Goal: Task Accomplishment & Management: Manage account settings

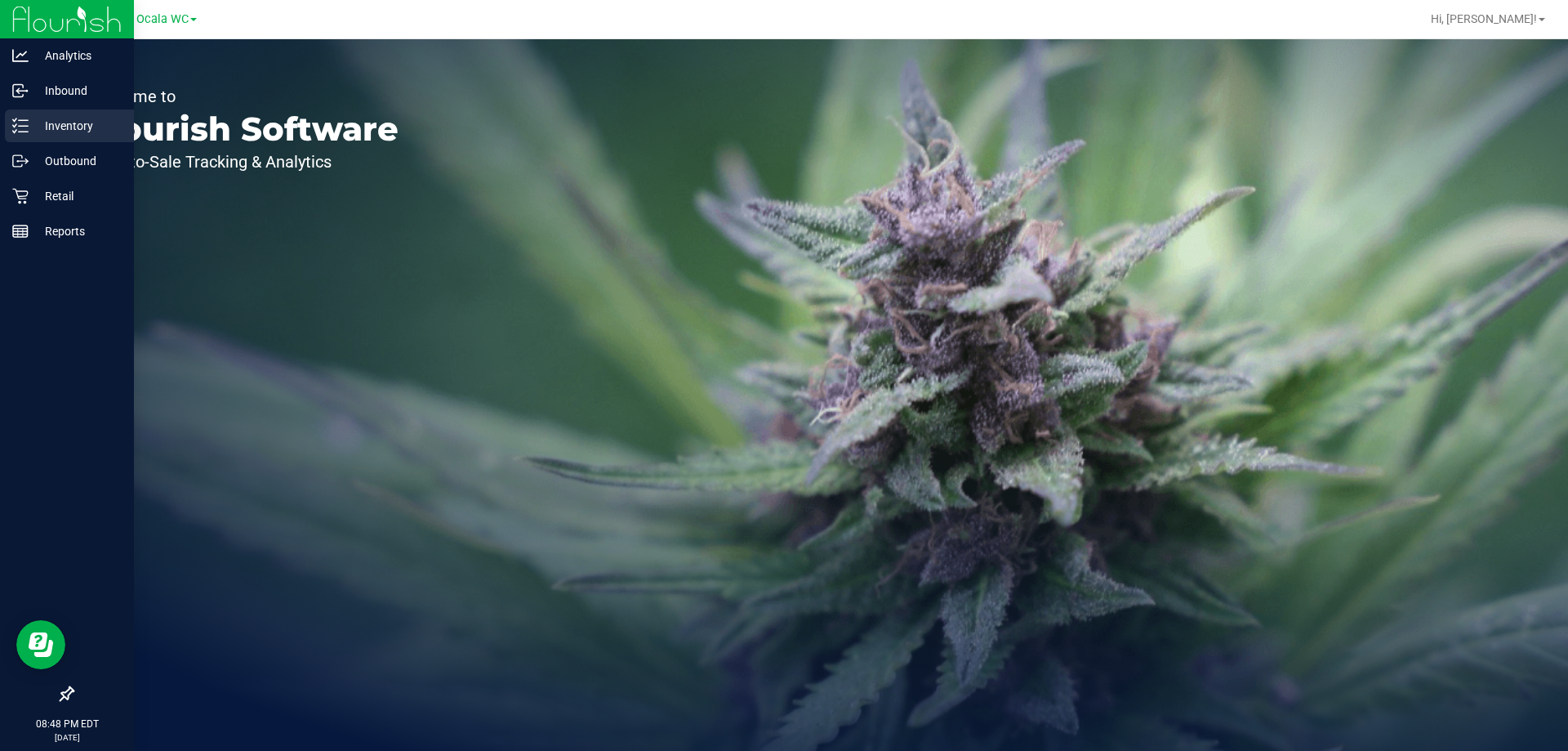
click at [75, 136] on div "Inventory" at bounding box center [69, 126] width 129 height 33
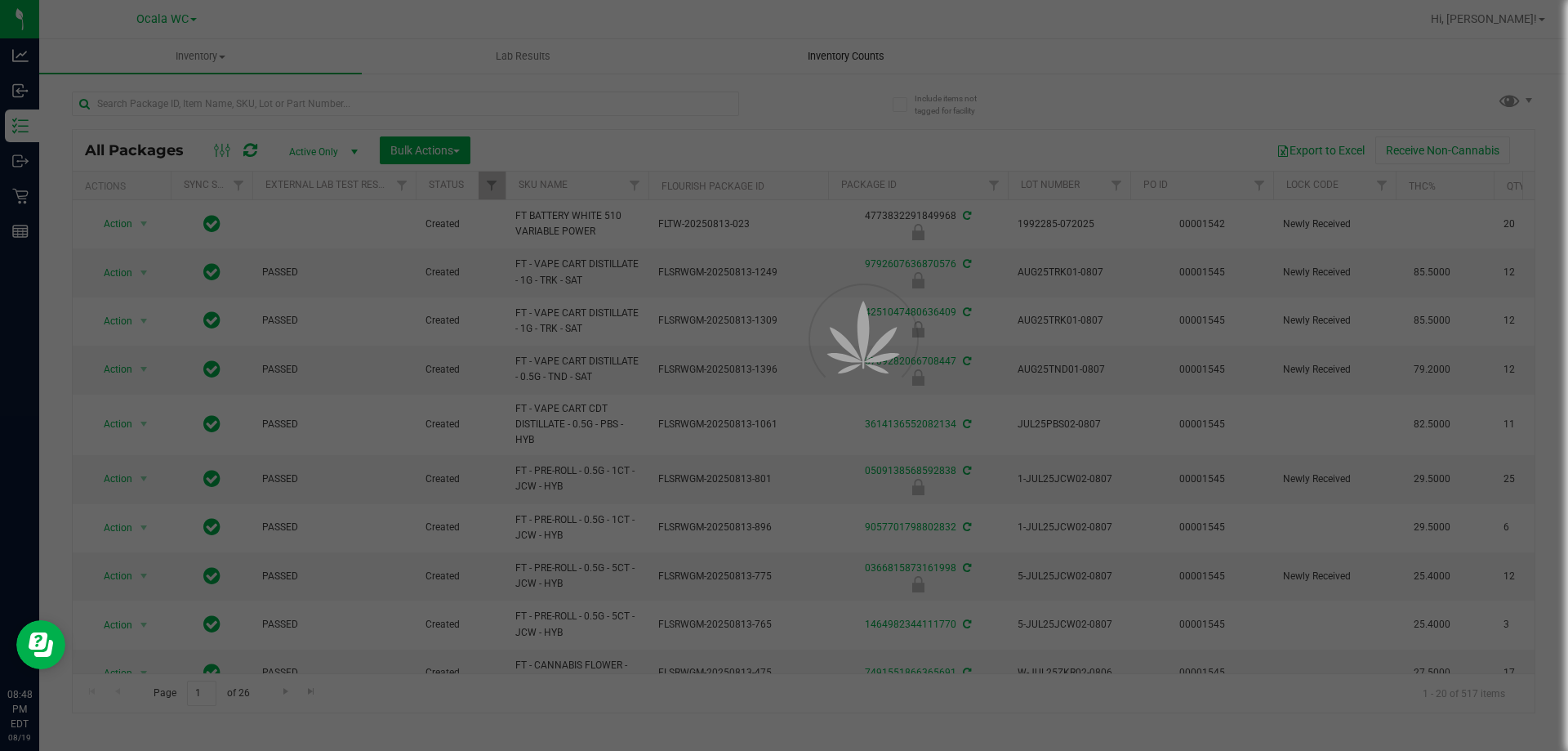
click at [834, 53] on span "Inventory Counts" at bounding box center [846, 57] width 121 height 15
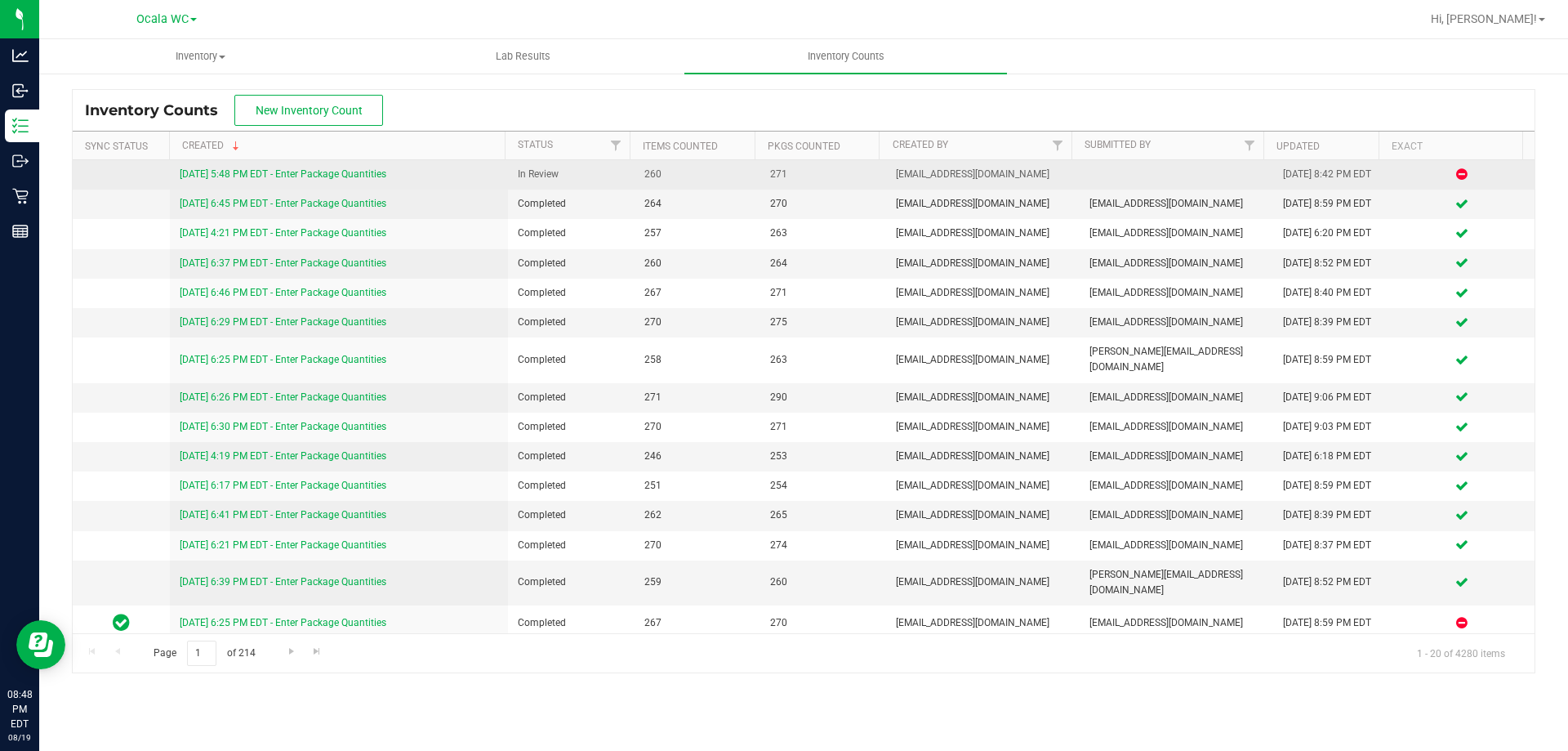
click at [322, 170] on link "[DATE] 5:48 PM EDT - Enter Package Quantities" at bounding box center [283, 174] width 207 height 11
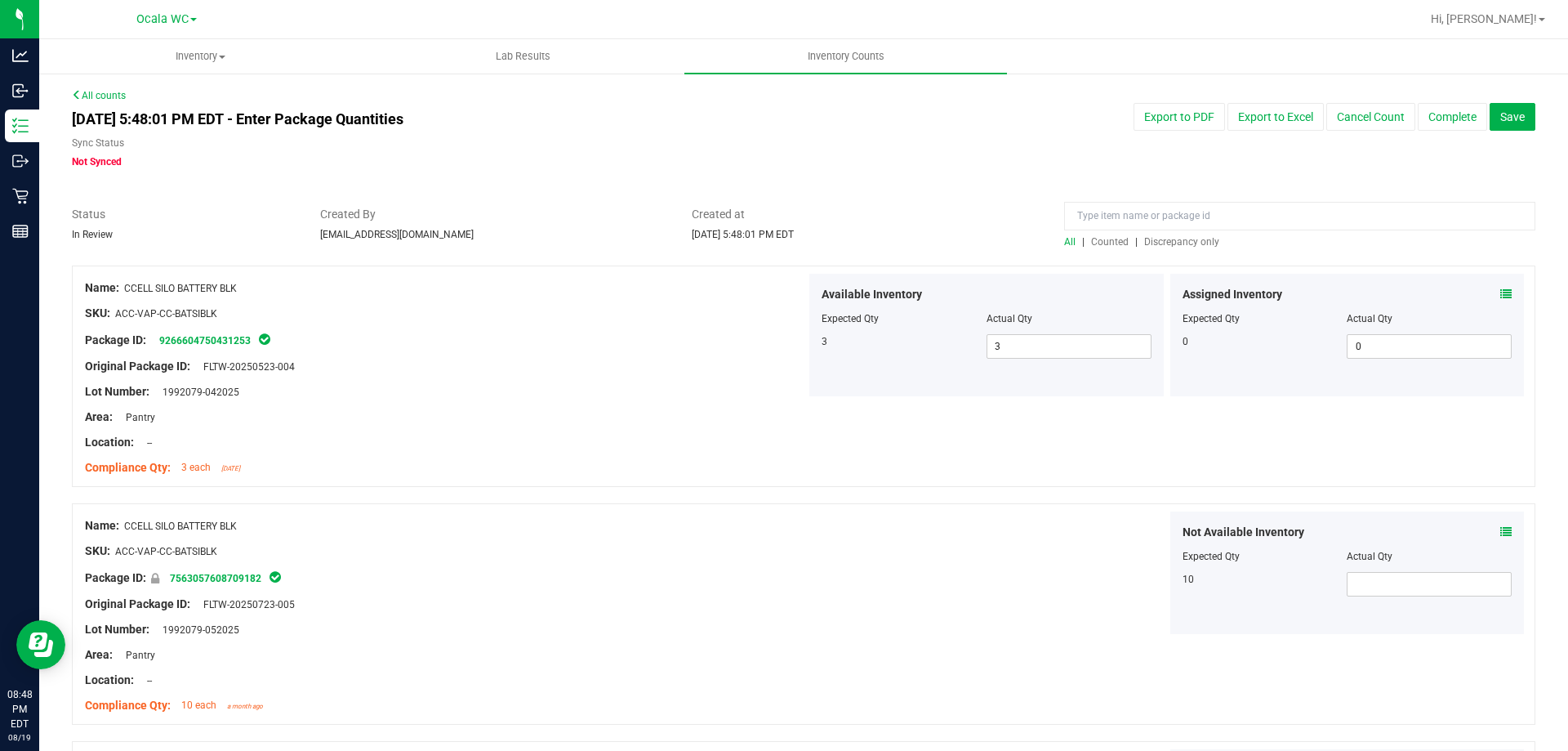
click at [1172, 240] on span "Discrepancy only" at bounding box center [1182, 242] width 75 height 11
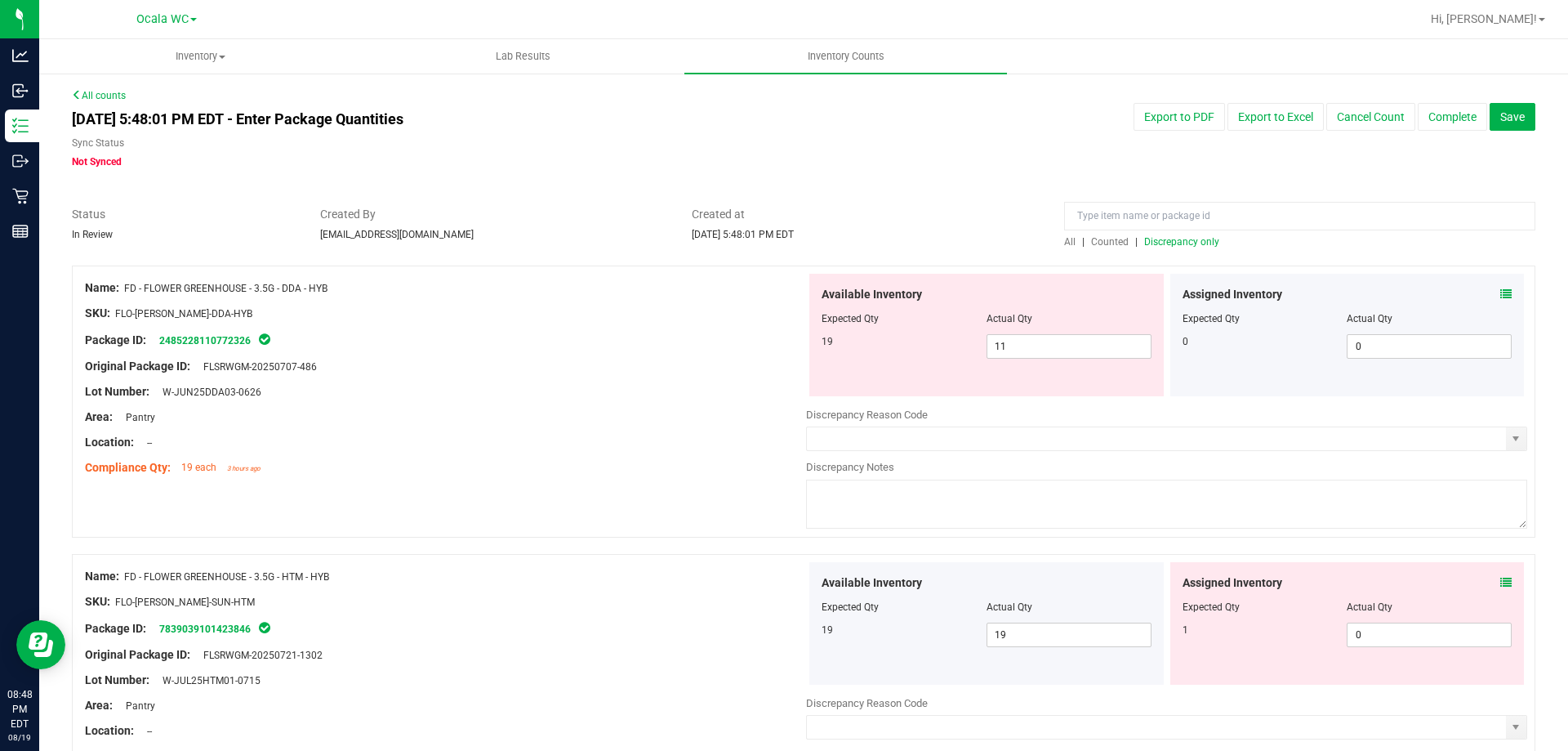
click at [1501, 286] on span at bounding box center [1506, 294] width 11 height 17
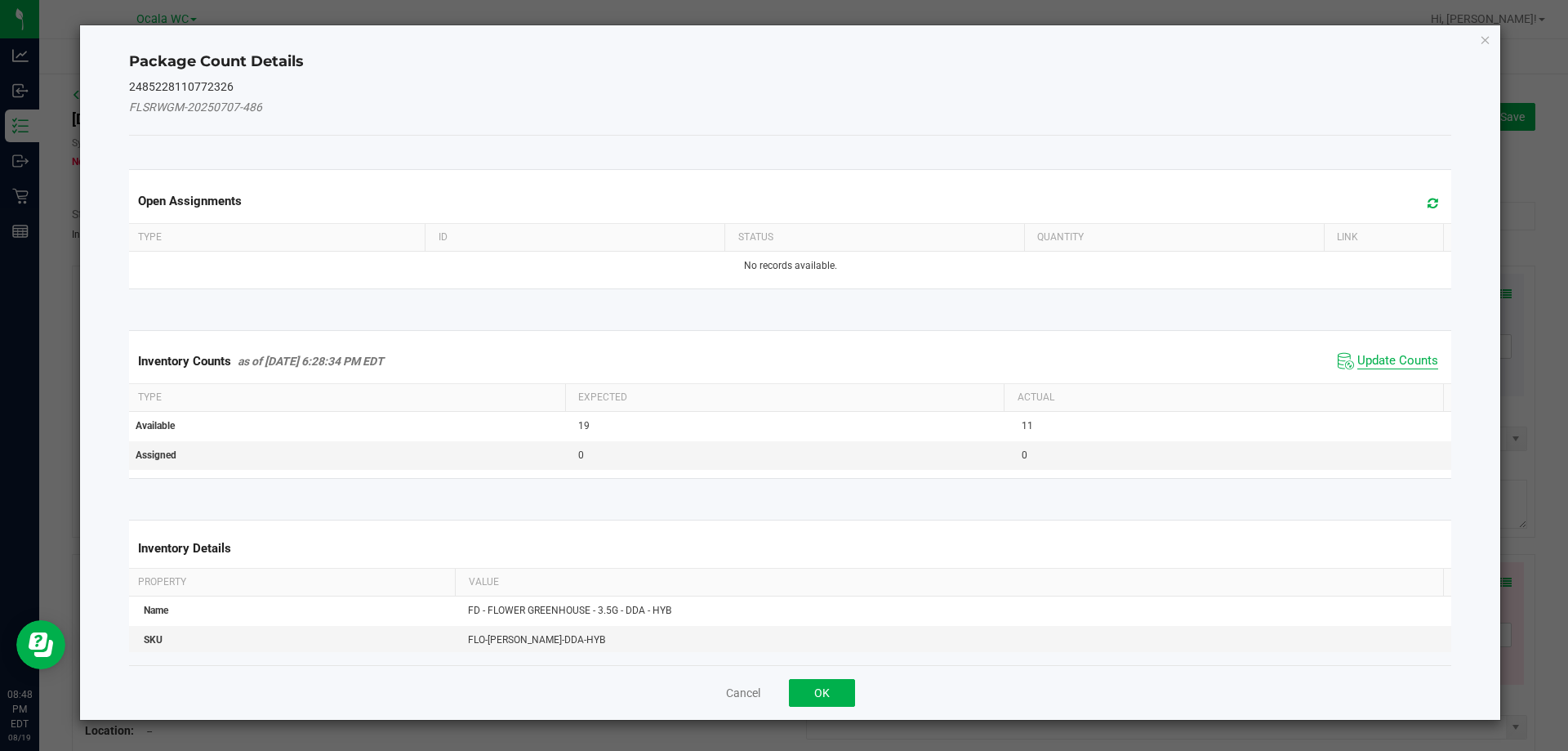
click at [1361, 363] on span "Update Counts" at bounding box center [1397, 361] width 81 height 16
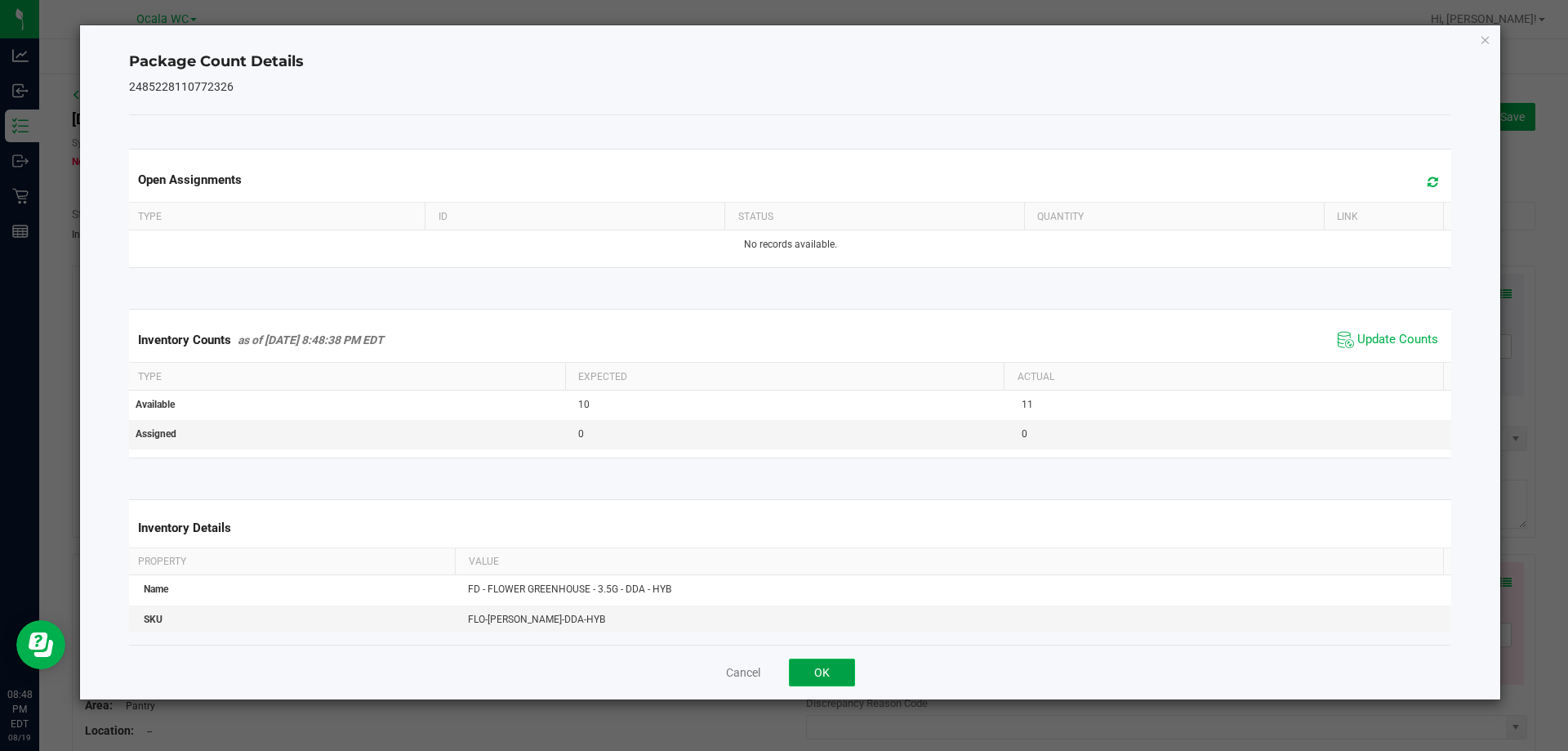
click at [833, 674] on button "OK" at bounding box center [822, 672] width 66 height 28
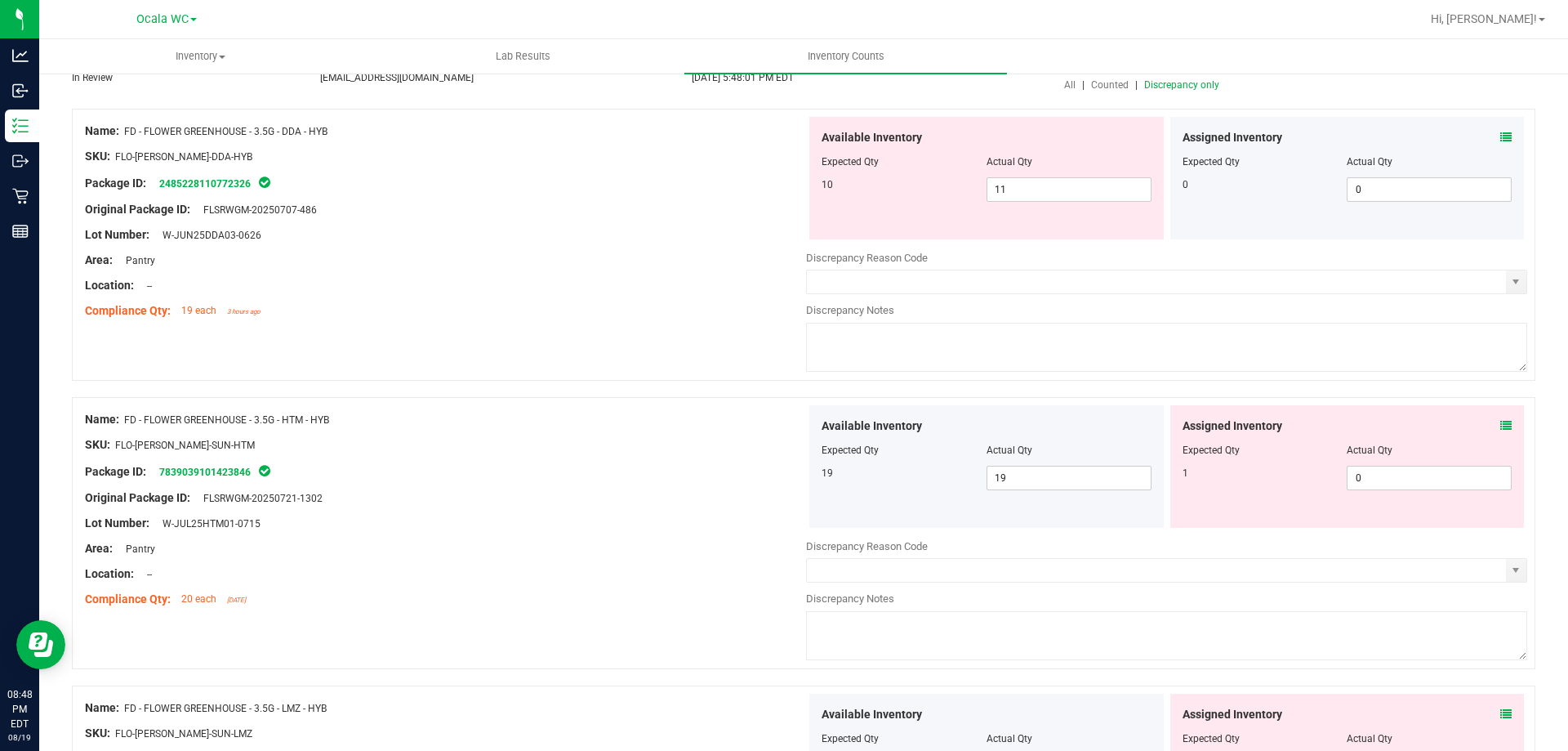
scroll to position [163, 0]
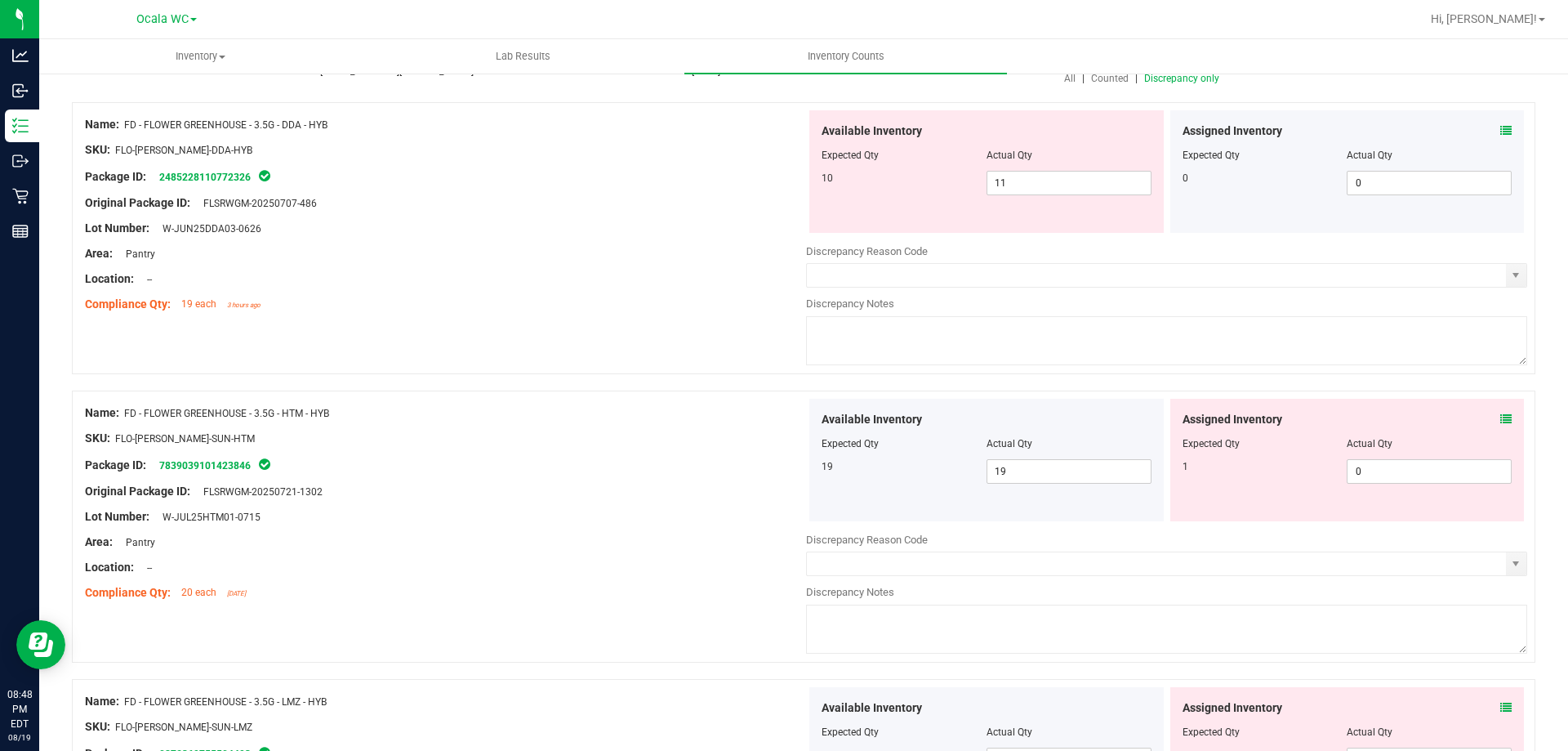
click at [1501, 419] on icon at bounding box center [1506, 419] width 11 height 11
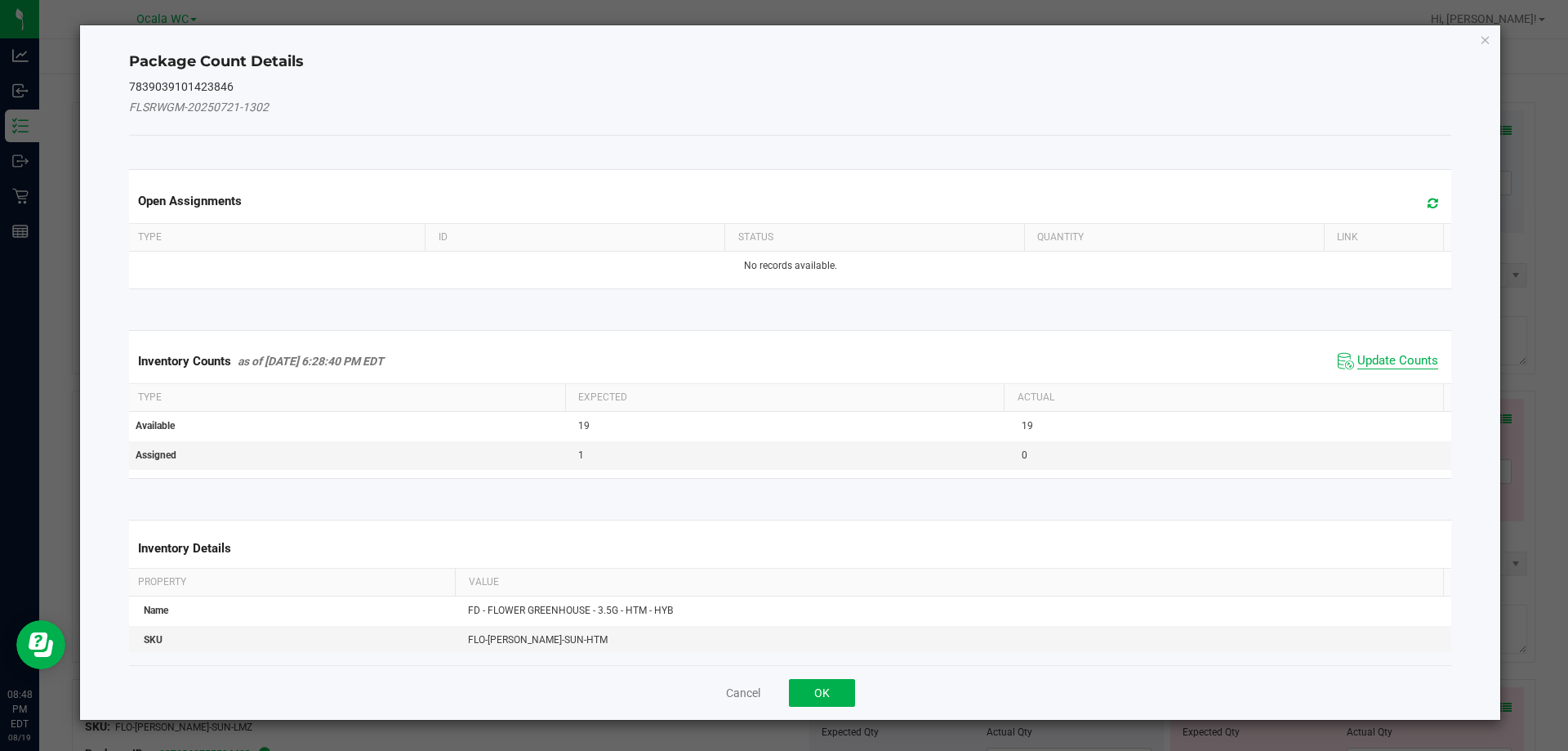
click at [1392, 365] on span "Update Counts" at bounding box center [1397, 361] width 81 height 16
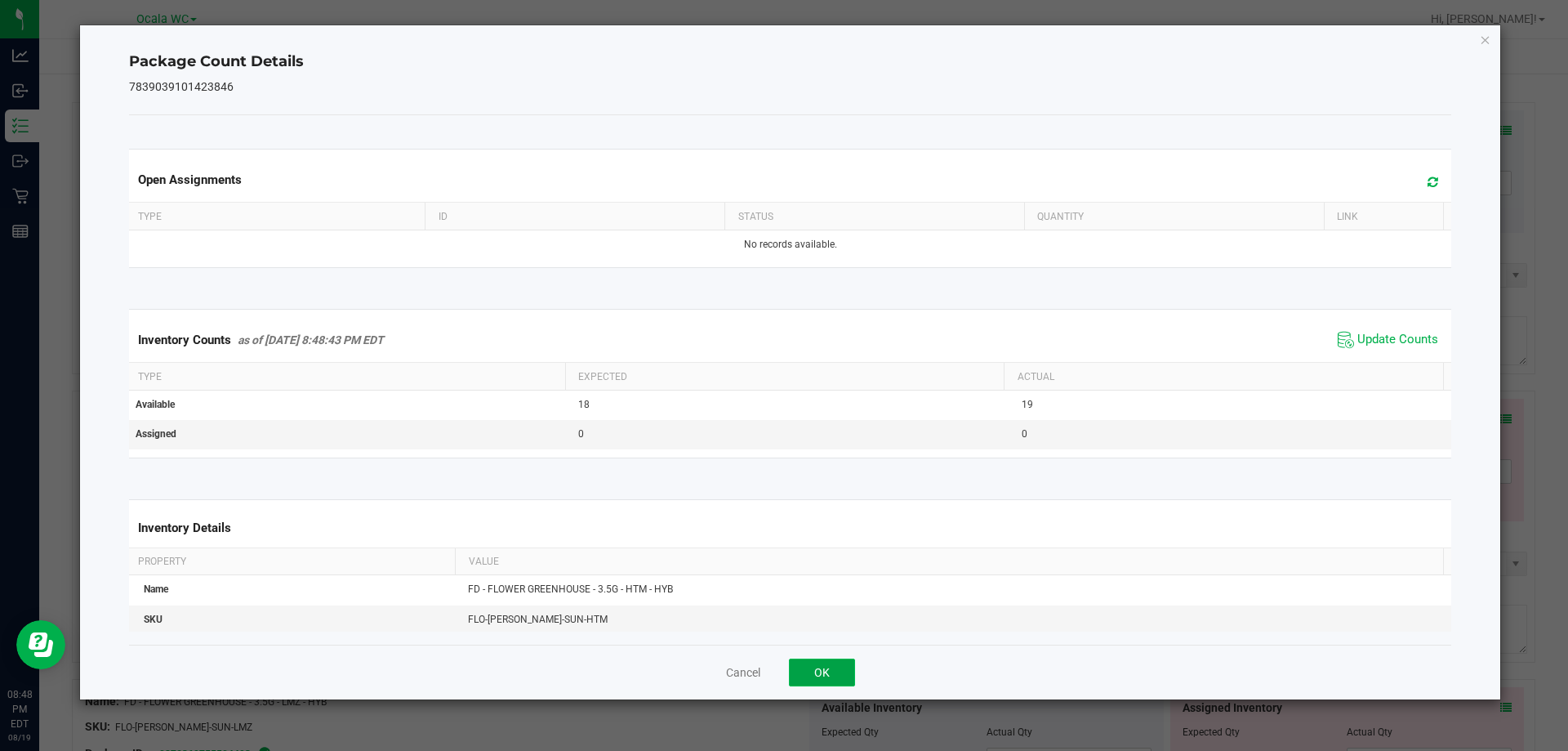
click at [816, 672] on button "OK" at bounding box center [822, 672] width 66 height 28
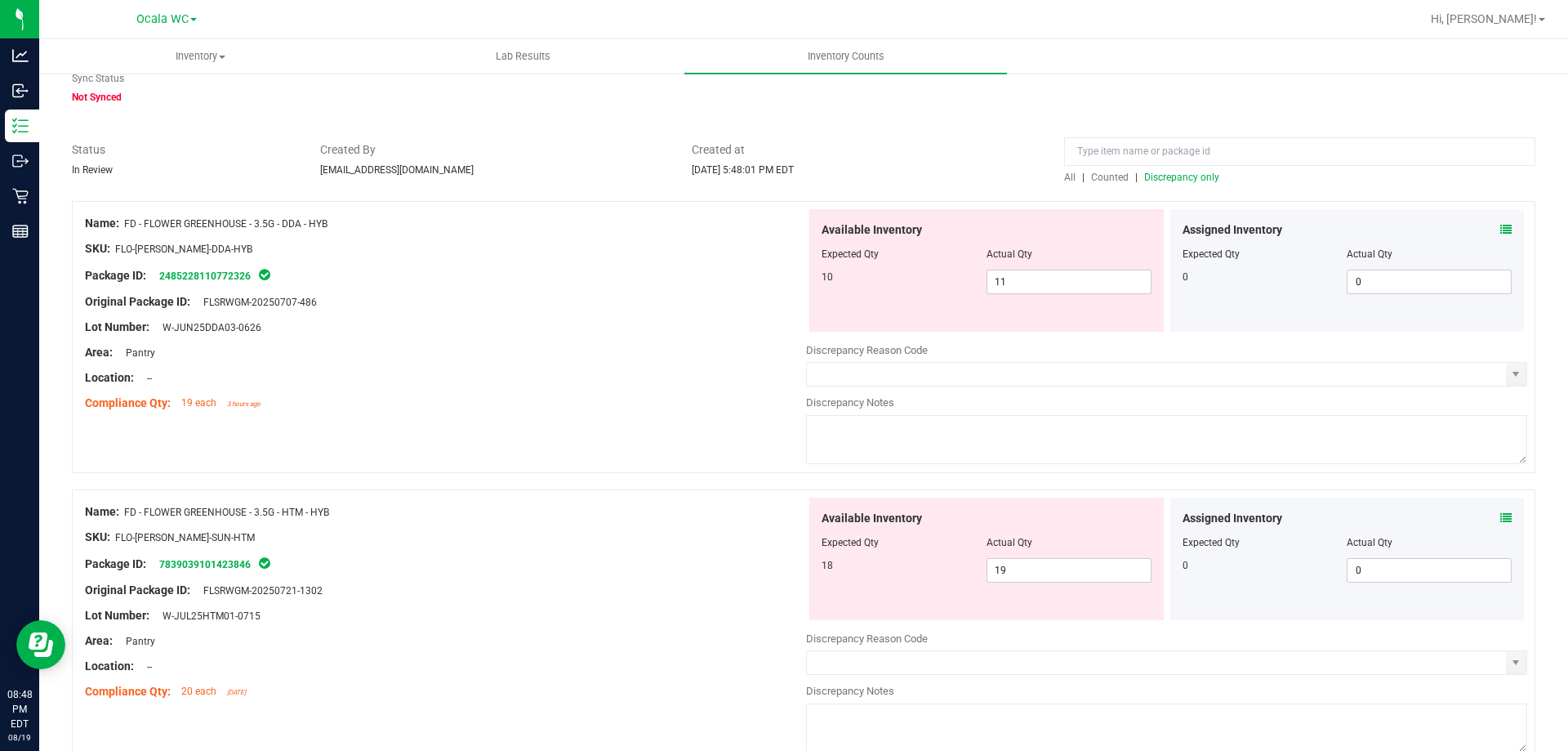
scroll to position [0, 0]
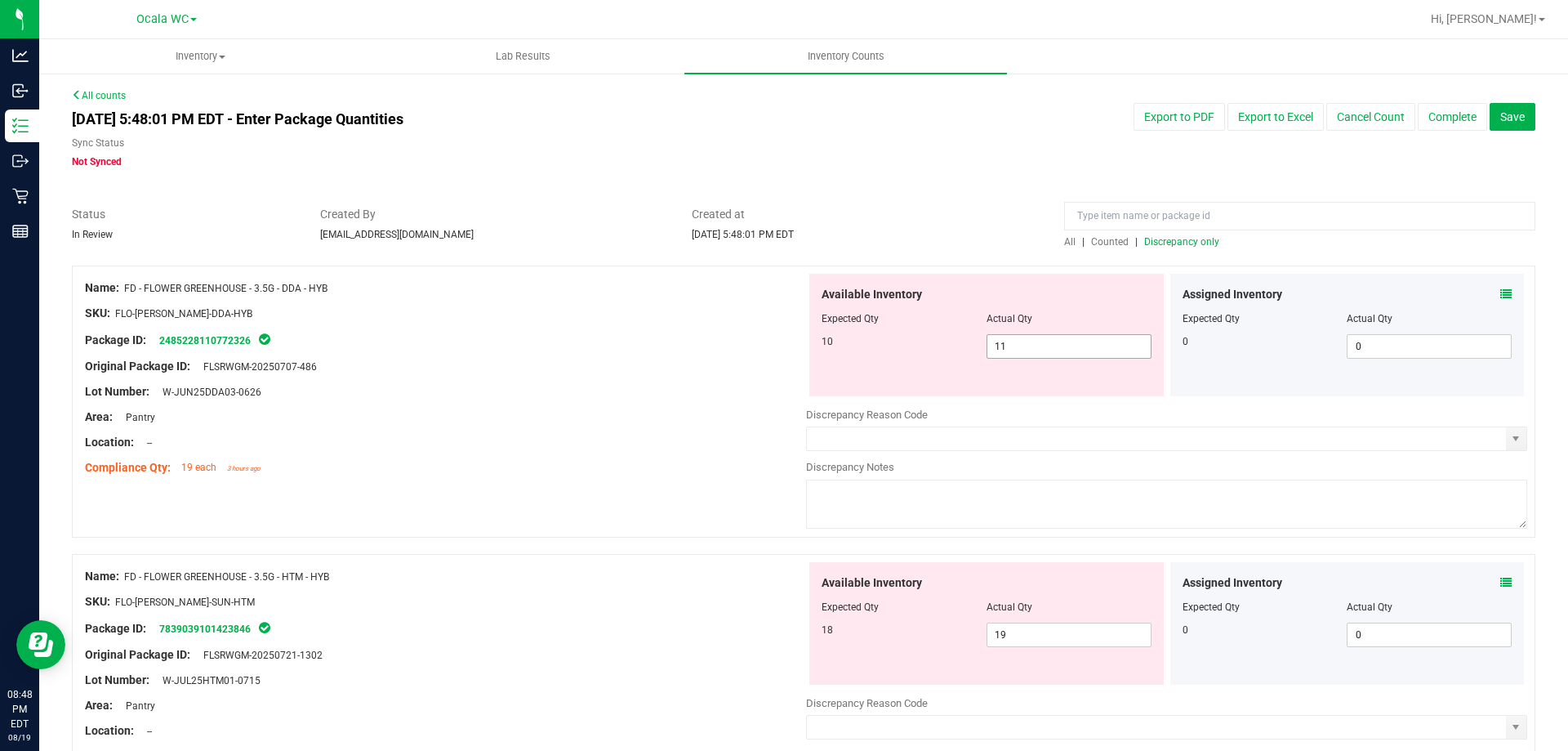
click at [1054, 349] on span "11 11" at bounding box center [1068, 346] width 165 height 25
click at [1054, 349] on input "11" at bounding box center [1068, 346] width 163 height 23
type input "10"
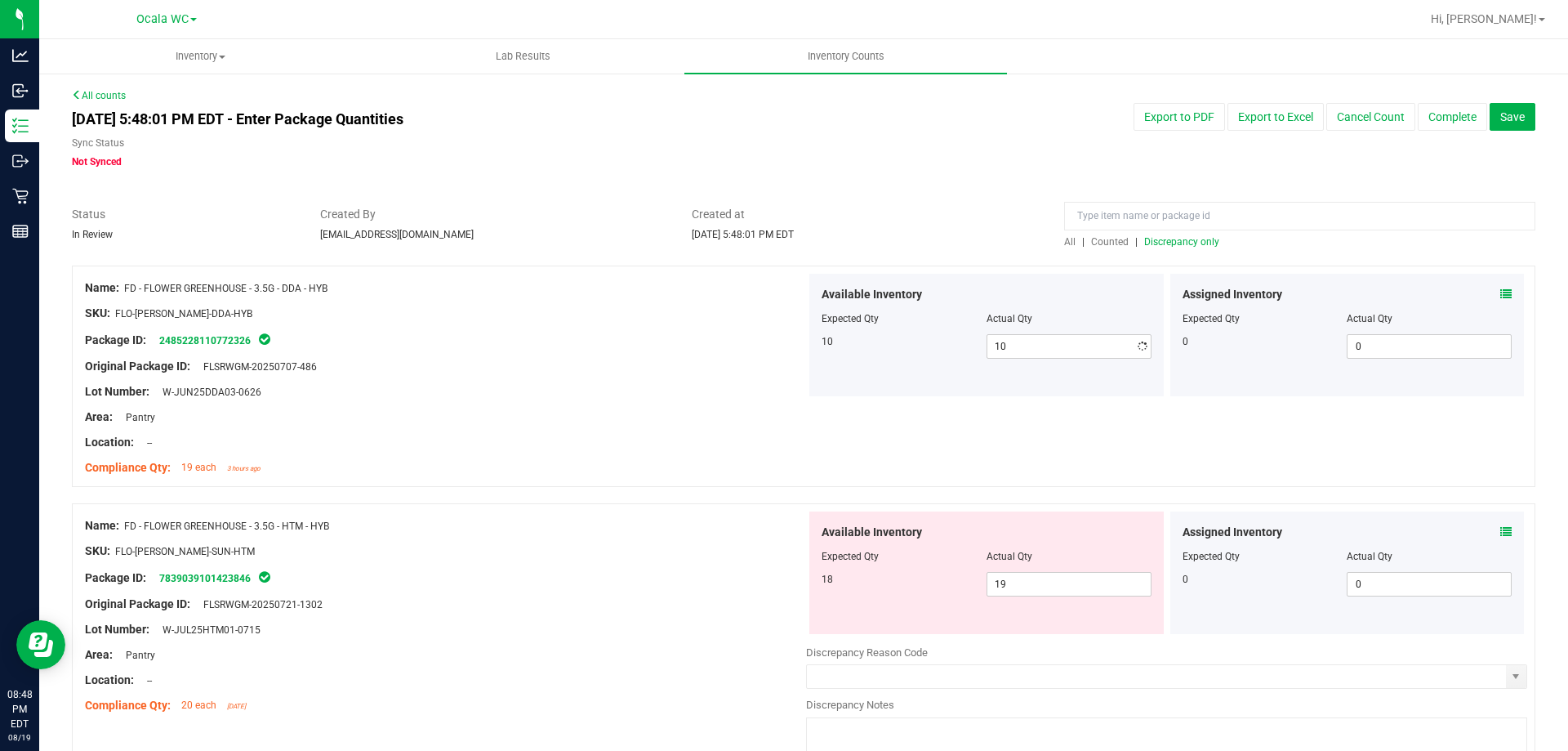
click at [510, 381] on div at bounding box center [446, 379] width 721 height 8
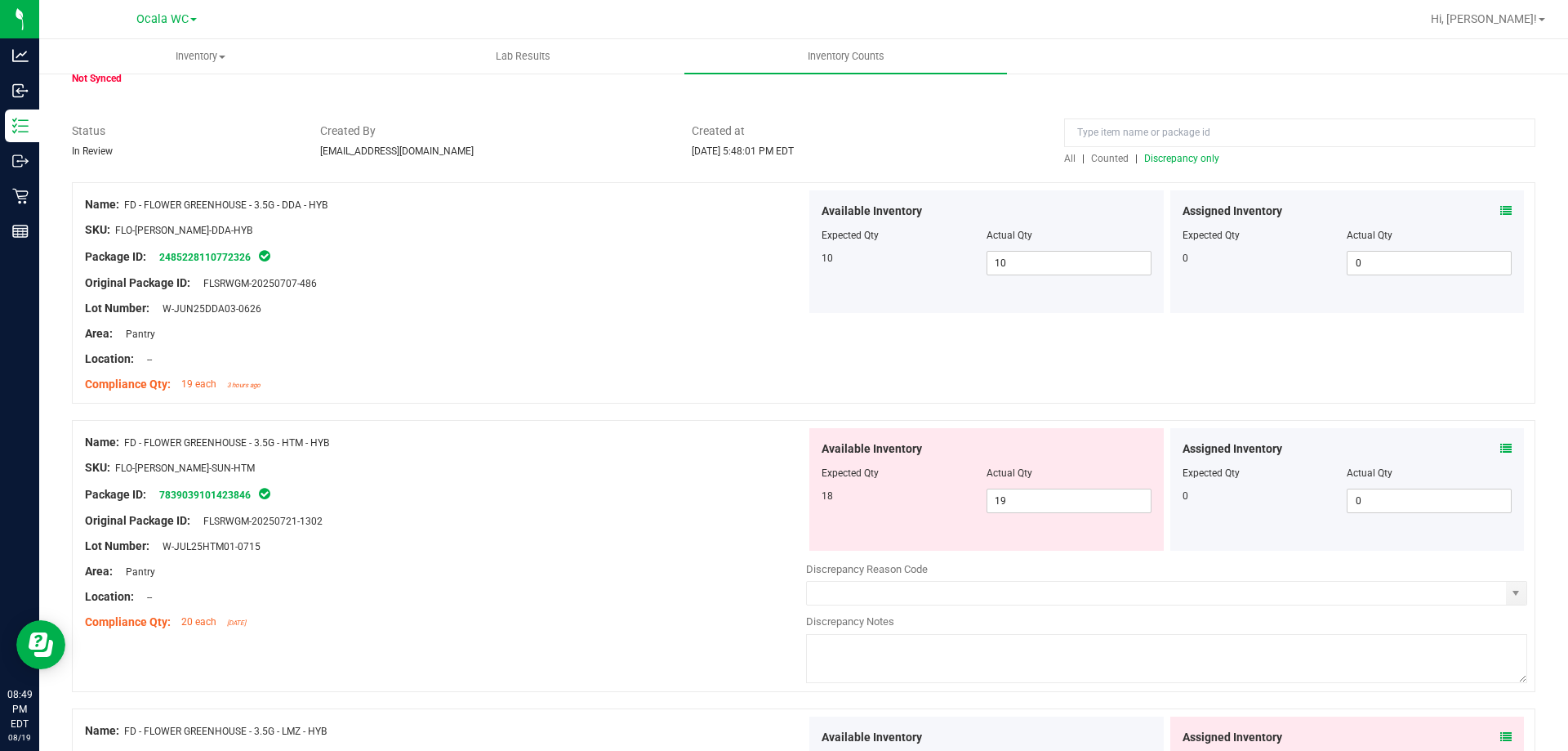
scroll to position [163, 0]
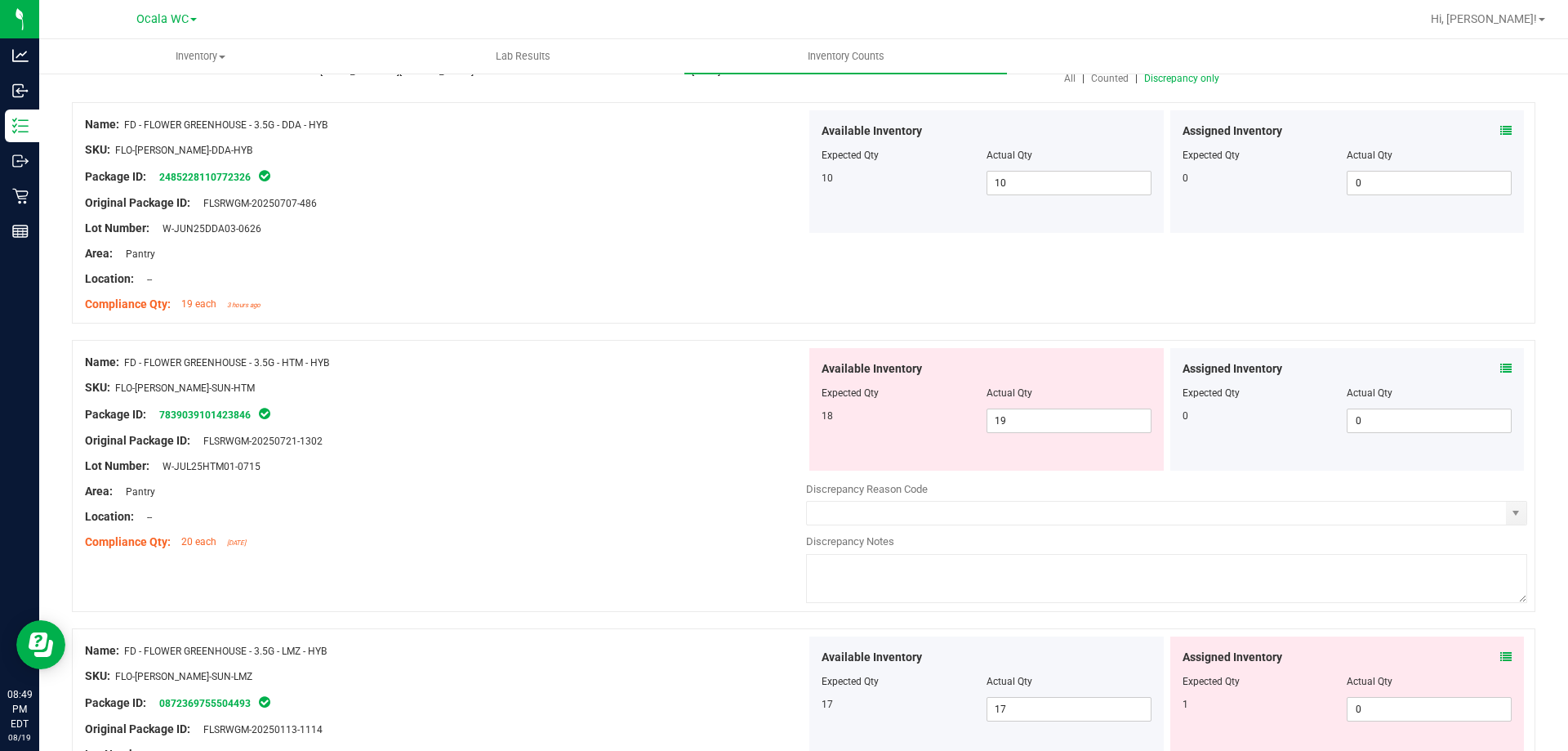
click at [1501, 374] on span at bounding box center [1506, 369] width 11 height 17
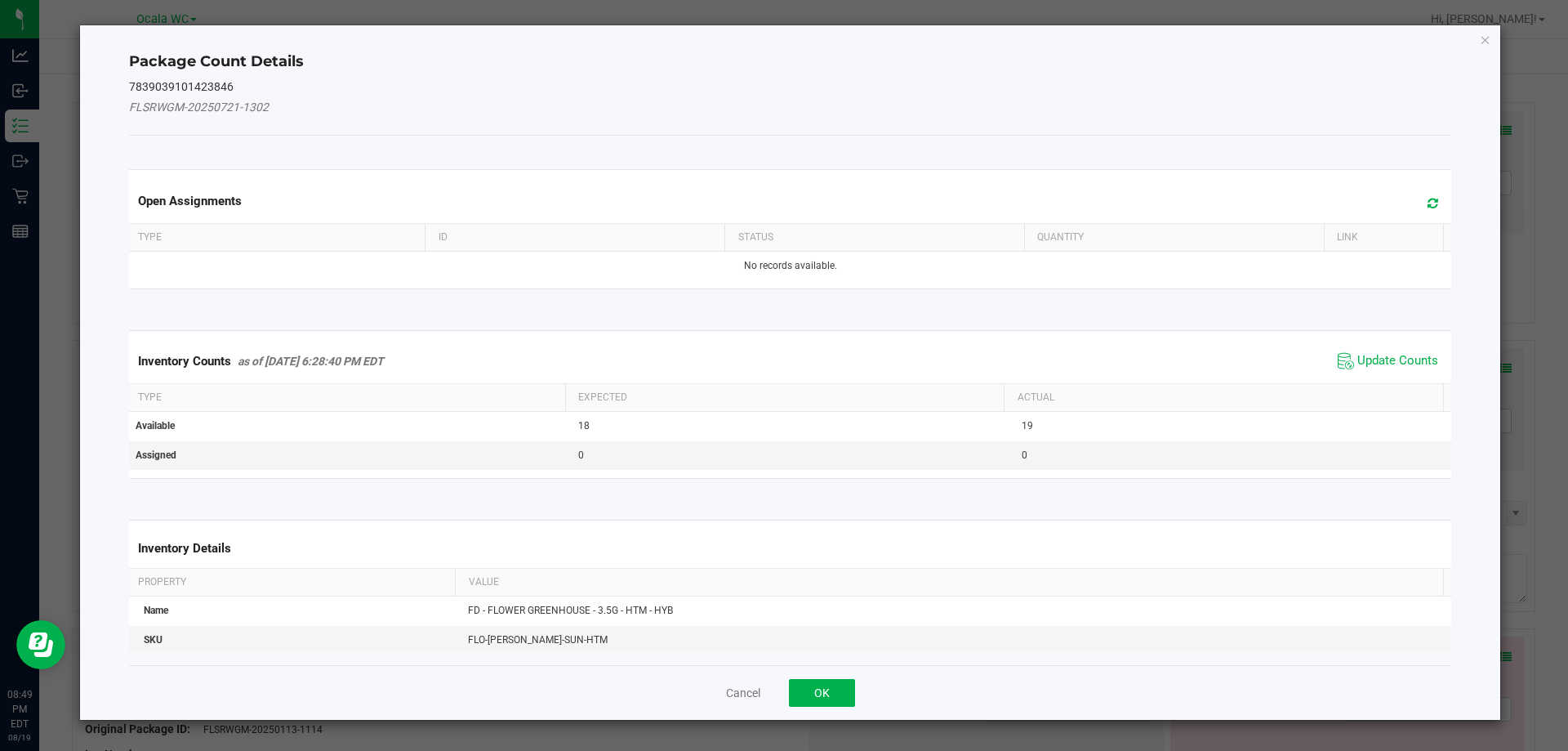
click at [1376, 369] on span "Update Counts" at bounding box center [1388, 361] width 108 height 25
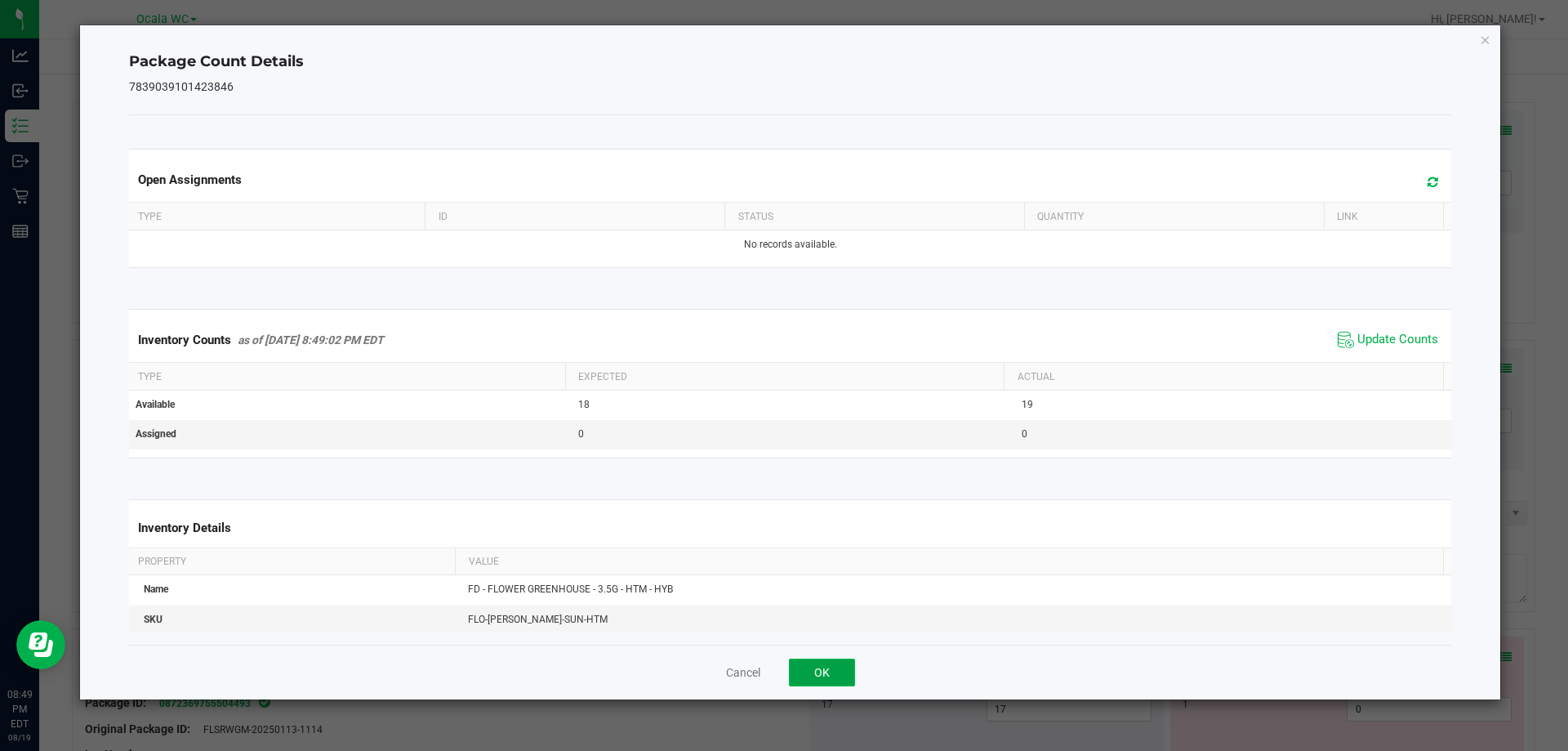
click at [850, 675] on button "OK" at bounding box center [822, 672] width 66 height 28
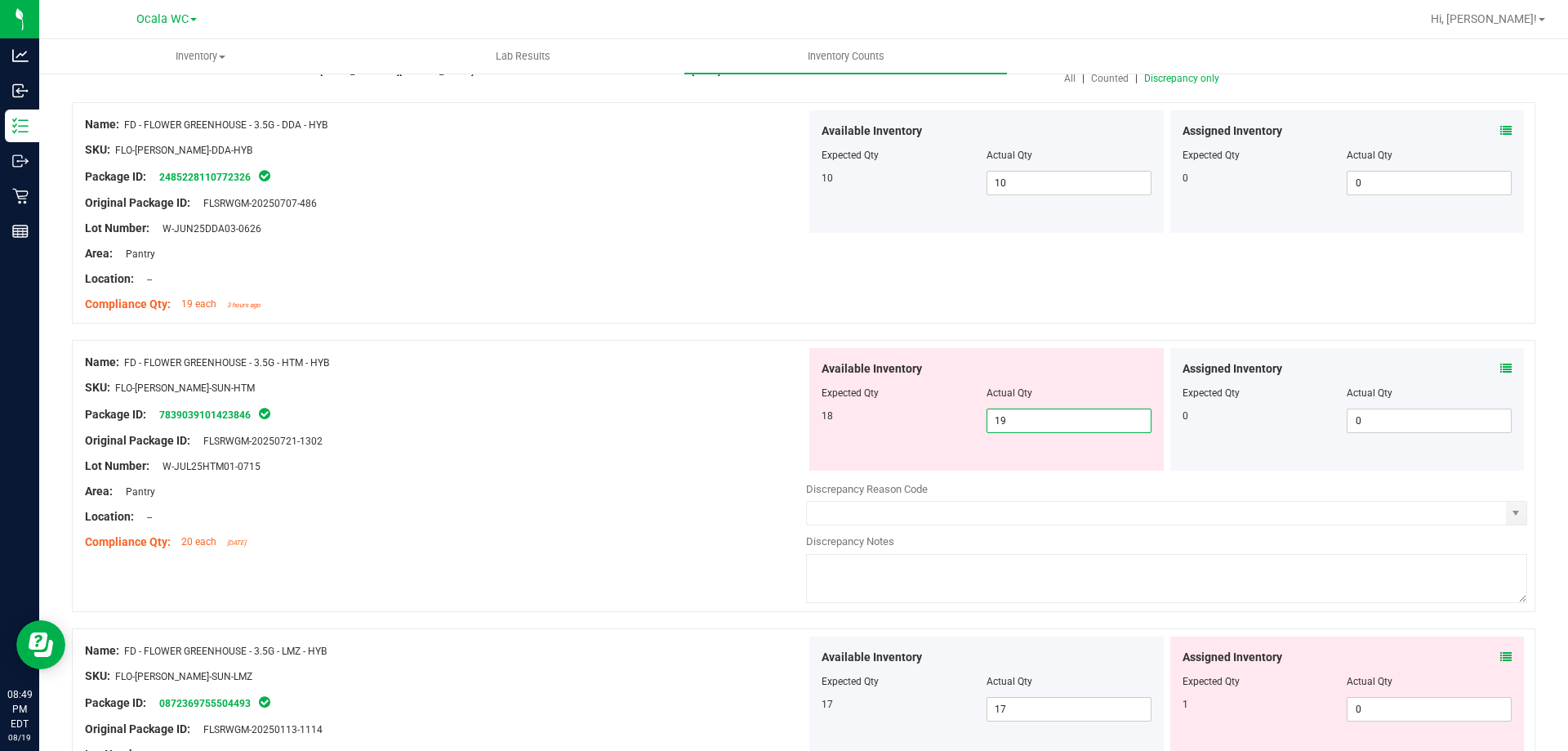
click at [1041, 423] on span "19 19" at bounding box center [1068, 421] width 165 height 25
click at [1041, 423] on input "19" at bounding box center [1068, 421] width 163 height 23
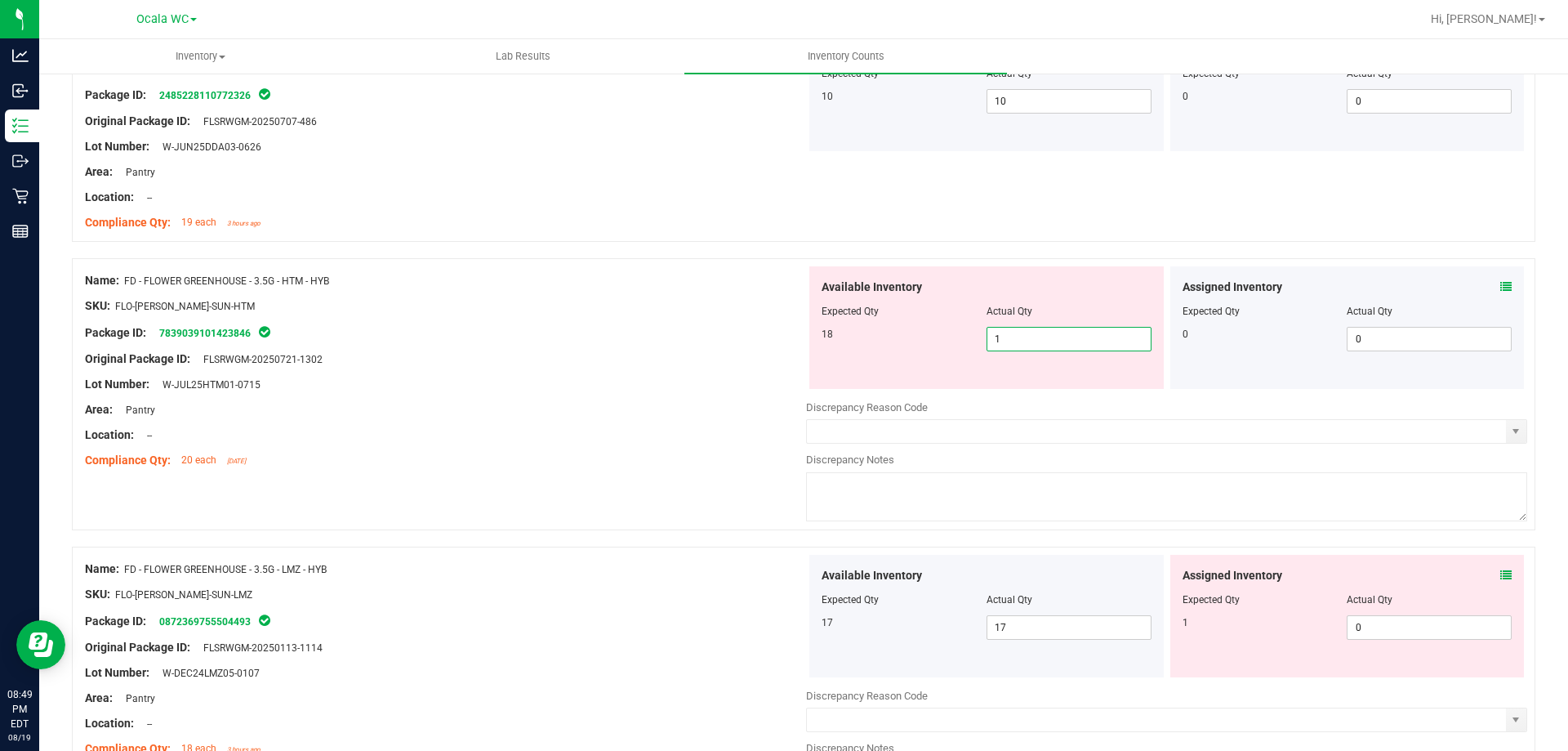
type input "18"
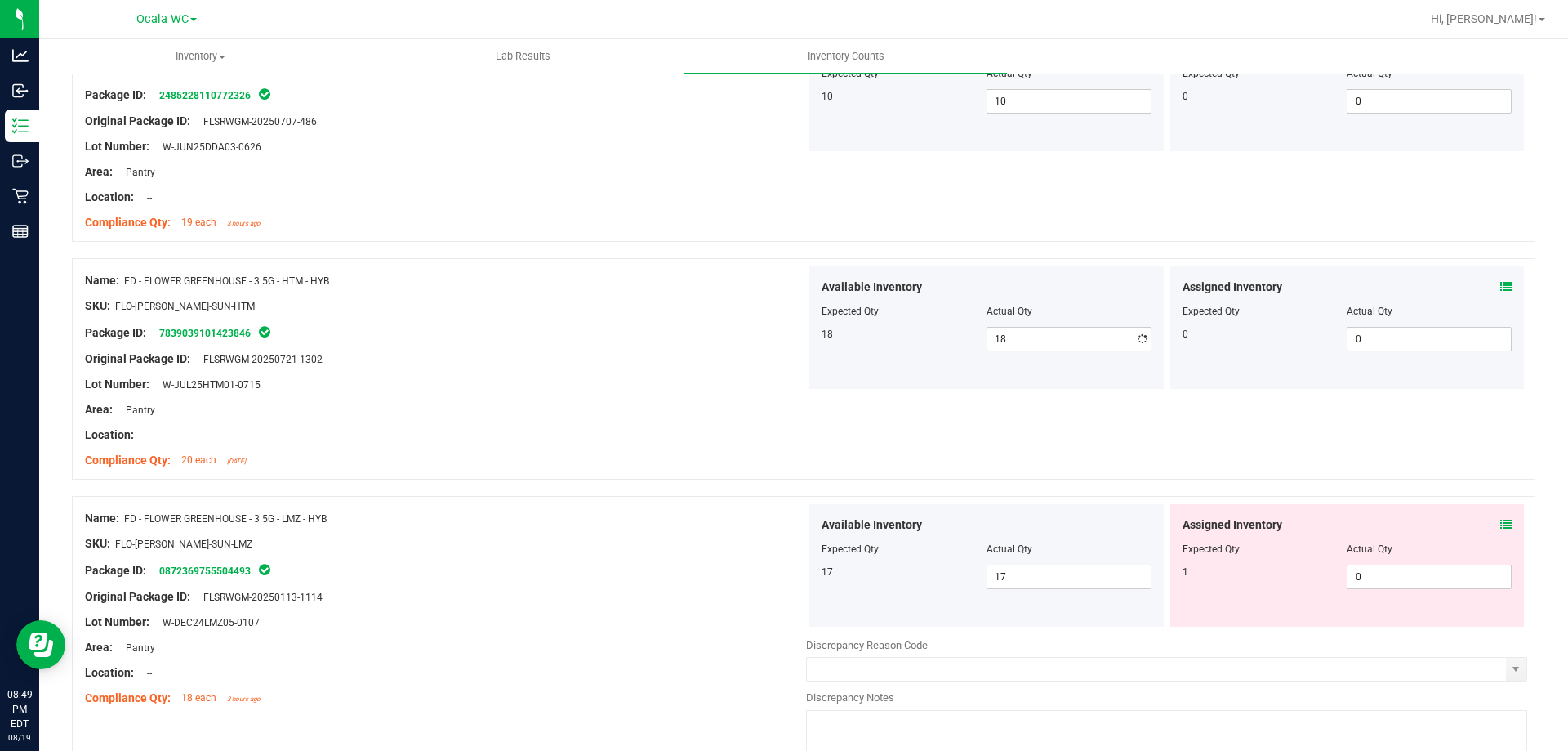
click at [442, 365] on div "Original Package ID: FLSRWGM-20250721-1302" at bounding box center [446, 359] width 721 height 17
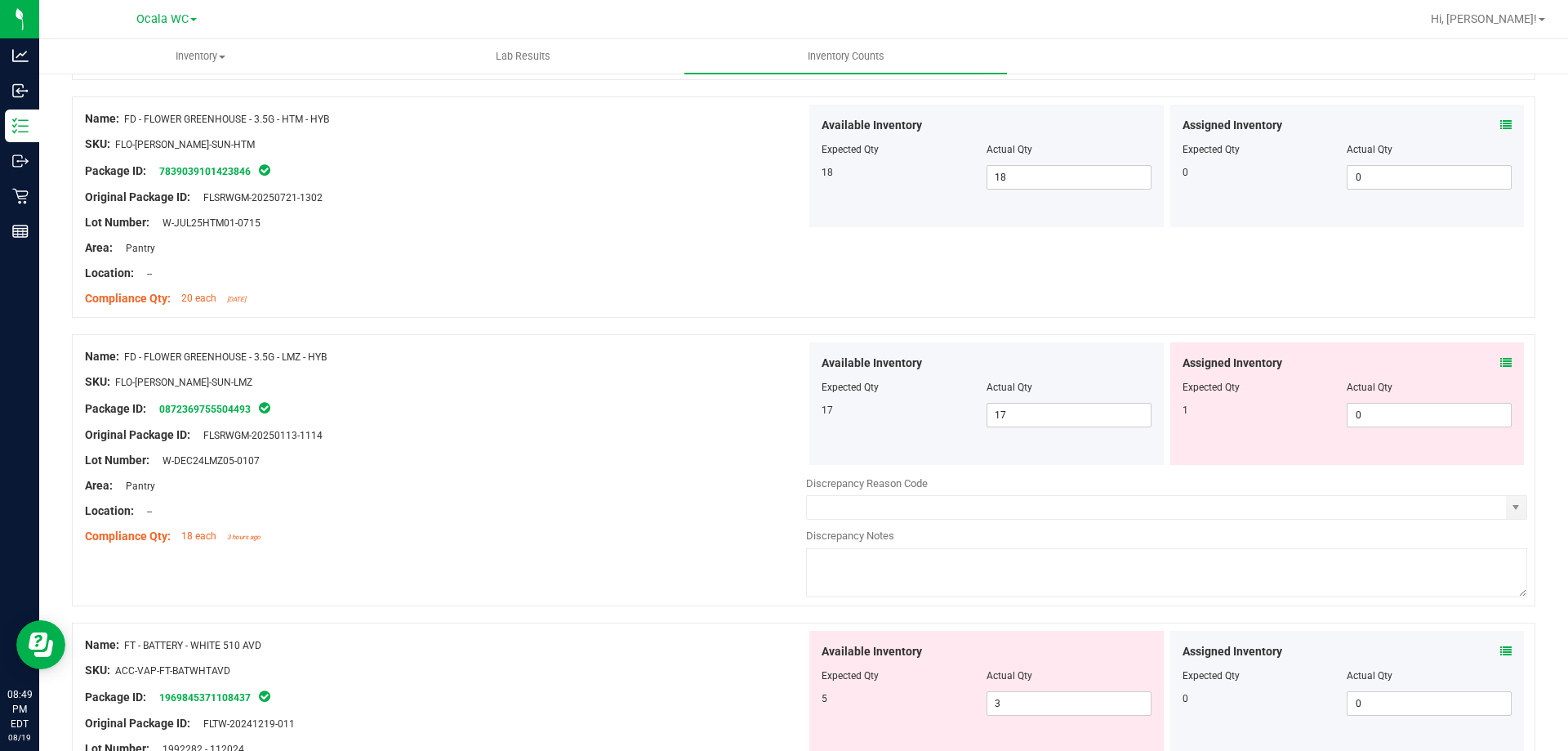
scroll to position [409, 0]
click at [1501, 367] on span at bounding box center [1506, 361] width 11 height 17
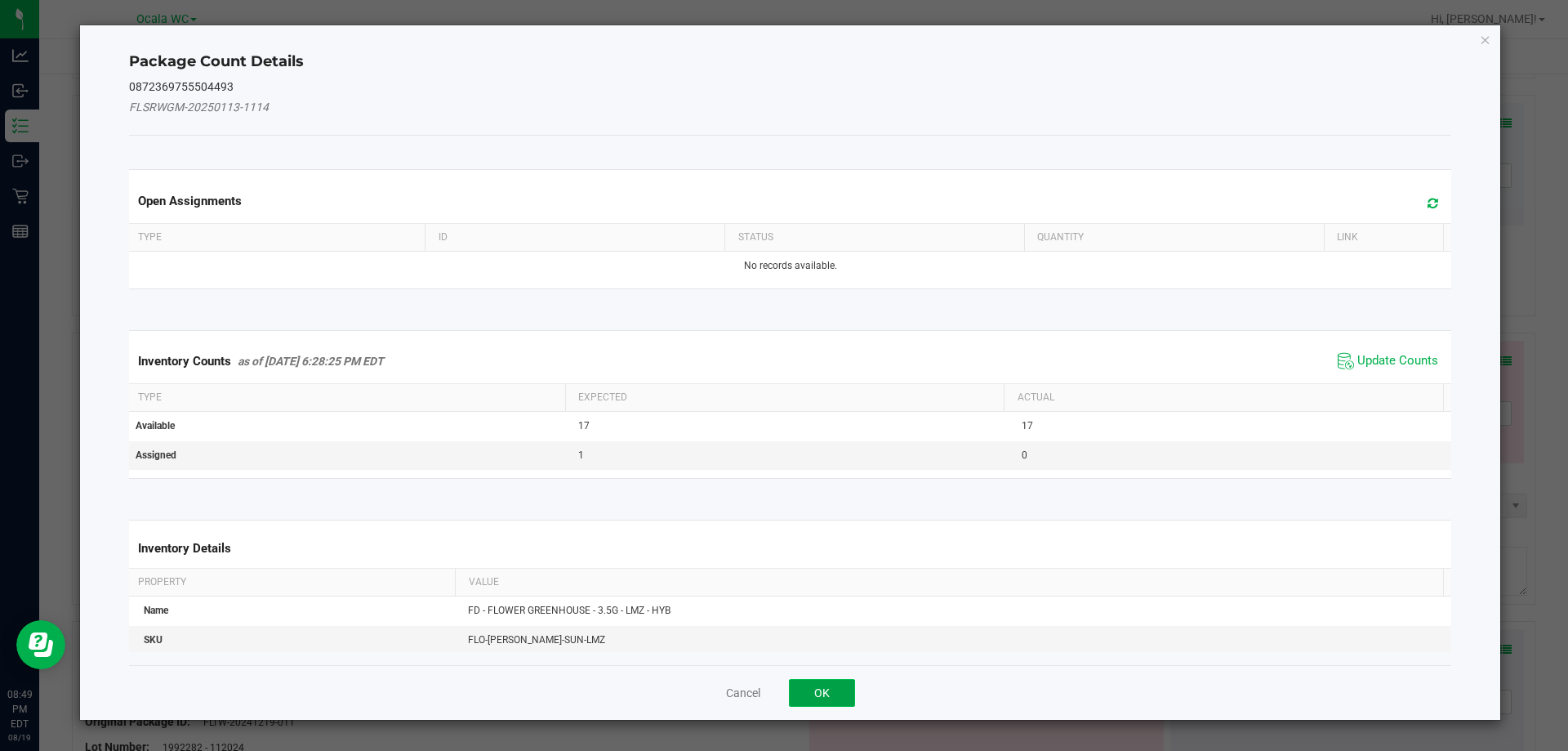
click at [829, 691] on button "OK" at bounding box center [822, 693] width 66 height 28
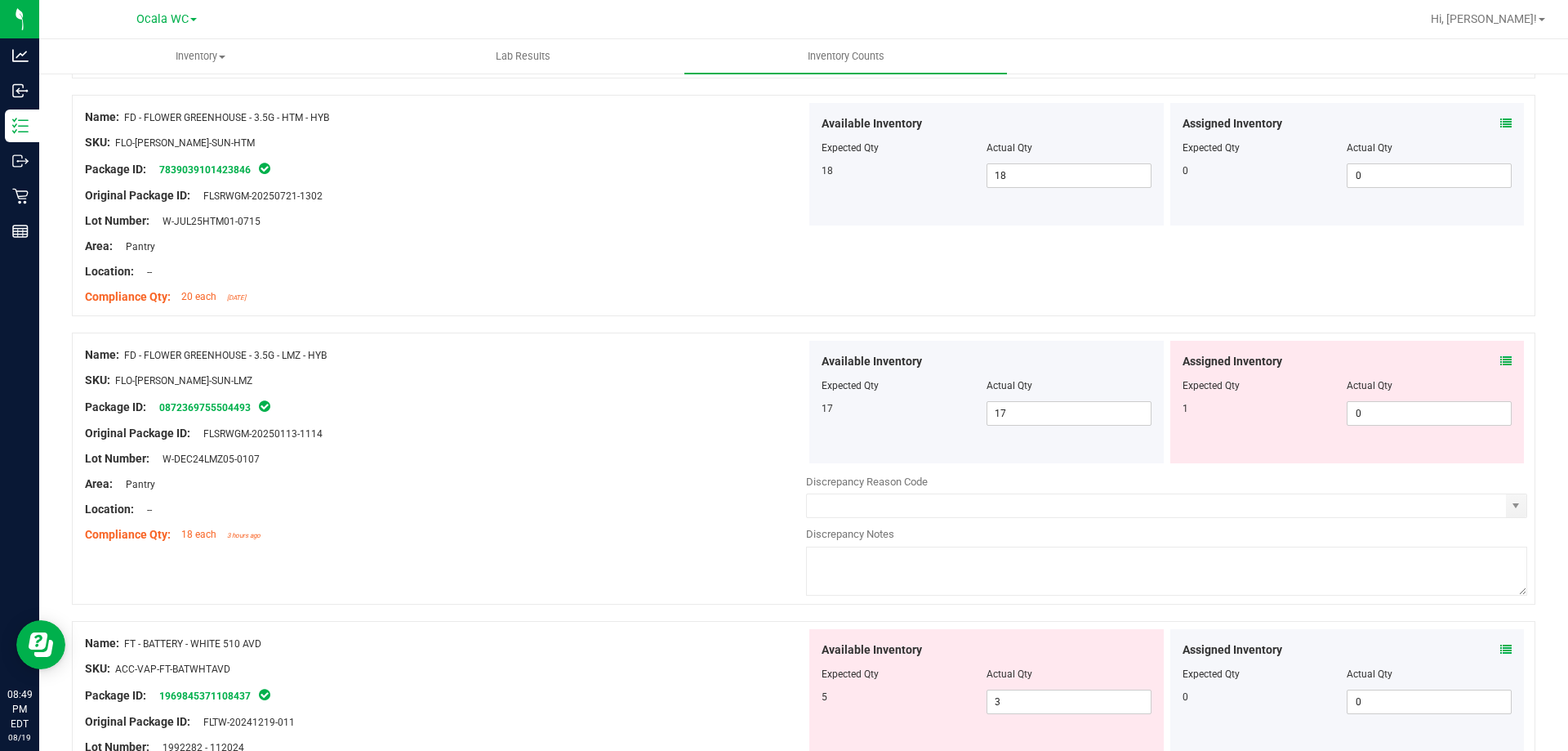
click at [1501, 358] on icon at bounding box center [1506, 361] width 11 height 11
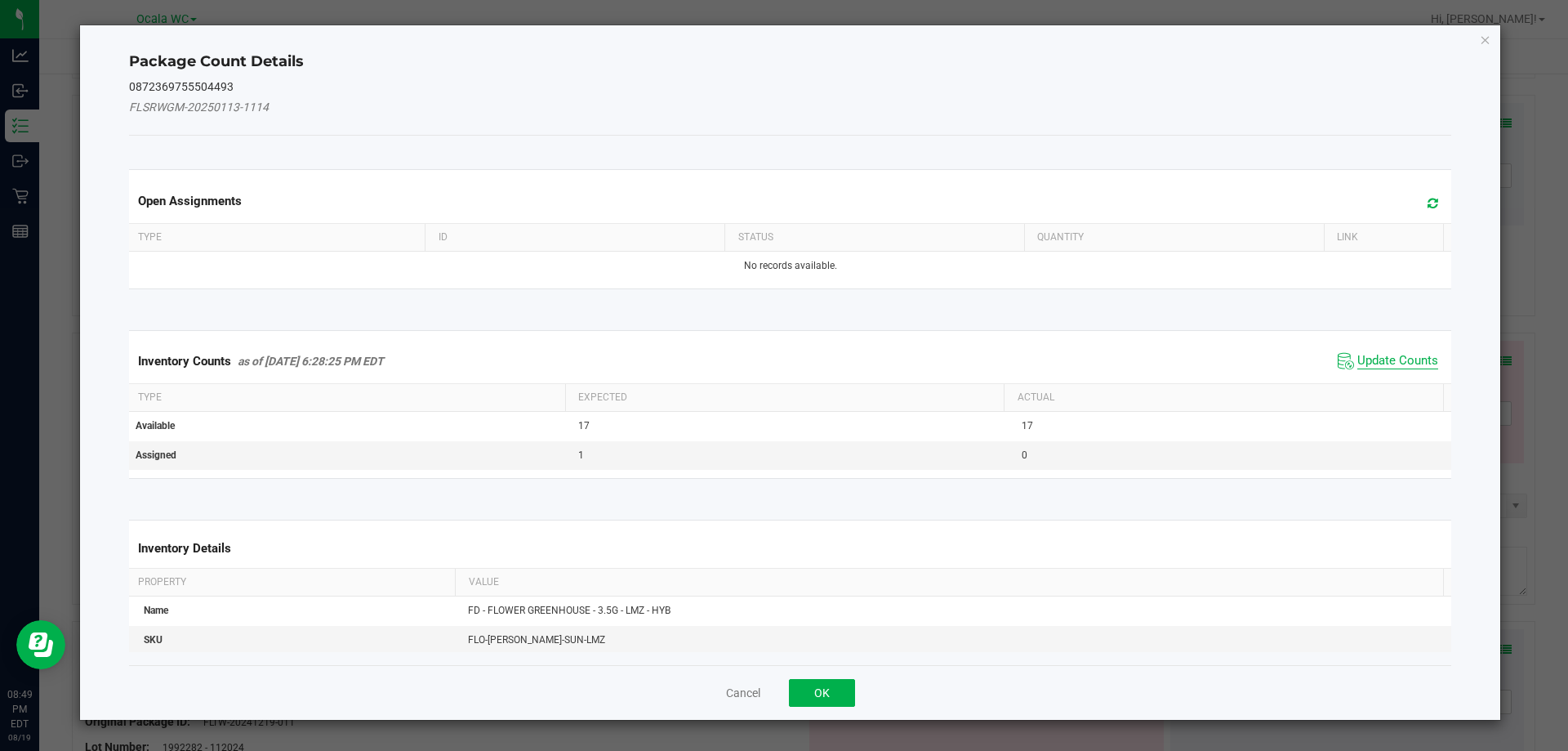
click at [1398, 355] on span "Update Counts" at bounding box center [1397, 361] width 81 height 16
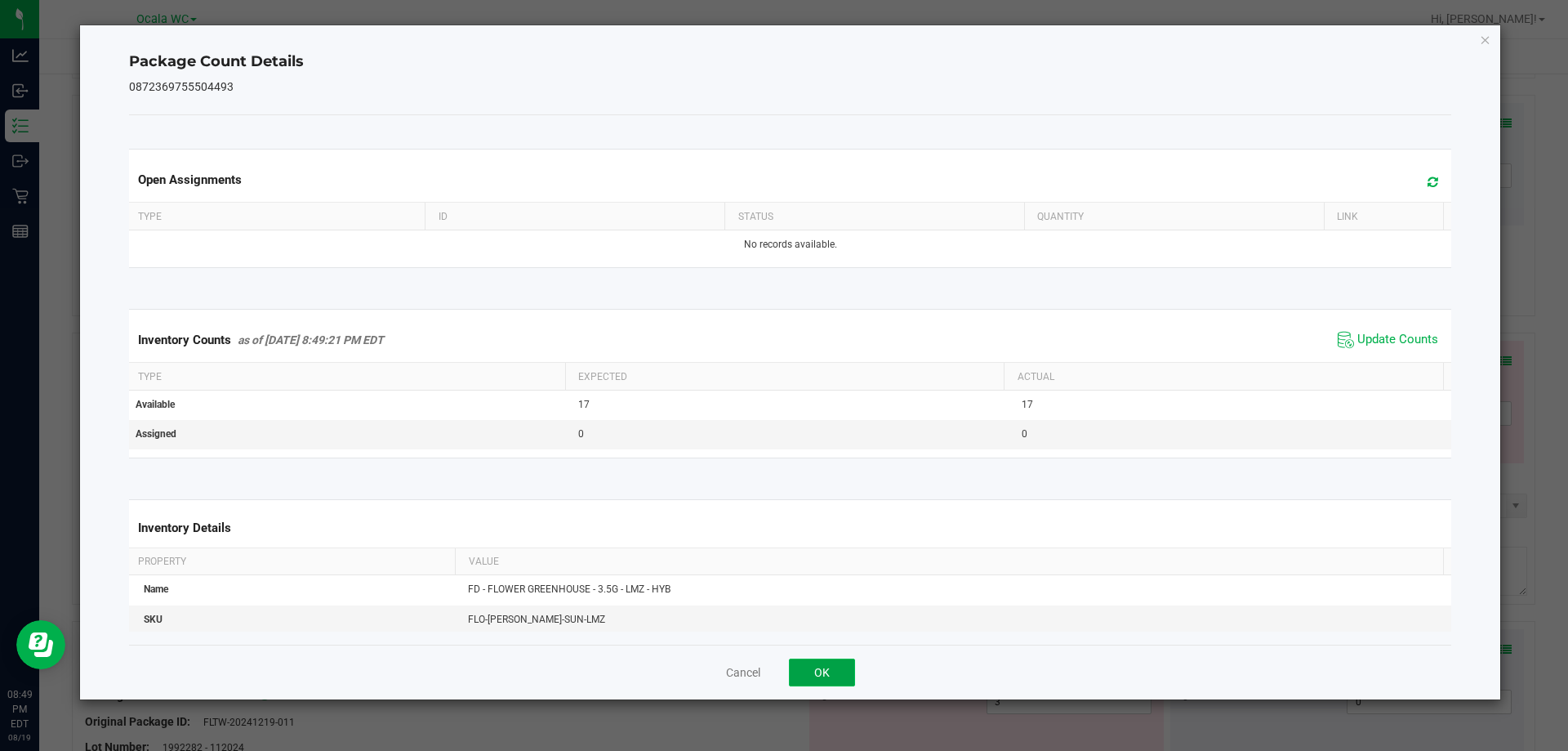
click at [803, 664] on button "OK" at bounding box center [822, 672] width 66 height 28
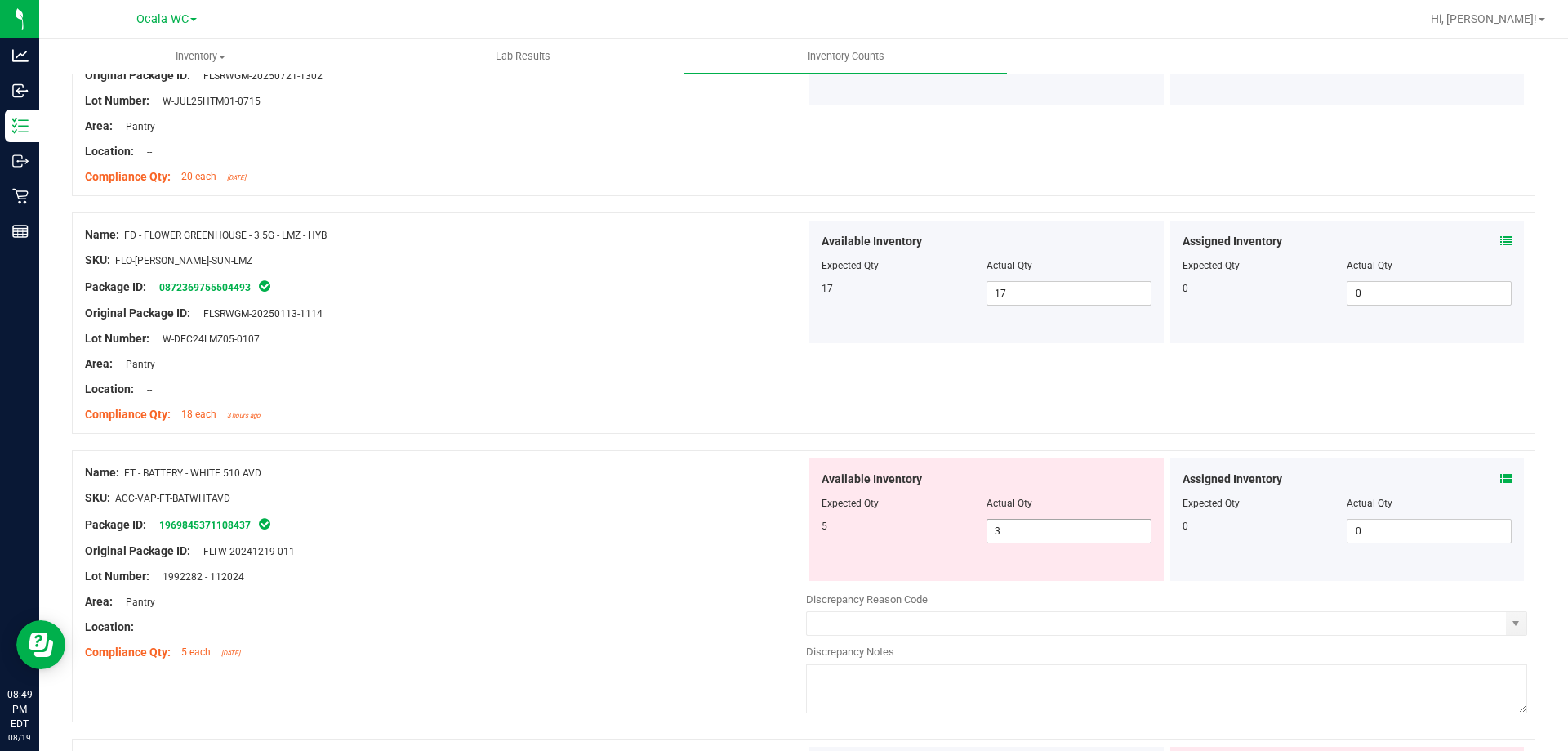
scroll to position [653, 0]
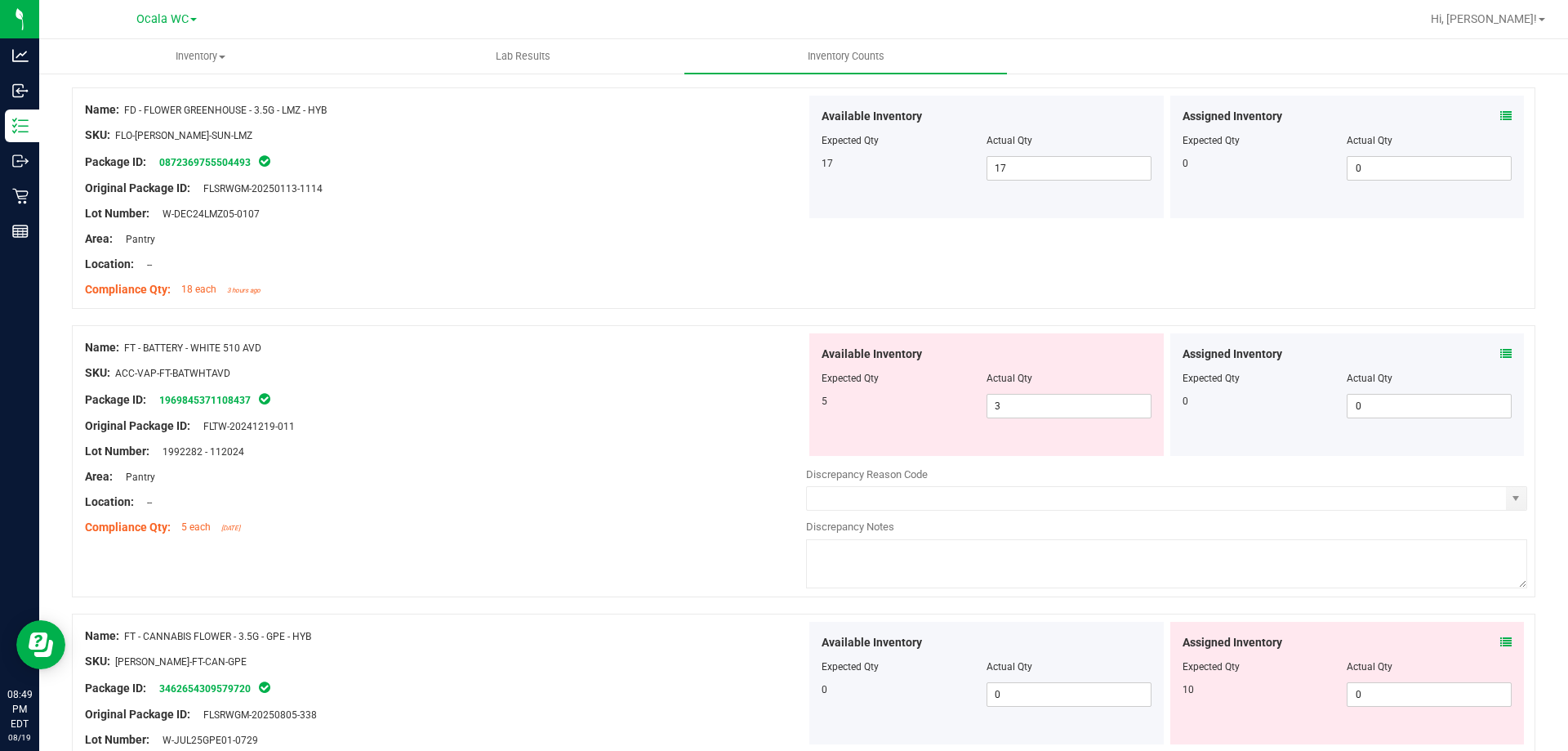
click at [1501, 354] on icon at bounding box center [1506, 354] width 11 height 11
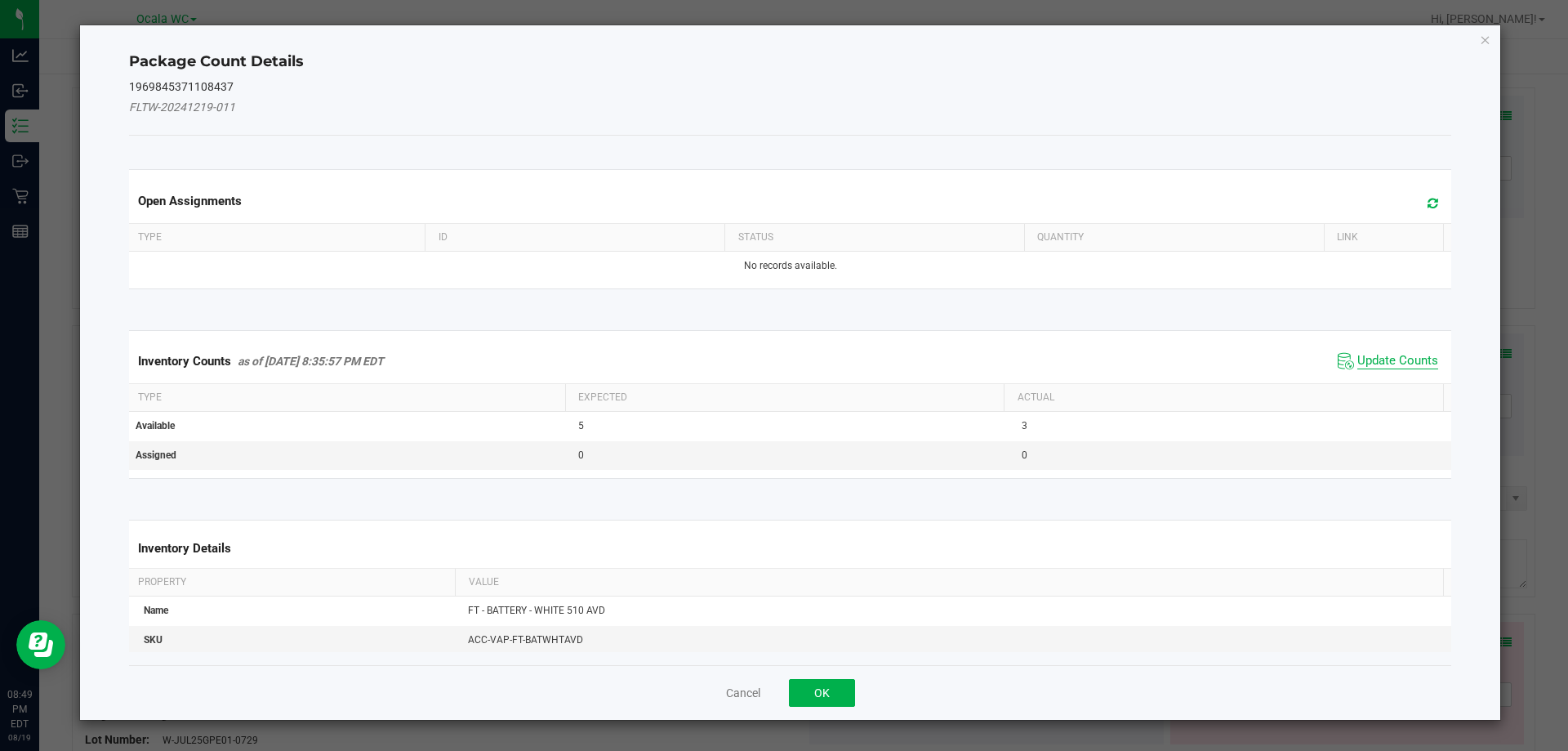
click at [1381, 359] on span "Update Counts" at bounding box center [1397, 361] width 81 height 16
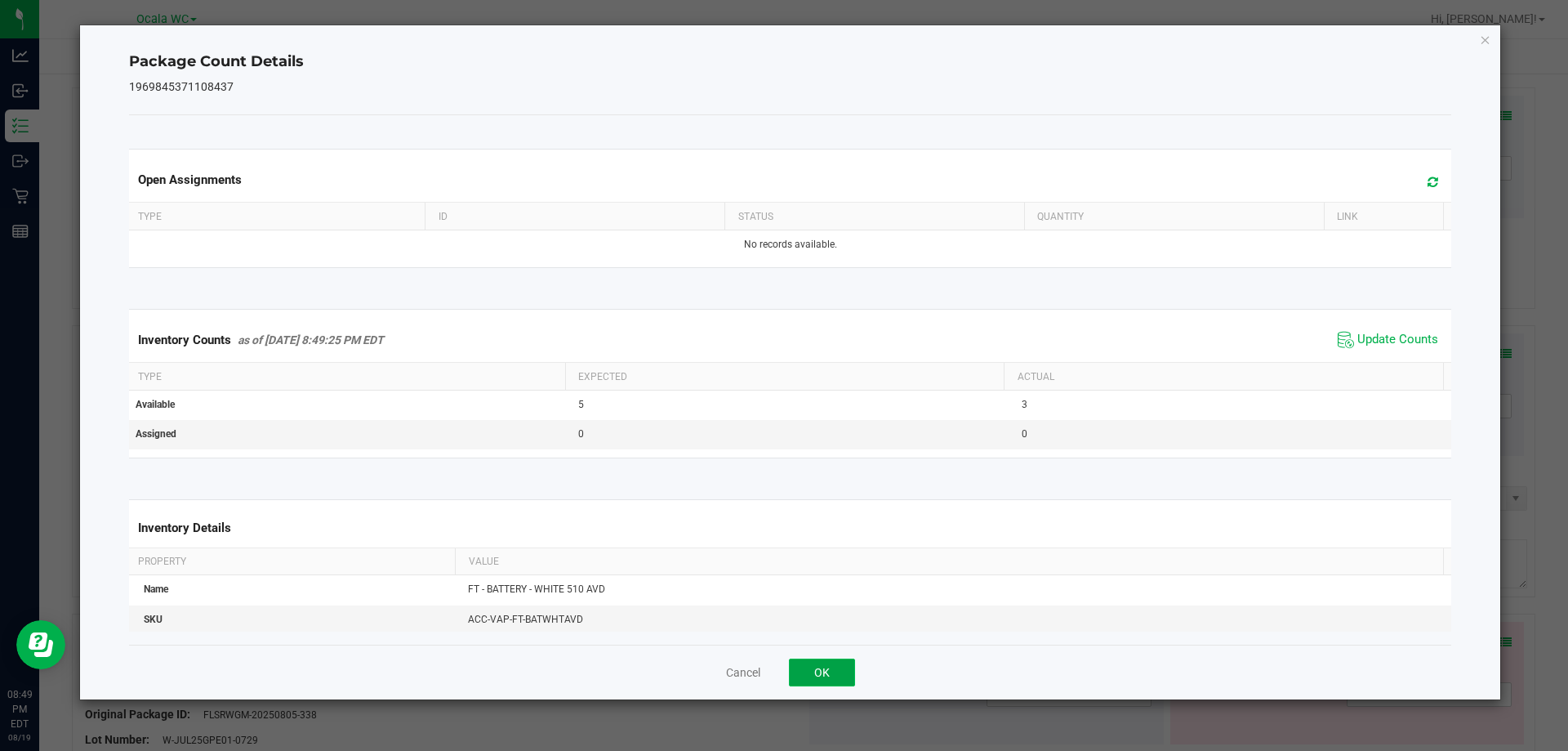
click at [826, 677] on button "OK" at bounding box center [822, 672] width 66 height 28
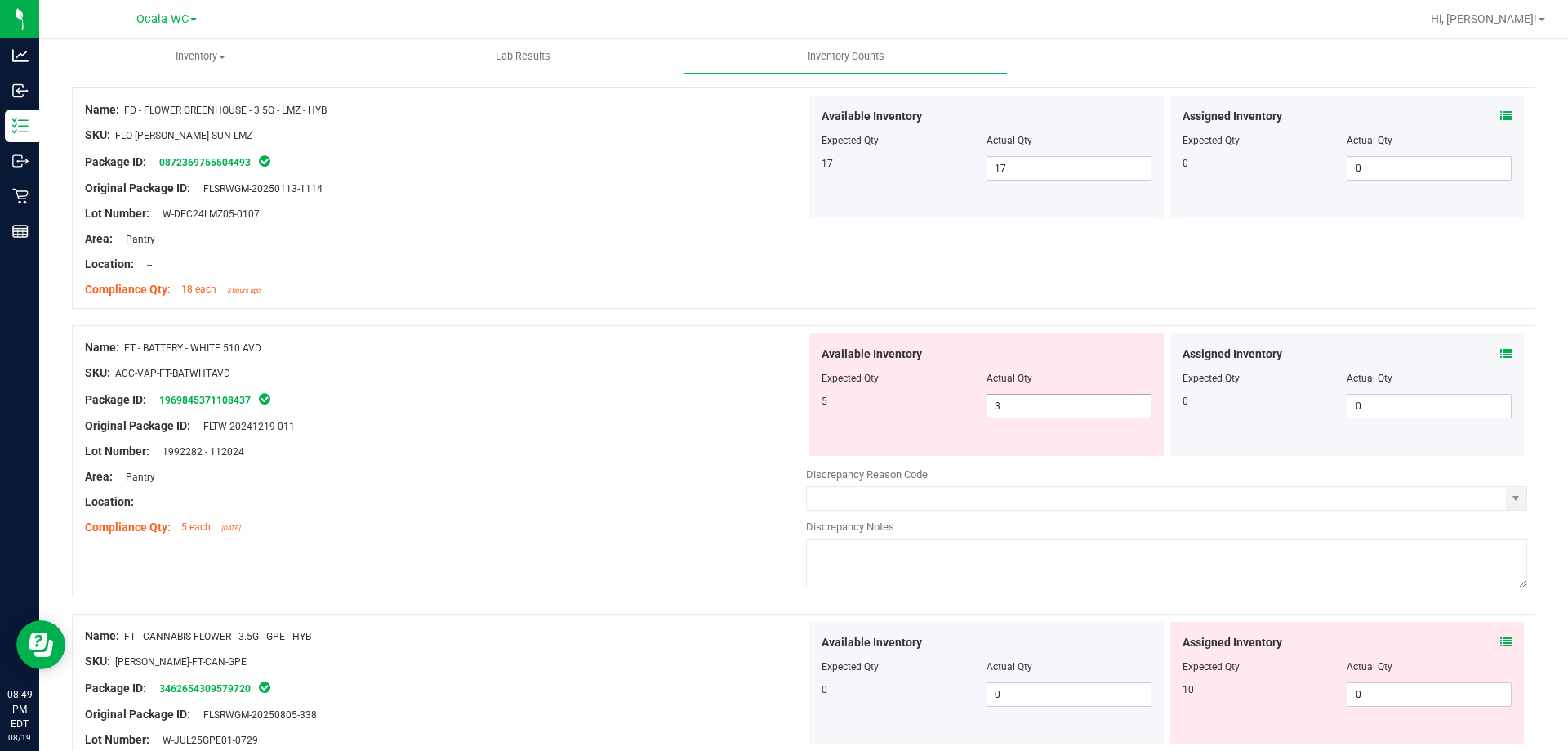
click at [1055, 402] on span "3 3" at bounding box center [1068, 406] width 165 height 25
click at [1055, 402] on input "3" at bounding box center [1068, 406] width 163 height 23
type input "2"
type input "5"
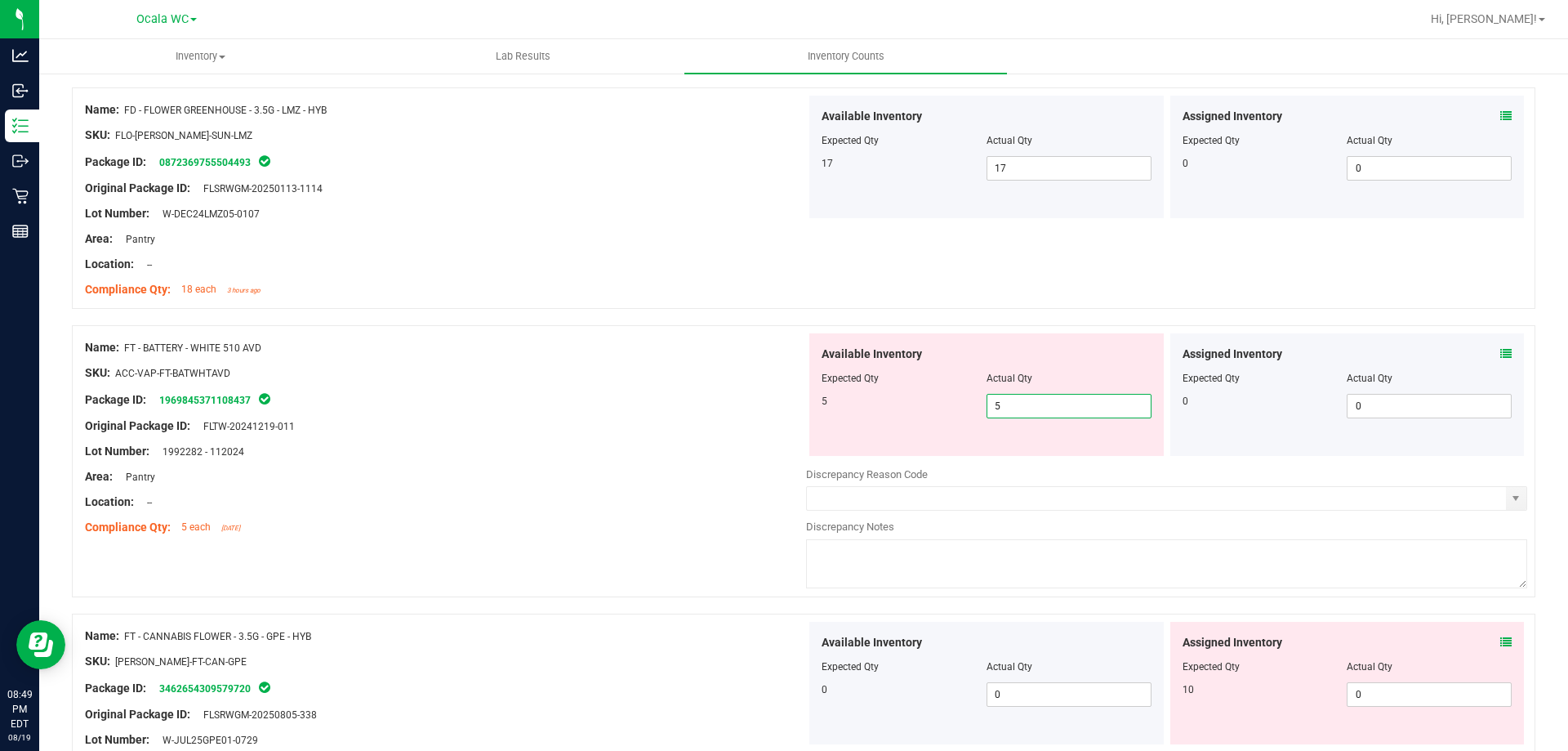
click at [400, 464] on div at bounding box center [446, 464] width 721 height 8
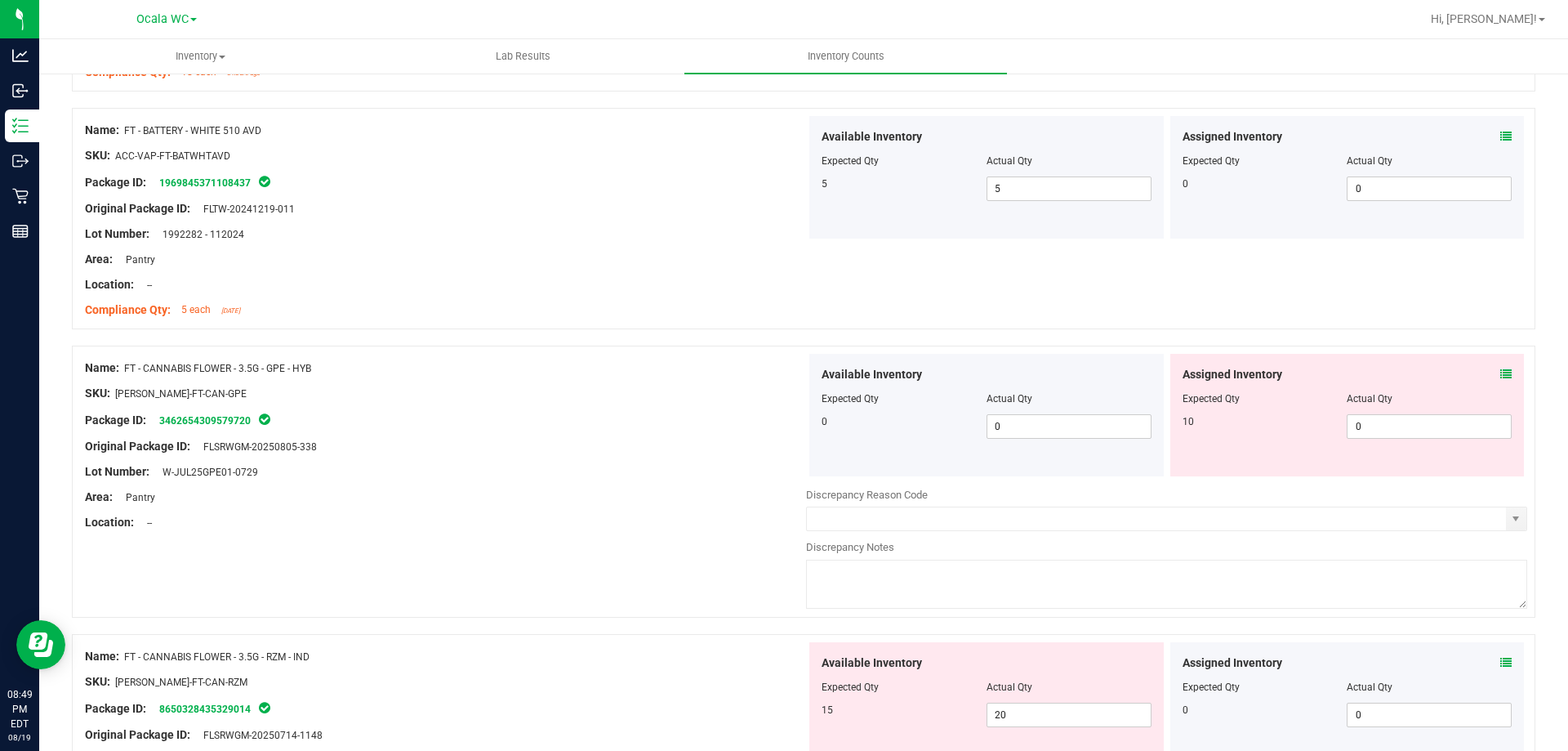
scroll to position [981, 0]
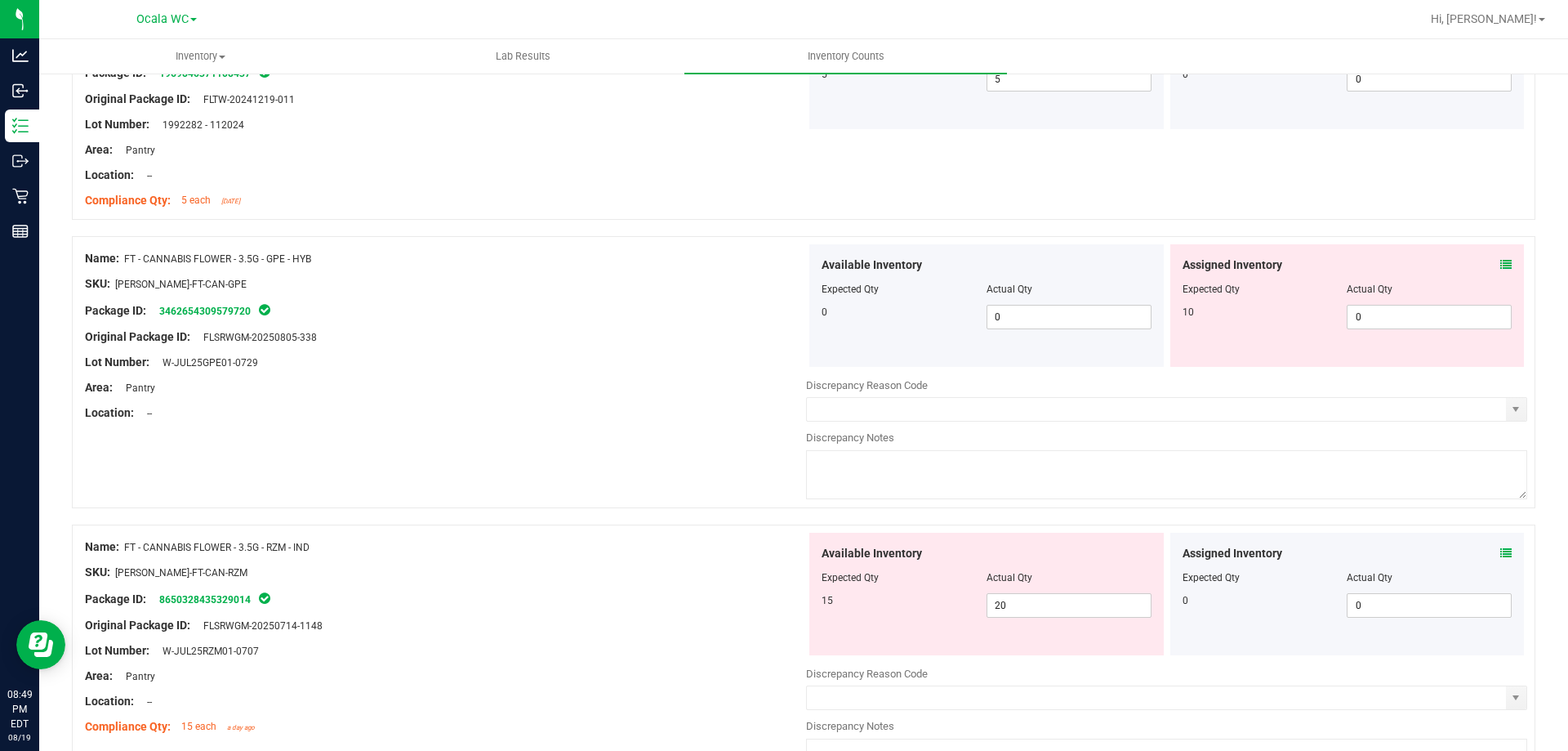
click at [1501, 263] on icon at bounding box center [1506, 265] width 11 height 11
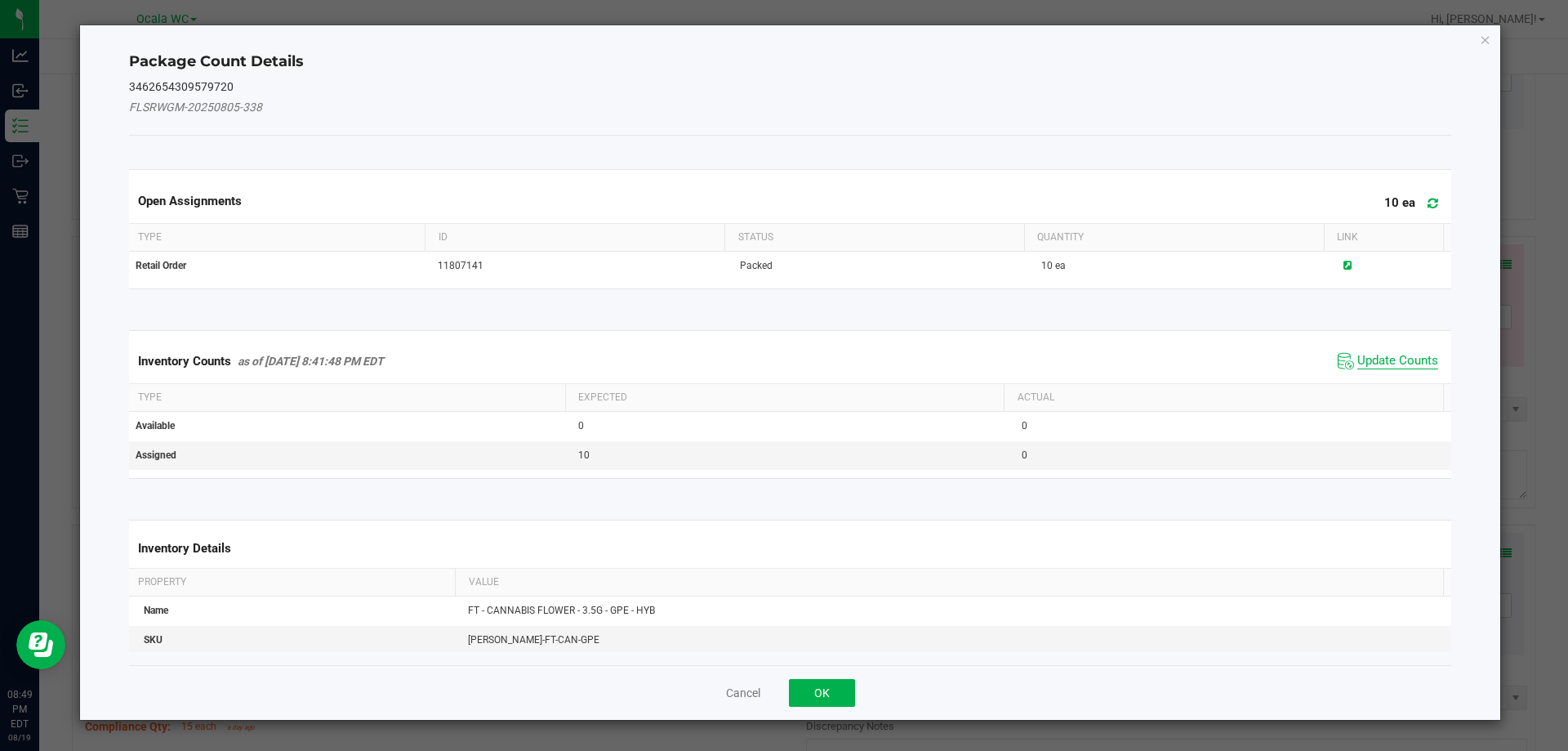
click at [1420, 353] on span "Update Counts" at bounding box center [1397, 361] width 81 height 16
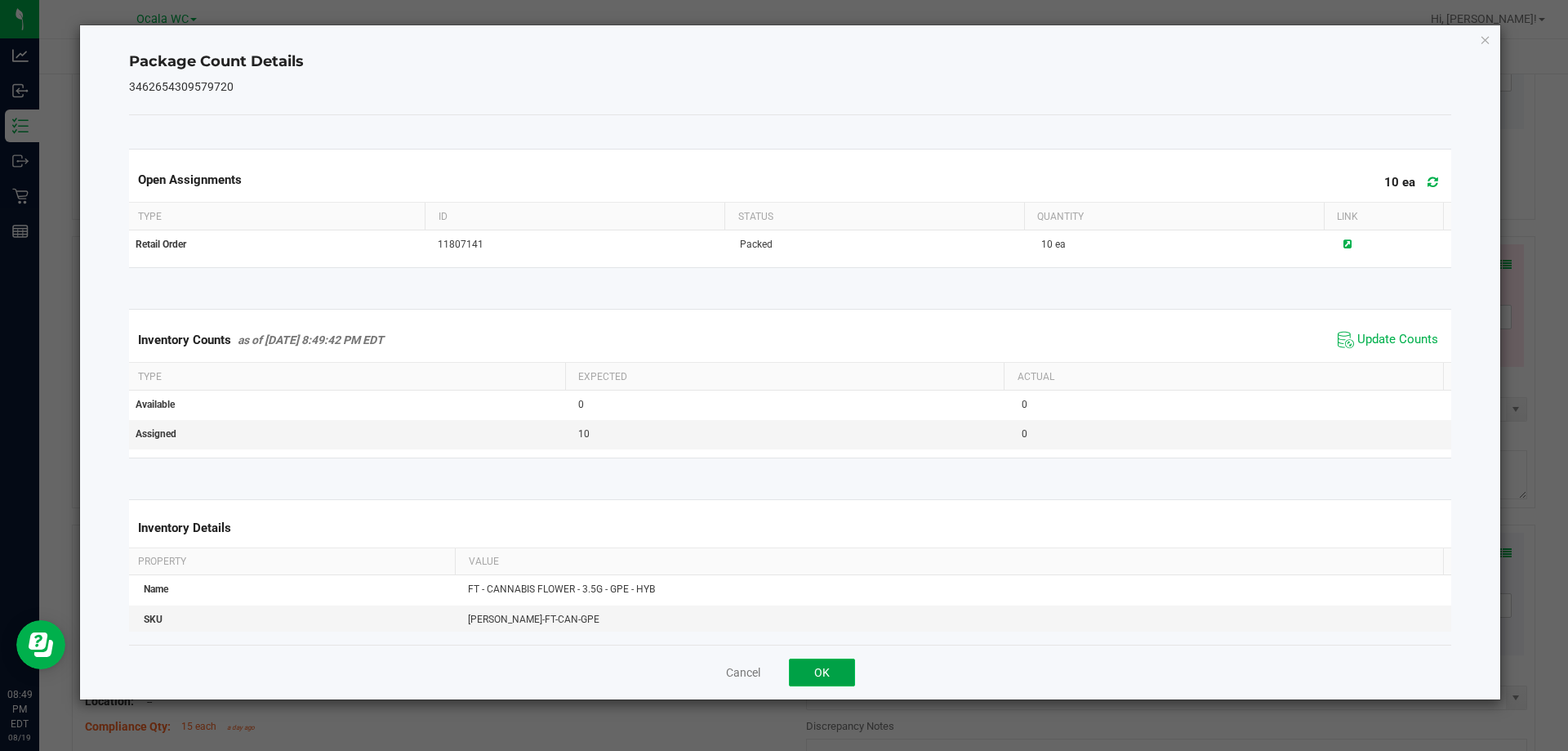
click at [830, 660] on button "OK" at bounding box center [822, 672] width 66 height 28
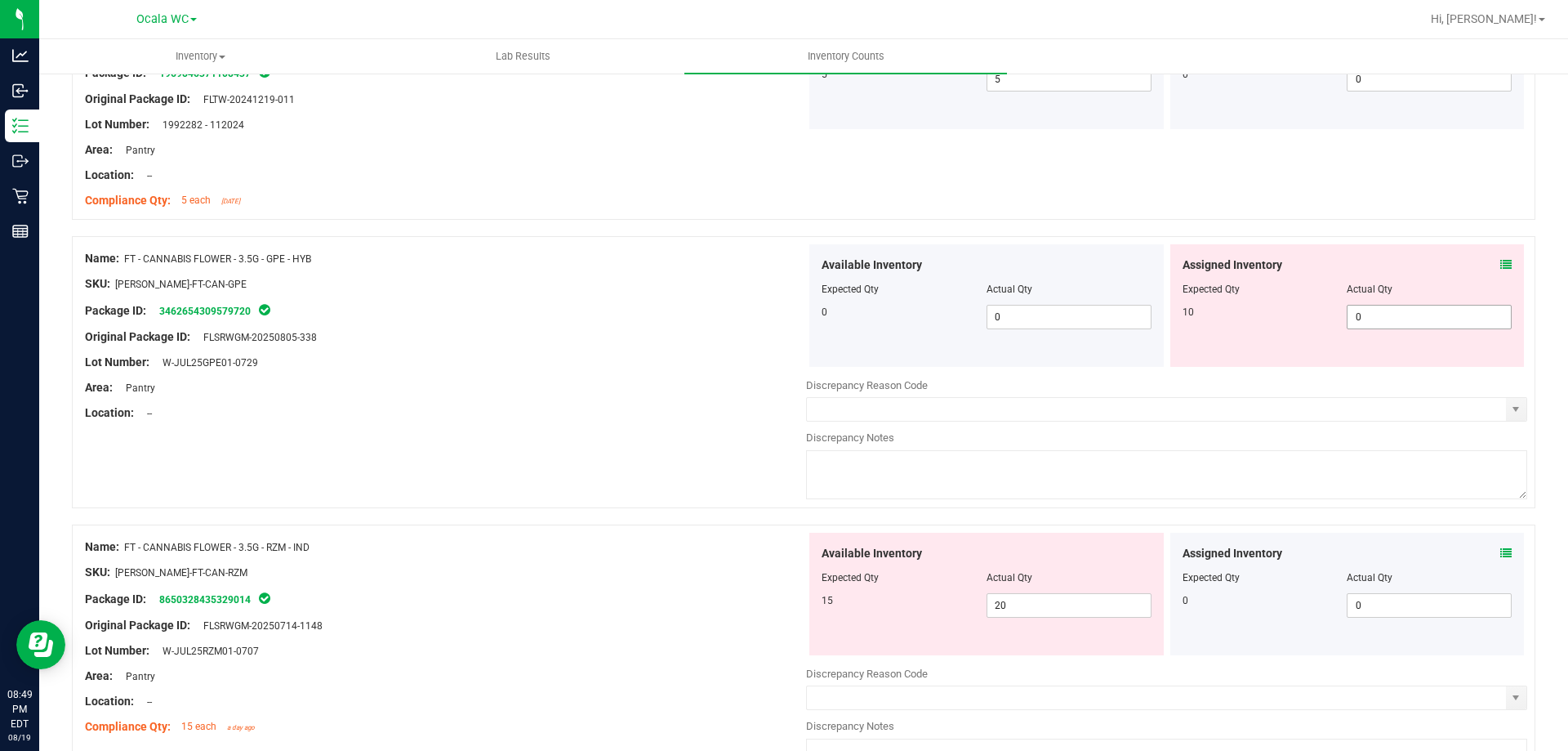
click at [1401, 308] on span "0 0" at bounding box center [1429, 317] width 165 height 25
click at [1401, 308] on input "0" at bounding box center [1429, 317] width 163 height 23
type input "10"
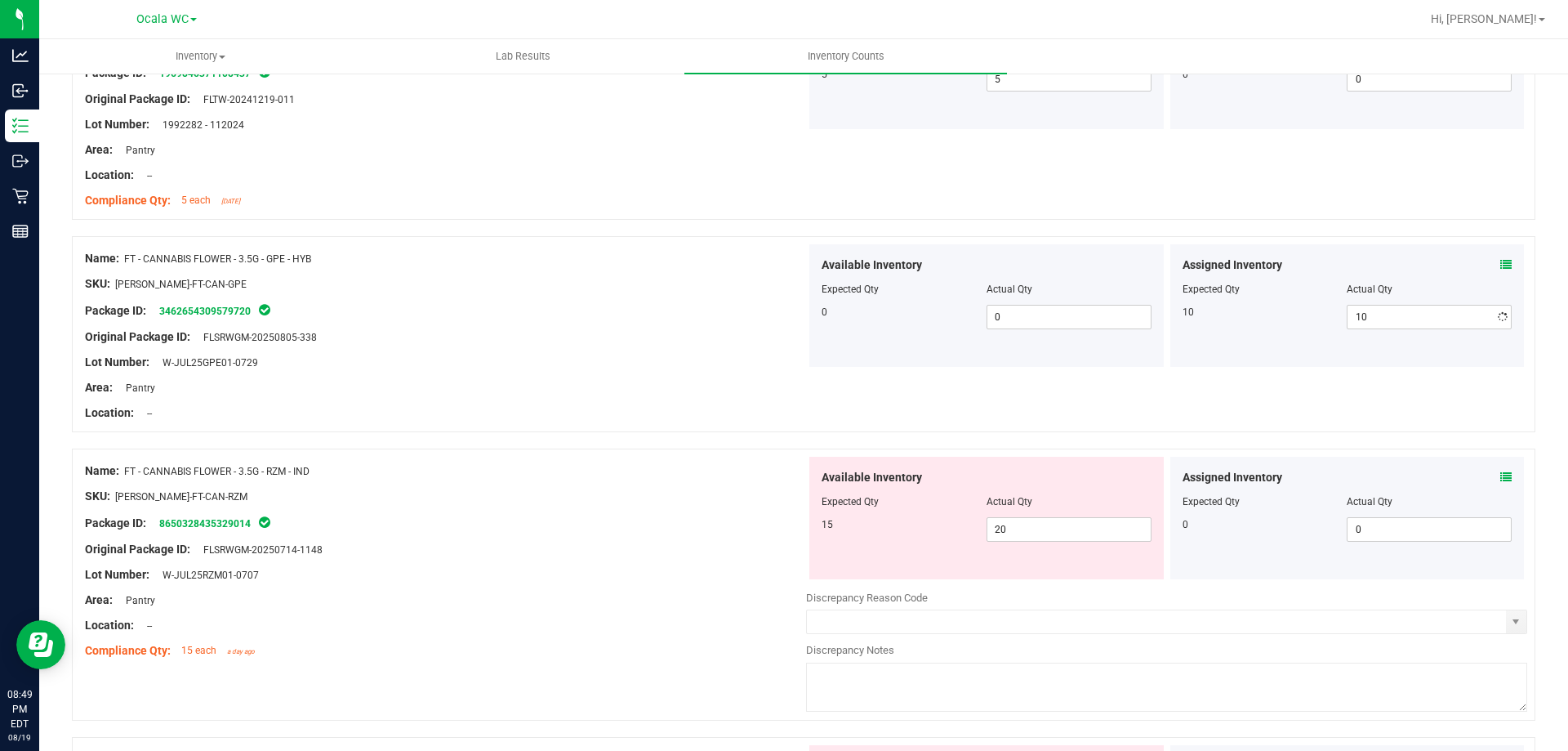
click at [706, 418] on div "Location: --" at bounding box center [446, 413] width 721 height 17
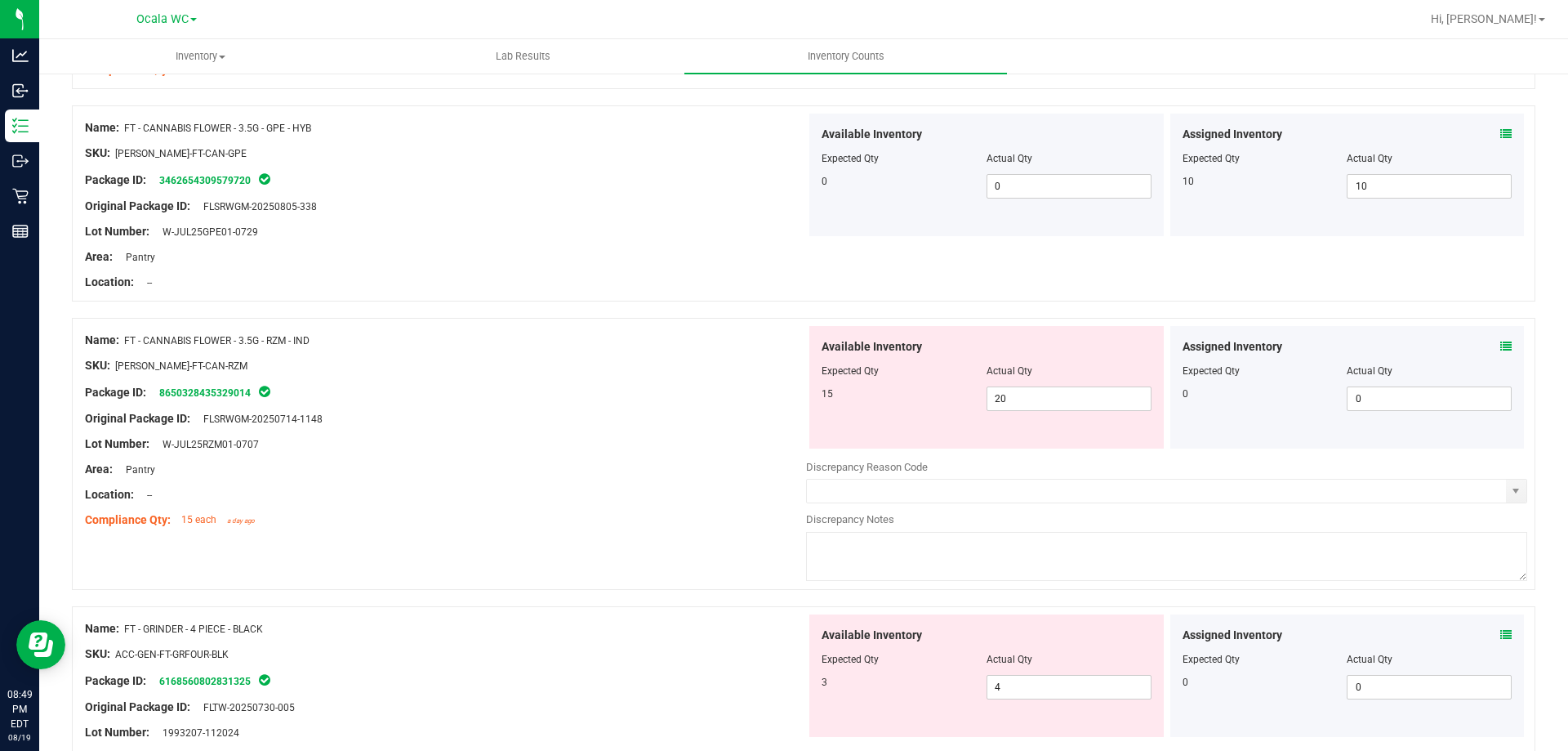
scroll to position [1225, 0]
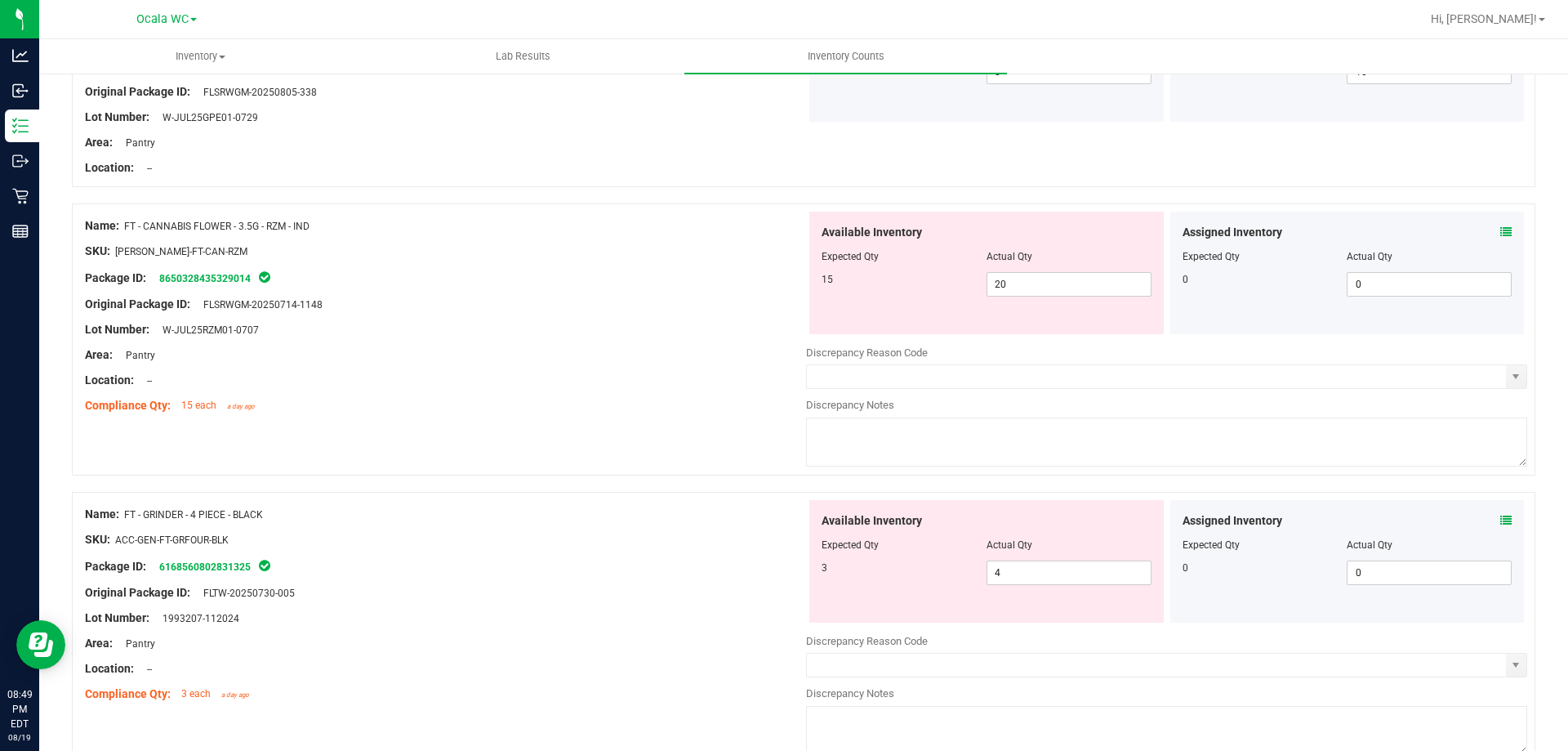
click at [1501, 235] on icon at bounding box center [1506, 232] width 11 height 11
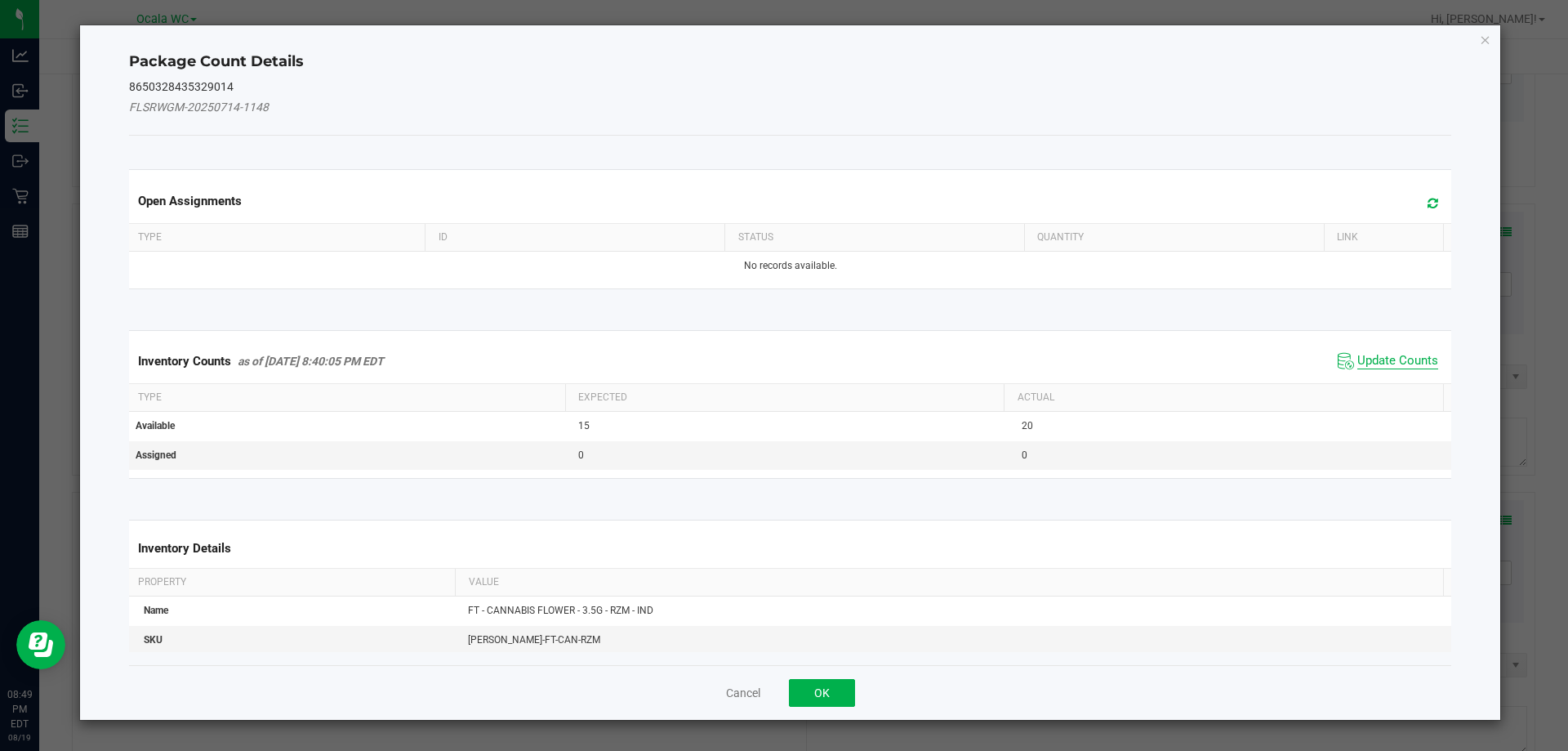
click at [1363, 355] on span "Update Counts" at bounding box center [1397, 361] width 81 height 16
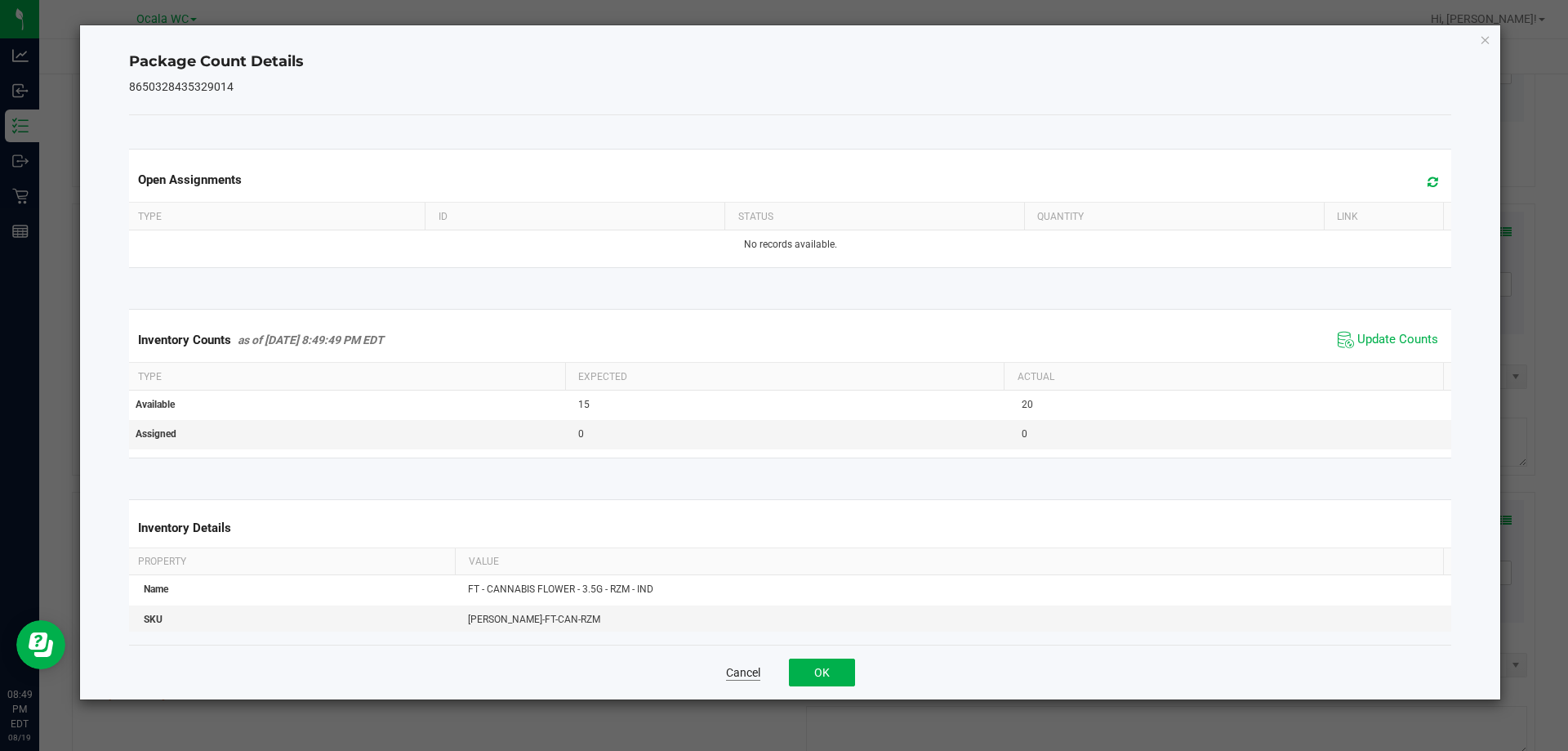
click at [758, 670] on button "Cancel" at bounding box center [743, 672] width 34 height 16
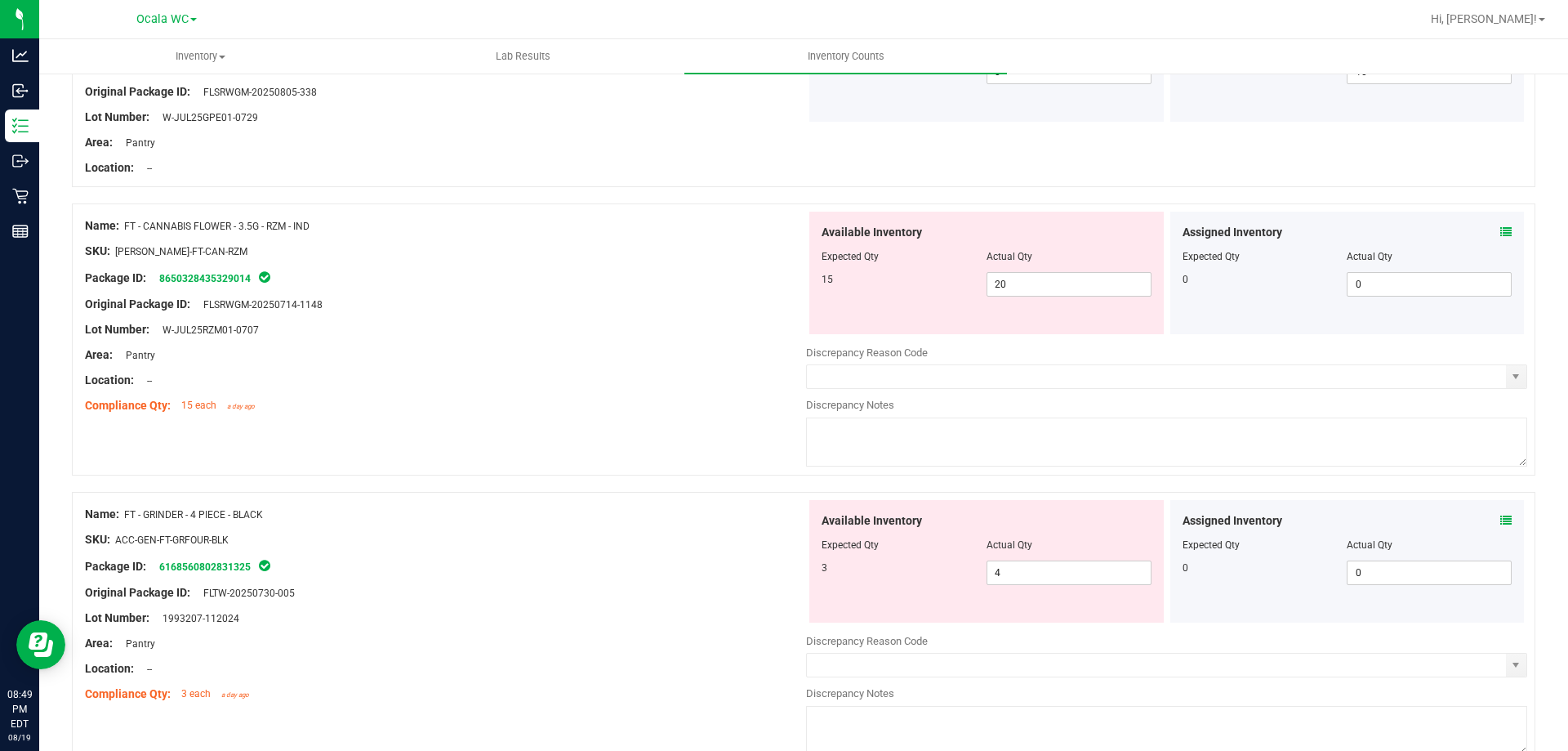
click at [1501, 231] on div "Assigned Inventory Expected Qty Actual Qty 0 0 0" at bounding box center [1347, 272] width 354 height 122
click at [1501, 236] on icon at bounding box center [1506, 232] width 11 height 11
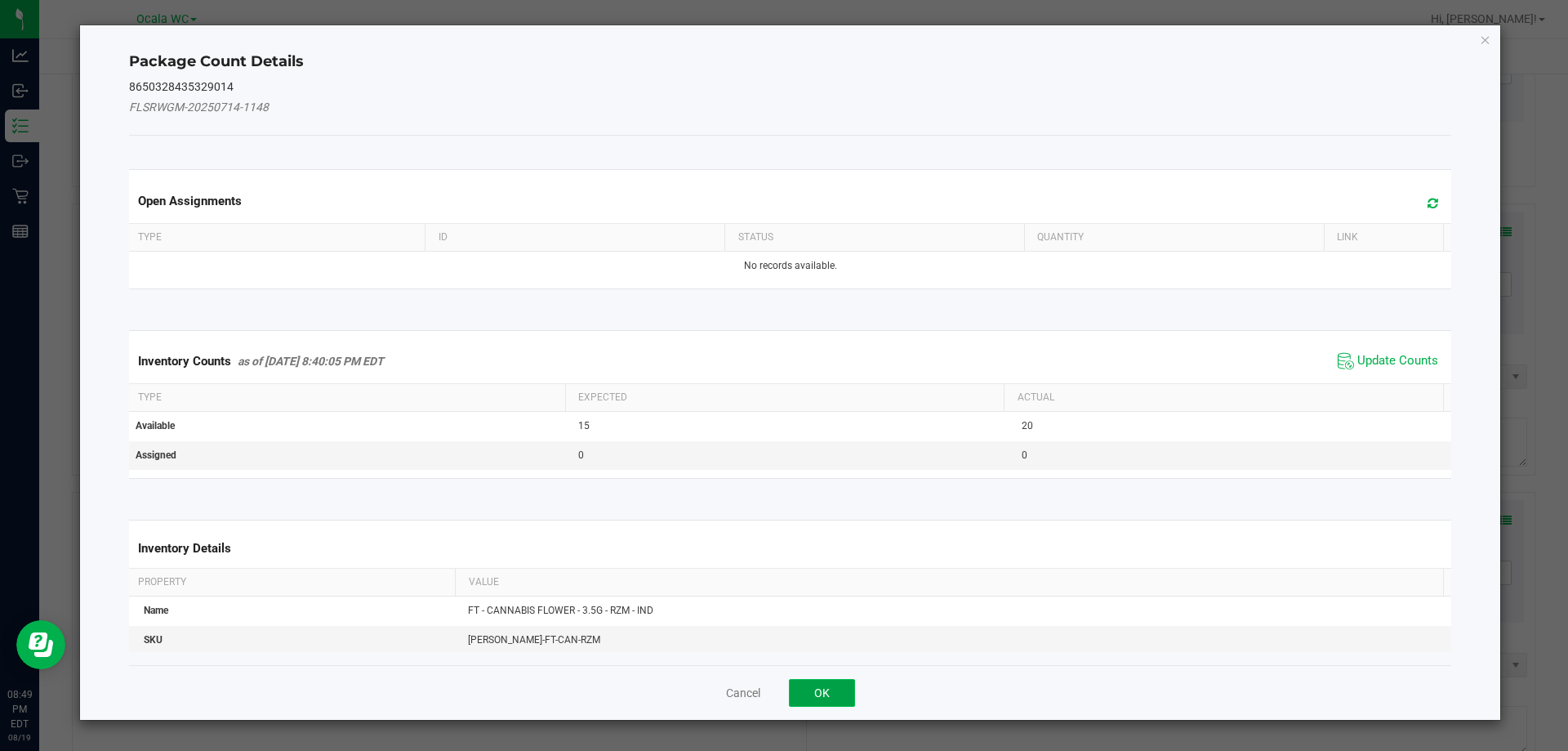
click at [838, 683] on button "OK" at bounding box center [822, 693] width 66 height 28
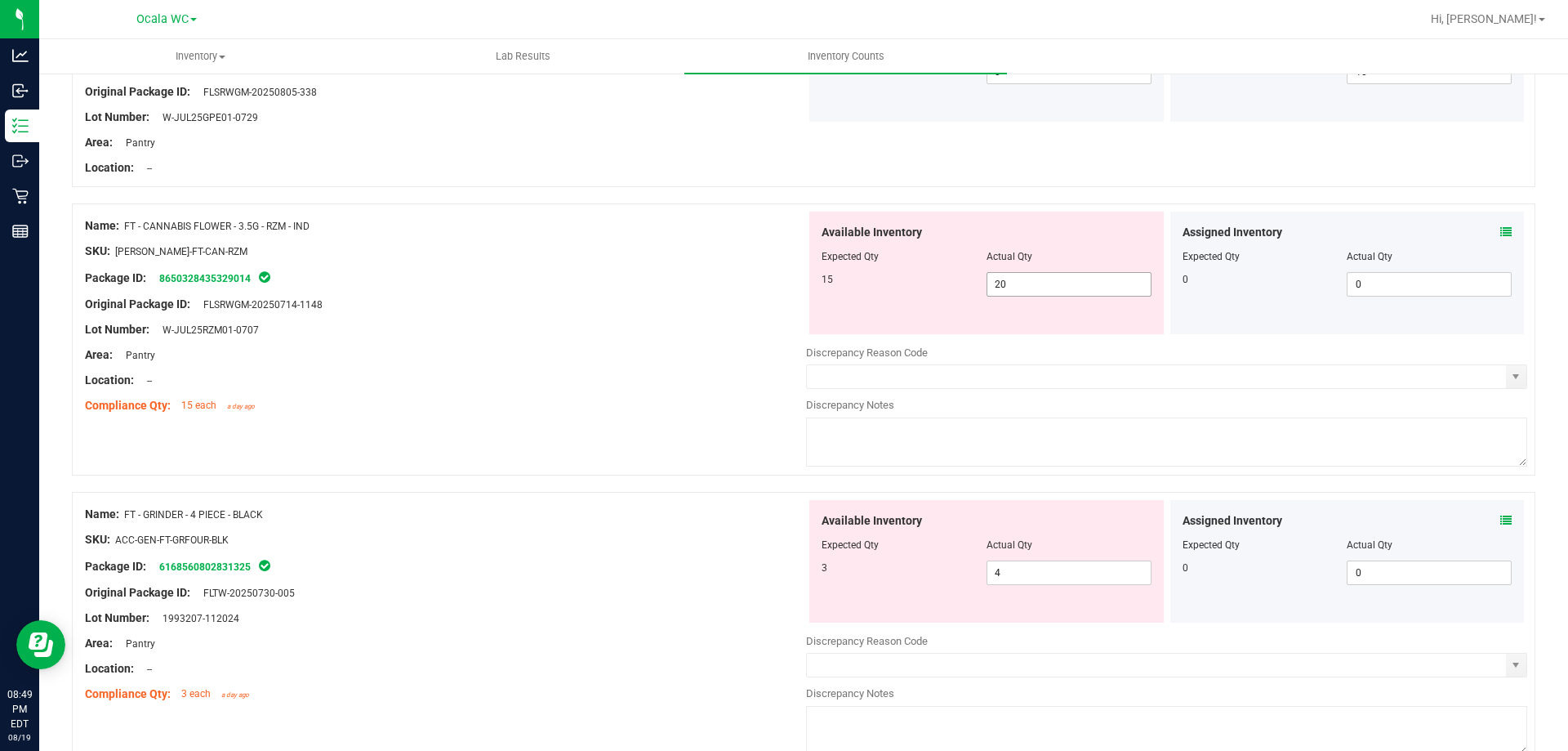
click at [1054, 295] on div "Available Inventory Expected Qty Actual Qty 15 20 20" at bounding box center [986, 272] width 354 height 122
click at [1054, 290] on span "20 20" at bounding box center [1068, 284] width 165 height 25
click at [1054, 290] on input "20" at bounding box center [1068, 284] width 163 height 23
type input "15"
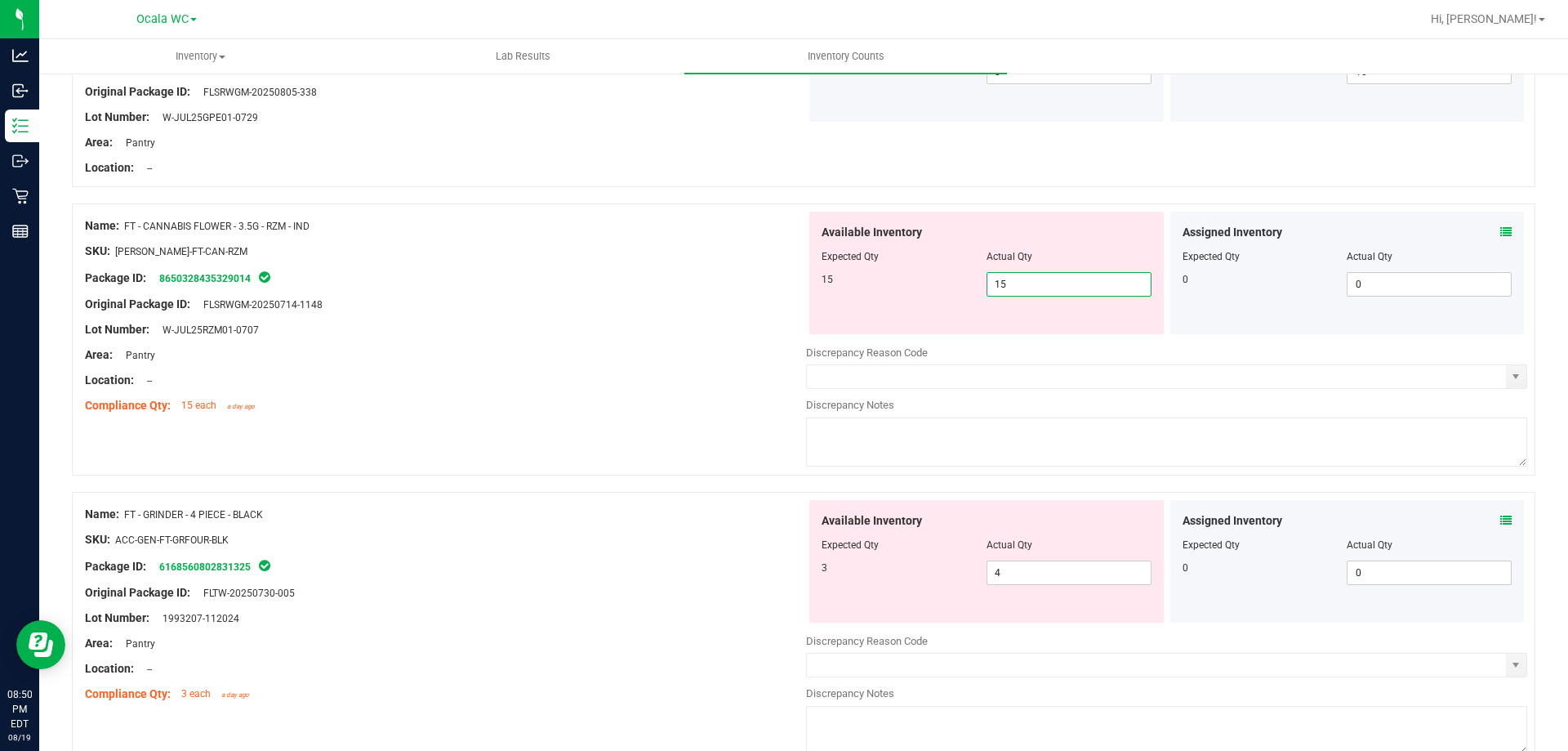
click at [629, 346] on div "Area: Pantry" at bounding box center [446, 355] width 721 height 17
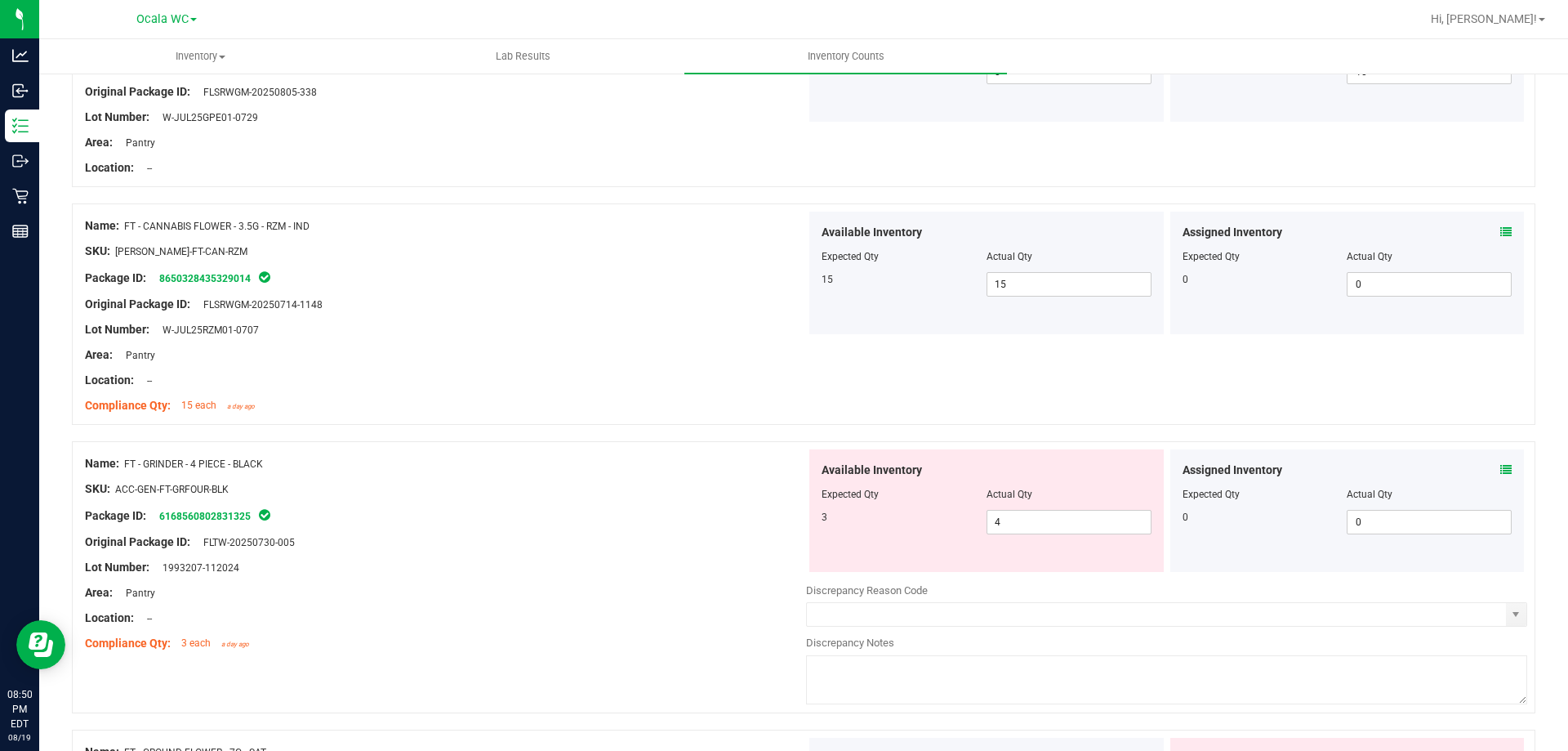
click at [1501, 476] on span at bounding box center [1506, 469] width 11 height 17
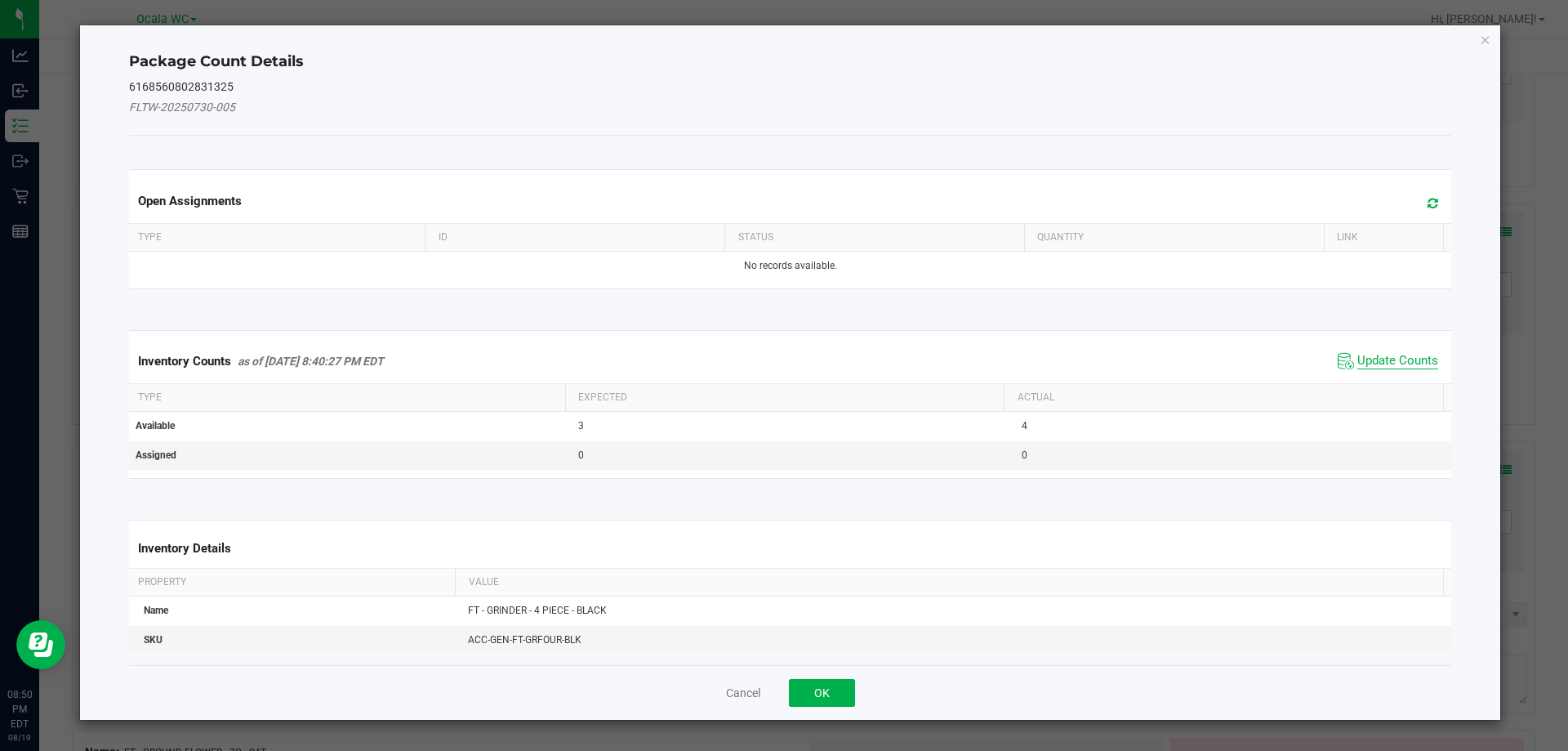
click at [1384, 364] on span "Update Counts" at bounding box center [1397, 361] width 81 height 16
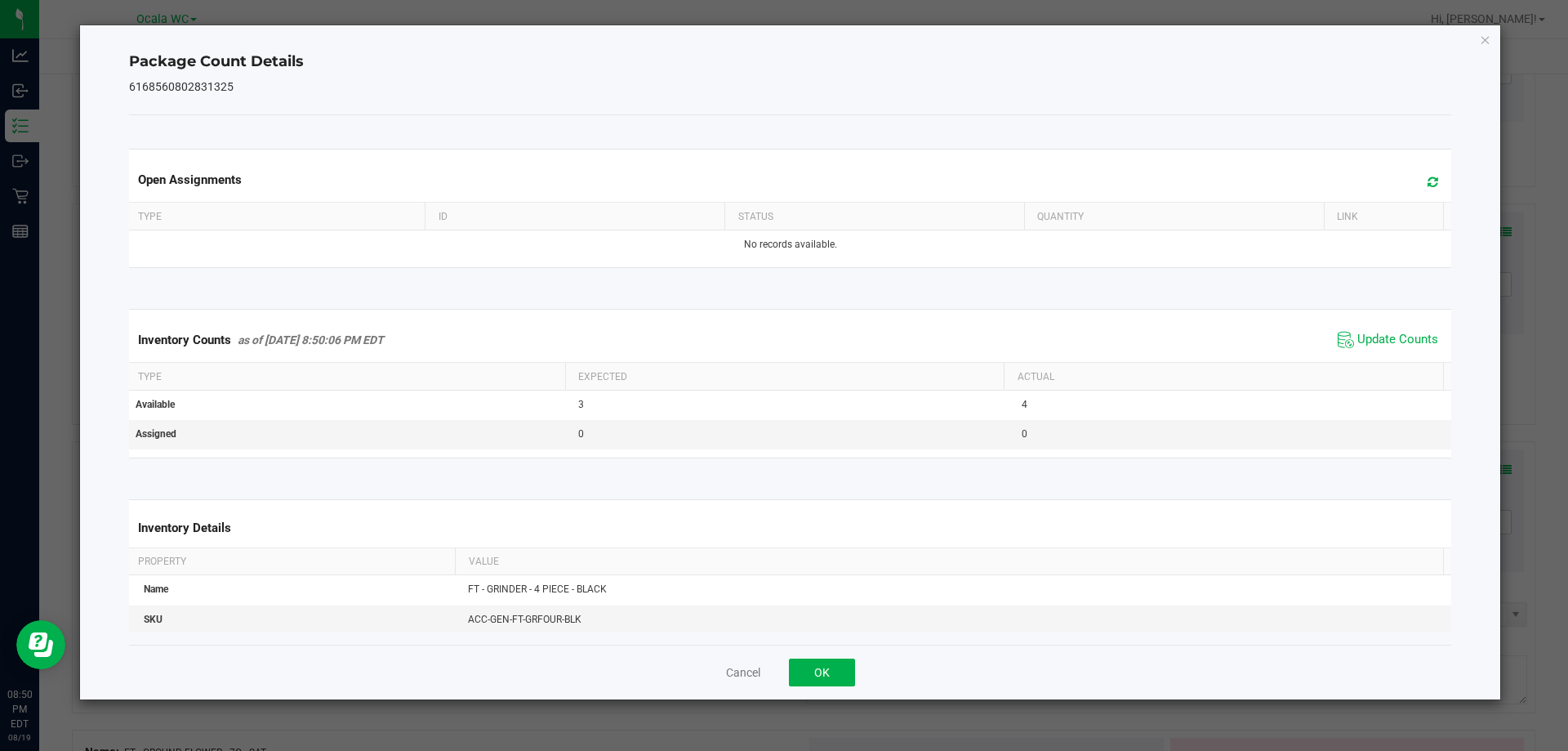
click at [814, 654] on div "Cancel OK" at bounding box center [790, 671] width 1323 height 55
click at [829, 685] on button "OK" at bounding box center [822, 672] width 66 height 28
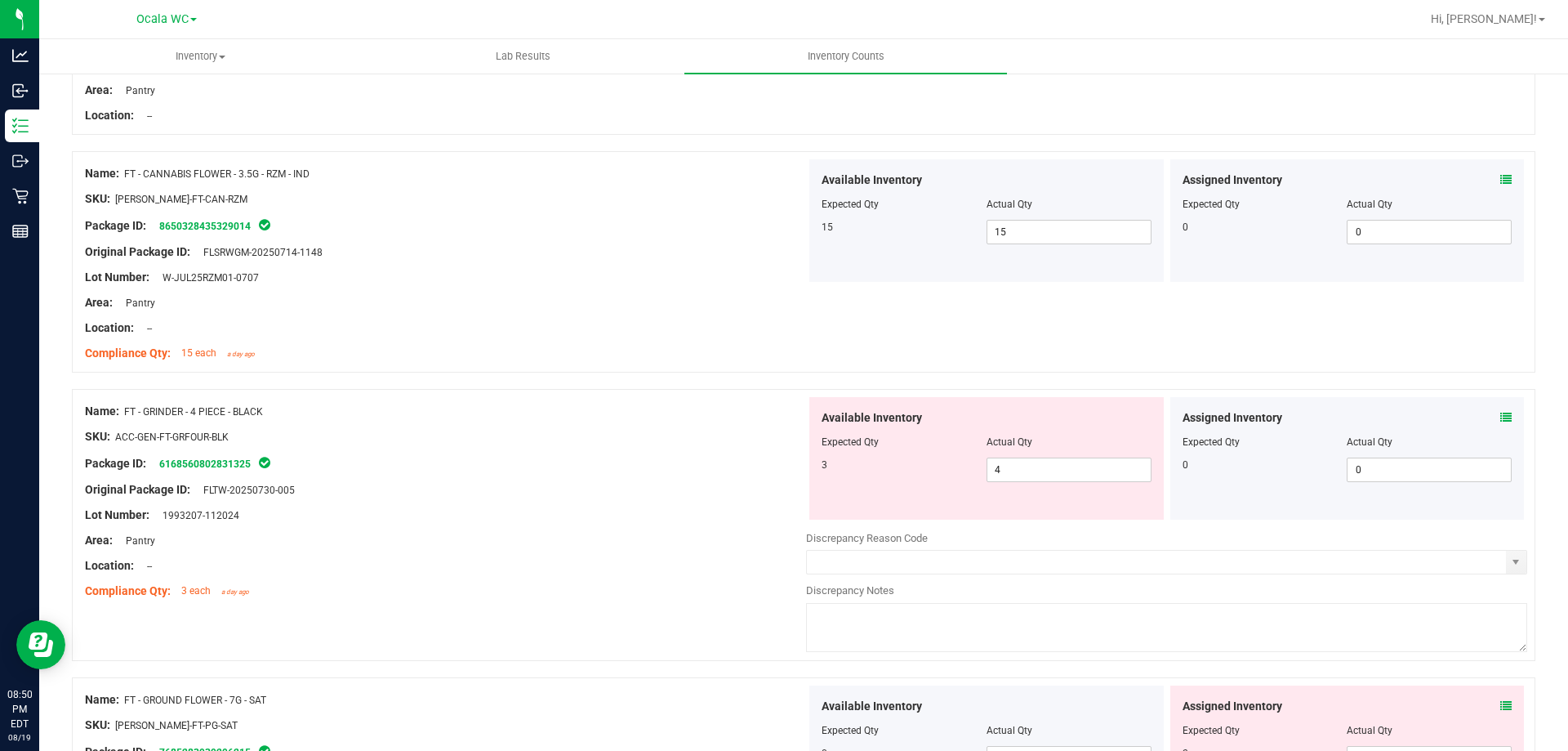
scroll to position [1307, 0]
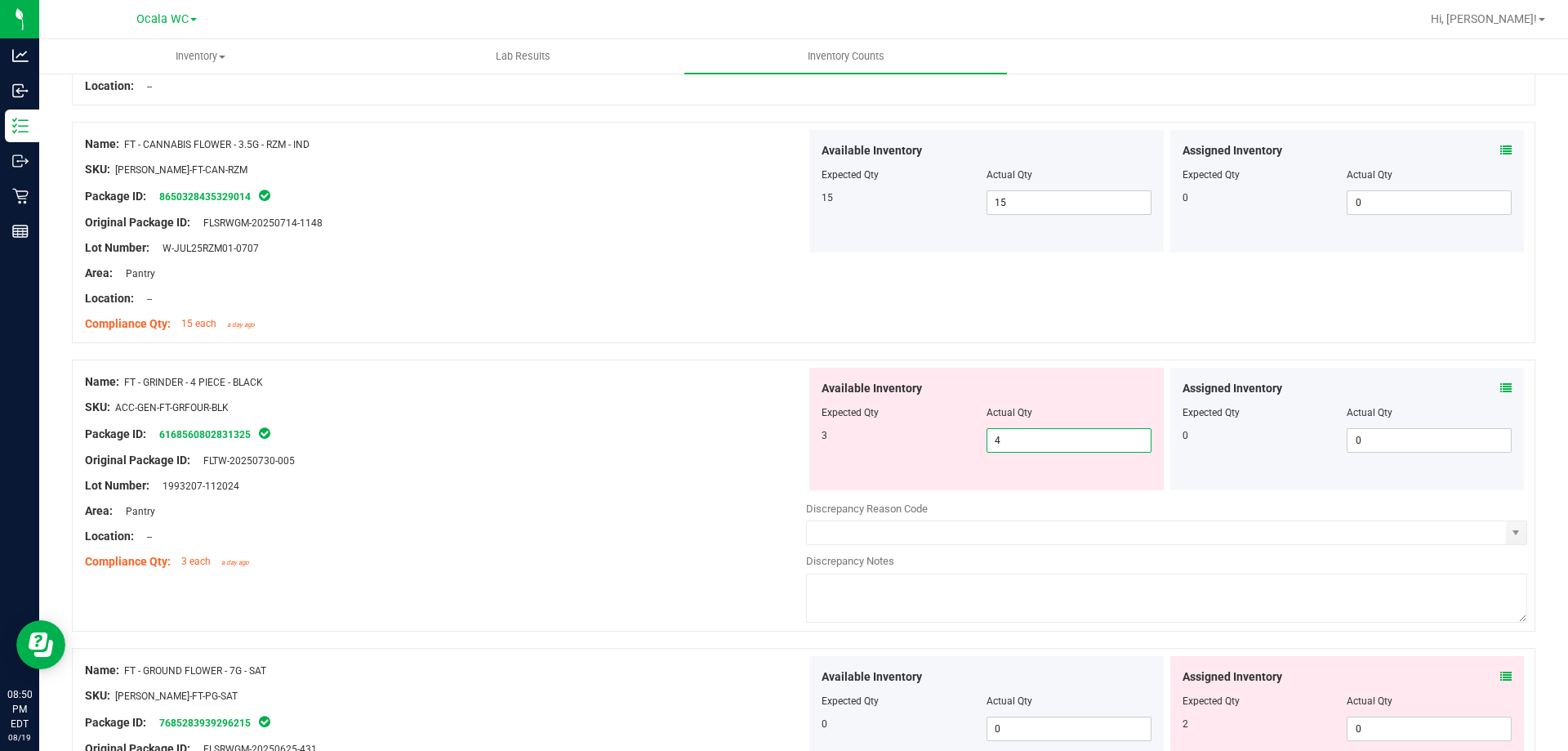
click at [1015, 437] on span "4 4" at bounding box center [1068, 441] width 165 height 25
click at [1015, 437] on input "4" at bounding box center [1068, 441] width 163 height 23
type input "3"
click at [642, 461] on div "Original Package ID: FLTW-20250730-005" at bounding box center [446, 460] width 721 height 17
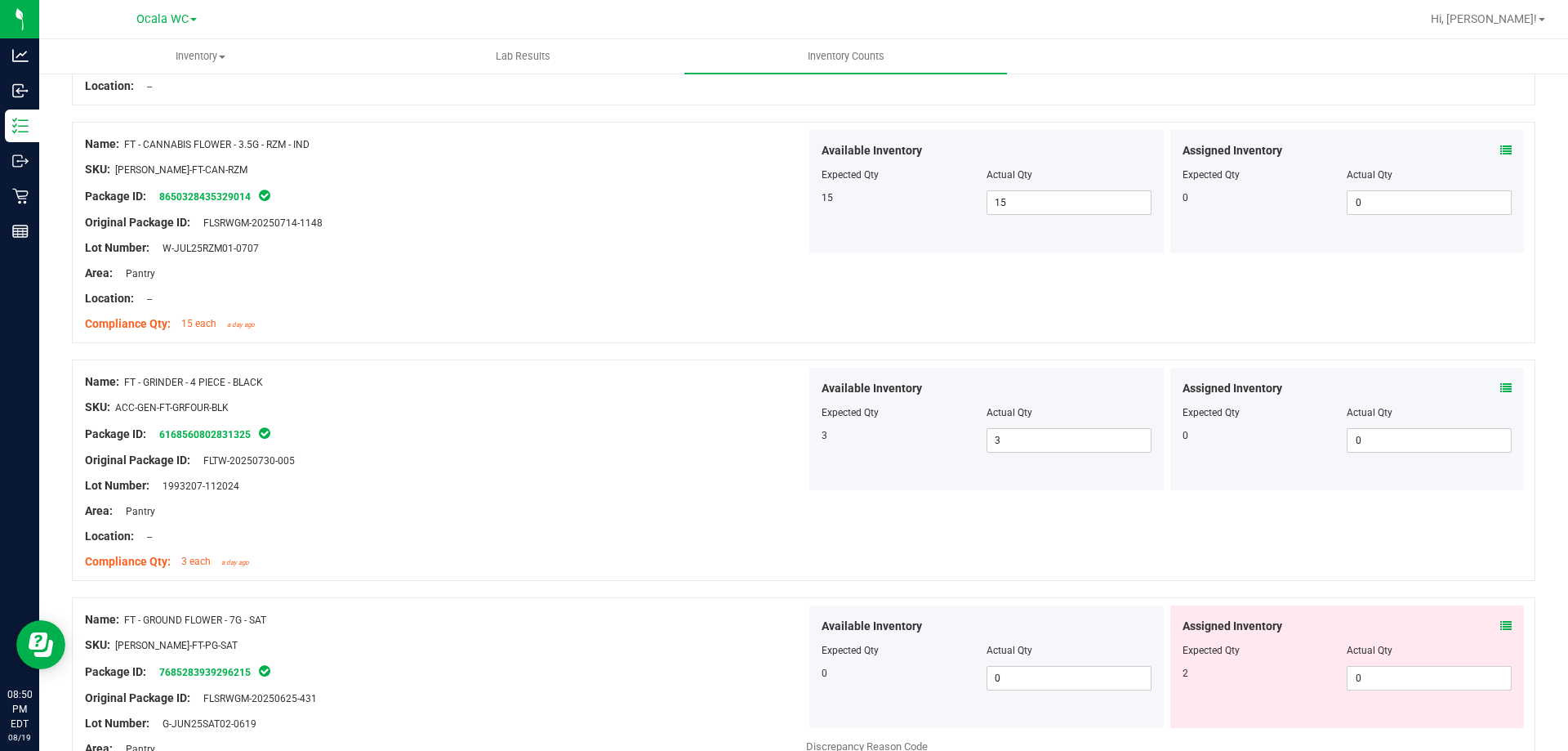
scroll to position [1471, 0]
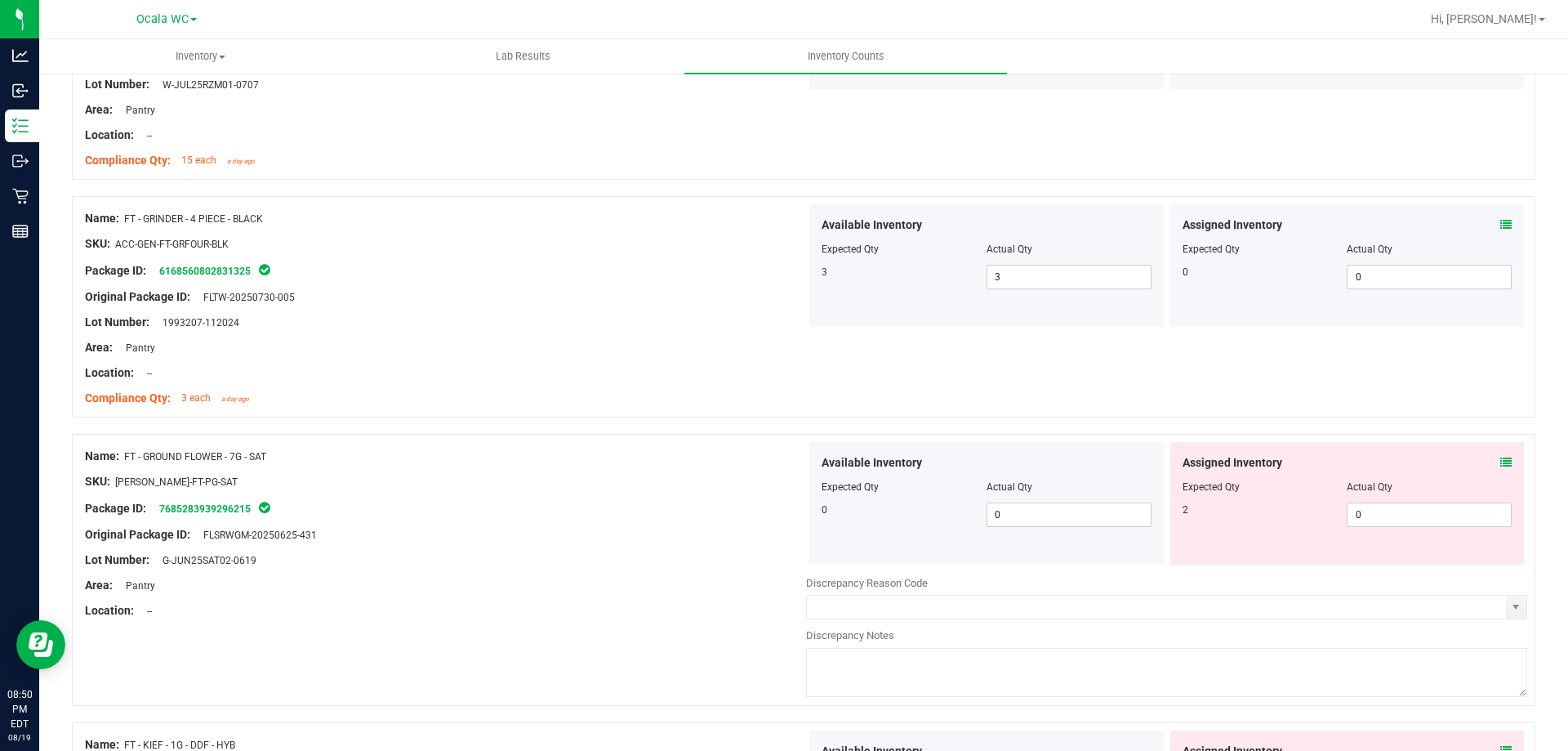
click at [1501, 463] on icon at bounding box center [1506, 462] width 11 height 11
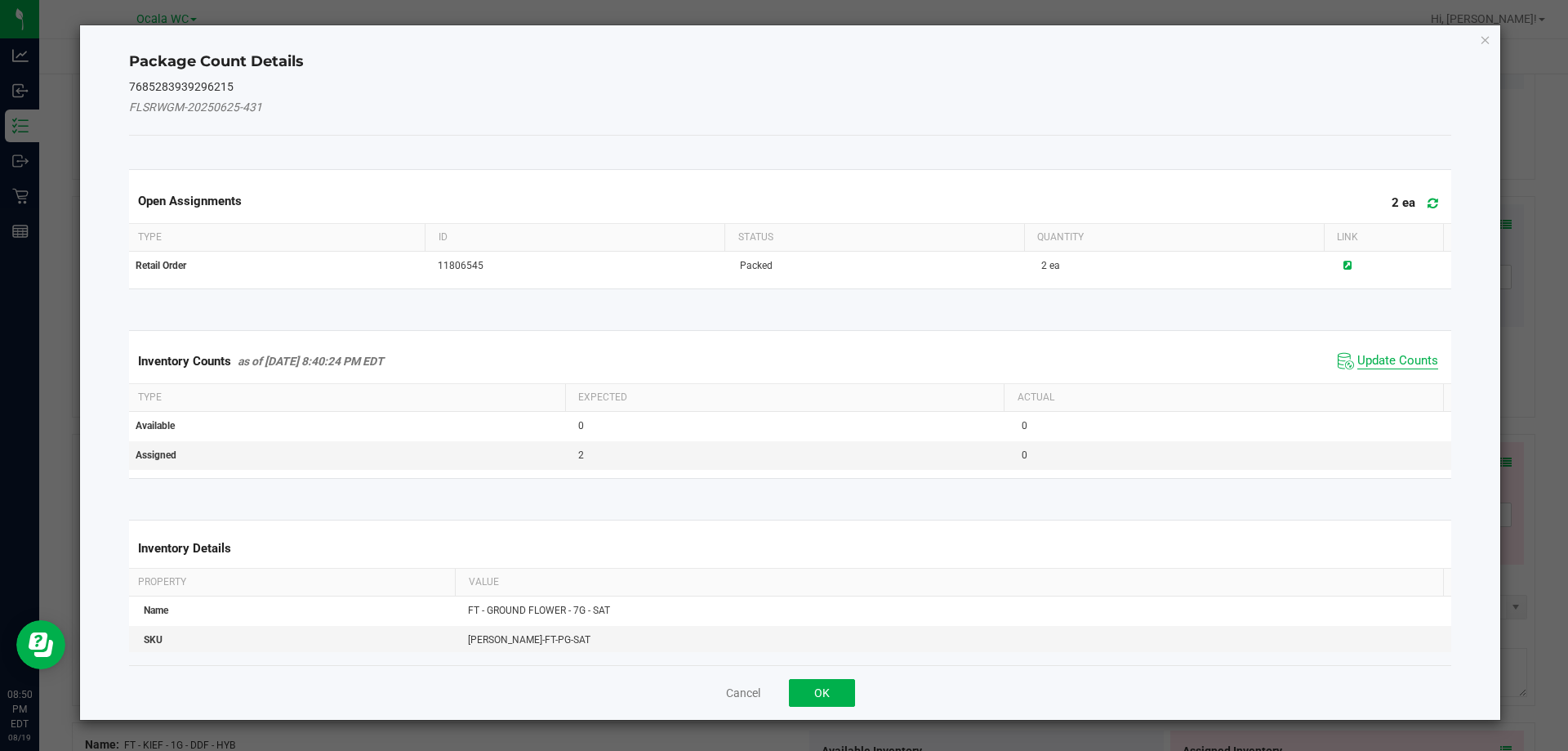
click at [1383, 363] on span "Update Counts" at bounding box center [1397, 361] width 81 height 16
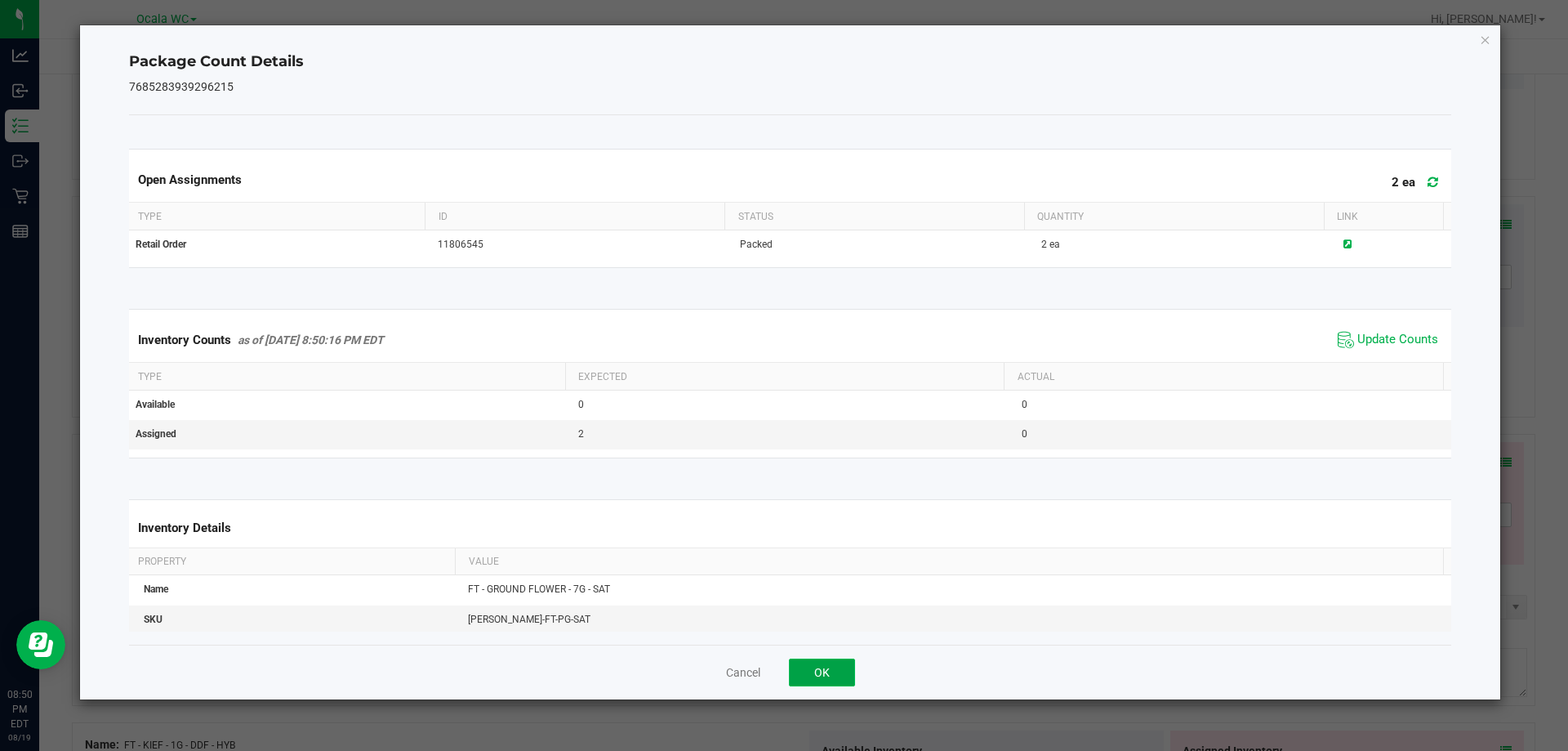
click at [809, 666] on button "OK" at bounding box center [822, 672] width 66 height 28
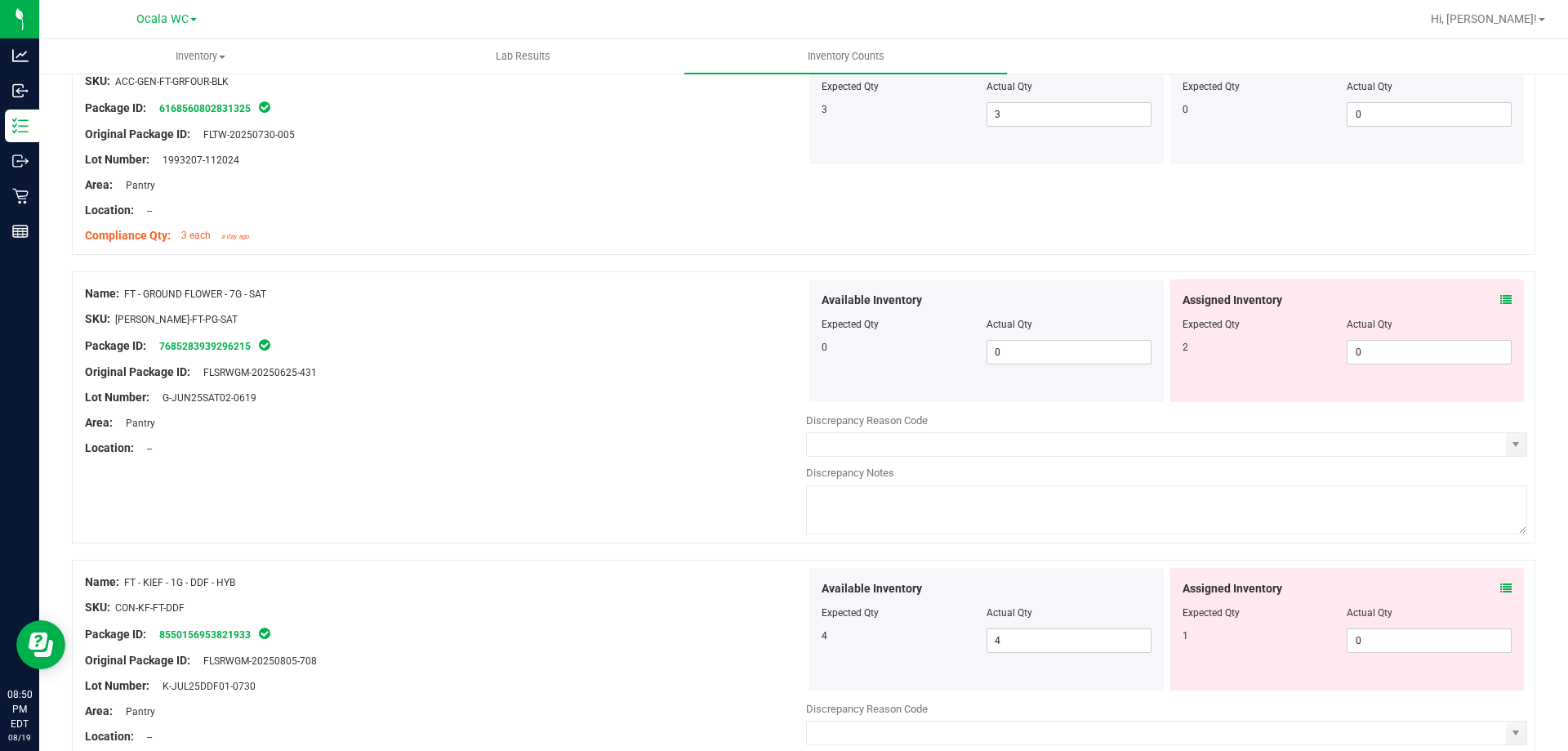
scroll to position [1634, 0]
click at [1502, 299] on div "Assigned Inventory Expected Qty Actual Qty 2 0 0" at bounding box center [1347, 339] width 354 height 122
click at [1501, 295] on icon at bounding box center [1506, 299] width 11 height 11
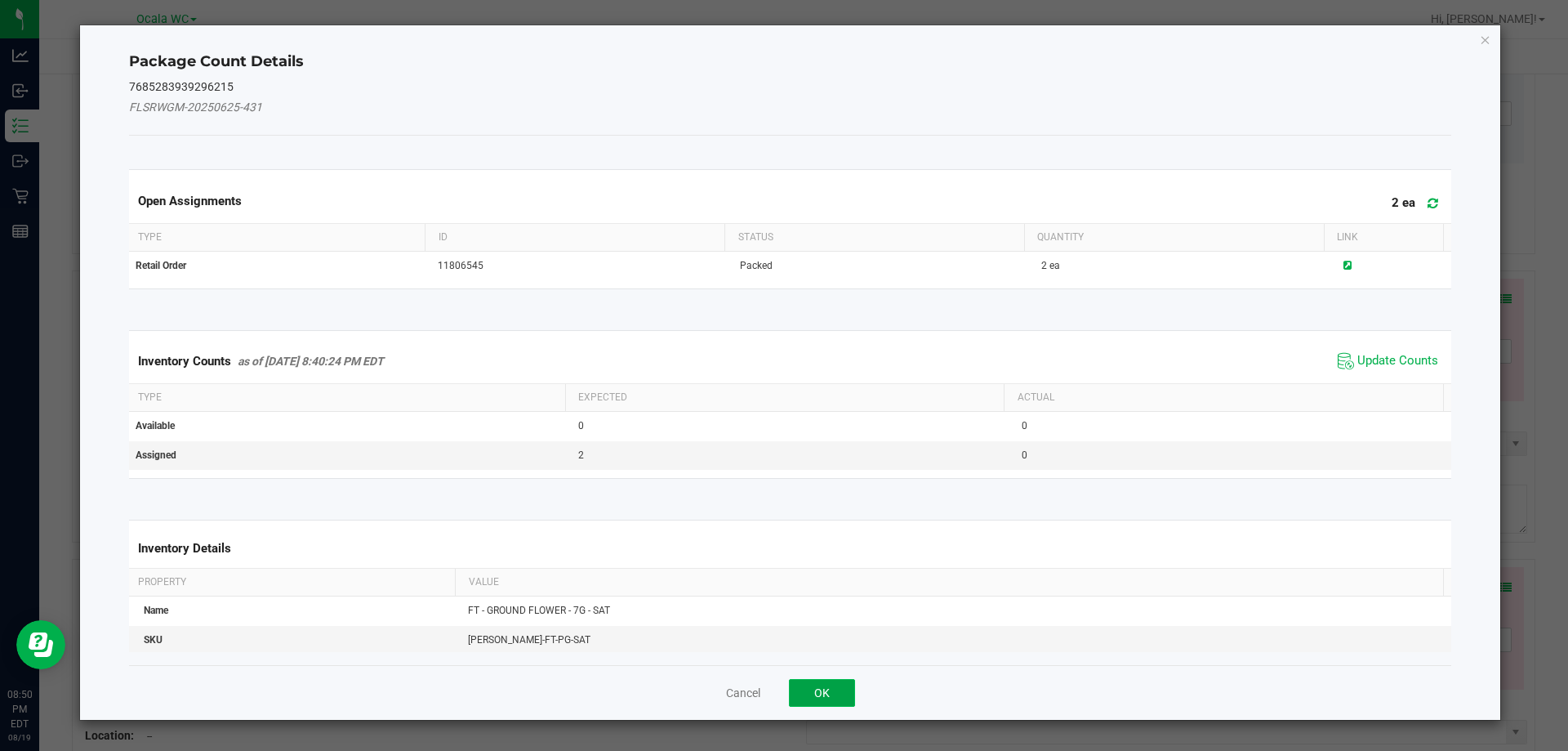
click at [820, 695] on button "OK" at bounding box center [822, 693] width 66 height 28
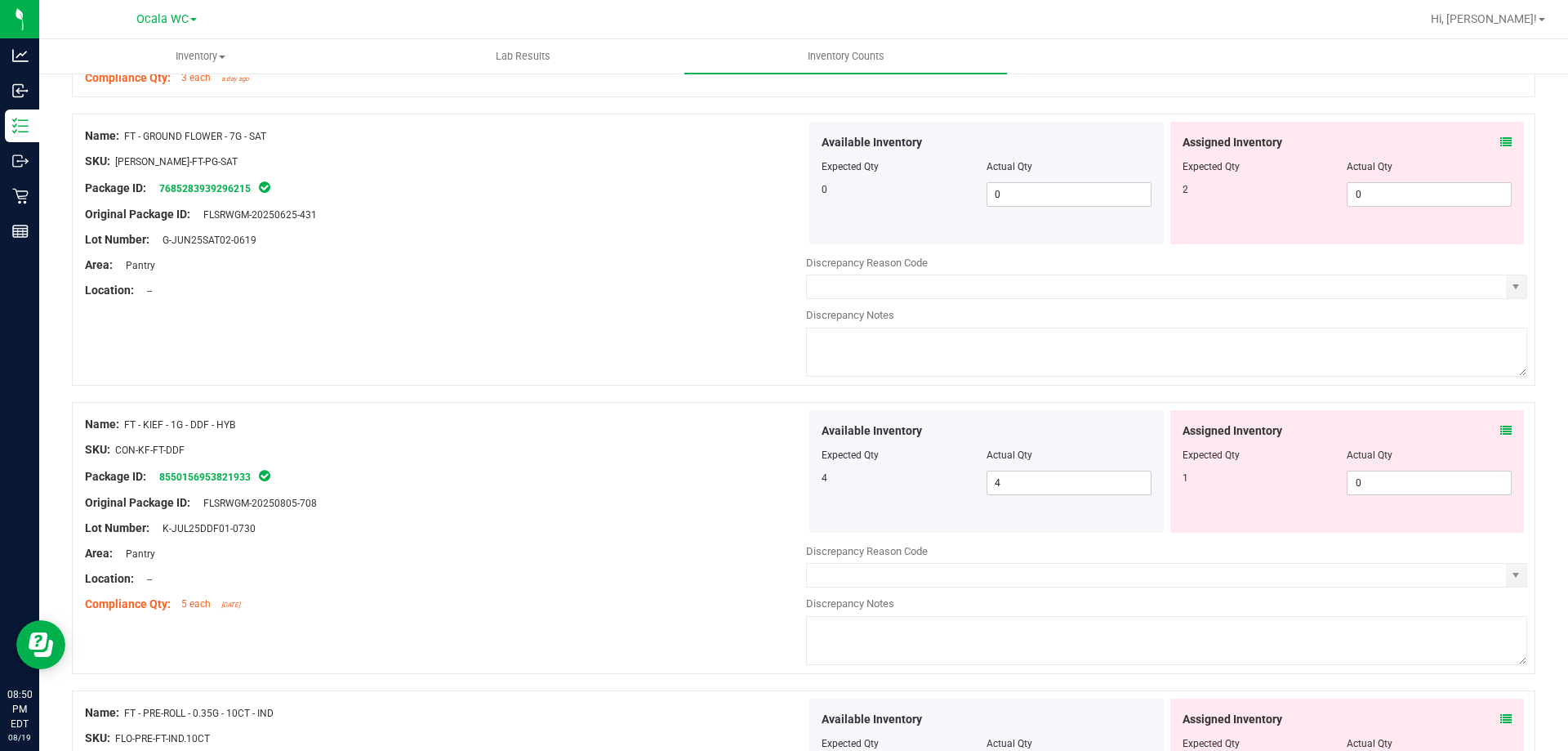
scroll to position [1797, 0]
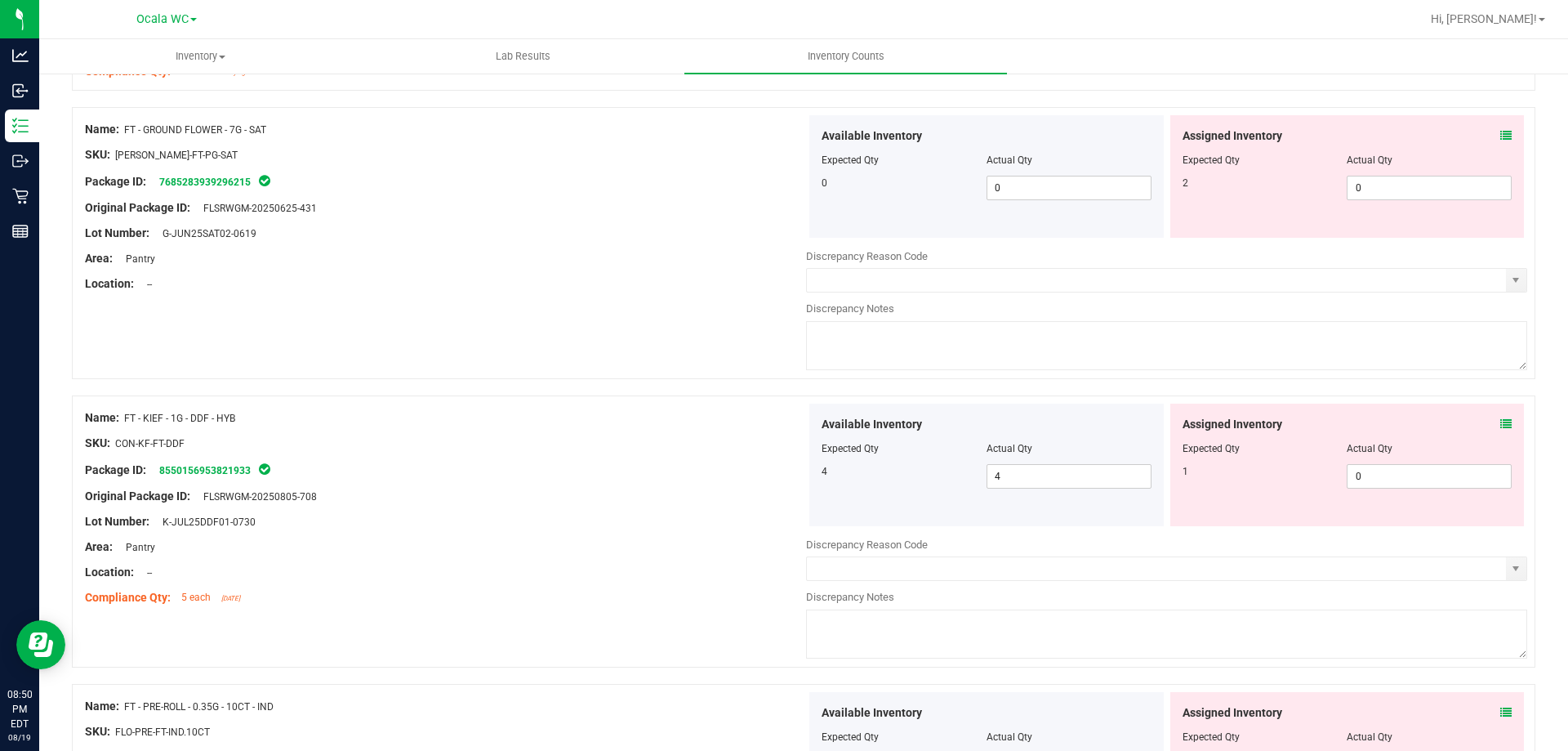
click at [1501, 428] on icon at bounding box center [1506, 424] width 11 height 11
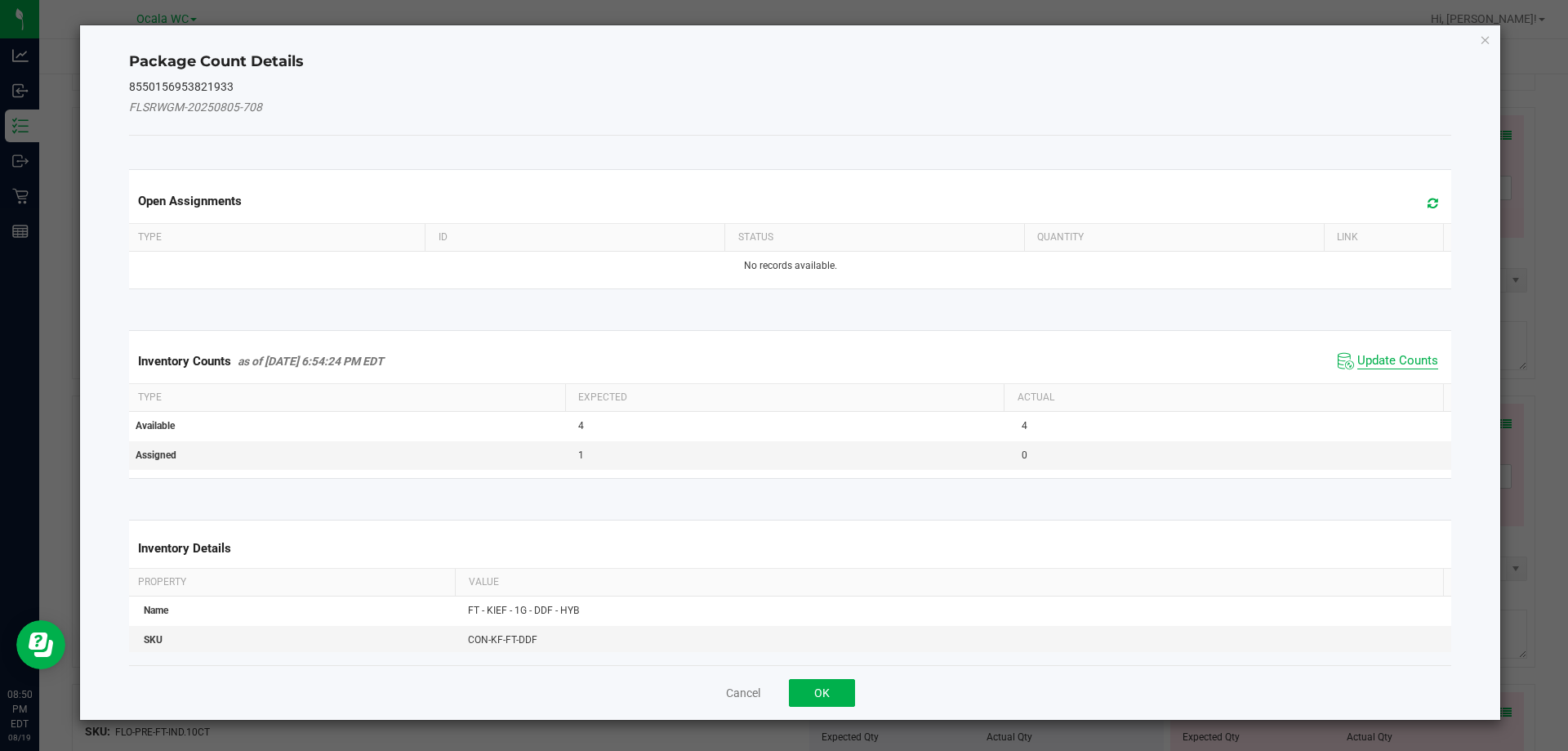
click at [1382, 360] on span "Update Counts" at bounding box center [1397, 361] width 81 height 16
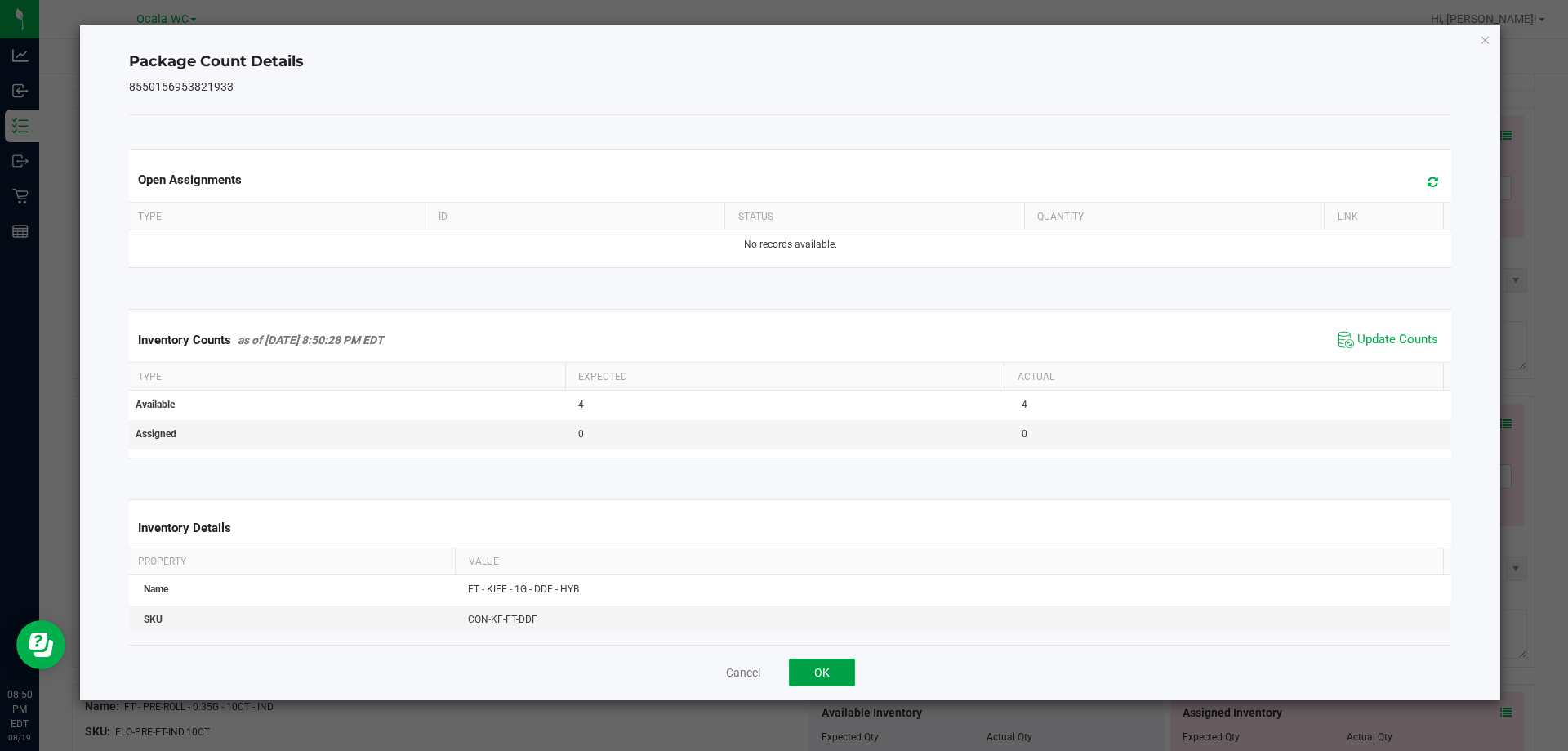
click at [827, 666] on button "OK" at bounding box center [822, 672] width 66 height 28
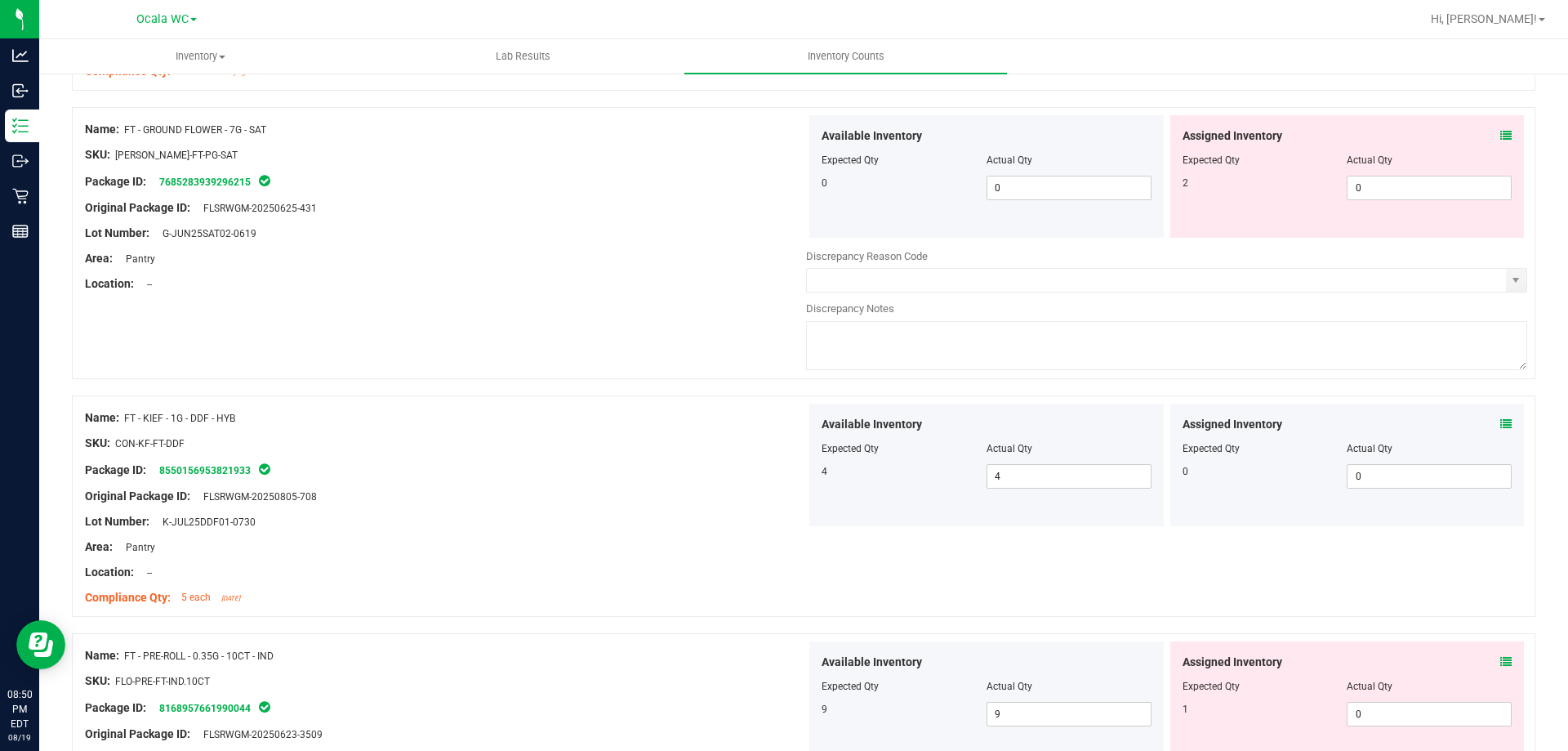
click at [1501, 130] on icon at bounding box center [1506, 135] width 11 height 11
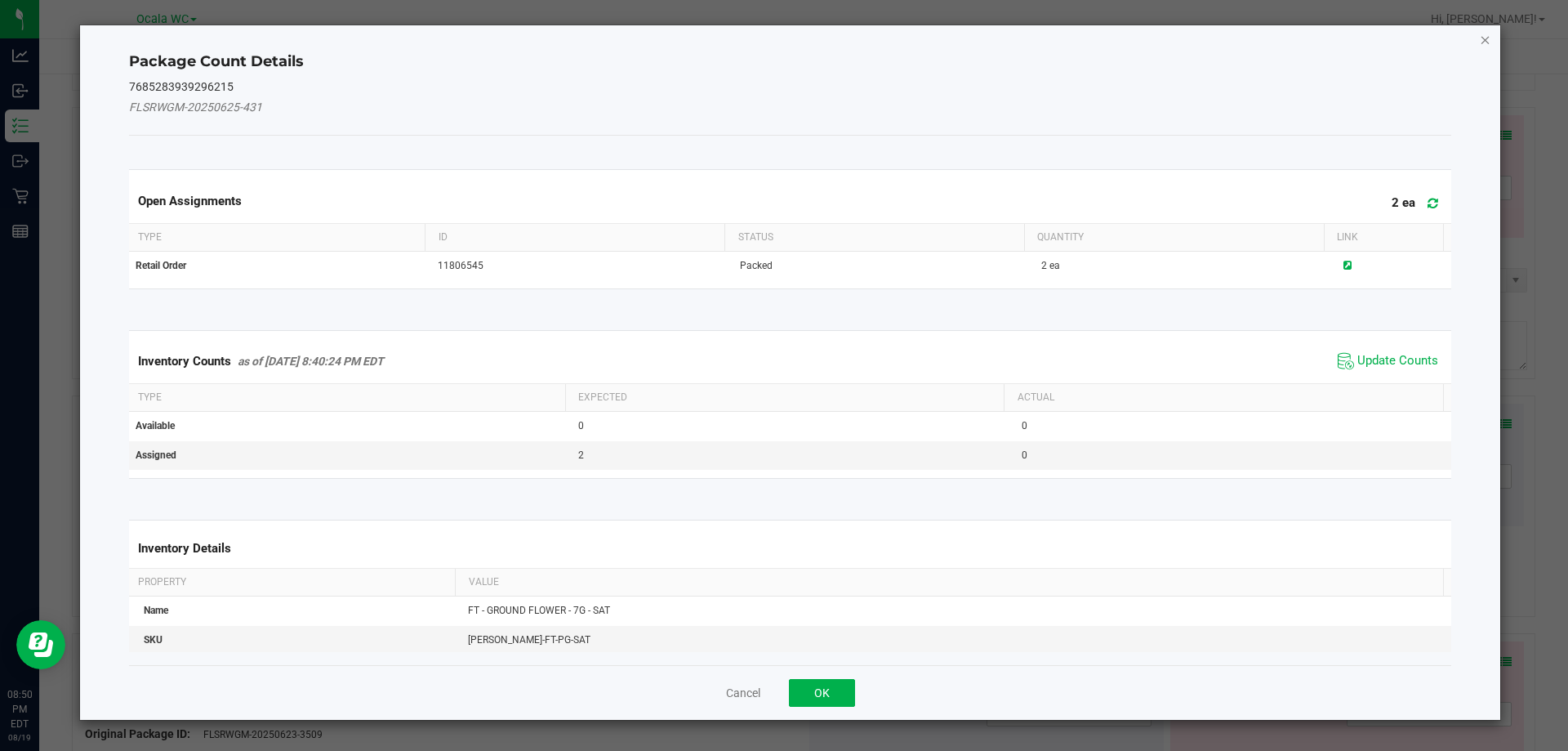
click at [1483, 41] on icon "Close" at bounding box center [1486, 39] width 11 height 20
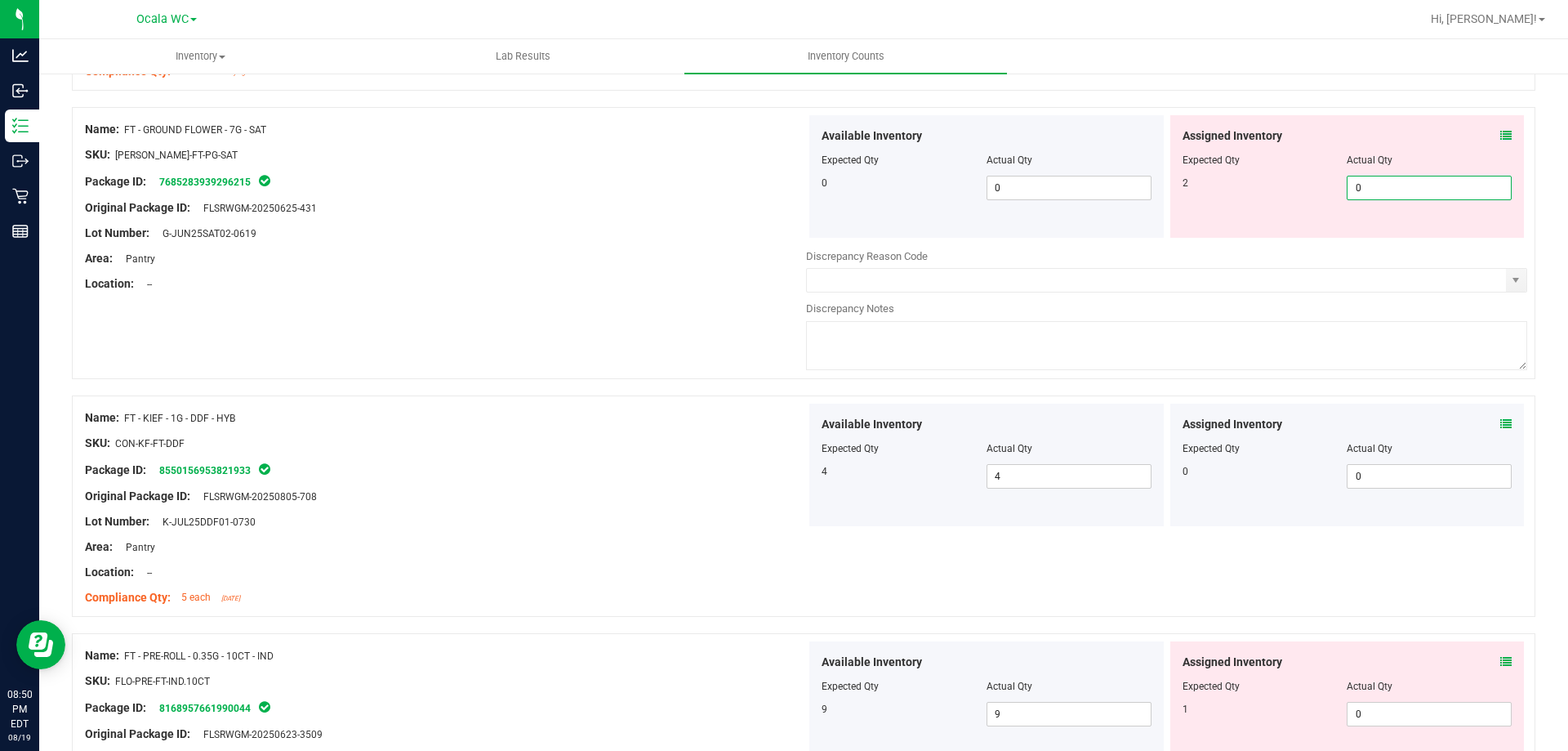
click at [1422, 181] on span "0 0" at bounding box center [1429, 188] width 165 height 25
click at [1422, 181] on input "0" at bounding box center [1429, 188] width 163 height 23
type input "2"
click at [757, 275] on div "Location: --" at bounding box center [446, 283] width 721 height 17
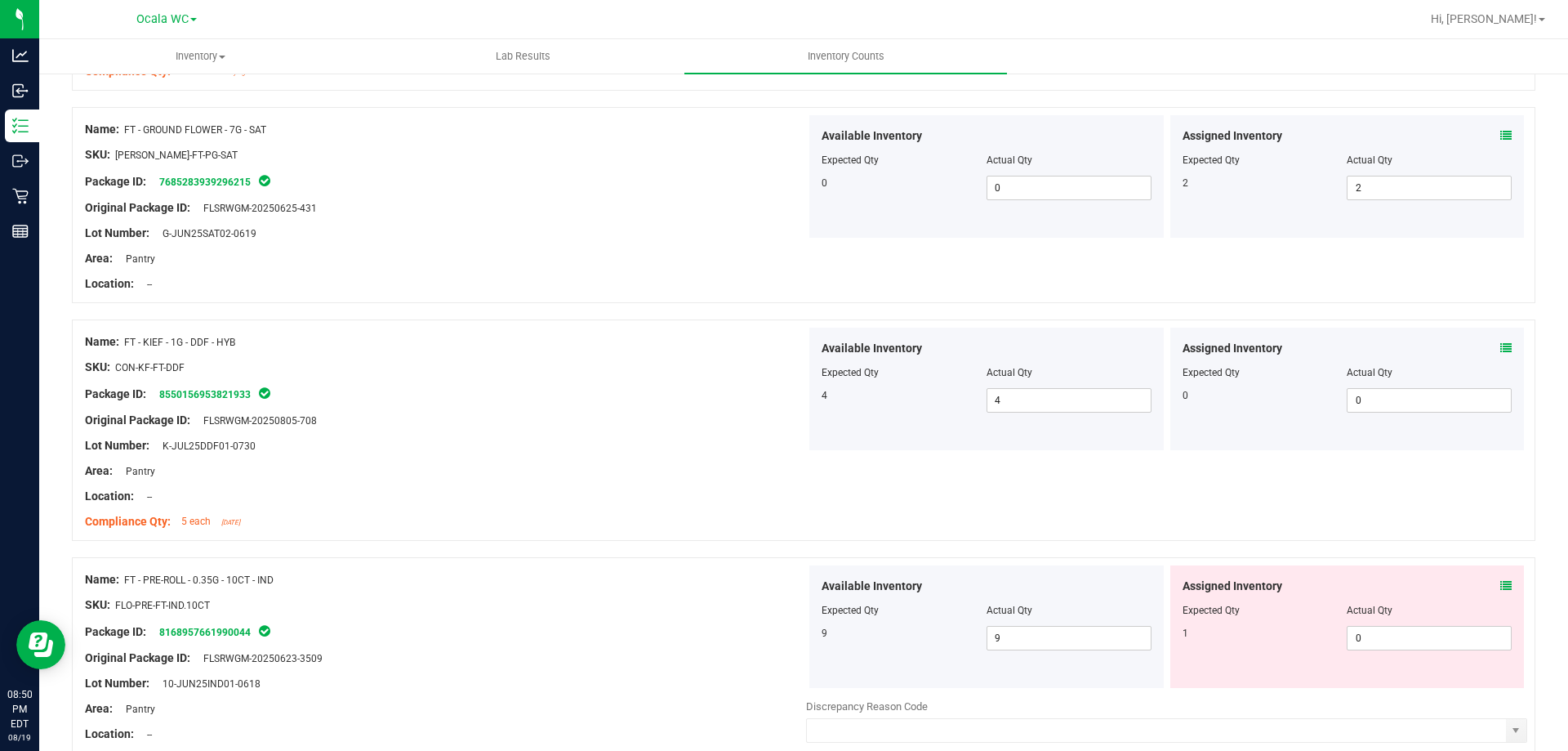
scroll to position [1961, 0]
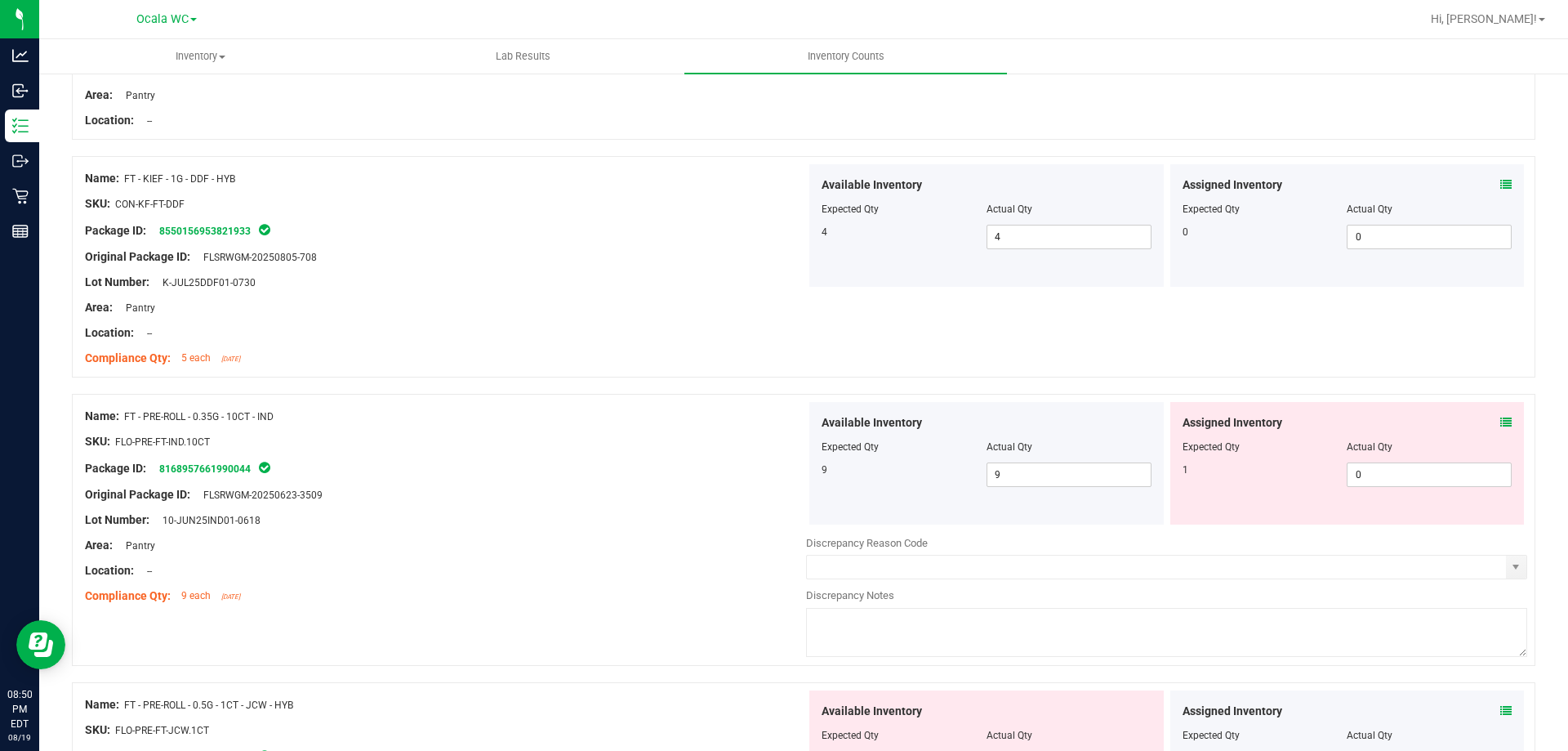
click at [1501, 417] on icon at bounding box center [1506, 423] width 11 height 11
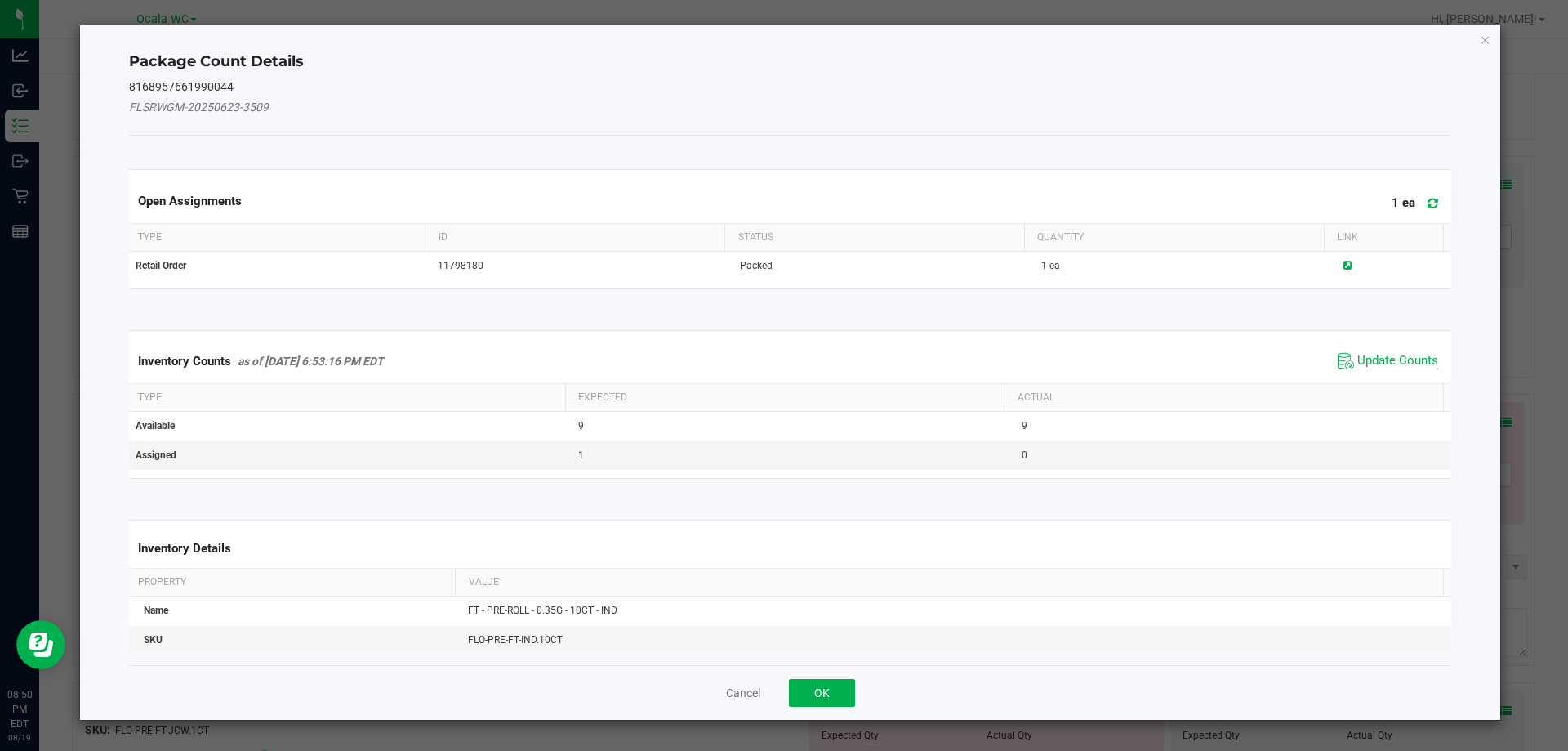
click at [1357, 353] on span "Update Counts" at bounding box center [1397, 361] width 81 height 16
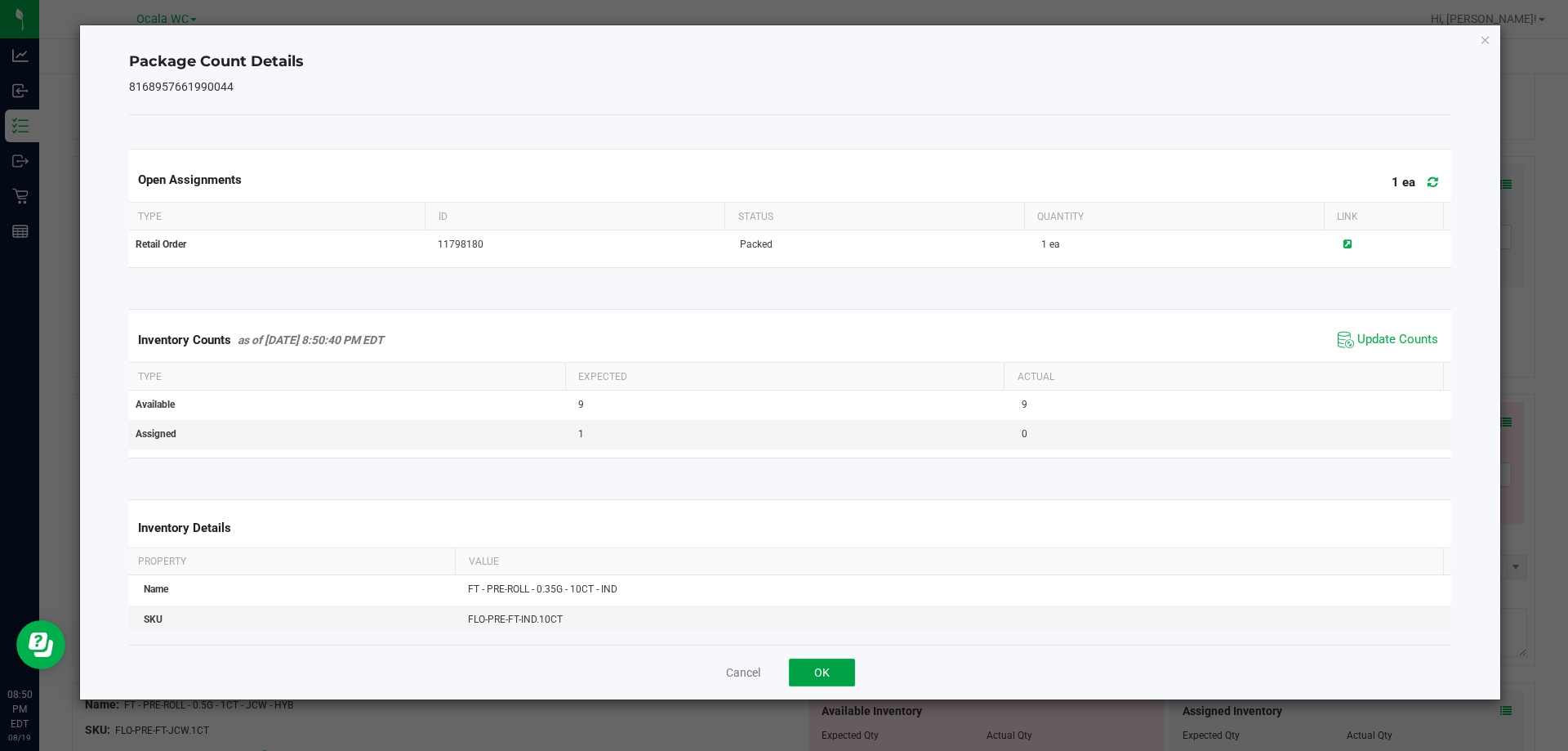
click at [834, 666] on button "OK" at bounding box center [822, 672] width 66 height 28
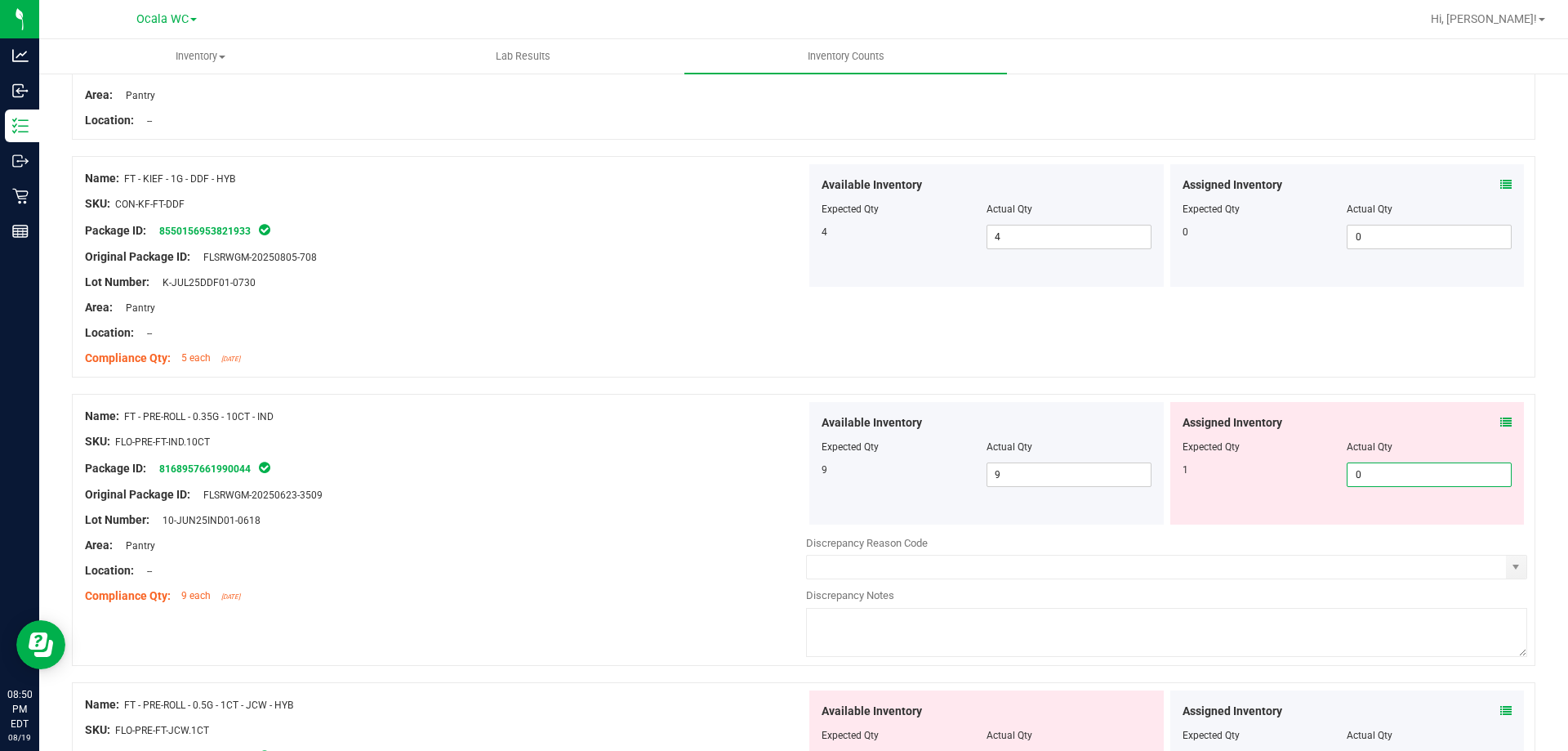
click at [1390, 462] on span "0 0" at bounding box center [1429, 474] width 165 height 25
click at [1390, 463] on input "0" at bounding box center [1429, 474] width 163 height 23
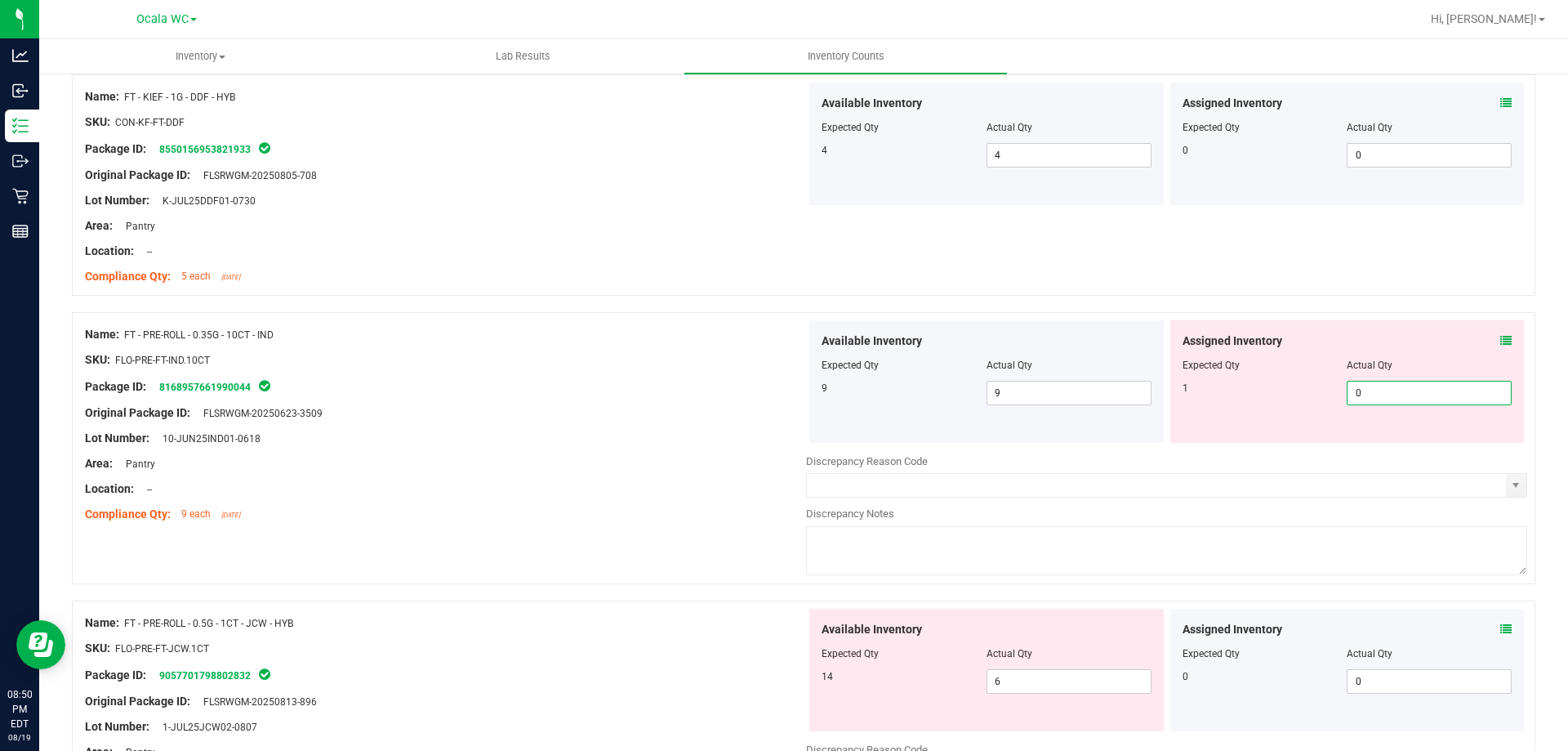
type input "1"
click at [606, 445] on div "Lot Number: 10-JUN25IND01-0618" at bounding box center [446, 438] width 721 height 17
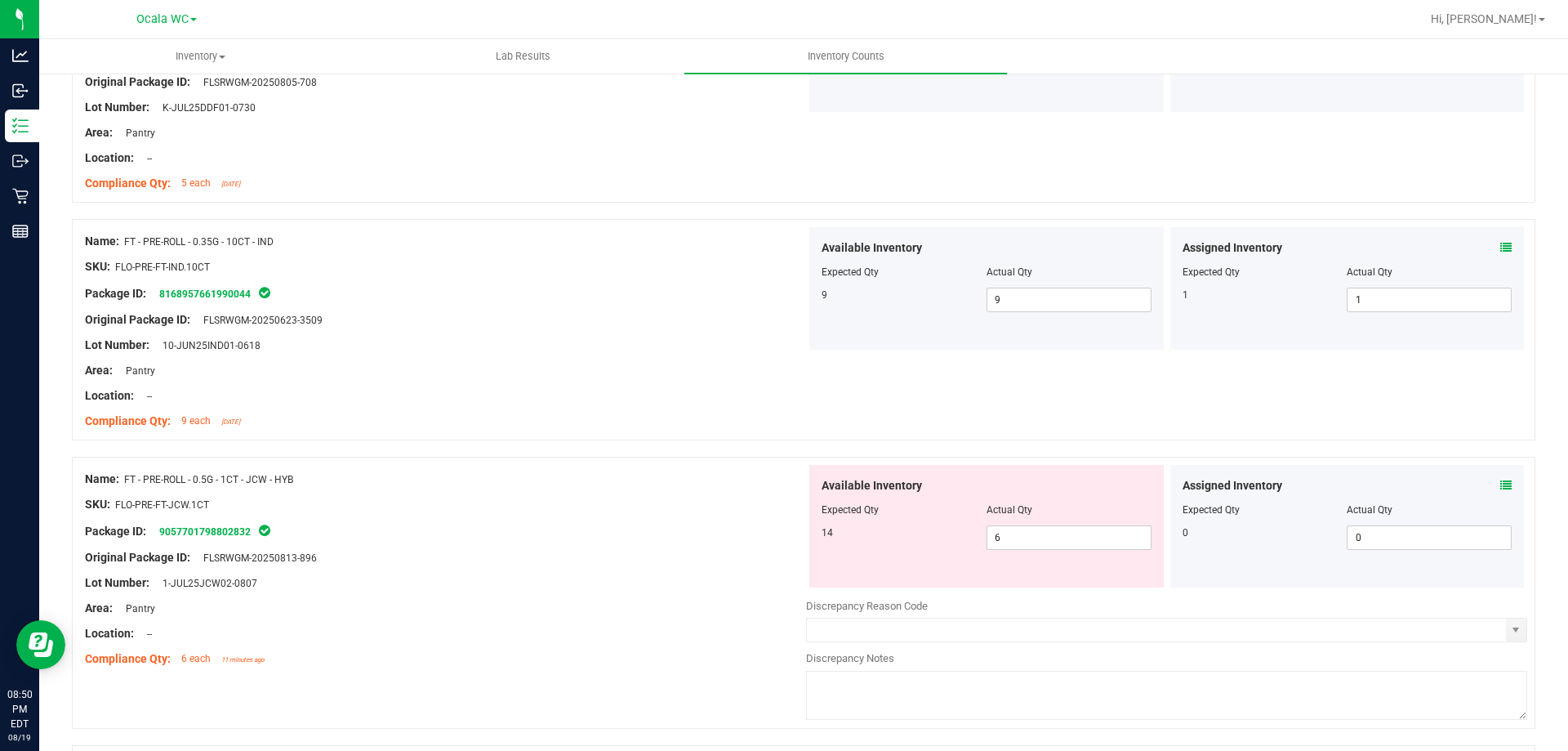
scroll to position [2206, 0]
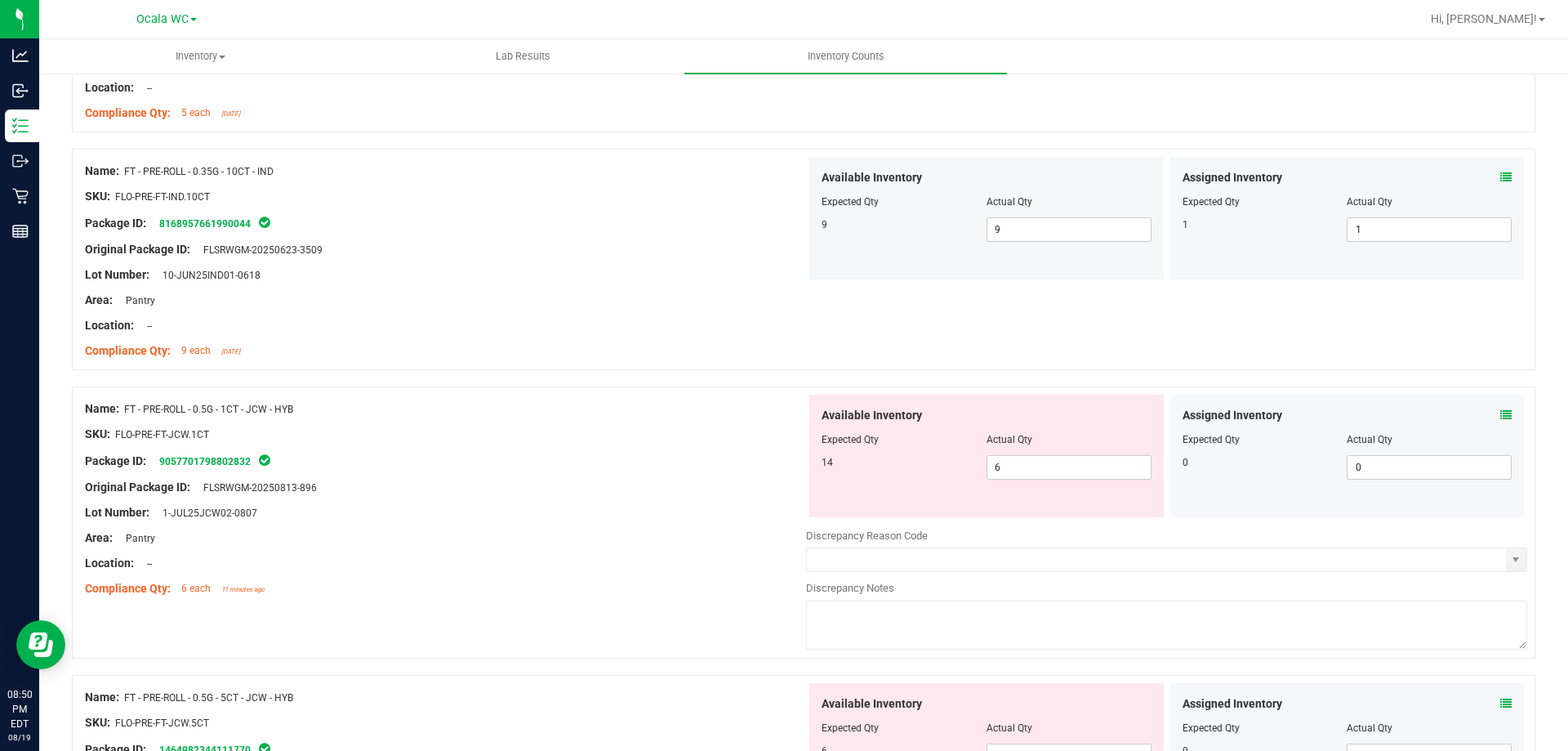
click at [1501, 414] on icon at bounding box center [1506, 415] width 11 height 11
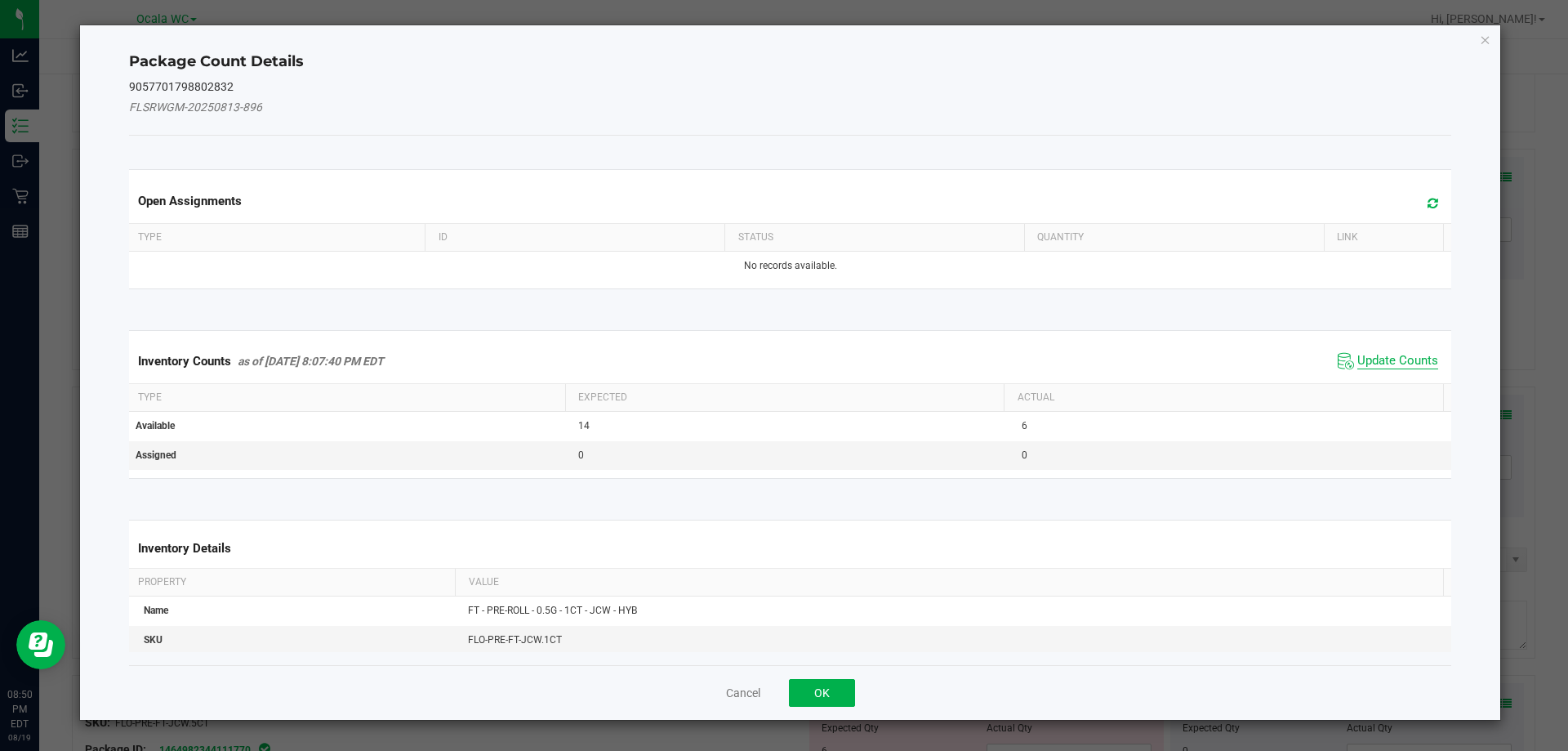
click at [1396, 363] on span "Update Counts" at bounding box center [1397, 361] width 81 height 16
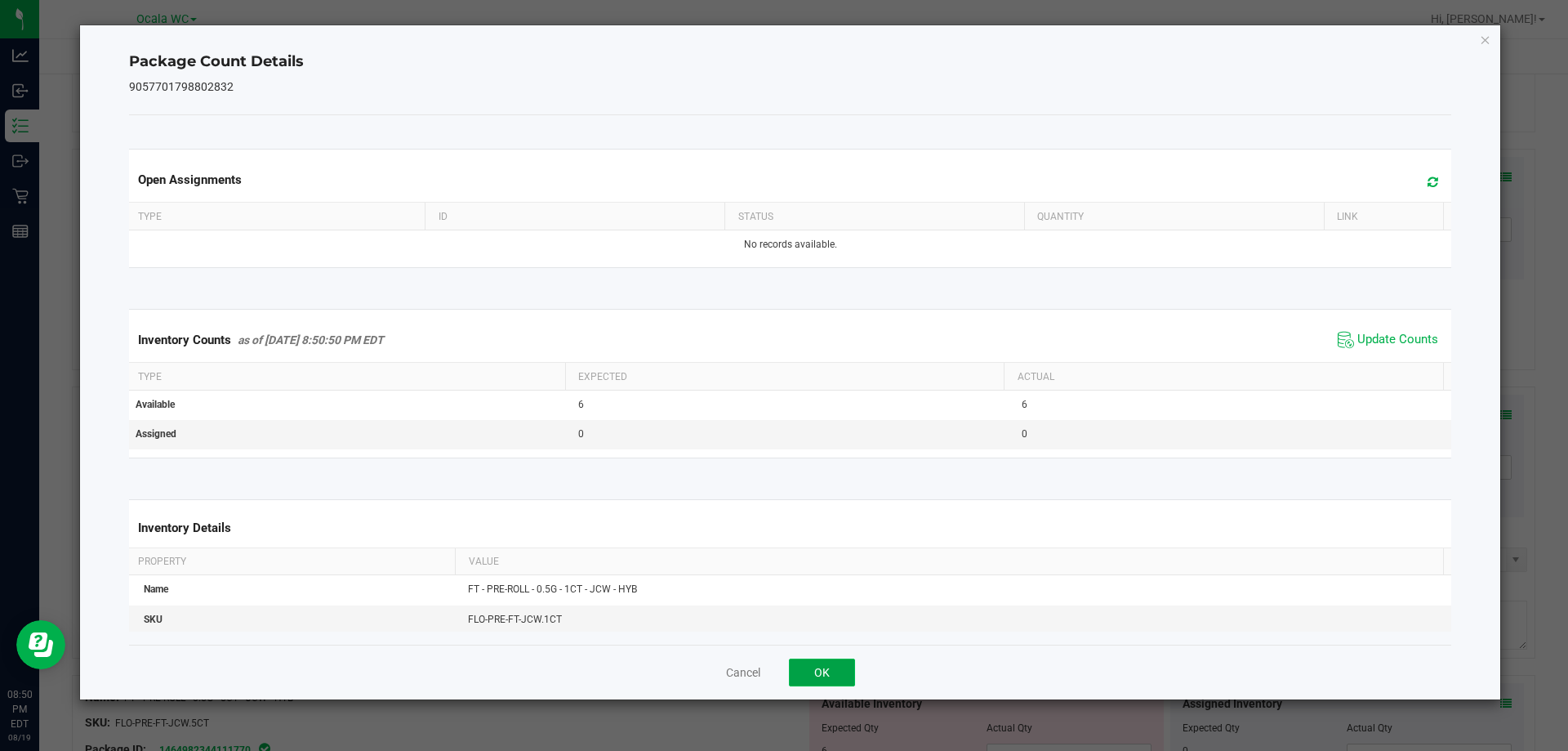
click at [821, 658] on button "OK" at bounding box center [822, 672] width 66 height 28
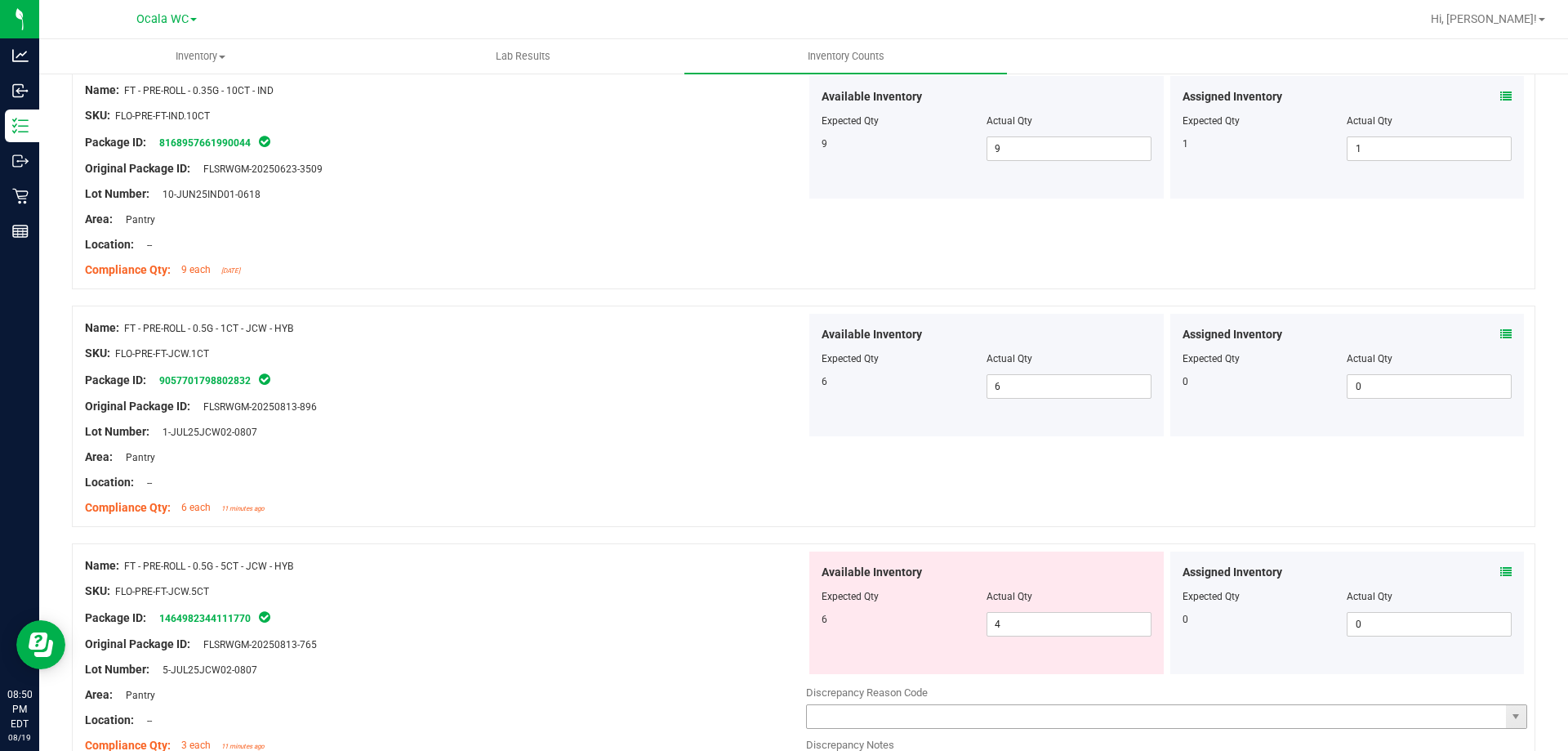
scroll to position [2451, 0]
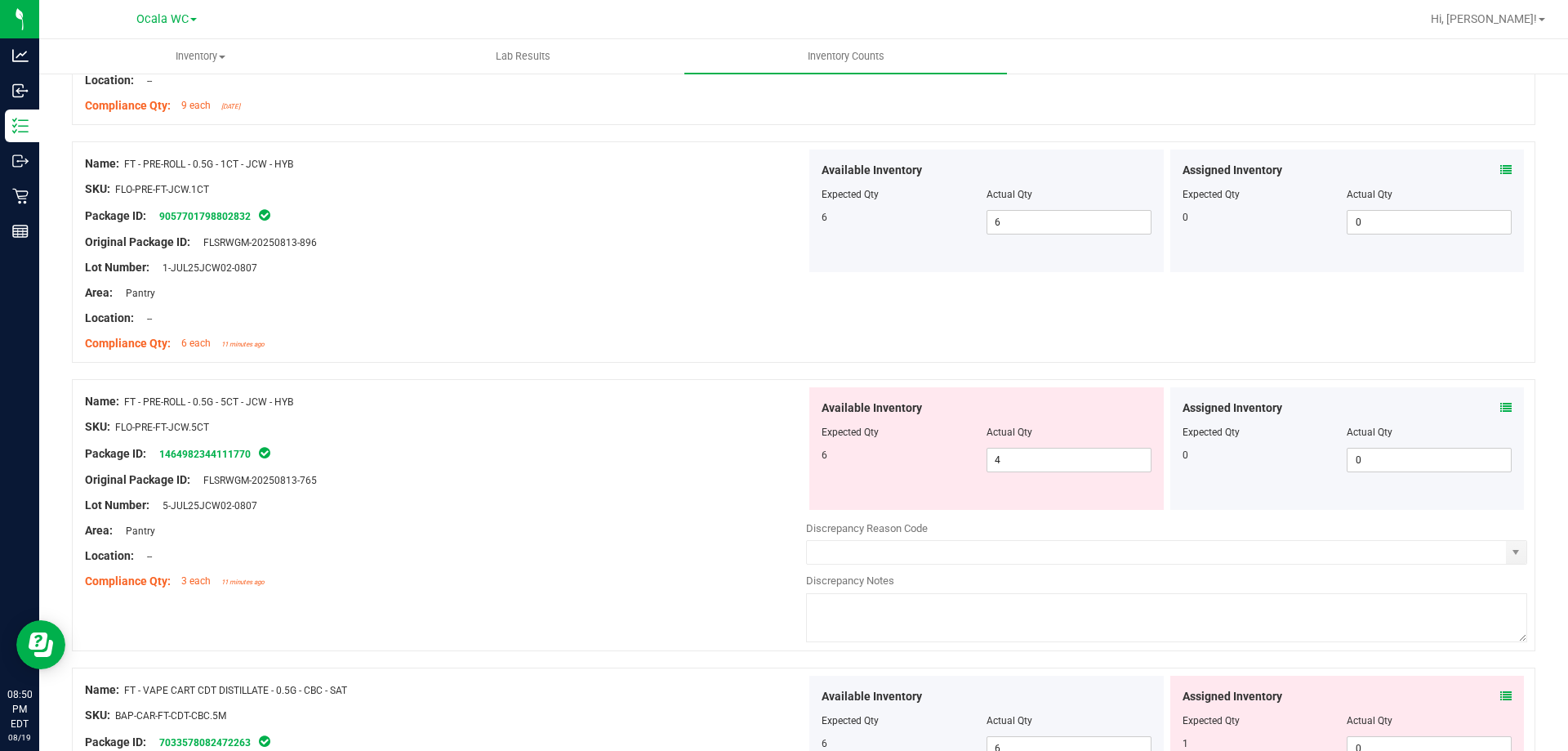
click at [1501, 401] on span at bounding box center [1506, 408] width 11 height 17
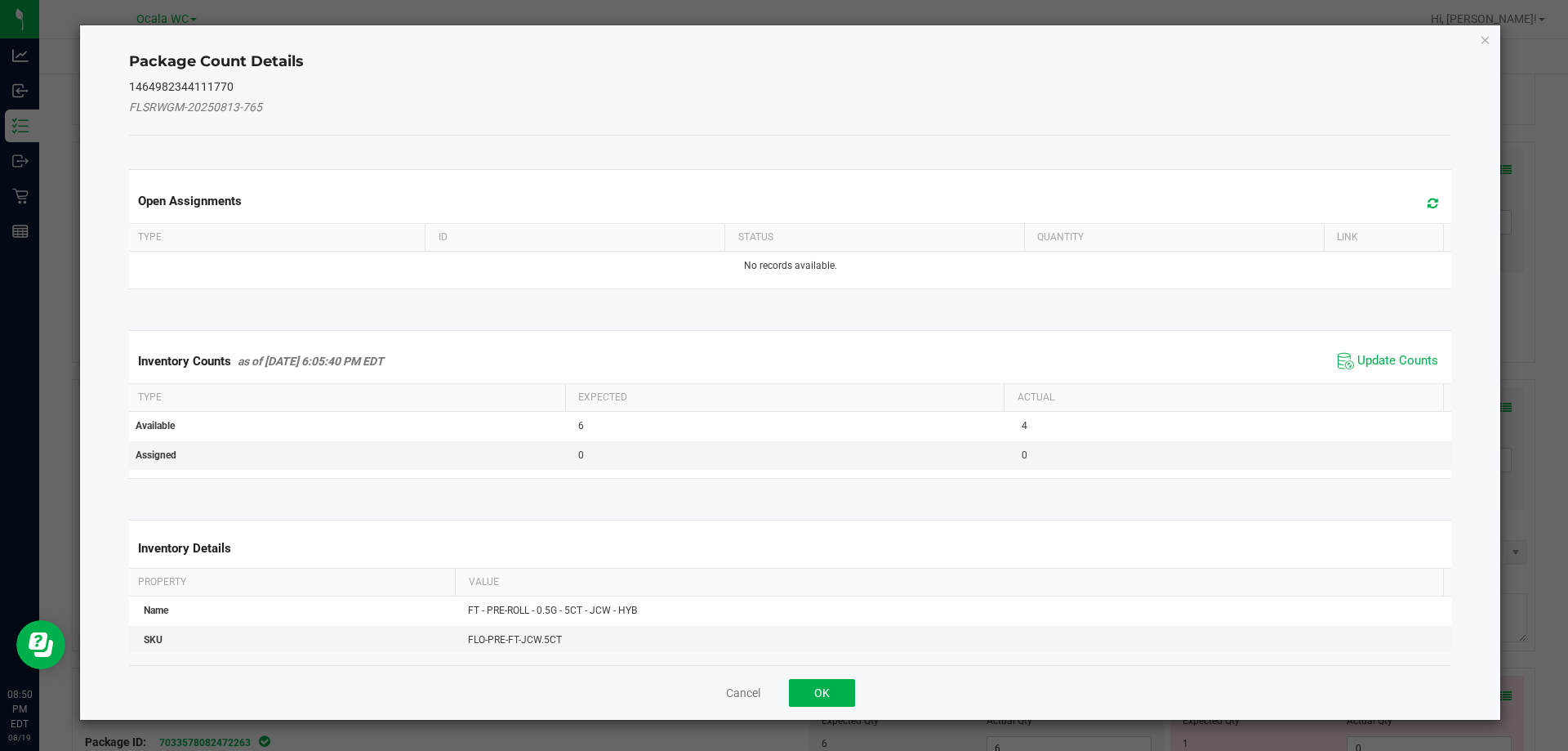
click at [1424, 349] on span "Update Counts" at bounding box center [1388, 361] width 108 height 25
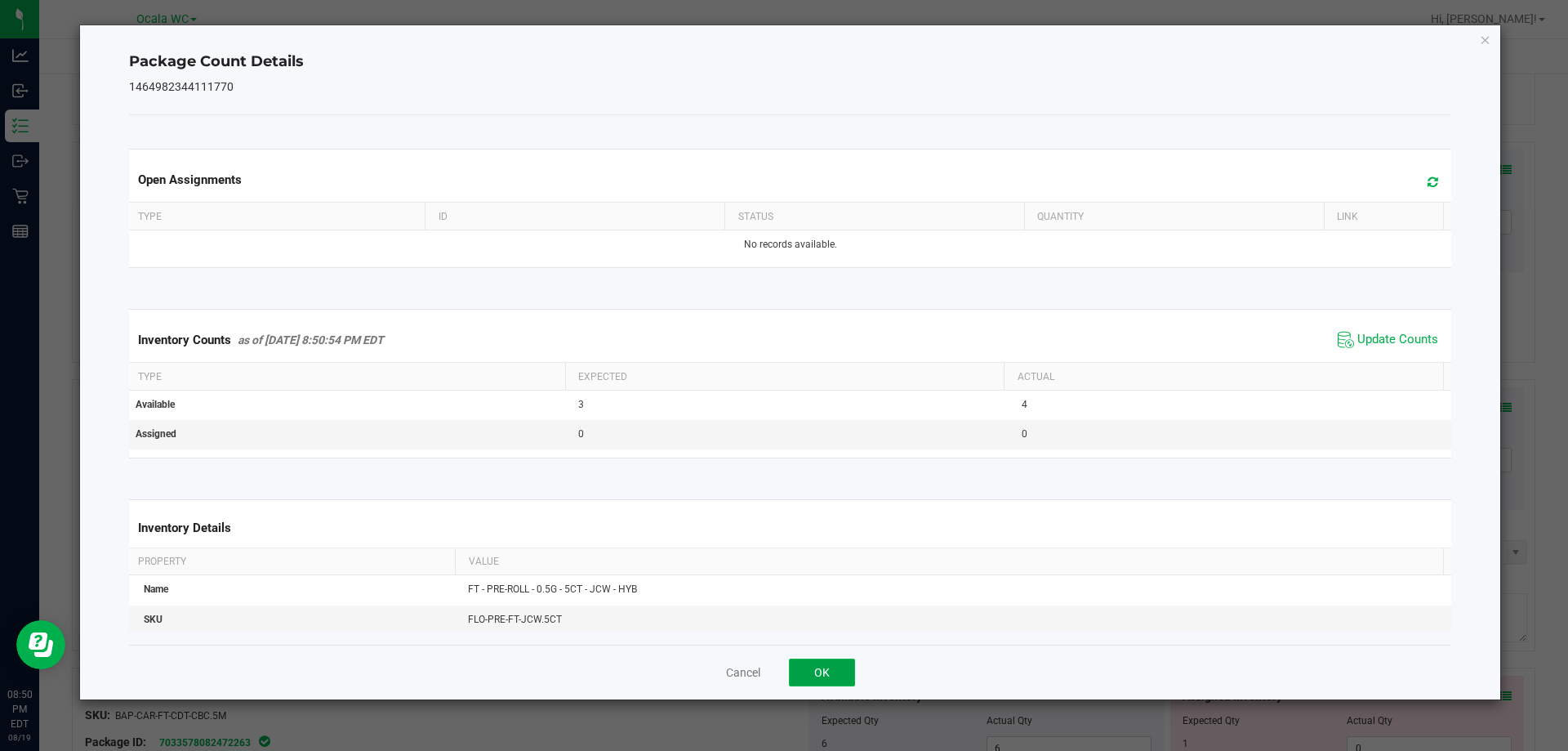
click at [817, 674] on button "OK" at bounding box center [822, 672] width 66 height 28
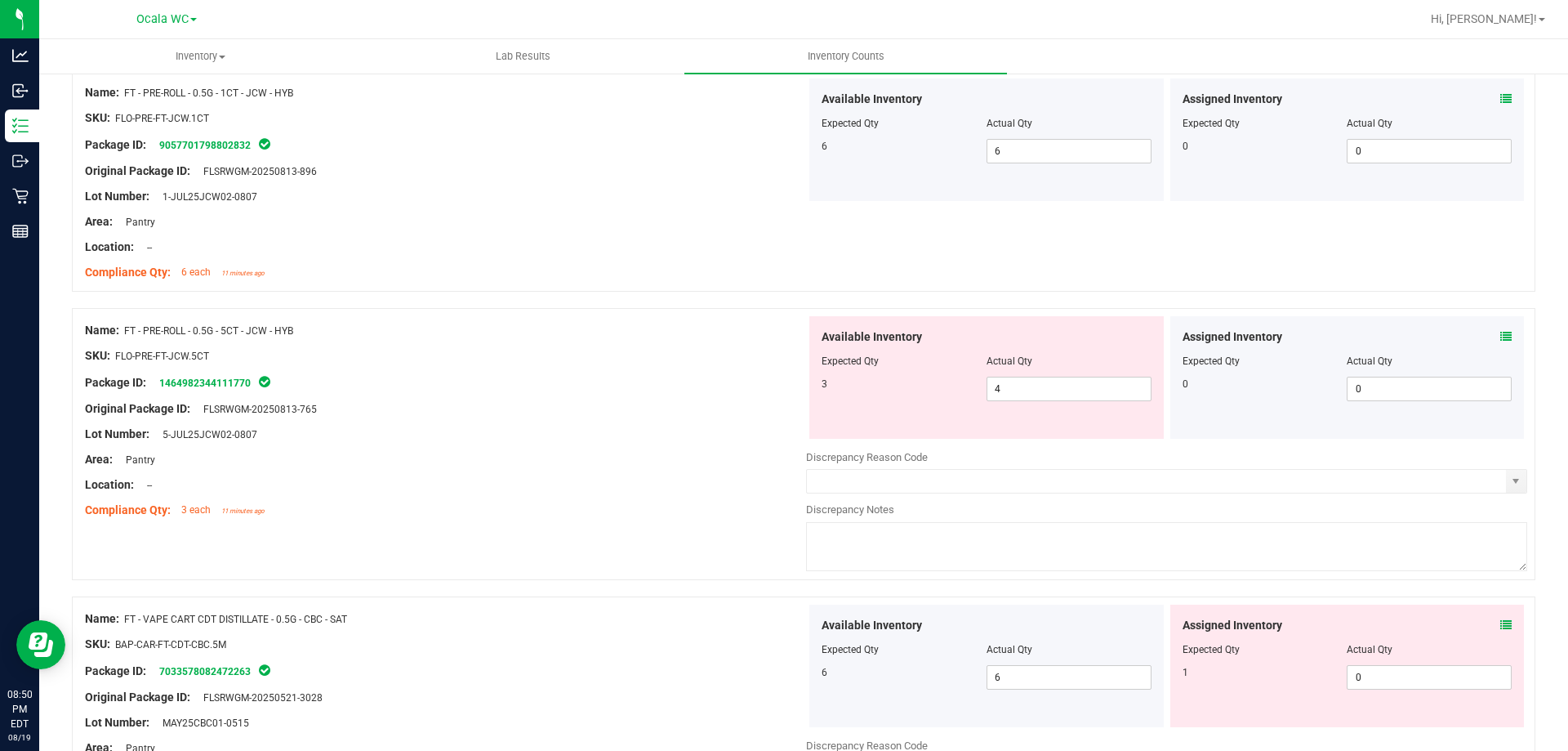
scroll to position [2614, 0]
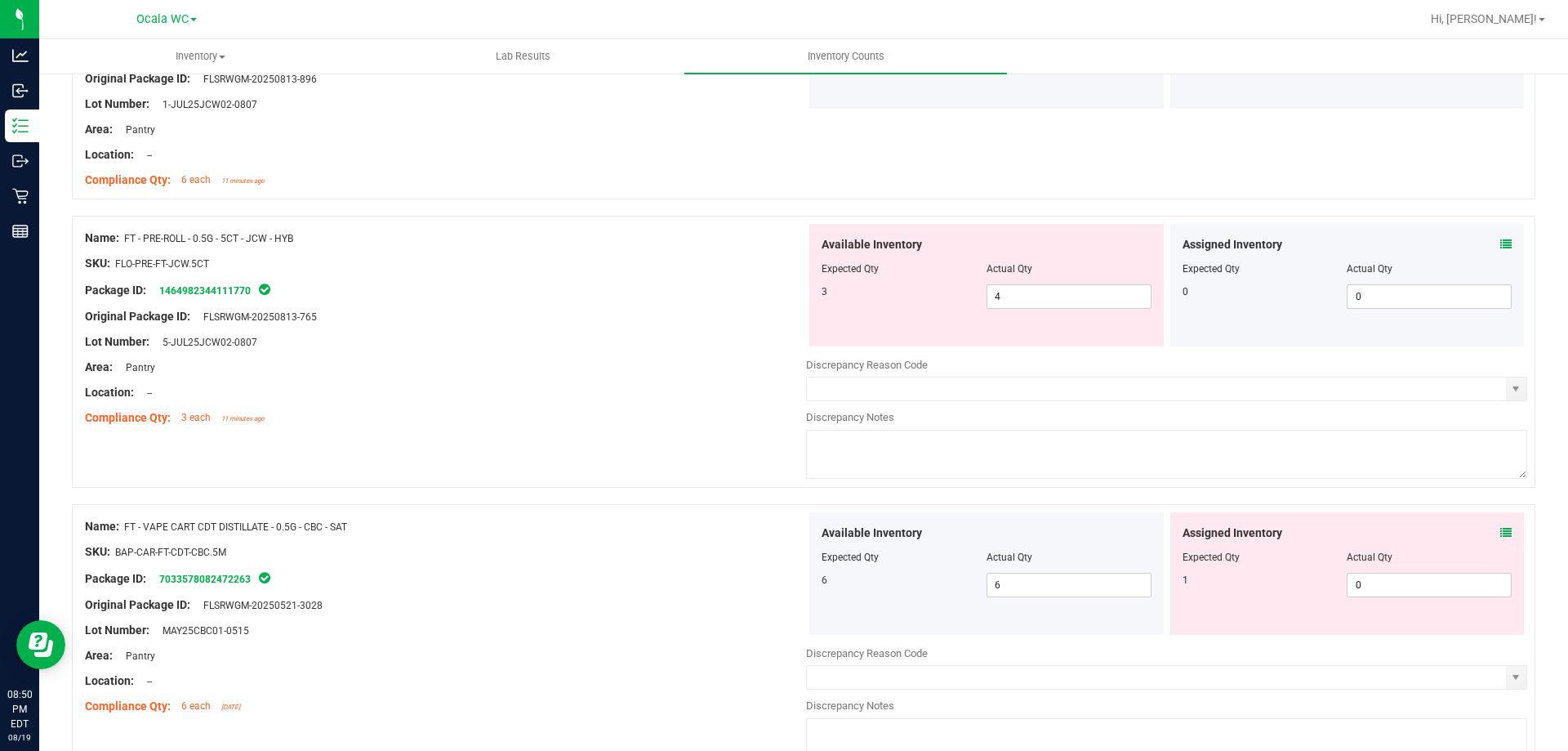
click at [1501, 534] on icon at bounding box center [1506, 533] width 11 height 11
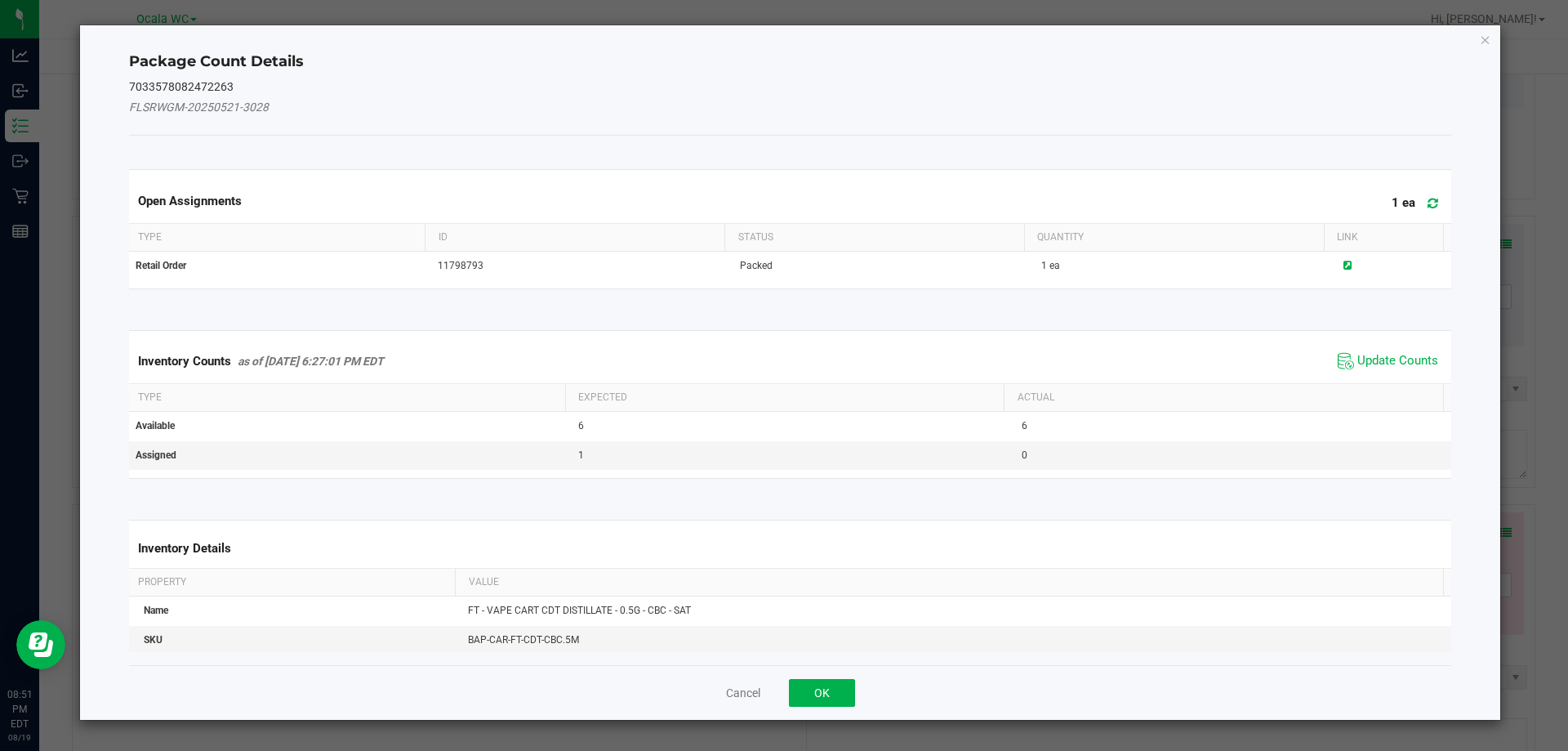
click at [1393, 349] on span "Update Counts" at bounding box center [1388, 361] width 108 height 25
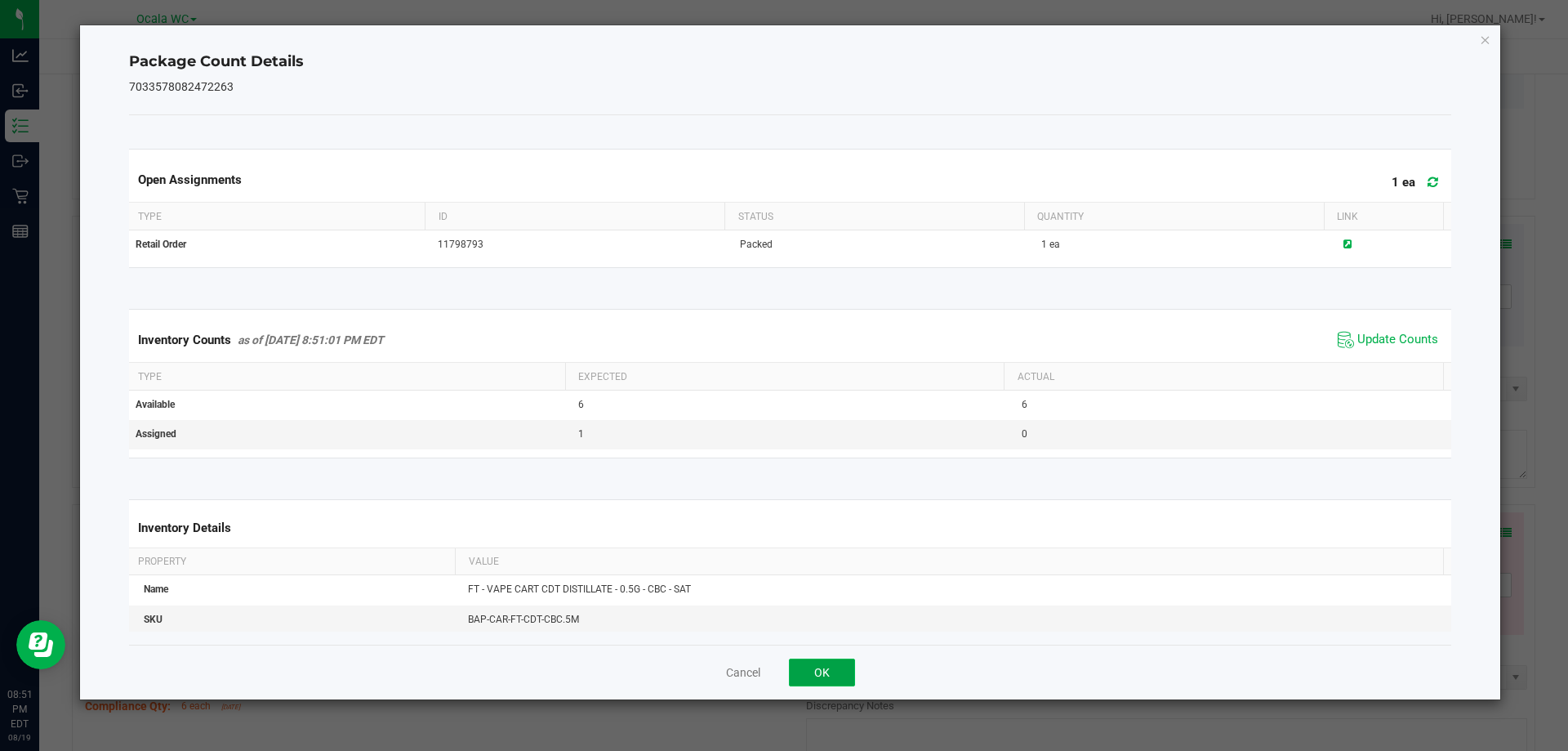
click at [820, 666] on button "OK" at bounding box center [822, 672] width 66 height 28
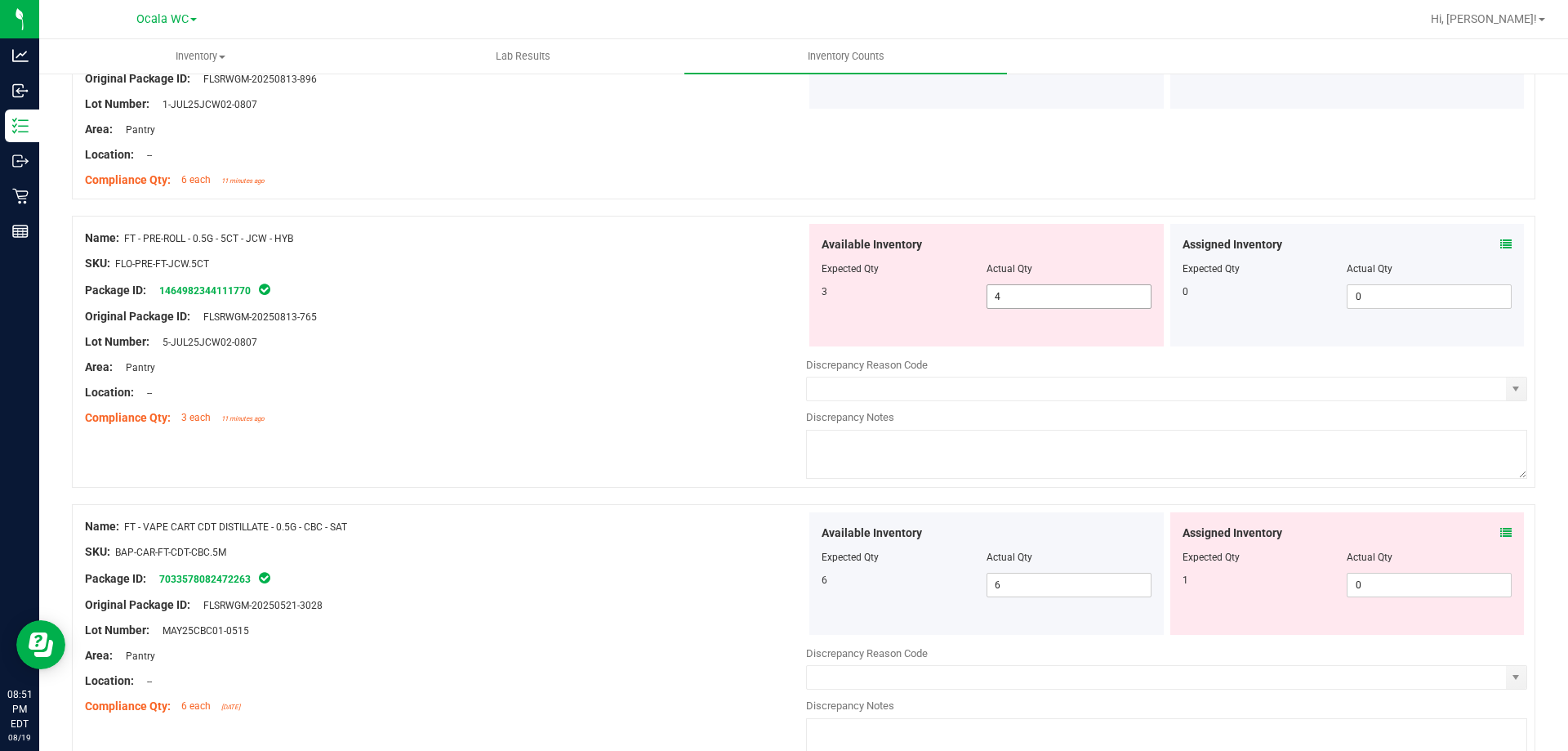
click at [1026, 287] on span "4 4" at bounding box center [1068, 296] width 165 height 25
click at [1026, 287] on input "4" at bounding box center [1068, 296] width 163 height 23
type input "3"
click at [546, 385] on div "Location: --" at bounding box center [446, 392] width 721 height 17
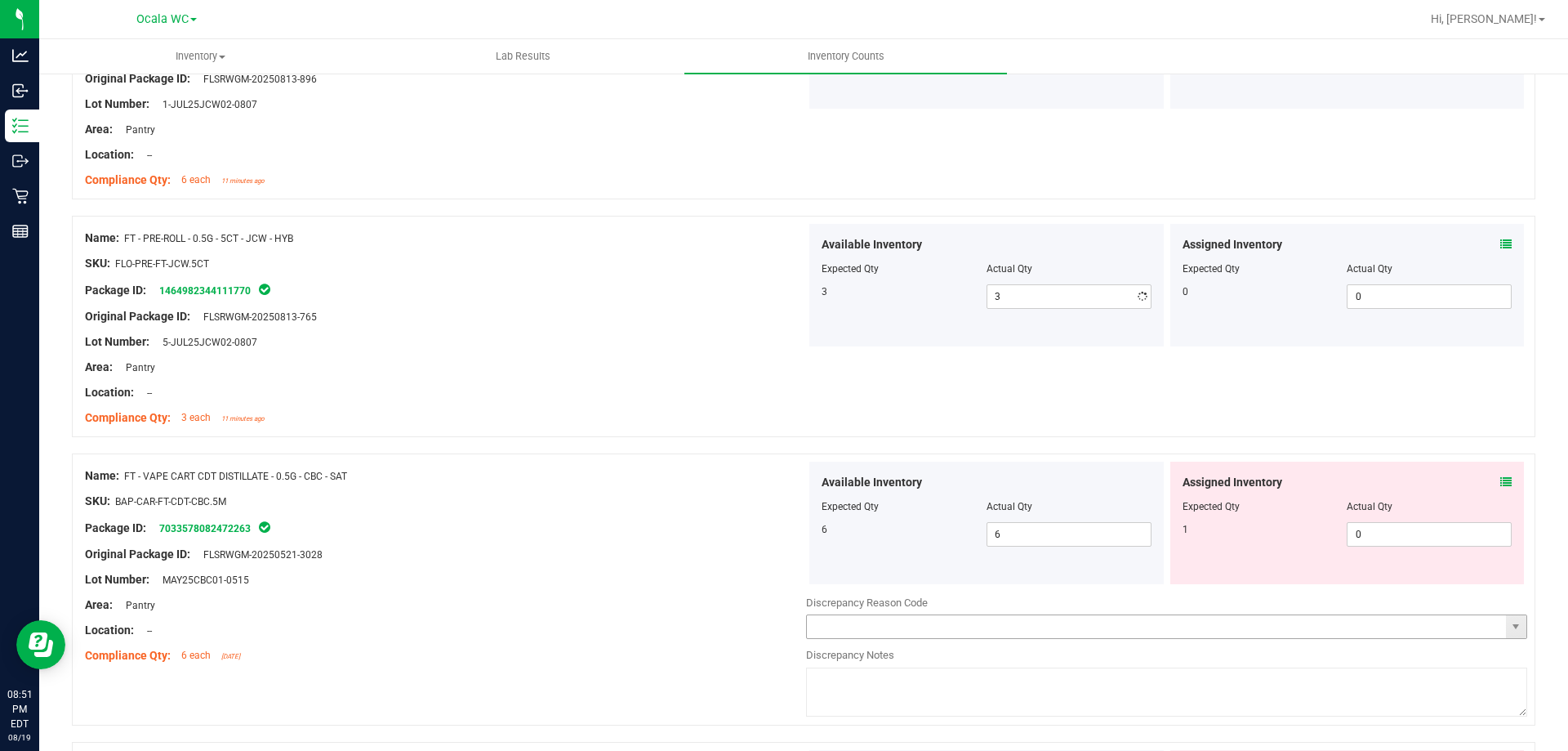
scroll to position [2860, 0]
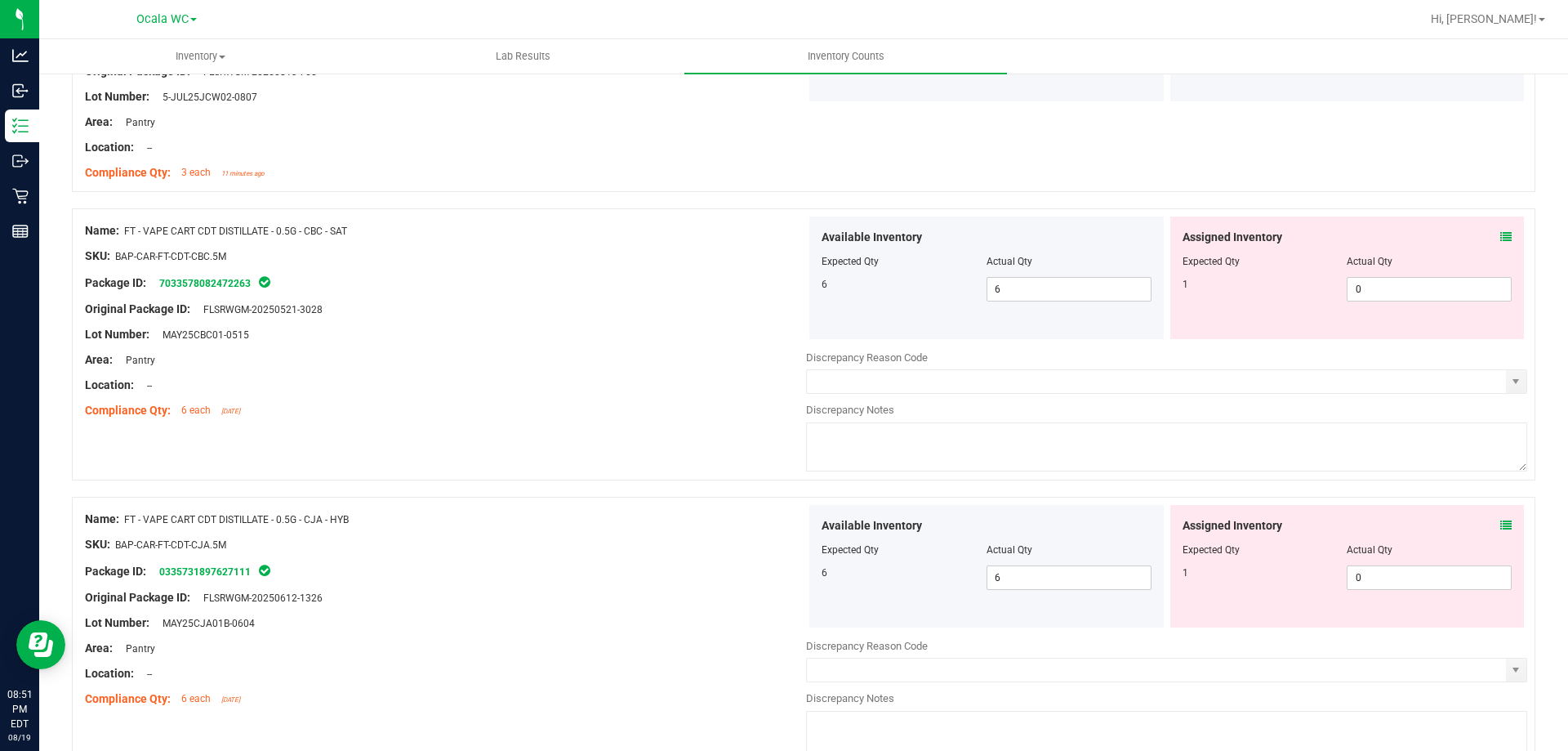
click at [1501, 234] on icon at bounding box center [1506, 237] width 11 height 11
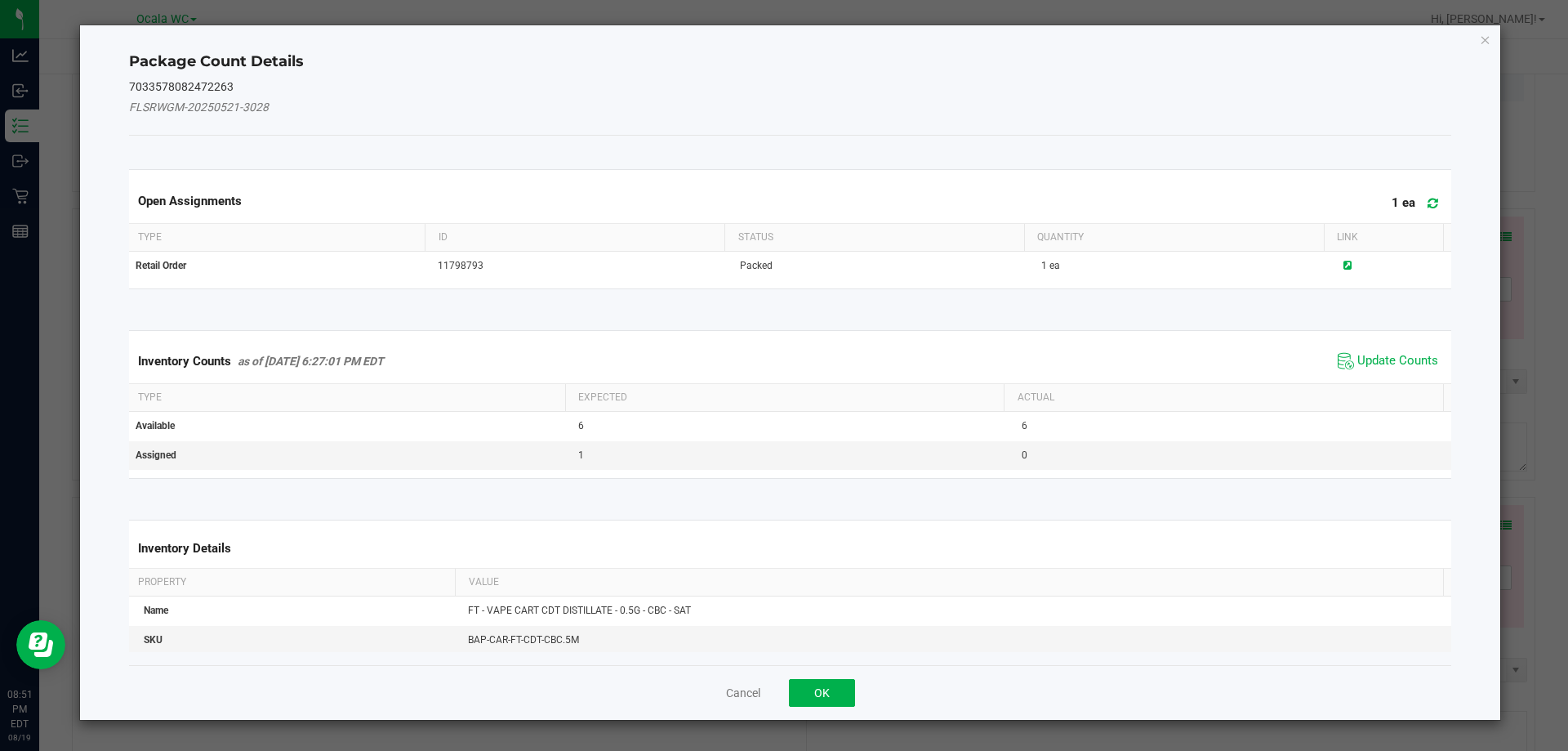
click at [1387, 345] on div "Inventory Counts as of [DATE] 6:27:01 PM EDT Update Counts" at bounding box center [790, 361] width 1330 height 44
click at [812, 690] on button "OK" at bounding box center [822, 693] width 66 height 28
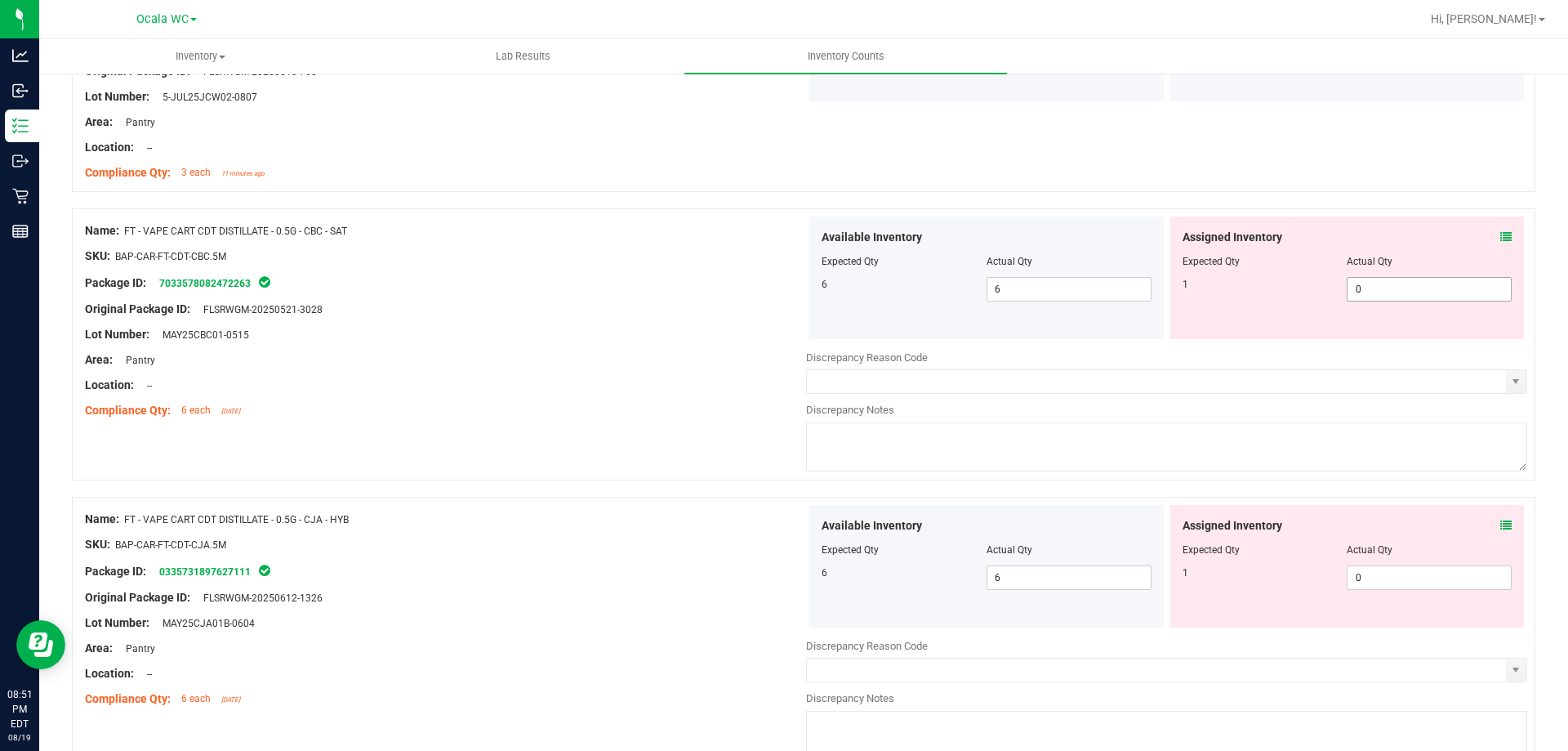
click at [1362, 291] on span "0 0" at bounding box center [1429, 289] width 165 height 25
click at [1362, 291] on input "0" at bounding box center [1429, 289] width 163 height 23
type input "1"
click at [565, 318] on div at bounding box center [446, 322] width 721 height 8
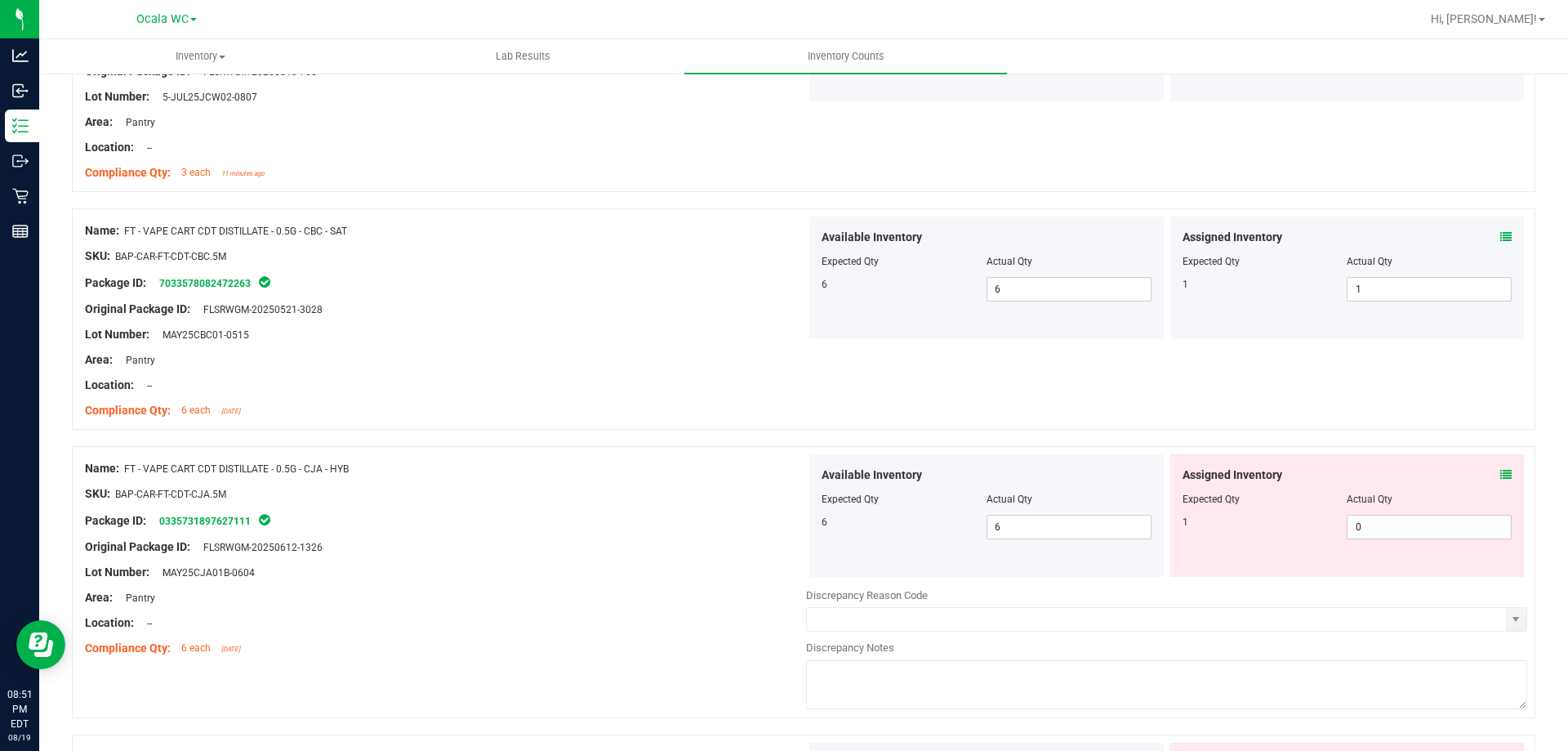
click at [1501, 469] on icon at bounding box center [1506, 474] width 11 height 11
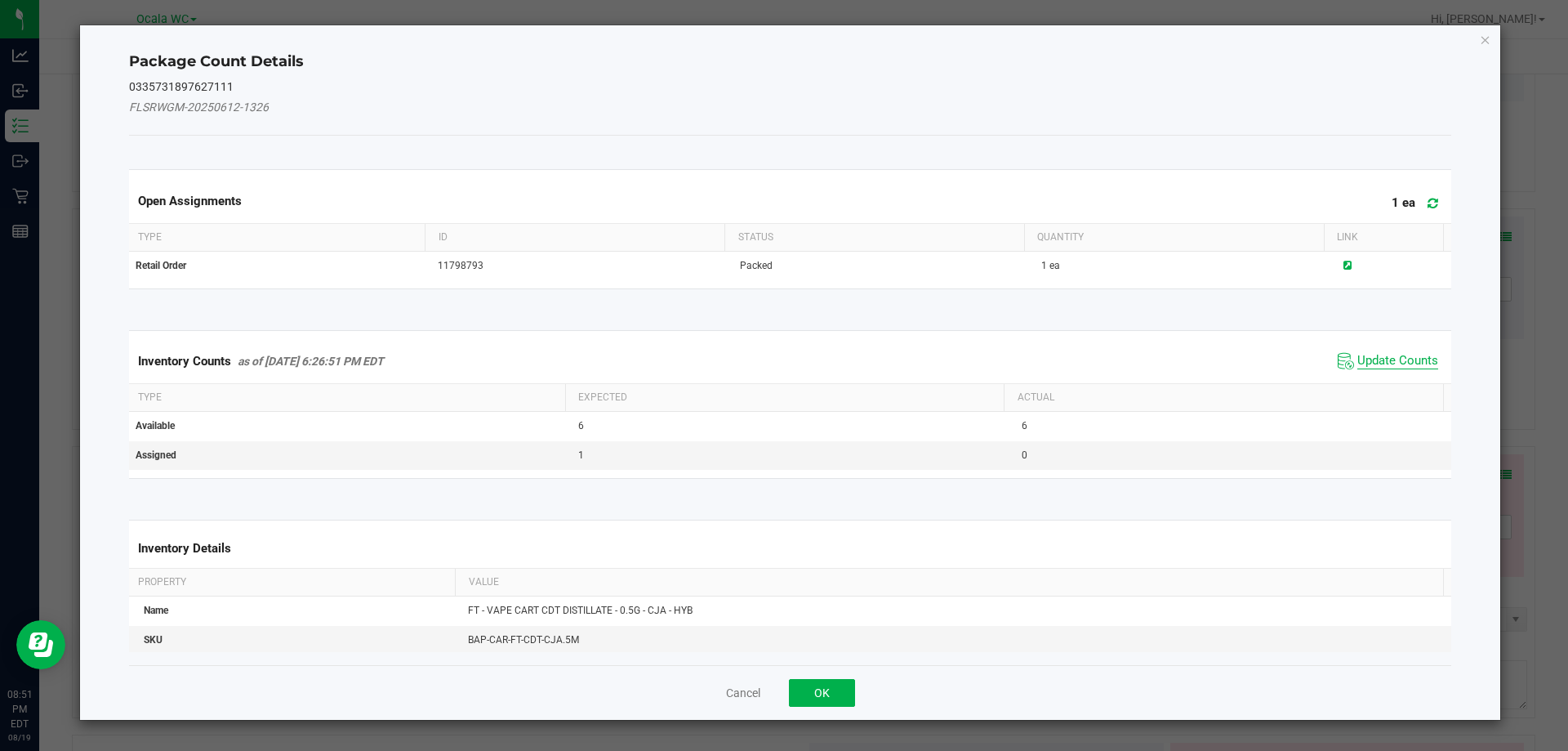
click at [1400, 354] on span "Update Counts" at bounding box center [1397, 361] width 81 height 16
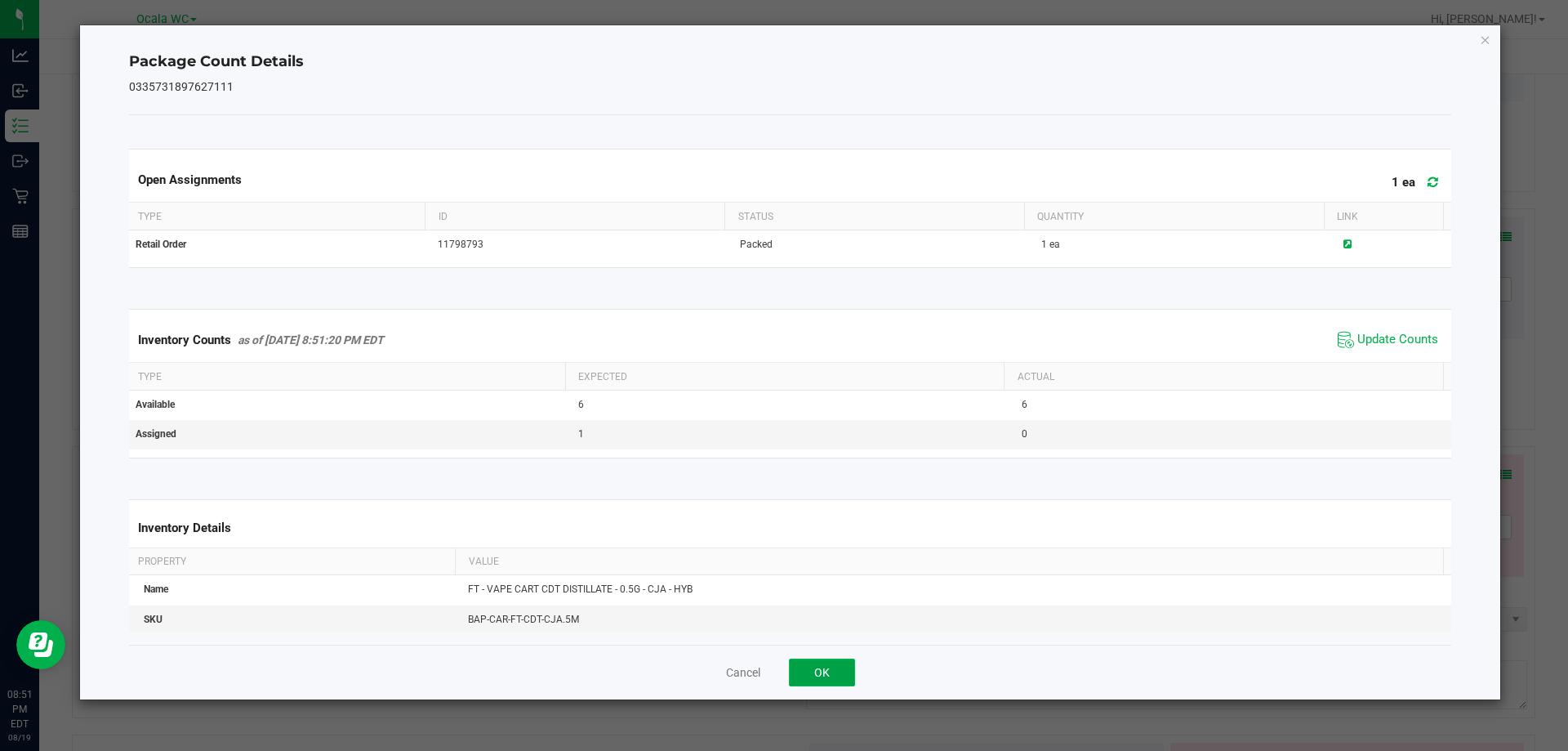
click at [822, 675] on button "OK" at bounding box center [822, 672] width 66 height 28
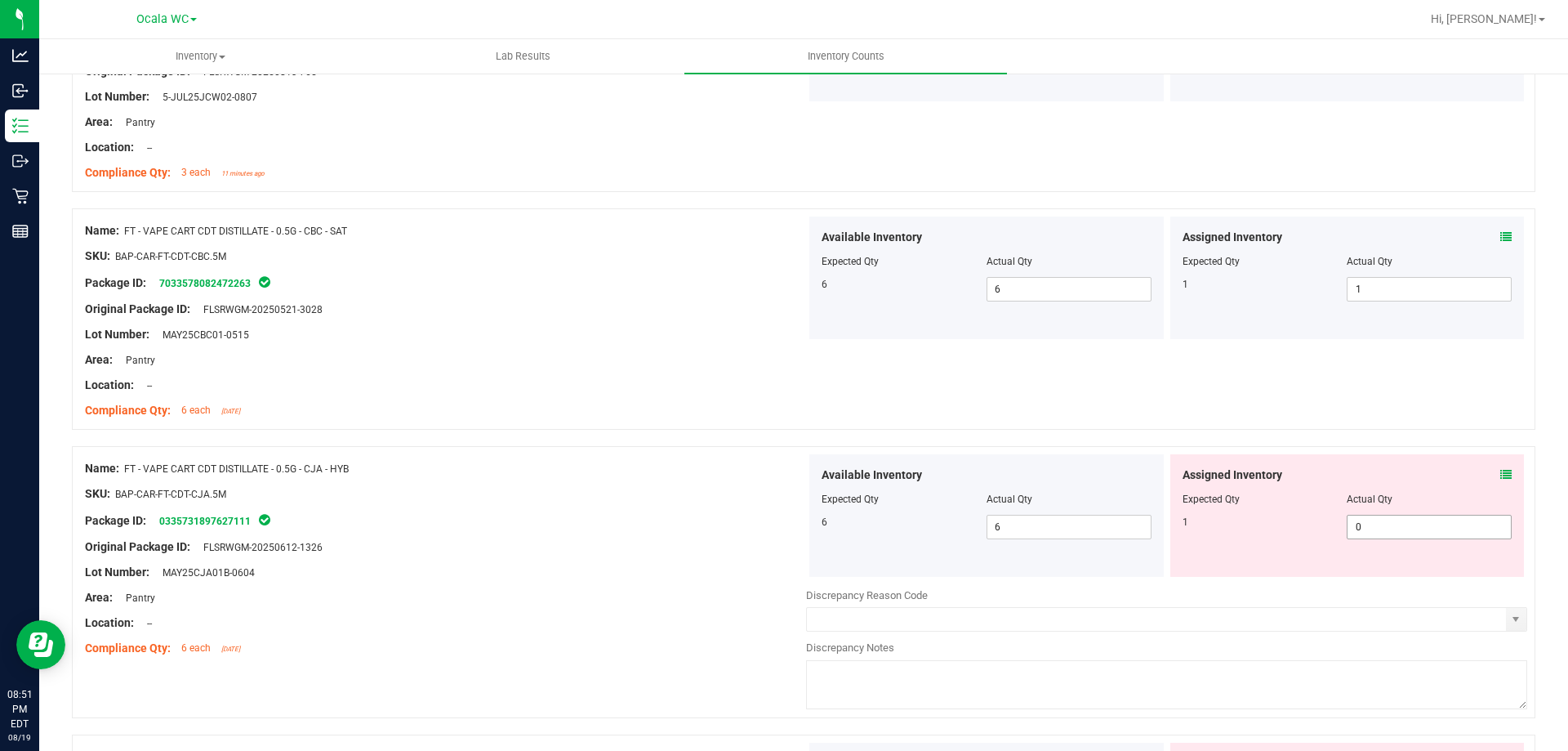
click at [1381, 529] on span "0 0" at bounding box center [1429, 527] width 165 height 25
click at [1381, 529] on input "0" at bounding box center [1429, 527] width 163 height 23
type input "1"
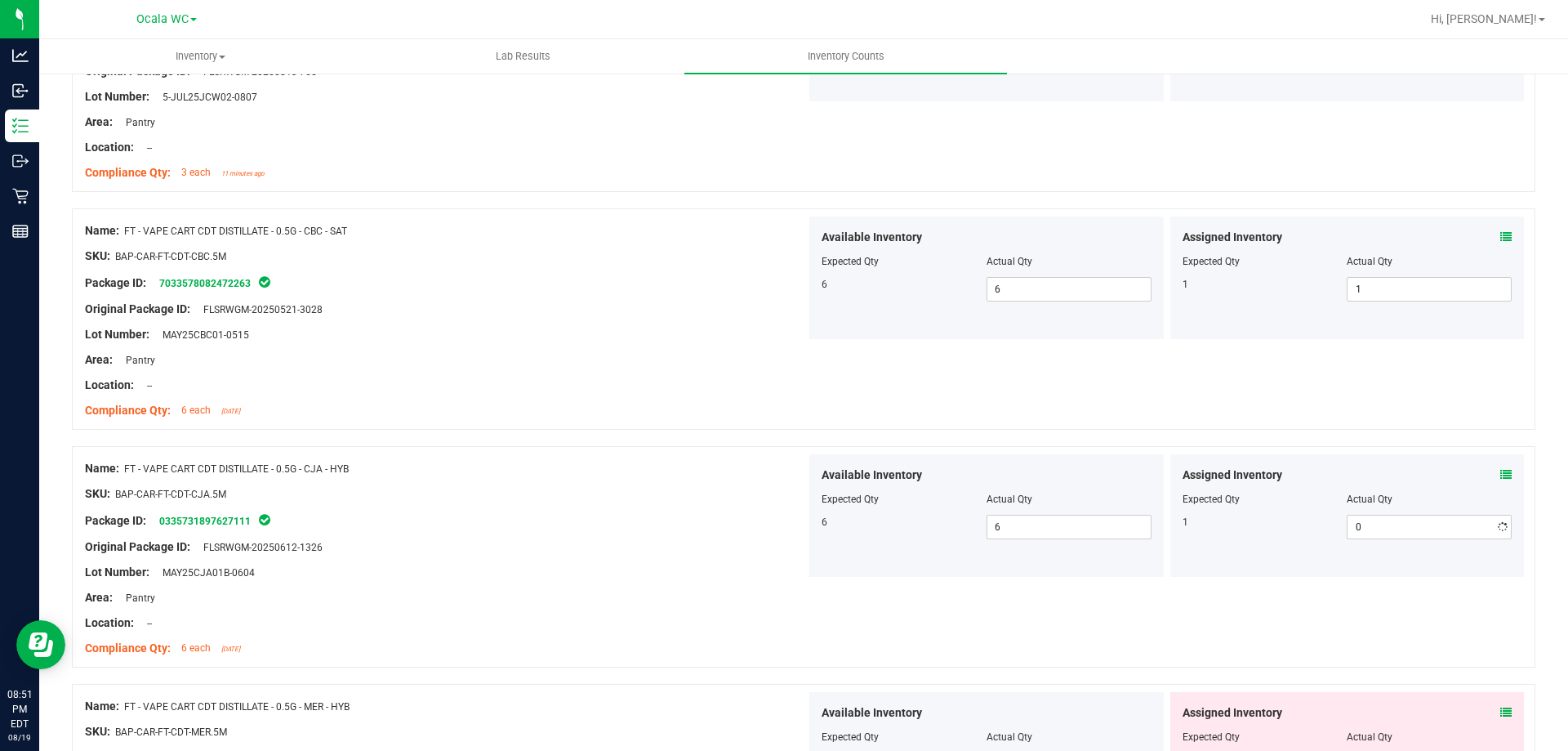
type input "1"
click at [481, 537] on div at bounding box center [446, 534] width 721 height 8
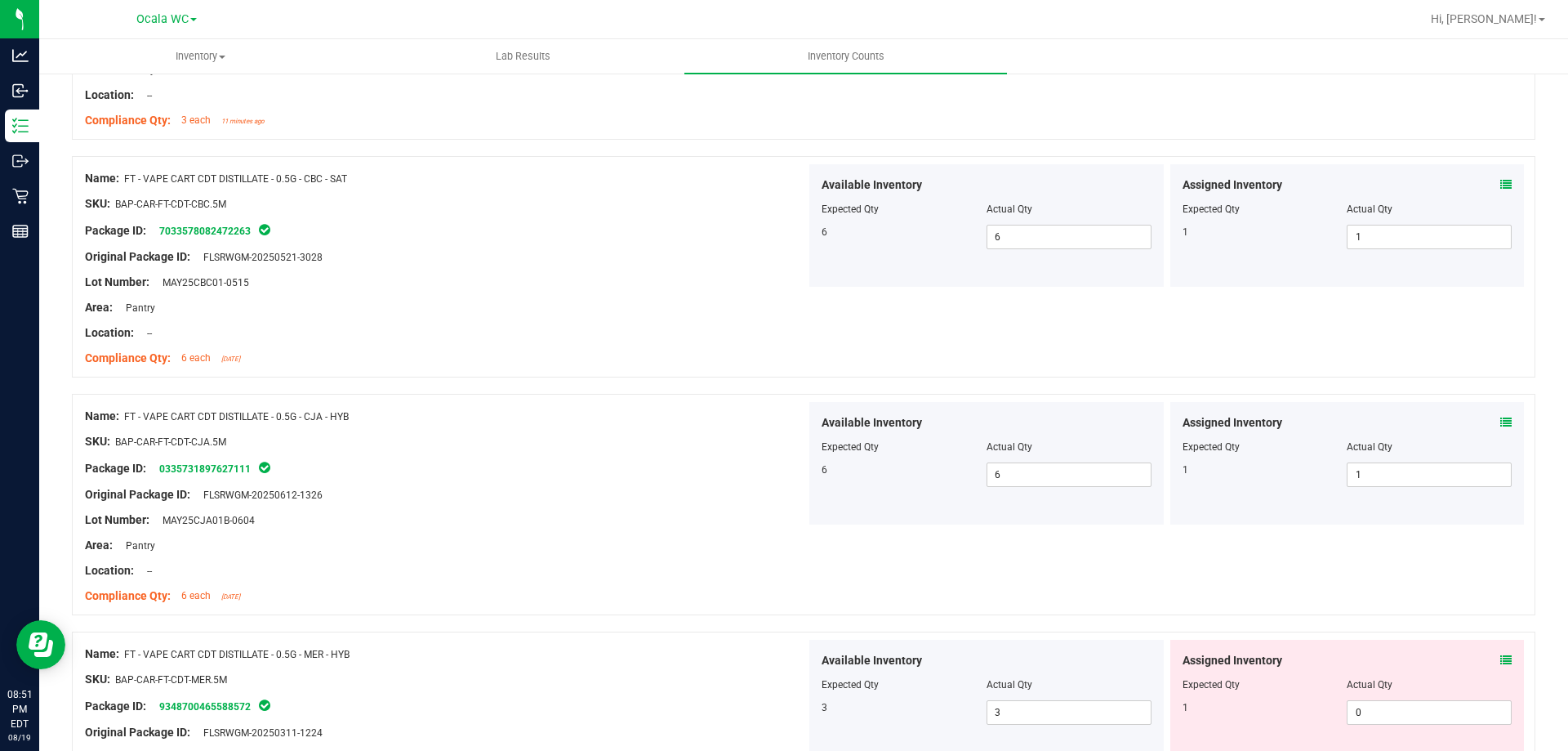
scroll to position [2942, 0]
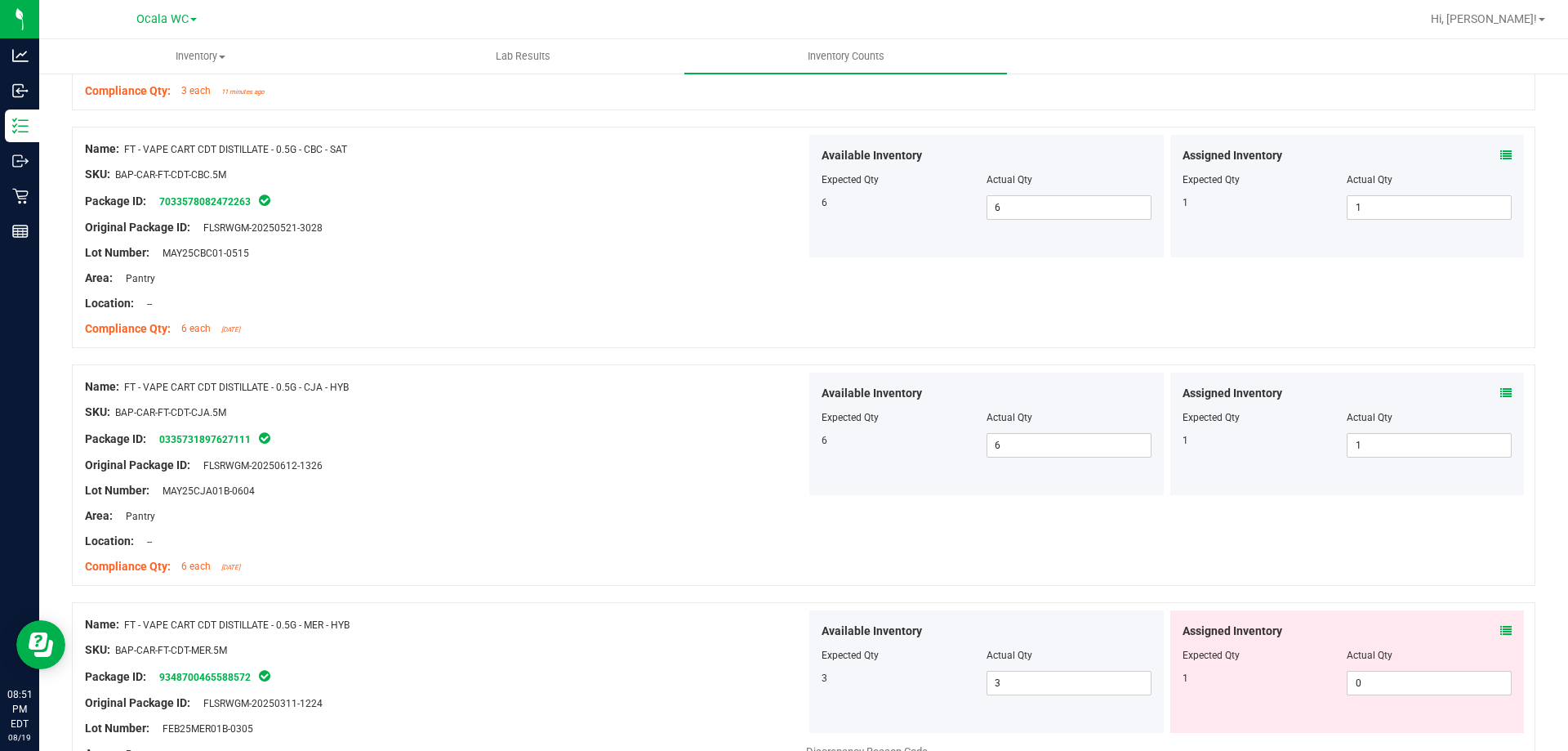
click at [1501, 623] on span at bounding box center [1506, 631] width 11 height 17
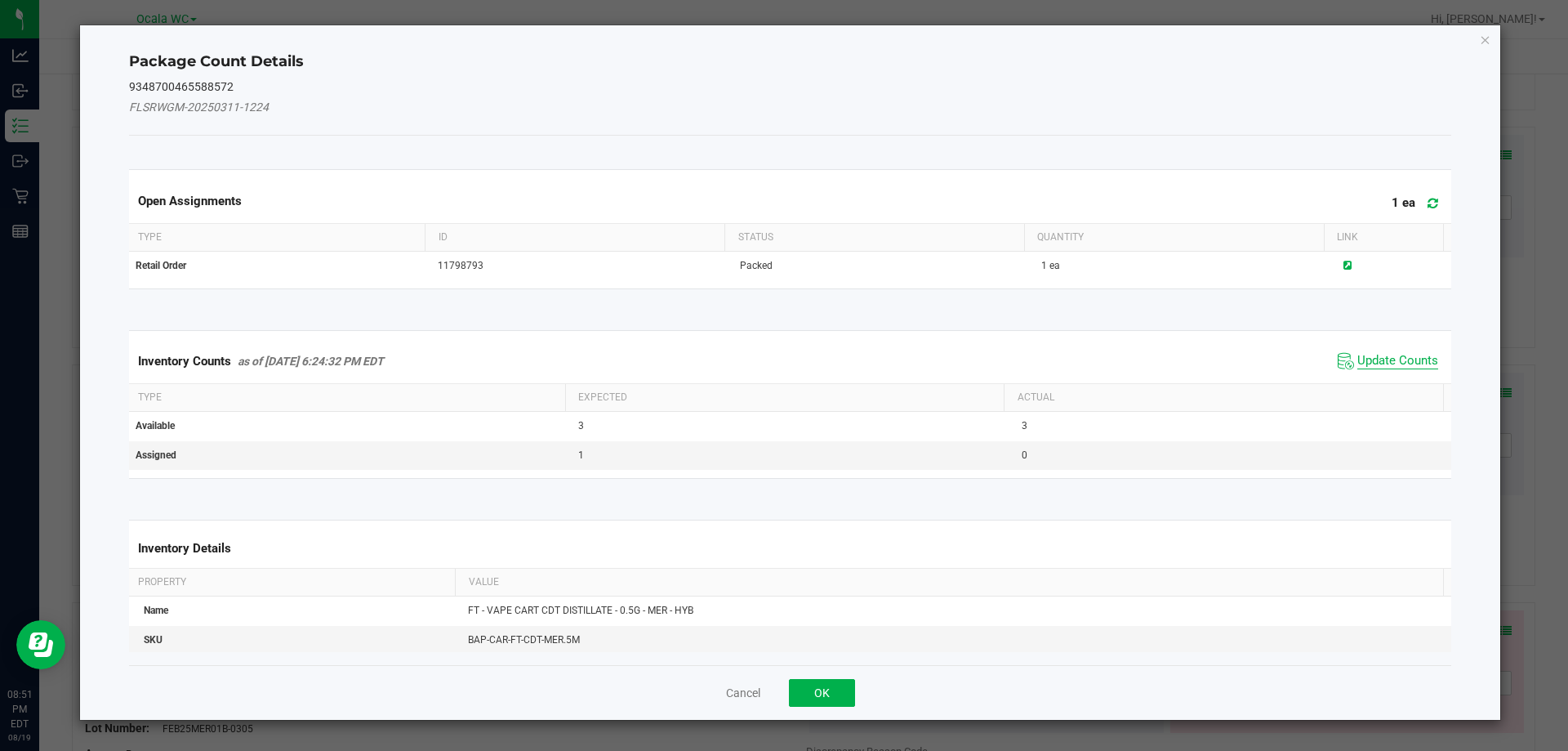
click at [1400, 364] on span "Update Counts" at bounding box center [1397, 361] width 81 height 16
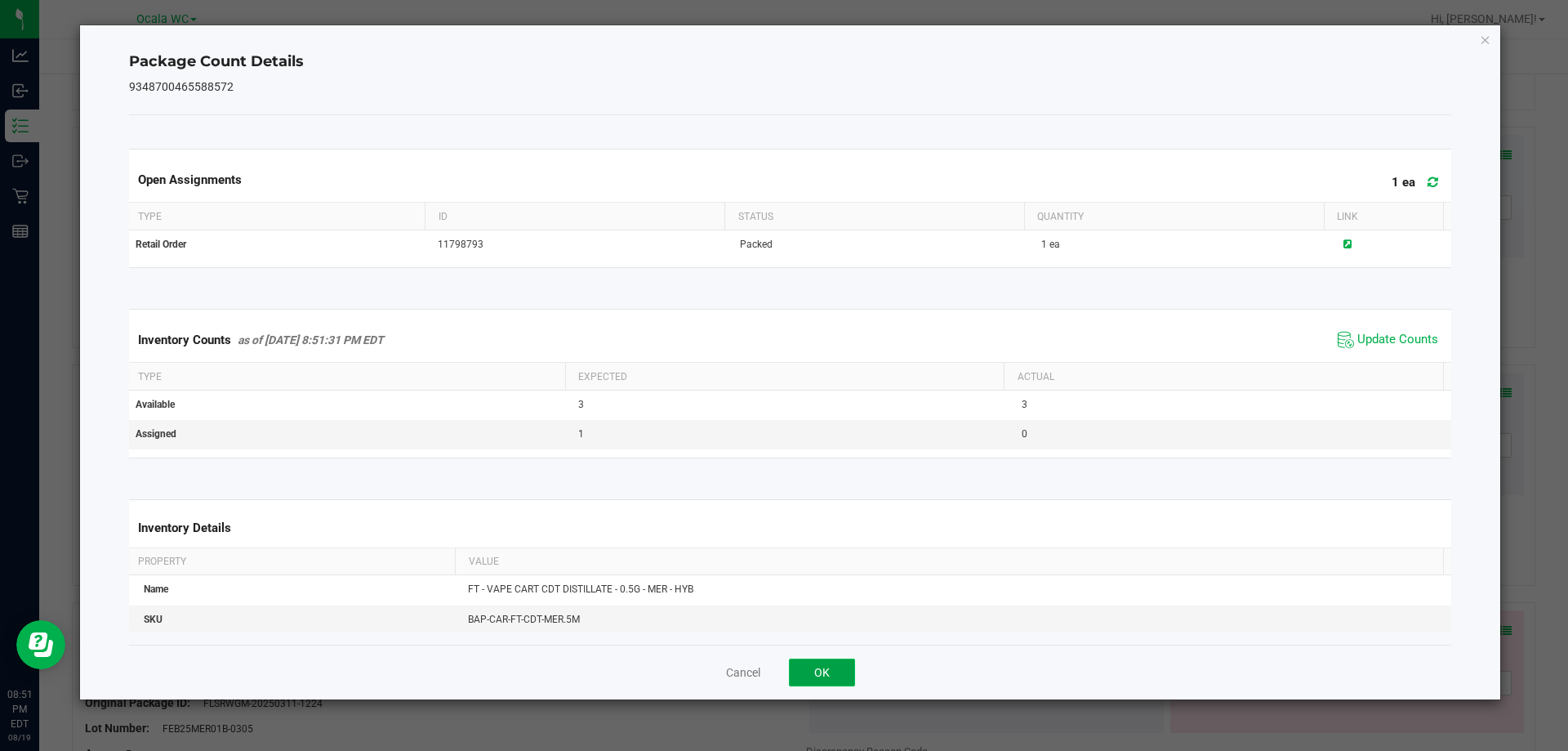
click at [834, 672] on button "OK" at bounding box center [822, 672] width 66 height 28
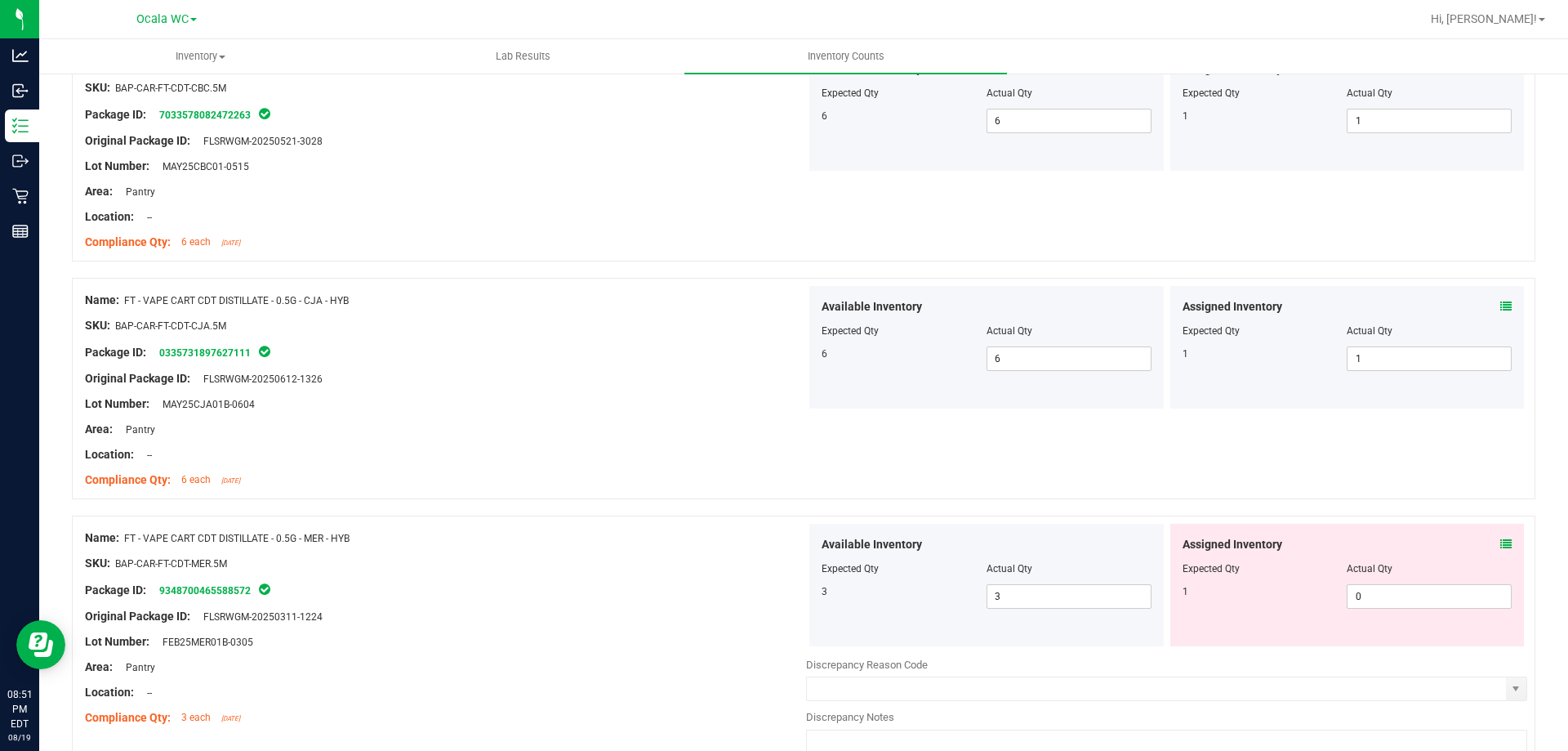
scroll to position [3186, 0]
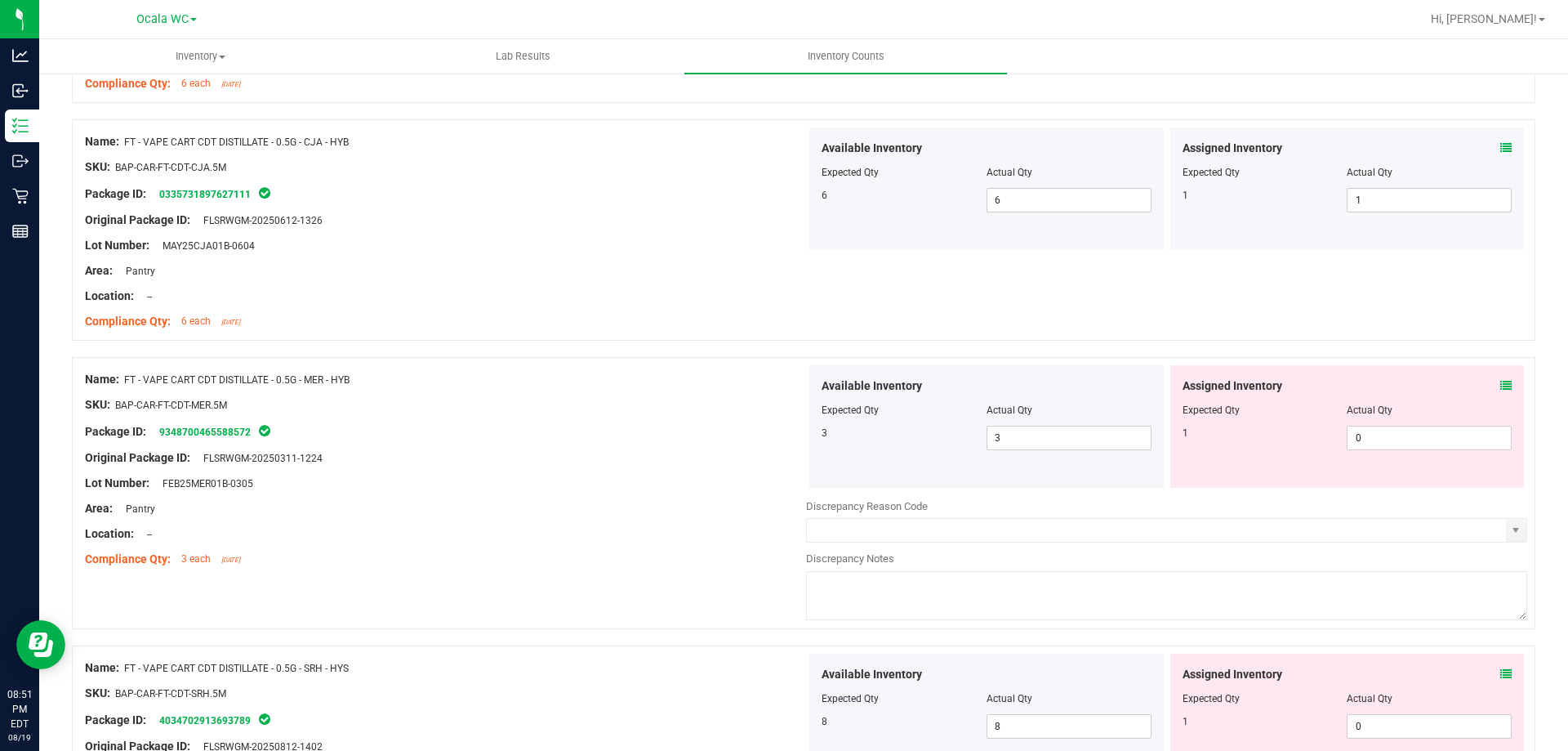
click at [1420, 450] on div "Assigned Inventory Expected Qty Actual Qty 1 0 0" at bounding box center [1347, 426] width 354 height 122
click at [623, 445] on div at bounding box center [446, 446] width 721 height 8
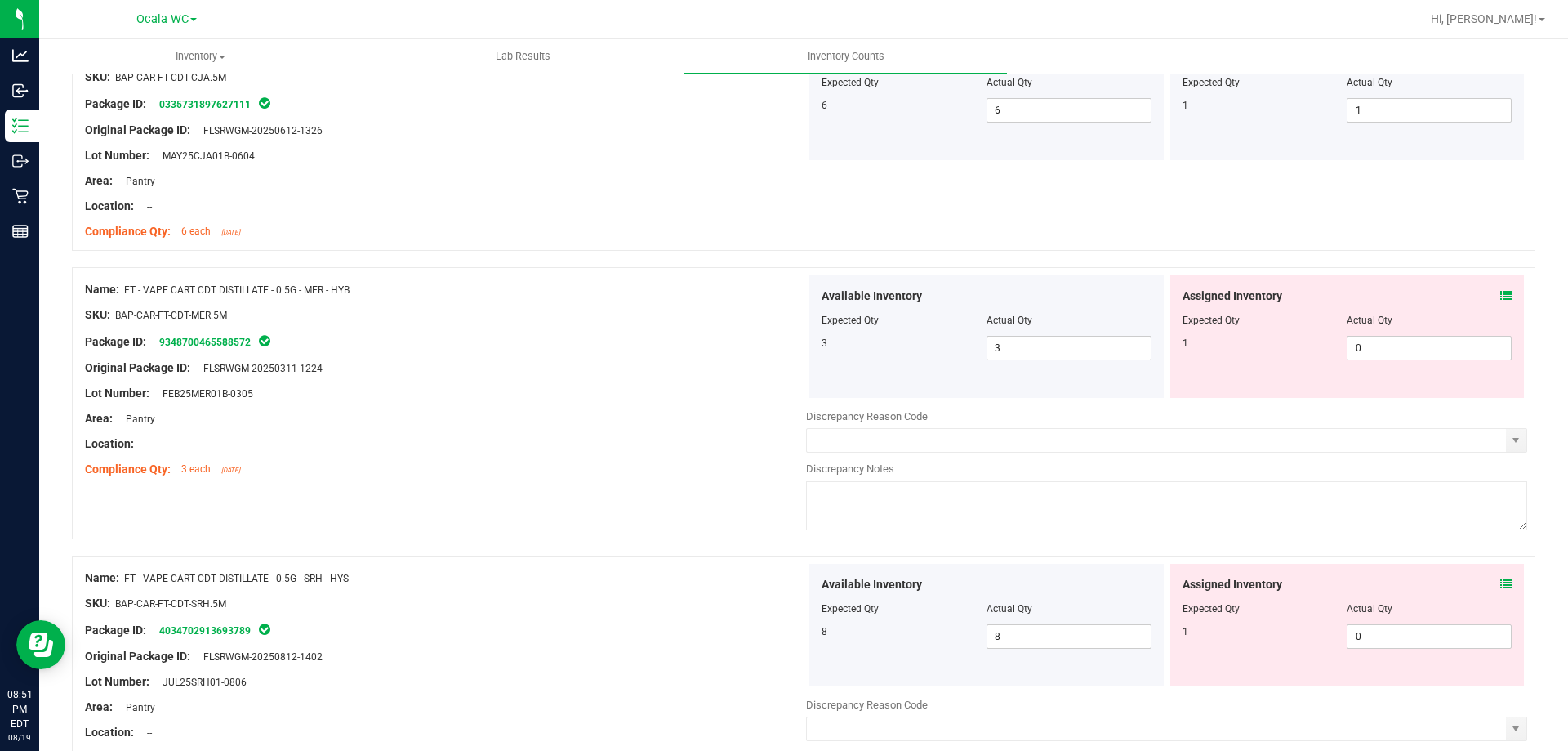
scroll to position [3350, 0]
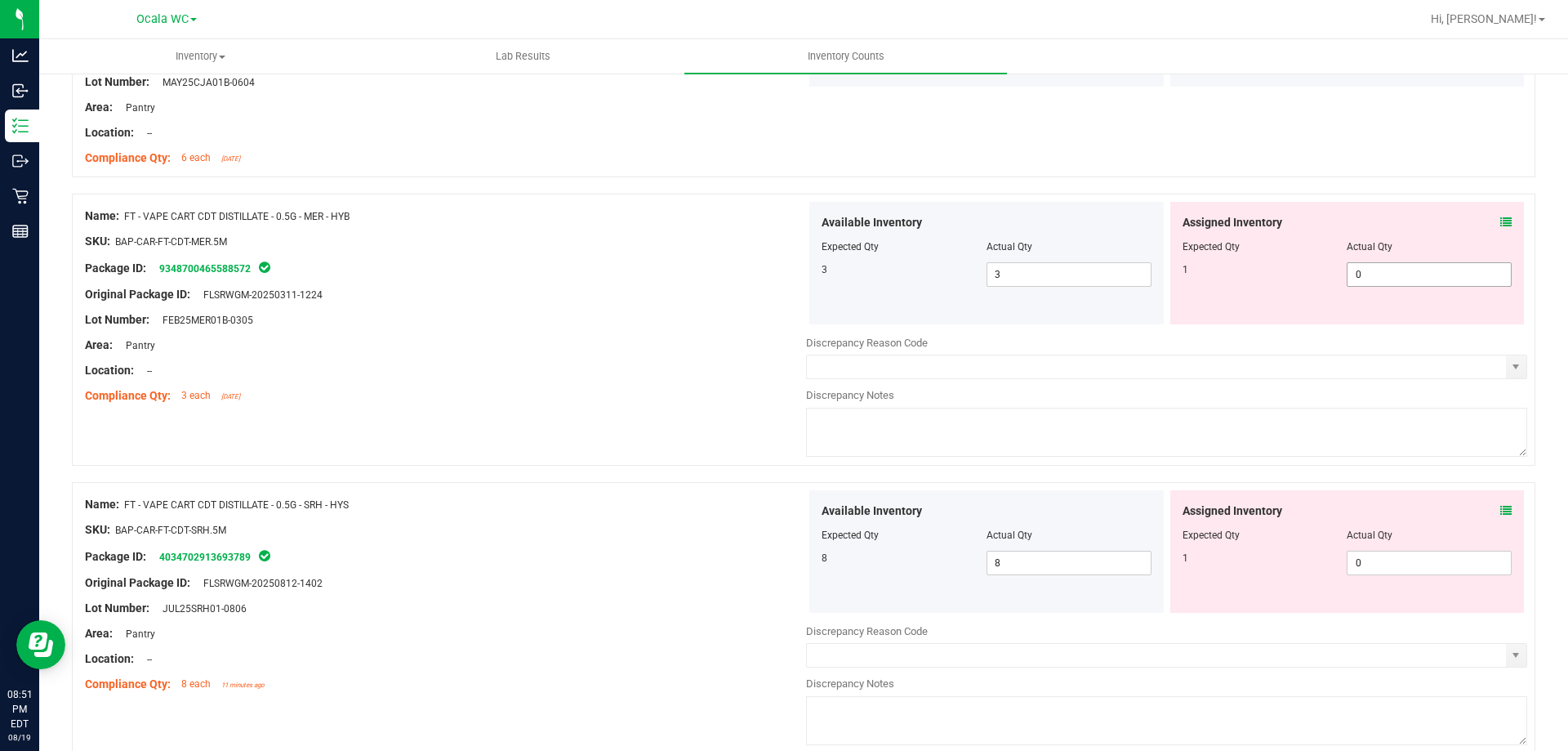
click at [1406, 277] on span "0 0" at bounding box center [1429, 275] width 165 height 25
click at [1406, 277] on input "0" at bounding box center [1429, 275] width 163 height 23
type input "1"
click at [668, 338] on div "Area: Pantry" at bounding box center [446, 345] width 721 height 17
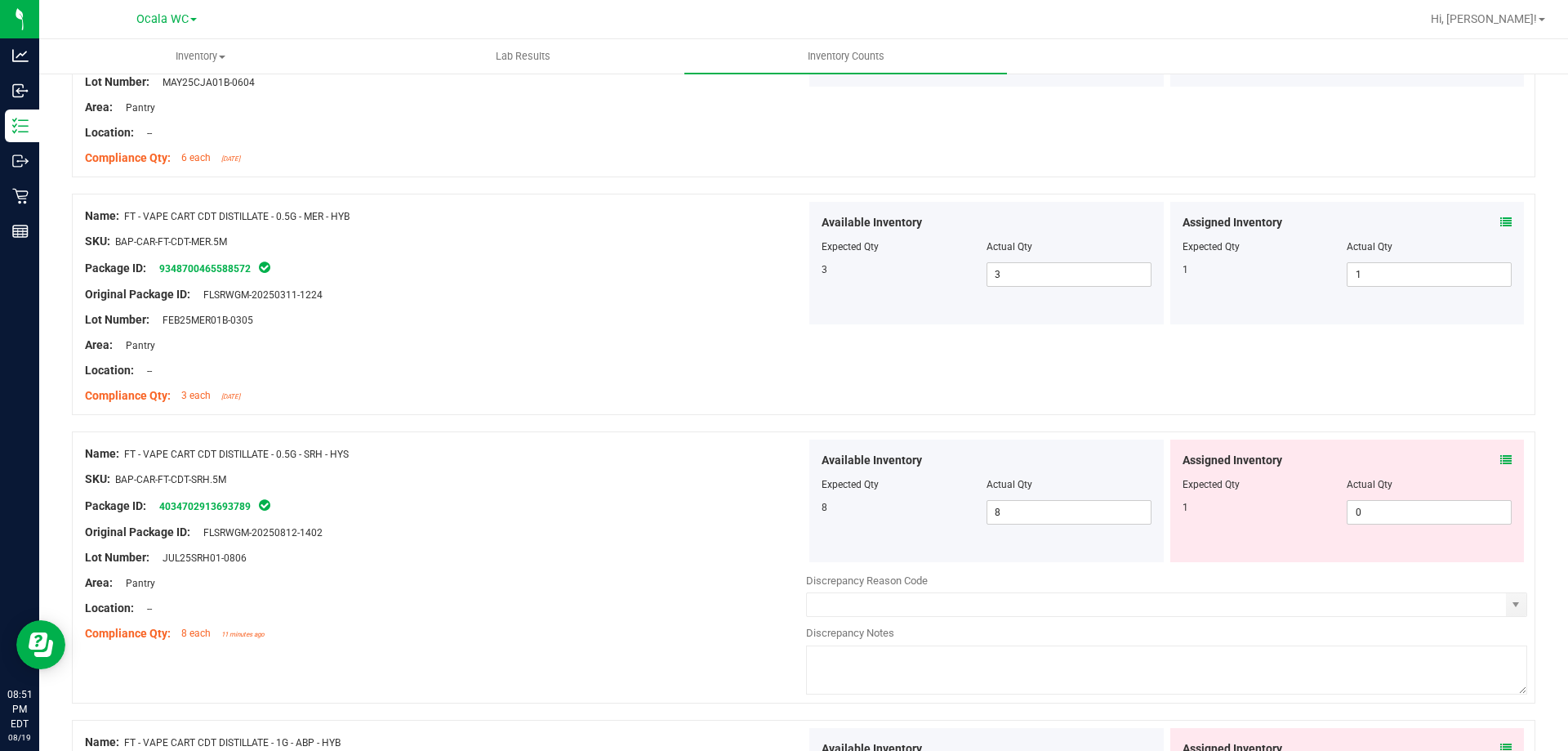
click at [1503, 456] on div "Assigned Inventory Expected Qty Actual Qty 1 0 0" at bounding box center [1347, 501] width 354 height 122
click at [1501, 454] on icon at bounding box center [1506, 460] width 11 height 11
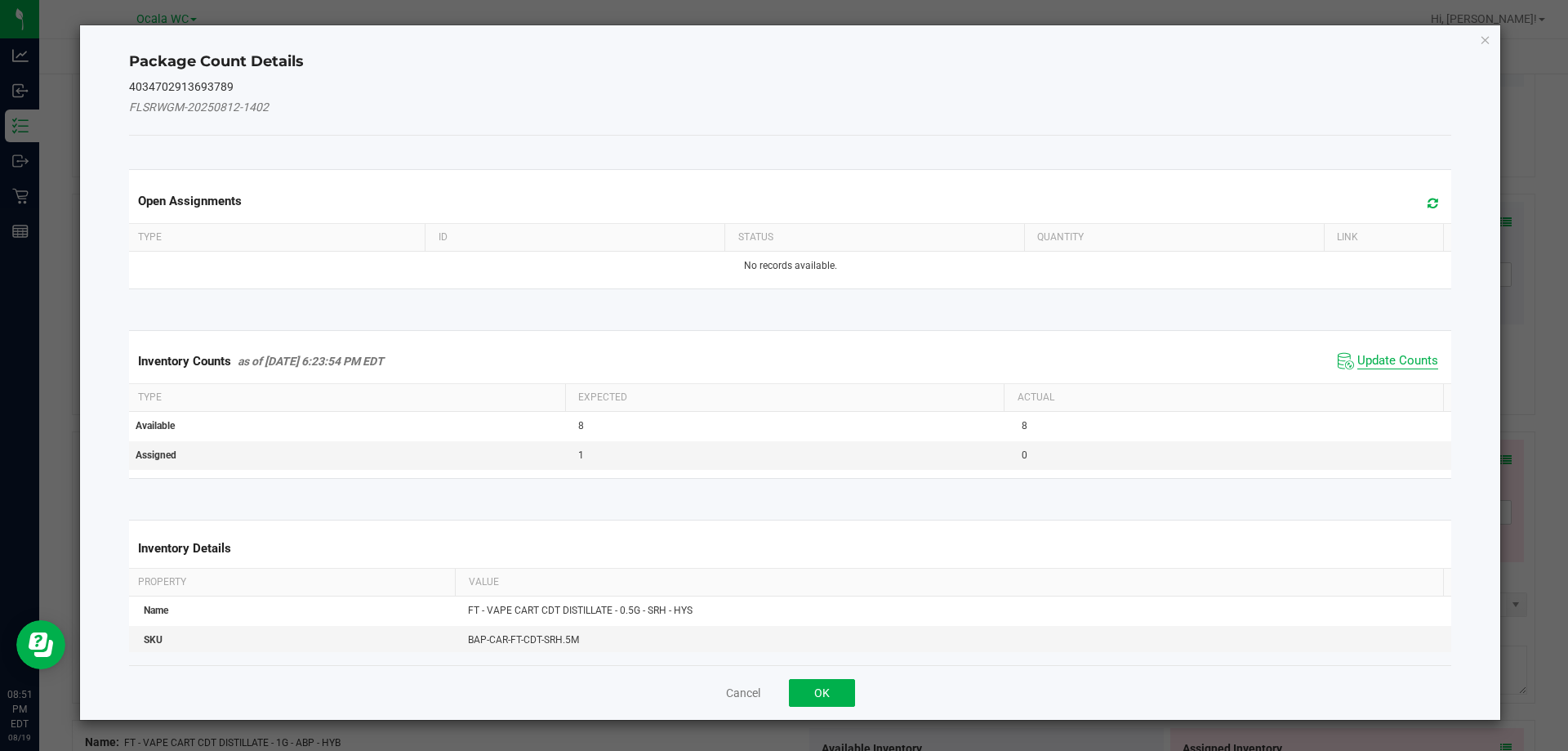
click at [1359, 367] on span "Update Counts" at bounding box center [1397, 361] width 81 height 16
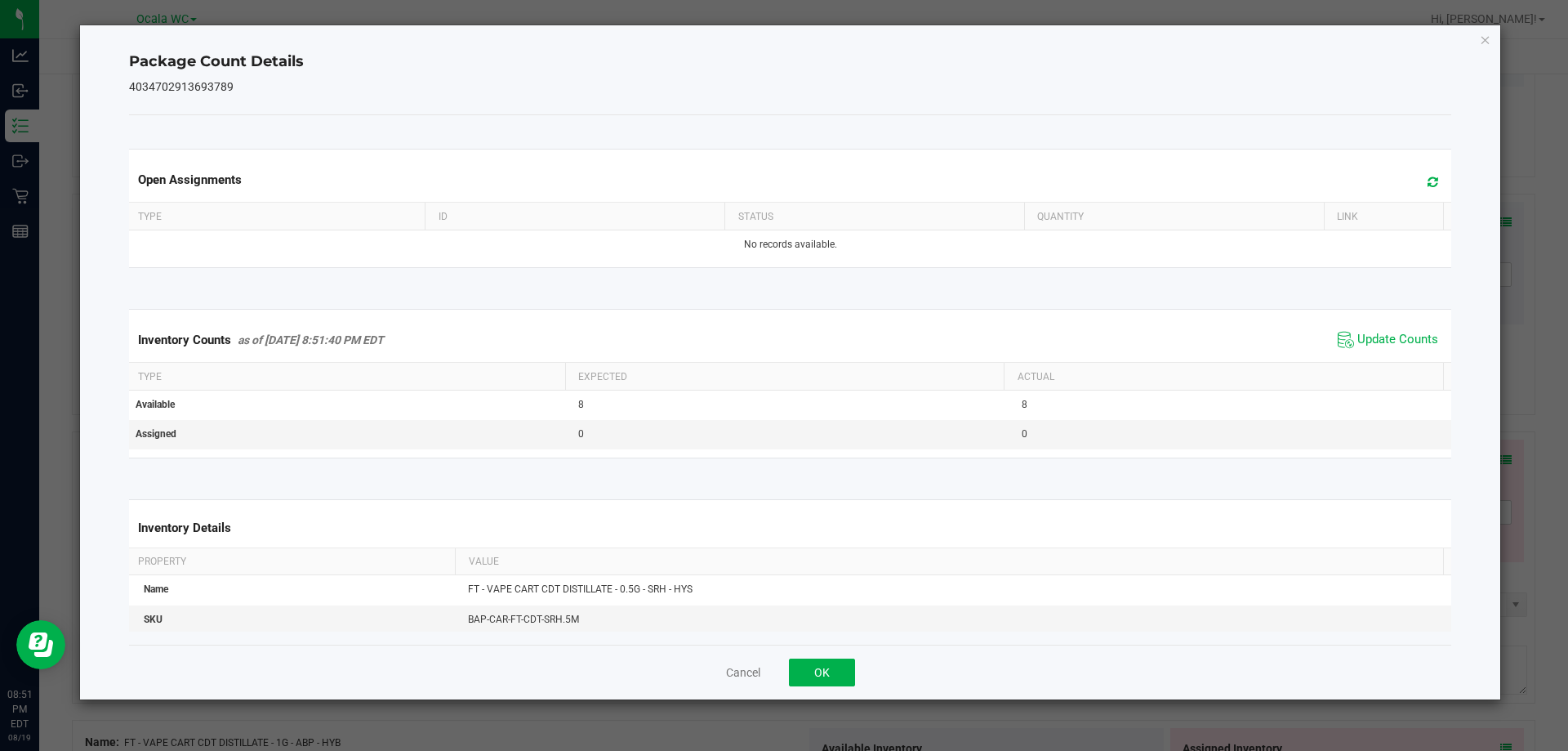
click at [850, 653] on div "Cancel OK" at bounding box center [790, 671] width 1323 height 55
click at [849, 658] on button "OK" at bounding box center [822, 672] width 66 height 28
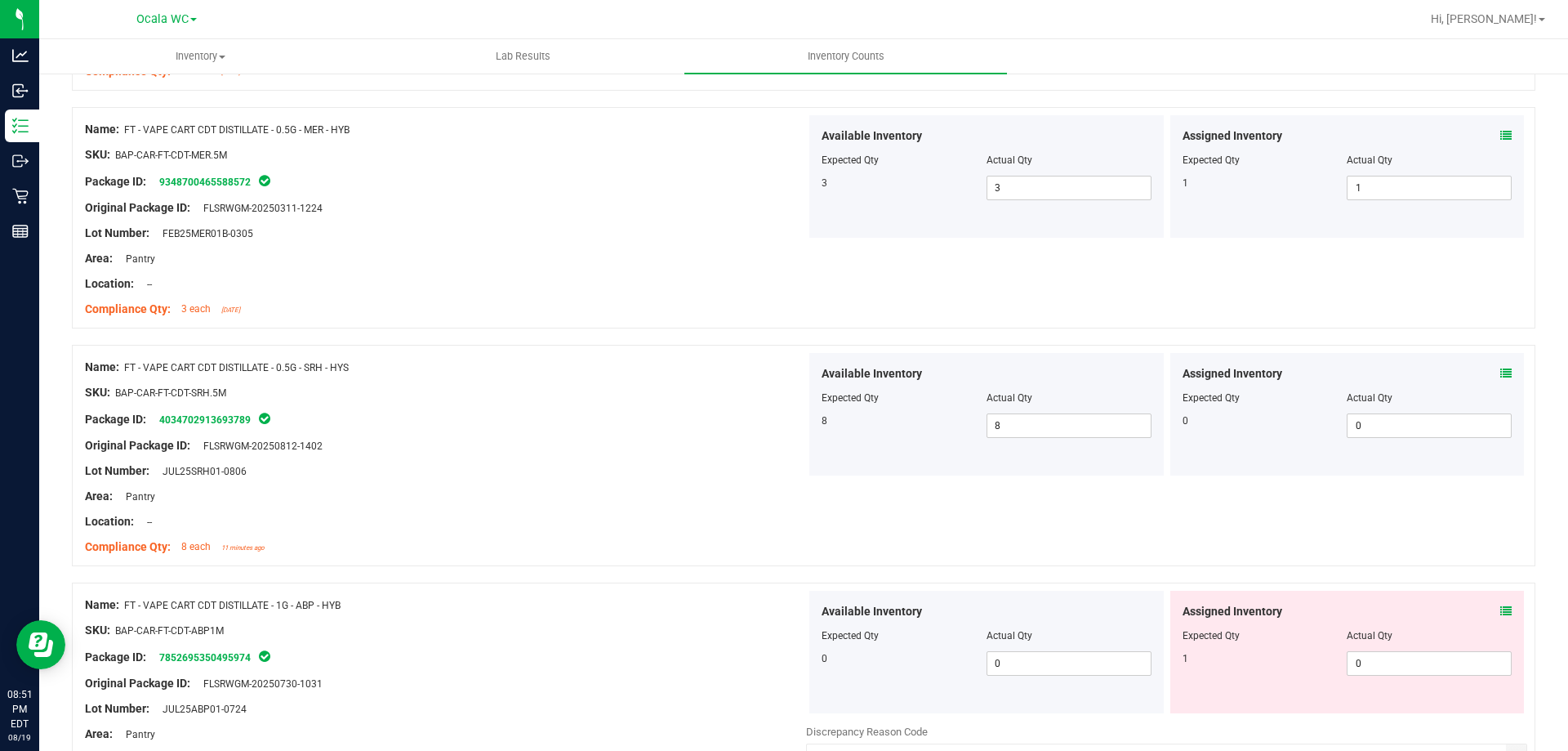
scroll to position [3595, 0]
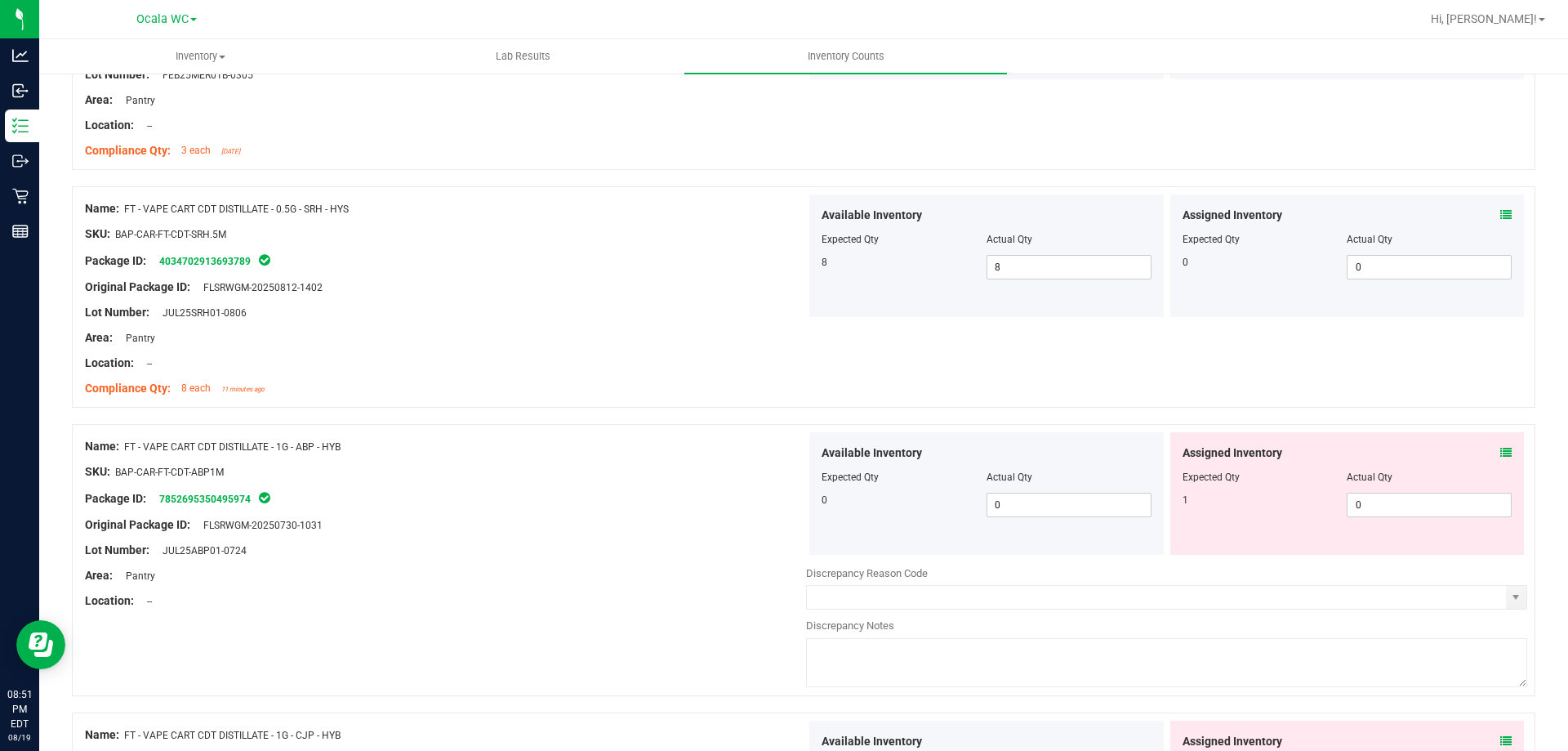
click at [1501, 449] on icon at bounding box center [1506, 453] width 11 height 11
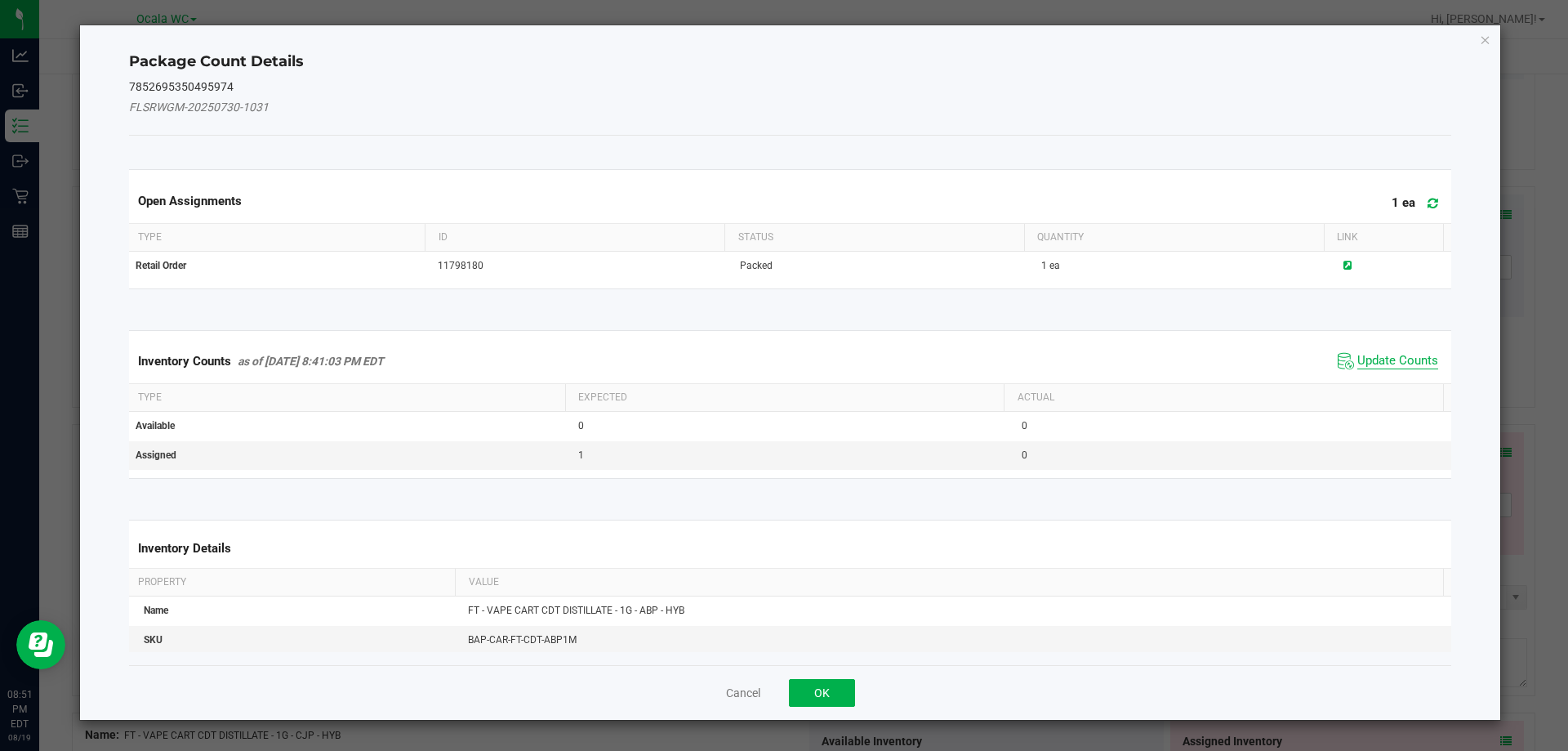
click at [1388, 362] on span "Update Counts" at bounding box center [1397, 361] width 81 height 16
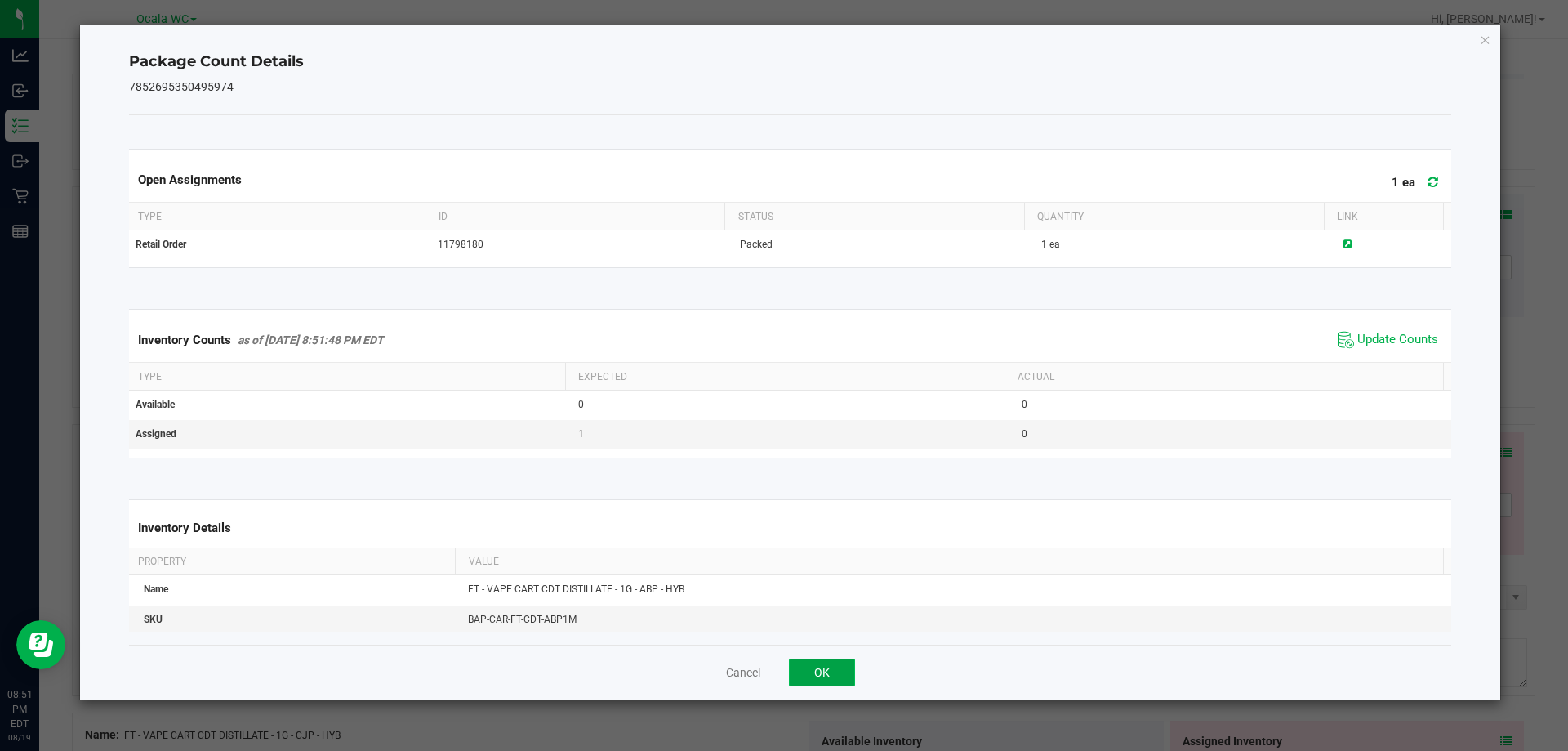
click at [817, 669] on button "OK" at bounding box center [822, 672] width 66 height 28
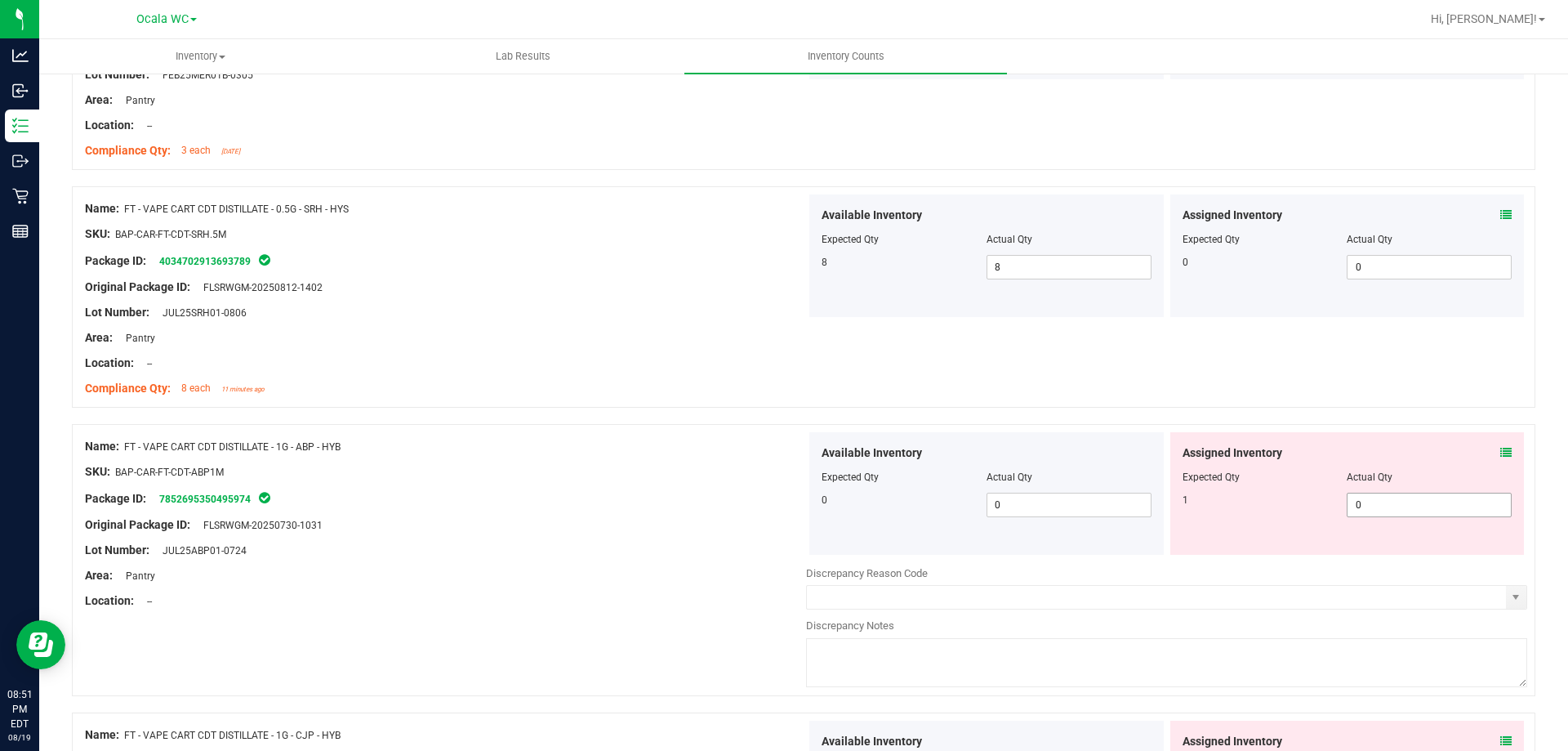
click at [1396, 501] on span "0 0" at bounding box center [1429, 505] width 165 height 25
click at [1396, 501] on input "0" at bounding box center [1429, 505] width 163 height 23
type input "1"
click at [583, 540] on div at bounding box center [446, 538] width 721 height 8
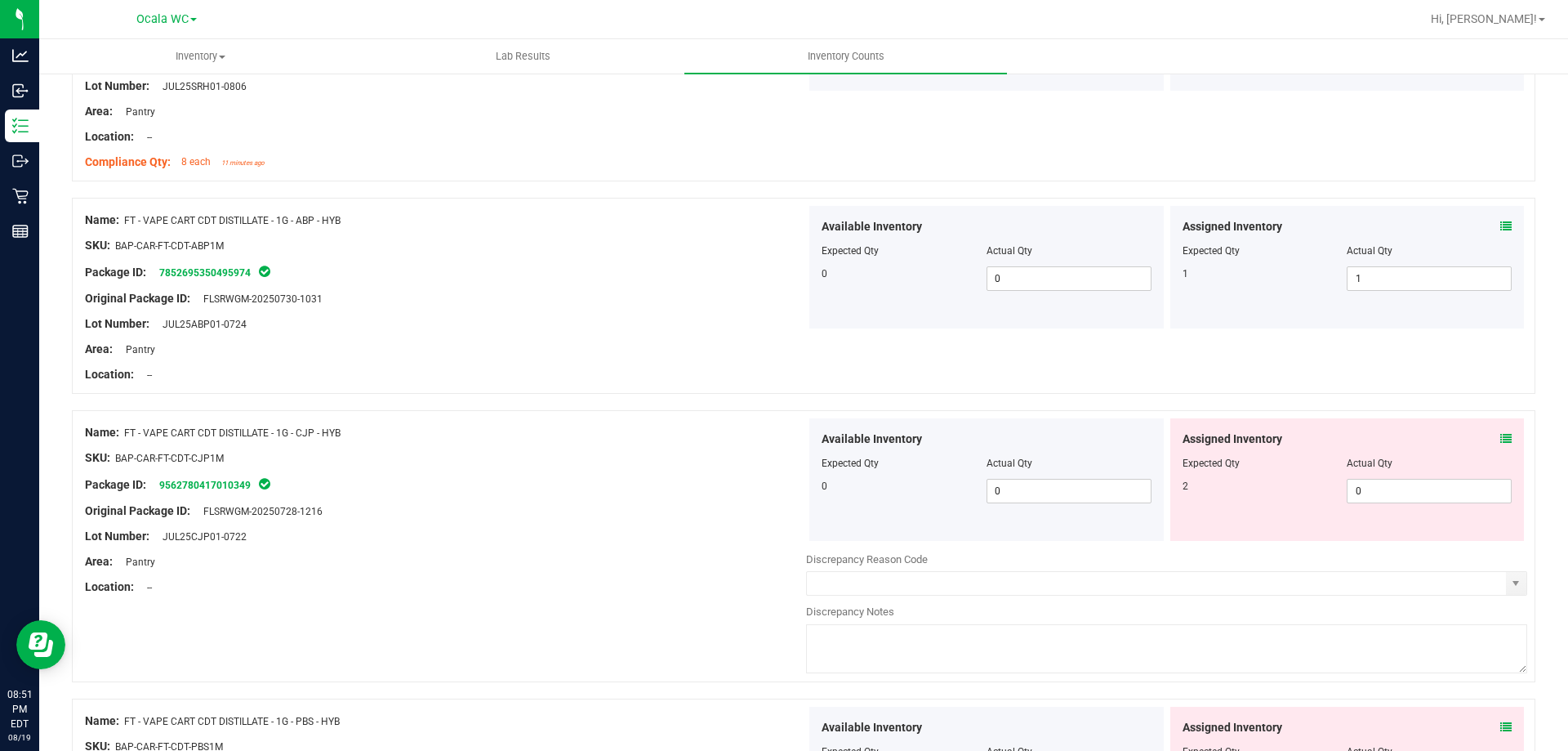
scroll to position [3840, 0]
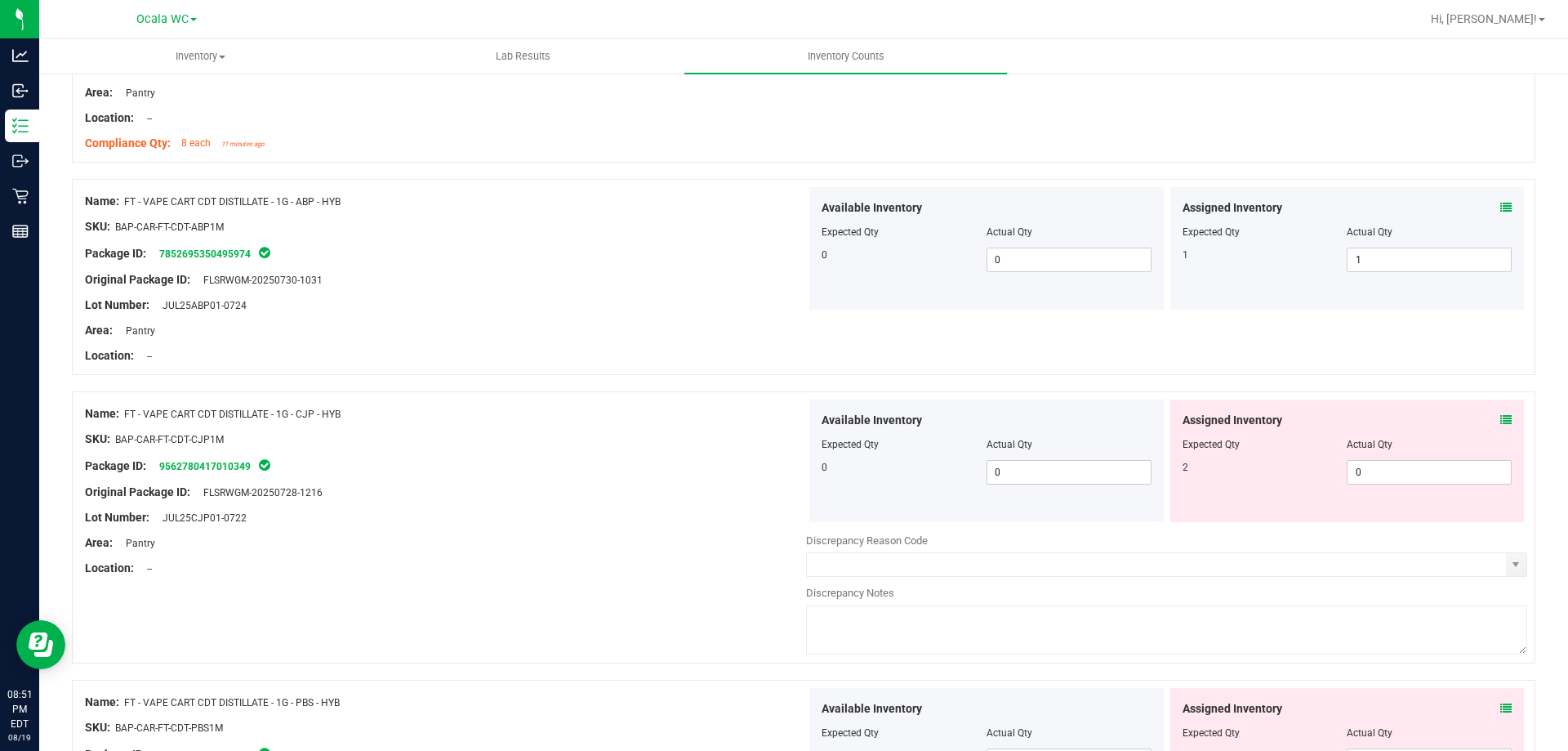
click at [1487, 423] on div "Assigned Inventory" at bounding box center [1347, 420] width 330 height 17
click at [1501, 423] on icon at bounding box center [1506, 420] width 11 height 11
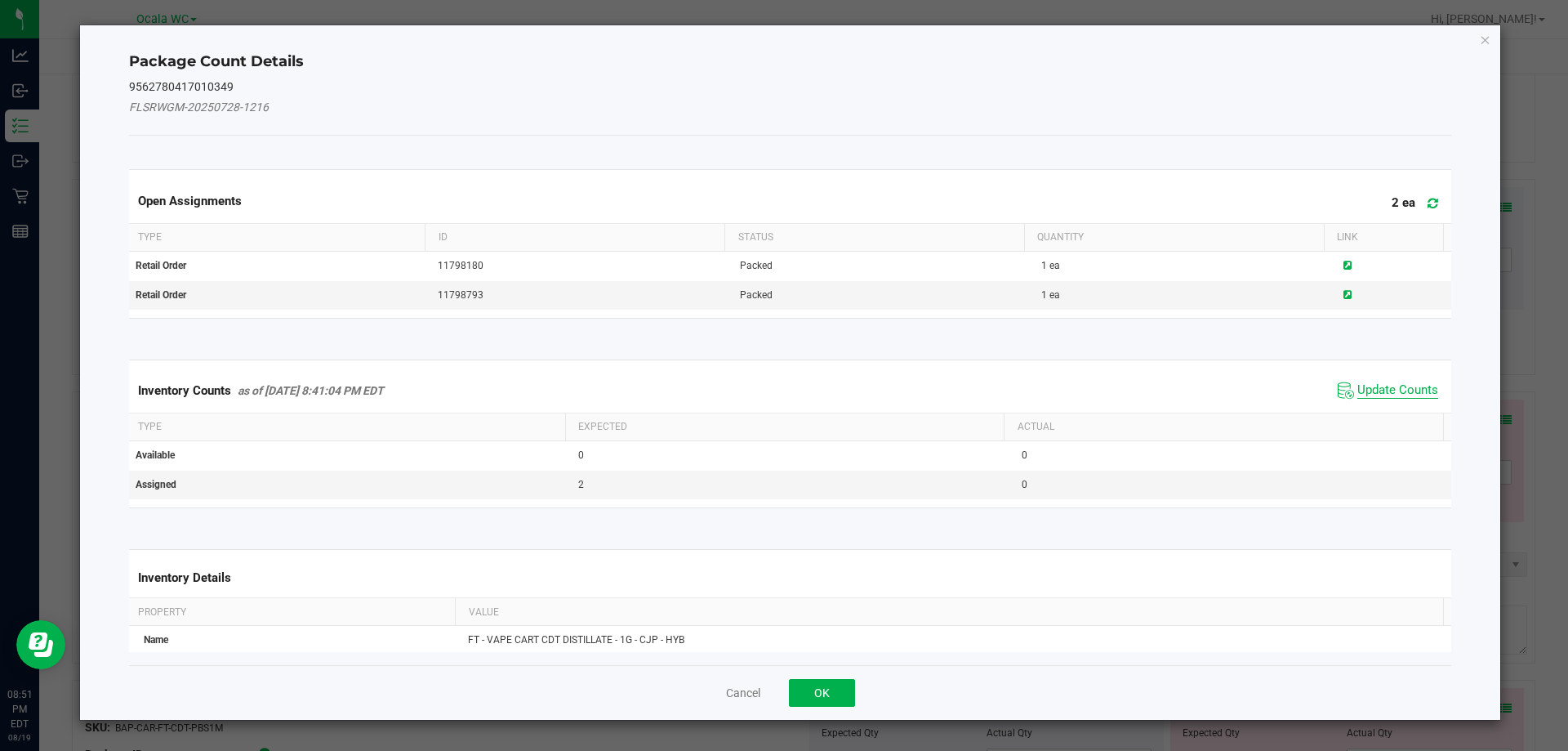
click at [1411, 393] on span "Update Counts" at bounding box center [1397, 391] width 81 height 16
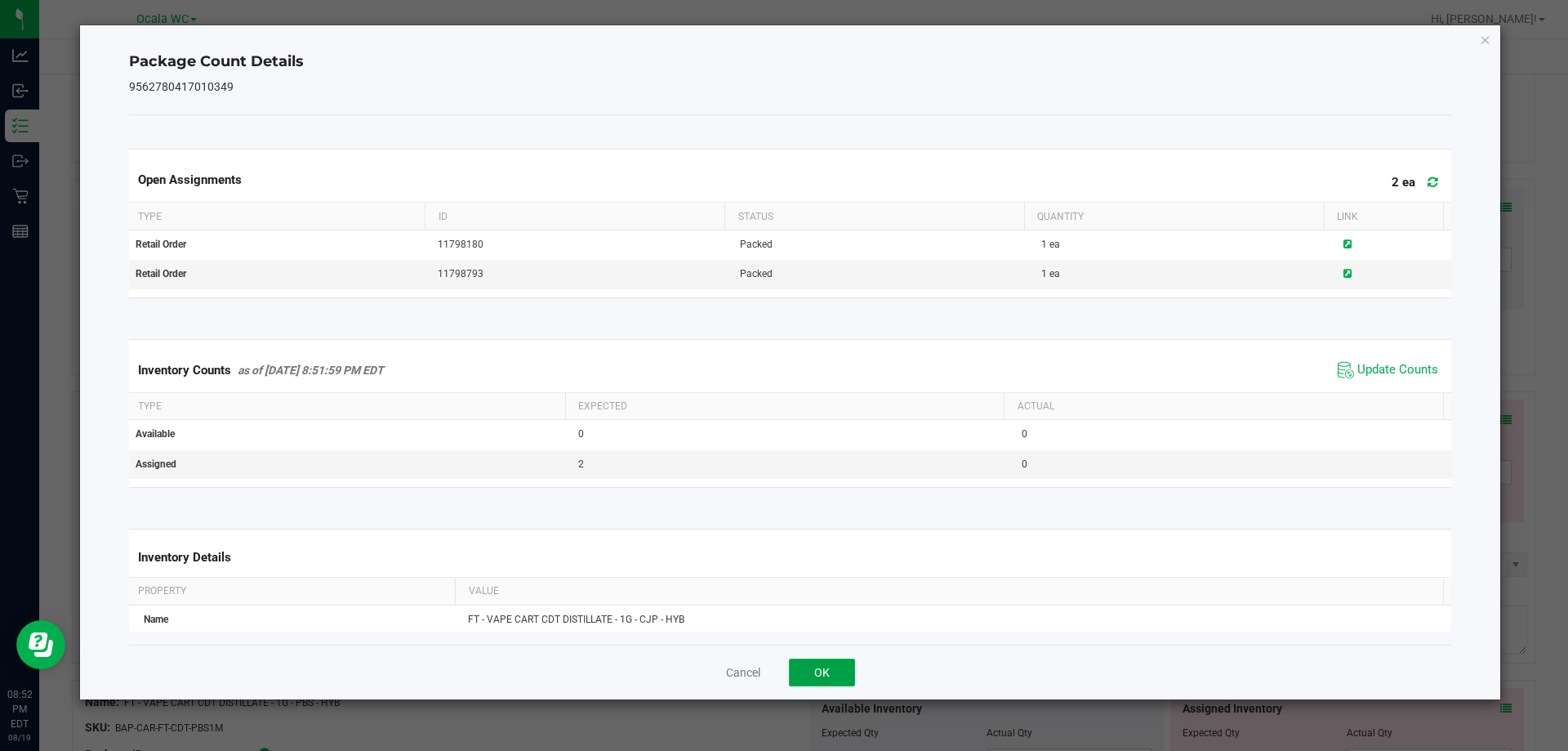
click at [821, 664] on button "OK" at bounding box center [822, 672] width 66 height 28
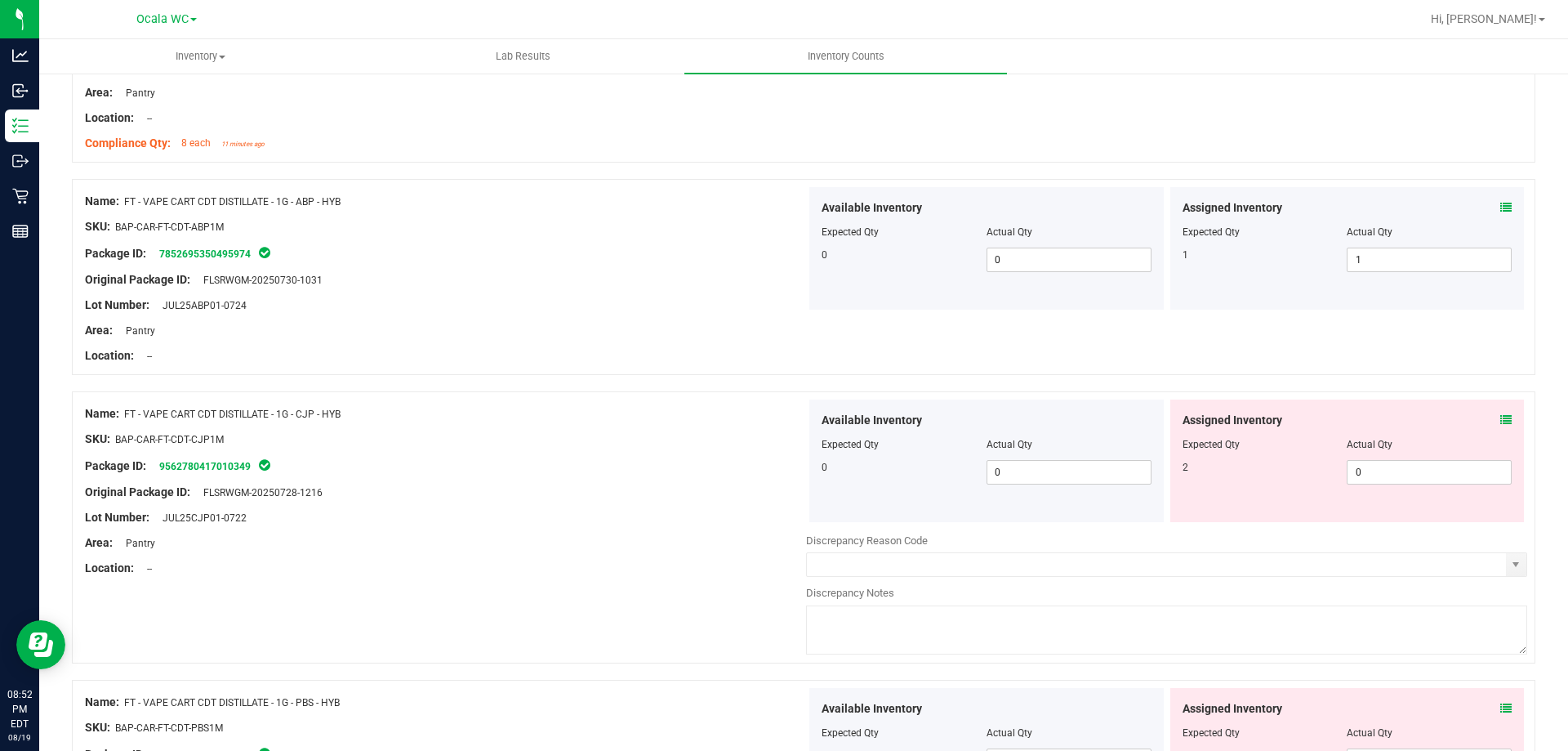
click at [1501, 414] on icon at bounding box center [1506, 420] width 11 height 11
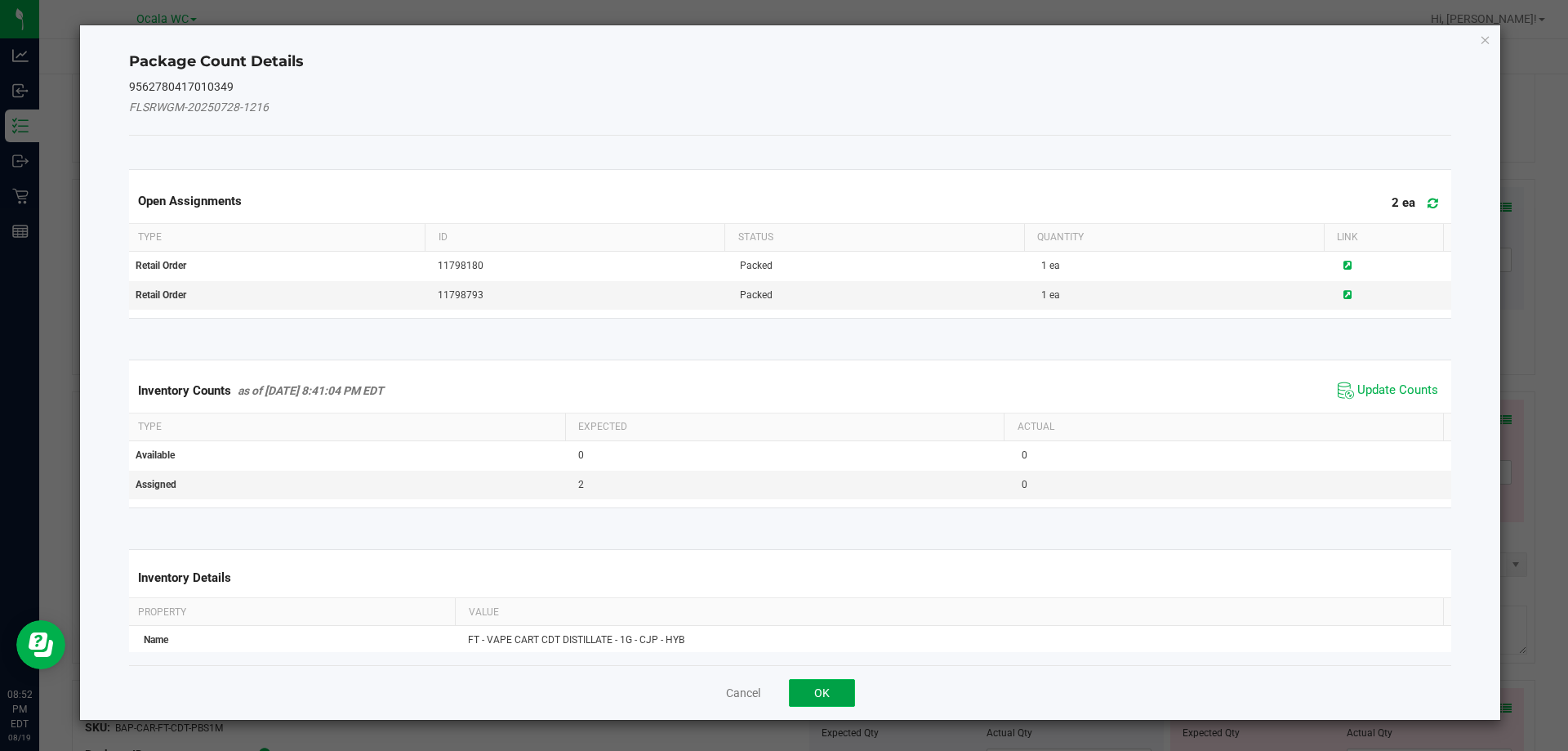
click at [821, 691] on button "OK" at bounding box center [822, 693] width 66 height 28
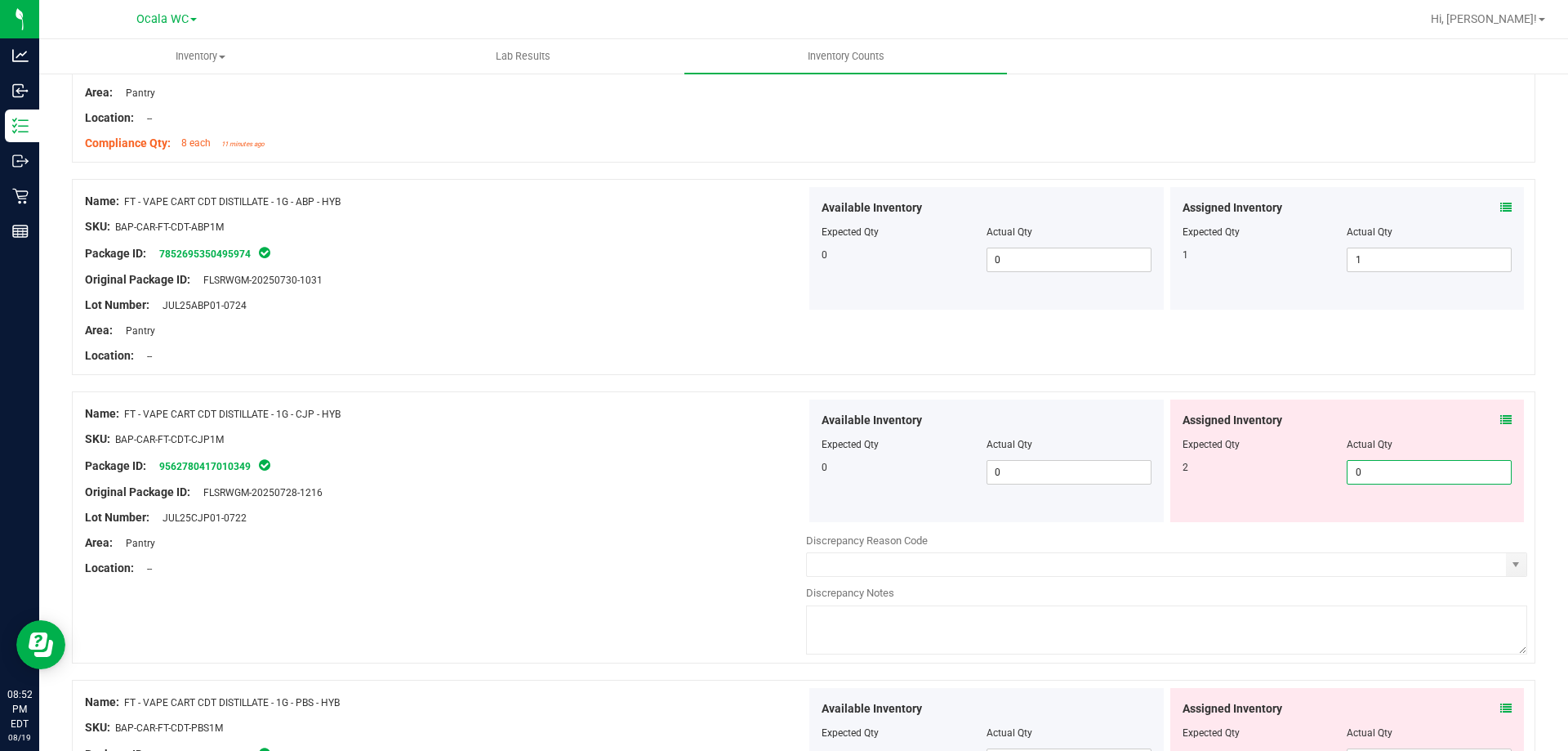
click at [1383, 481] on span "0 0" at bounding box center [1429, 472] width 165 height 25
click at [1383, 481] on input "0" at bounding box center [1429, 472] width 163 height 23
type input "2"
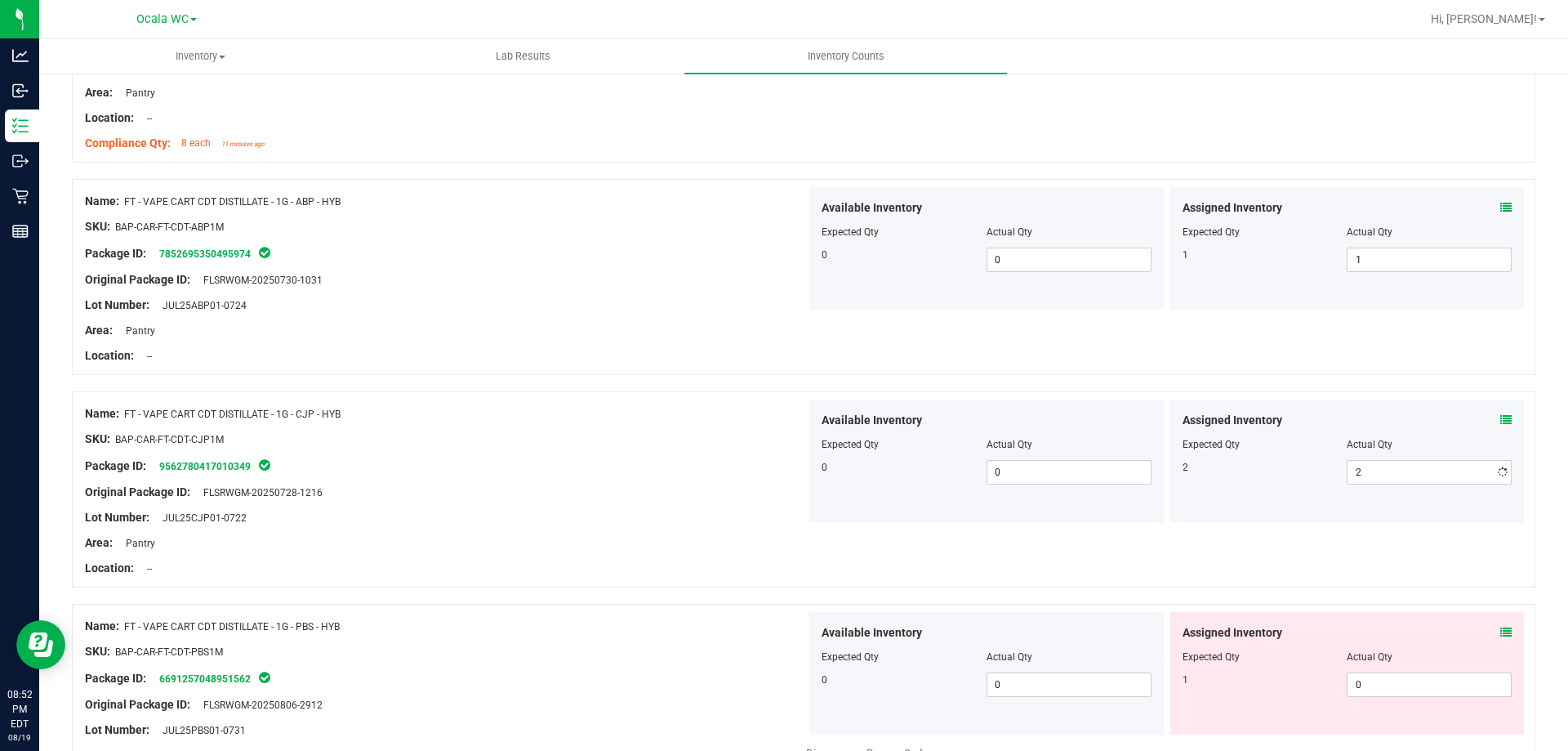
click at [646, 553] on div at bounding box center [446, 556] width 721 height 8
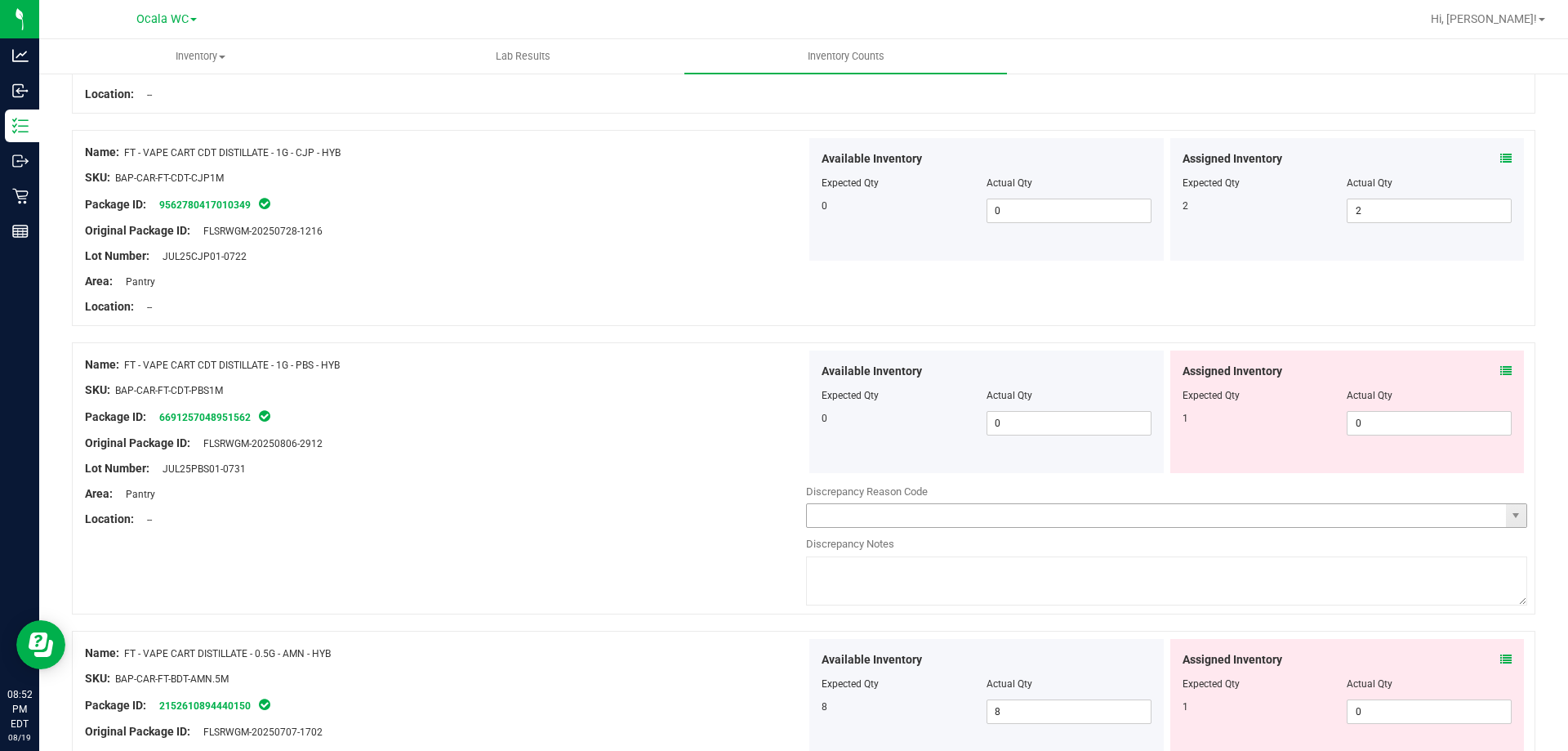
scroll to position [4167, 0]
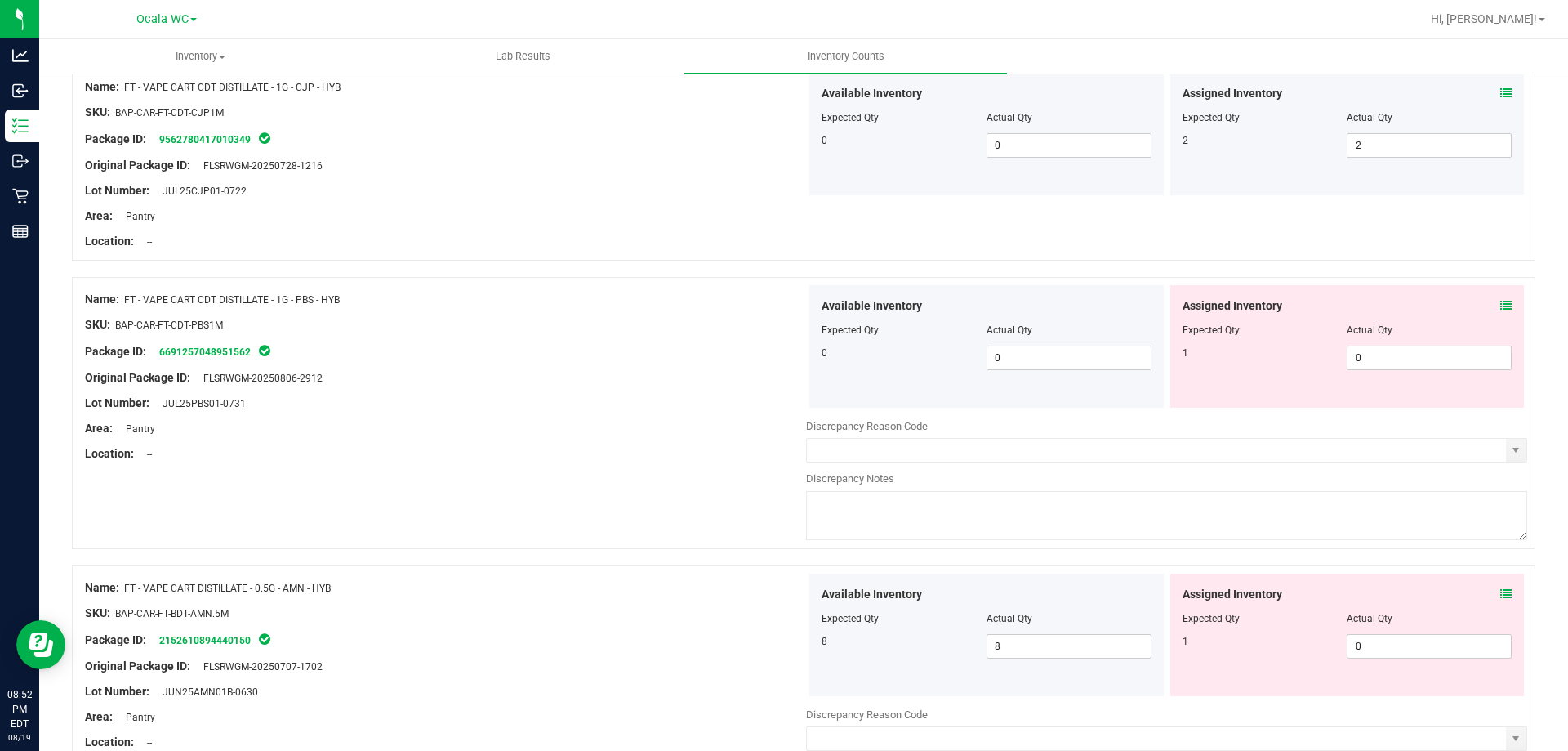
click at [1501, 300] on icon at bounding box center [1506, 305] width 11 height 11
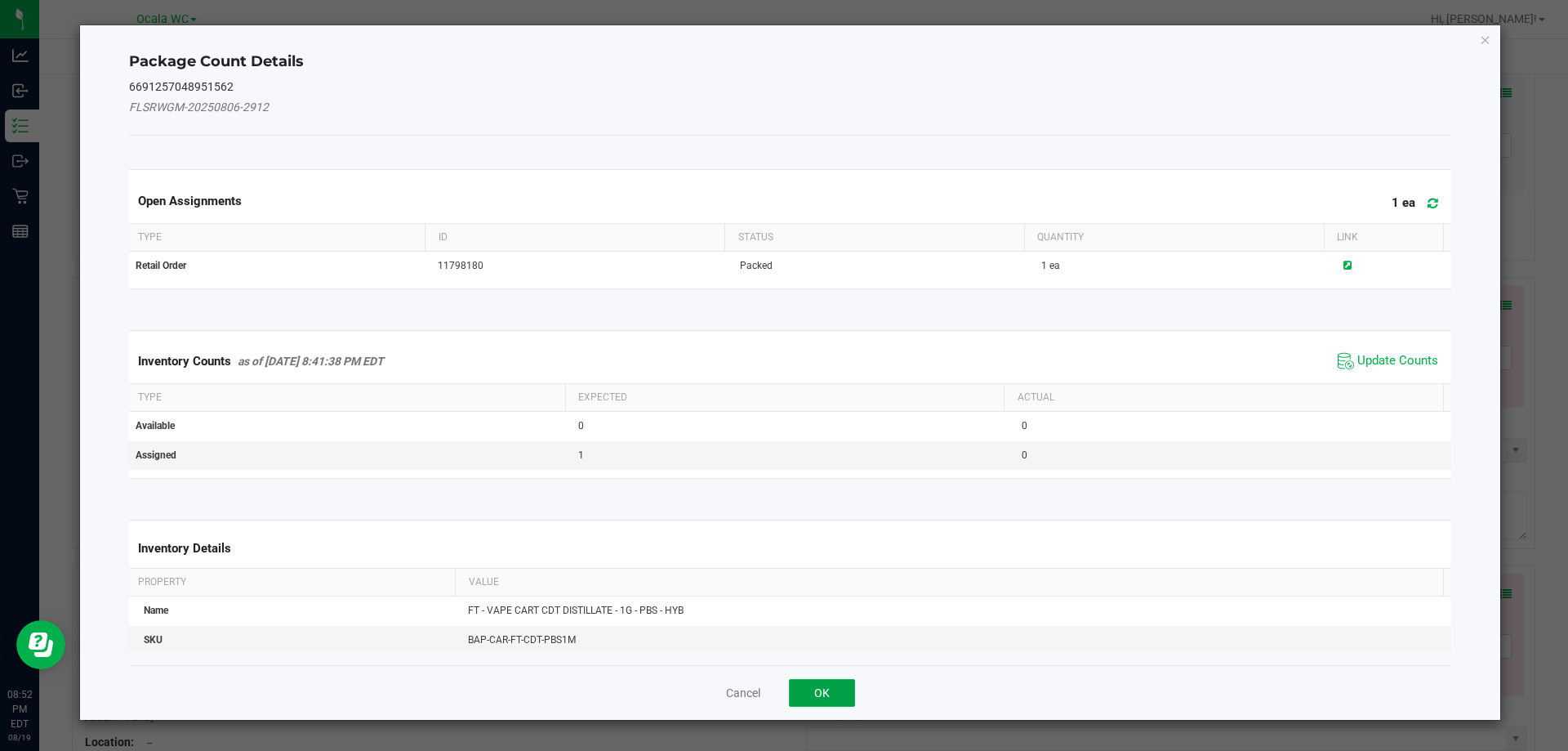
click at [818, 692] on button "OK" at bounding box center [822, 693] width 66 height 28
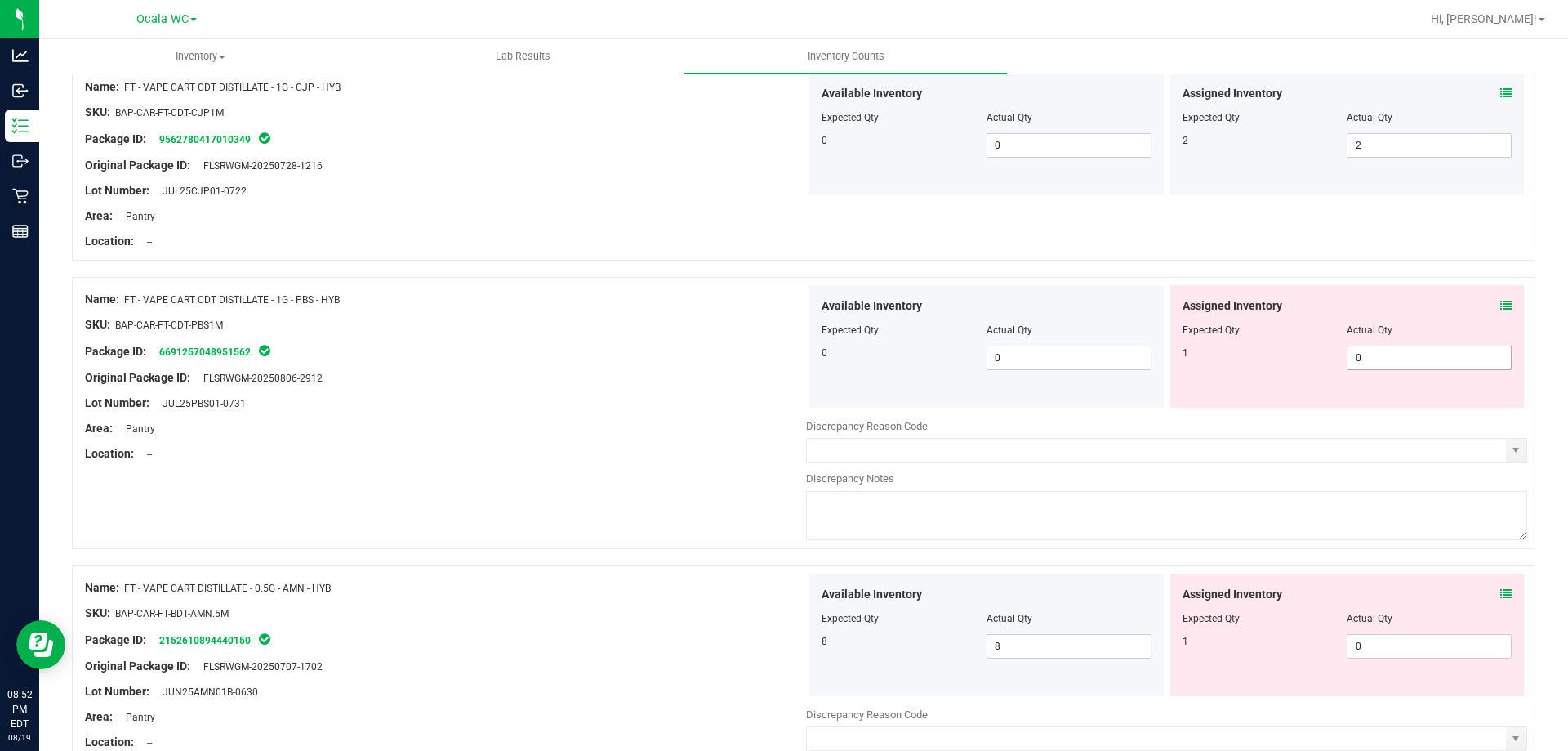
click at [1384, 362] on span "0 0" at bounding box center [1429, 358] width 165 height 25
click at [1384, 362] on input "0" at bounding box center [1429, 358] width 163 height 23
type input "1"
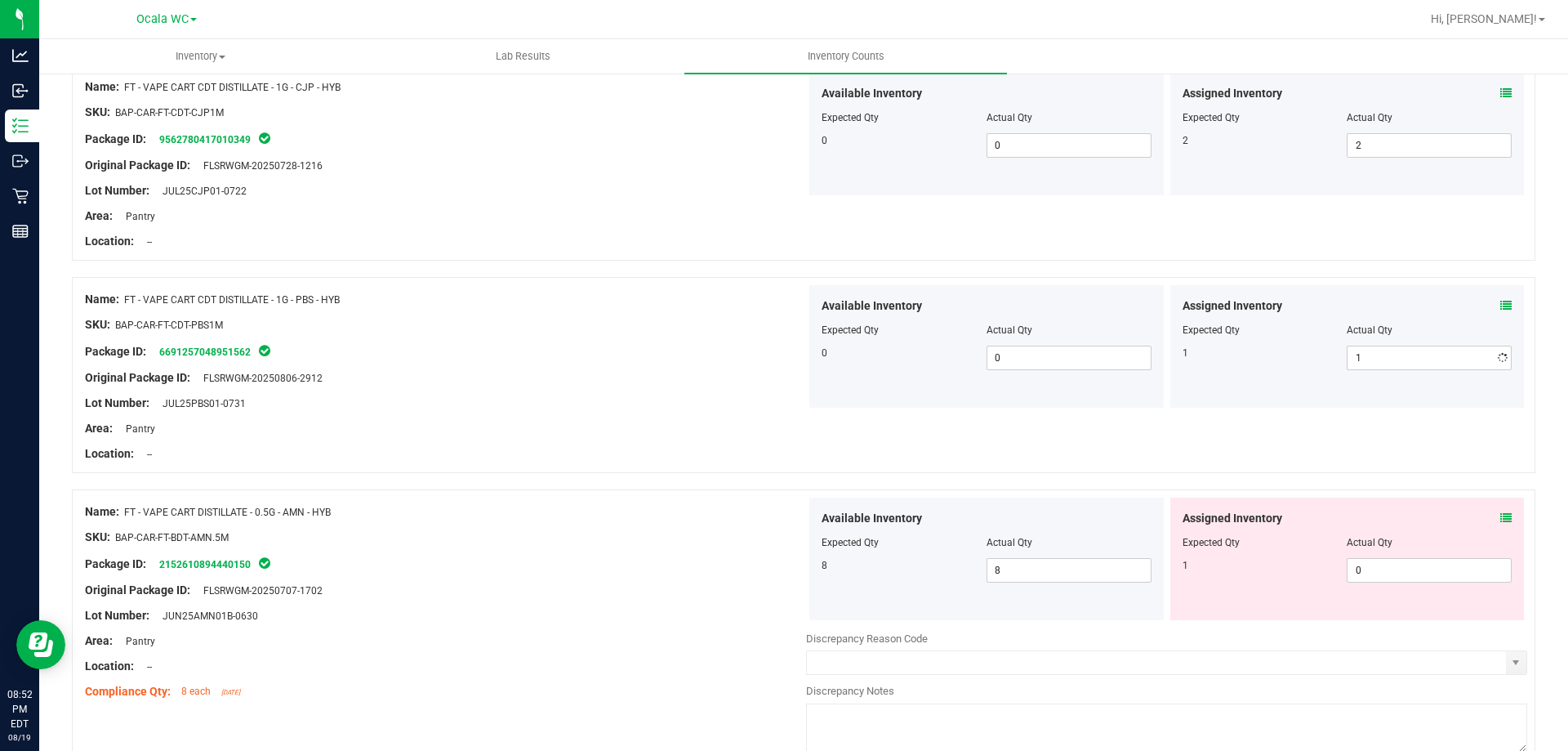
click at [744, 322] on div "SKU: BAP-CAR-FT-CDT-PBS1M" at bounding box center [446, 324] width 721 height 17
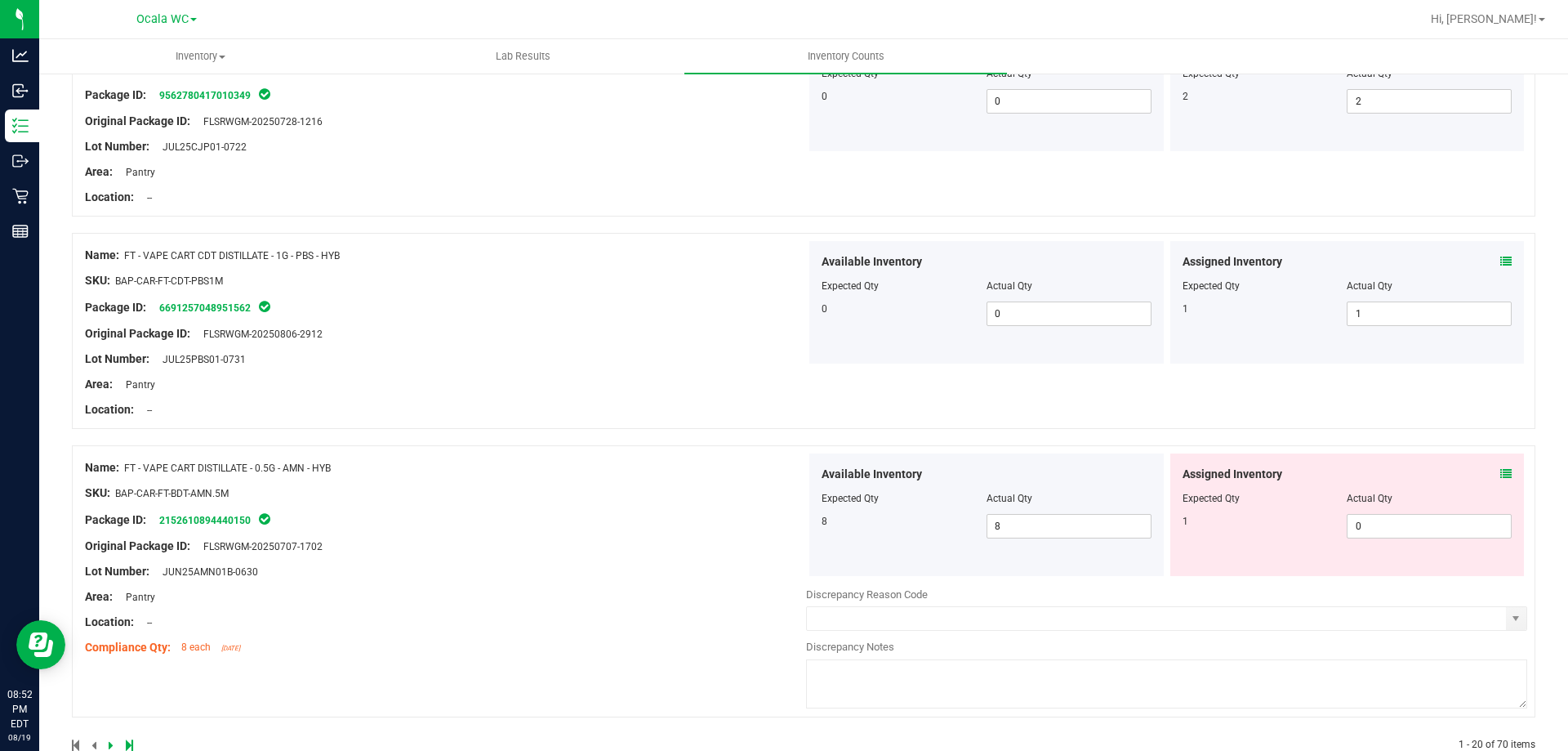
scroll to position [4249, 0]
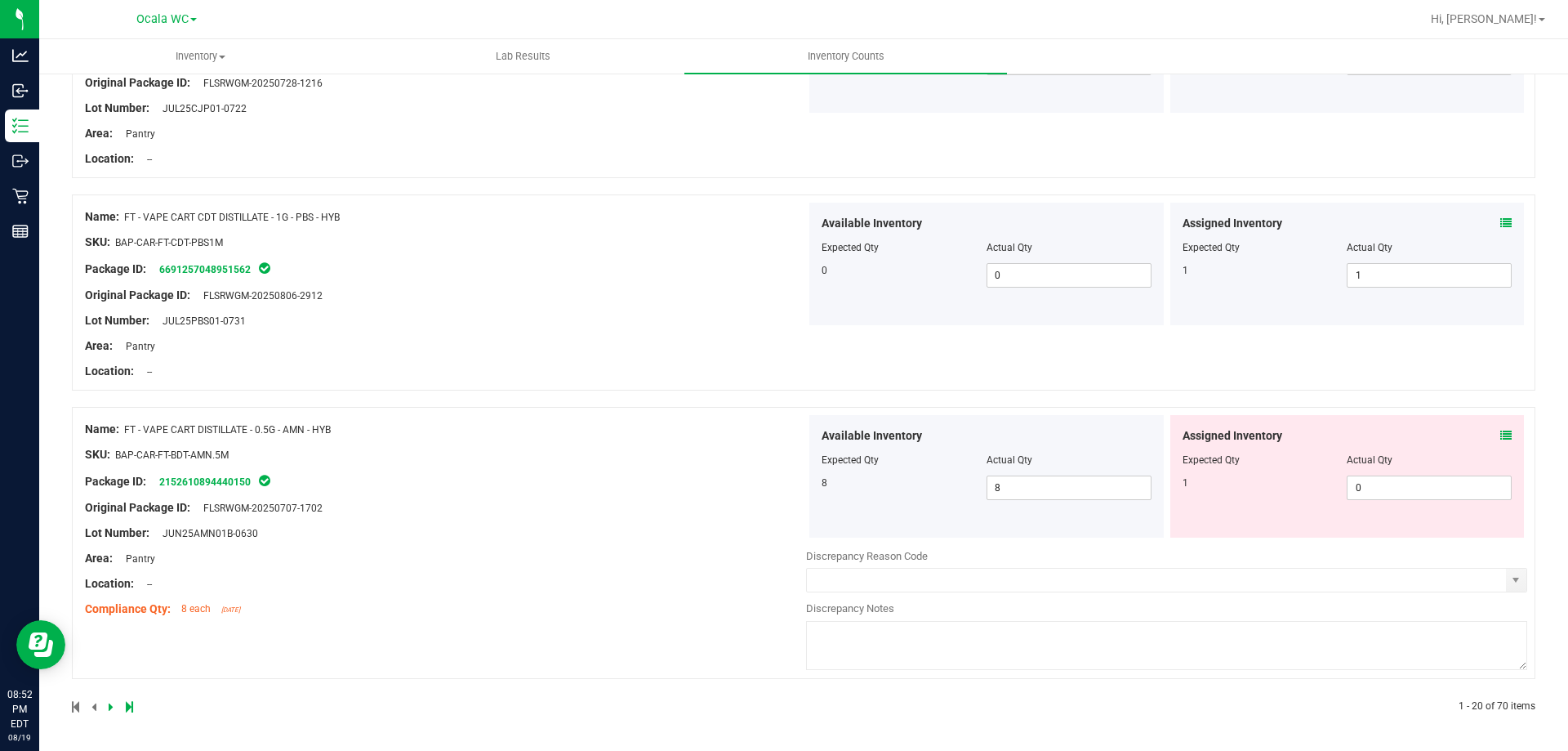
click at [1501, 433] on icon at bounding box center [1506, 436] width 11 height 11
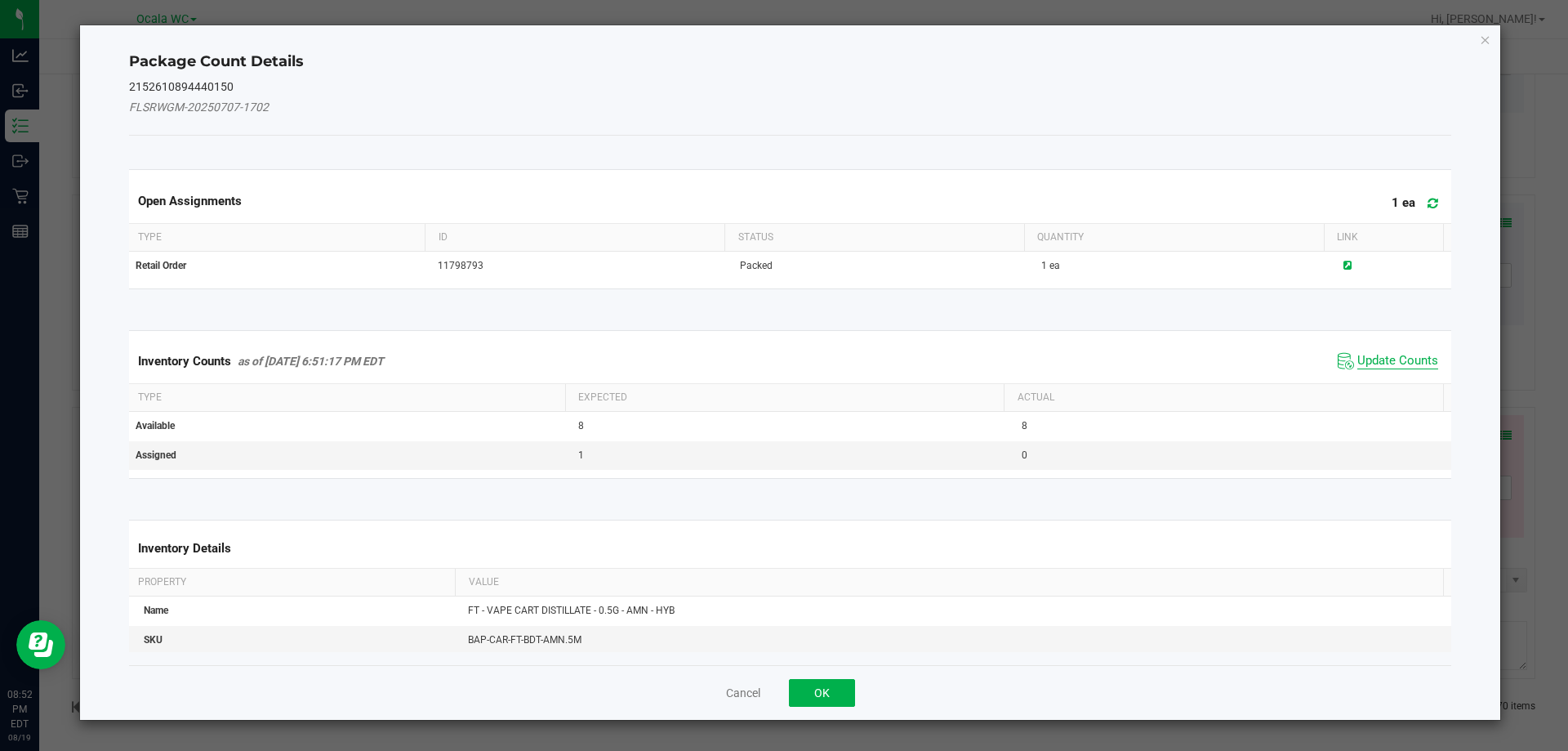
click at [1369, 364] on span "Update Counts" at bounding box center [1397, 361] width 81 height 16
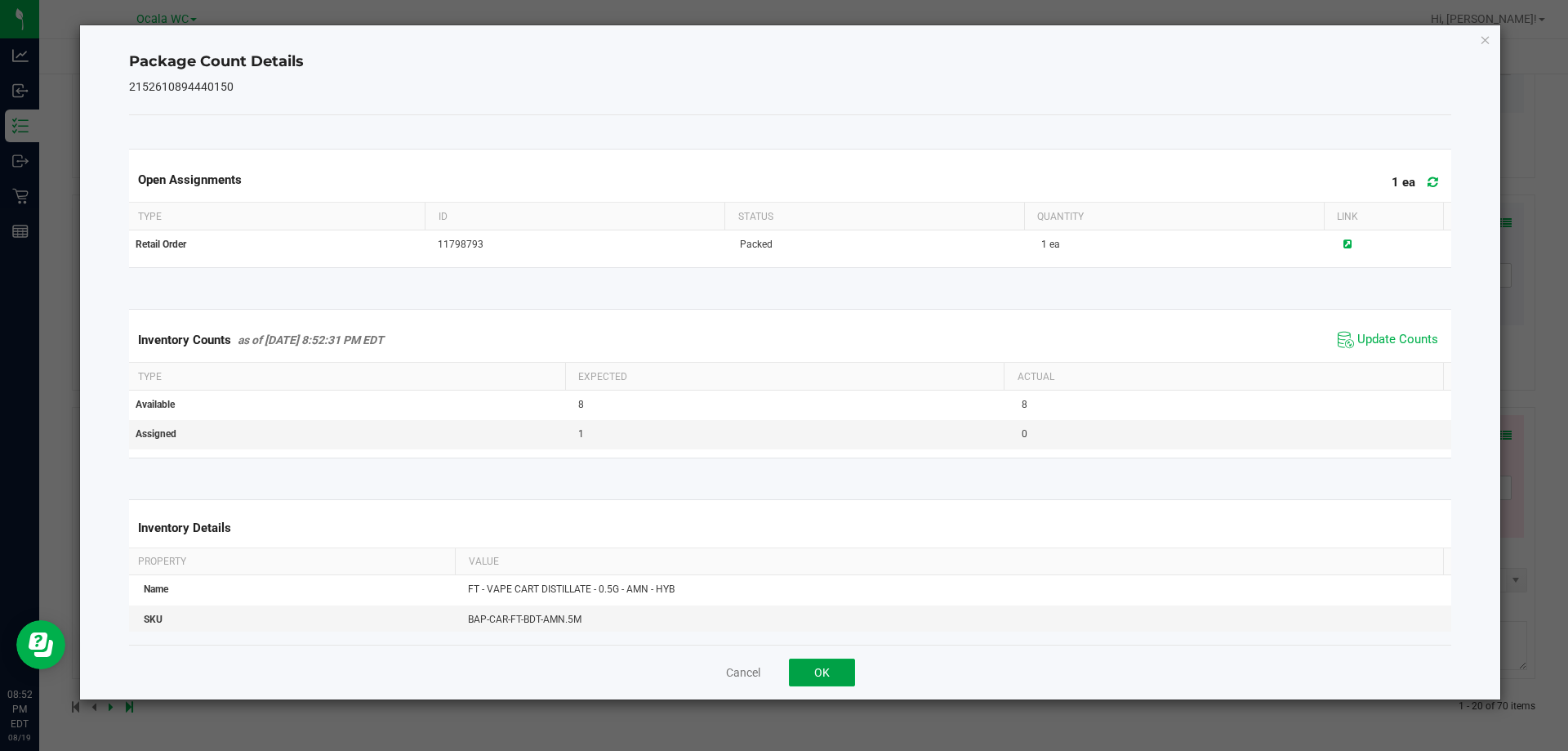
drag, startPoint x: 828, startPoint y: 664, endPoint x: 1079, endPoint y: 564, distance: 270.2
click at [827, 664] on button "OK" at bounding box center [822, 672] width 66 height 28
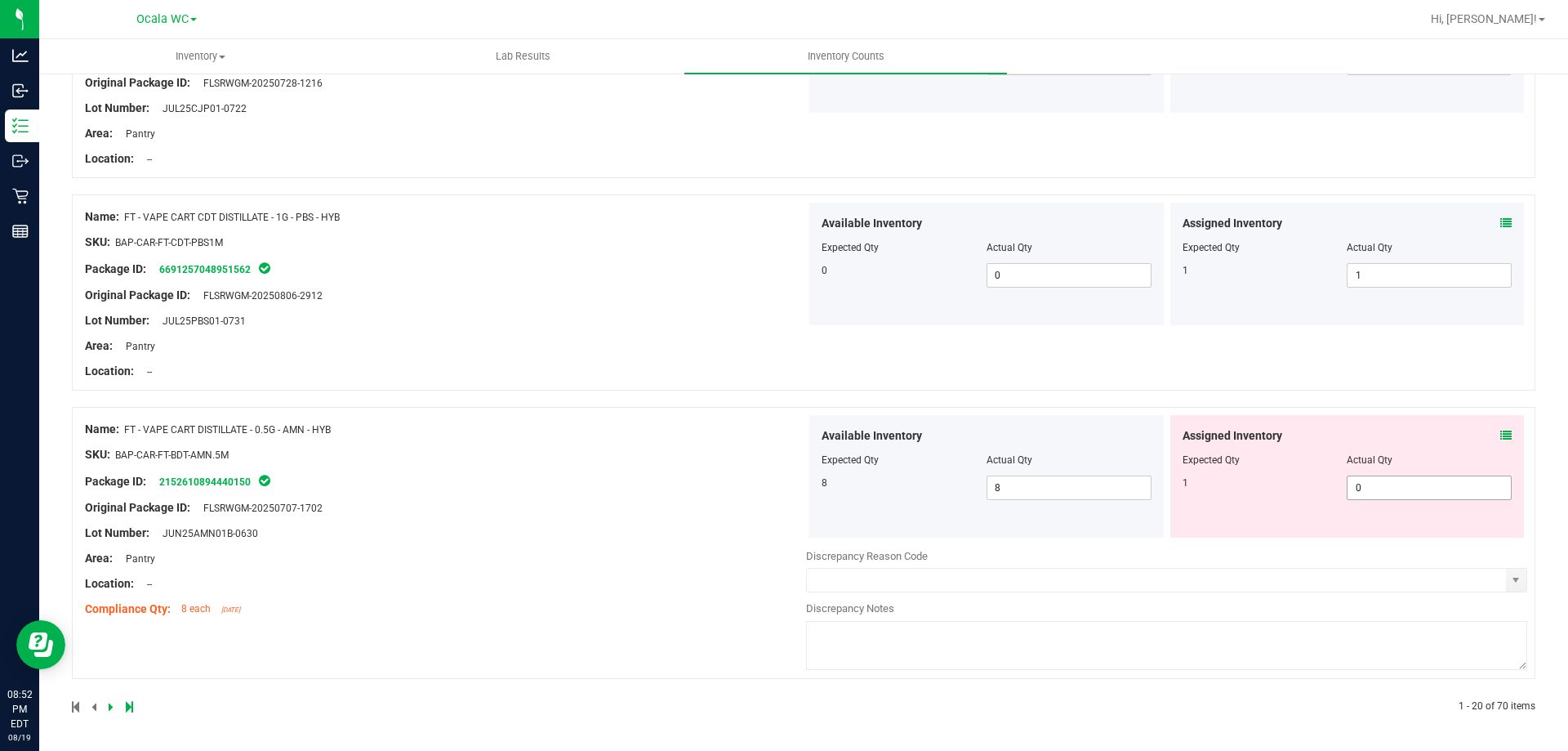
click at [1363, 488] on span "0 0" at bounding box center [1429, 488] width 165 height 25
click at [1363, 488] on input "0" at bounding box center [1429, 488] width 163 height 23
type input "1"
click at [441, 525] on div "Name: FT - VAPE CART DISTILLATE - 0.5G - AMN - HYB SKU: BAP-CAR-FT-BDT-AMN.5M P…" at bounding box center [446, 520] width 721 height 208
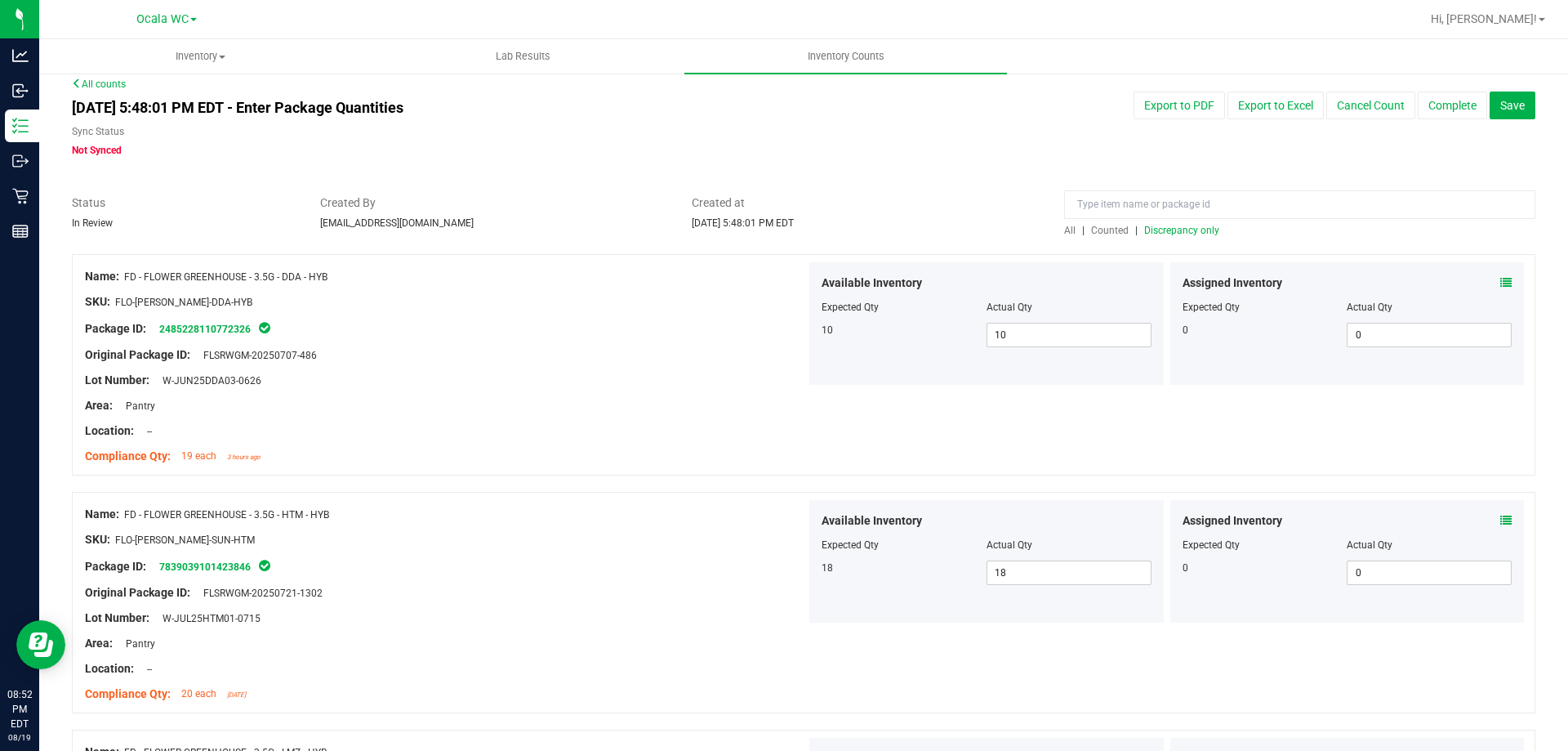
scroll to position [0, 0]
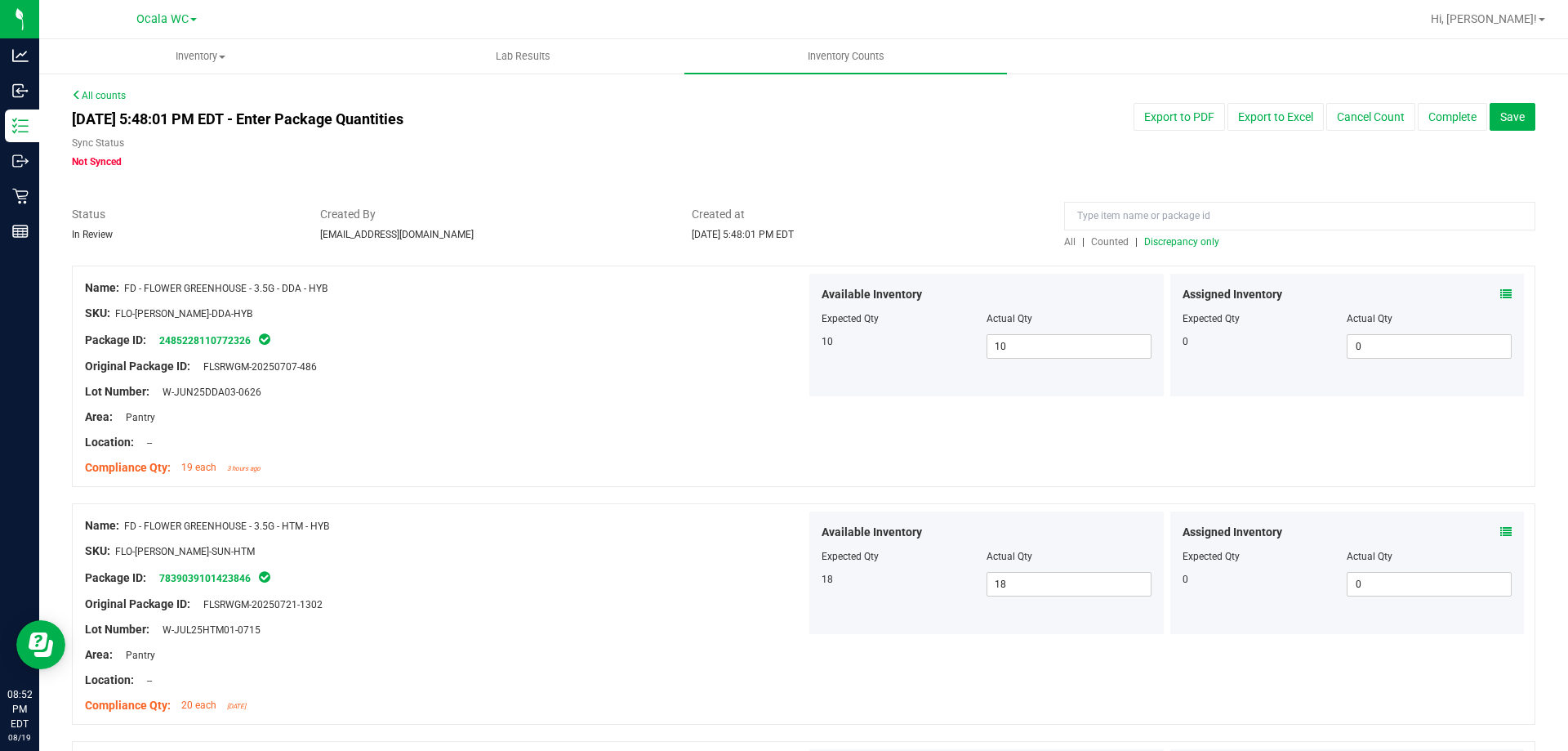
click at [1195, 238] on span "Discrepancy only" at bounding box center [1182, 242] width 75 height 11
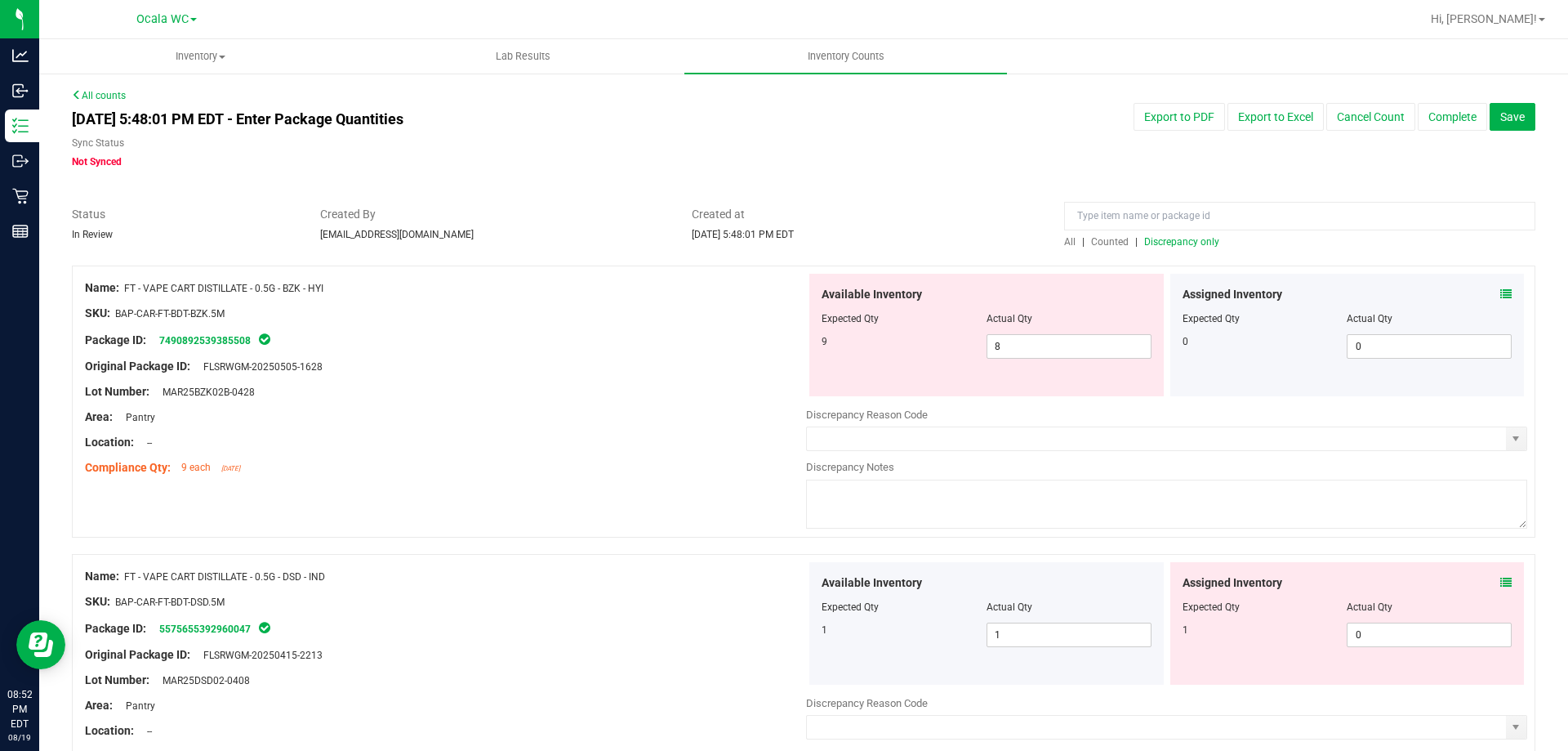
click at [1497, 272] on div "Name: FT - VAPE CART DISTILLATE - 0.5G - BZK - HYI SKU: BAP-CAR-FT-BDT-BZK.5M P…" at bounding box center [804, 401] width 1464 height 272
click at [1493, 282] on div "Assigned Inventory Expected Qty Actual Qty 0 0 0" at bounding box center [1347, 334] width 354 height 122
click at [1501, 299] on icon at bounding box center [1506, 294] width 11 height 11
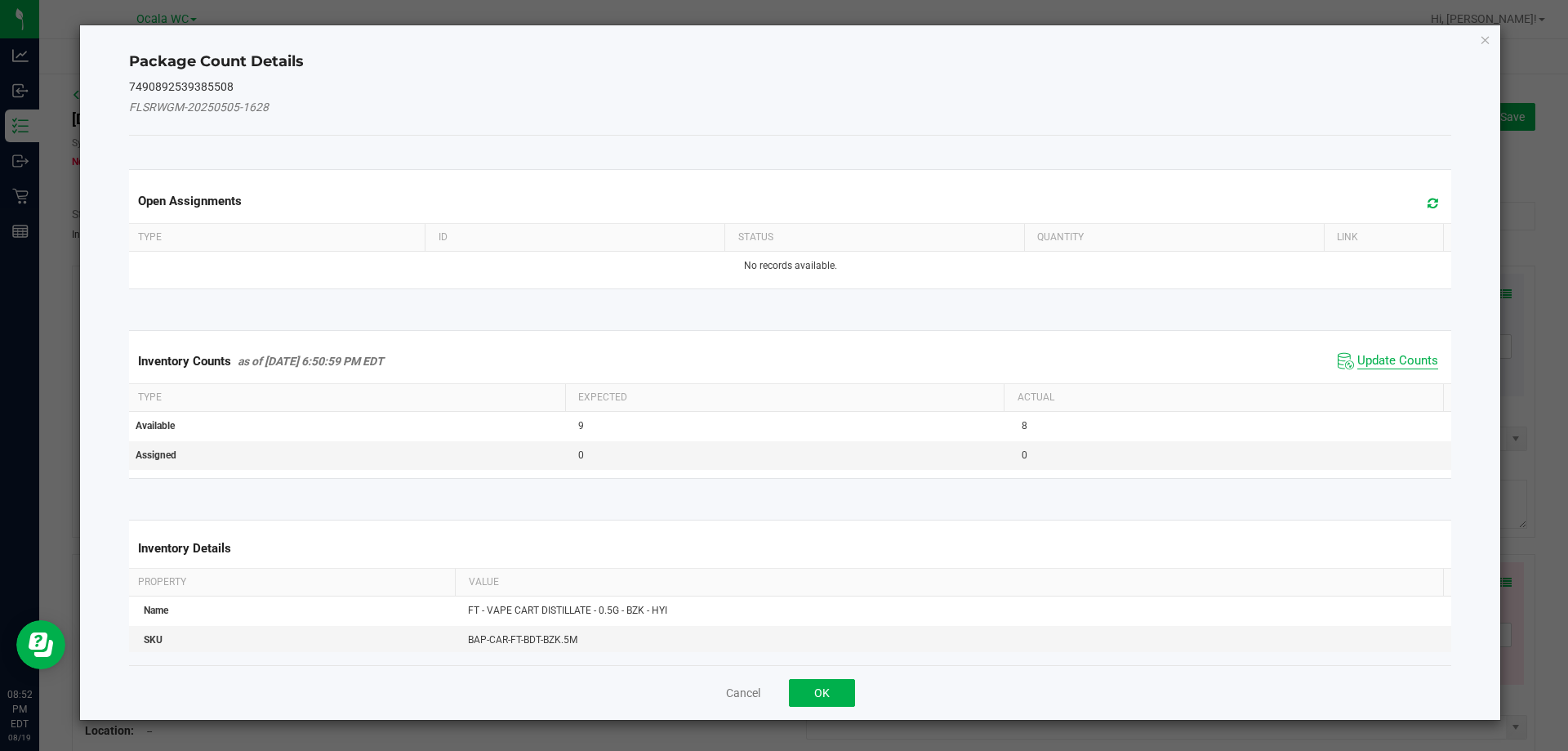
click at [1374, 363] on span "Update Counts" at bounding box center [1397, 361] width 81 height 16
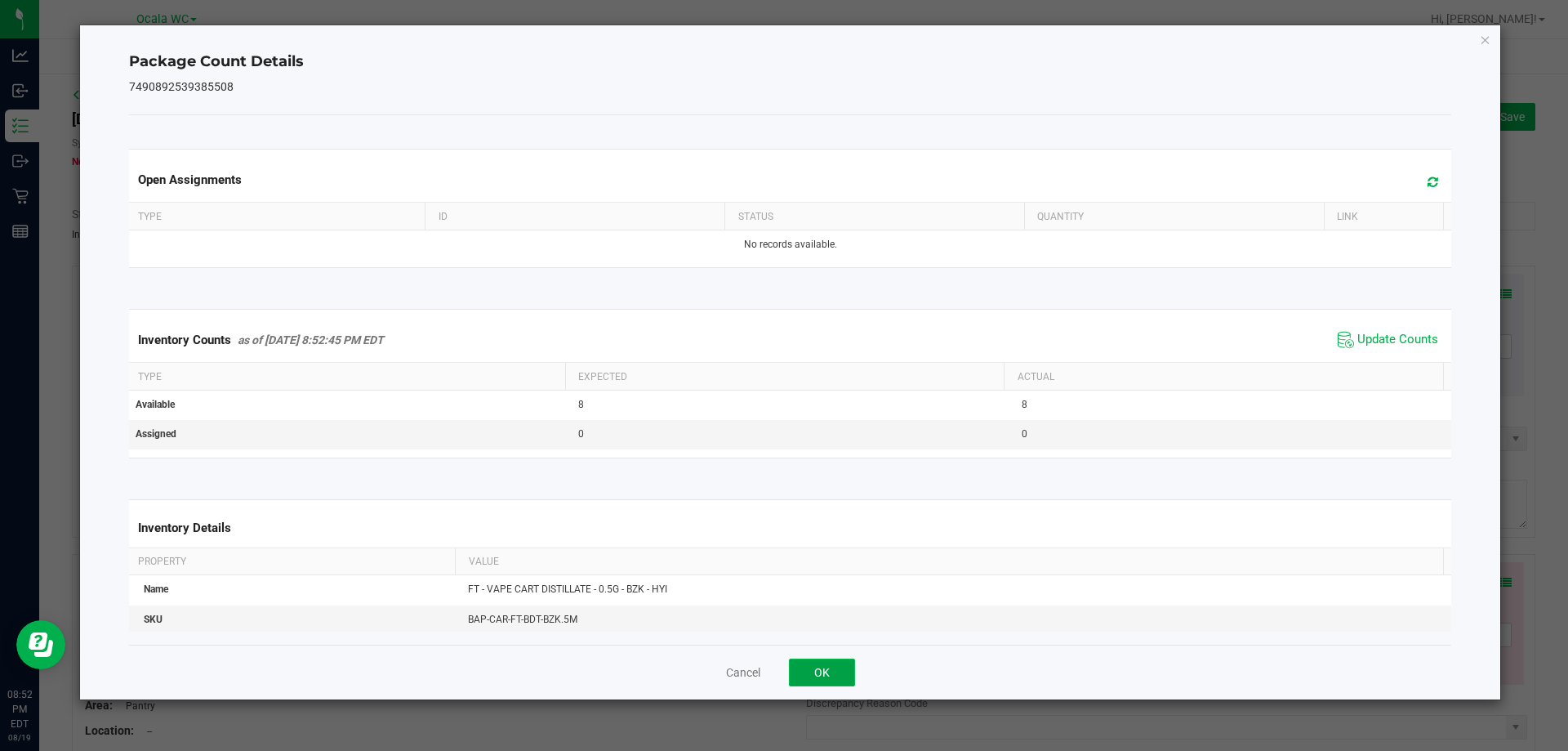
click at [824, 675] on button "OK" at bounding box center [822, 672] width 66 height 28
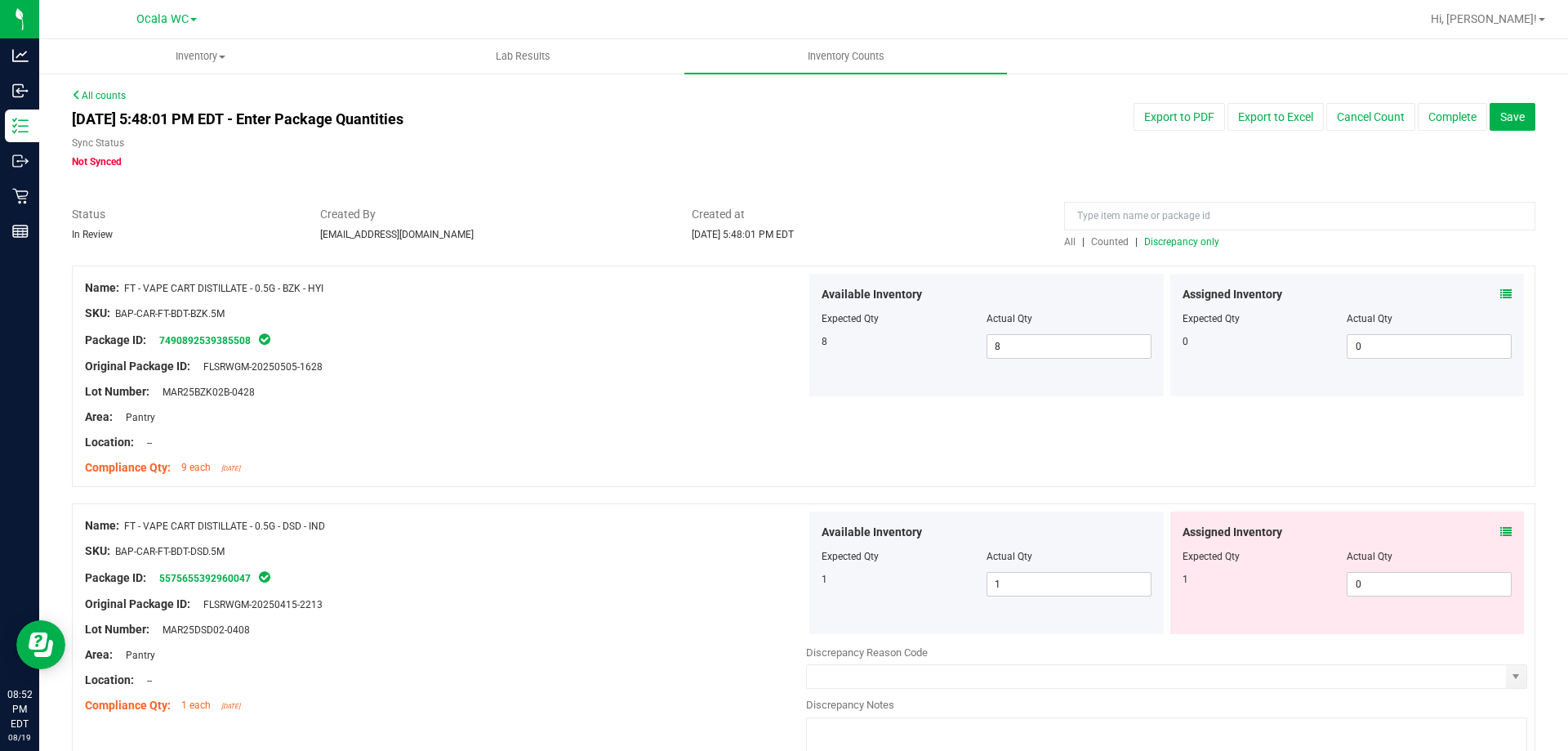
click at [1501, 529] on icon at bounding box center [1506, 532] width 11 height 11
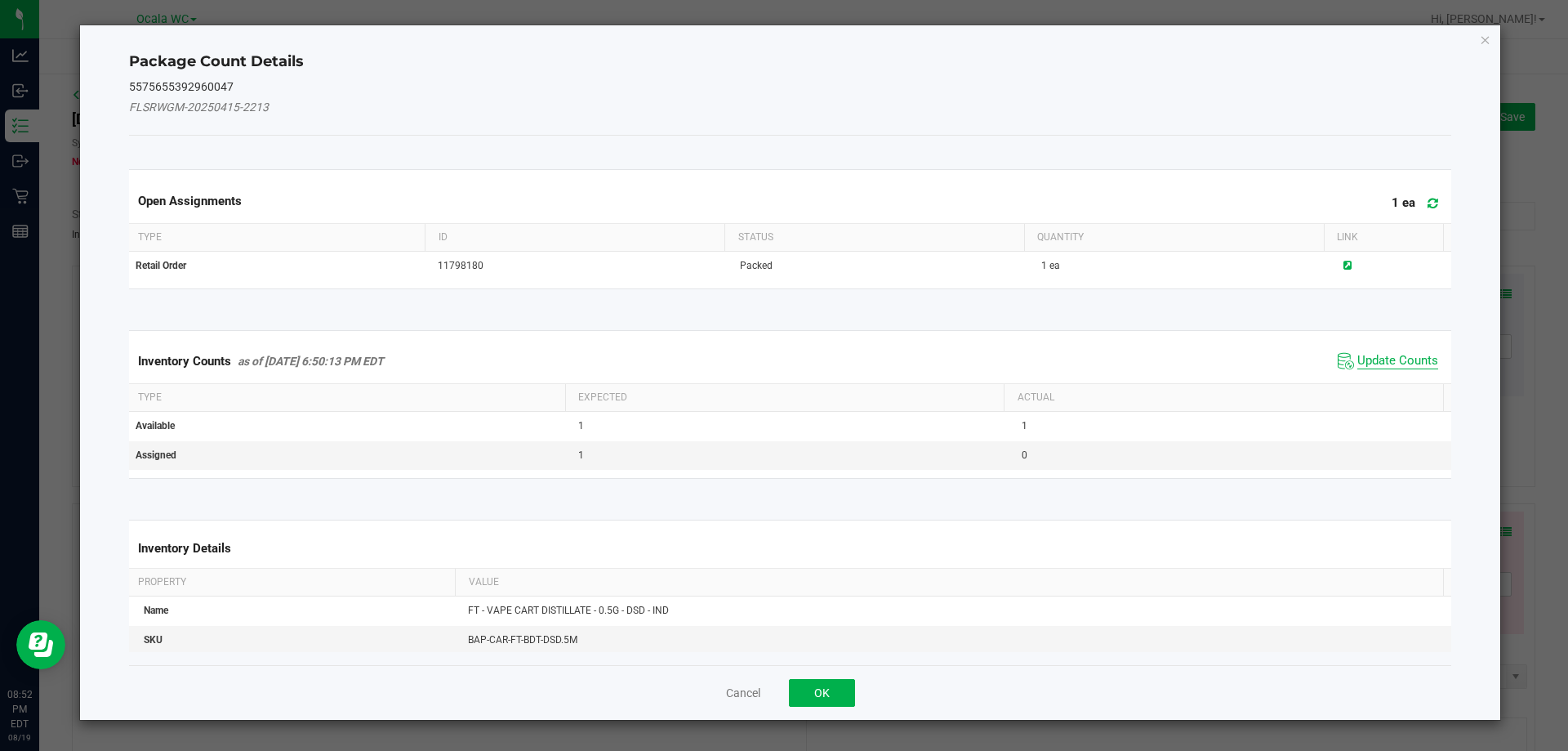
click at [1383, 363] on span "Update Counts" at bounding box center [1397, 361] width 81 height 16
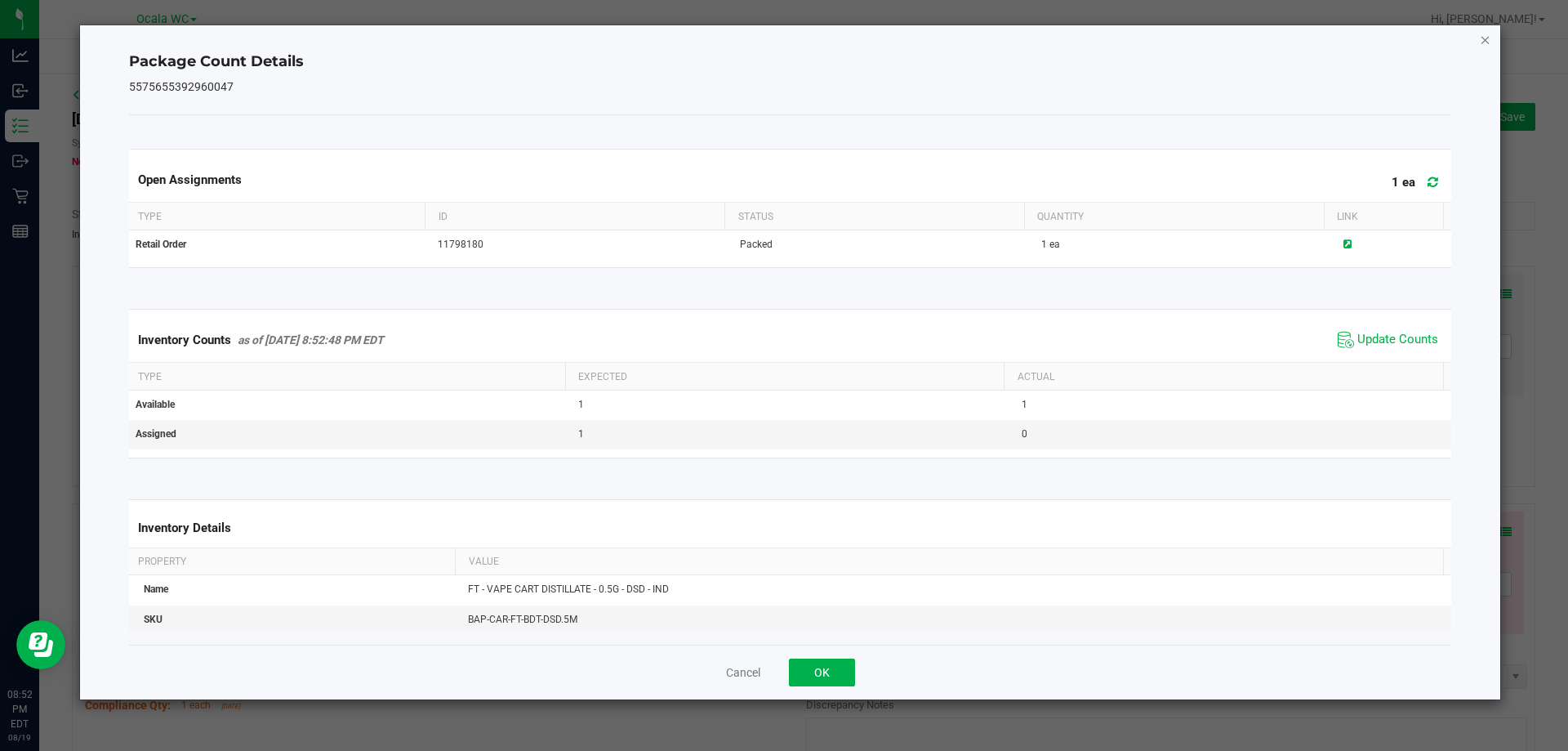
click at [1484, 44] on icon "Close" at bounding box center [1486, 39] width 11 height 20
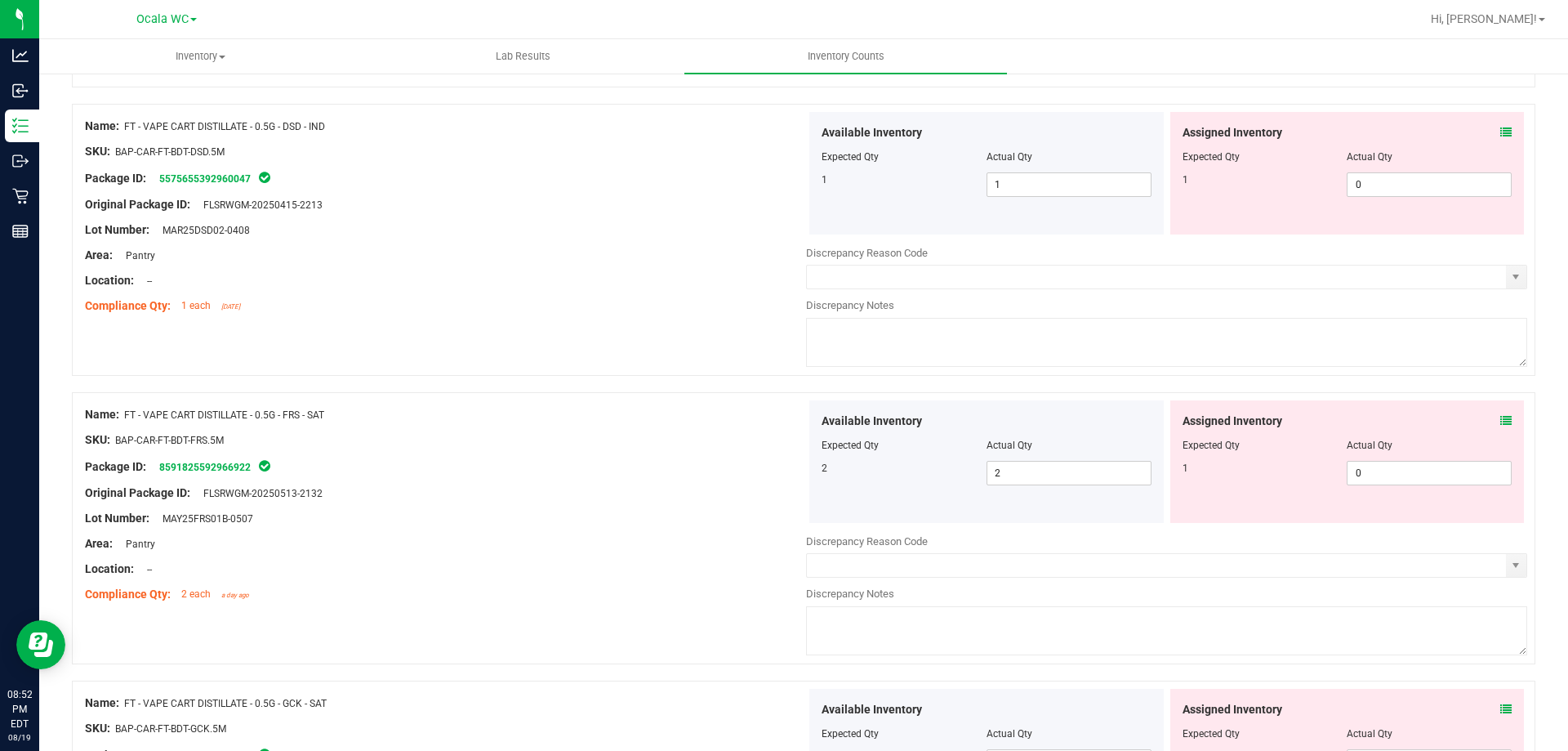
scroll to position [409, 0]
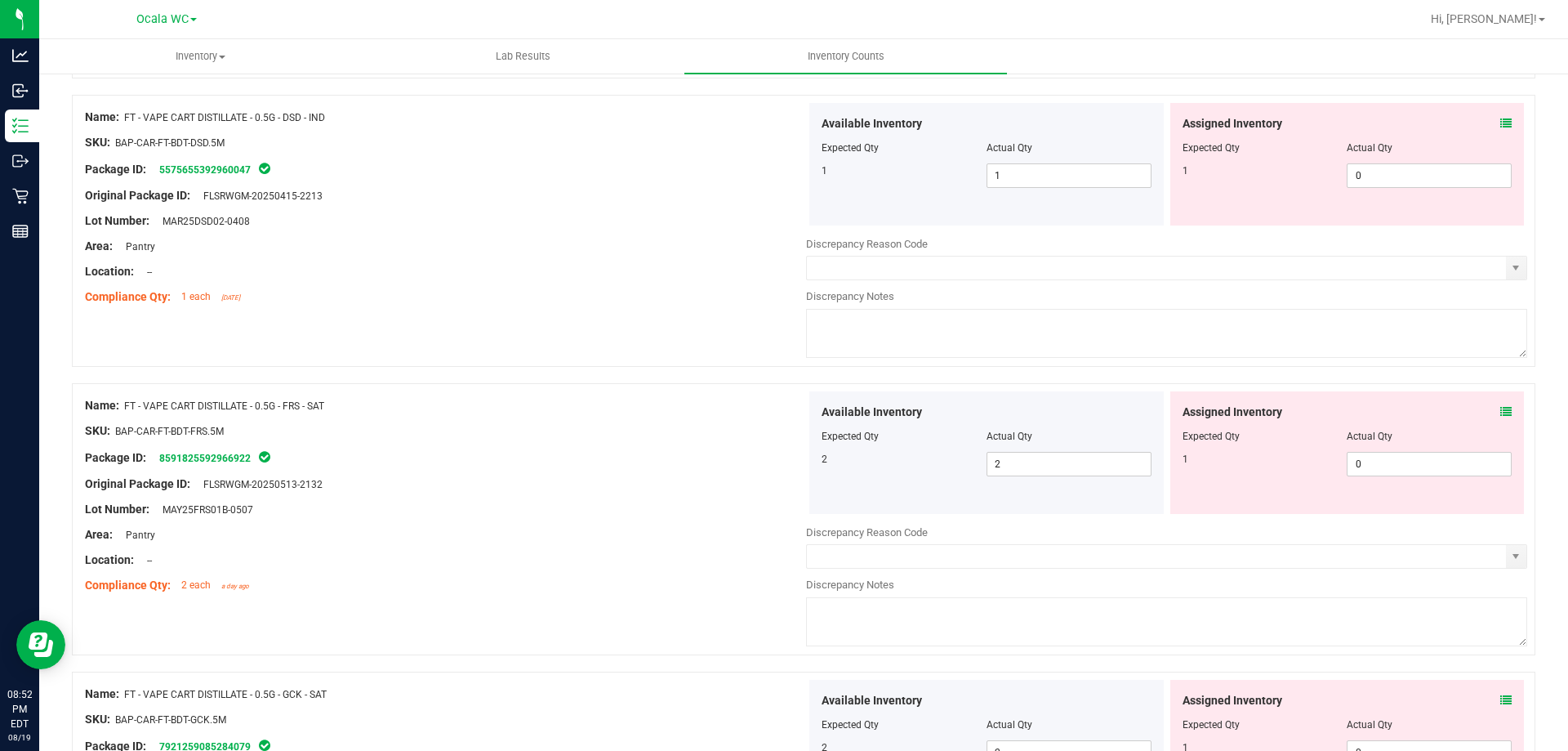
click at [1501, 411] on icon at bounding box center [1506, 412] width 11 height 11
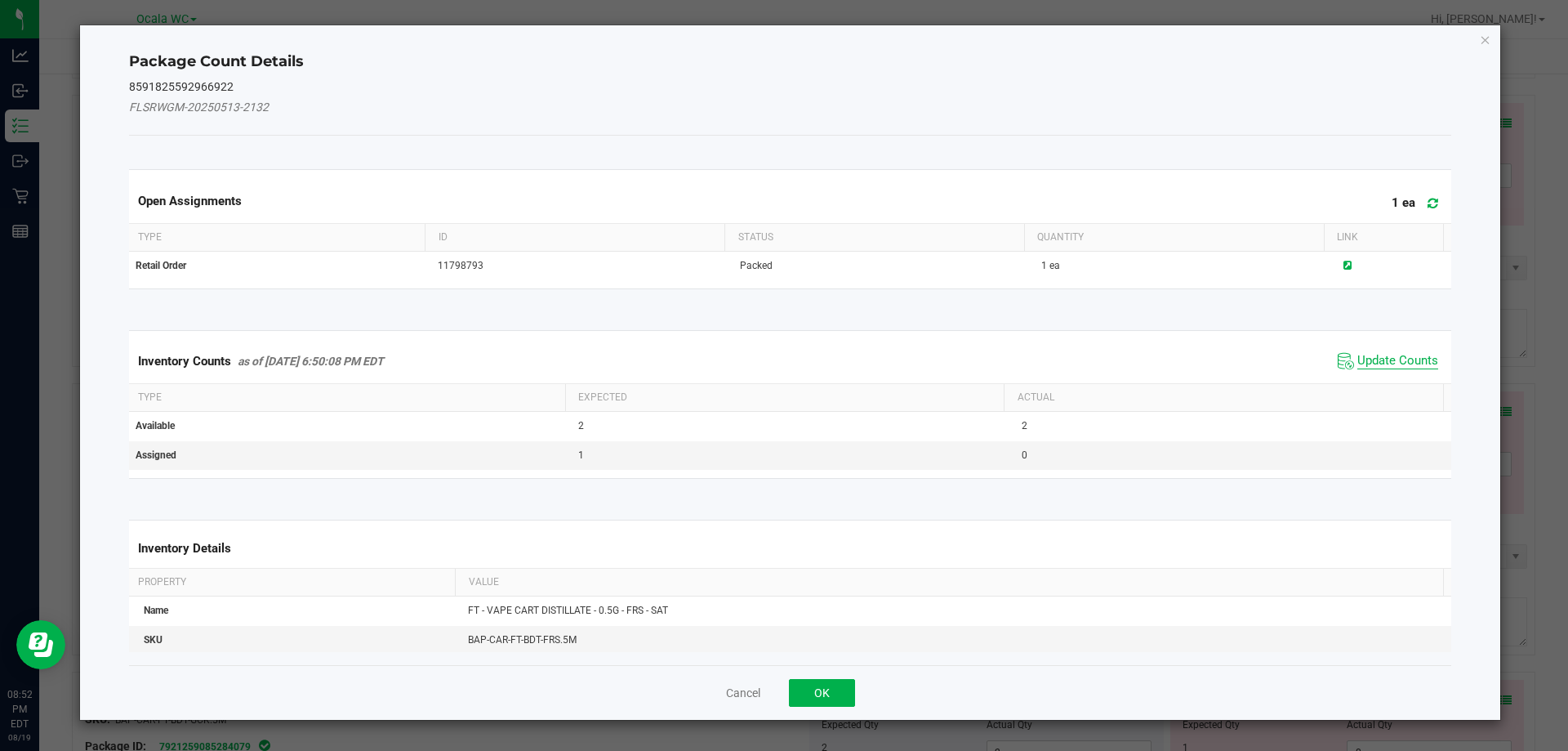
click at [1392, 359] on span "Update Counts" at bounding box center [1397, 361] width 81 height 16
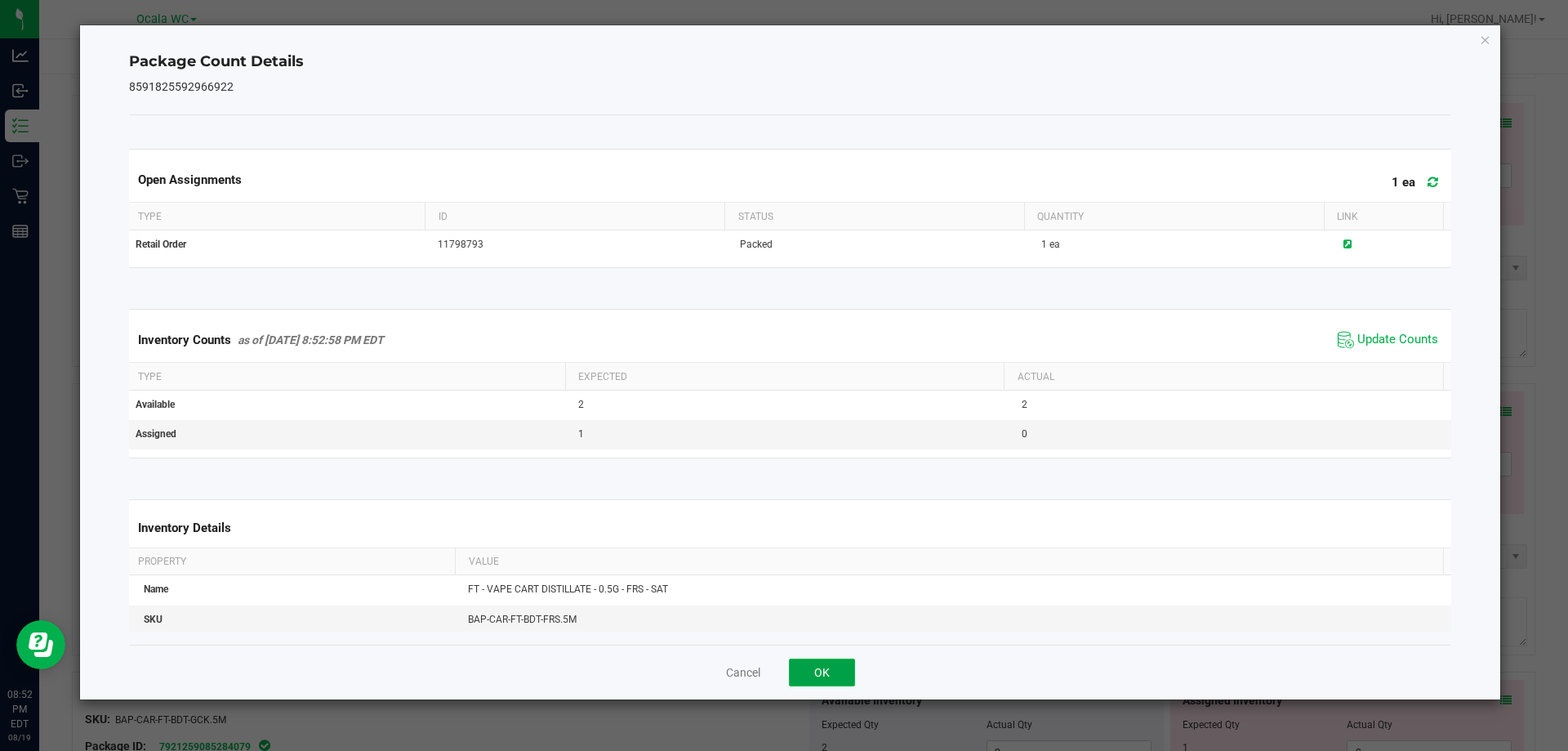
click at [818, 670] on button "OK" at bounding box center [822, 672] width 66 height 28
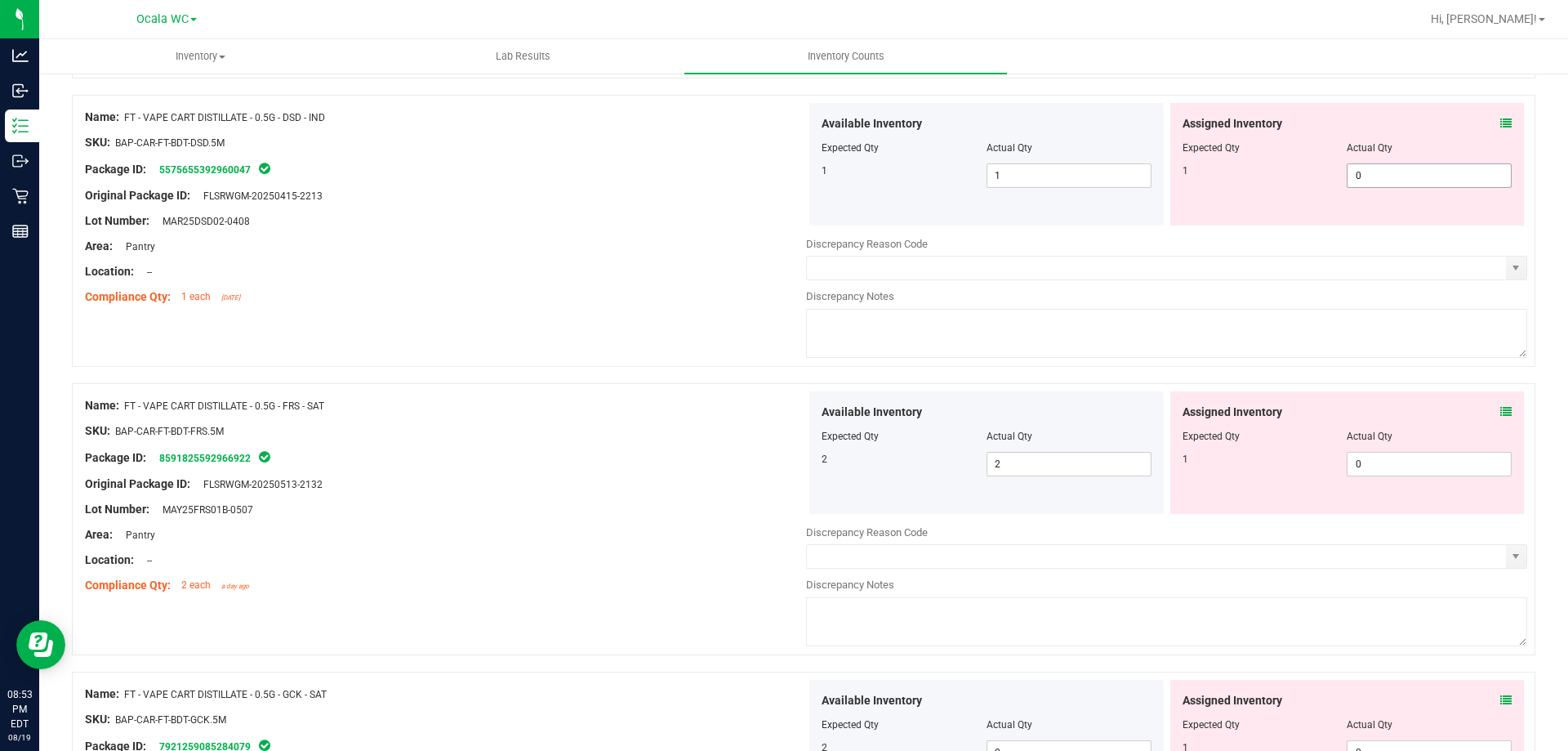
click at [1397, 175] on span "0 0" at bounding box center [1429, 176] width 165 height 25
click at [1397, 175] on input "0" at bounding box center [1429, 176] width 163 height 23
type input "1"
click at [695, 266] on div "Location: --" at bounding box center [446, 272] width 721 height 17
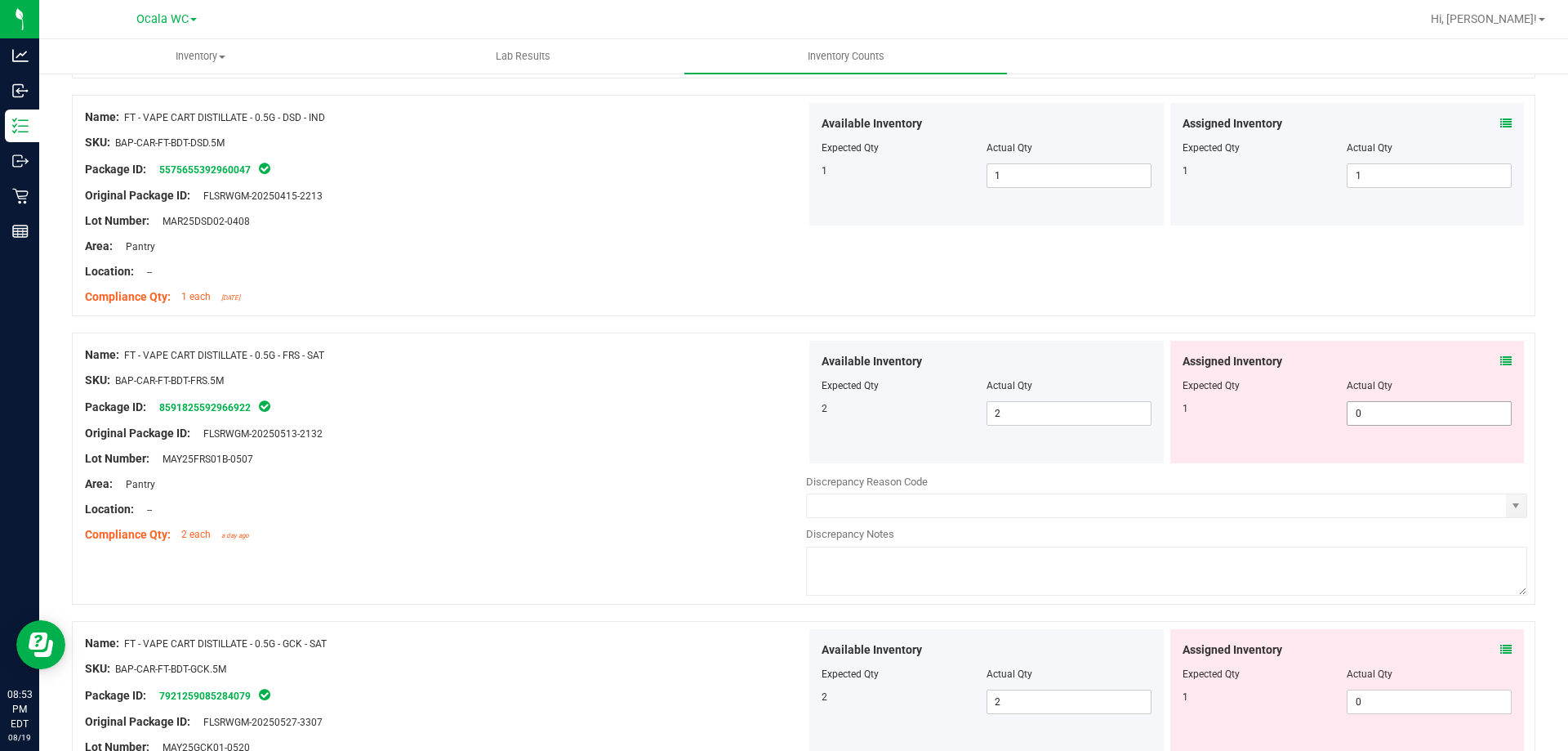
click at [1387, 409] on span "0 0" at bounding box center [1429, 414] width 165 height 25
click at [1387, 409] on input "0" at bounding box center [1429, 414] width 163 height 23
type input "1"
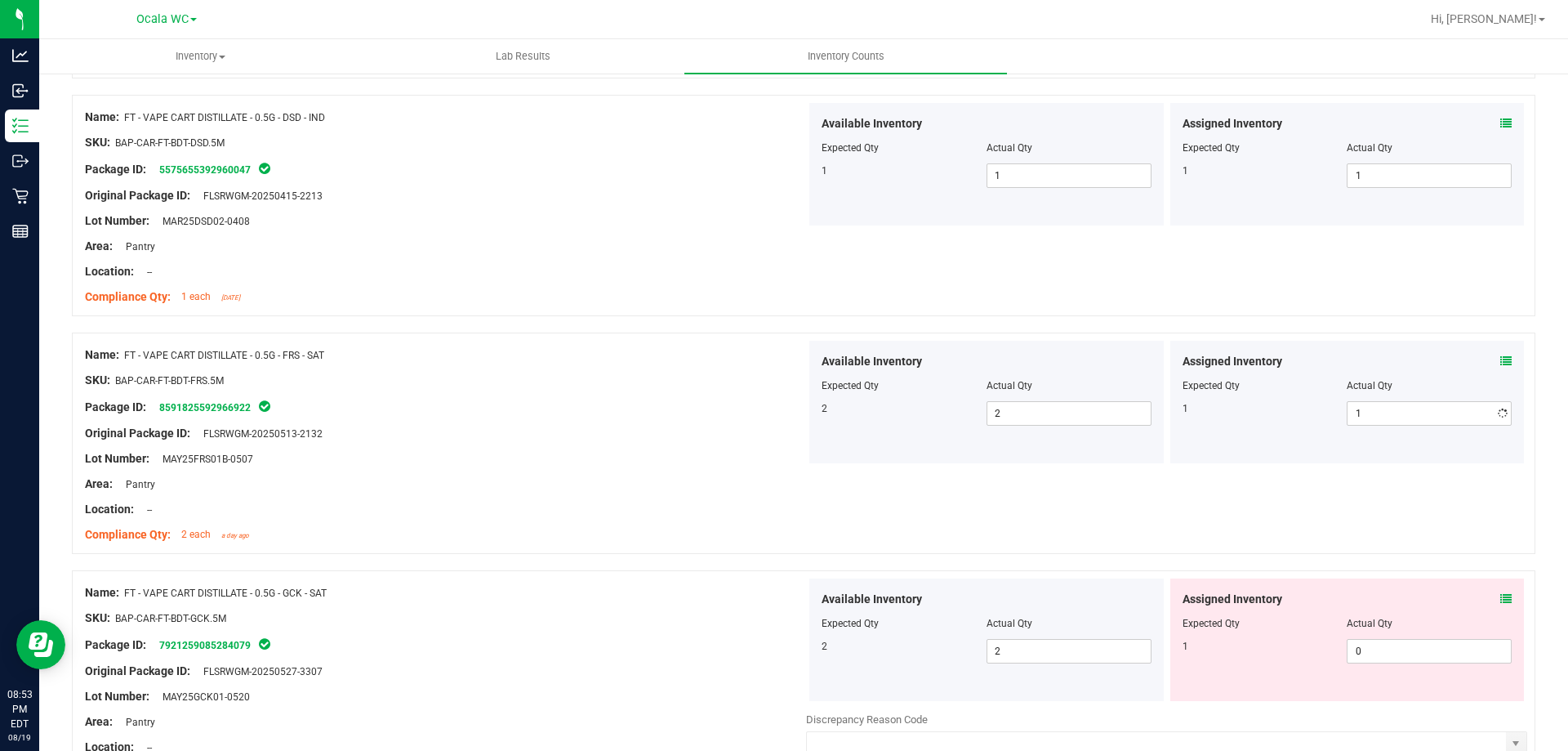
click at [487, 426] on div "Original Package ID: FLSRWGM-20250513-2132" at bounding box center [446, 433] width 721 height 17
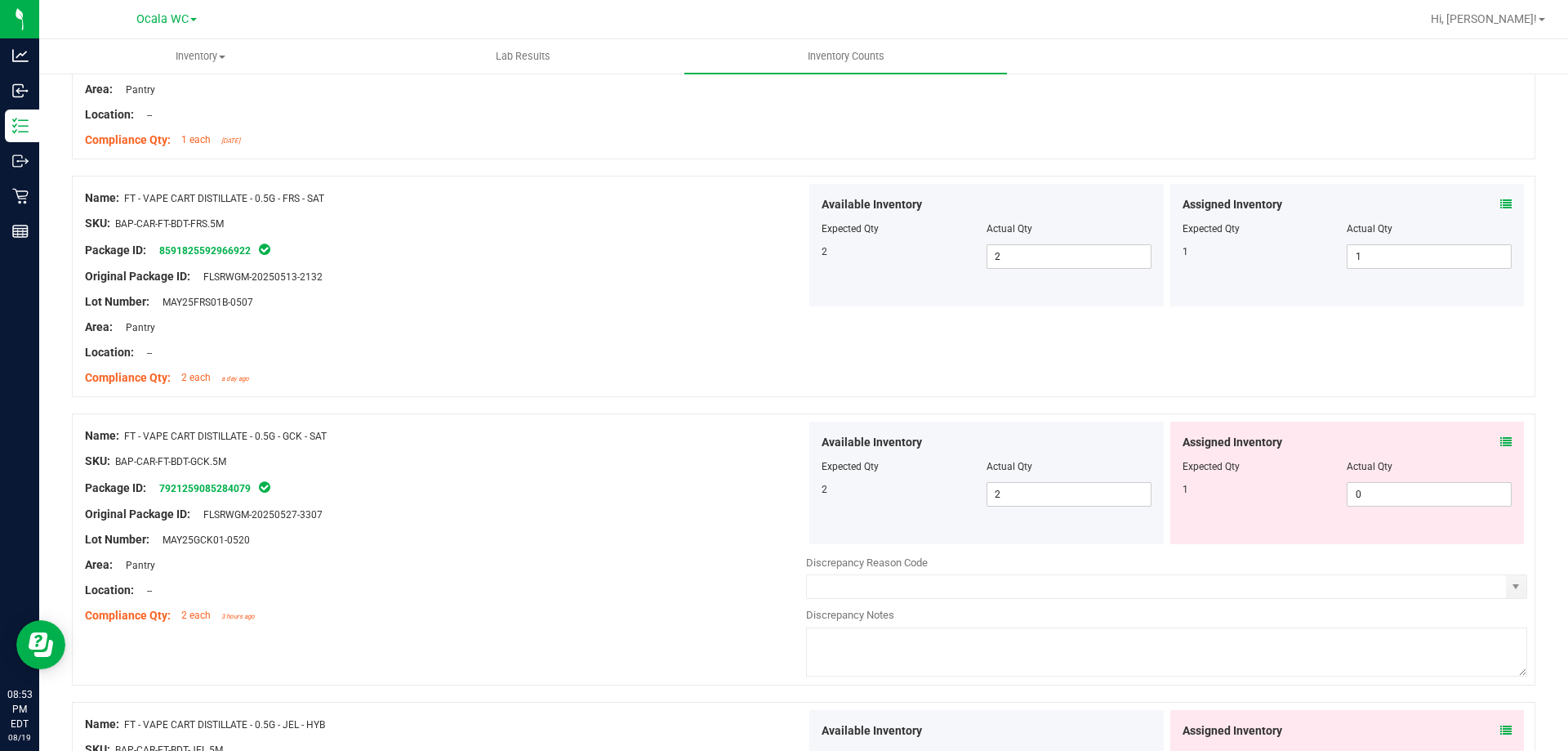
scroll to position [653, 0]
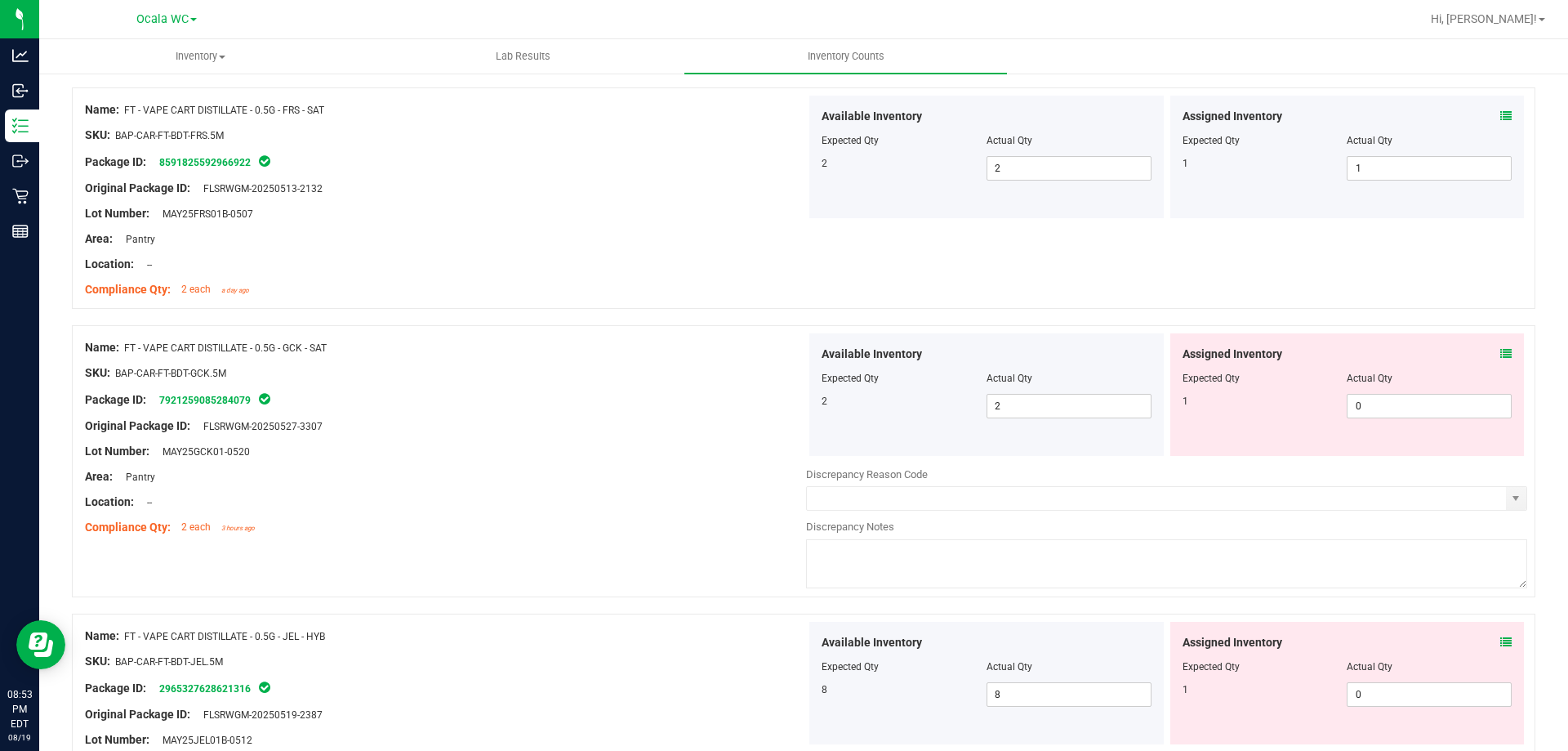
click at [1501, 348] on icon at bounding box center [1506, 354] width 11 height 11
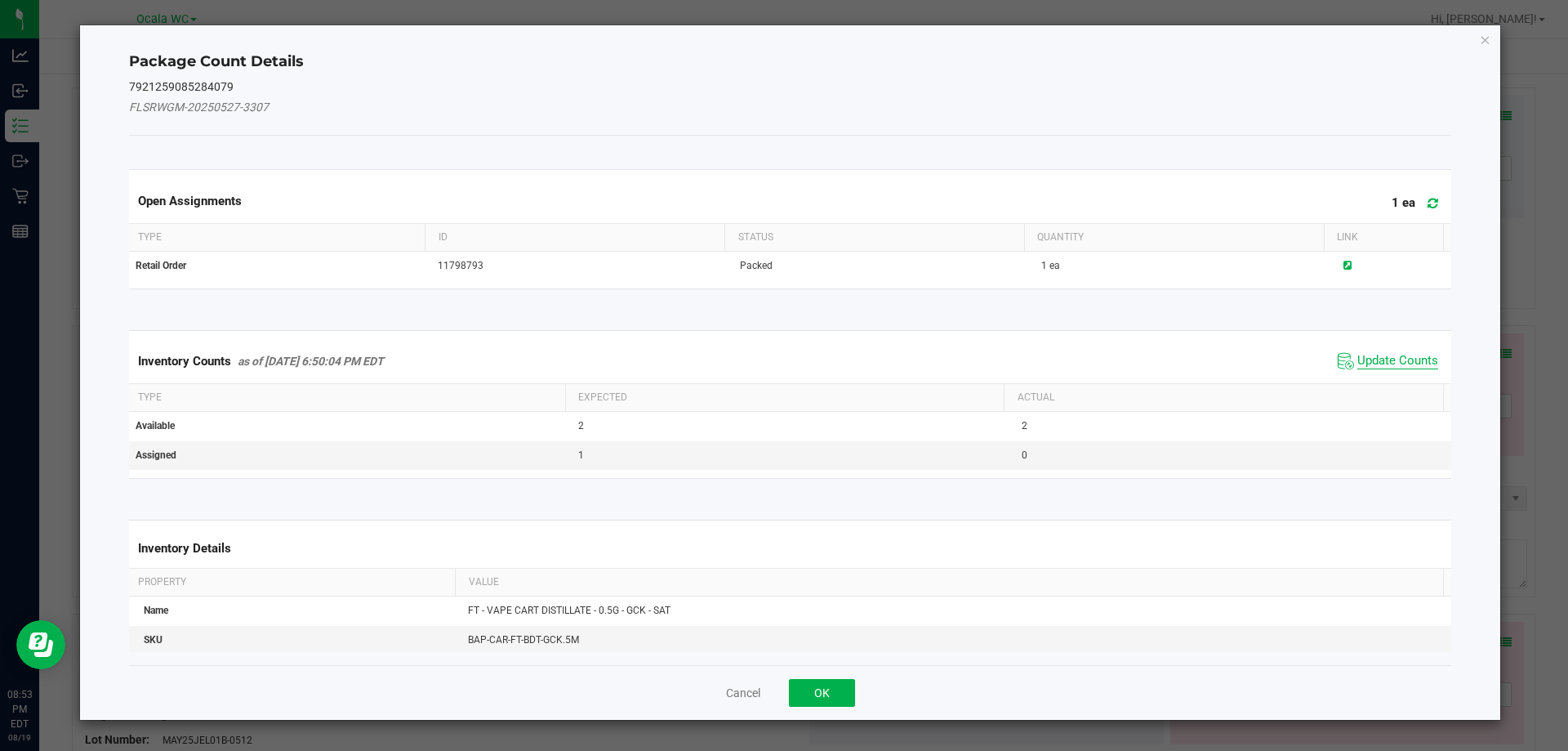
click at [1408, 355] on span "Update Counts" at bounding box center [1397, 361] width 81 height 16
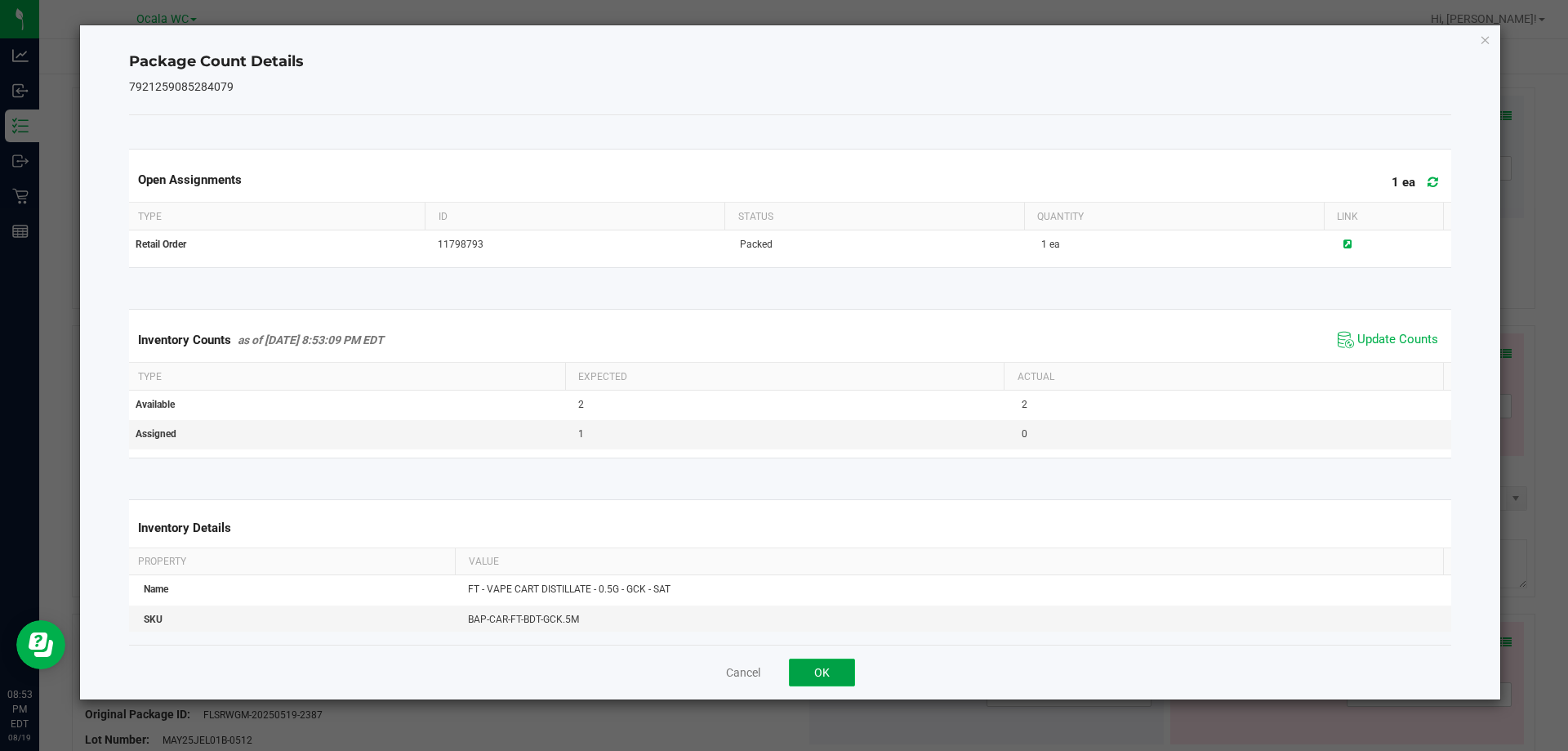
click at [791, 679] on button "OK" at bounding box center [822, 672] width 66 height 28
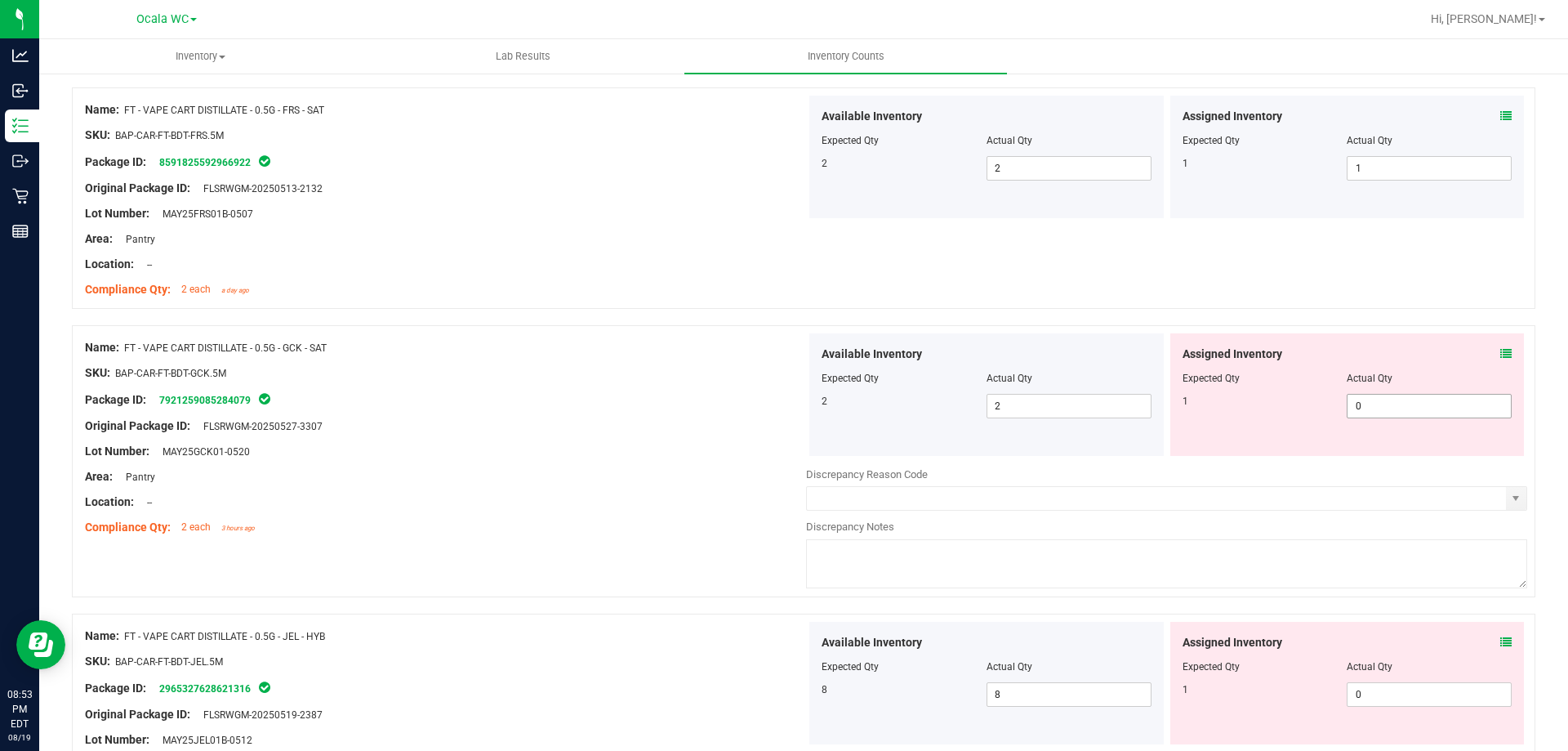
click at [1388, 400] on span "0 0" at bounding box center [1429, 406] width 165 height 25
click at [1388, 400] on input "0" at bounding box center [1429, 406] width 163 height 23
type input "1"
click at [476, 501] on div "Location: --" at bounding box center [446, 501] width 721 height 17
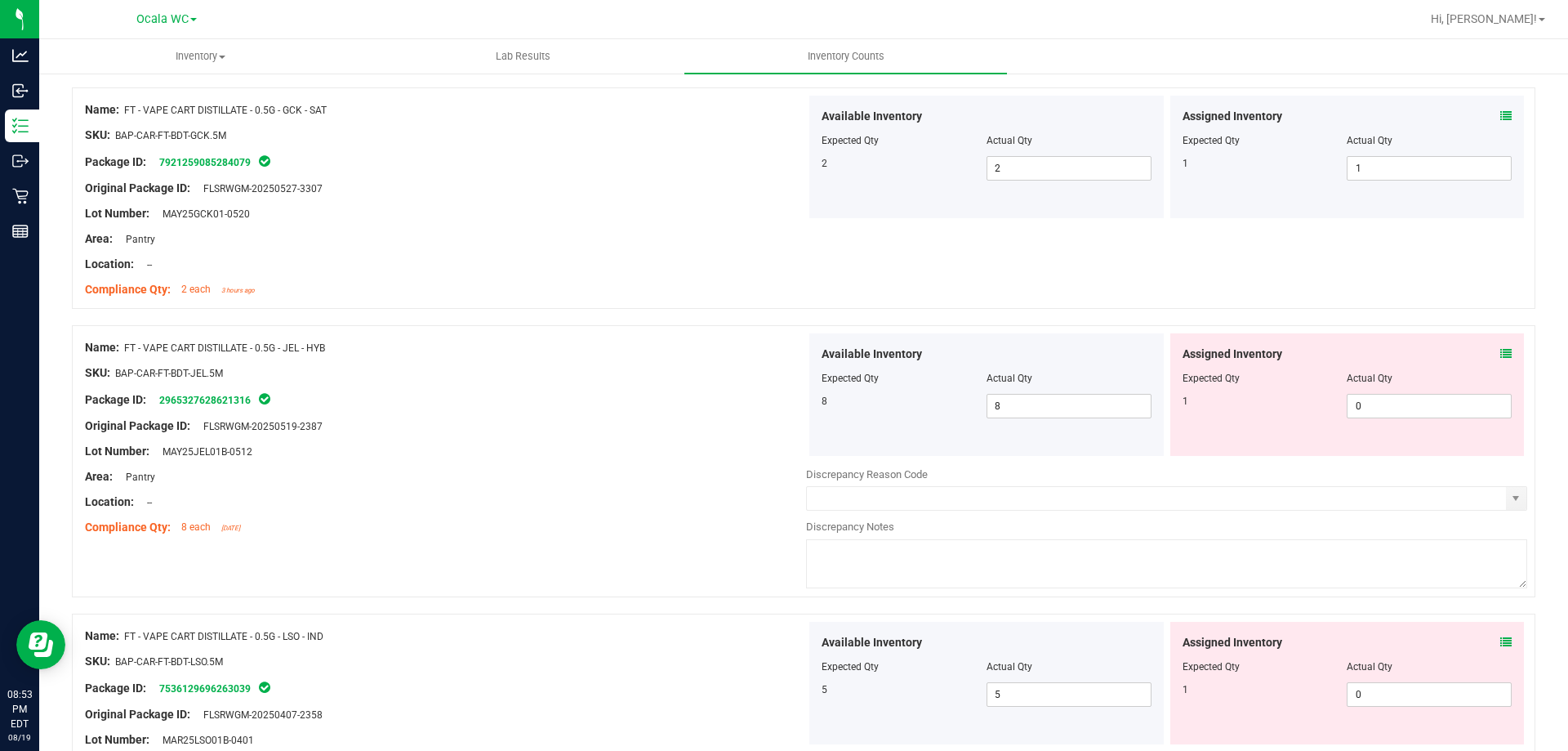
scroll to position [899, 0]
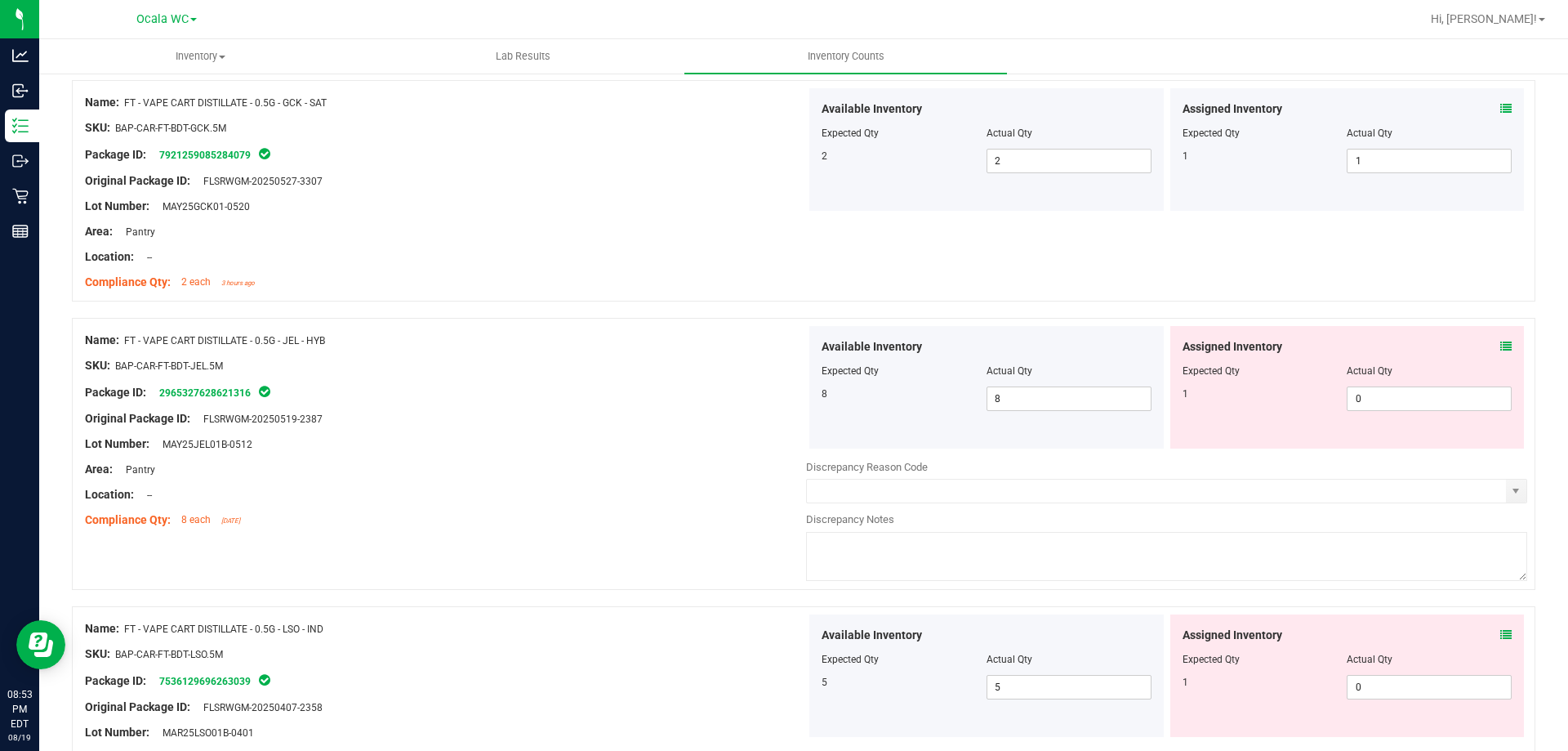
click at [1501, 342] on icon at bounding box center [1506, 346] width 11 height 11
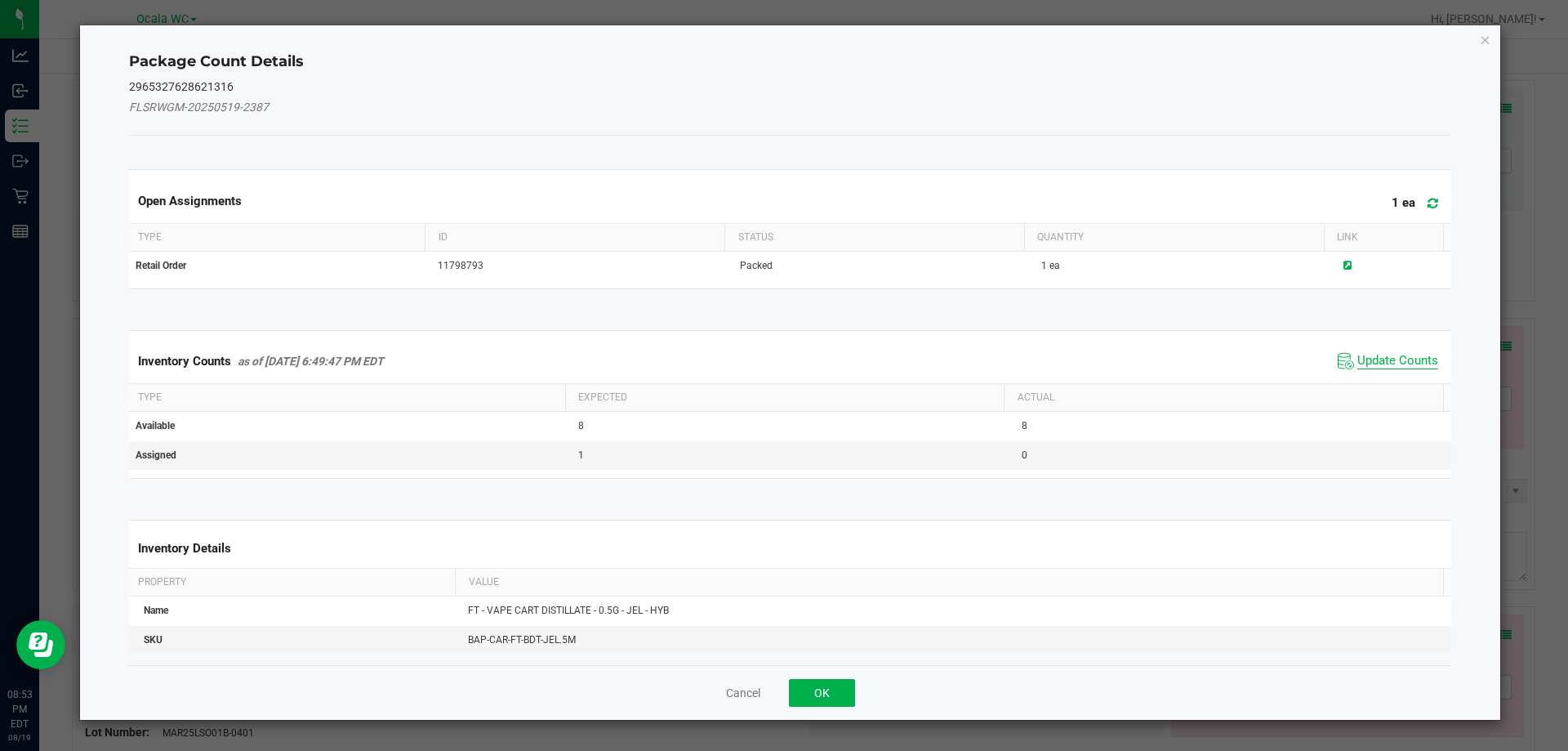
click at [1374, 358] on span "Update Counts" at bounding box center [1397, 361] width 81 height 16
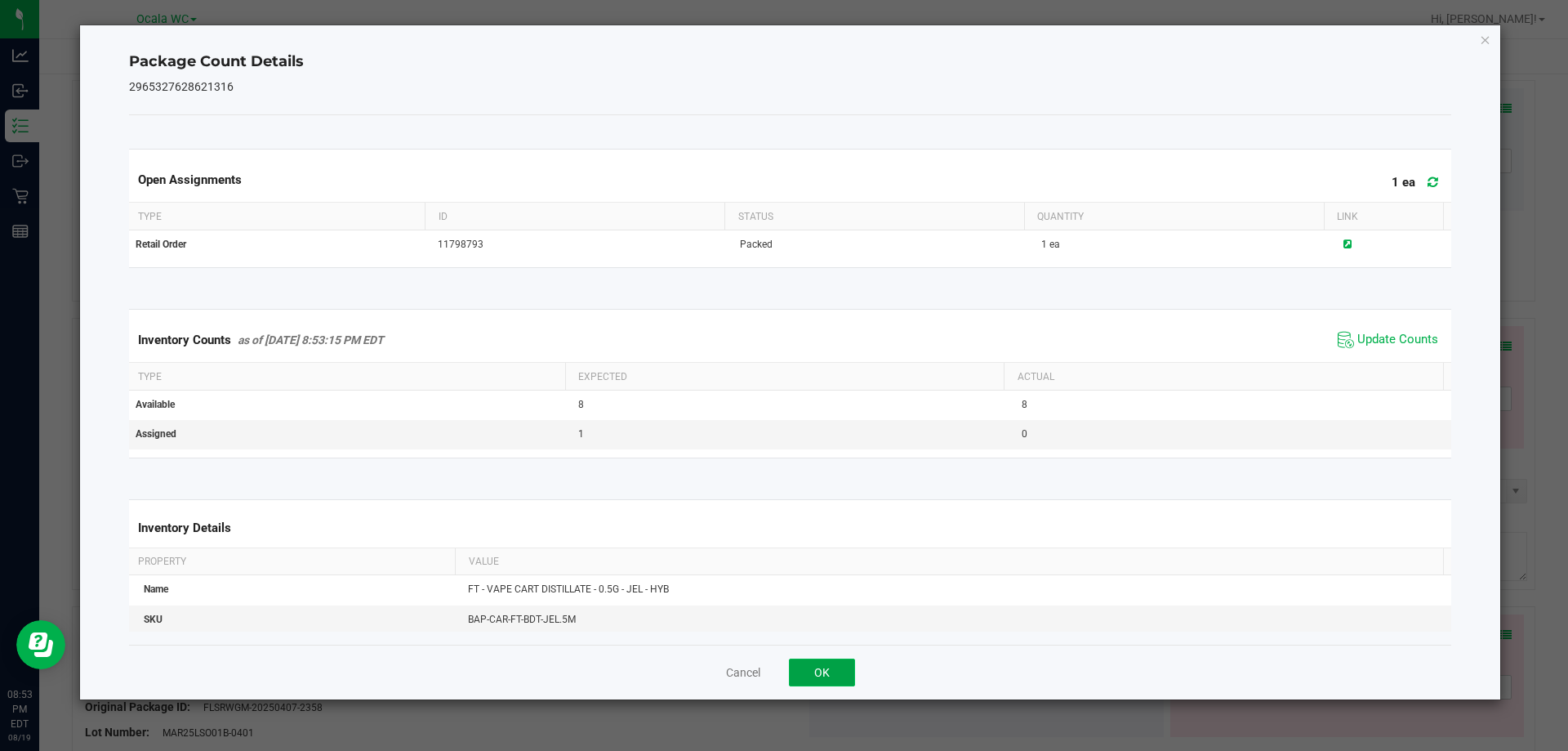
click at [827, 678] on button "OK" at bounding box center [822, 672] width 66 height 28
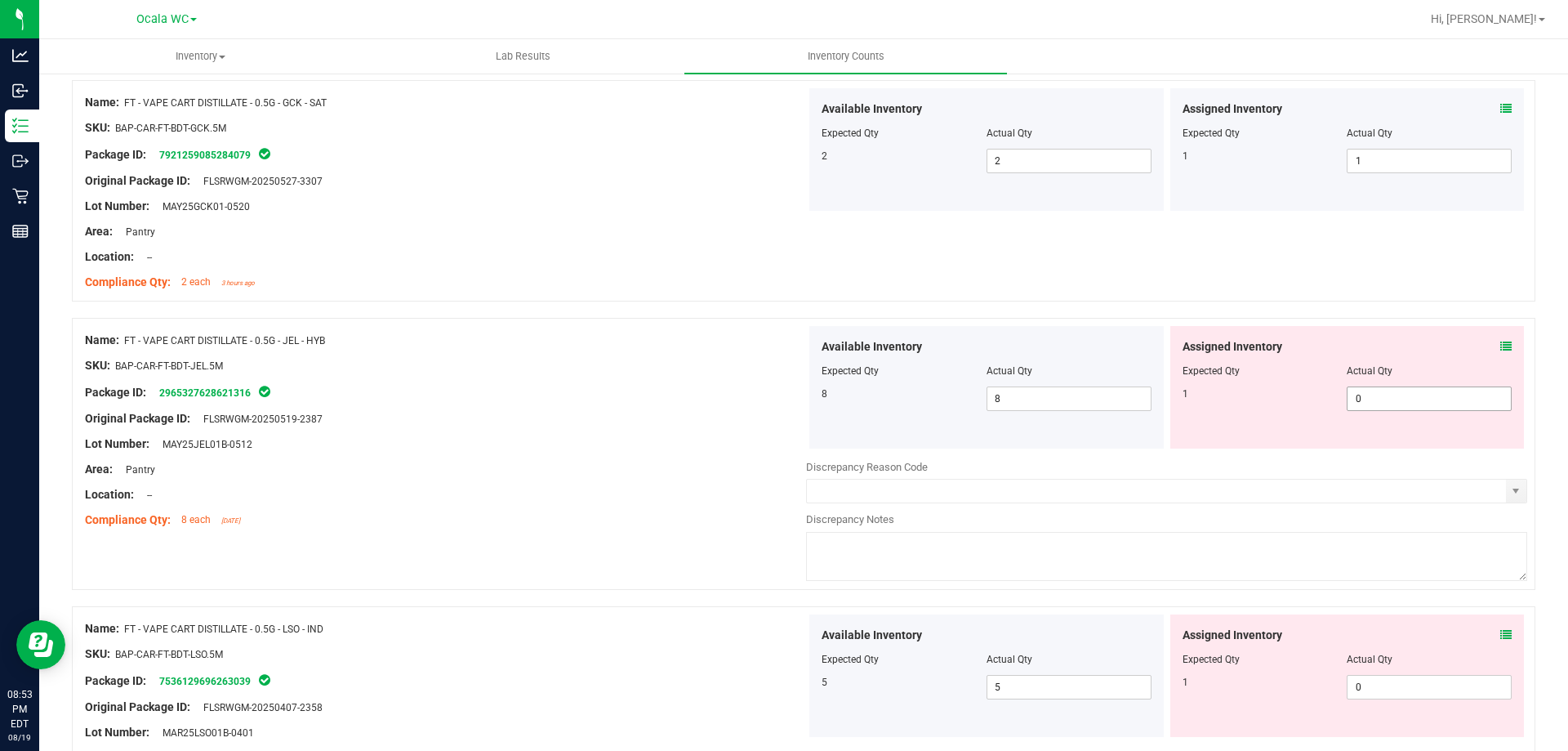
click at [1366, 400] on span "0 0" at bounding box center [1429, 399] width 165 height 25
click at [1366, 400] on input "0" at bounding box center [1429, 399] width 163 height 23
type input "1"
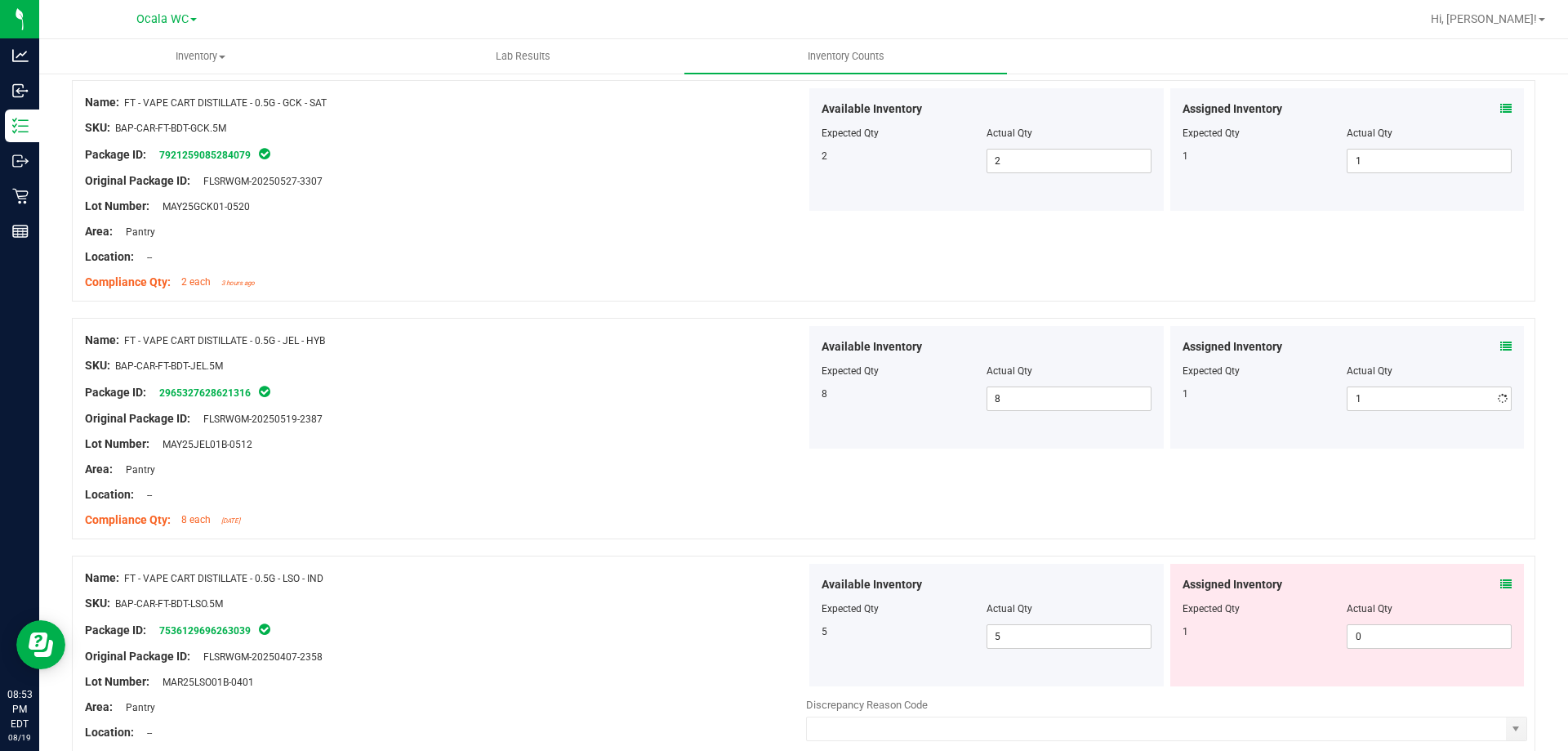
click at [505, 446] on div "Lot Number: MAY25JEL01B-0512" at bounding box center [446, 444] width 721 height 17
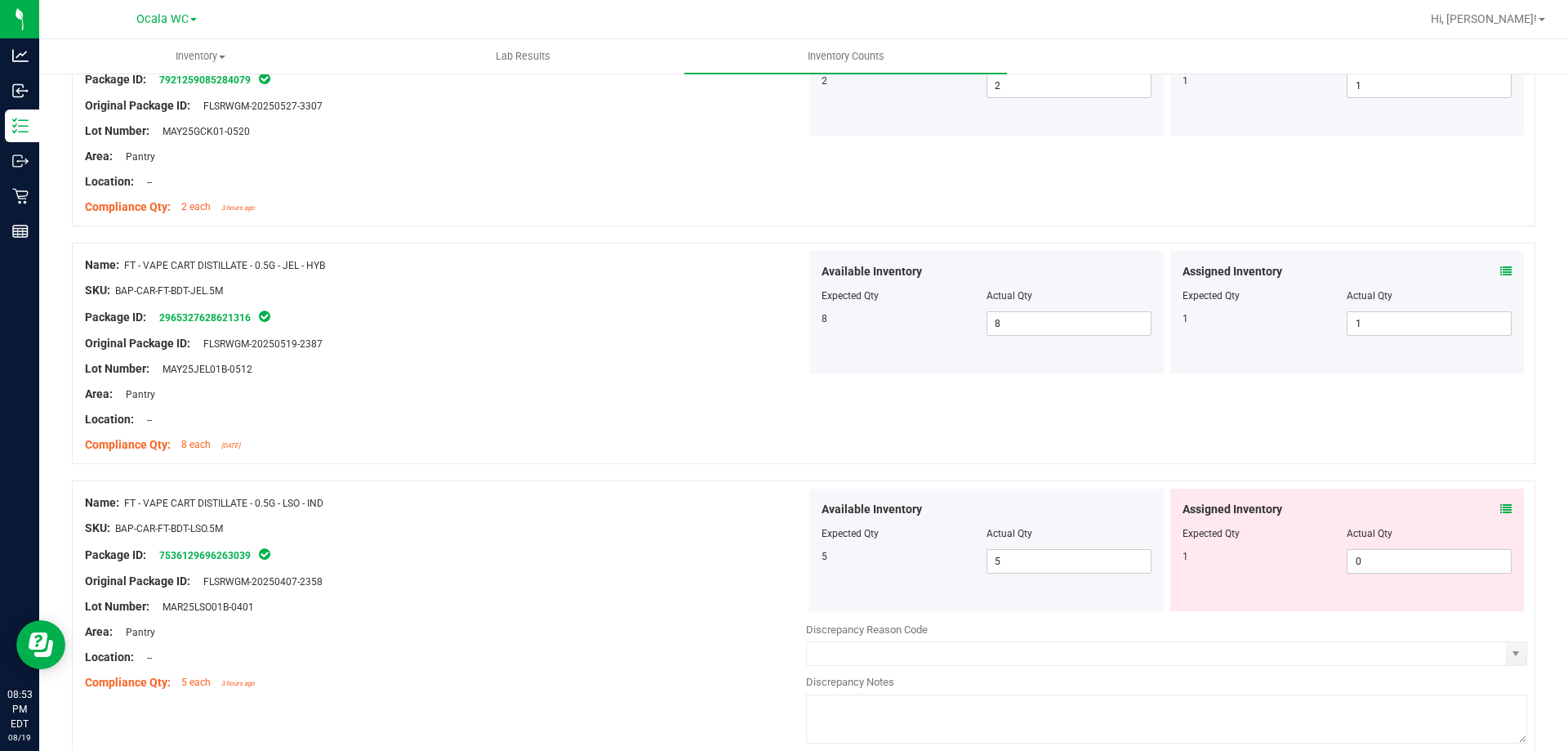
scroll to position [1062, 0]
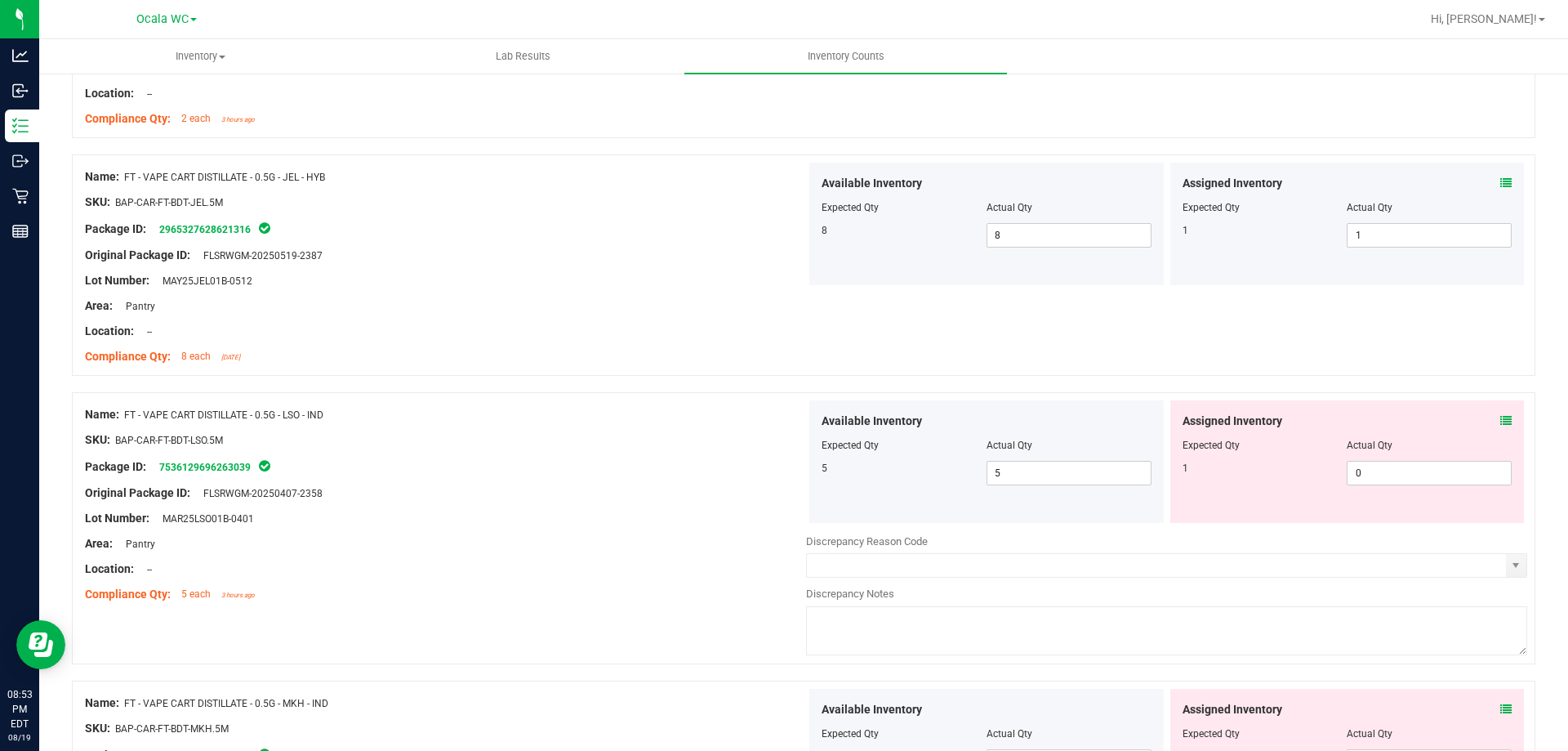
click at [1501, 414] on span at bounding box center [1506, 421] width 11 height 17
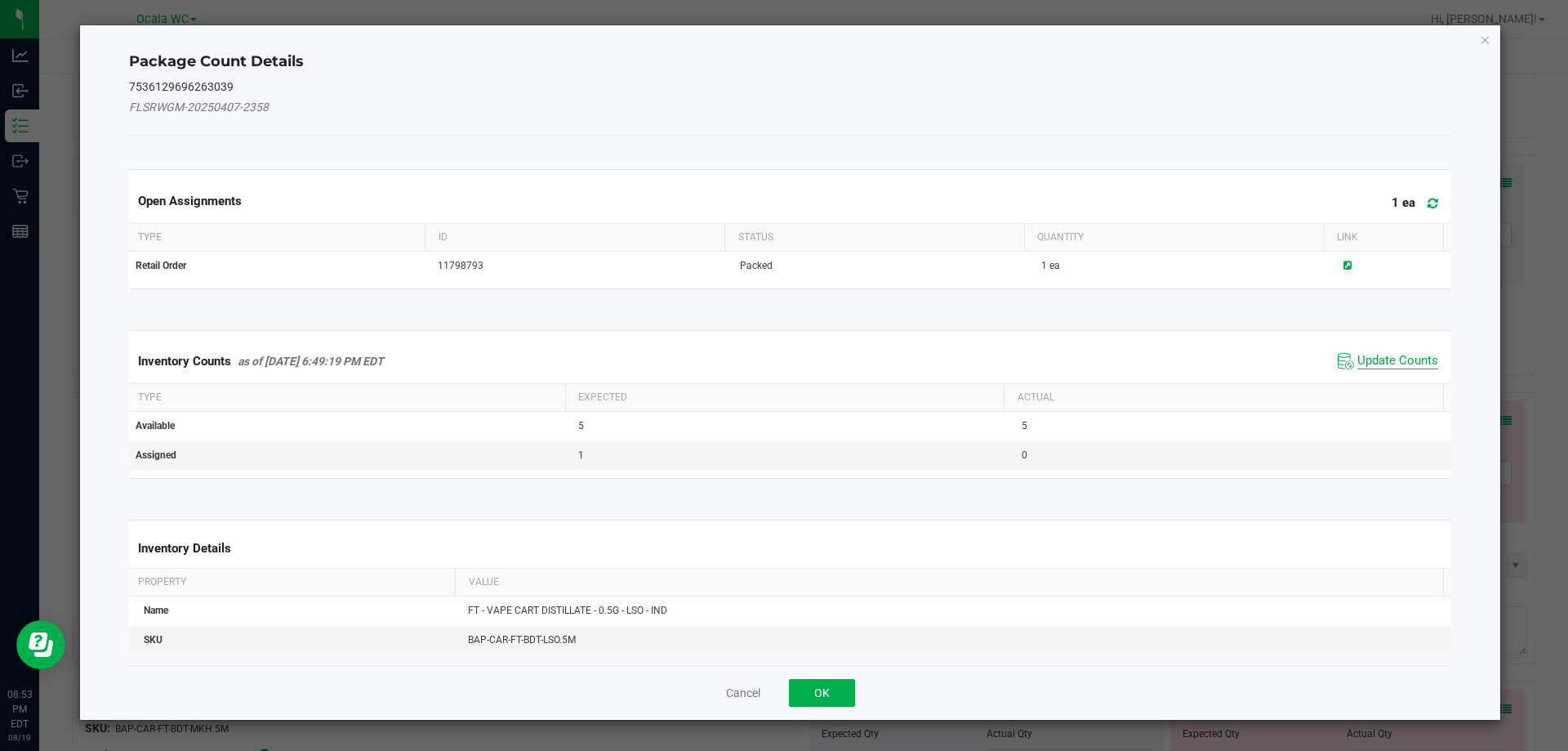
click at [1409, 362] on span "Update Counts" at bounding box center [1397, 361] width 81 height 16
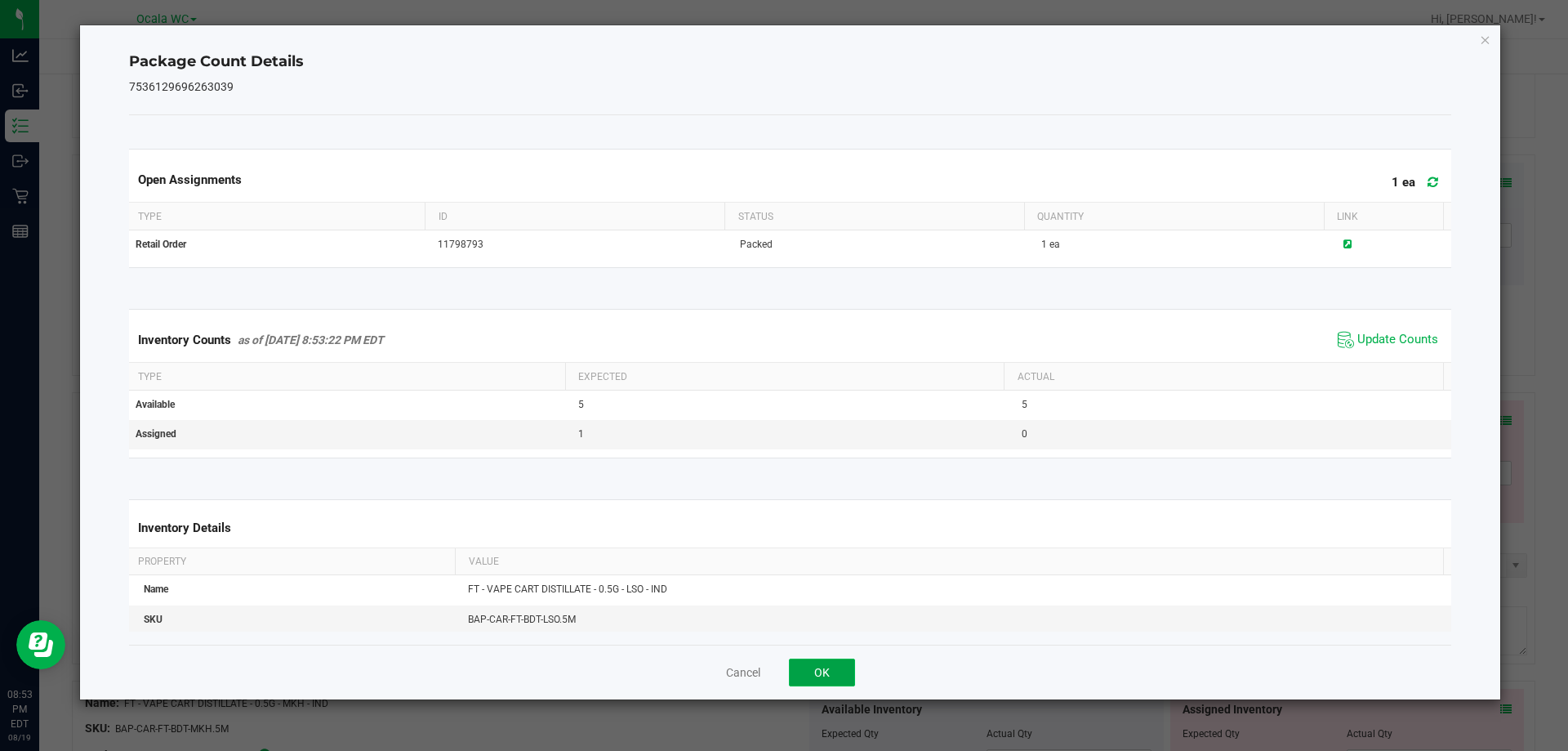
click at [830, 671] on button "OK" at bounding box center [822, 672] width 66 height 28
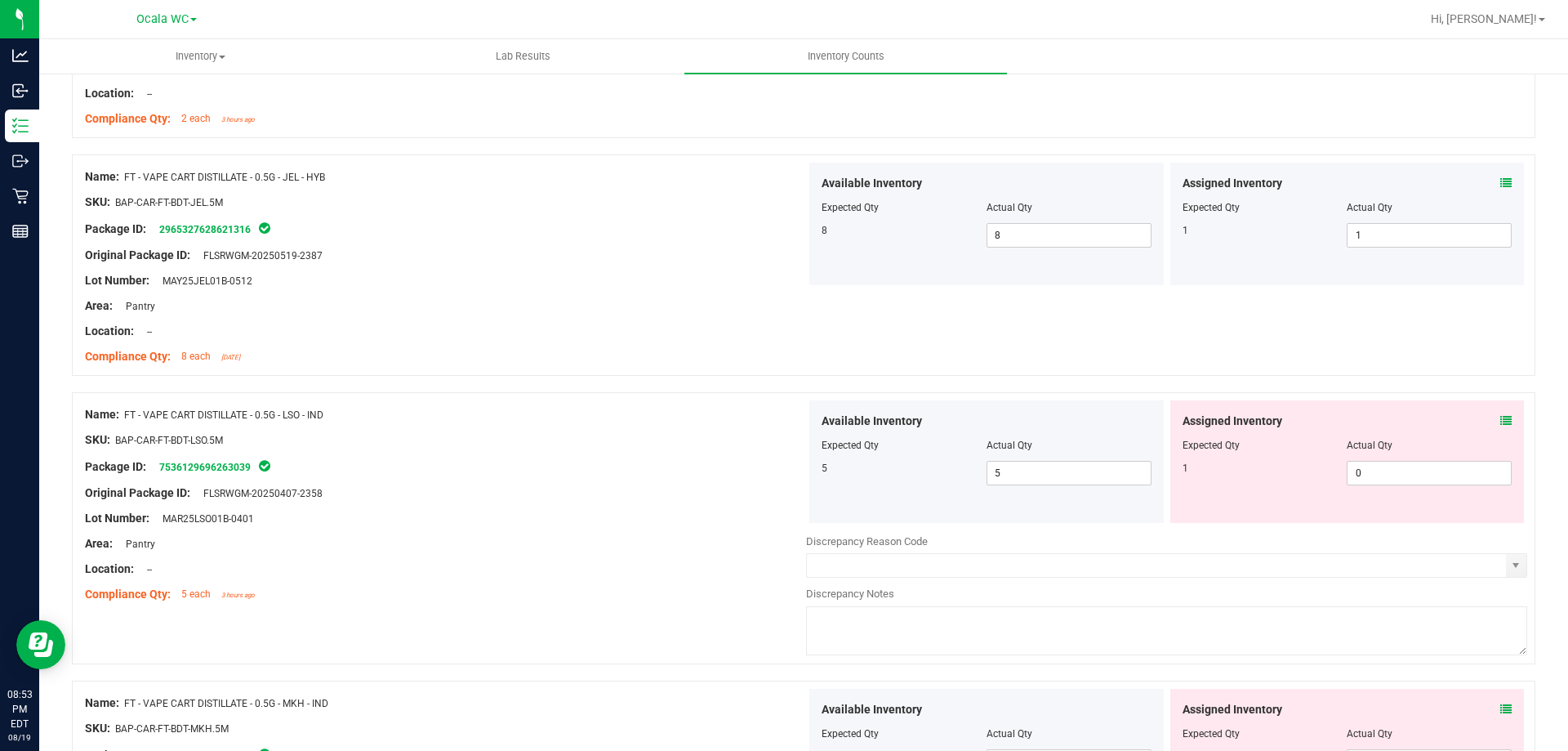
click at [1486, 419] on div "Assigned Inventory" at bounding box center [1347, 421] width 330 height 17
click at [1502, 423] on div "Assigned Inventory Expected Qty Actual Qty 1 0 0" at bounding box center [1347, 461] width 354 height 122
click at [1501, 422] on icon at bounding box center [1506, 421] width 11 height 11
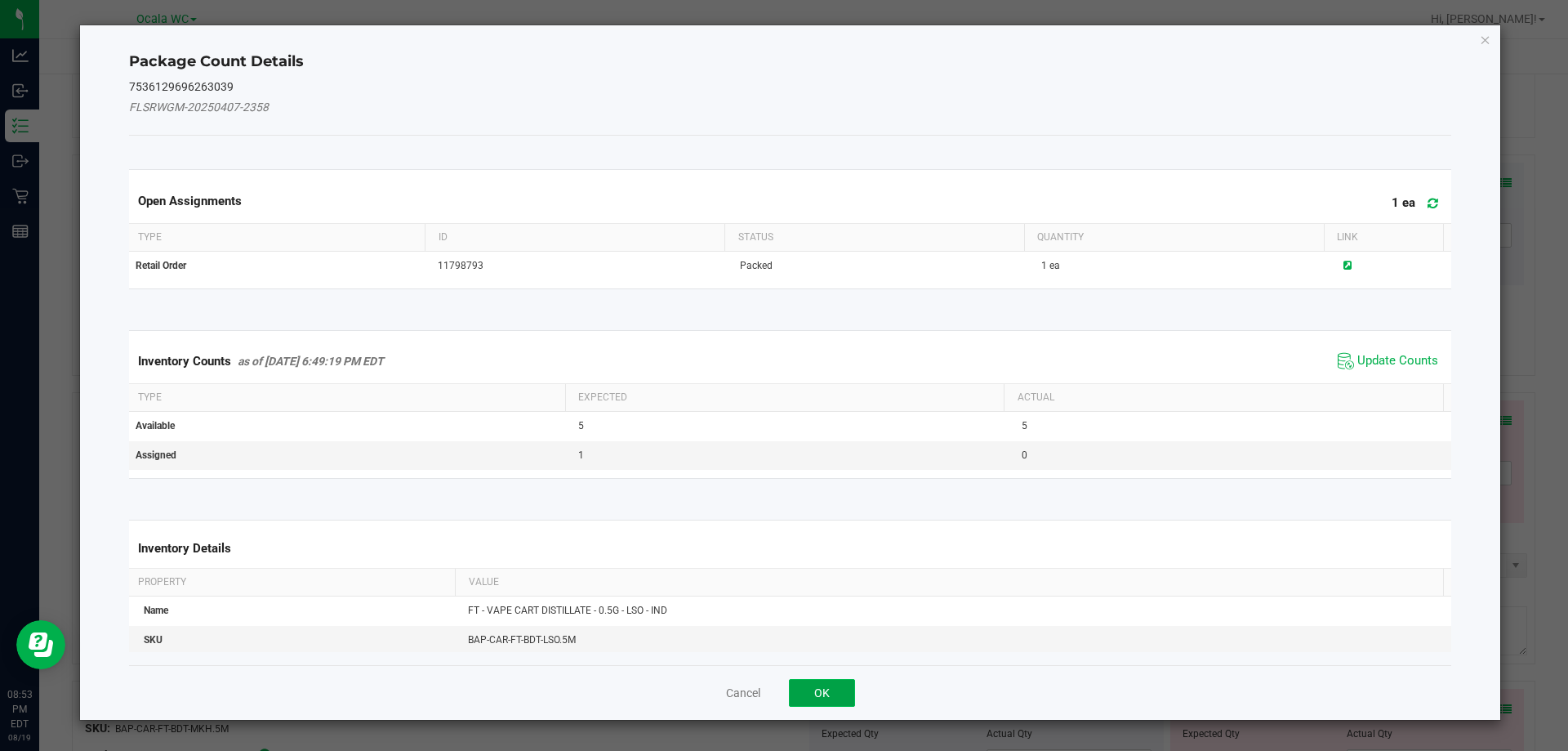
click at [822, 700] on button "OK" at bounding box center [822, 693] width 66 height 28
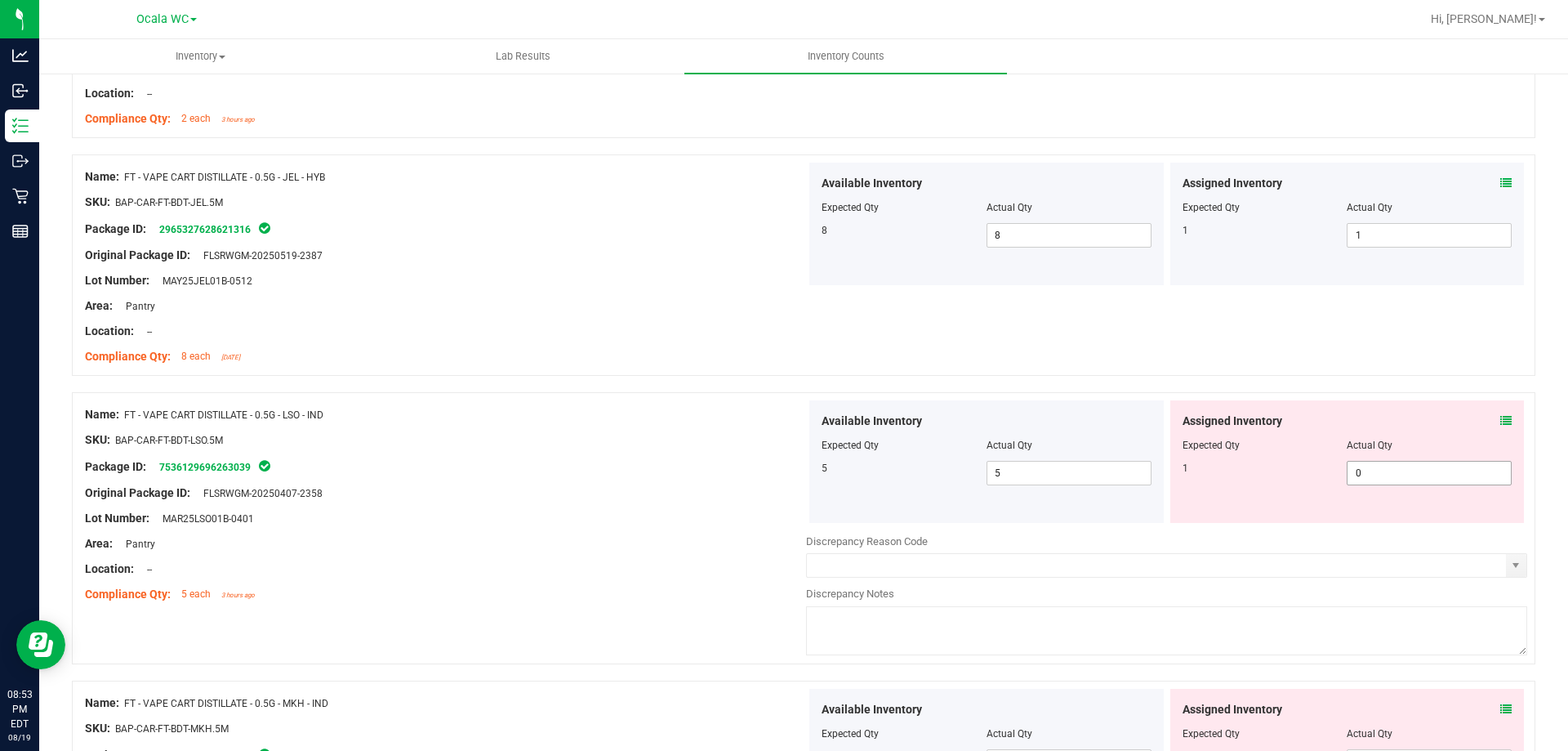
click at [1429, 480] on span "0 0" at bounding box center [1429, 473] width 165 height 25
click at [1429, 480] on input "0" at bounding box center [1429, 473] width 163 height 23
click at [580, 477] on div at bounding box center [446, 480] width 721 height 8
click at [1406, 470] on span "0 0" at bounding box center [1429, 473] width 165 height 25
click at [1406, 470] on input "0" at bounding box center [1429, 473] width 163 height 23
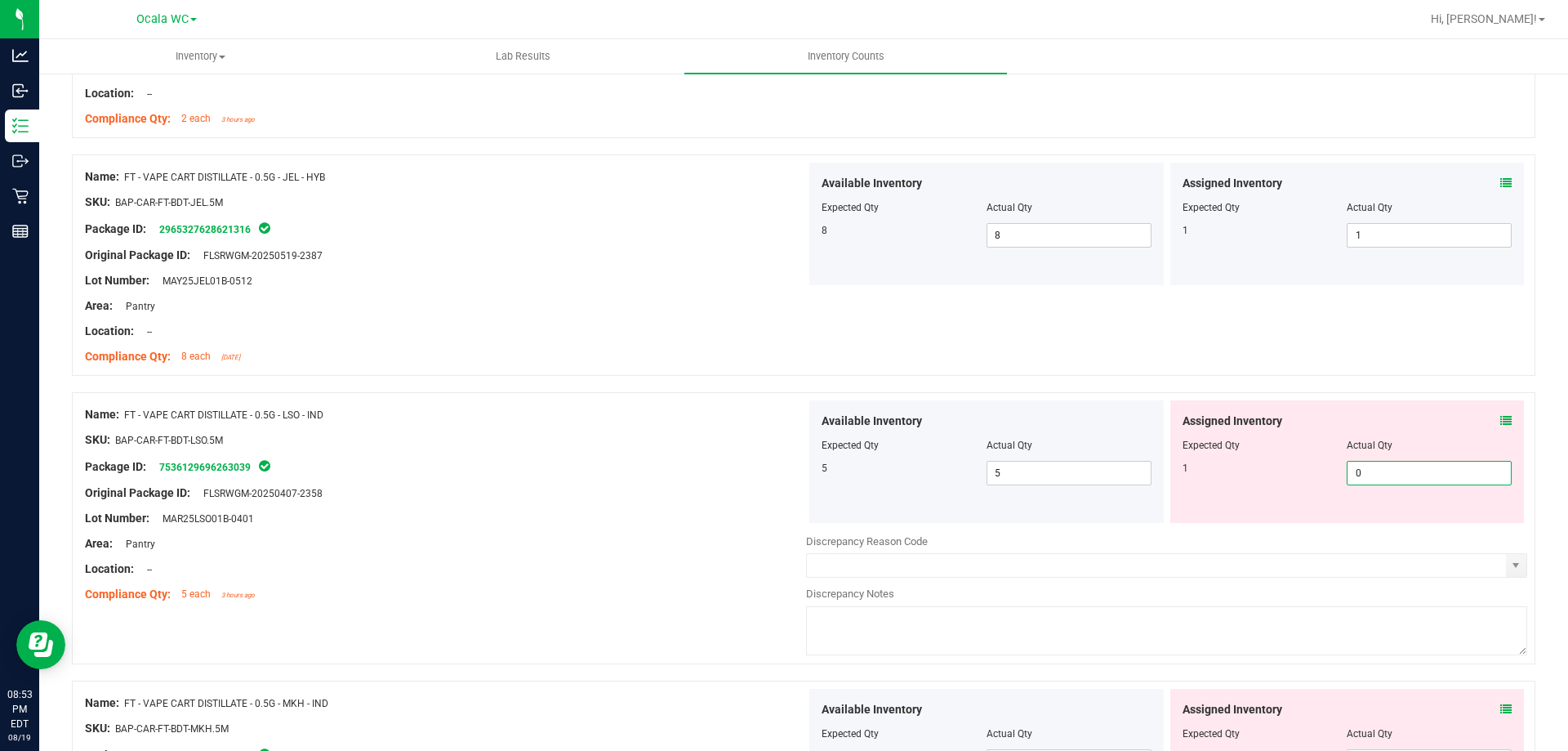
type input "1"
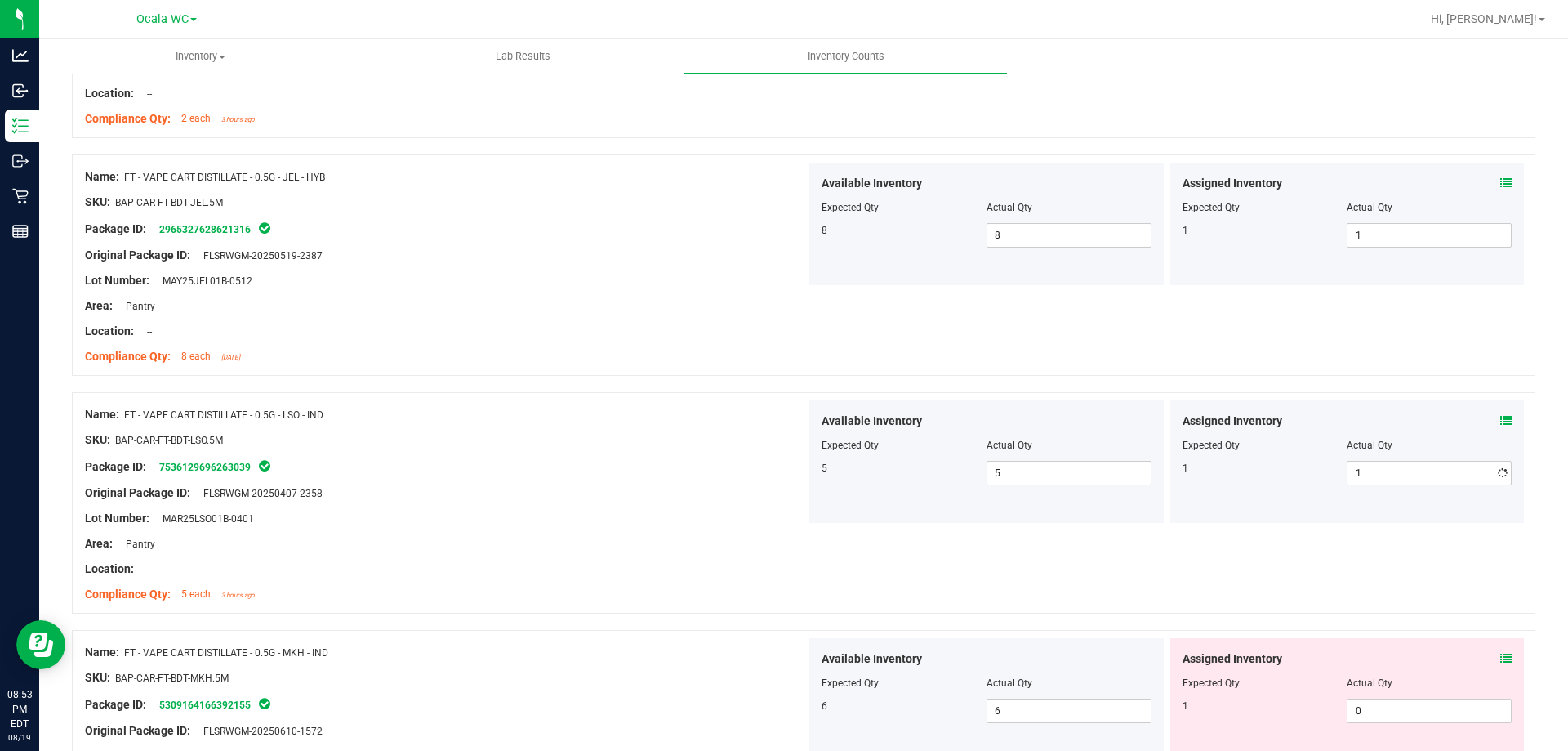
click at [588, 511] on div "Lot Number: MAR25LSO01B-0401" at bounding box center [446, 518] width 721 height 17
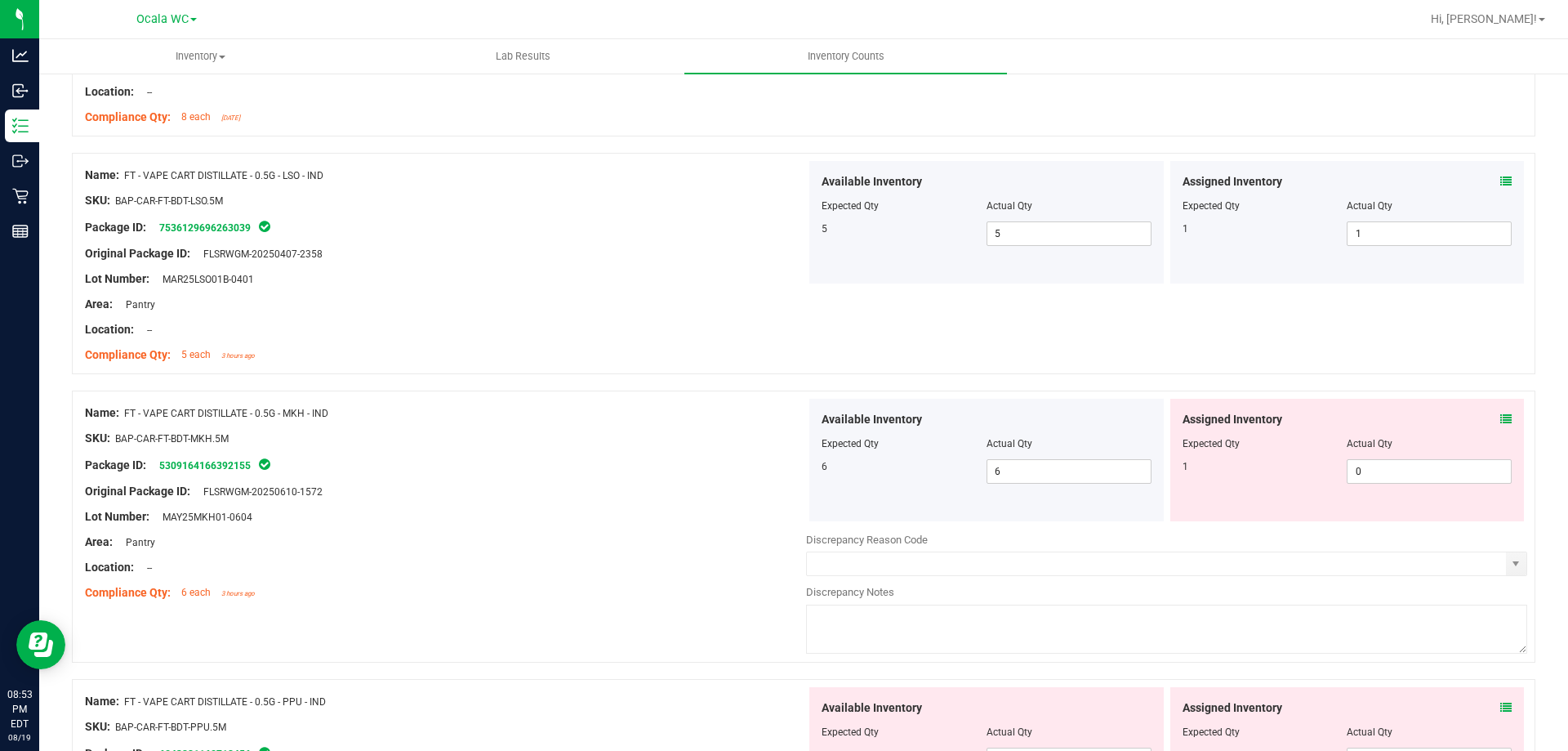
scroll to position [1307, 0]
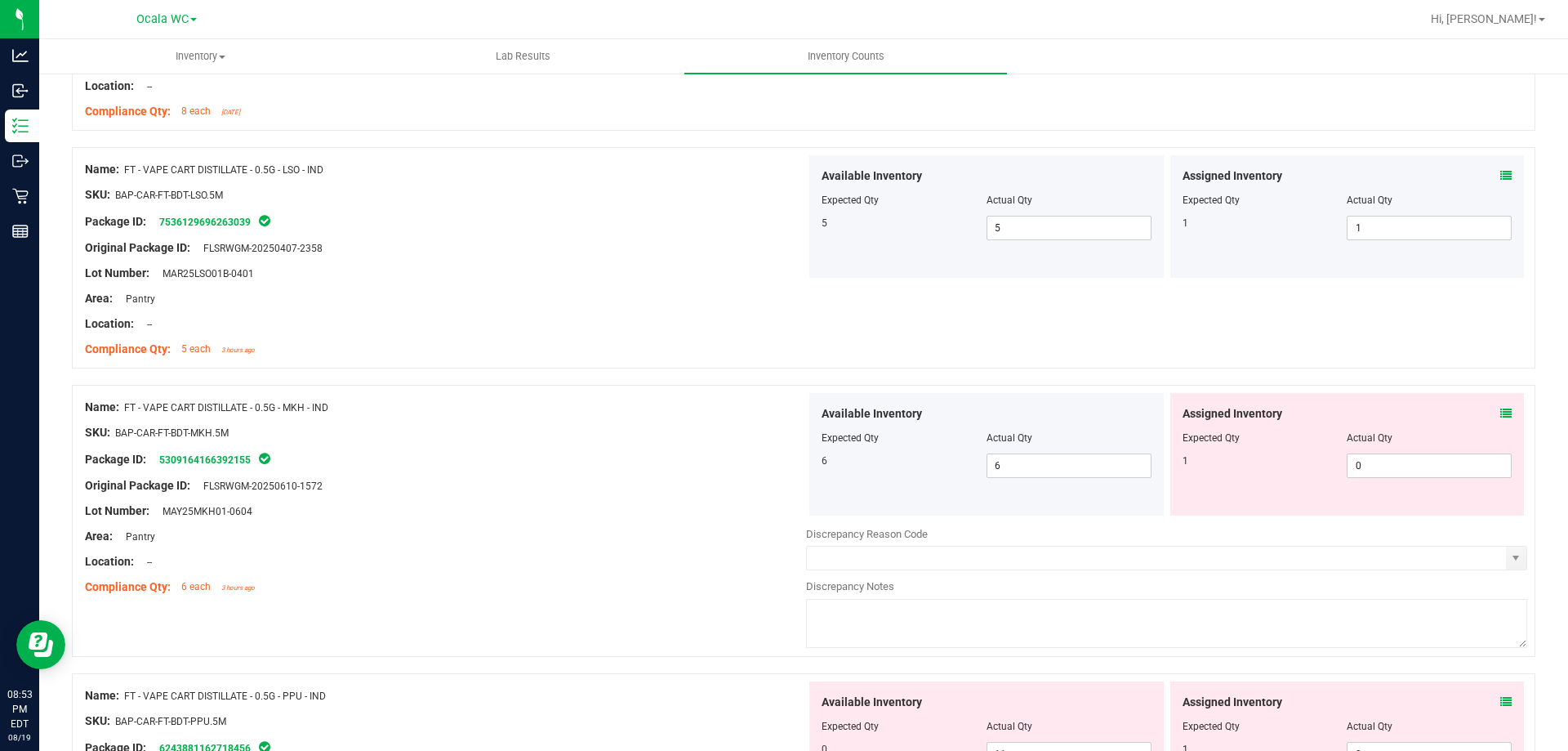
click at [1501, 416] on icon at bounding box center [1506, 414] width 11 height 11
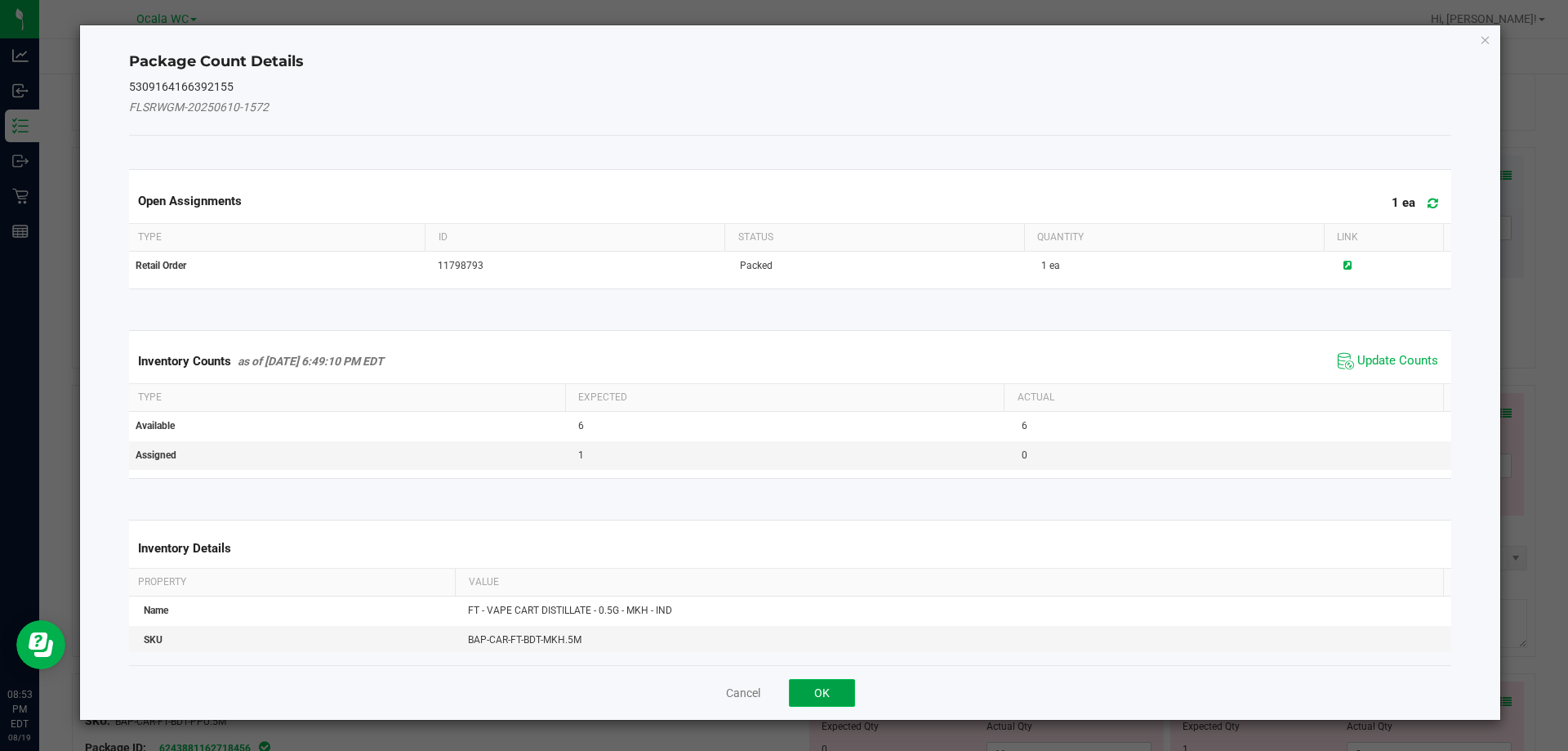
click at [824, 694] on button "OK" at bounding box center [822, 693] width 66 height 28
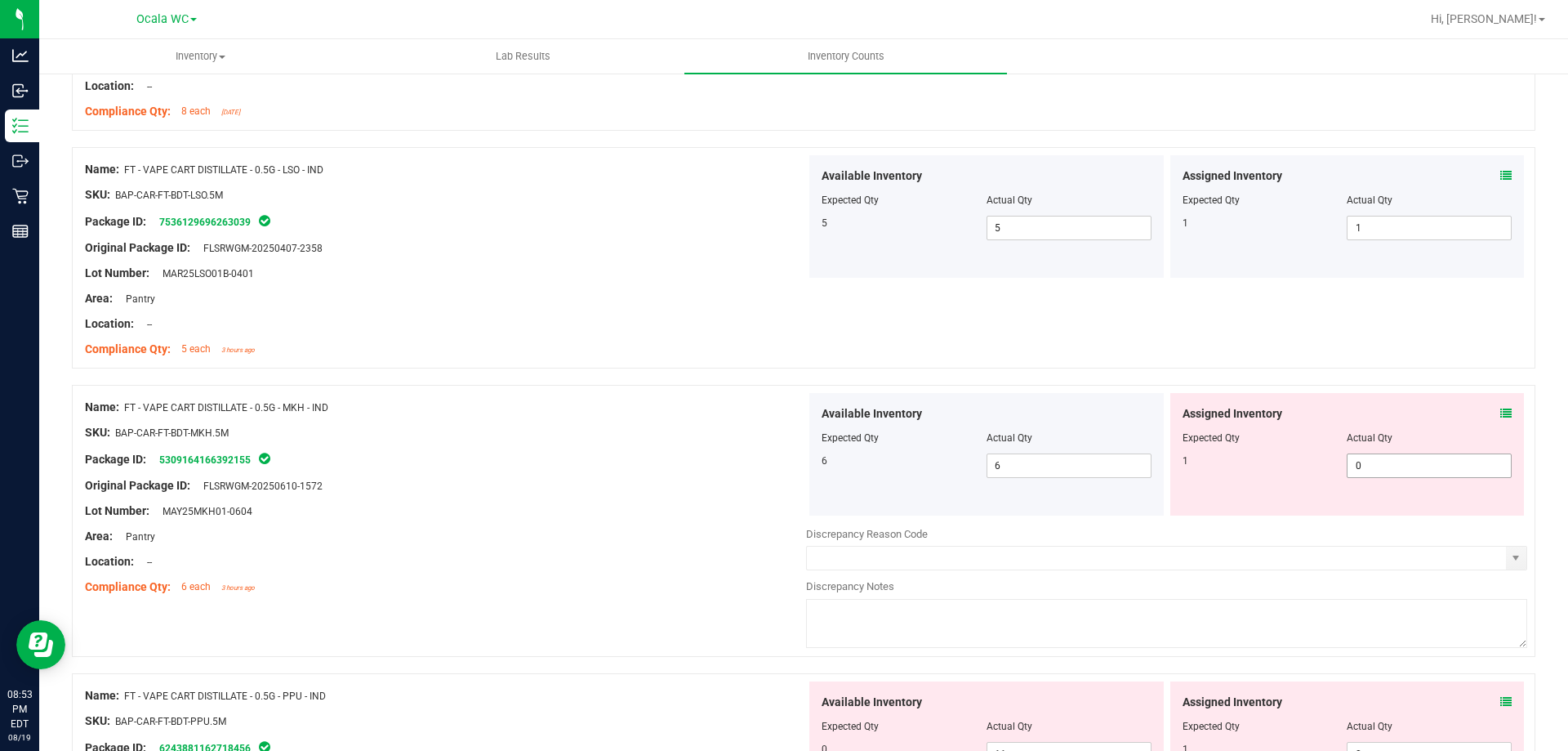
click at [1360, 460] on span "0 0" at bounding box center [1429, 465] width 165 height 25
click at [1360, 460] on input "0" at bounding box center [1429, 465] width 163 height 23
type input "1"
click at [723, 471] on div at bounding box center [446, 473] width 721 height 8
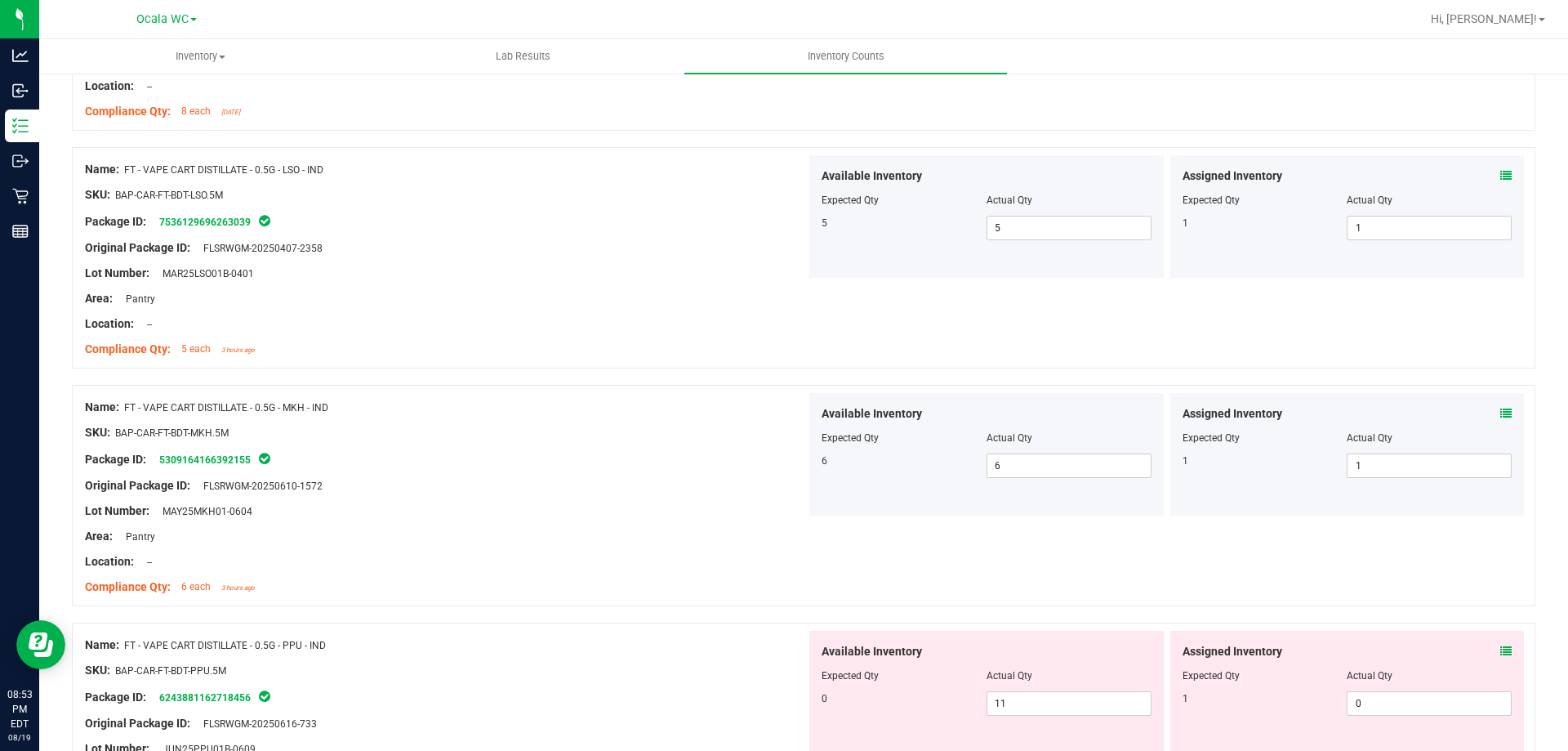
scroll to position [1634, 0]
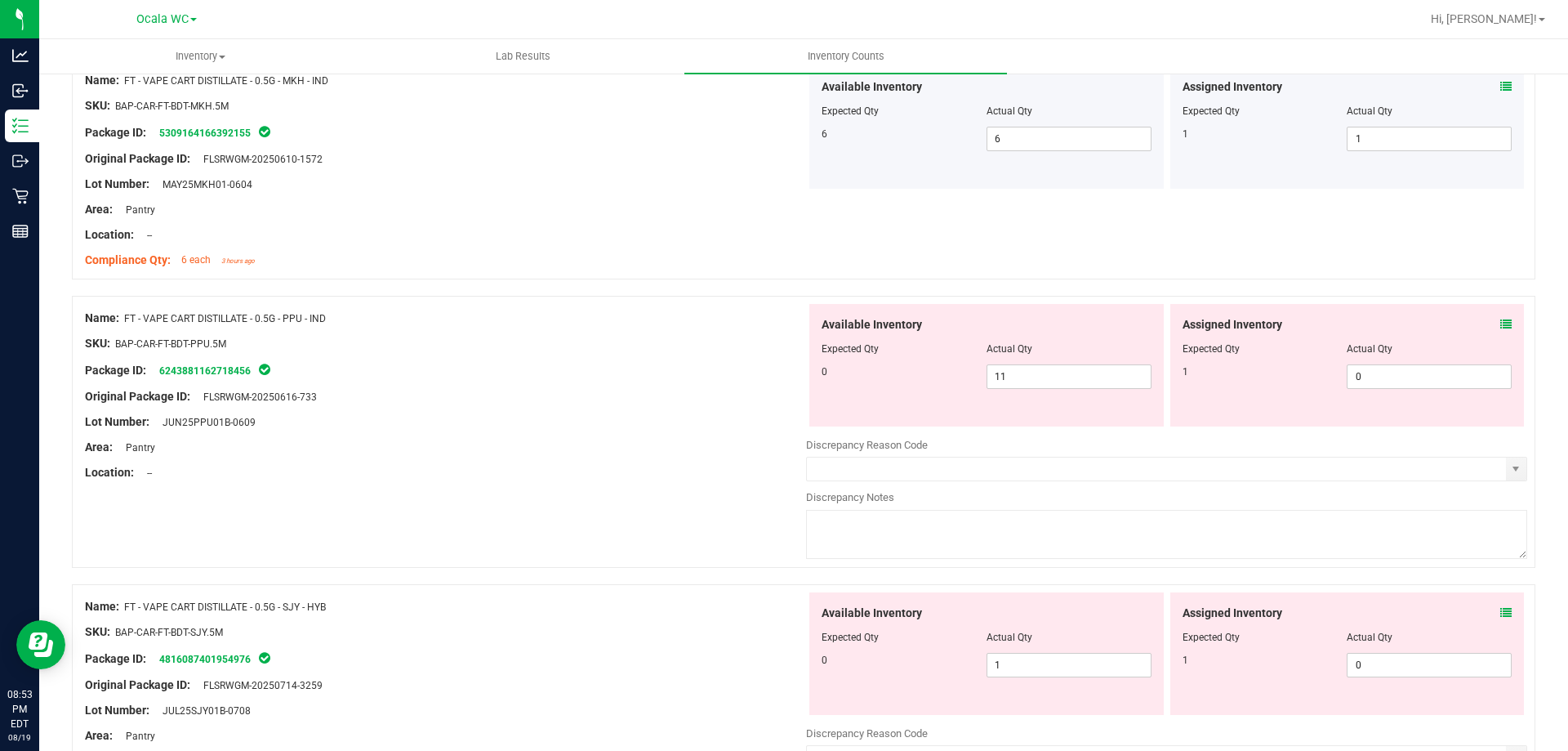
click at [1497, 314] on div "Assigned Inventory Expected Qty Actual Qty 1 0 0" at bounding box center [1347, 364] width 354 height 122
click at [1501, 321] on icon at bounding box center [1506, 324] width 11 height 11
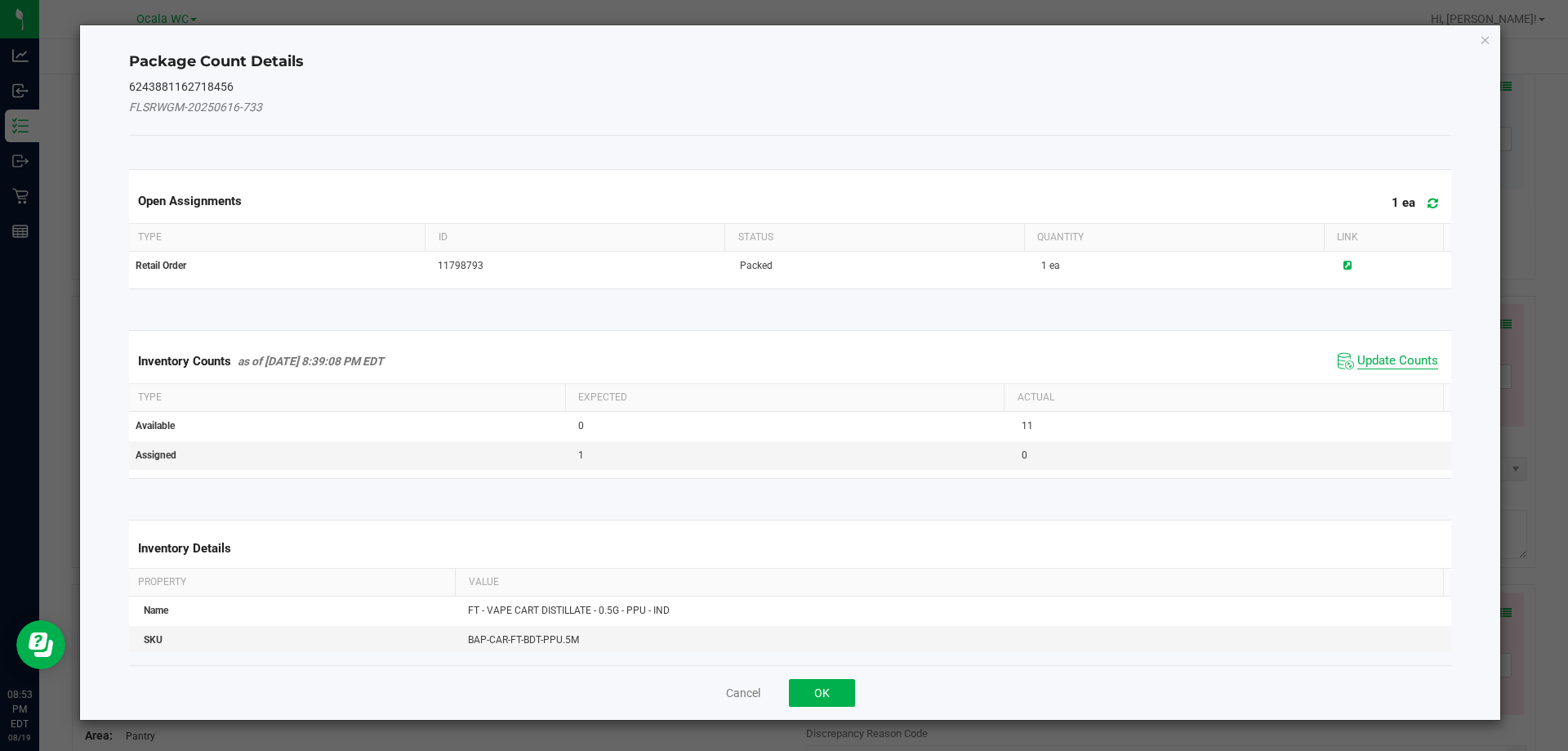
click at [1398, 366] on span "Update Counts" at bounding box center [1397, 361] width 81 height 16
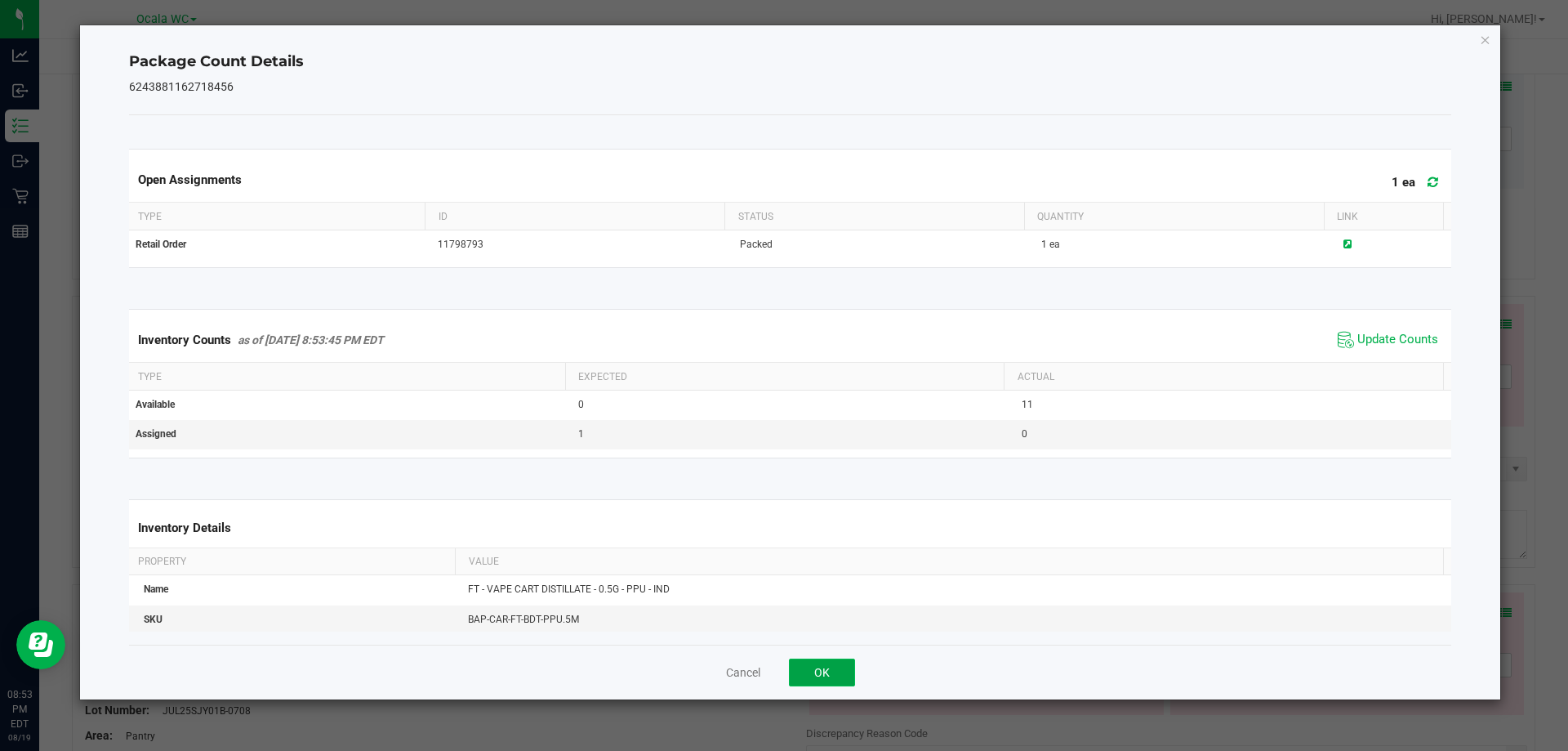
click at [839, 662] on button "OK" at bounding box center [822, 672] width 66 height 28
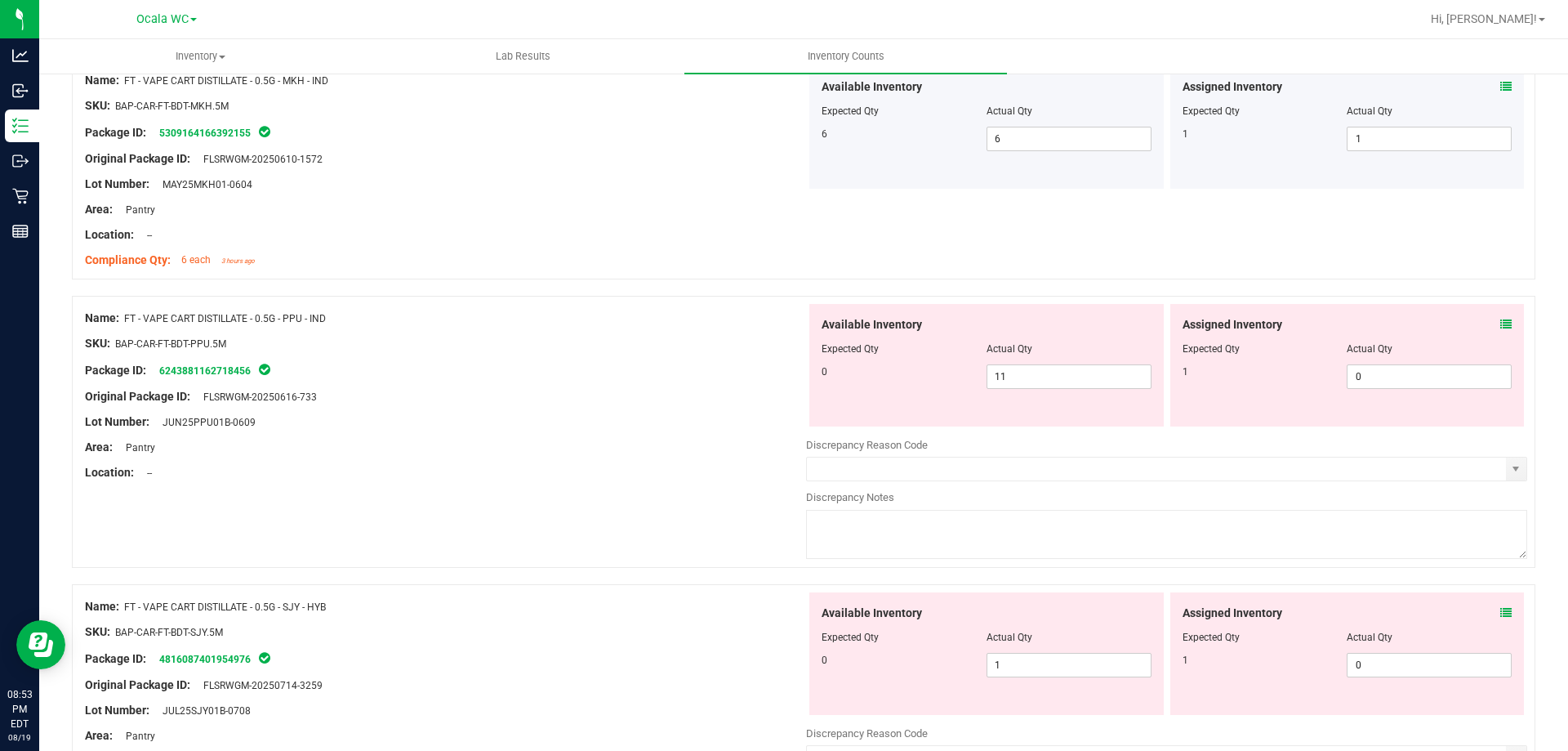
click at [1501, 323] on icon at bounding box center [1506, 324] width 11 height 11
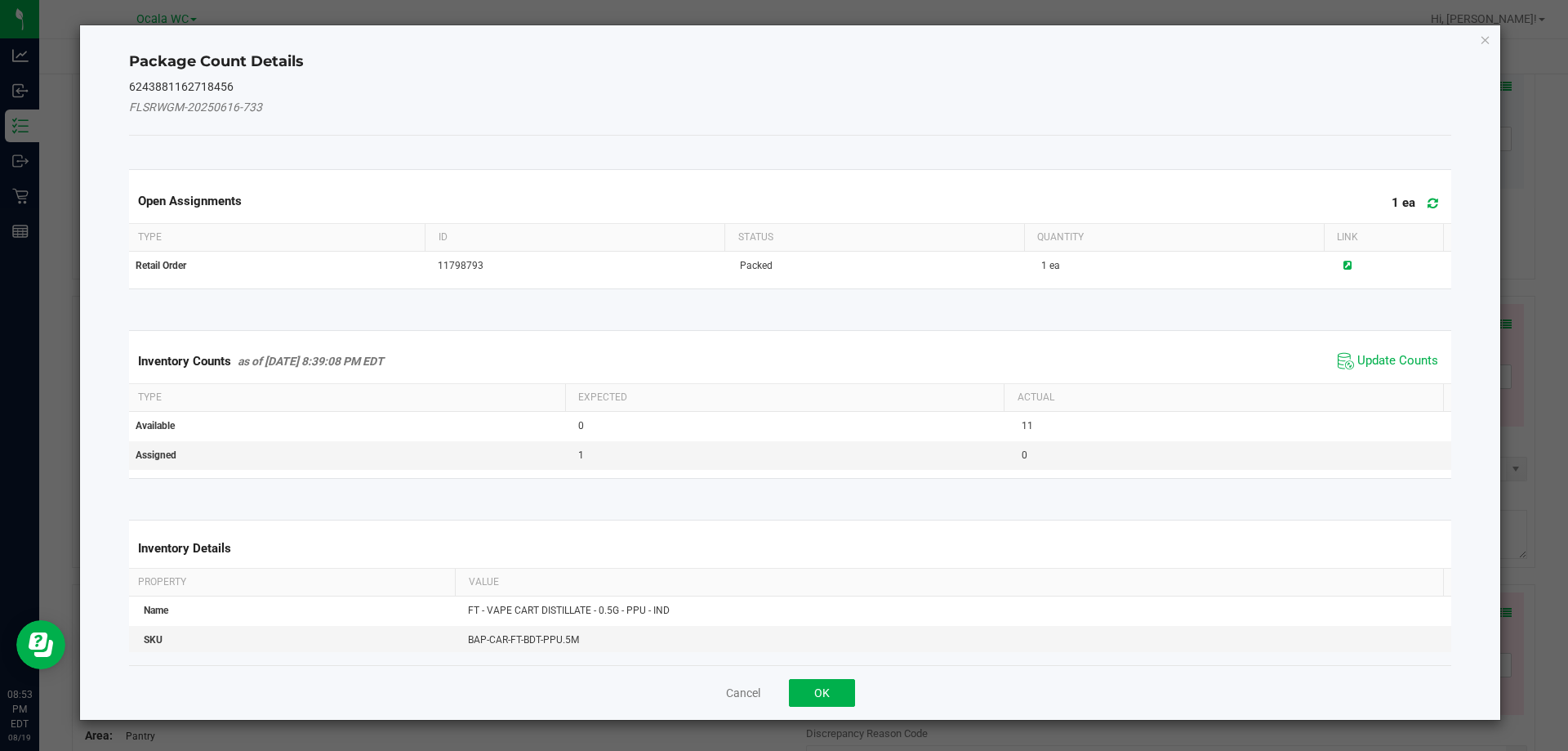
click at [1489, 25] on div "Package Count Details 6243881162718456 FLSRWGM-20250616-733 Open Assignments 1 …" at bounding box center [791, 373] width 1421 height 694
click at [1486, 40] on icon "Close" at bounding box center [1486, 39] width 11 height 20
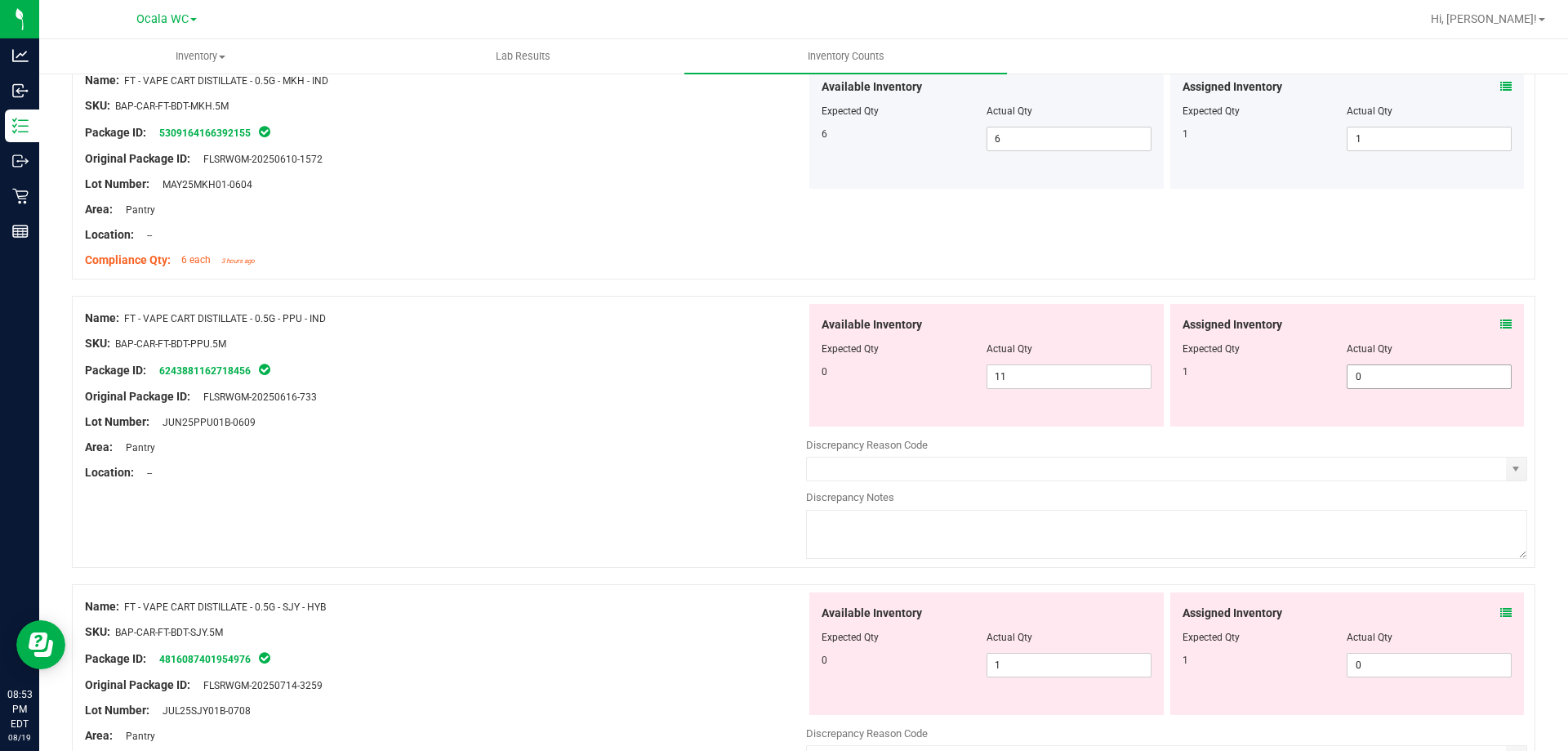
click at [1456, 380] on span "0 0" at bounding box center [1429, 377] width 165 height 25
click at [1456, 380] on input "0" at bounding box center [1429, 377] width 163 height 23
click at [1501, 328] on icon at bounding box center [1506, 324] width 11 height 11
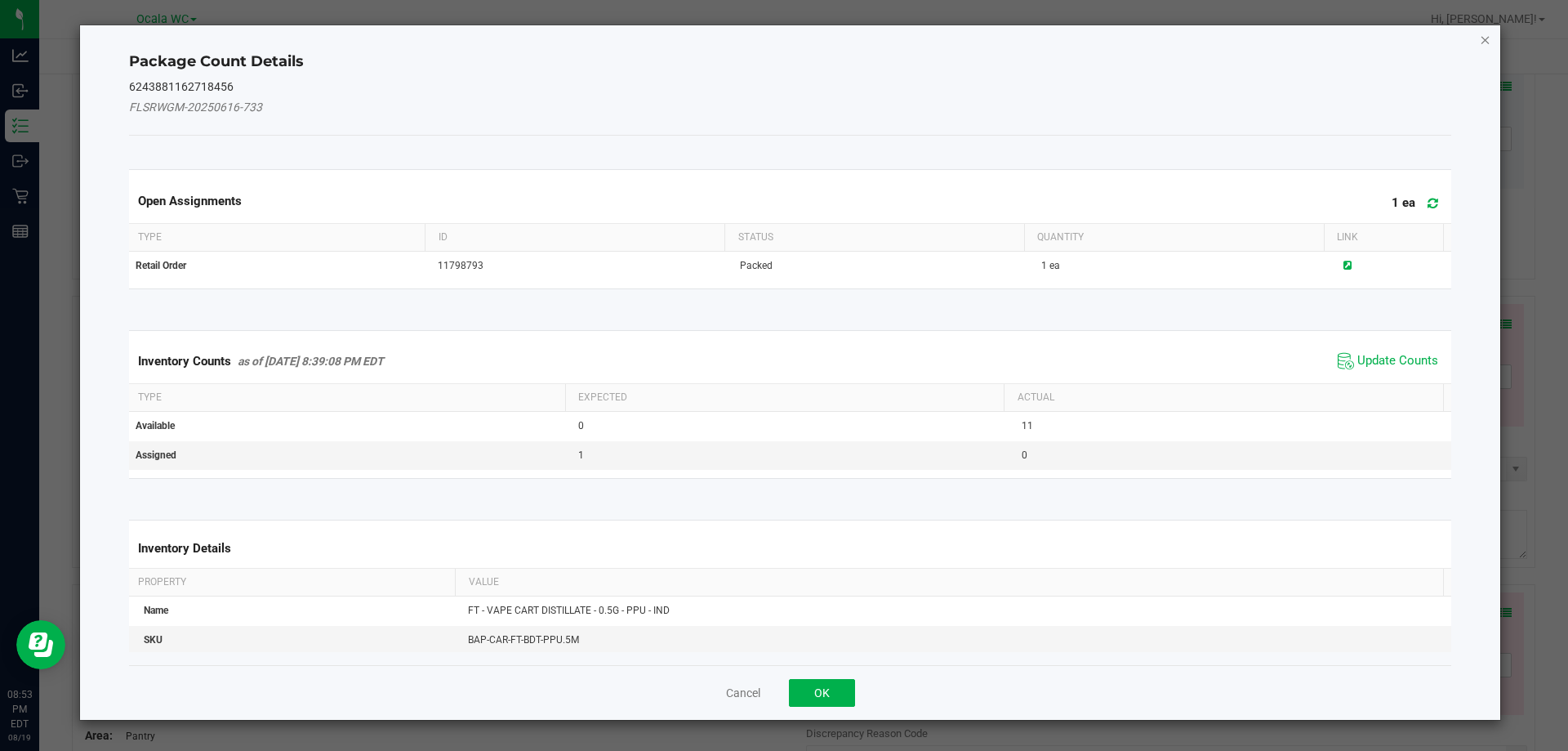
click at [1484, 44] on icon "Close" at bounding box center [1486, 39] width 11 height 20
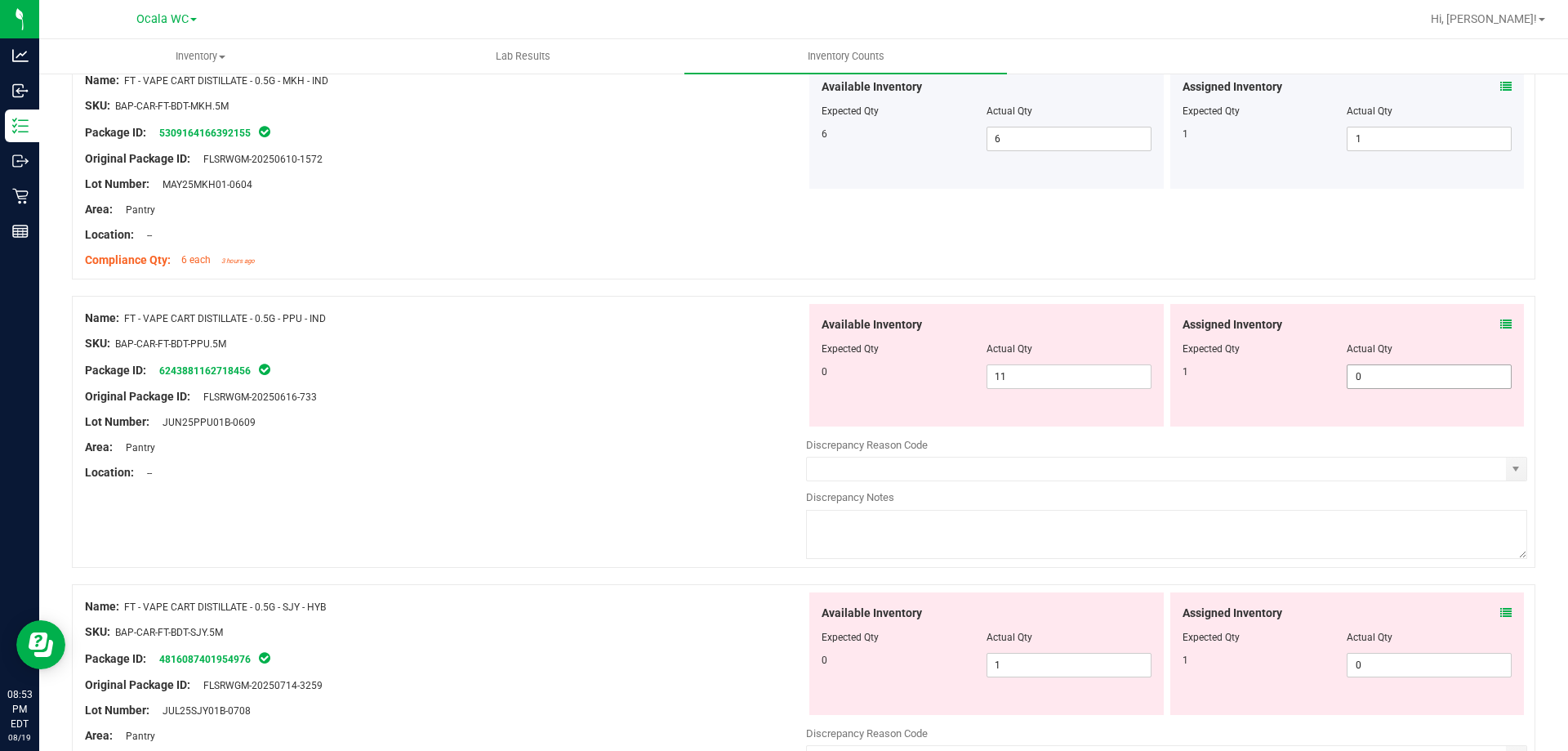
click at [1371, 382] on span "0 0" at bounding box center [1429, 377] width 165 height 25
click at [1371, 382] on input "0" at bounding box center [1429, 377] width 163 height 23
type input "1"
click at [715, 451] on div "Area: Pantry" at bounding box center [446, 447] width 721 height 17
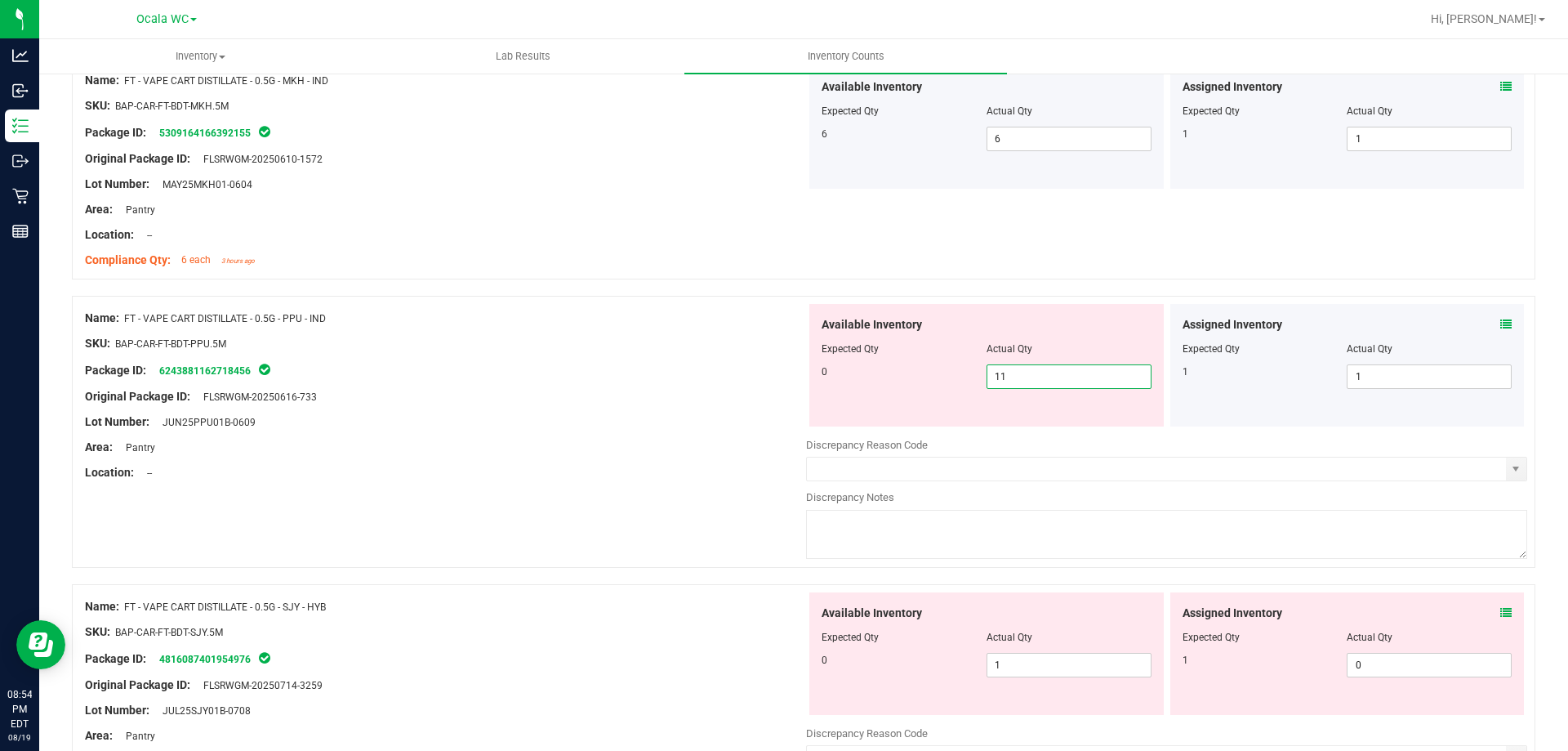
click at [1041, 375] on span "11 11" at bounding box center [1068, 377] width 165 height 25
click at [1041, 375] on input "11" at bounding box center [1068, 377] width 163 height 23
type input "0"
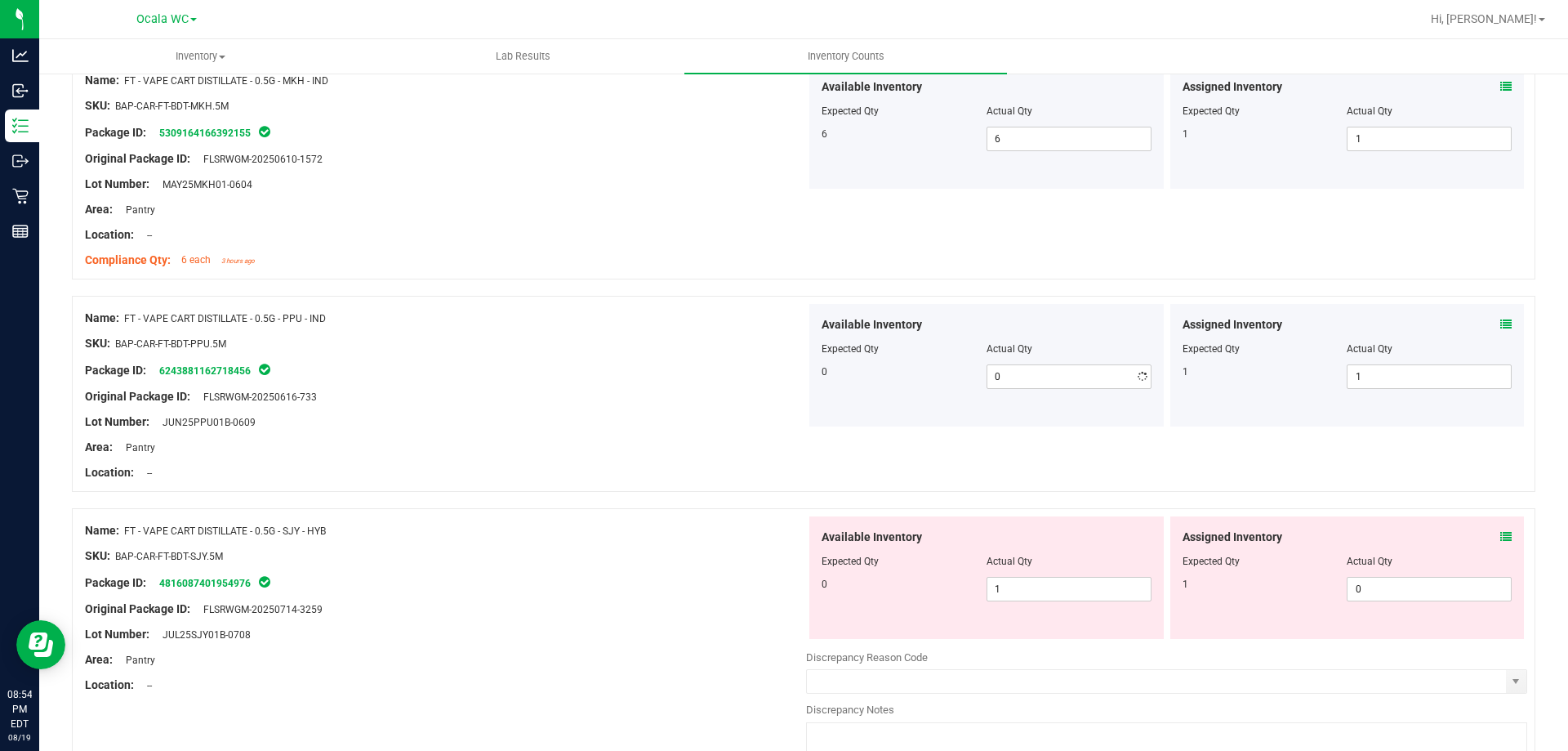
click at [461, 502] on div "Name: FT - VAPE CART DISTILLATE - 0.5G - PPU - IND SKU: BAP-CAR-FT-BDT-PPU.5M P…" at bounding box center [804, 401] width 1464 height 213
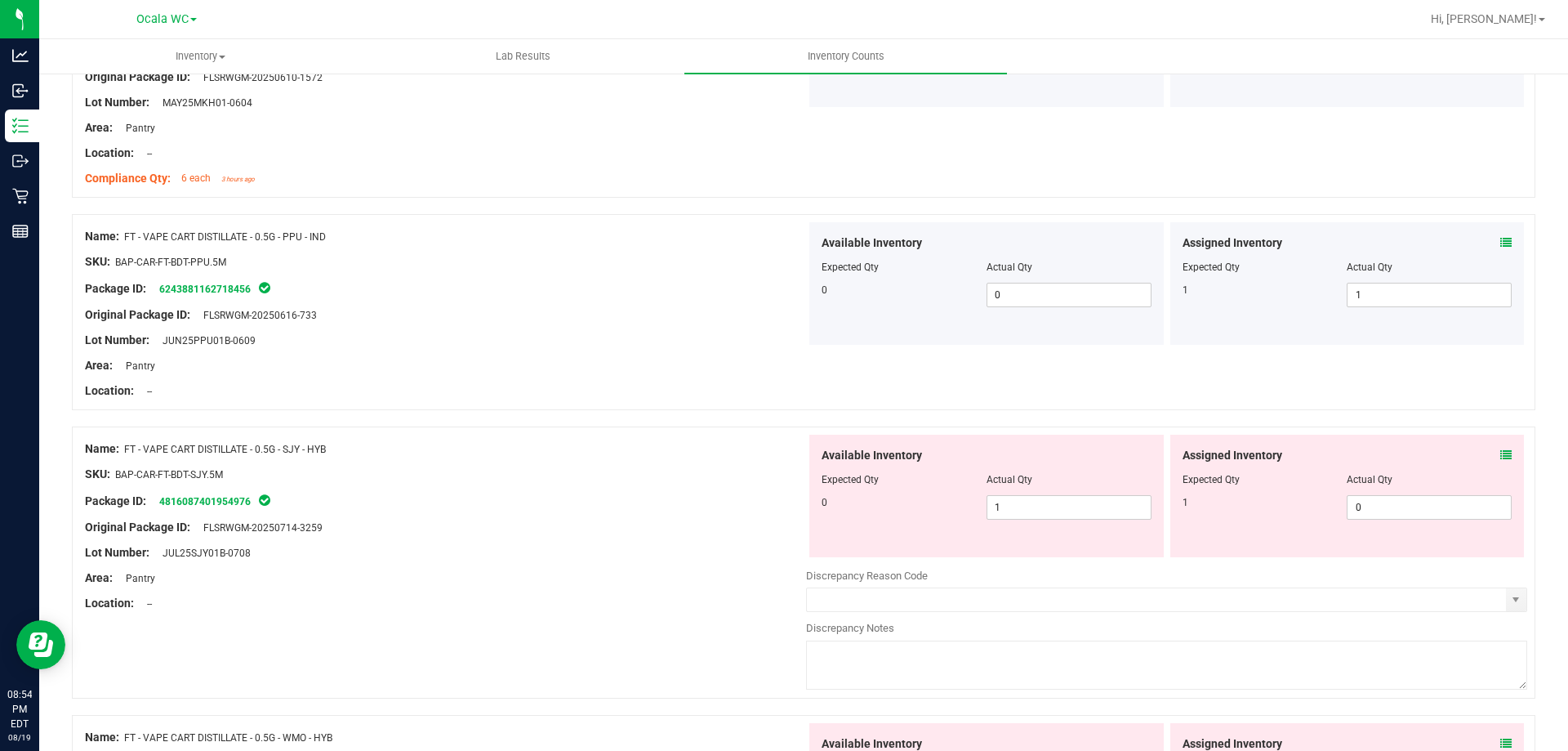
click at [665, 469] on div "SKU: BAP-CAR-FT-BDT-SJY.5M" at bounding box center [446, 474] width 721 height 17
click at [1485, 452] on div "Assigned Inventory" at bounding box center [1347, 456] width 330 height 17
click at [1486, 453] on div "Assigned Inventory" at bounding box center [1347, 456] width 330 height 17
click at [1501, 453] on icon at bounding box center [1506, 455] width 11 height 11
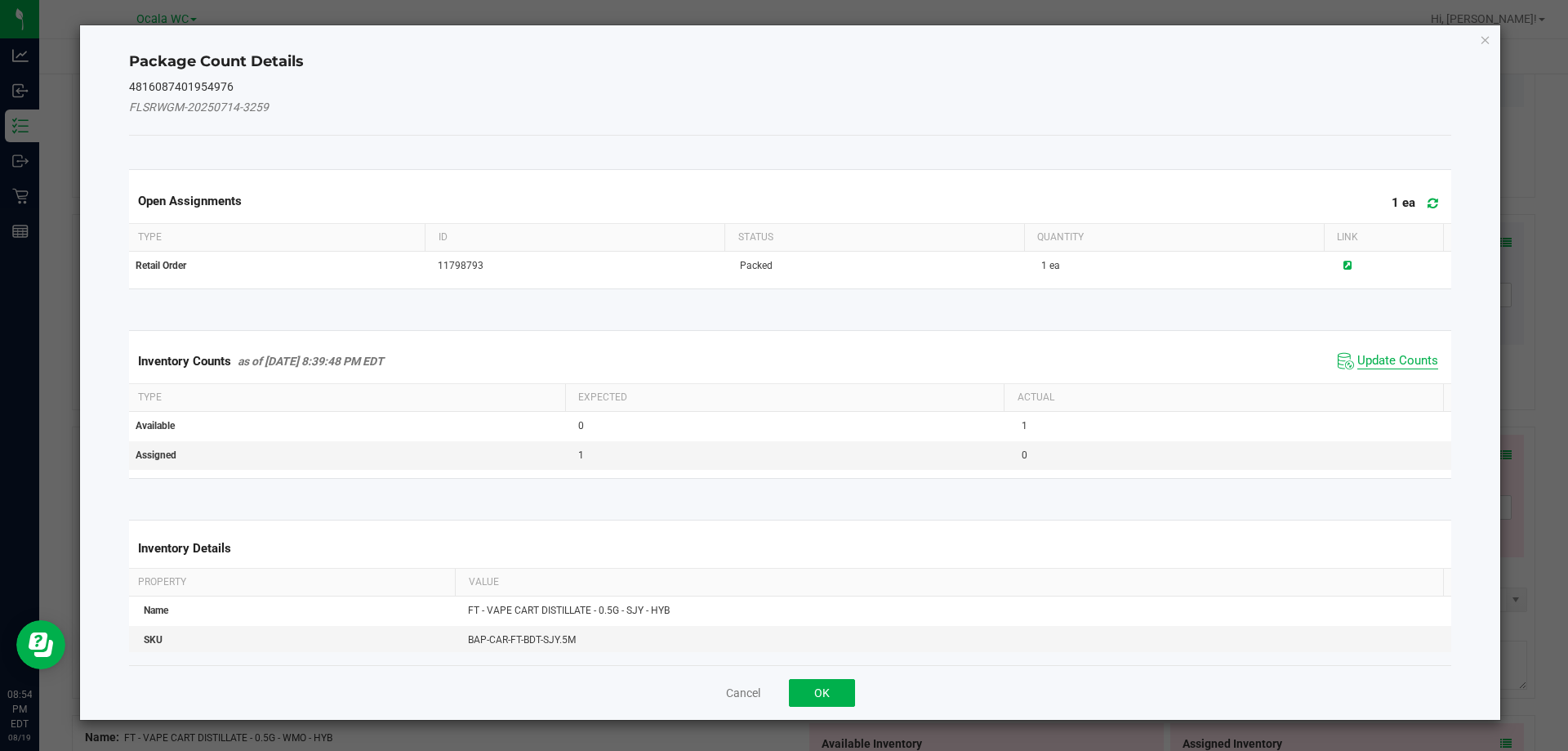
click at [1373, 353] on span "Update Counts" at bounding box center [1397, 361] width 81 height 16
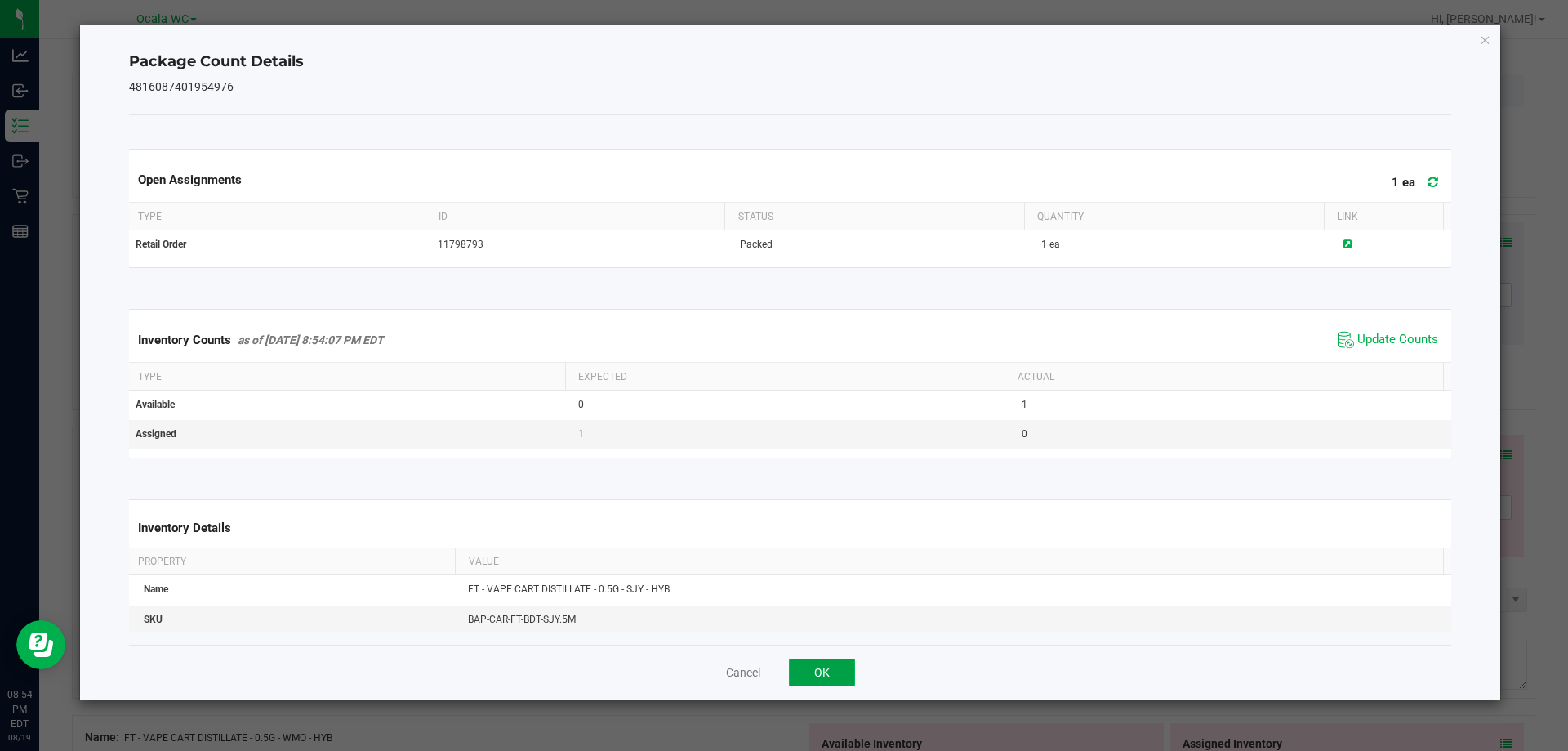
click at [828, 670] on button "OK" at bounding box center [822, 672] width 66 height 28
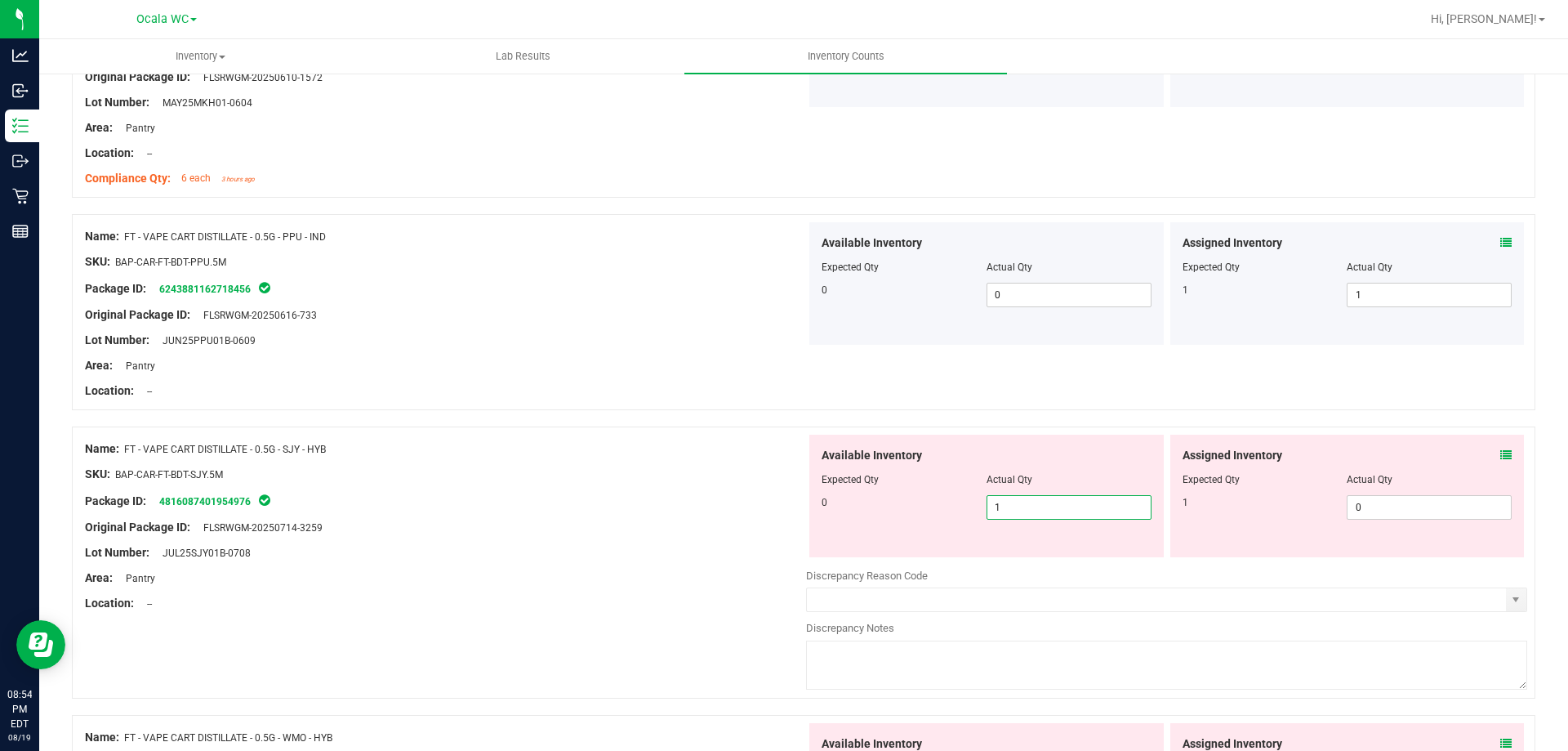
click at [1021, 506] on span "1 1" at bounding box center [1068, 507] width 165 height 25
click at [1021, 506] on input "1" at bounding box center [1068, 507] width 163 height 23
type input "0"
click at [587, 559] on div "Lot Number: JUL25SJY01B-0708" at bounding box center [446, 552] width 721 height 17
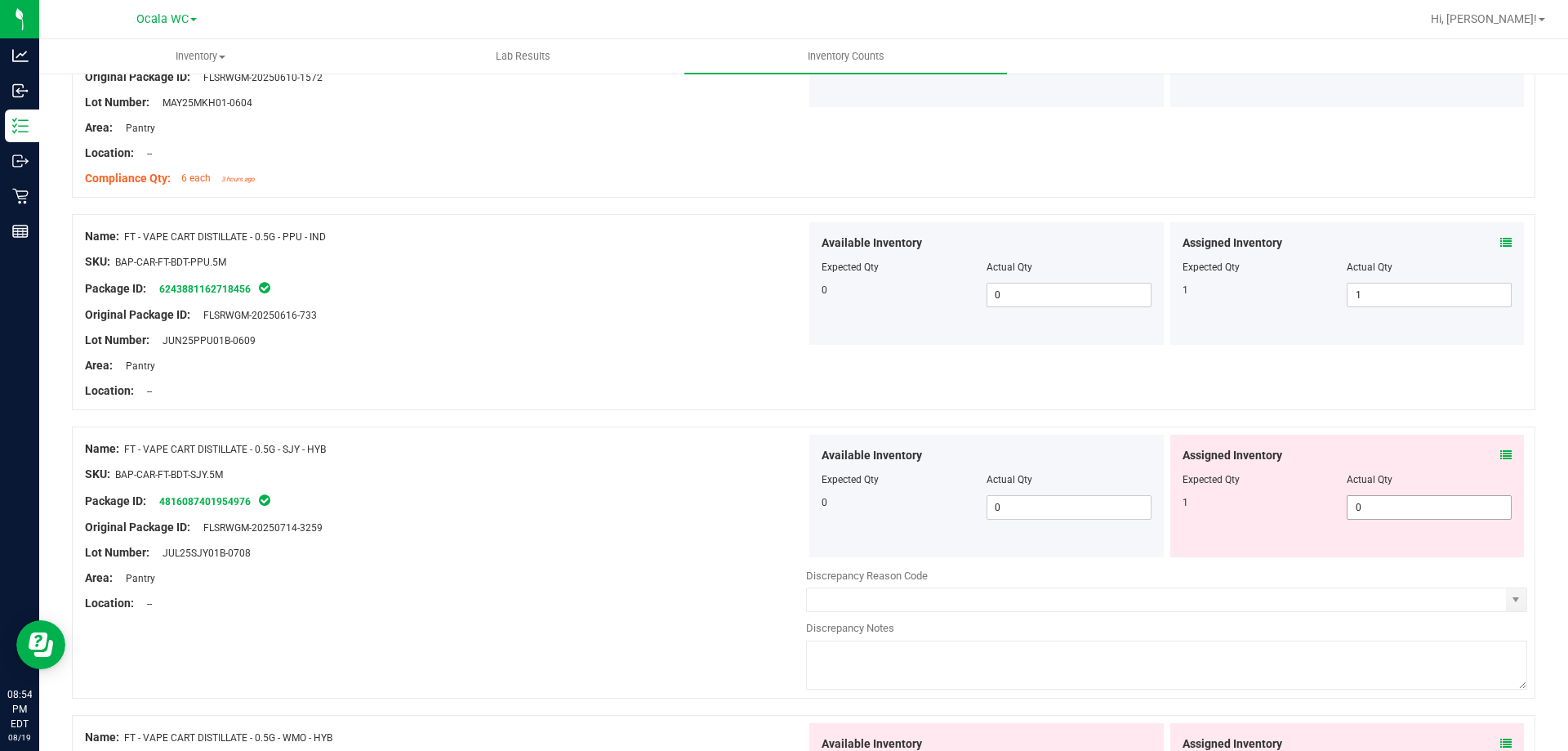
click at [1360, 505] on span "0 0" at bounding box center [1429, 507] width 165 height 25
click at [1360, 505] on input "0" at bounding box center [1429, 507] width 163 height 23
type input "1"
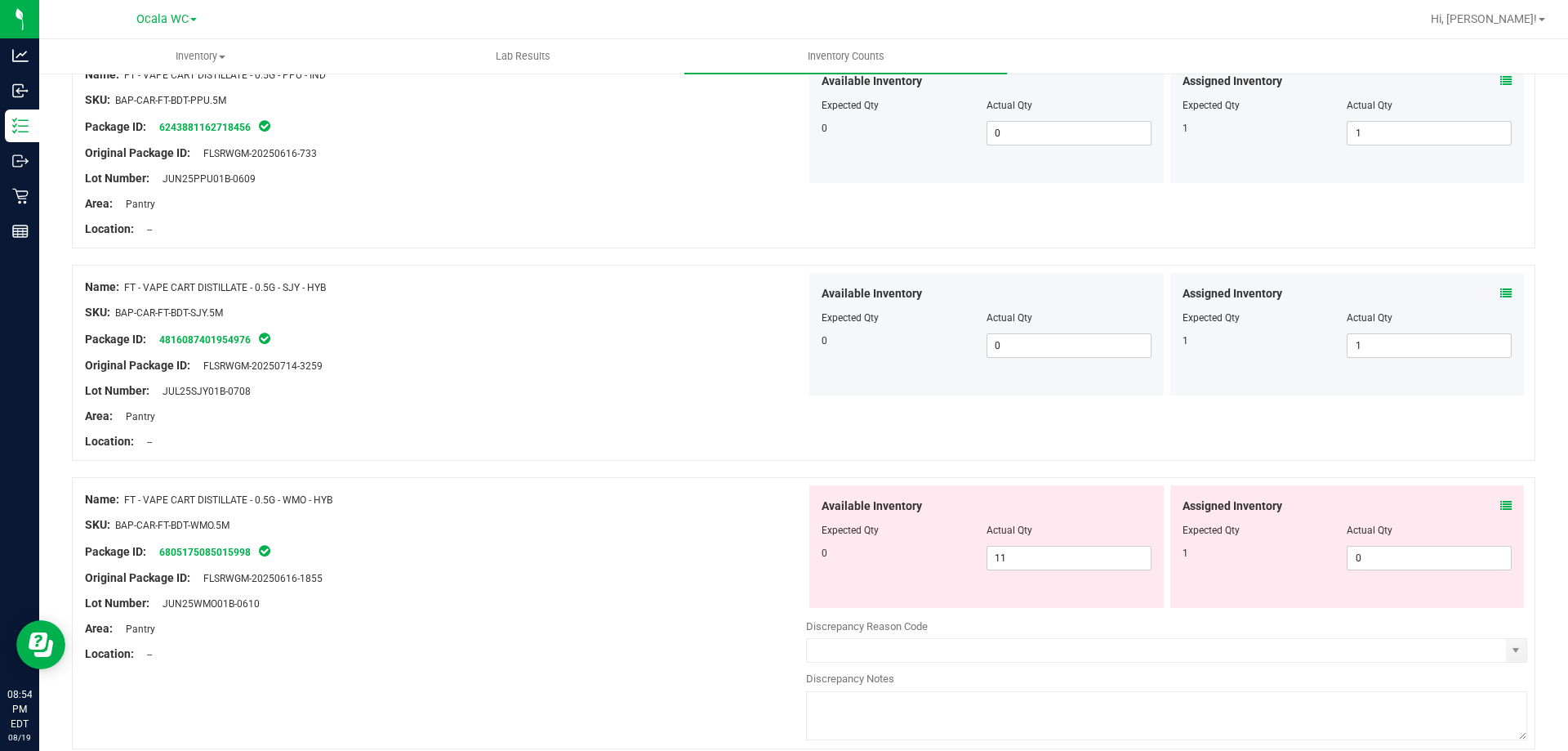
scroll to position [1880, 0]
click at [1501, 504] on icon at bounding box center [1506, 504] width 11 height 11
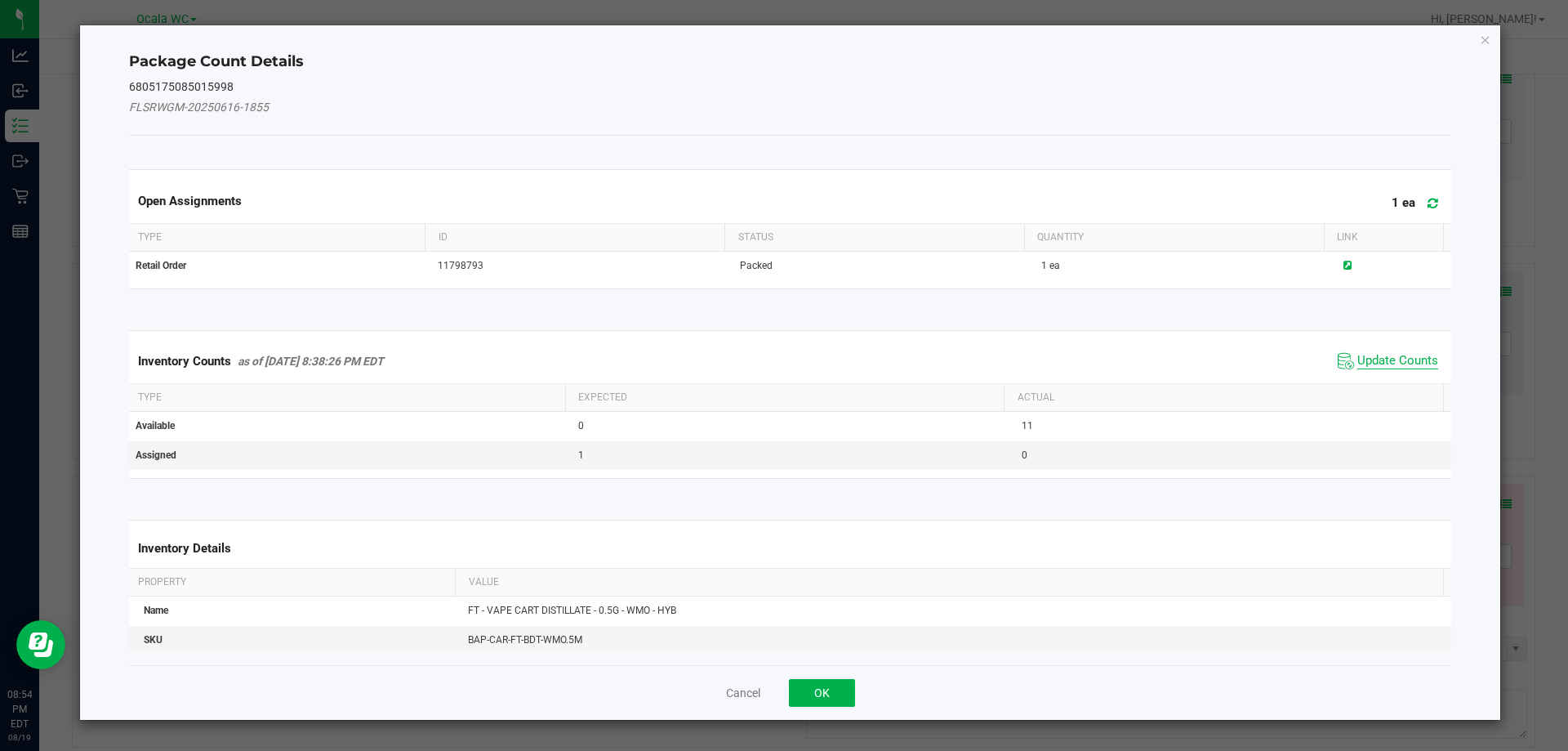
click at [1357, 364] on span "Update Counts" at bounding box center [1397, 361] width 81 height 16
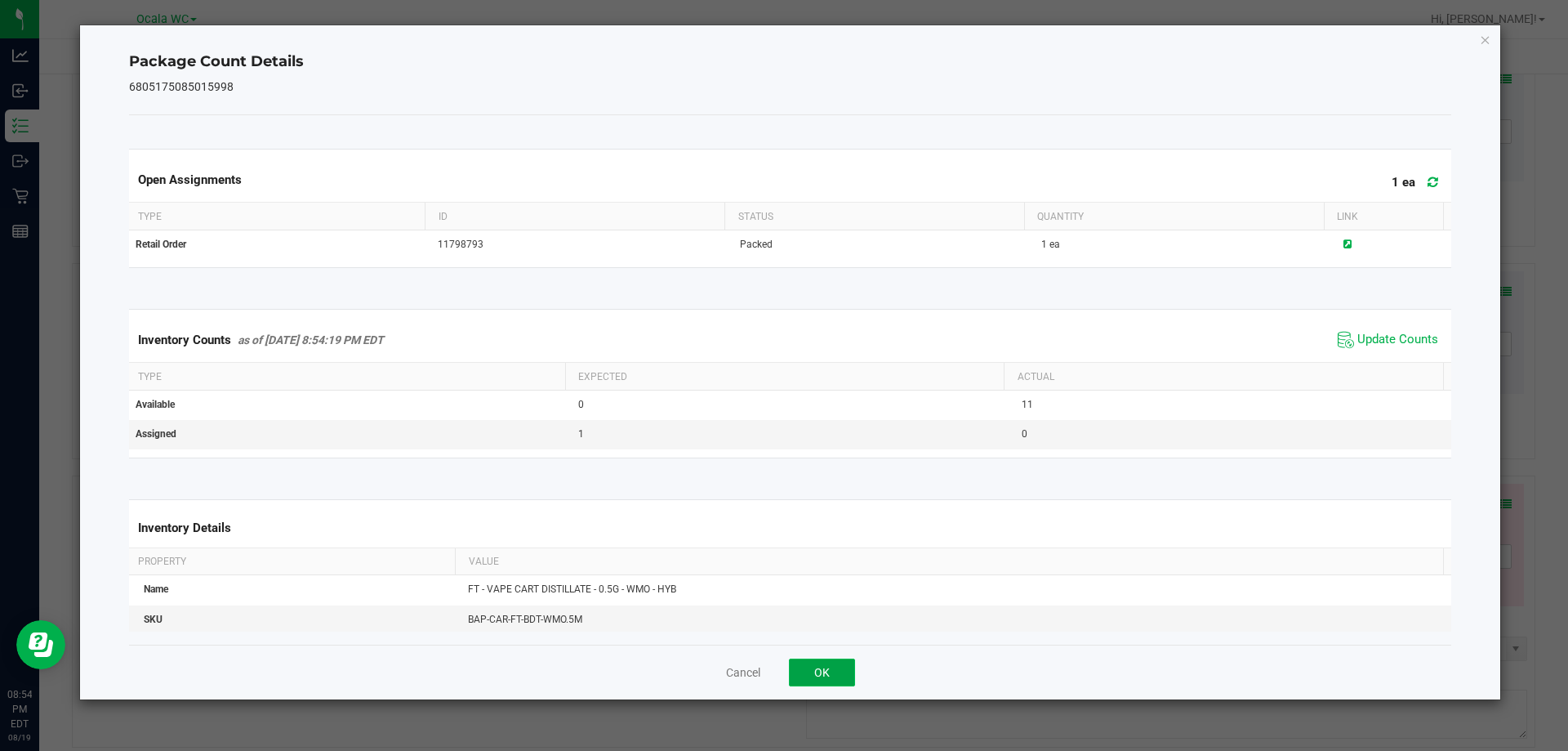
click at [814, 660] on button "OK" at bounding box center [822, 672] width 66 height 28
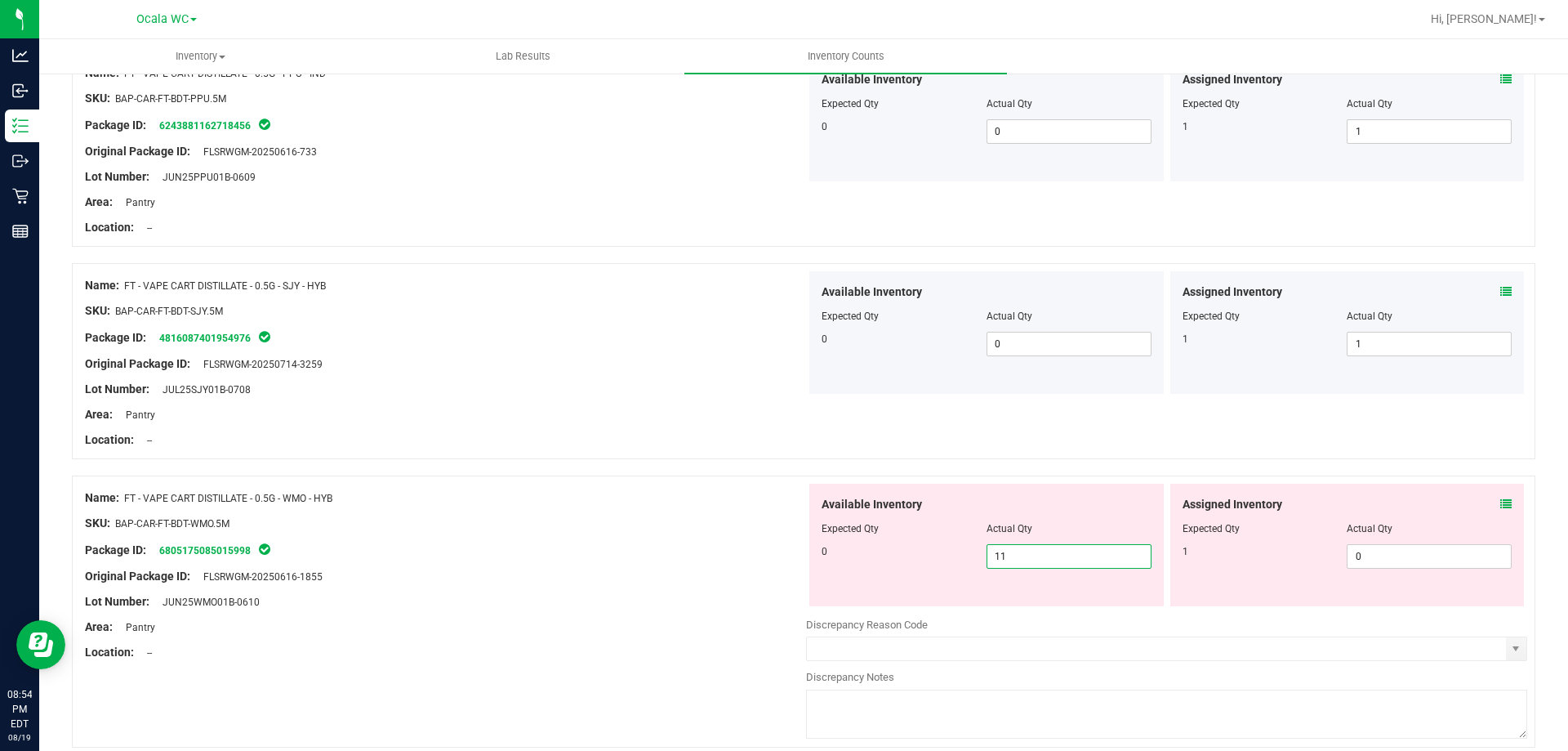
click at [1031, 566] on span "11 11" at bounding box center [1068, 556] width 165 height 25
click at [1031, 566] on input "11" at bounding box center [1068, 556] width 163 height 23
type input "0"
click at [646, 614] on div at bounding box center [446, 615] width 721 height 8
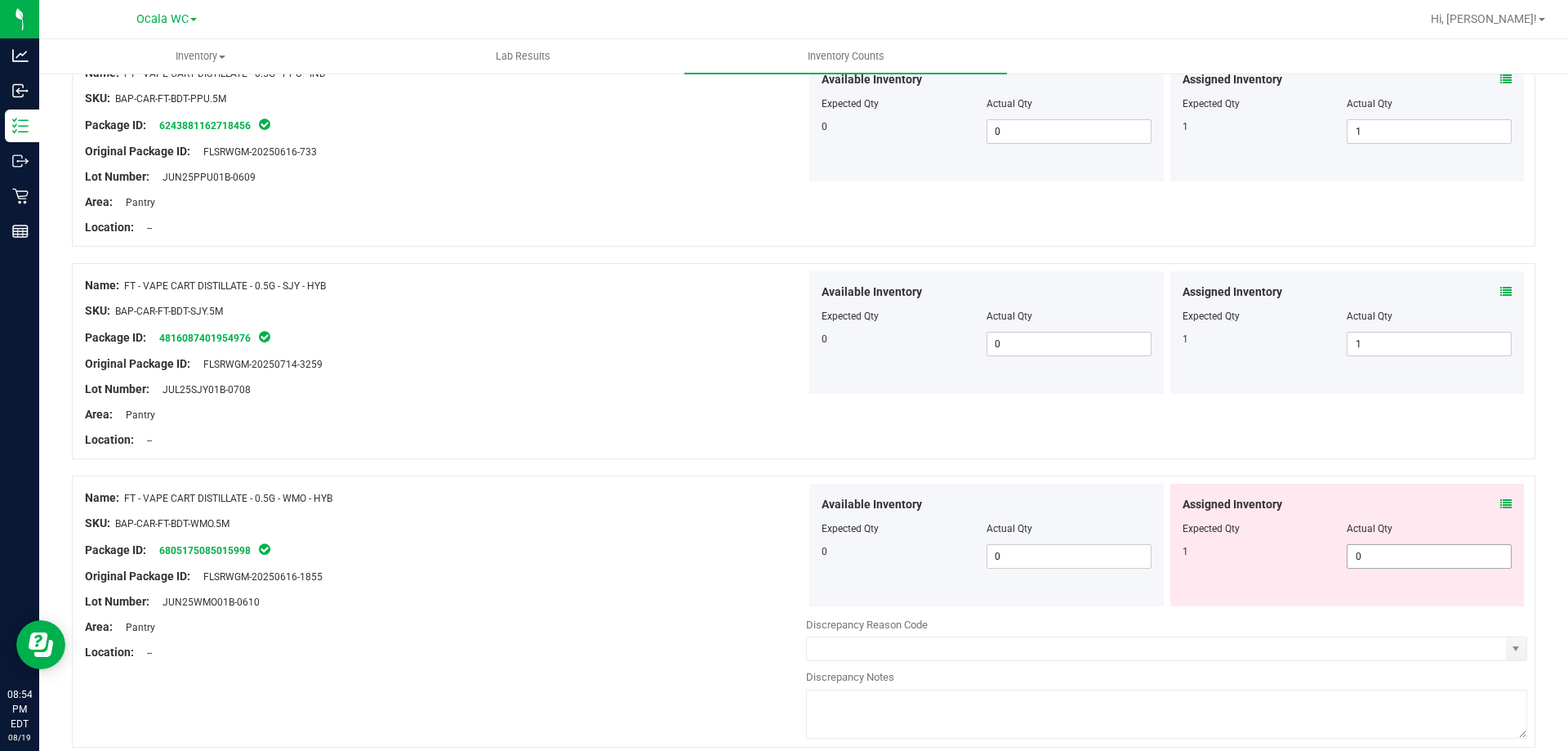
click at [1413, 560] on span "0 0" at bounding box center [1429, 556] width 165 height 25
click at [1413, 560] on input "0" at bounding box center [1429, 556] width 163 height 23
type input "1"
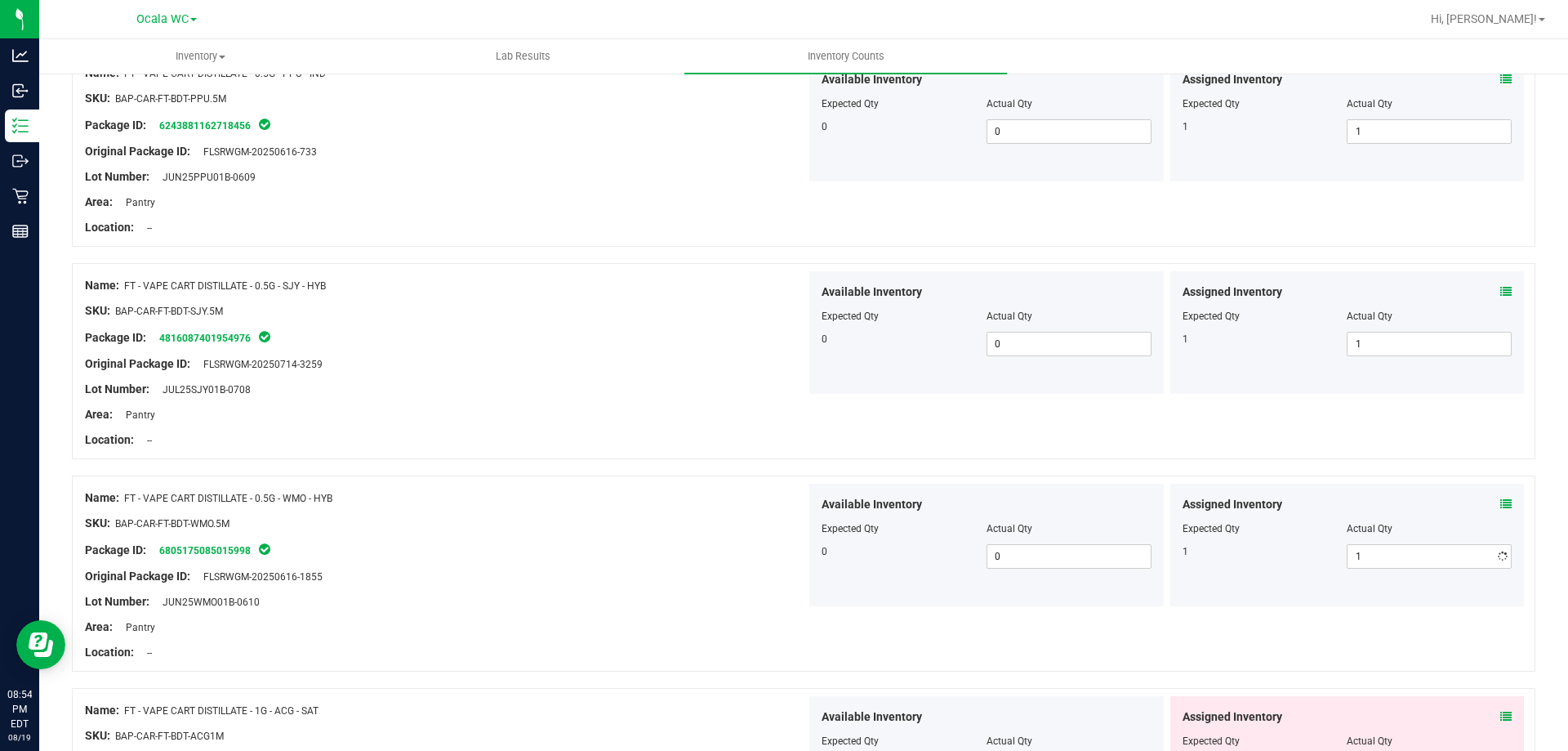
click at [683, 563] on div at bounding box center [446, 564] width 721 height 8
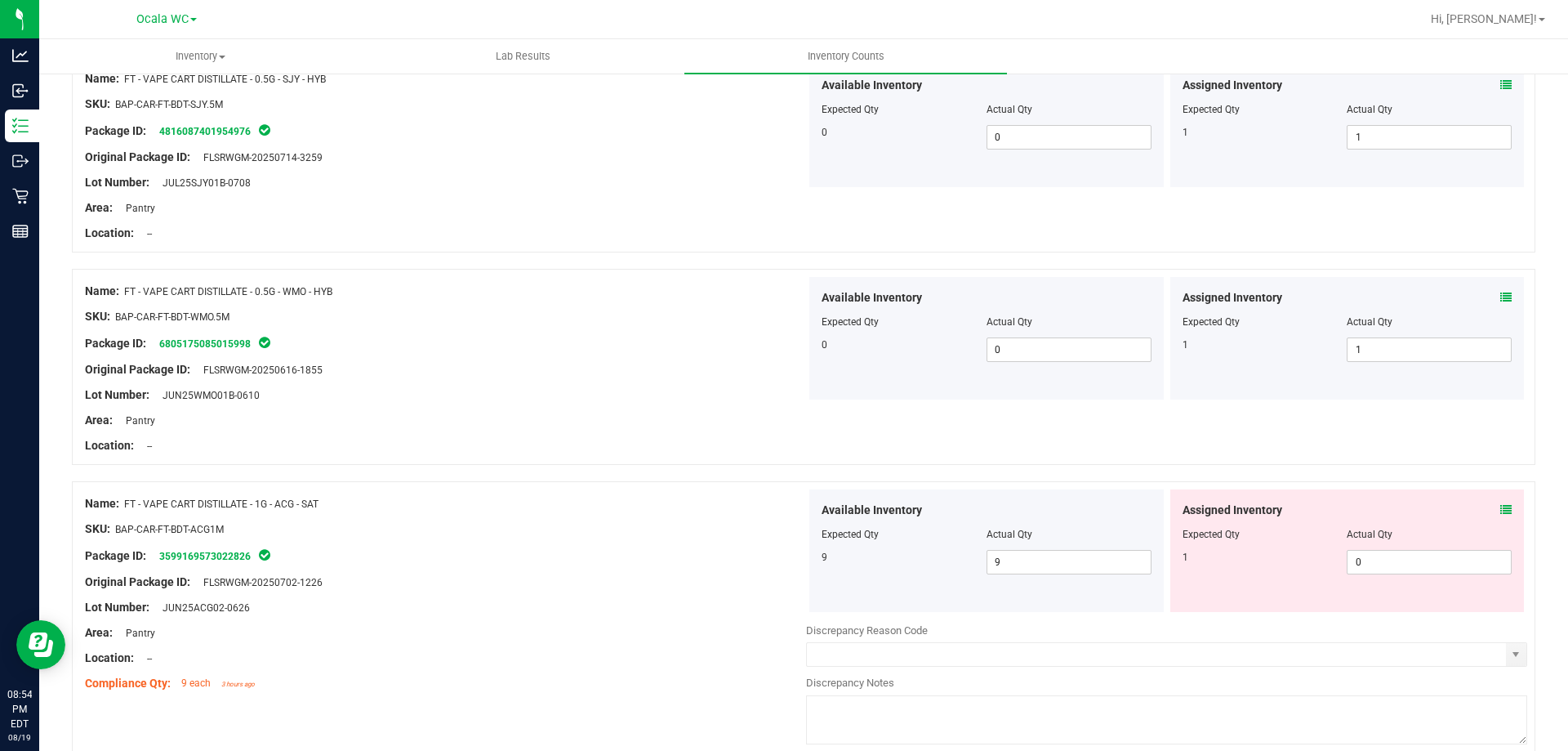
scroll to position [2124, 0]
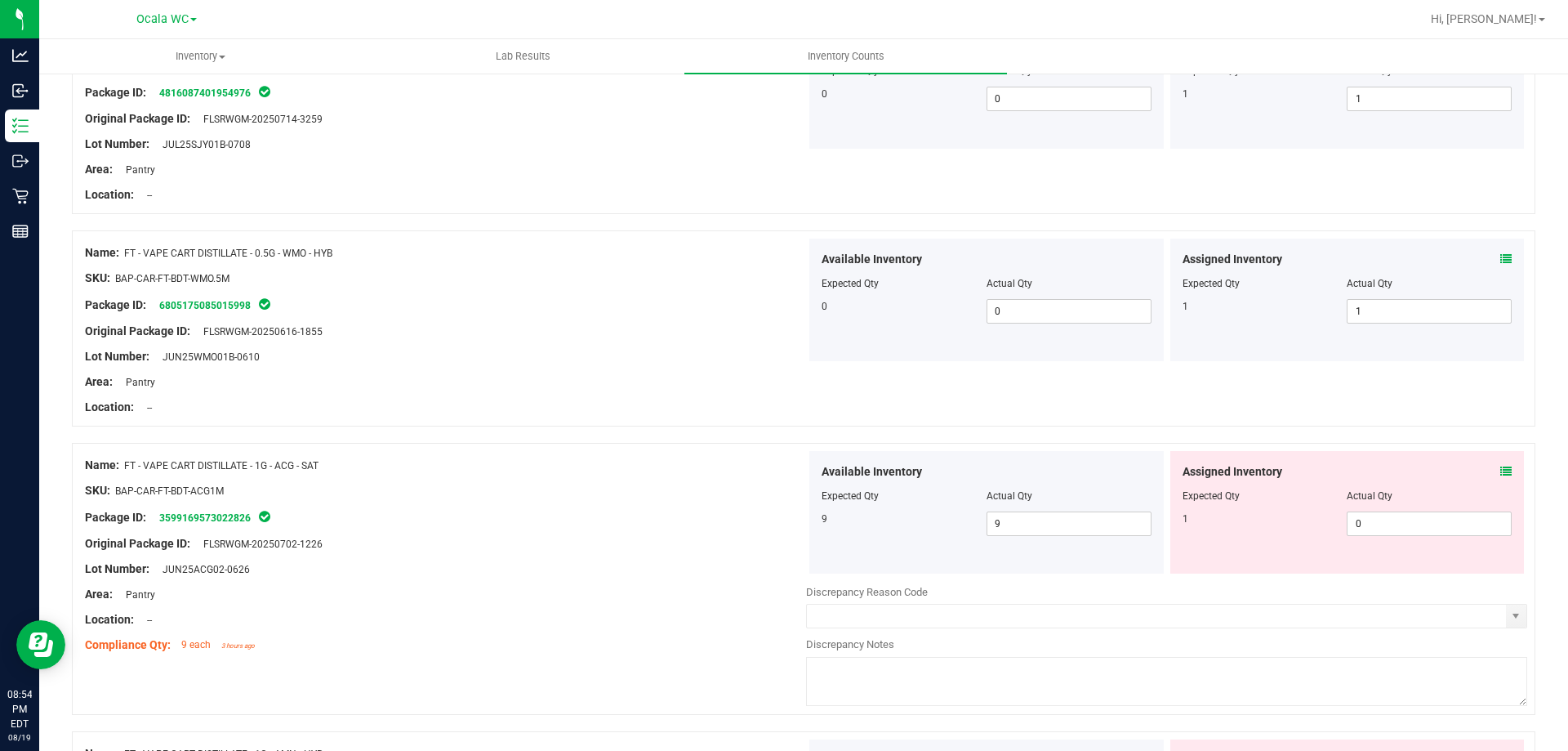
click at [1501, 468] on icon at bounding box center [1506, 471] width 11 height 11
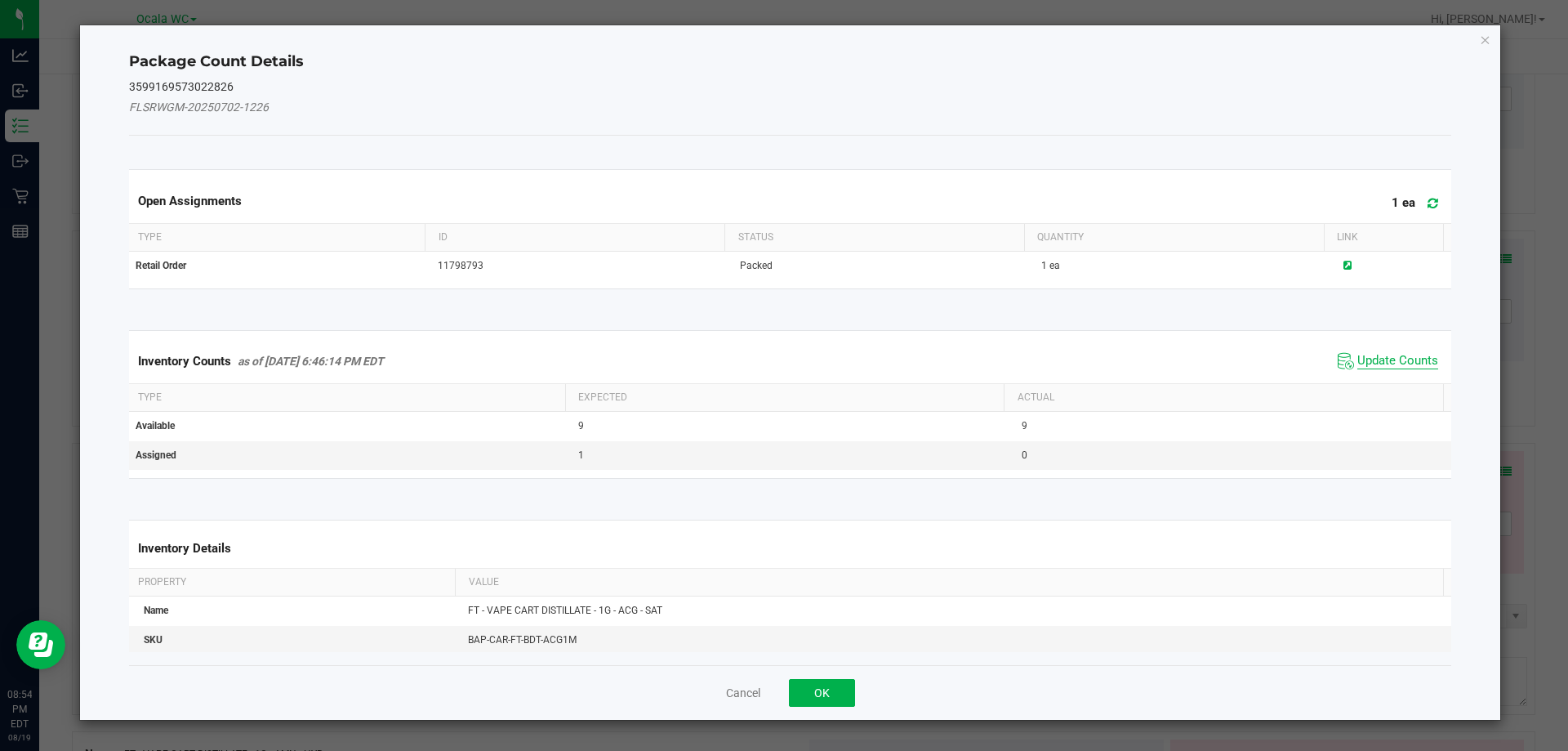
click at [1381, 368] on span "Update Counts" at bounding box center [1397, 361] width 81 height 16
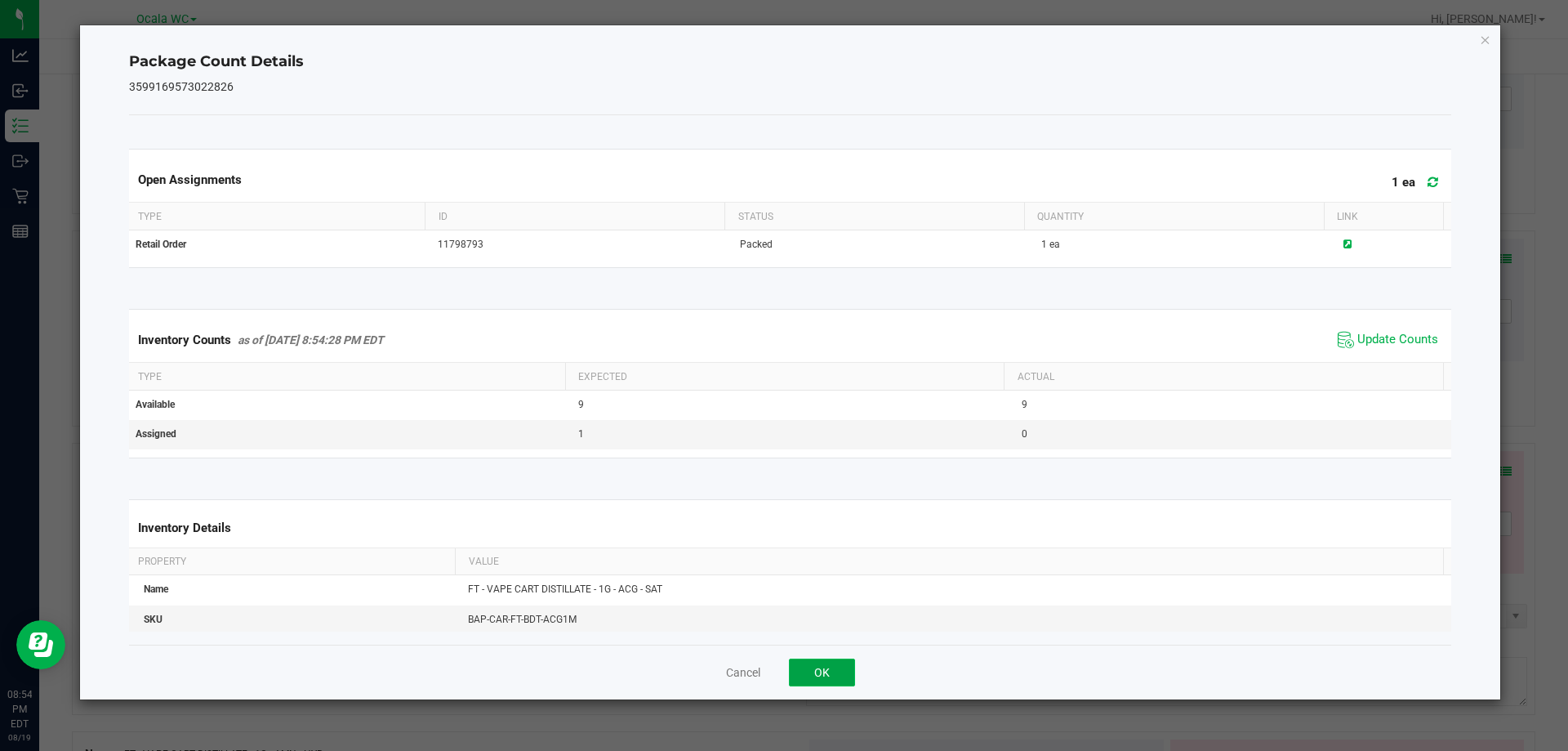
click at [804, 666] on button "OK" at bounding box center [822, 672] width 66 height 28
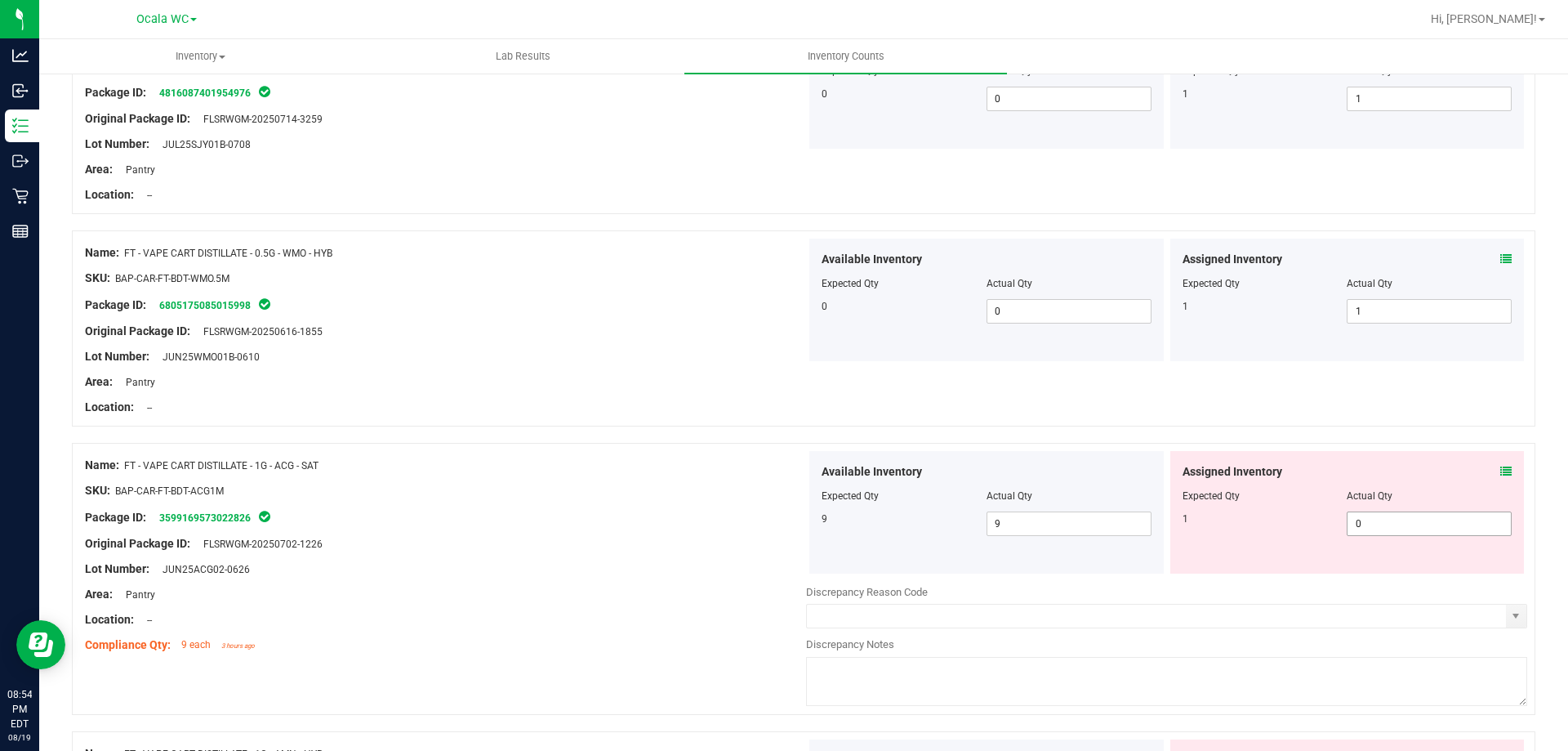
click at [1377, 526] on span "0 0" at bounding box center [1429, 524] width 165 height 25
click at [1377, 526] on input "0" at bounding box center [1429, 524] width 163 height 23
type input "1"
click at [505, 575] on div "Lot Number: JUN25ACG02-0626" at bounding box center [446, 569] width 721 height 17
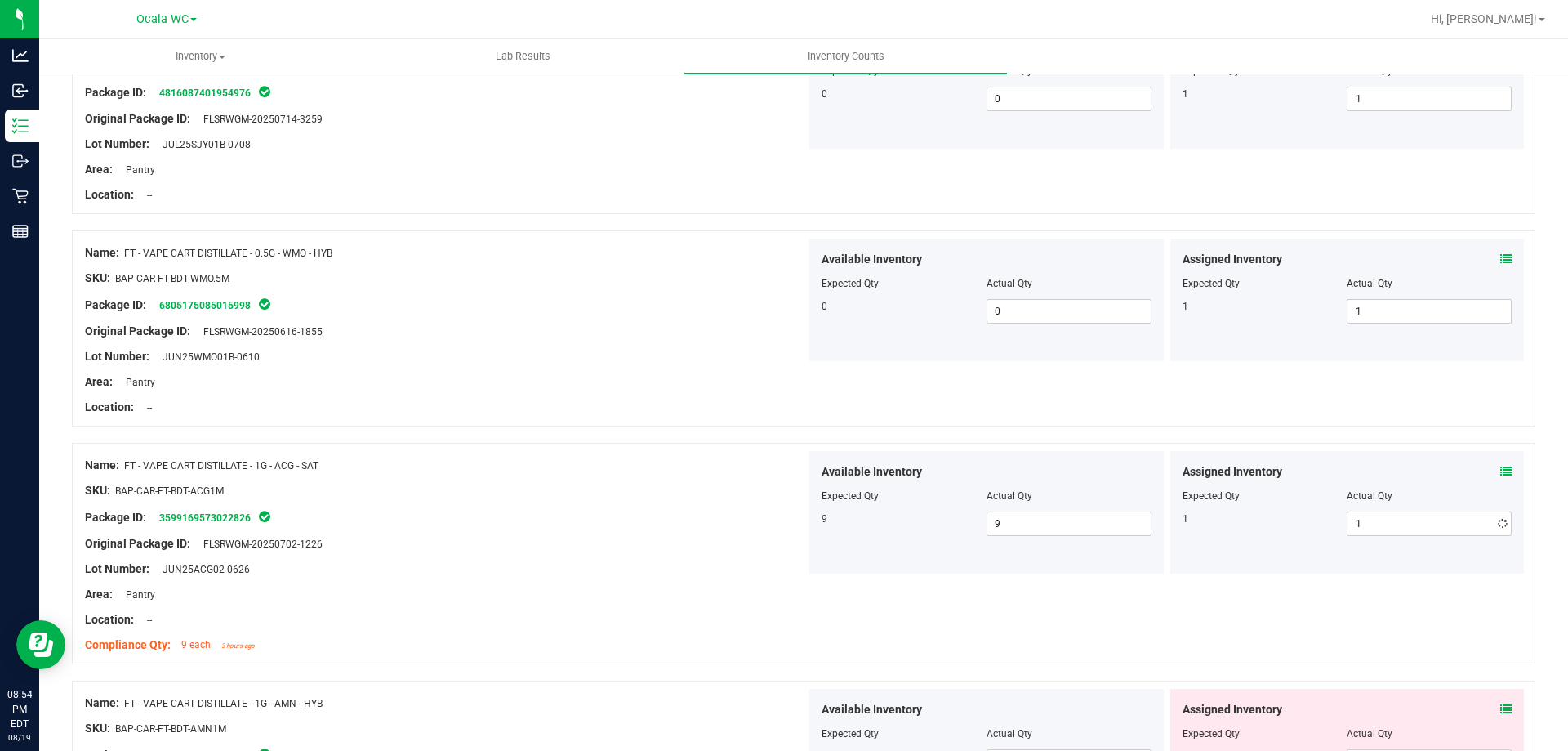
scroll to position [2370, 0]
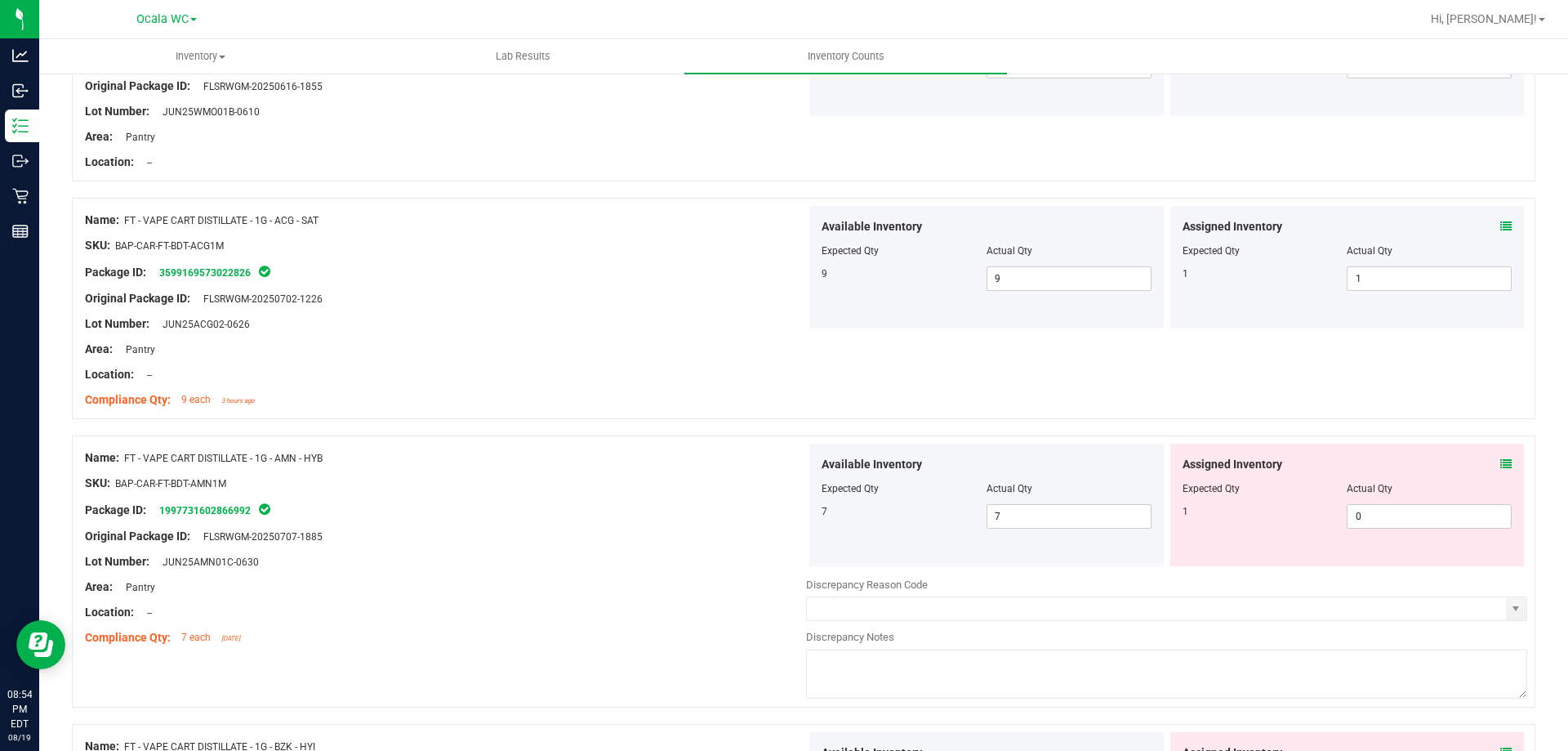
click at [1501, 465] on icon at bounding box center [1506, 464] width 11 height 11
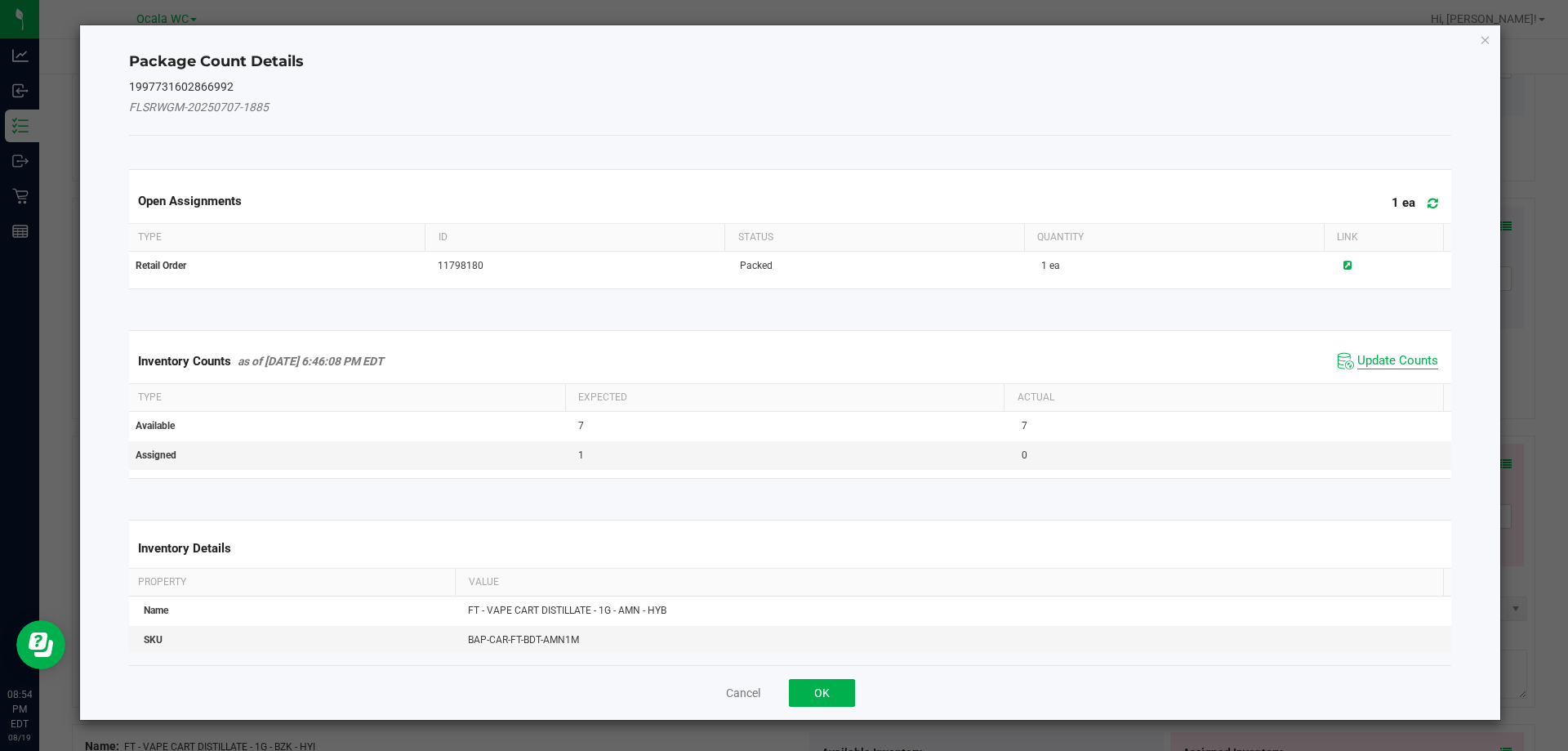
click at [1420, 366] on span "Update Counts" at bounding box center [1397, 361] width 81 height 16
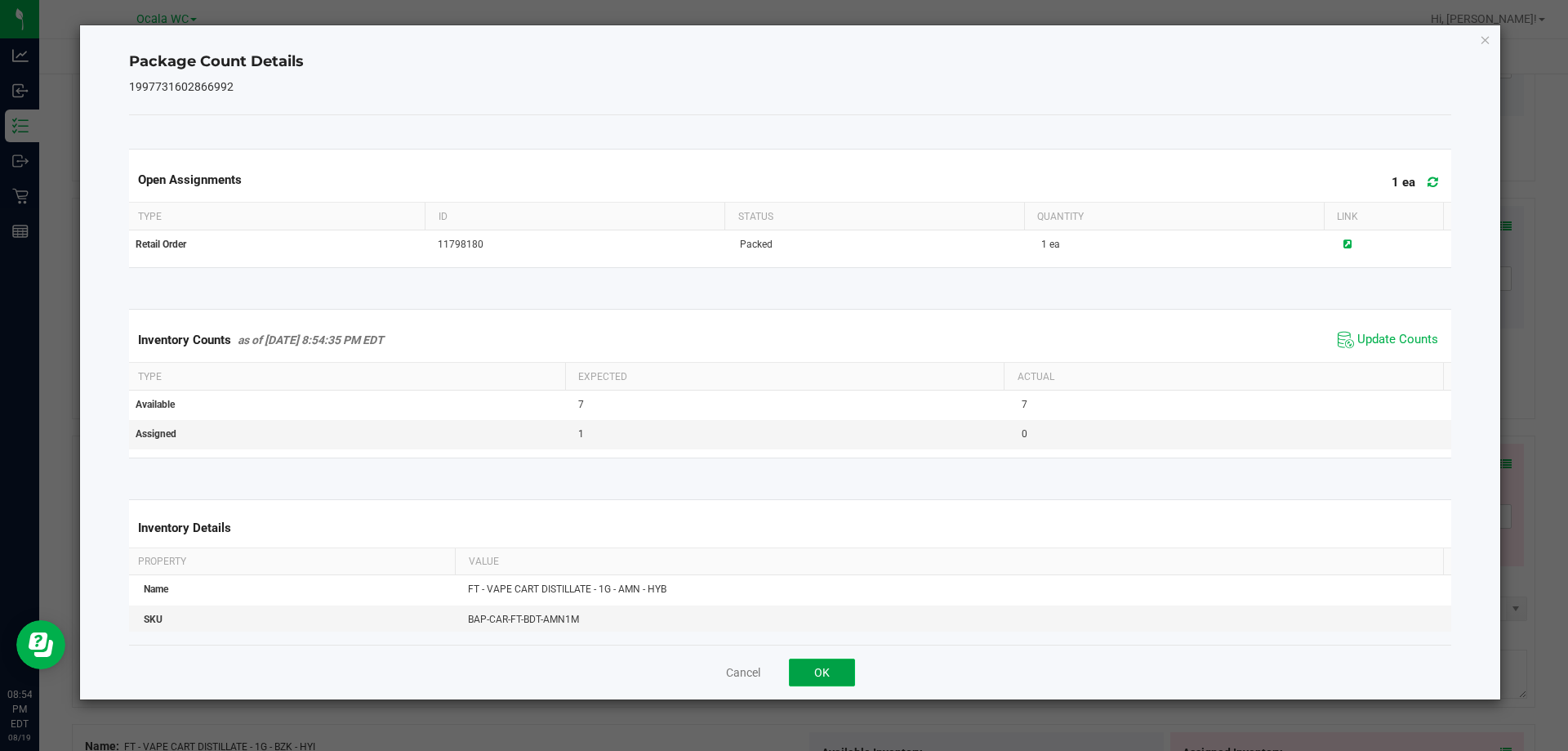
click at [823, 665] on button "OK" at bounding box center [822, 672] width 66 height 28
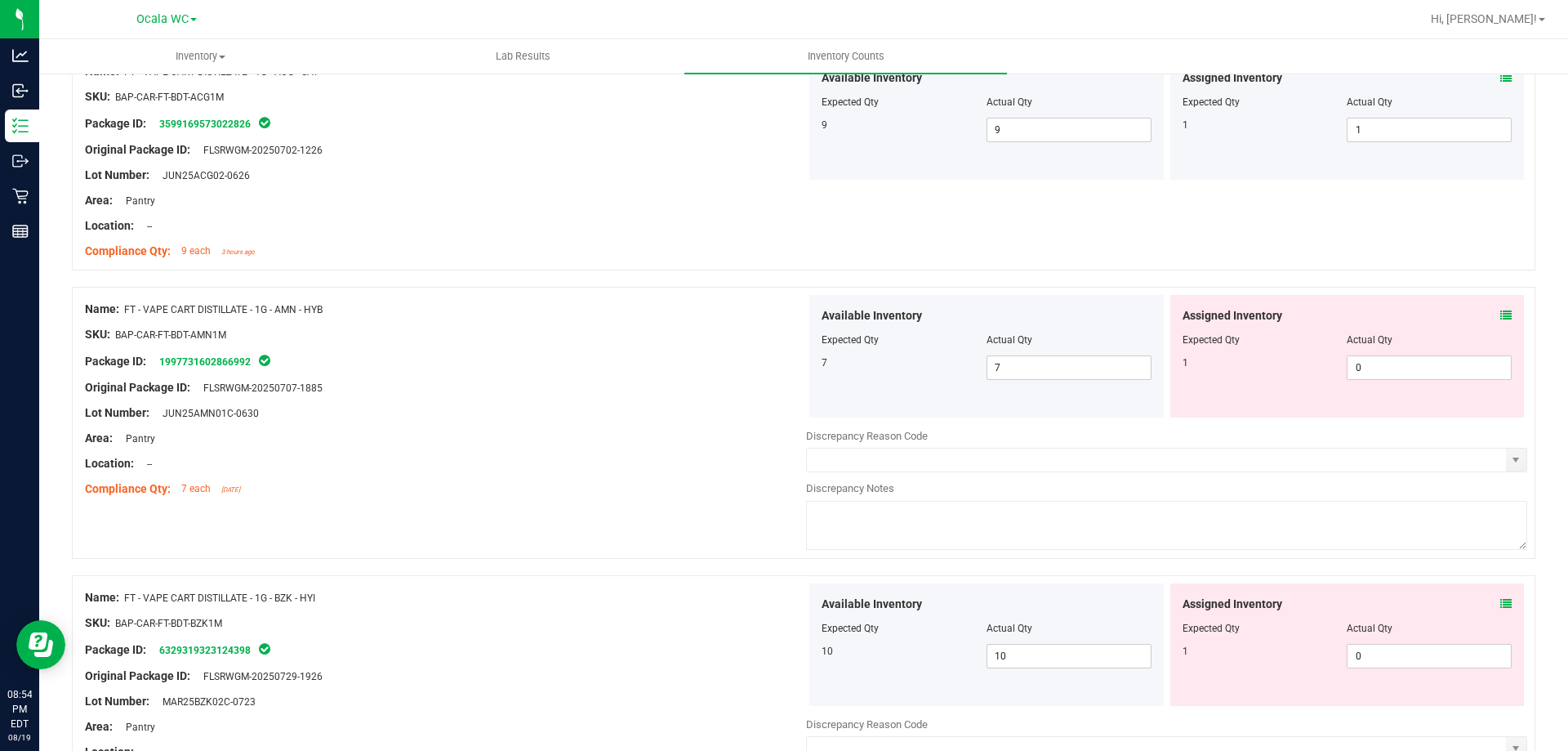
scroll to position [2533, 0]
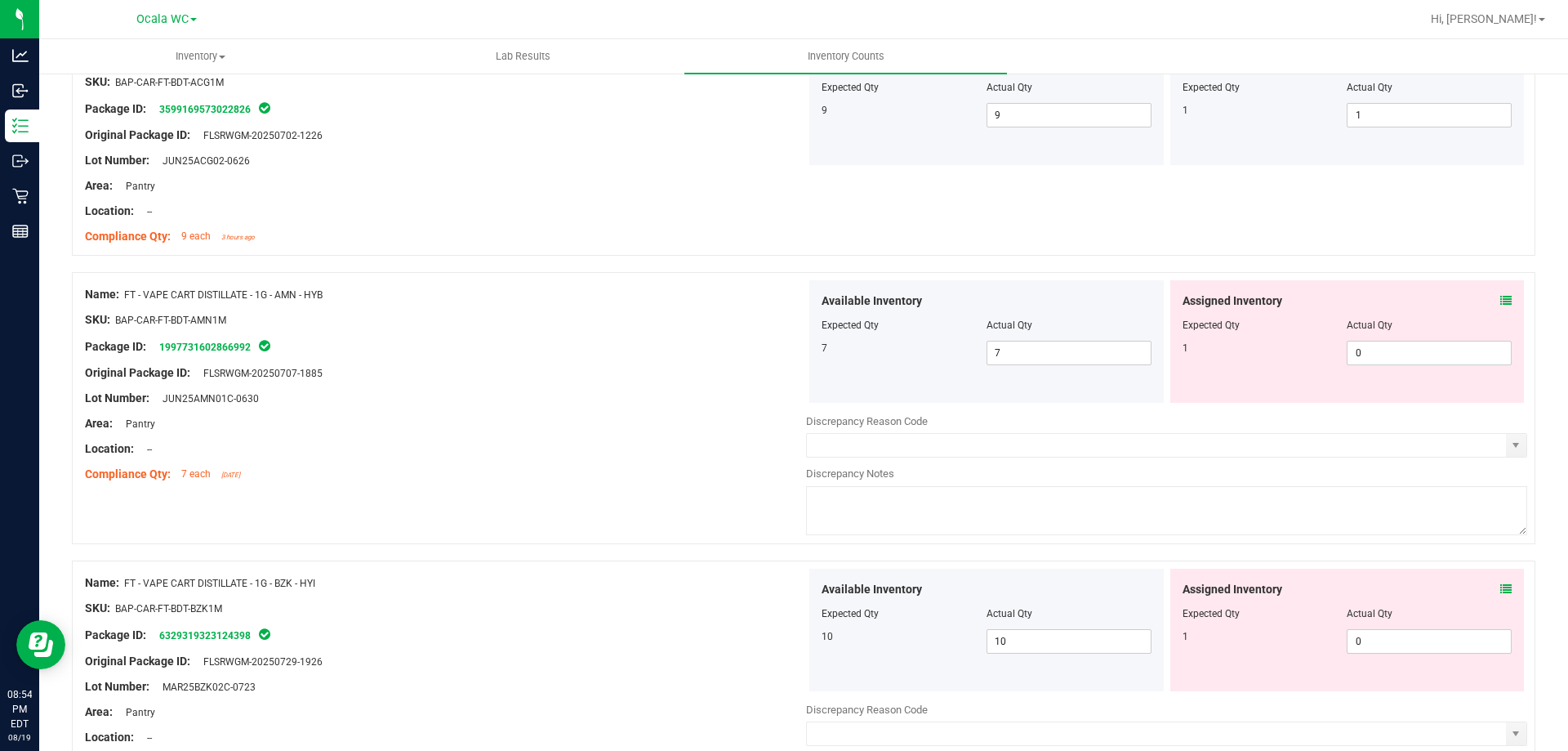
click at [1501, 298] on icon at bounding box center [1506, 300] width 11 height 11
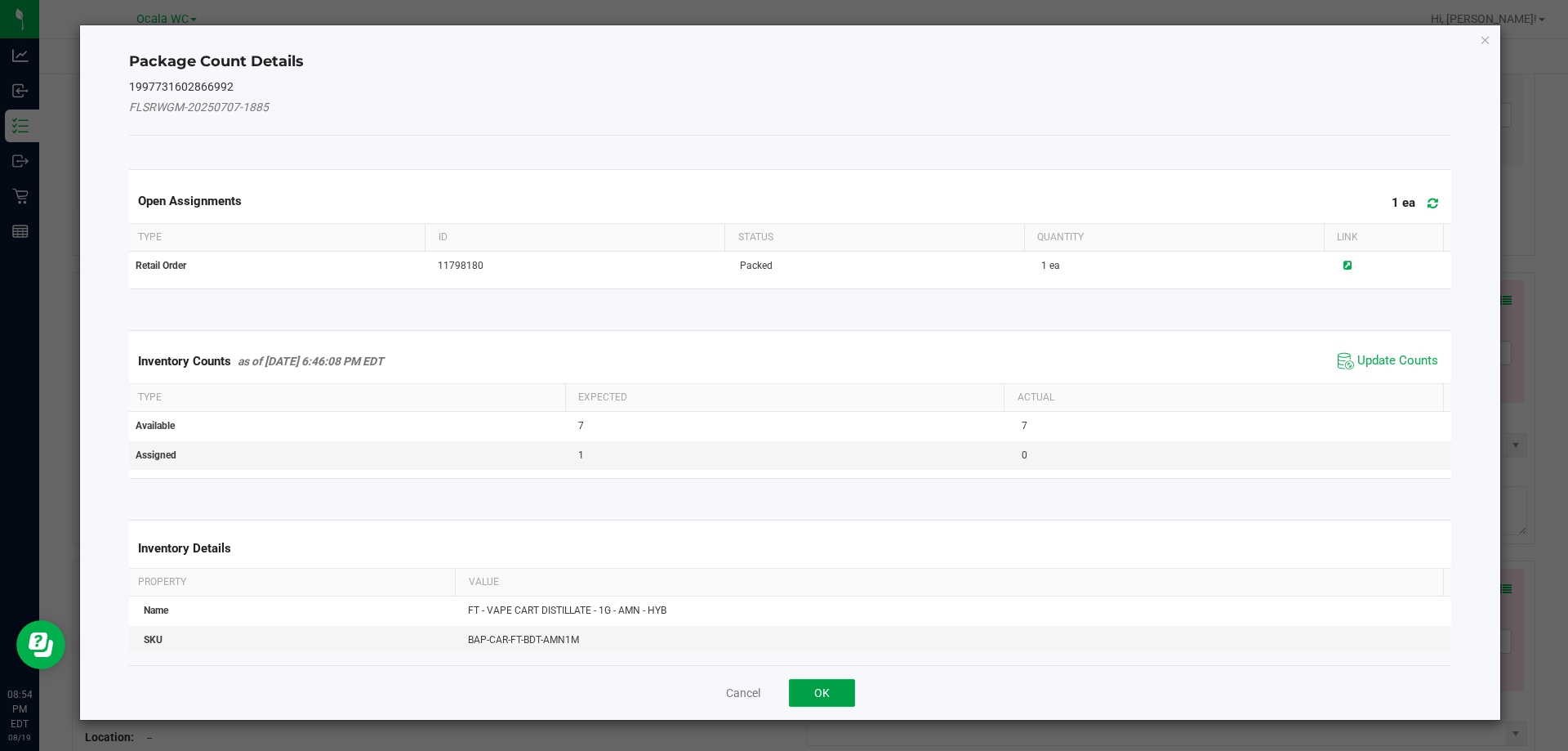
click at [813, 682] on button "OK" at bounding box center [822, 693] width 66 height 28
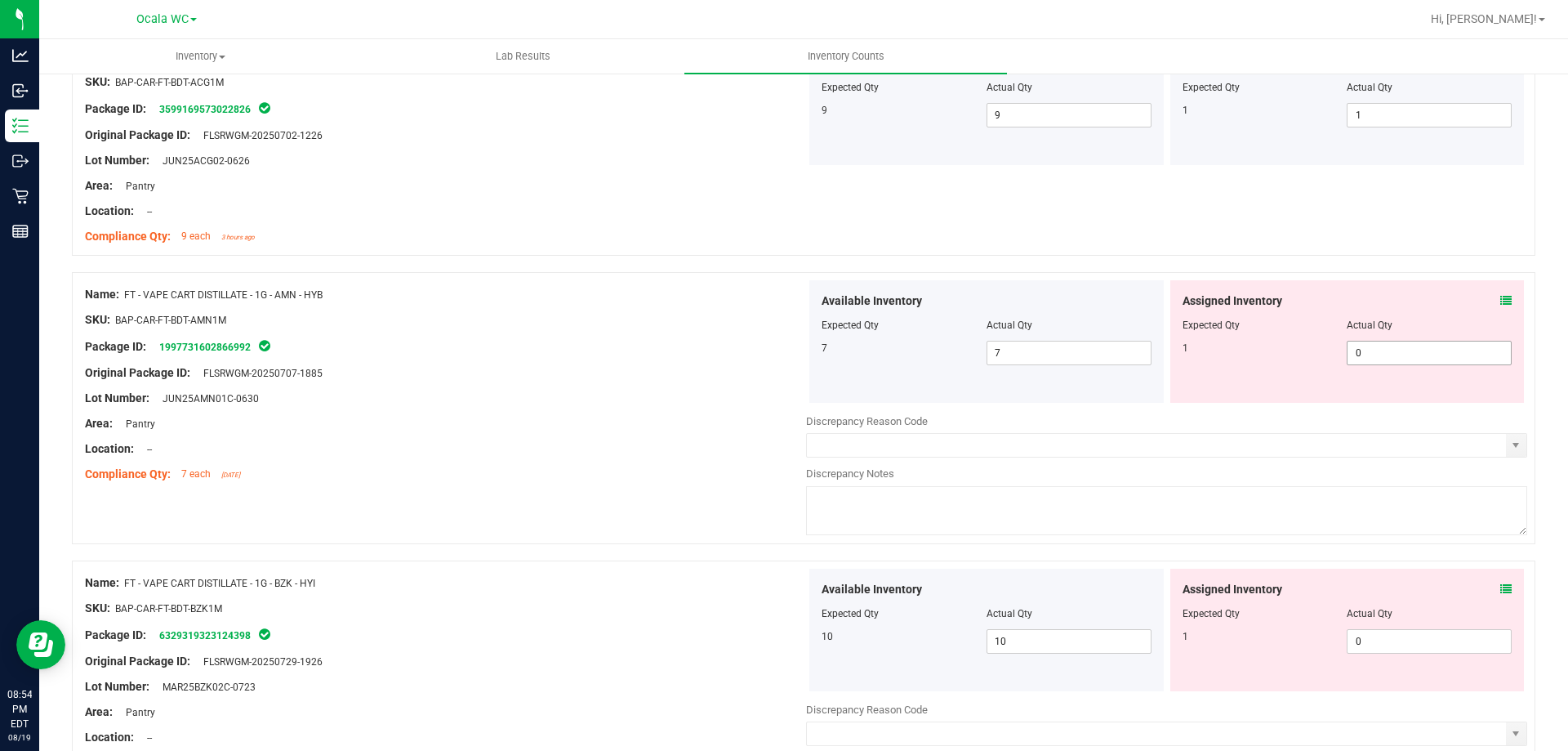
click at [1429, 359] on span "0 0" at bounding box center [1429, 353] width 165 height 25
click at [1429, 359] on input "0" at bounding box center [1429, 353] width 163 height 23
type input "1"
click at [565, 428] on div "Area: Pantry" at bounding box center [446, 424] width 721 height 17
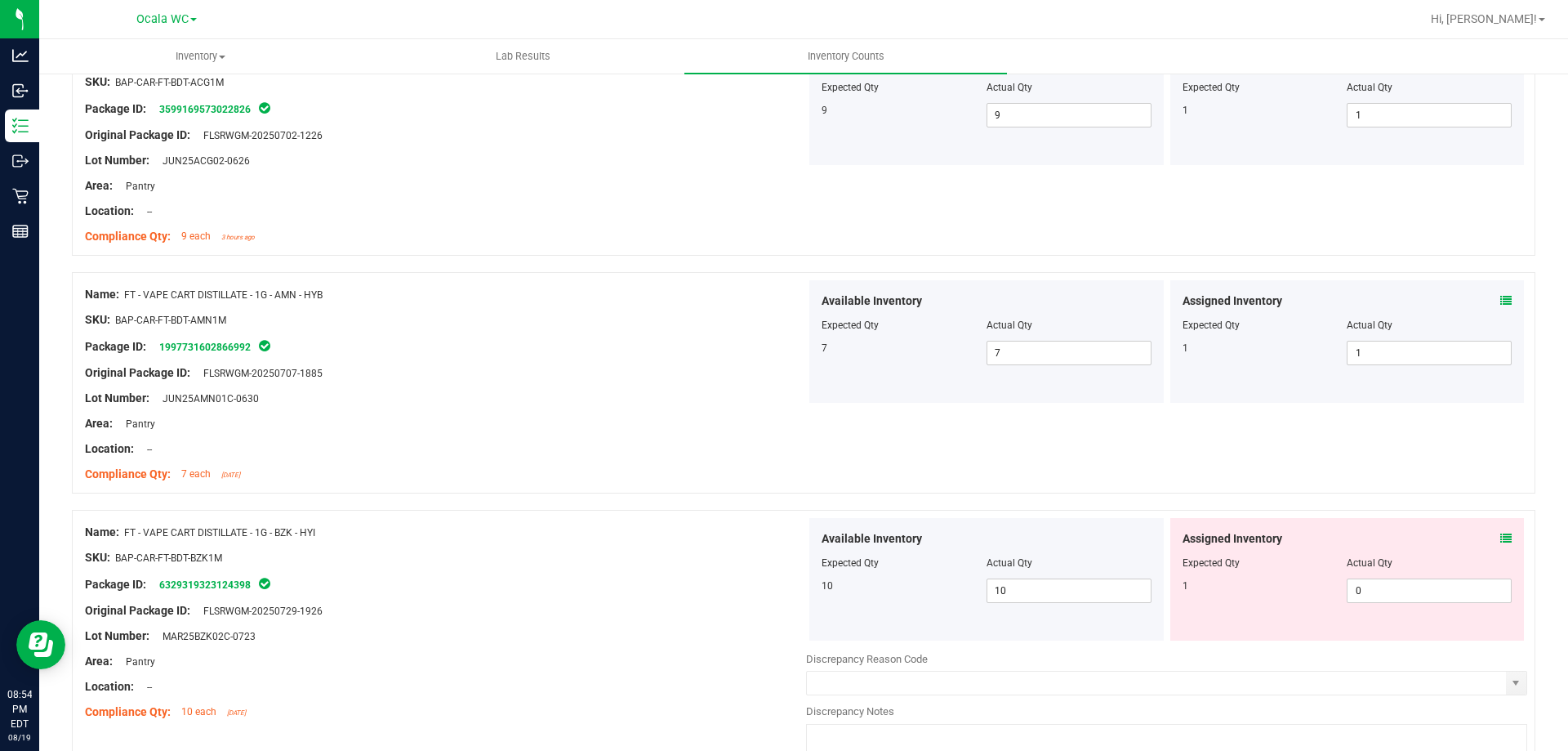
click at [1501, 535] on icon at bounding box center [1506, 538] width 11 height 11
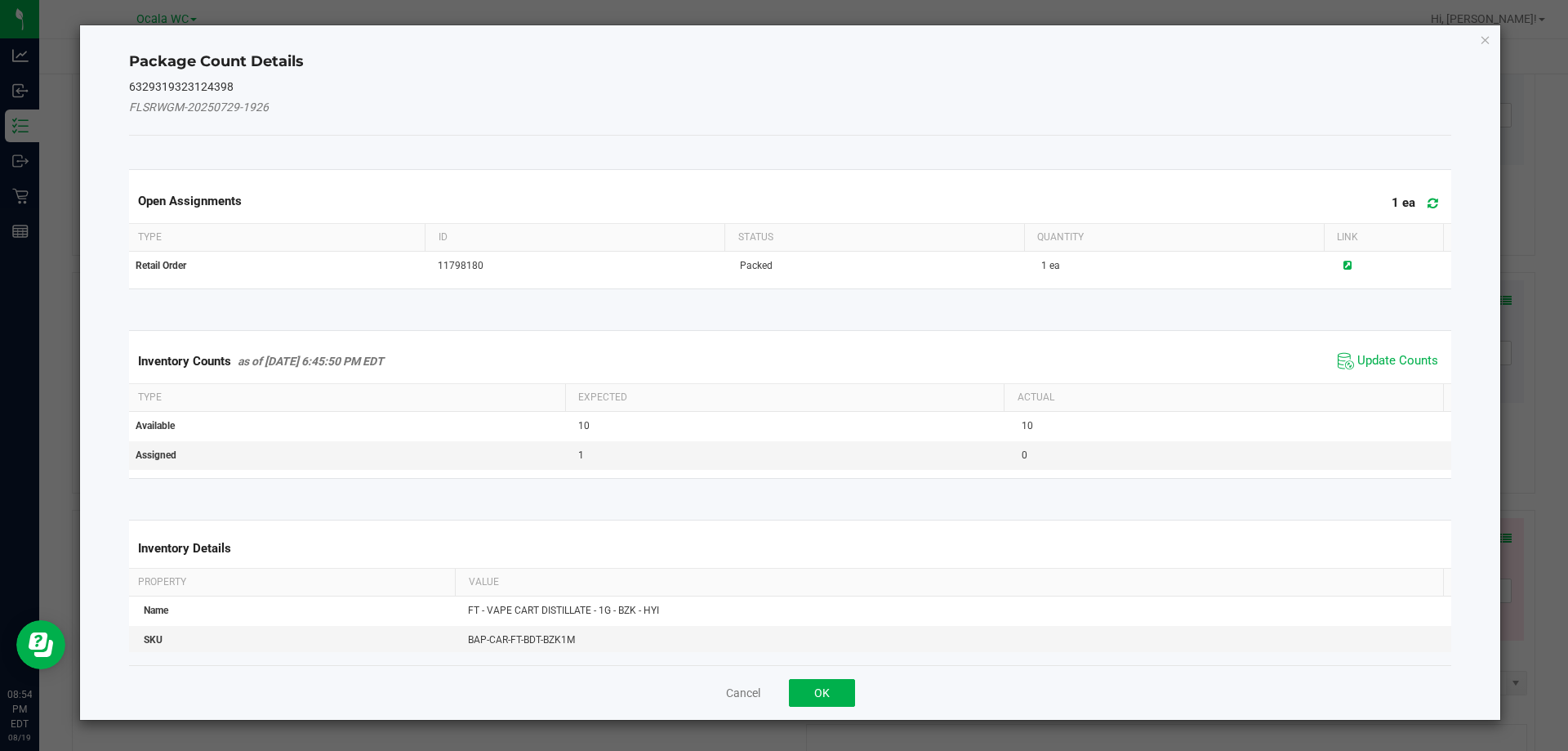
click at [1479, 44] on div "Package Count Details 6329319323124398 FLSRWGM-20250729-1926 Open Assignments 1…" at bounding box center [791, 373] width 1421 height 694
click at [1482, 38] on icon "Close" at bounding box center [1486, 39] width 11 height 20
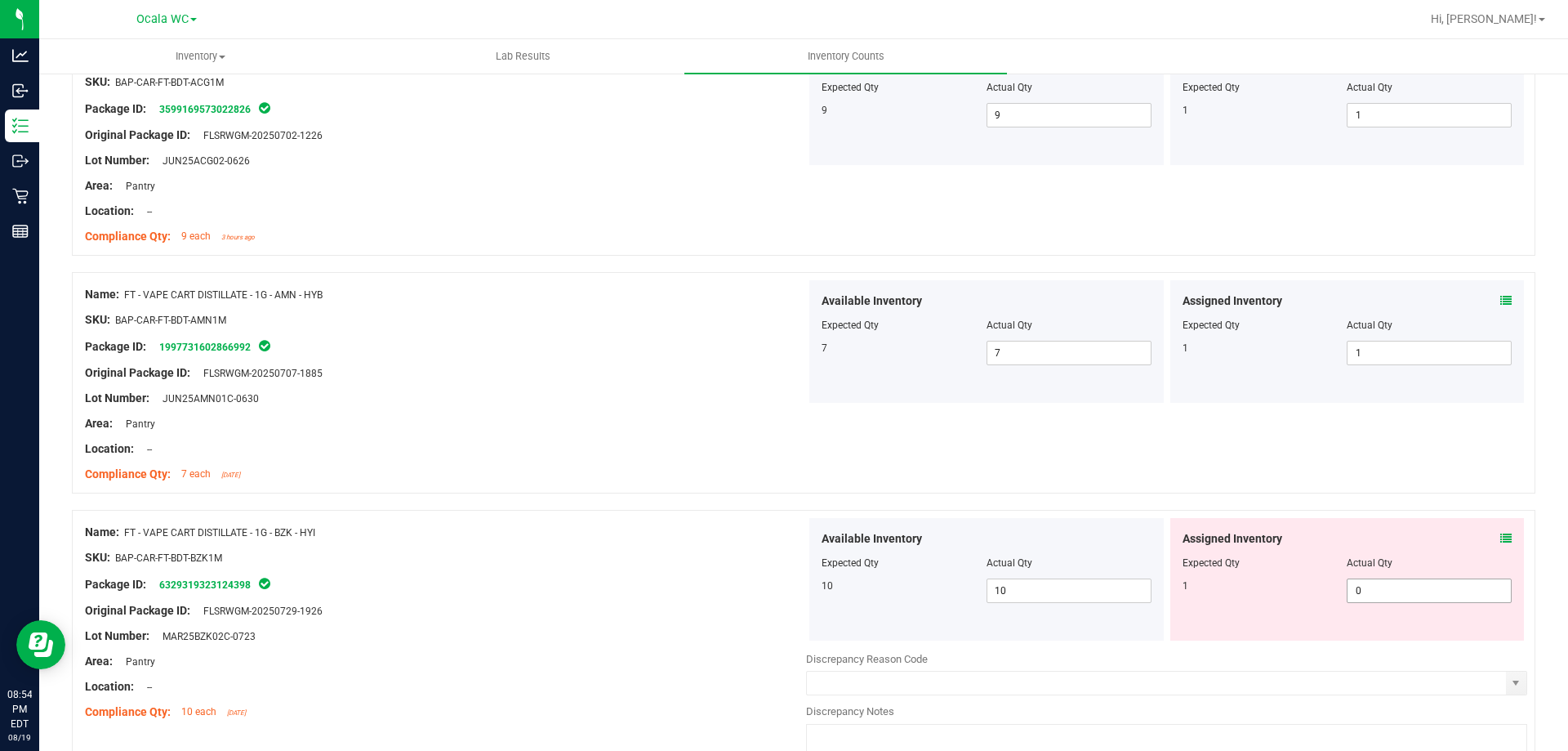
click at [1395, 588] on span "0 0" at bounding box center [1429, 591] width 165 height 25
click at [1395, 588] on input "0" at bounding box center [1429, 591] width 163 height 23
type input "1"
click at [530, 582] on div "Package ID: 6329319323124398" at bounding box center [446, 584] width 721 height 20
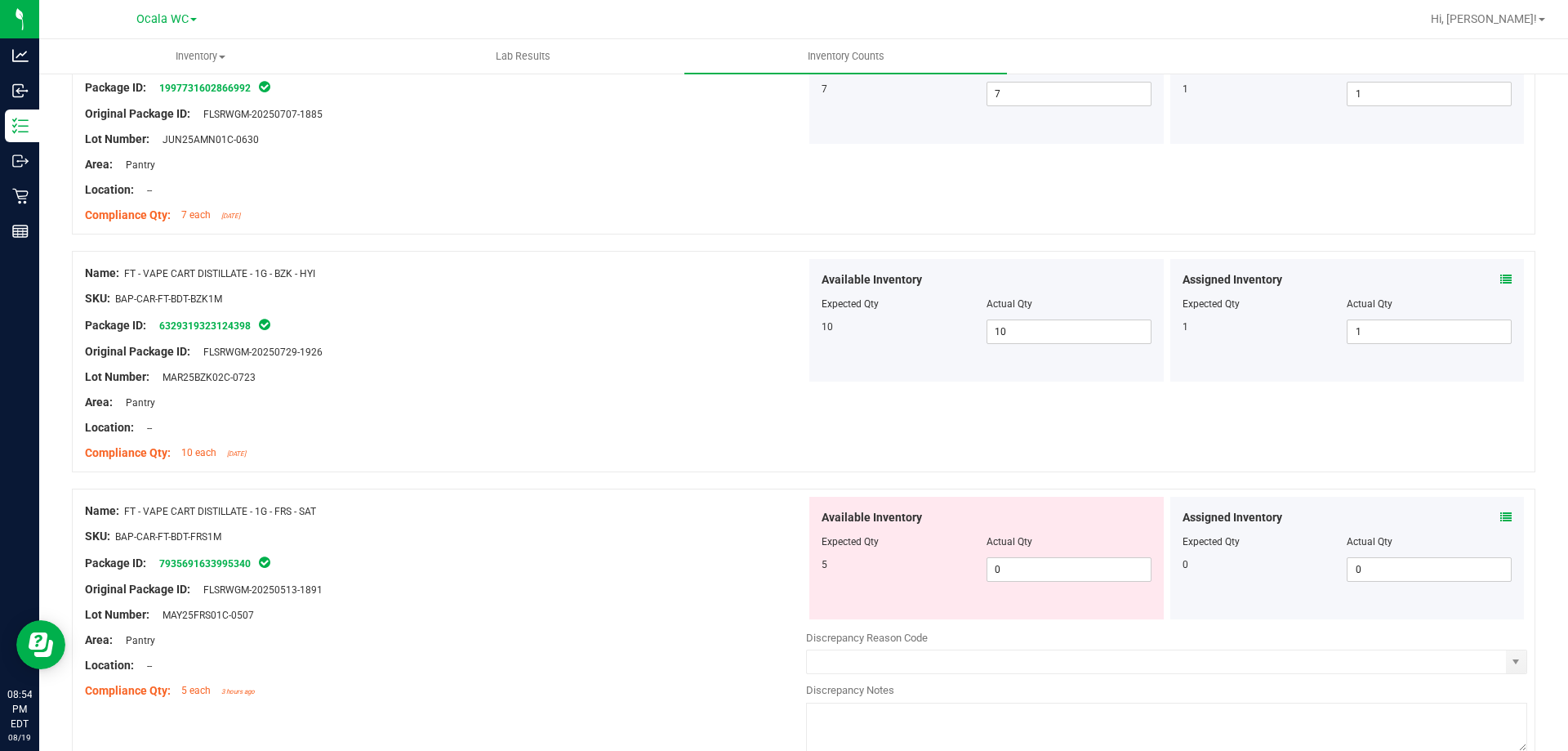
scroll to position [2942, 0]
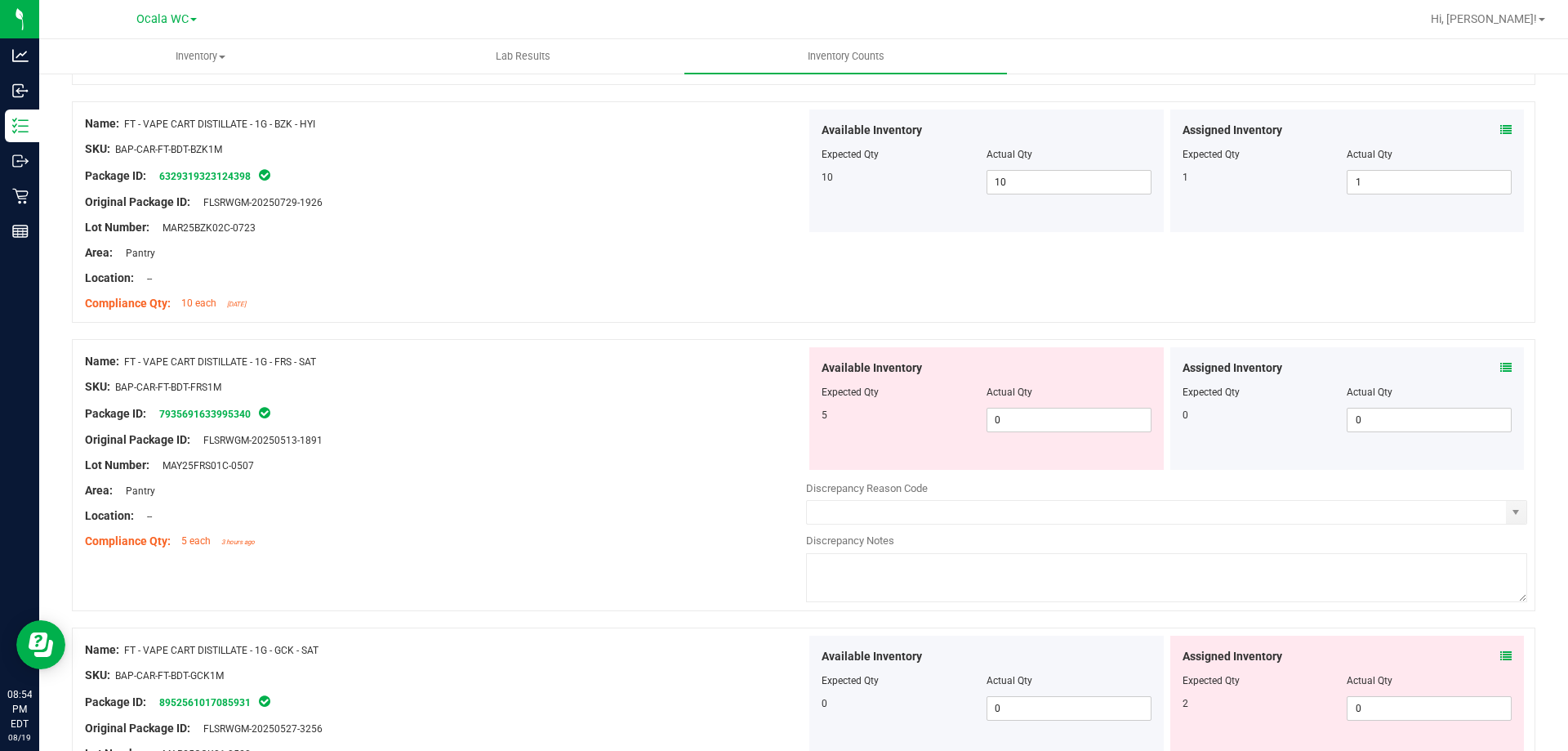
click at [1501, 359] on span at bounding box center [1506, 368] width 11 height 17
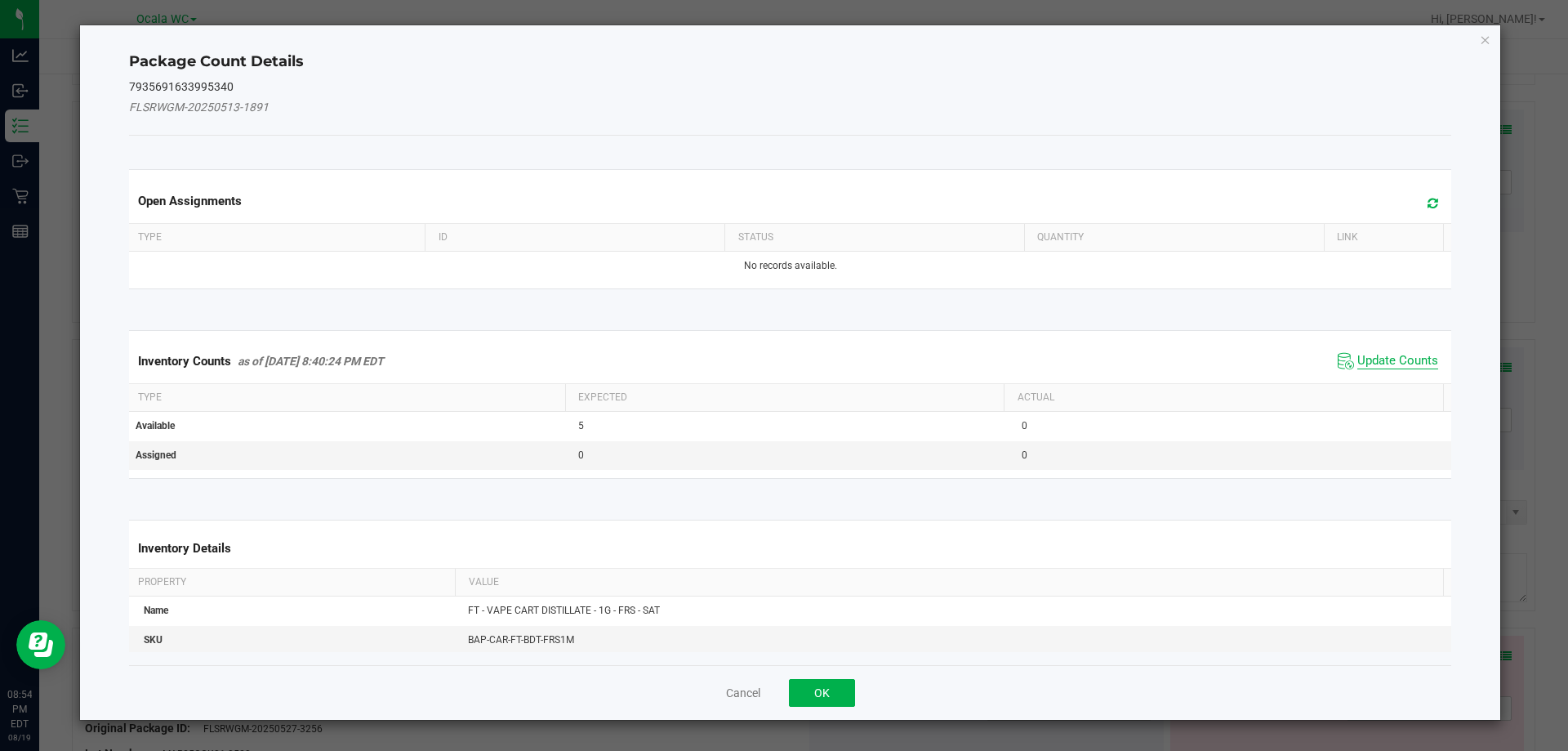
click at [1360, 359] on span "Update Counts" at bounding box center [1397, 361] width 81 height 16
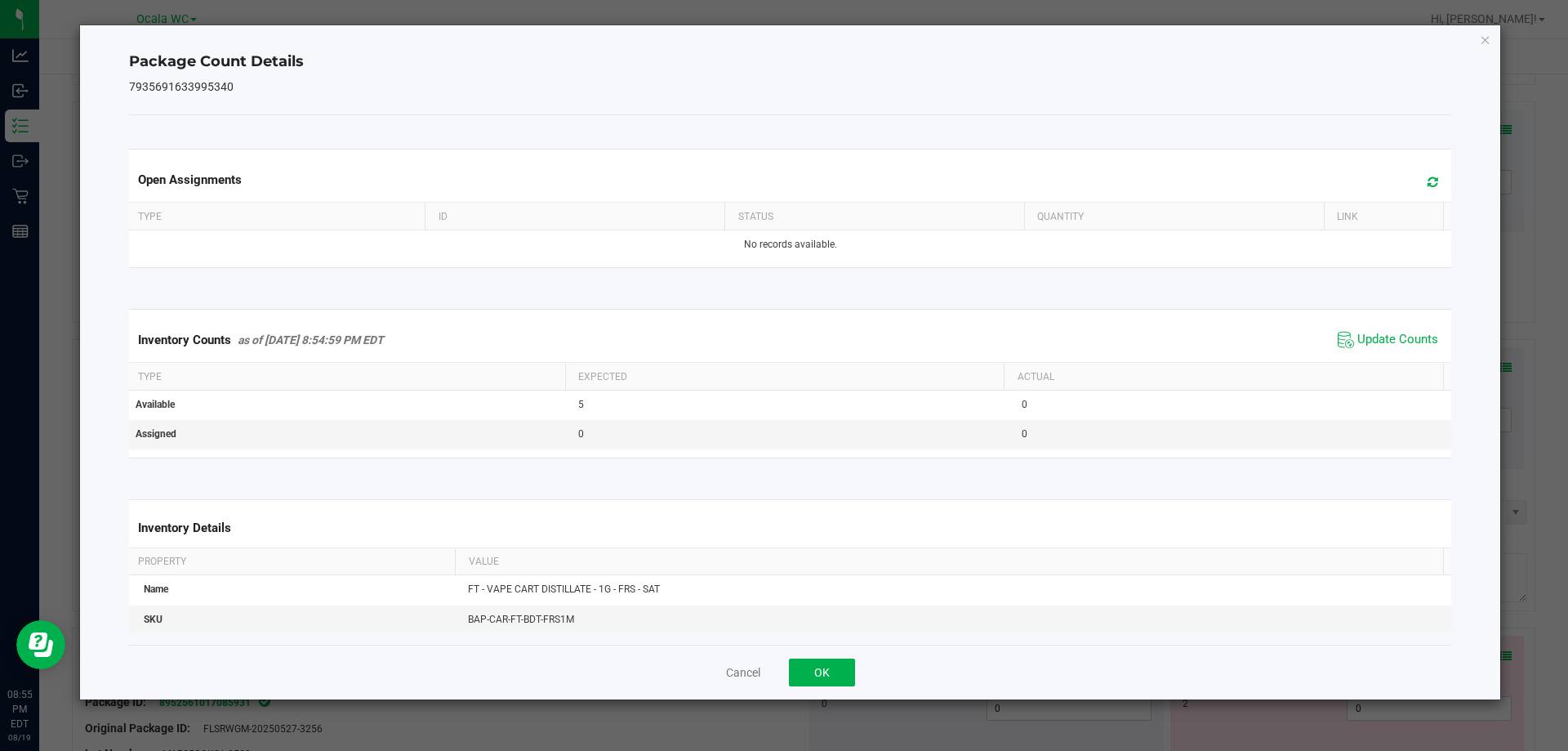
click at [839, 653] on div "Cancel OK" at bounding box center [790, 671] width 1323 height 55
click at [819, 671] on button "OK" at bounding box center [822, 672] width 66 height 28
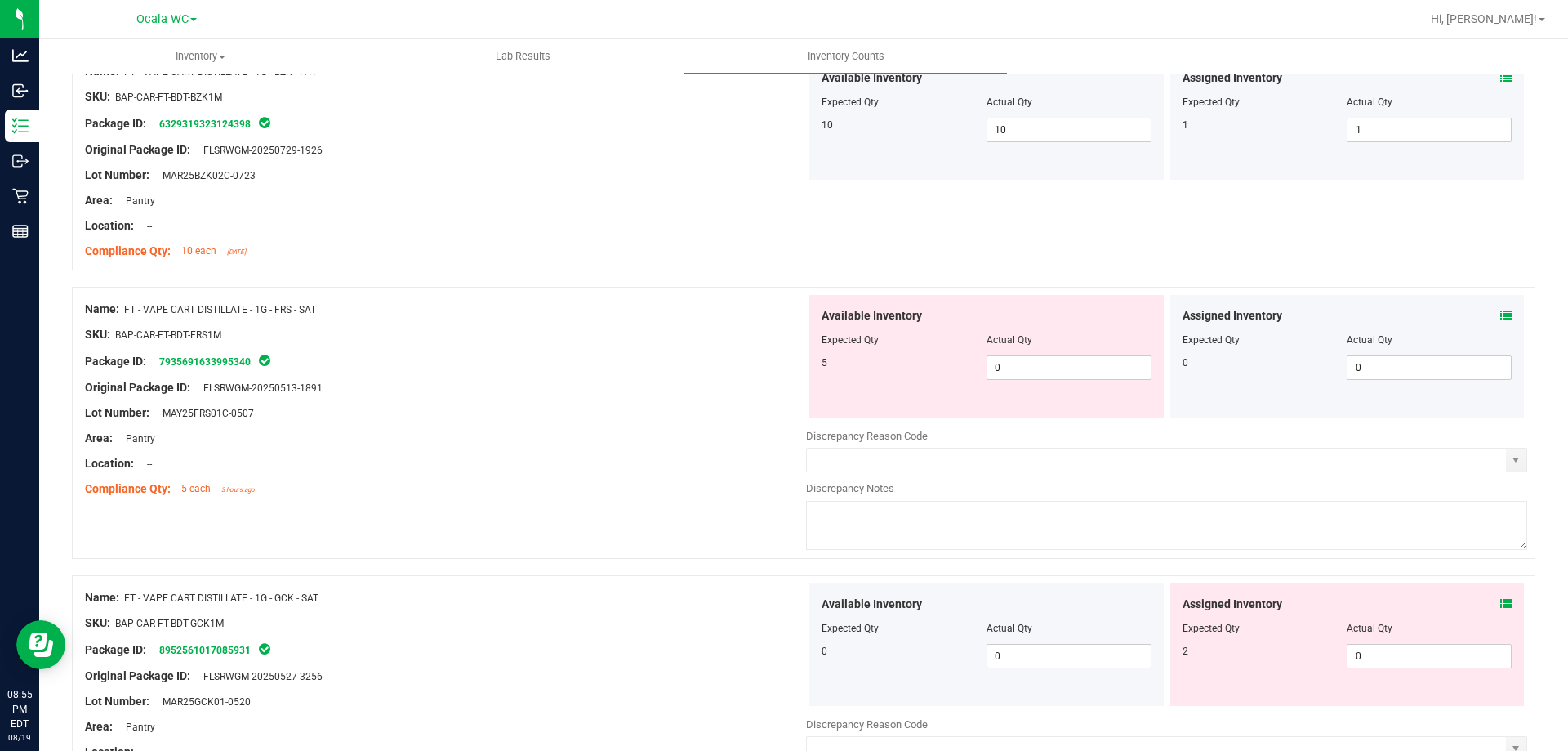
scroll to position [3023, 0]
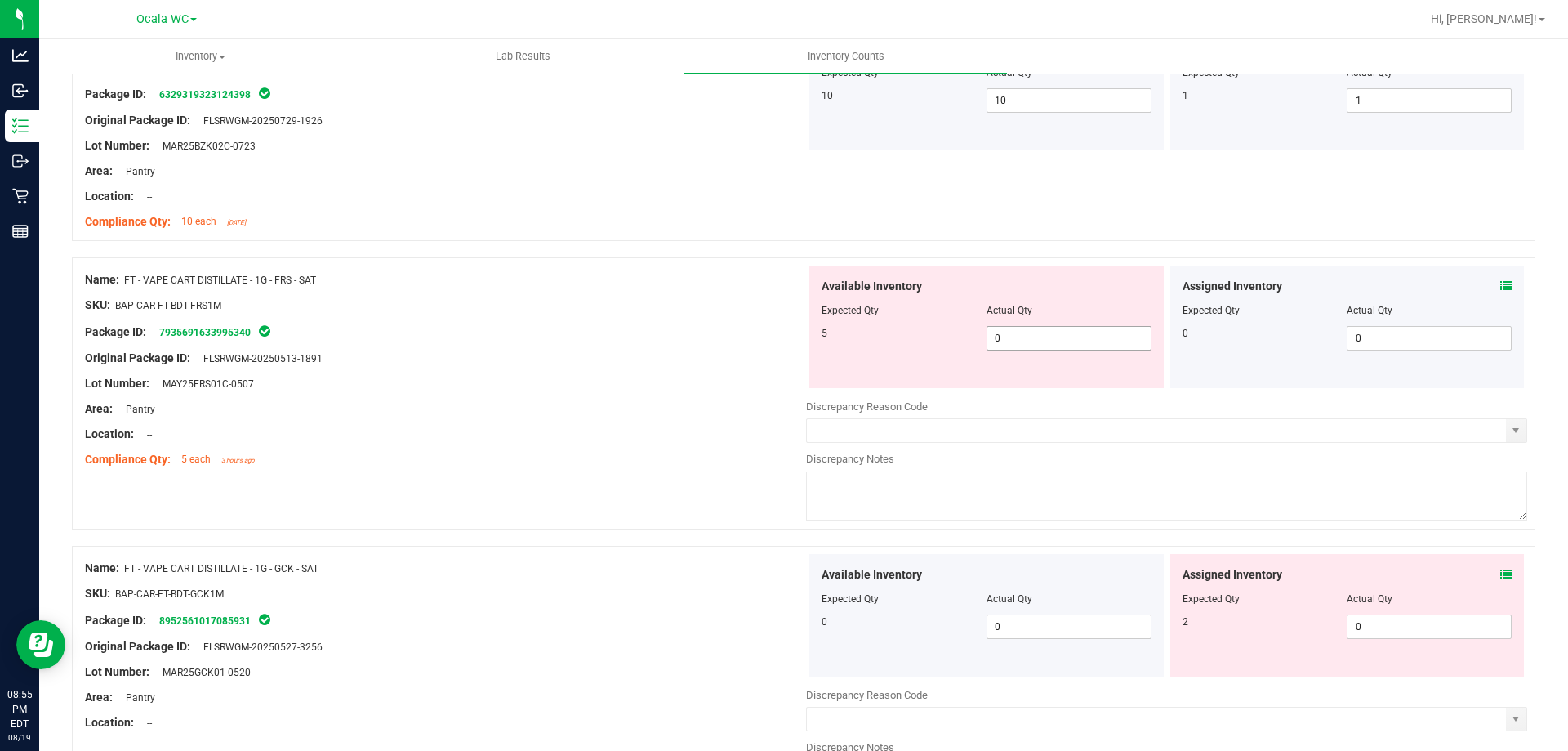
click at [1058, 337] on span "0 0" at bounding box center [1068, 338] width 165 height 25
click at [1058, 337] on input "0" at bounding box center [1068, 338] width 163 height 23
click at [1501, 567] on span at bounding box center [1506, 575] width 11 height 17
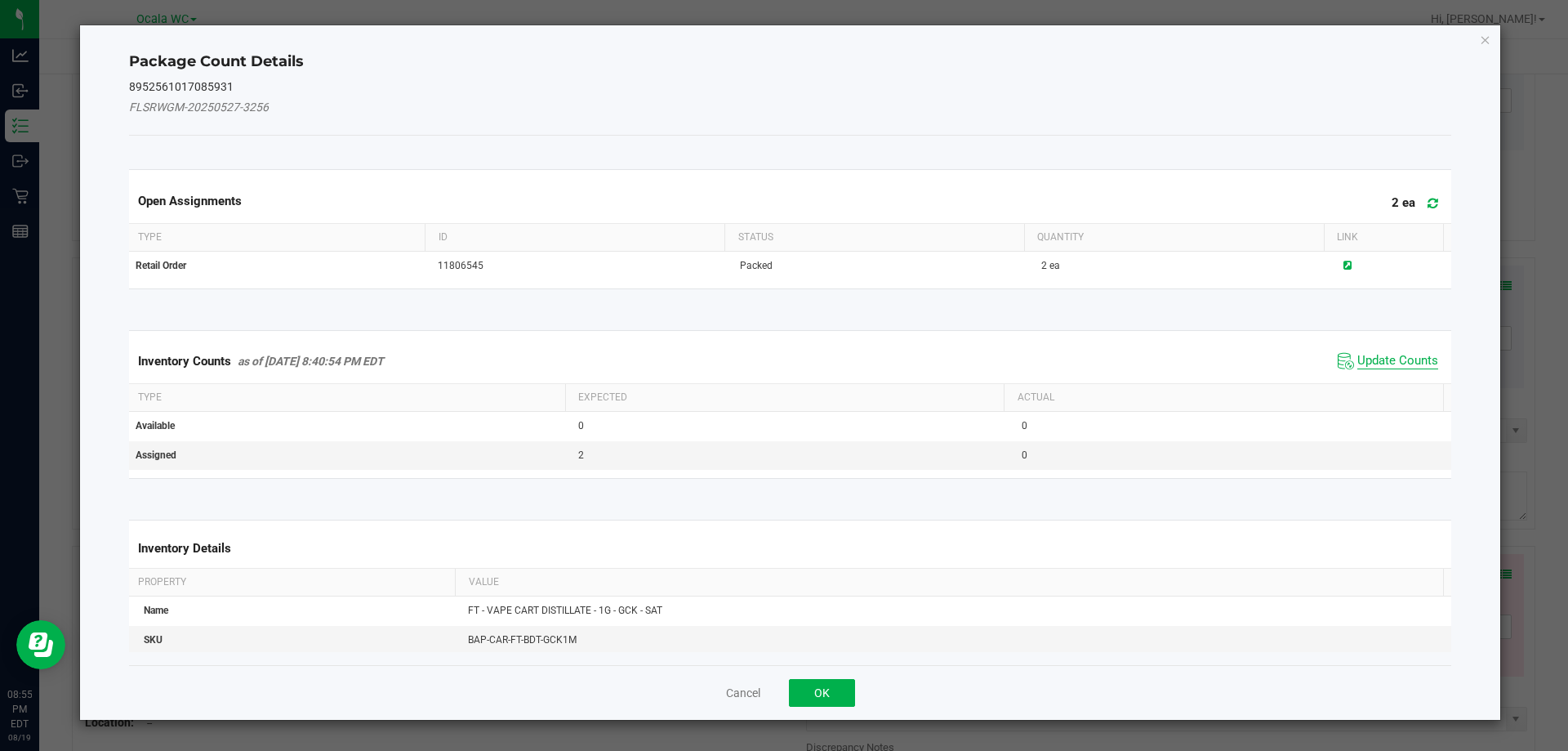
click at [1387, 355] on span "Update Counts" at bounding box center [1397, 361] width 81 height 16
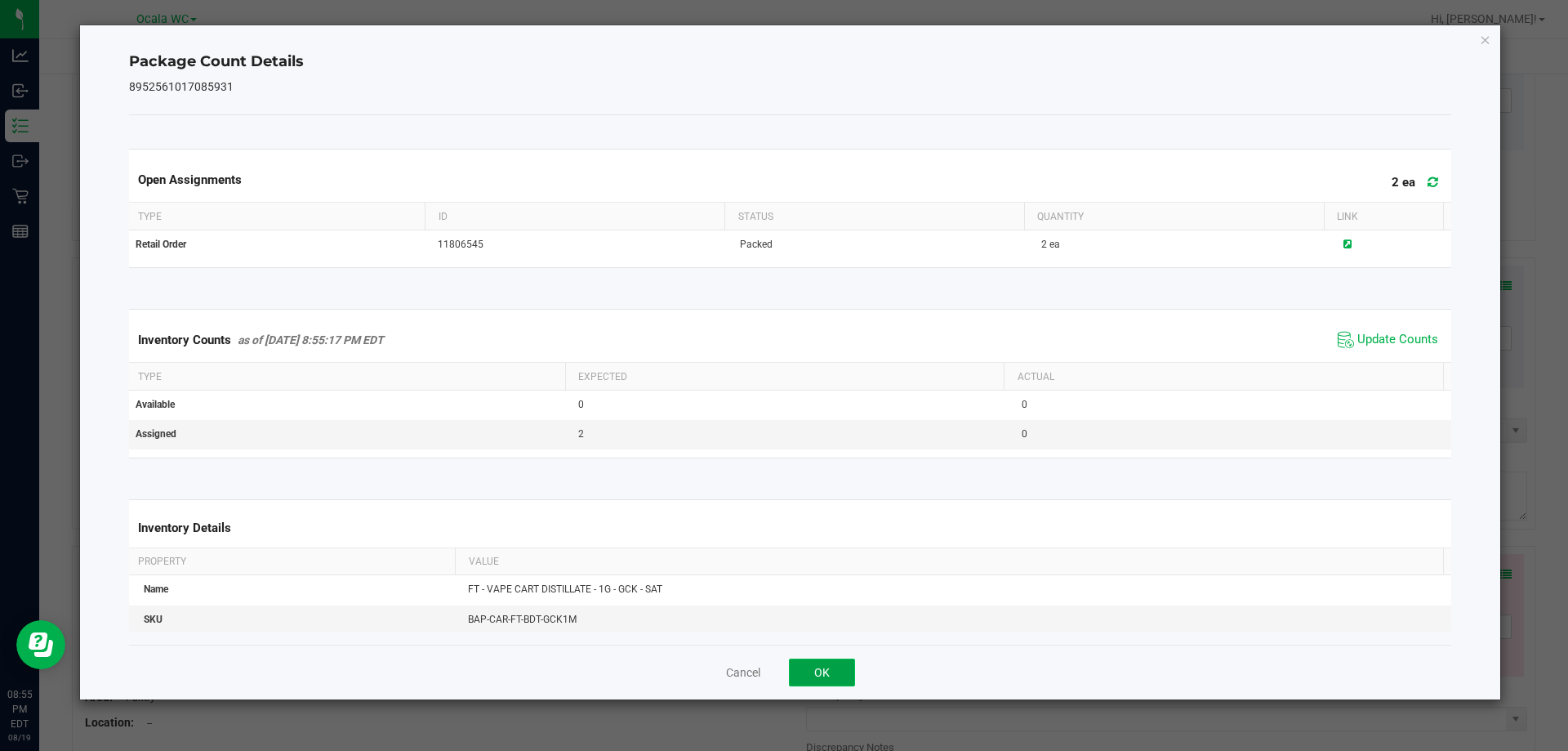
click at [828, 676] on button "OK" at bounding box center [822, 672] width 66 height 28
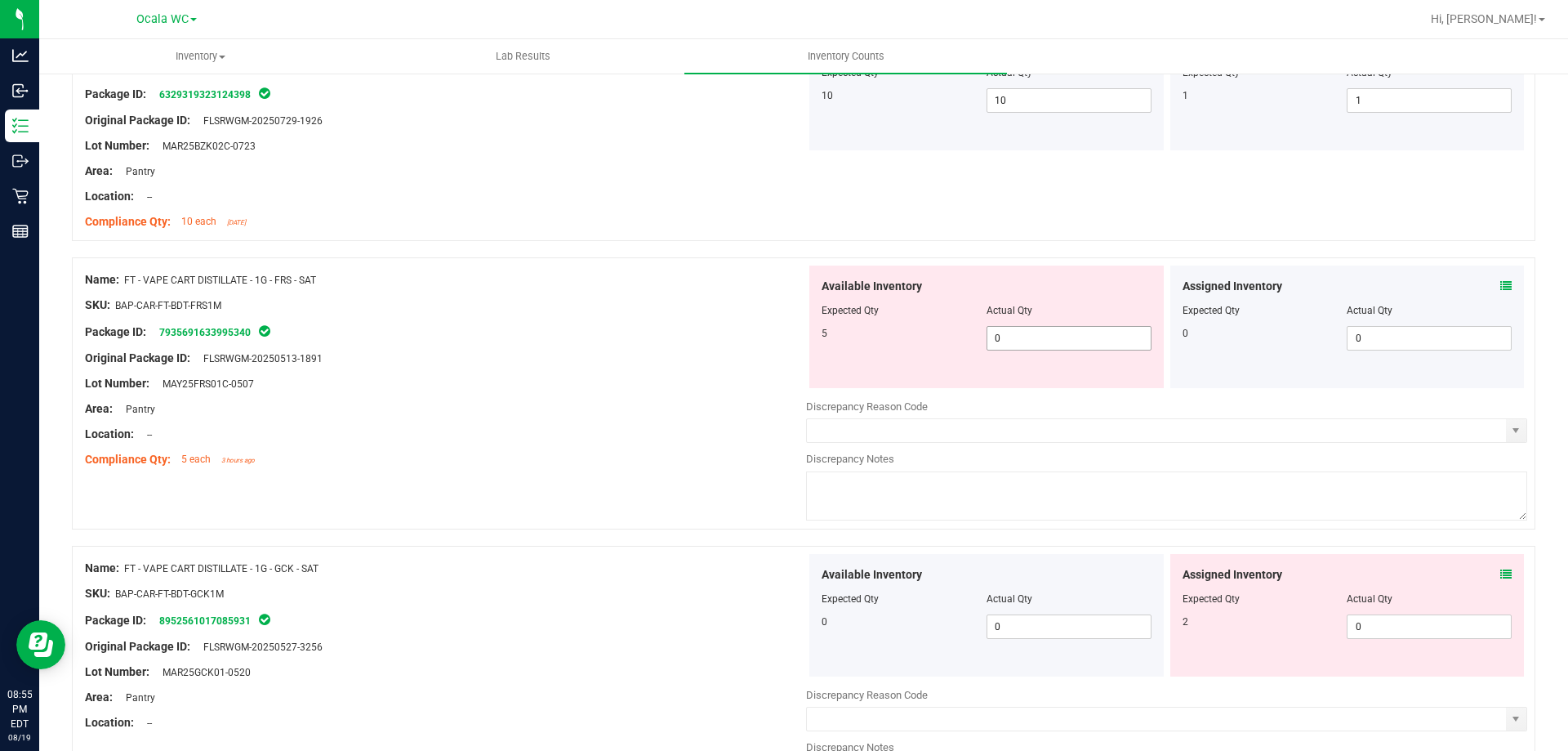
click at [1038, 343] on span "0 0" at bounding box center [1068, 338] width 165 height 25
click at [1038, 343] on input "0" at bounding box center [1068, 338] width 163 height 23
type input "5"
click at [575, 412] on div "Area: Pantry" at bounding box center [446, 409] width 721 height 17
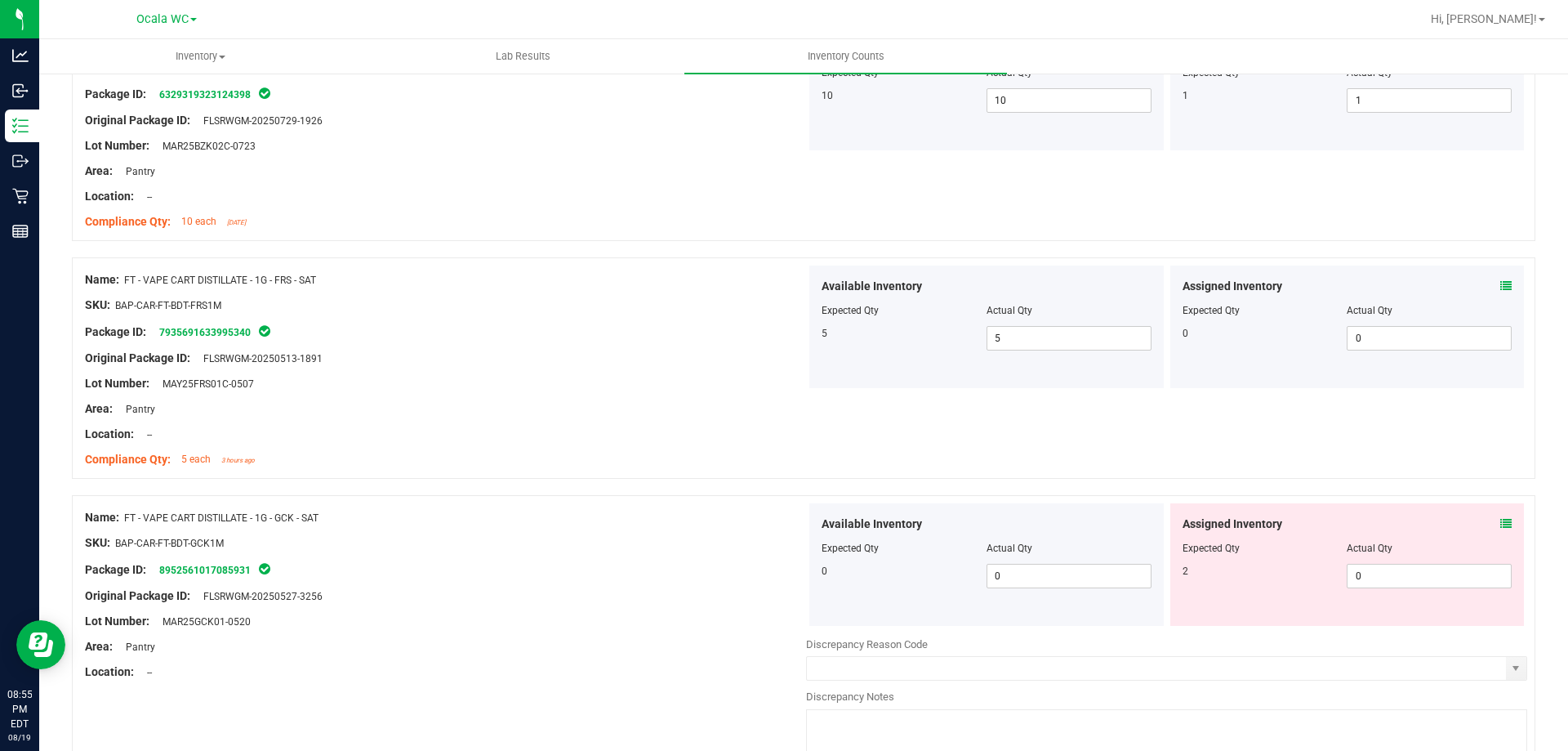
click at [1501, 518] on icon at bounding box center [1506, 524] width 11 height 11
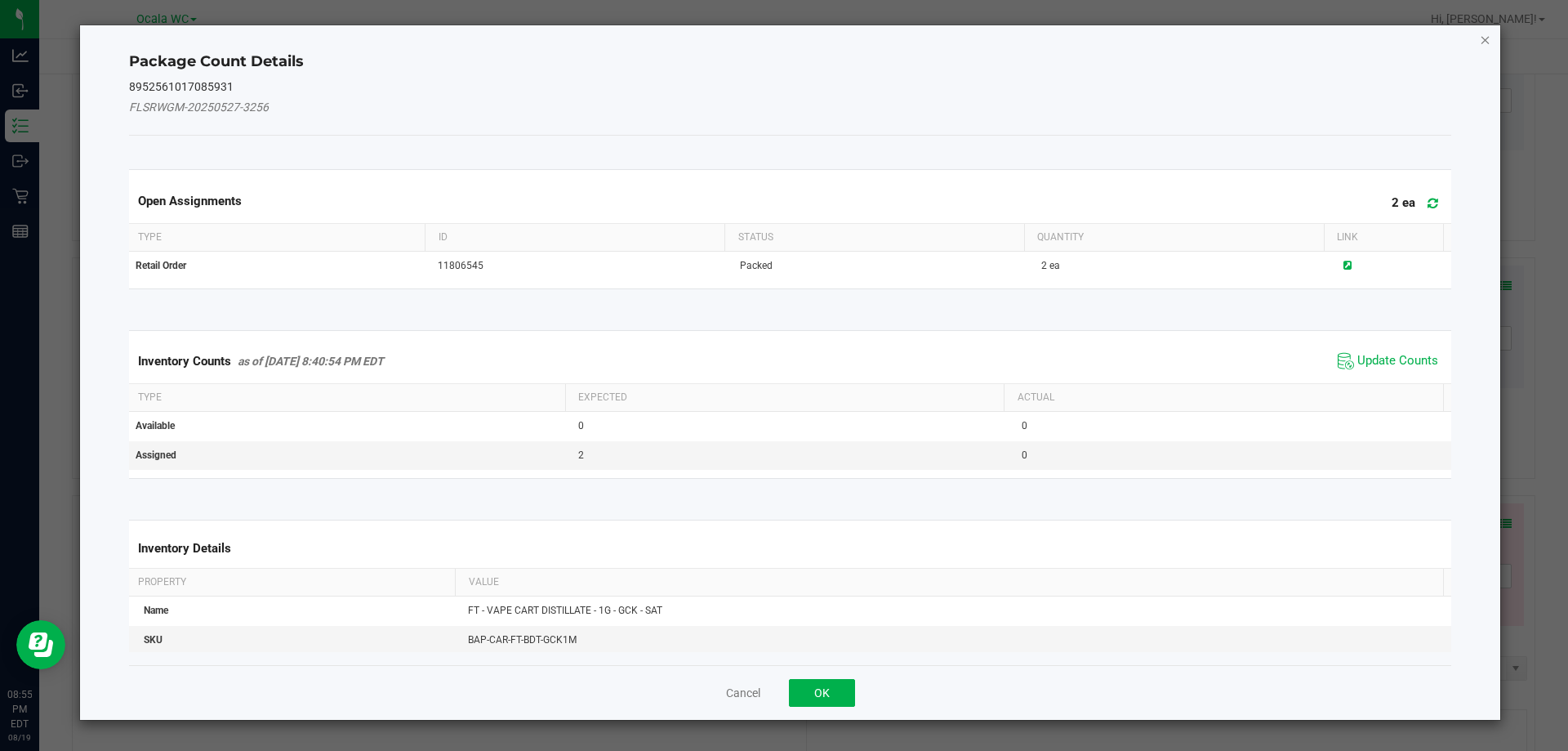
click at [1480, 34] on icon "Close" at bounding box center [1486, 39] width 11 height 20
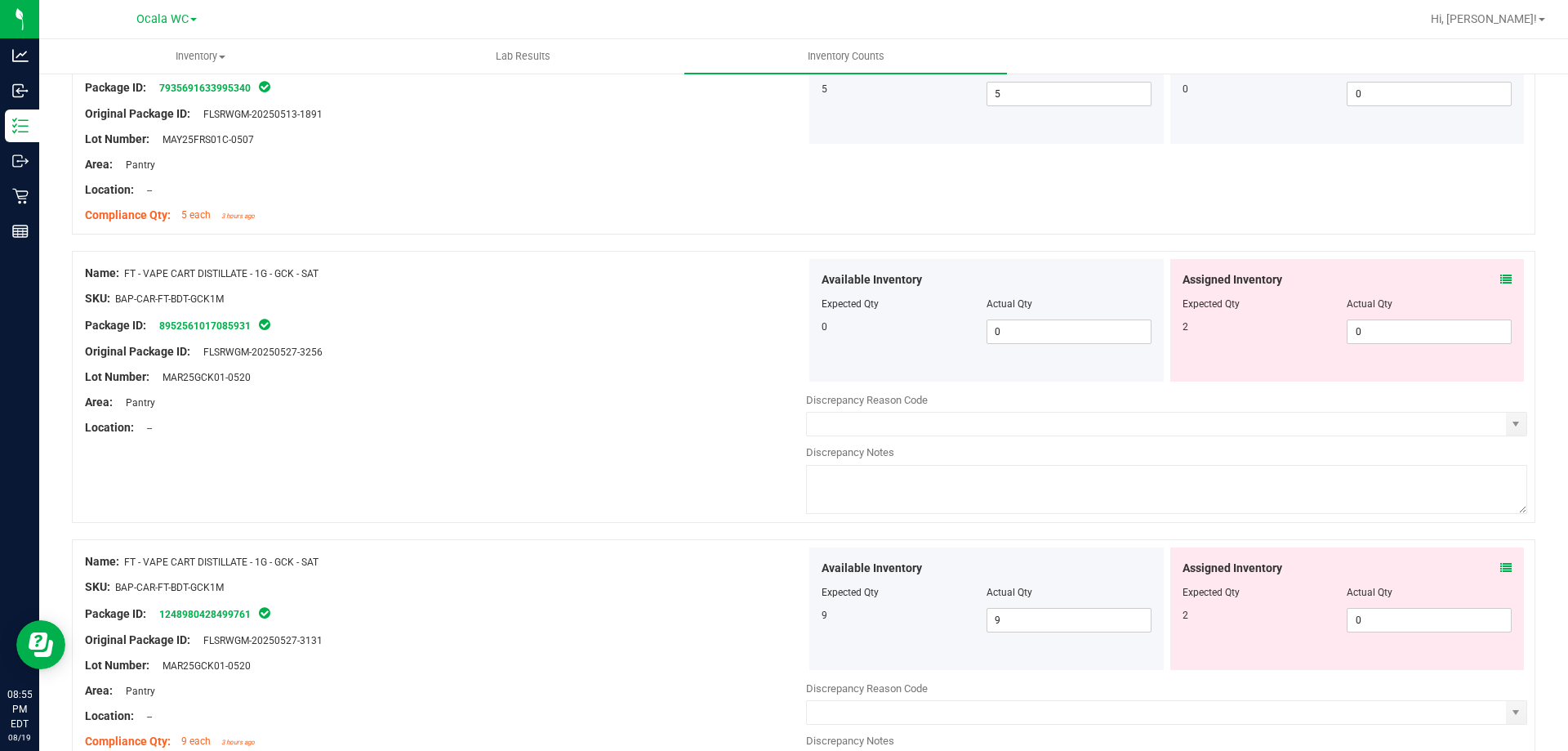
scroll to position [3268, 0]
click at [1501, 280] on icon at bounding box center [1506, 278] width 11 height 11
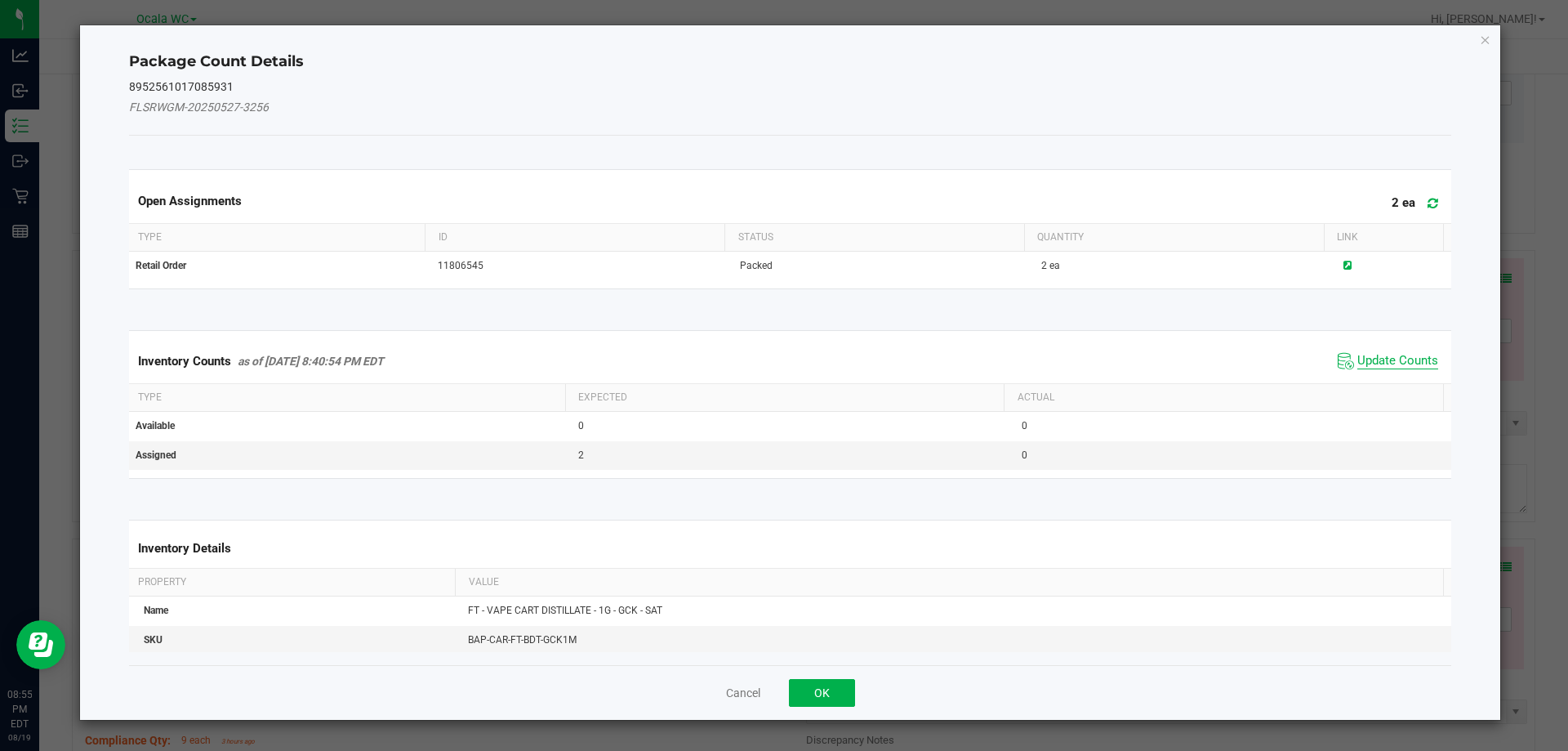
click at [1403, 353] on span "Update Counts" at bounding box center [1397, 361] width 81 height 16
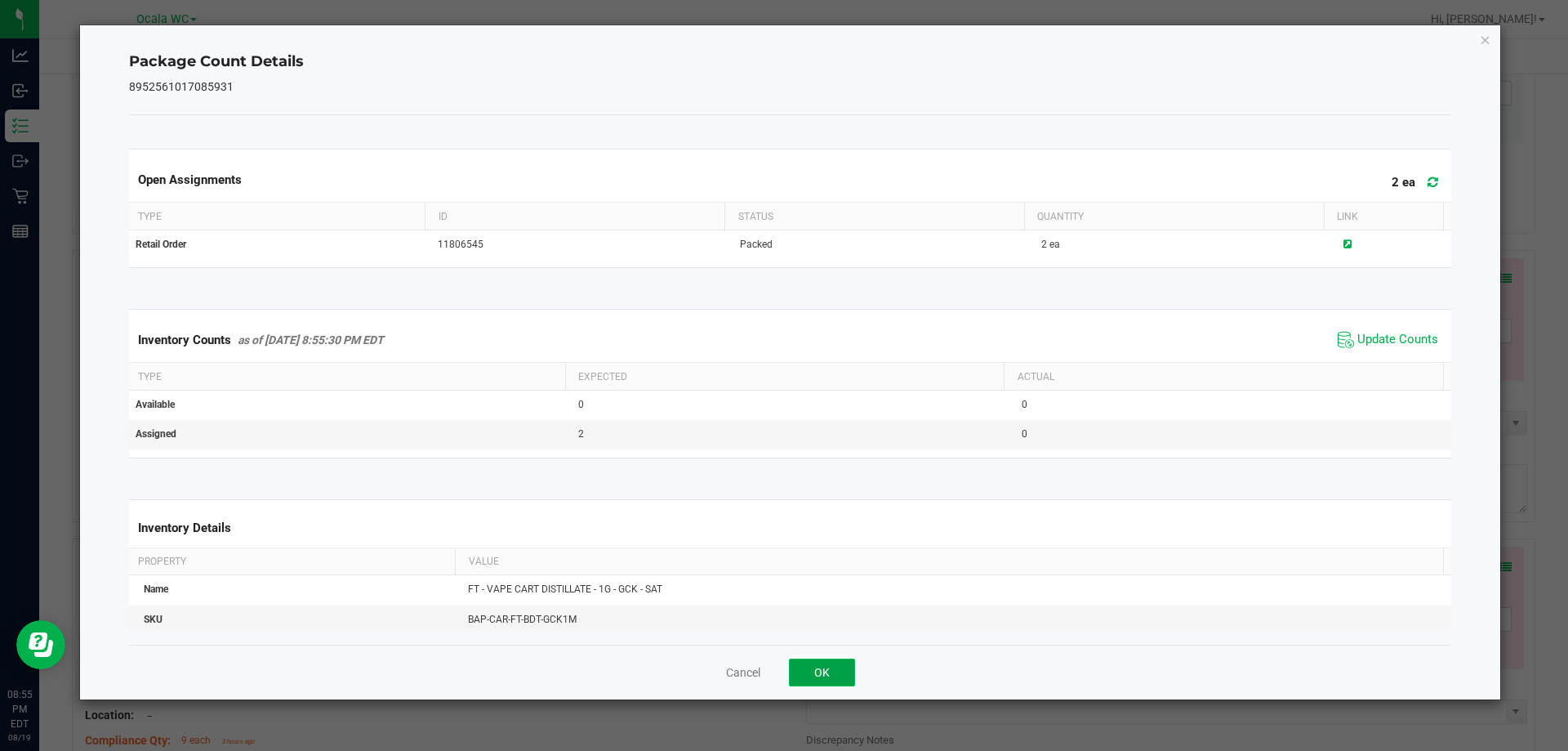
click at [806, 669] on button "OK" at bounding box center [822, 672] width 66 height 28
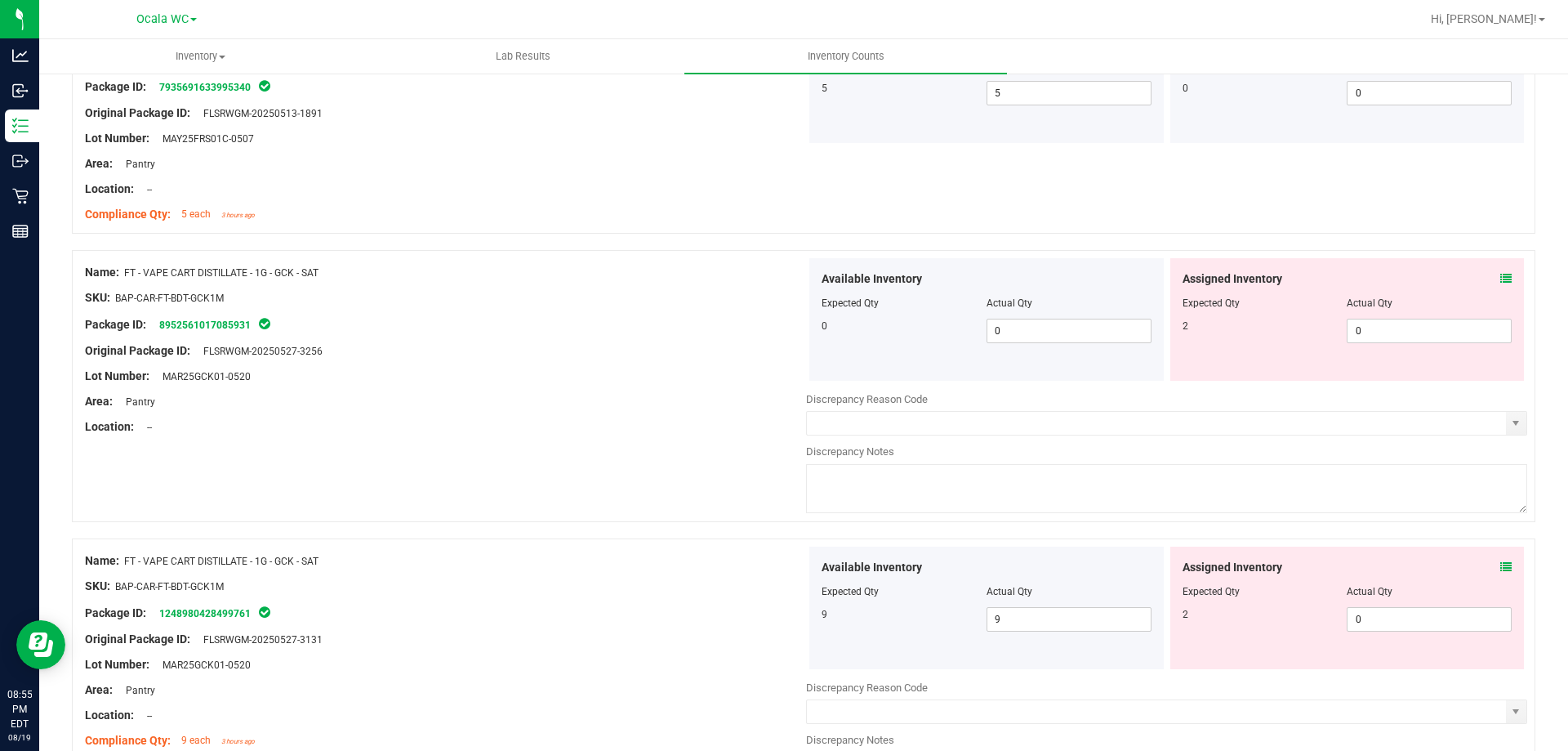
scroll to position [3350, 0]
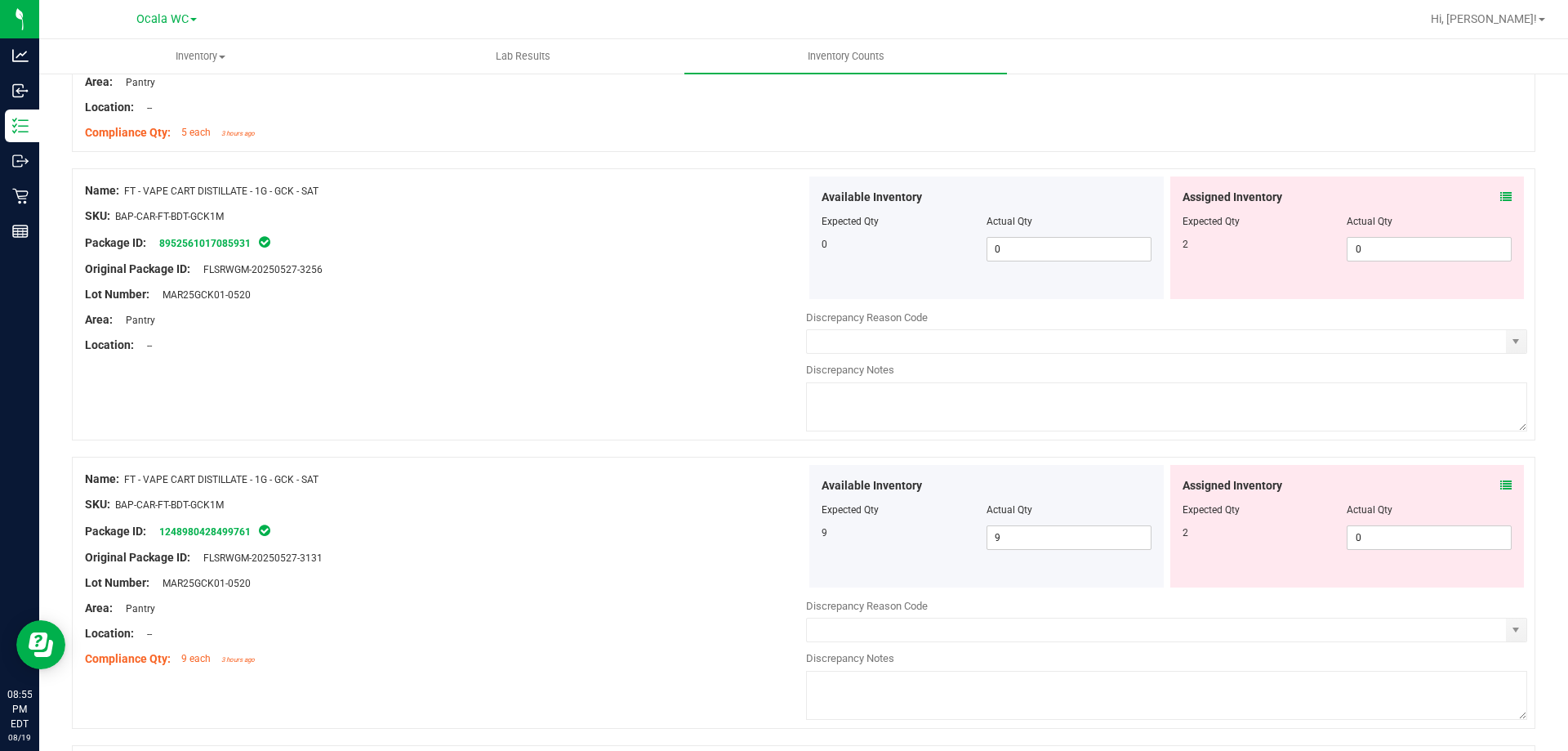
click at [1405, 222] on div "Actual Qty" at bounding box center [1429, 222] width 165 height 15
click at [1398, 255] on span "0 0" at bounding box center [1429, 250] width 165 height 25
click at [1398, 255] on input "0" at bounding box center [1429, 250] width 163 height 23
type input "4"
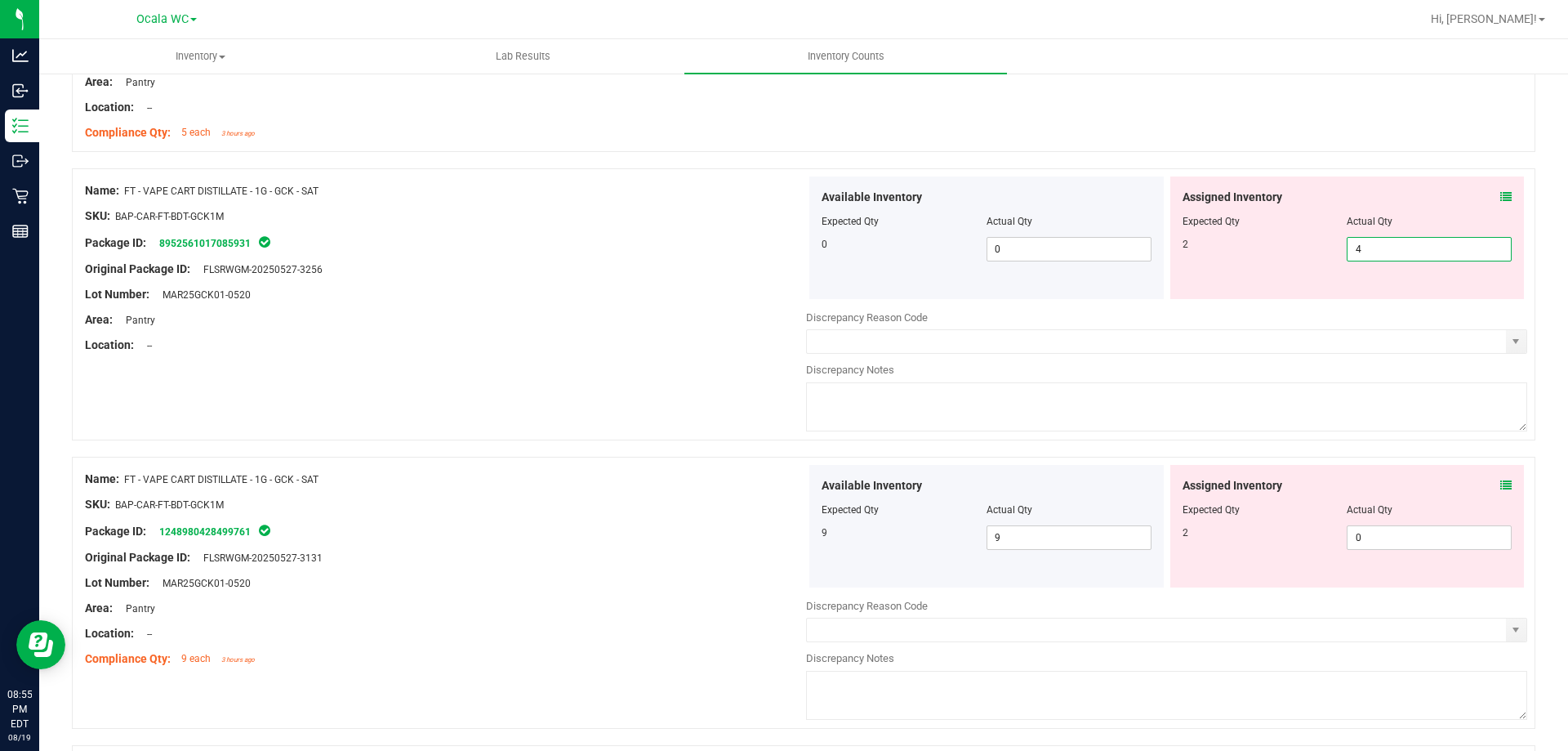
click at [721, 314] on div "Area: Pantry" at bounding box center [446, 319] width 721 height 17
click at [1371, 254] on span "4 4" at bounding box center [1429, 250] width 165 height 25
click at [1371, 254] on input "4" at bounding box center [1429, 250] width 163 height 23
type input "2"
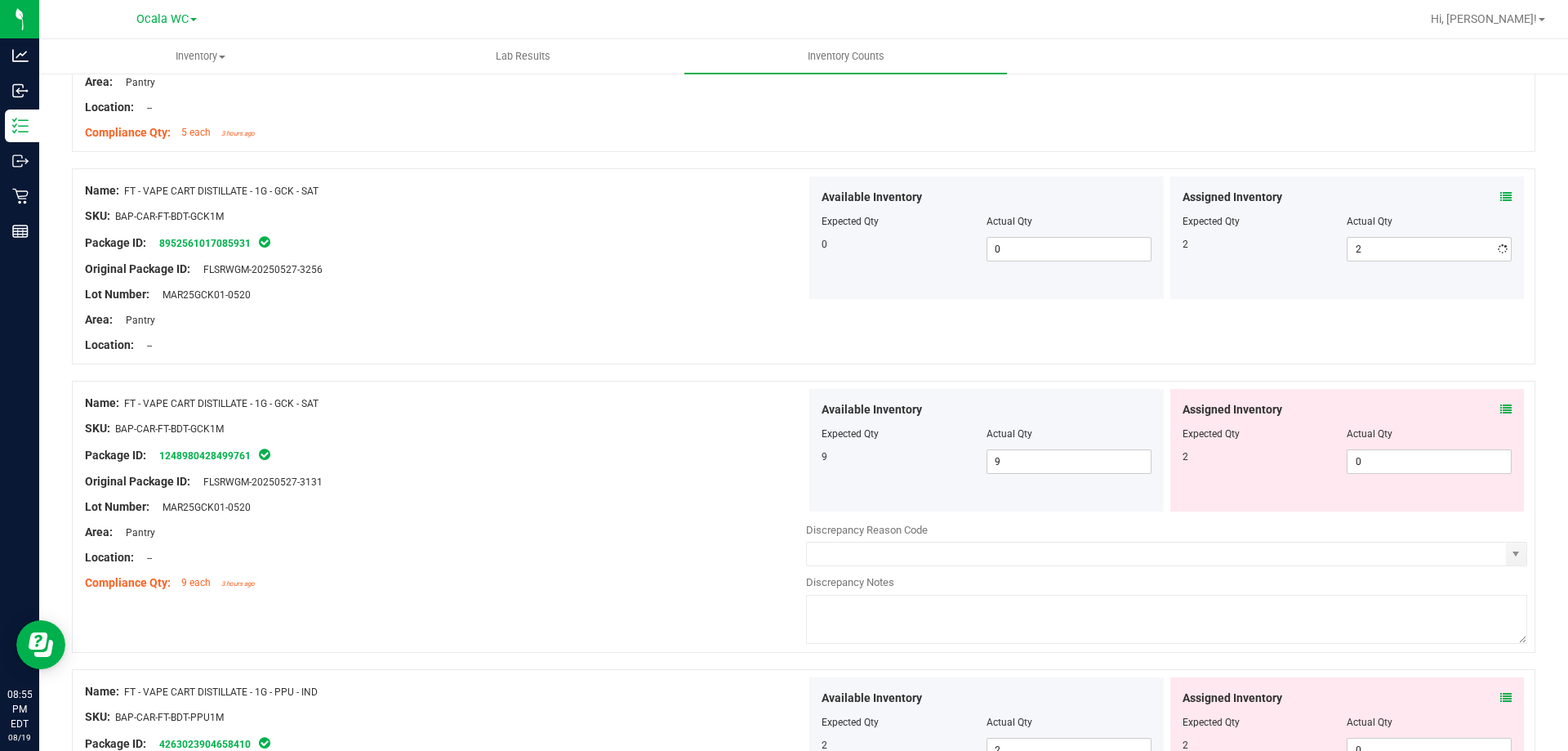
click at [730, 315] on div "Area: Pantry" at bounding box center [446, 319] width 721 height 17
click at [1384, 470] on span "0 0" at bounding box center [1429, 461] width 165 height 25
click at [1501, 411] on icon at bounding box center [1506, 410] width 11 height 11
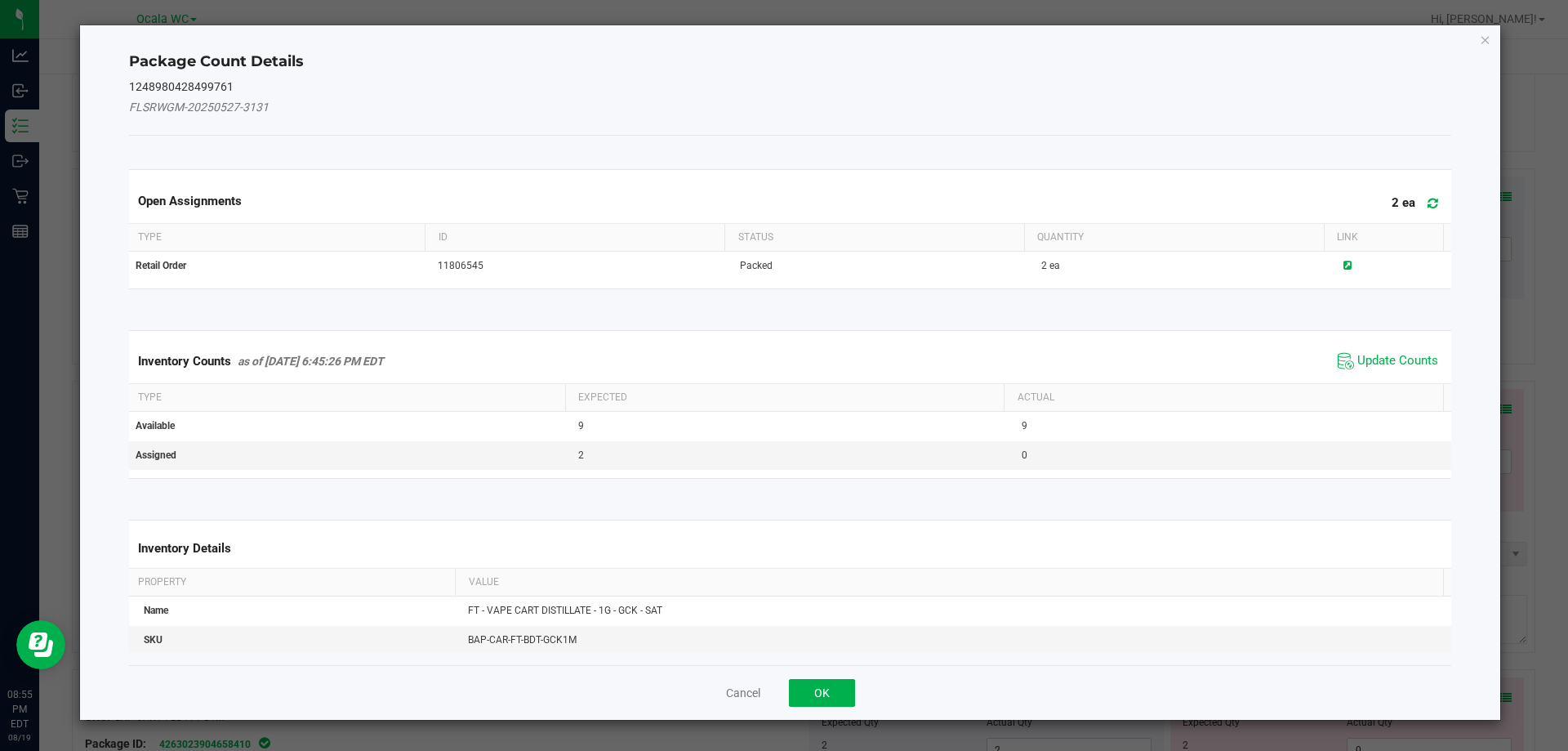
click at [1350, 374] on div "Inventory Counts as of [DATE] 6:45:26 PM EDT Update Counts" at bounding box center [790, 361] width 1330 height 44
click at [1484, 52] on div "Package Count Details 1248980428499761 FLSRWGM-20250527-3131 Open Assignments 2…" at bounding box center [791, 373] width 1421 height 694
click at [1490, 39] on icon "Close" at bounding box center [1486, 39] width 11 height 20
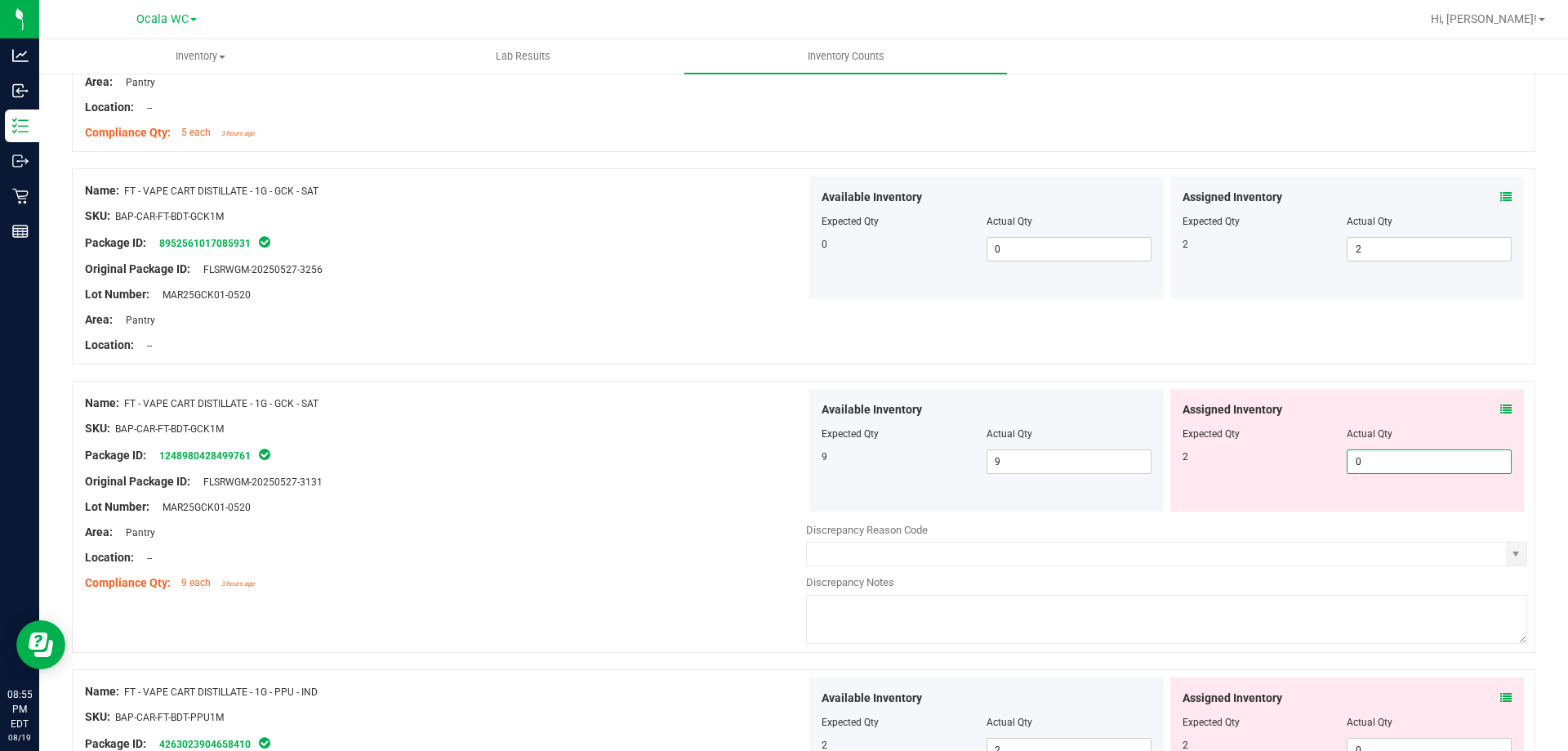
click at [1389, 457] on span "0 0" at bounding box center [1429, 461] width 165 height 25
click at [1389, 457] on input "0" at bounding box center [1429, 461] width 163 height 23
type input "2"
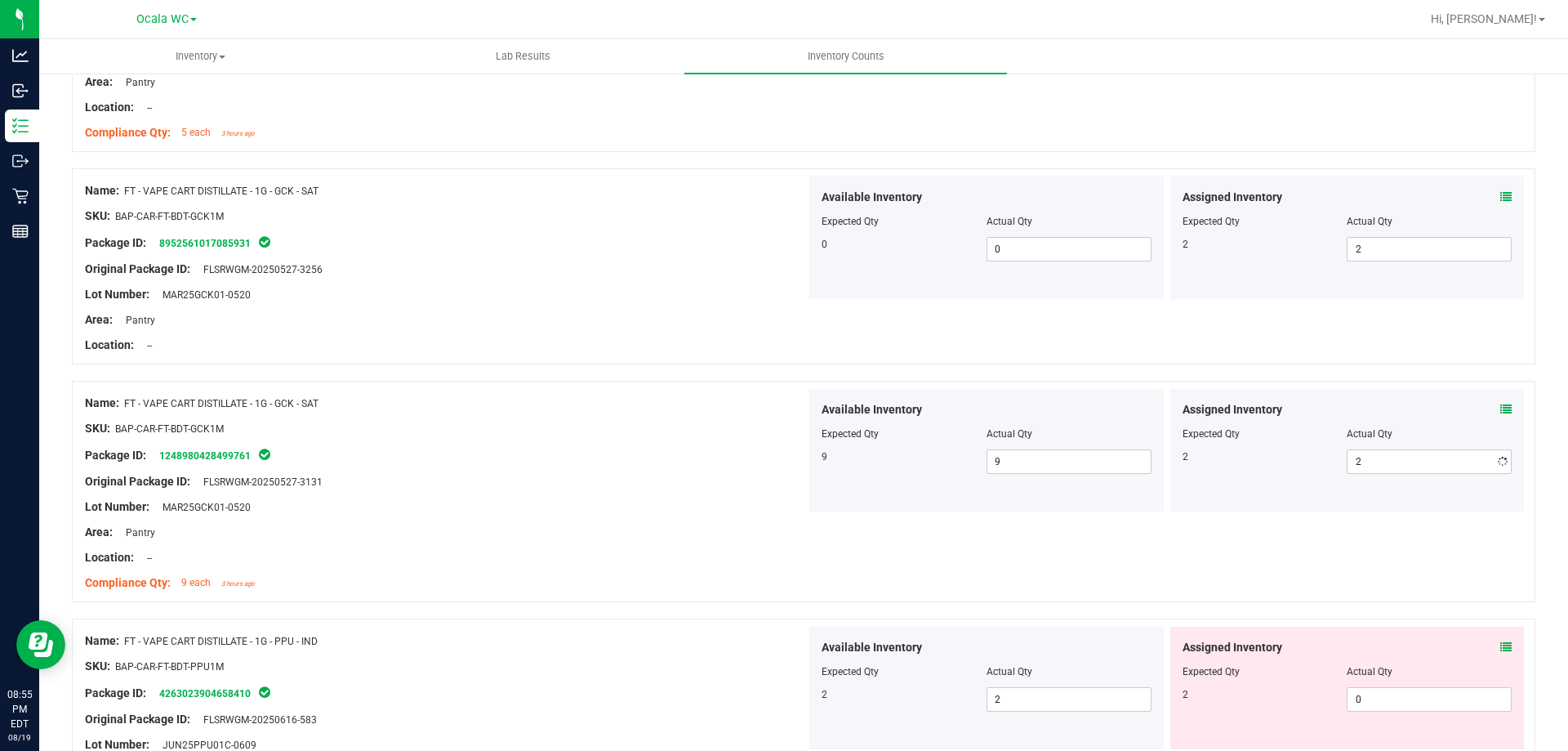
click at [631, 433] on div "SKU: BAP-CAR-FT-BDT-GCK1M" at bounding box center [446, 428] width 721 height 17
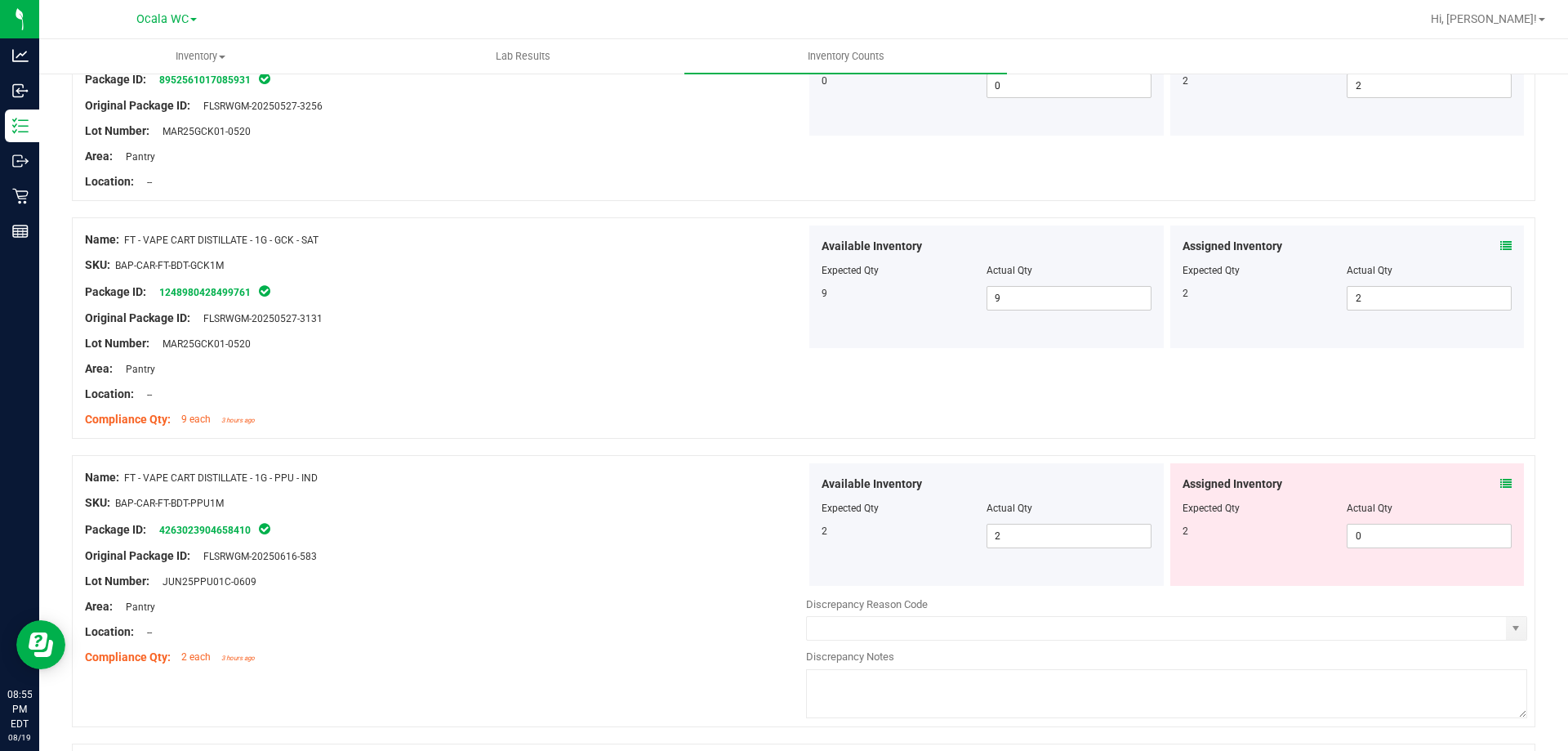
scroll to position [3758, 0]
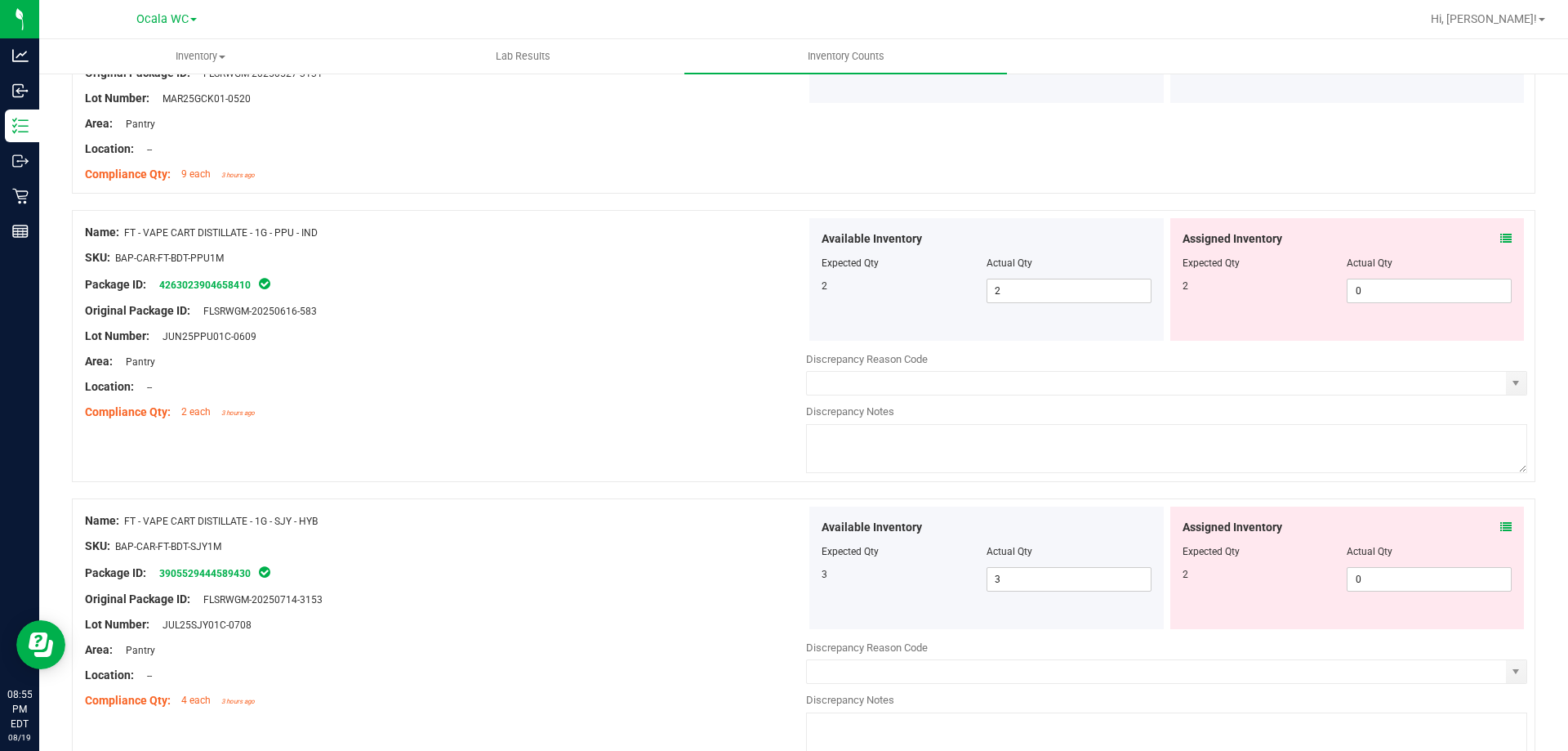
click at [1497, 248] on div at bounding box center [1347, 252] width 330 height 8
click at [1501, 231] on span at bounding box center [1506, 239] width 11 height 17
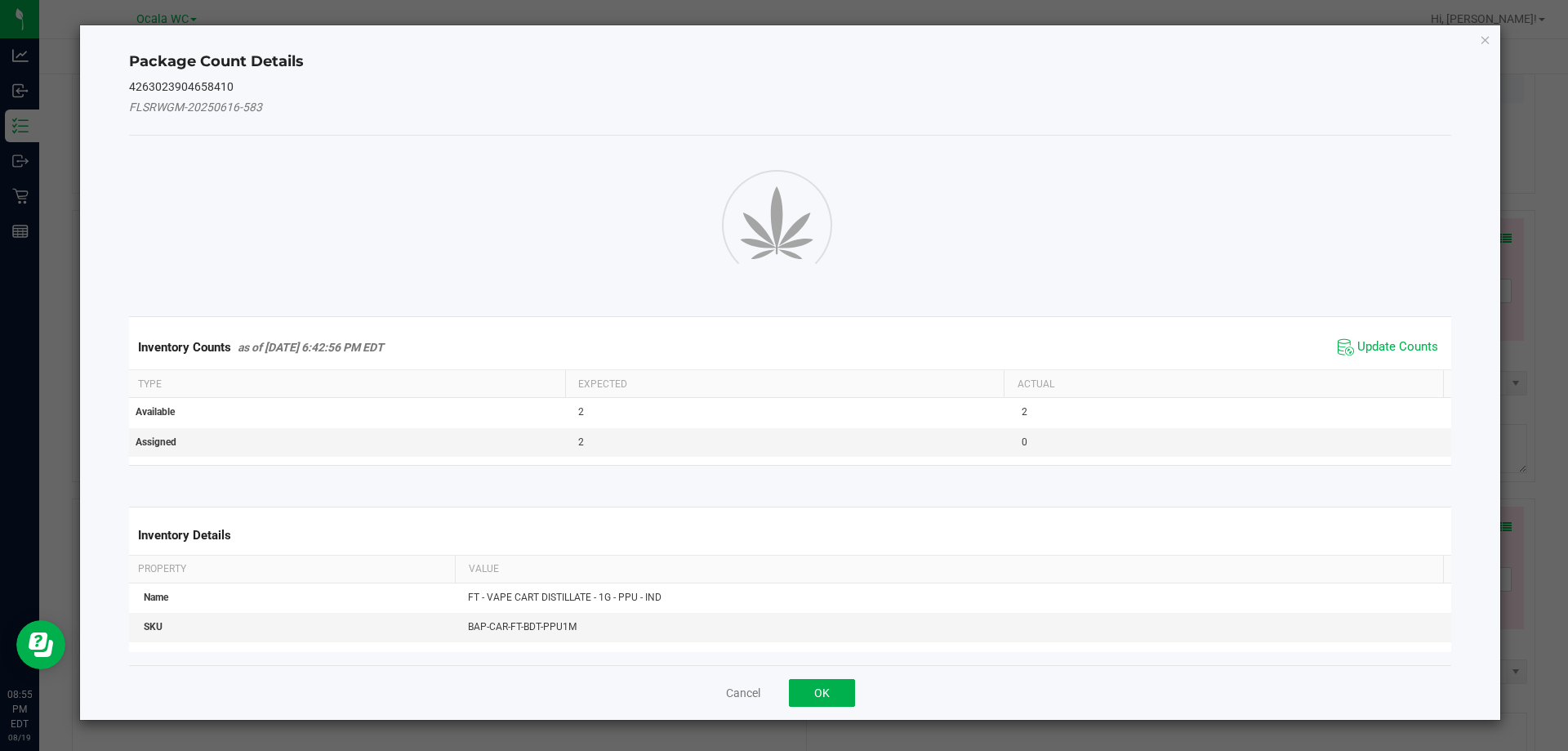
click at [1493, 231] on div "Package Count Details 4263023904658410 FLSRWGM-20250616-583 Inventory Counts as…" at bounding box center [791, 373] width 1421 height 694
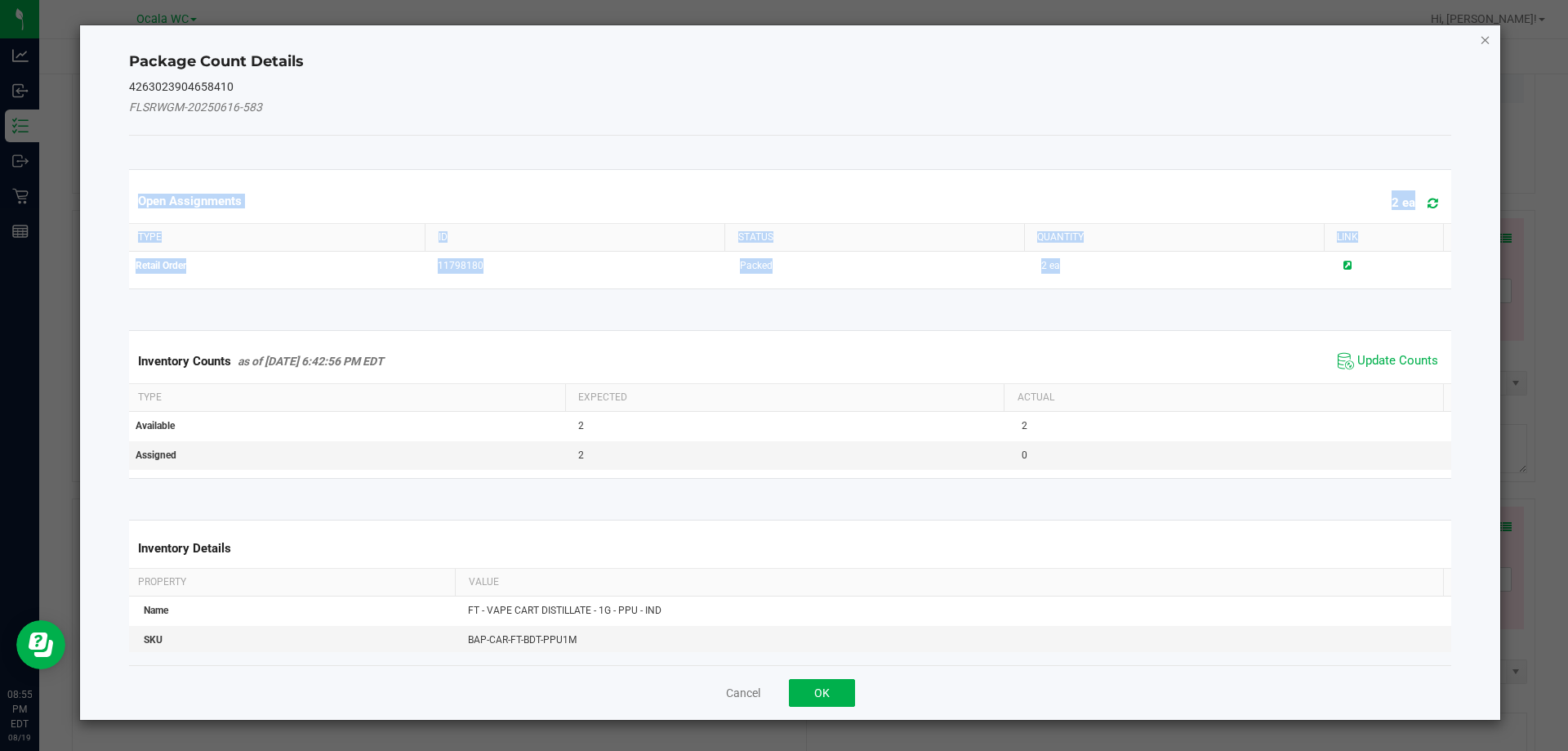
click at [1483, 44] on icon "Close" at bounding box center [1486, 39] width 11 height 20
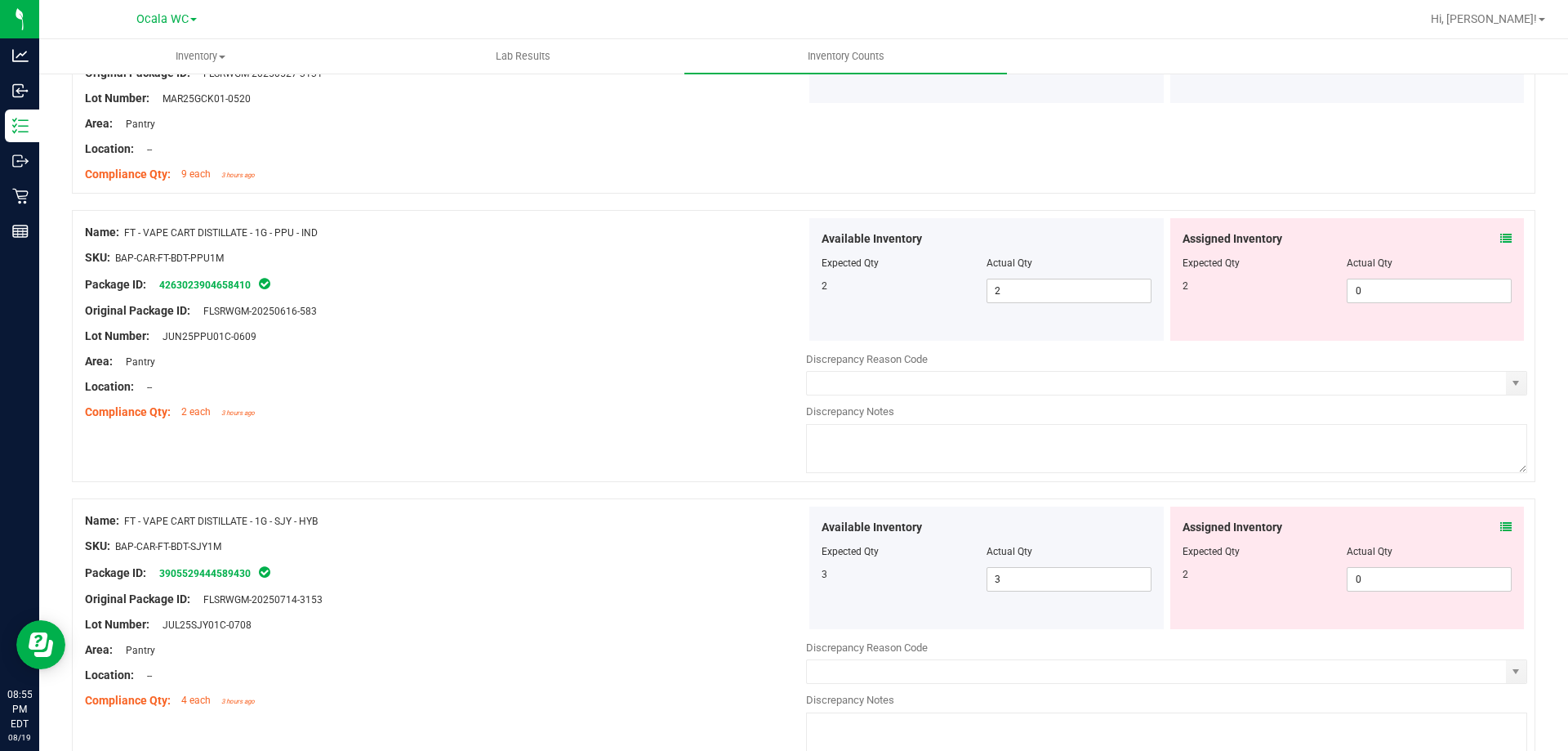
click at [1501, 236] on icon at bounding box center [1506, 239] width 11 height 11
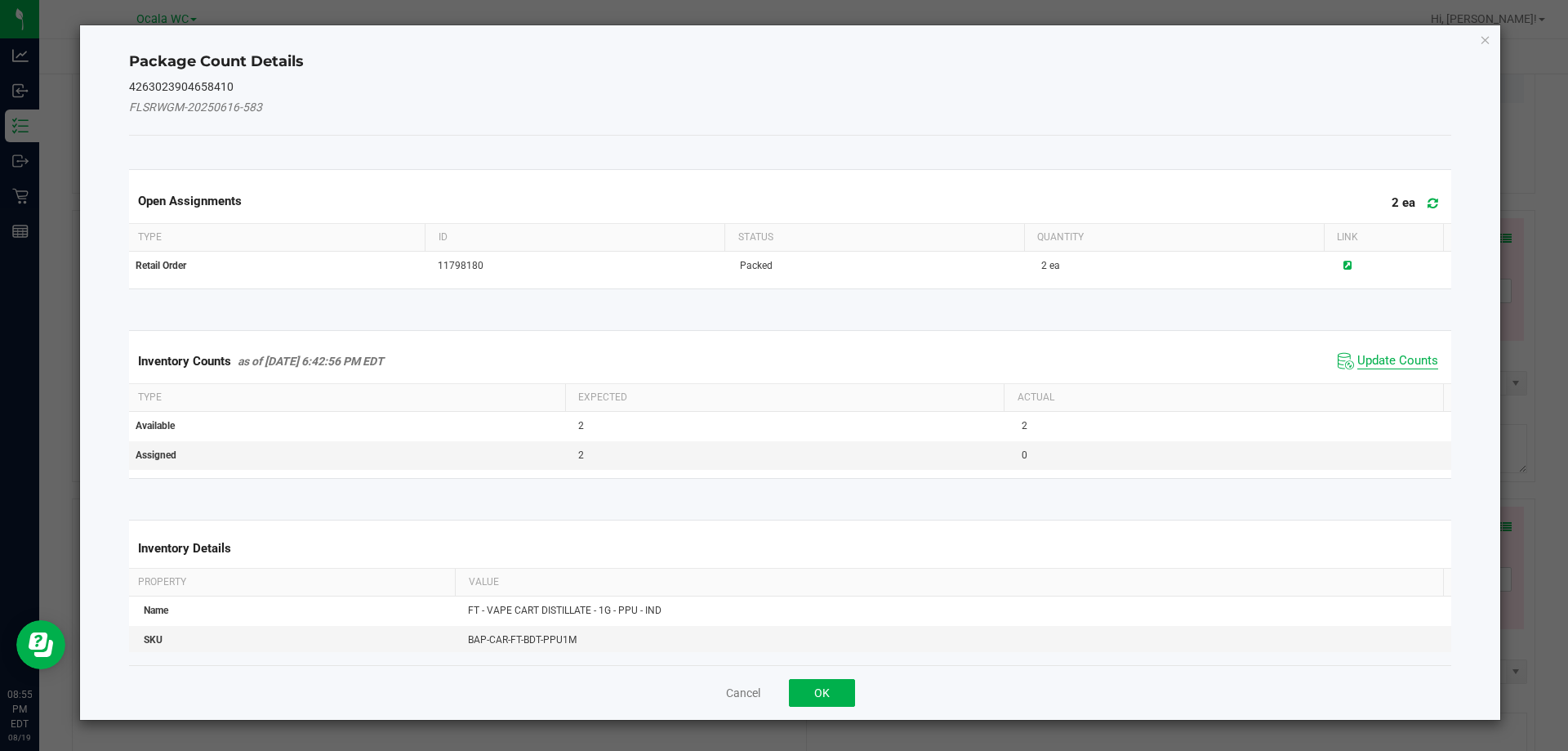
click at [1359, 363] on span "Update Counts" at bounding box center [1397, 361] width 81 height 16
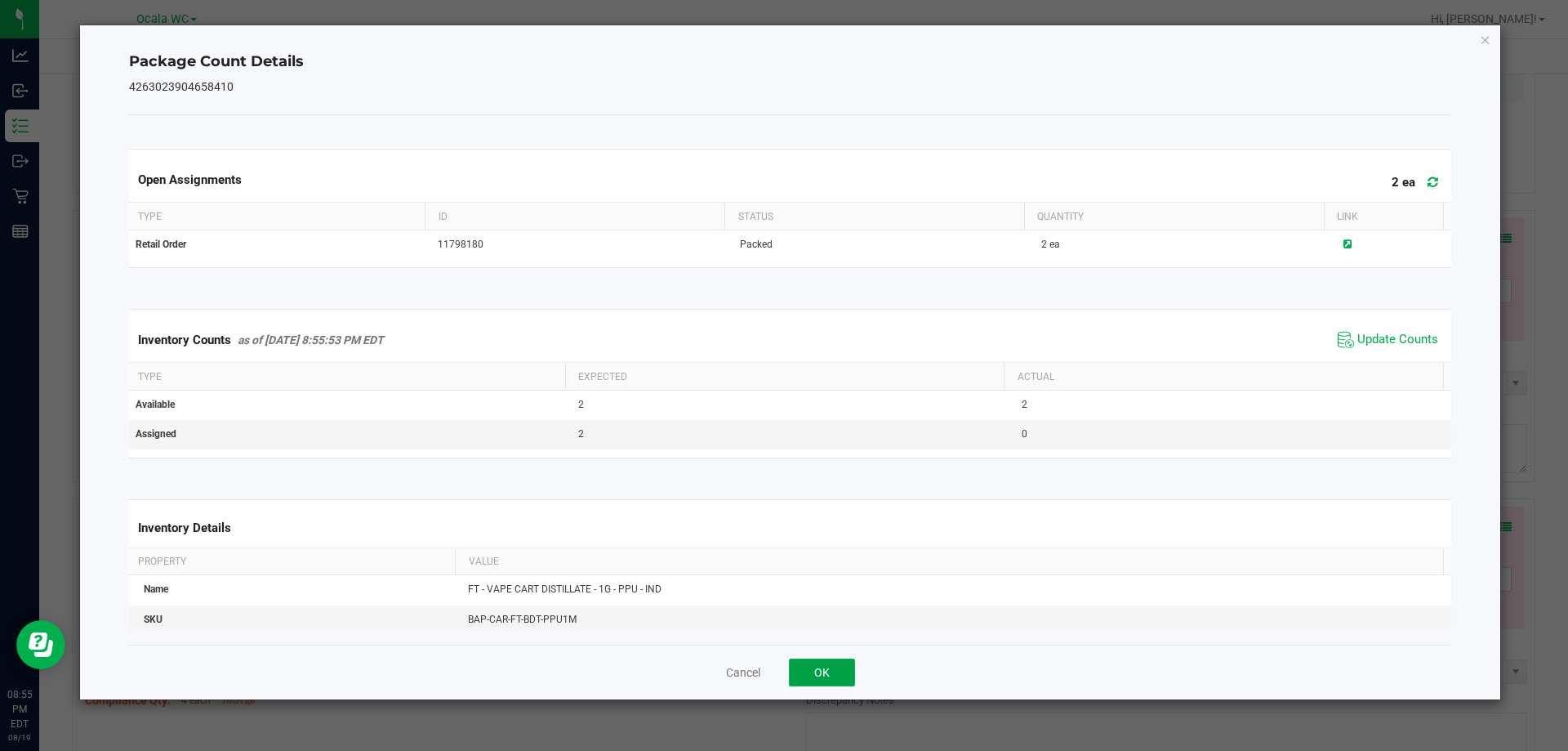
click at [807, 667] on button "OK" at bounding box center [822, 672] width 66 height 28
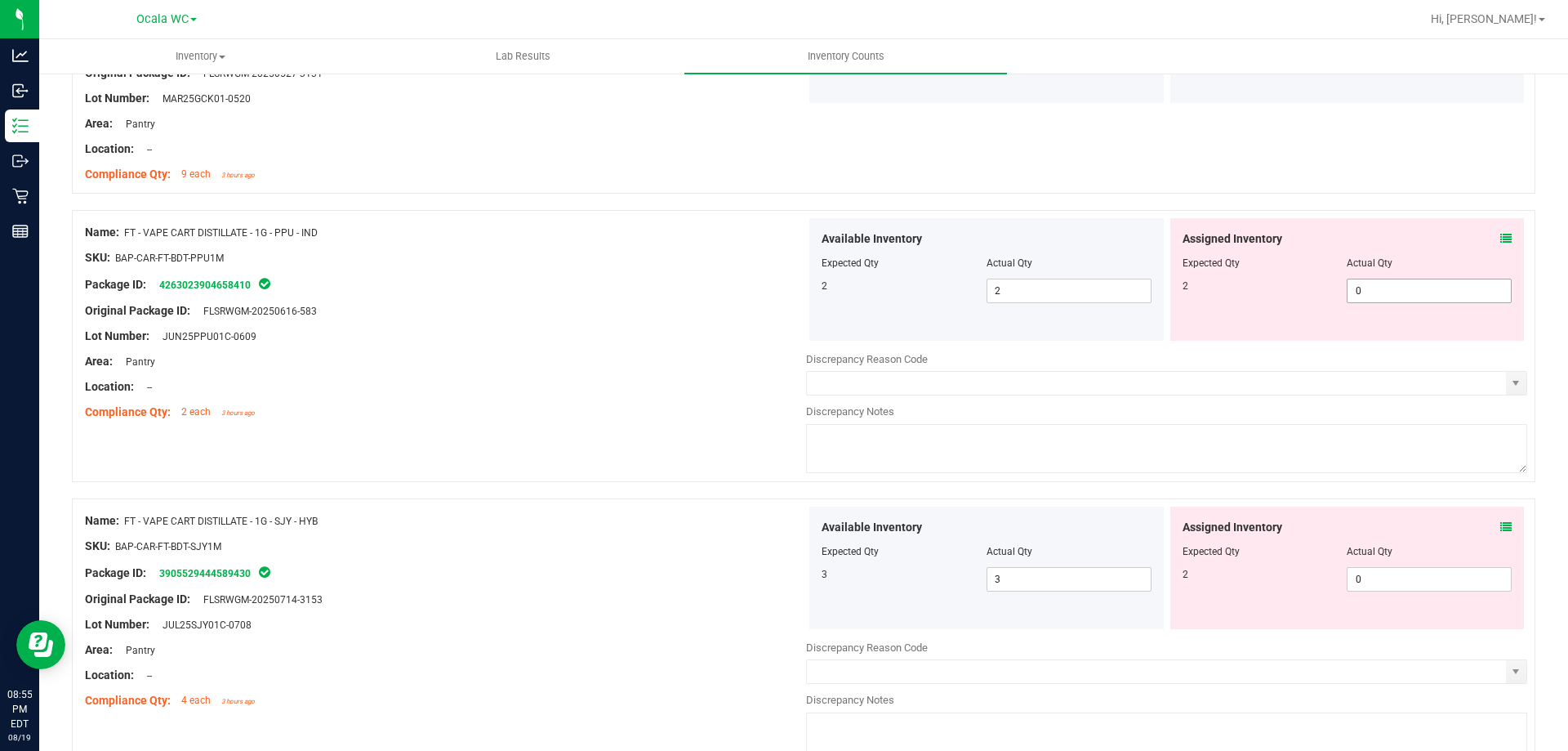
click at [1433, 286] on span "0 0" at bounding box center [1429, 291] width 165 height 25
click at [1433, 286] on input "0" at bounding box center [1429, 291] width 163 height 23
type input "2"
click at [653, 346] on div at bounding box center [446, 349] width 721 height 8
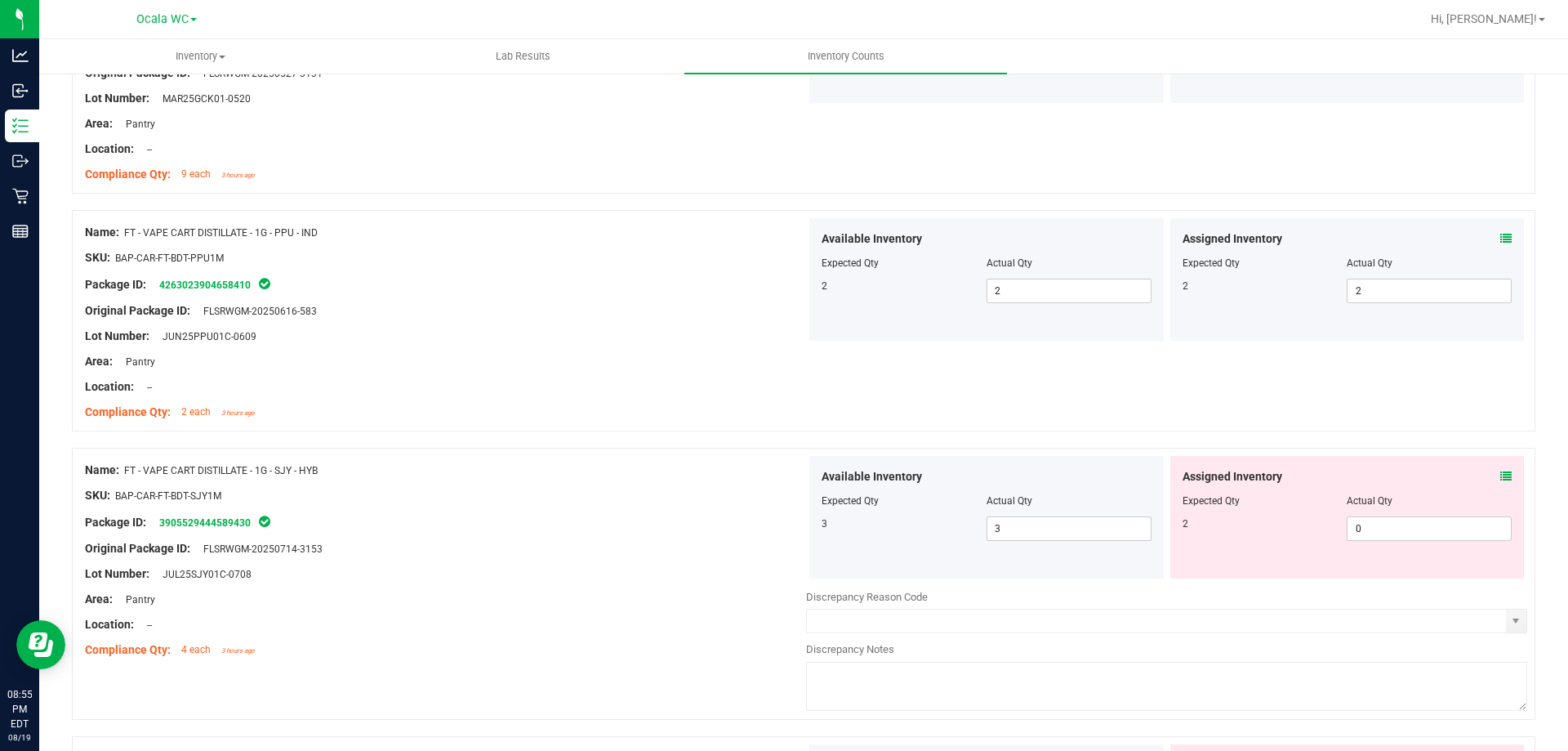
click at [1508, 456] on div "Assigned Inventory Expected Qty Actual Qty 2 0 0" at bounding box center [1347, 516] width 354 height 122
click at [1501, 470] on icon at bounding box center [1506, 476] width 11 height 11
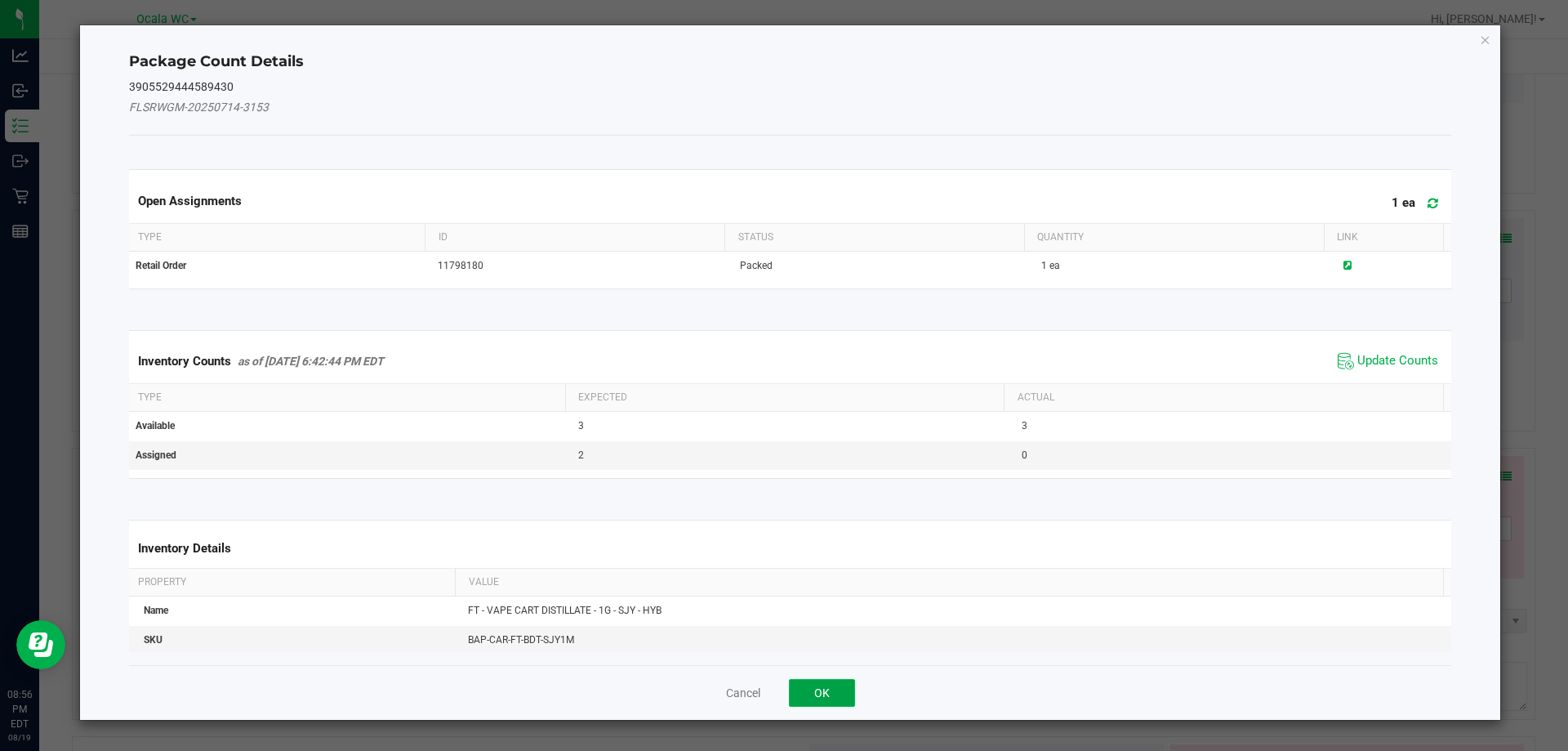
click at [824, 698] on button "OK" at bounding box center [822, 693] width 66 height 28
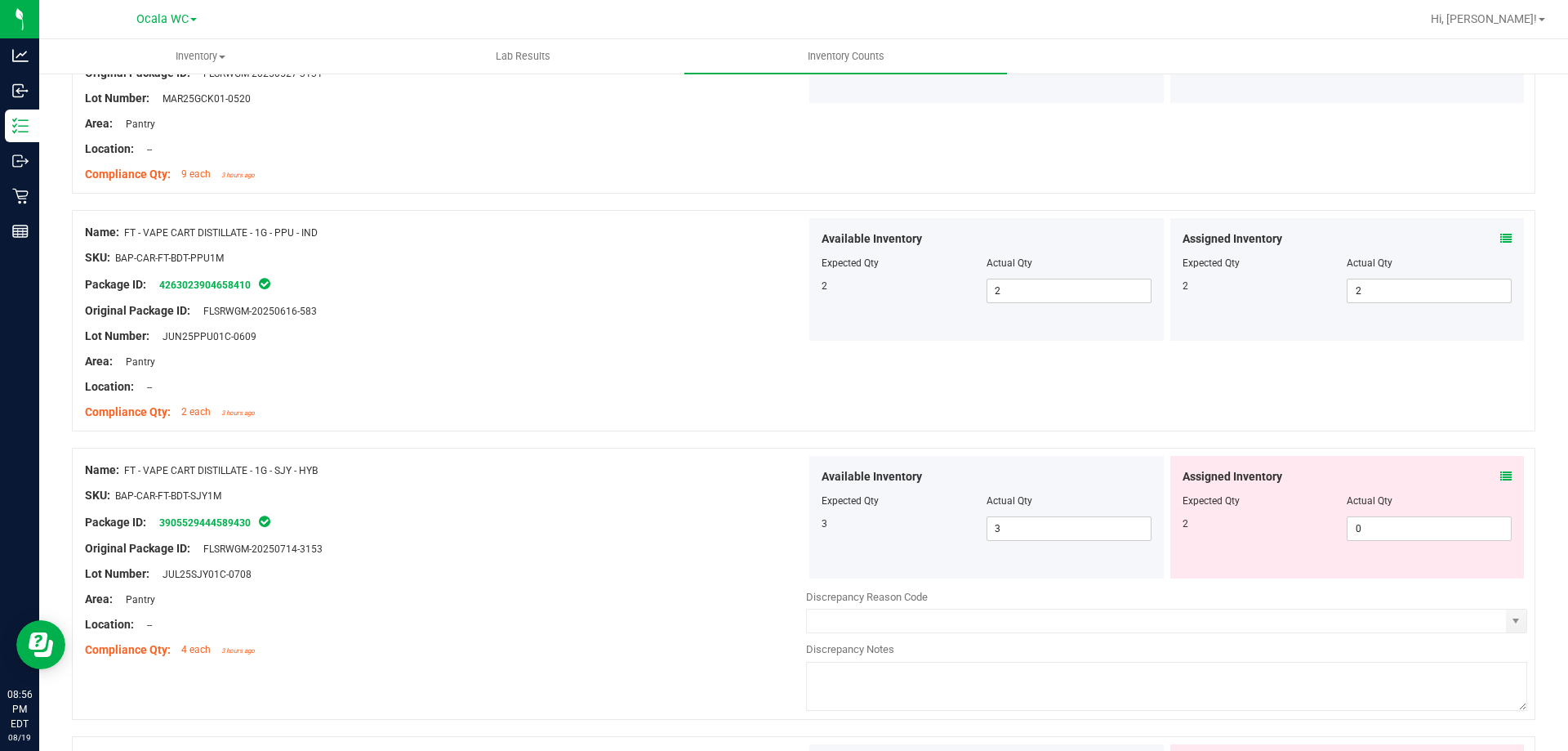
click at [1501, 482] on span at bounding box center [1506, 476] width 11 height 17
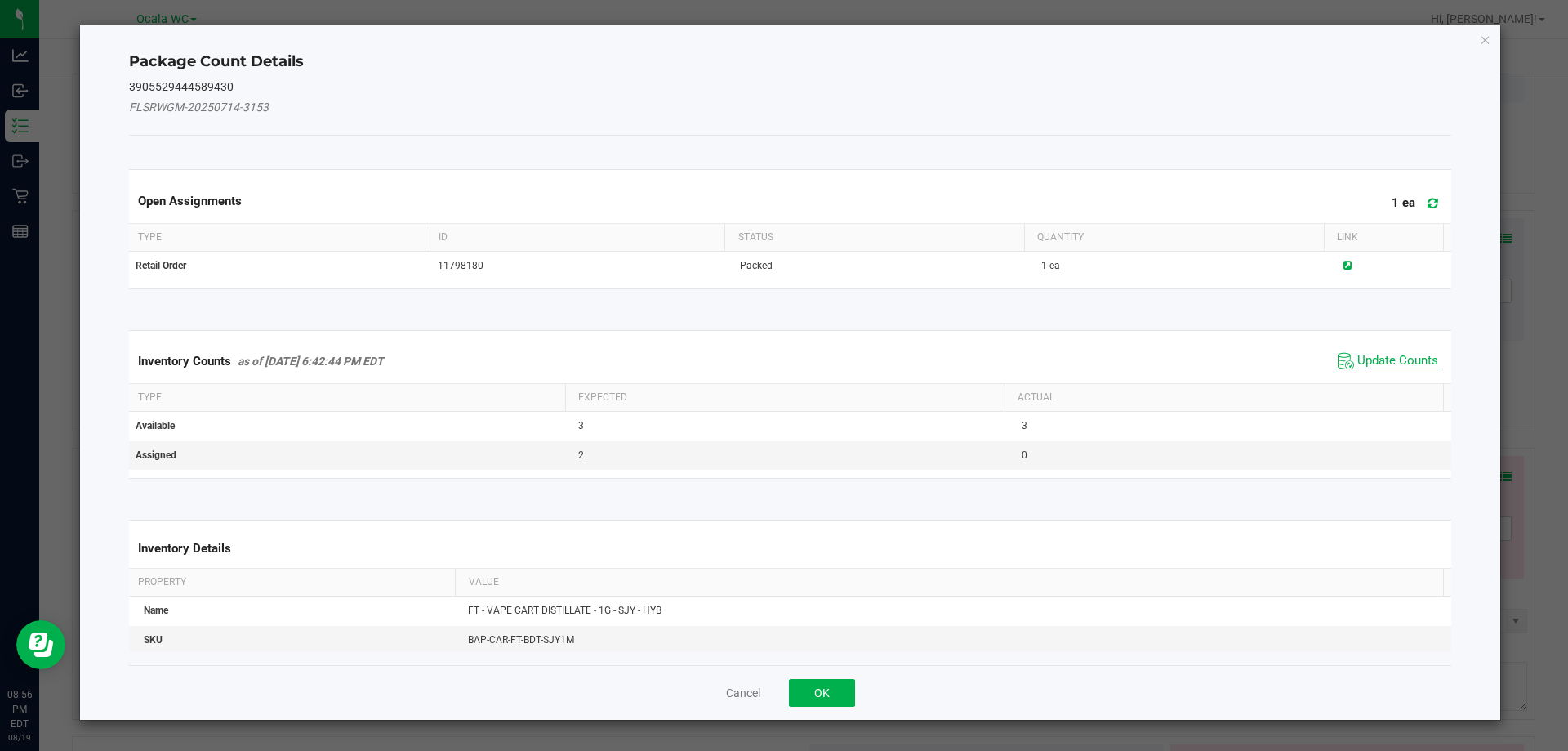
click at [1406, 362] on span "Update Counts" at bounding box center [1397, 361] width 81 height 16
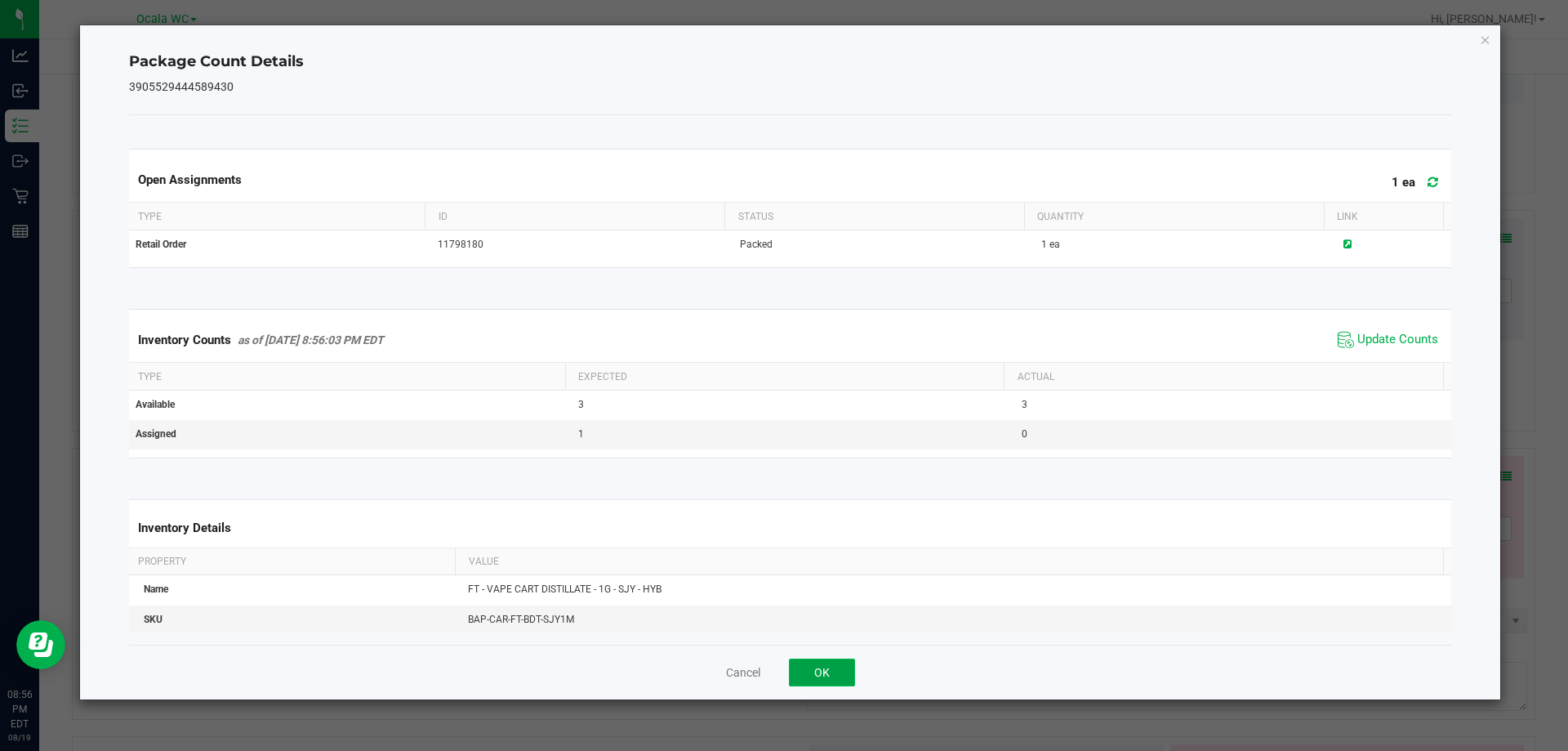
click at [798, 684] on button "OK" at bounding box center [822, 672] width 66 height 28
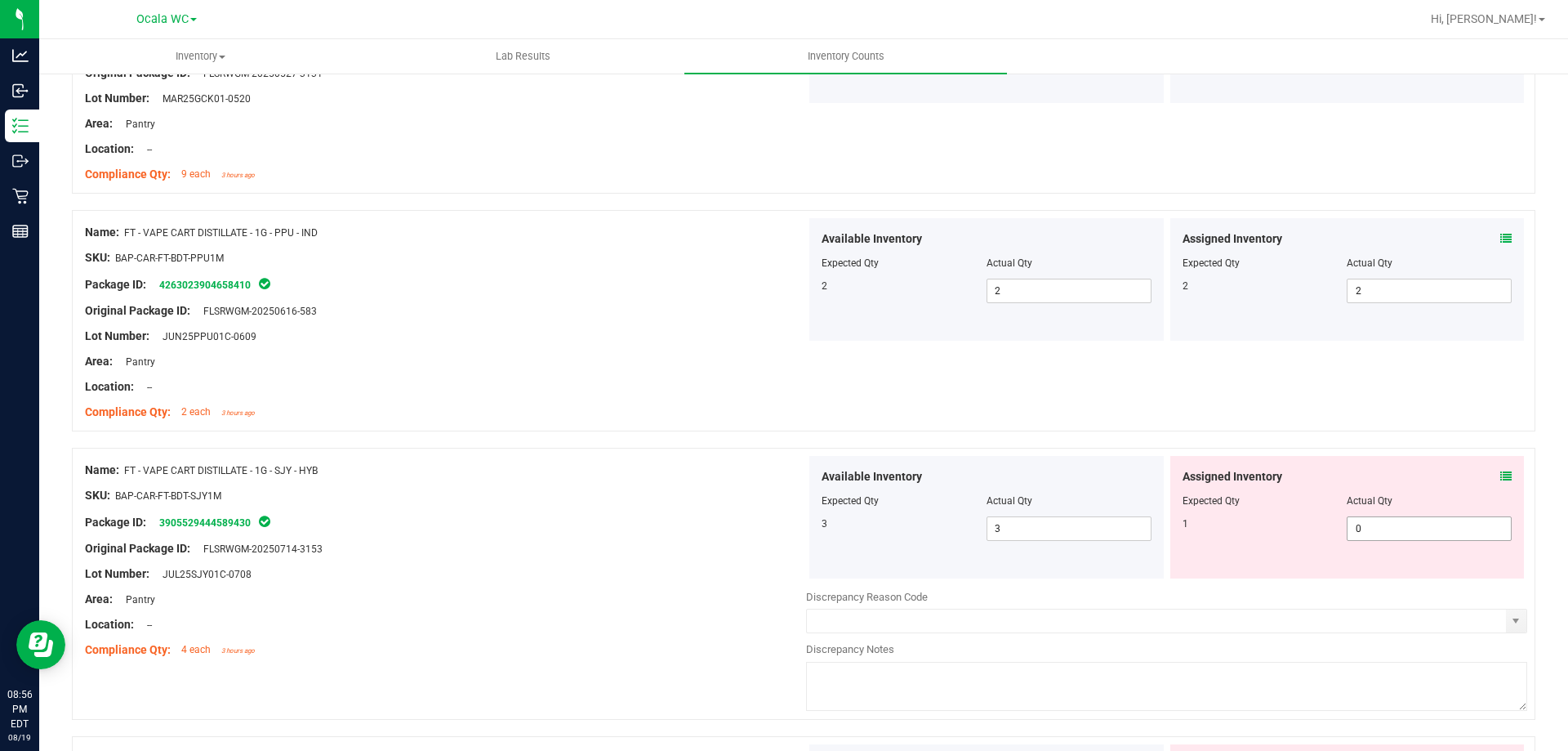
click at [1374, 535] on span "0 0" at bounding box center [1429, 529] width 165 height 25
click at [1374, 535] on input "0" at bounding box center [1429, 529] width 163 height 23
type input "1"
click at [614, 575] on div "Lot Number: JUL25SJY01C-0708" at bounding box center [446, 574] width 721 height 17
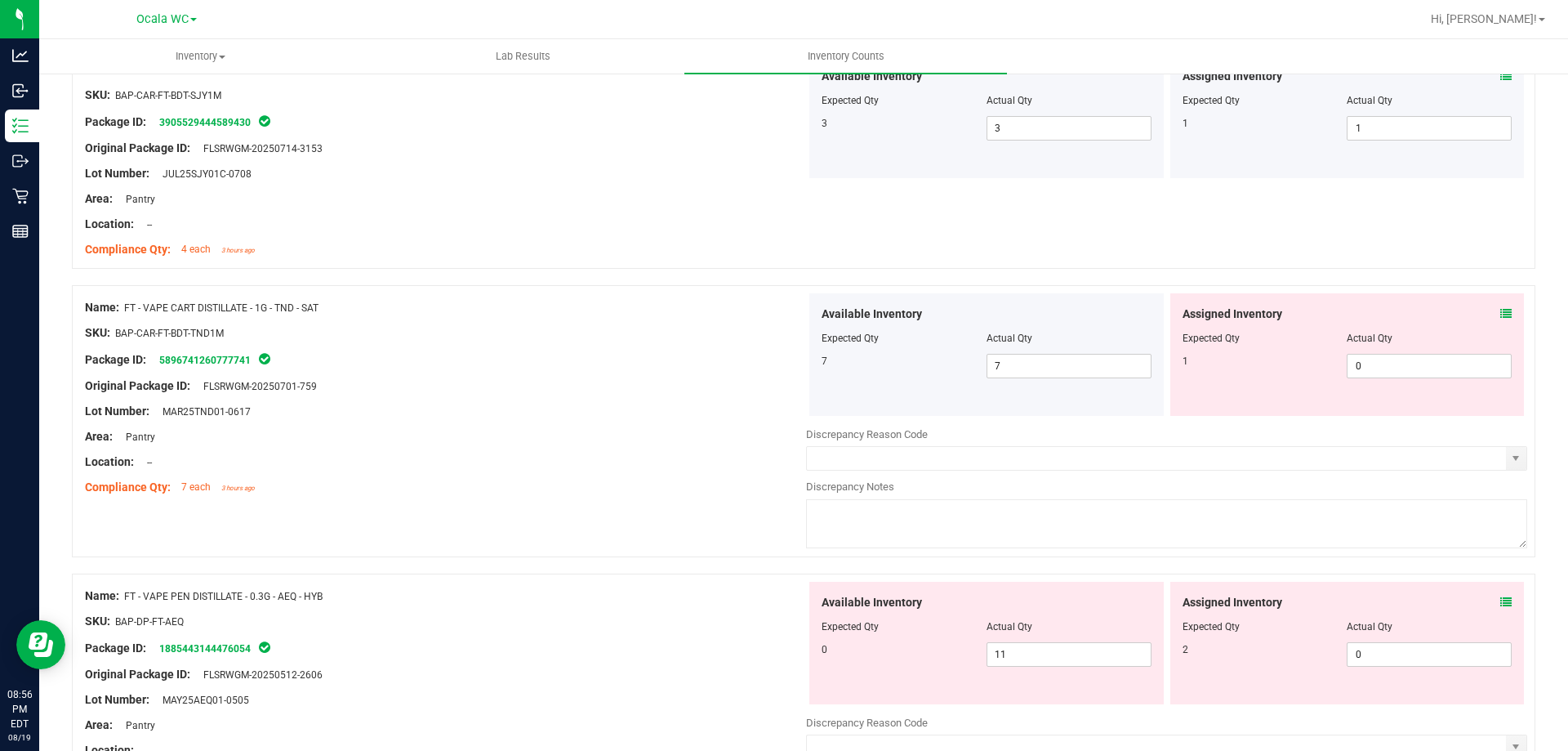
scroll to position [4167, 0]
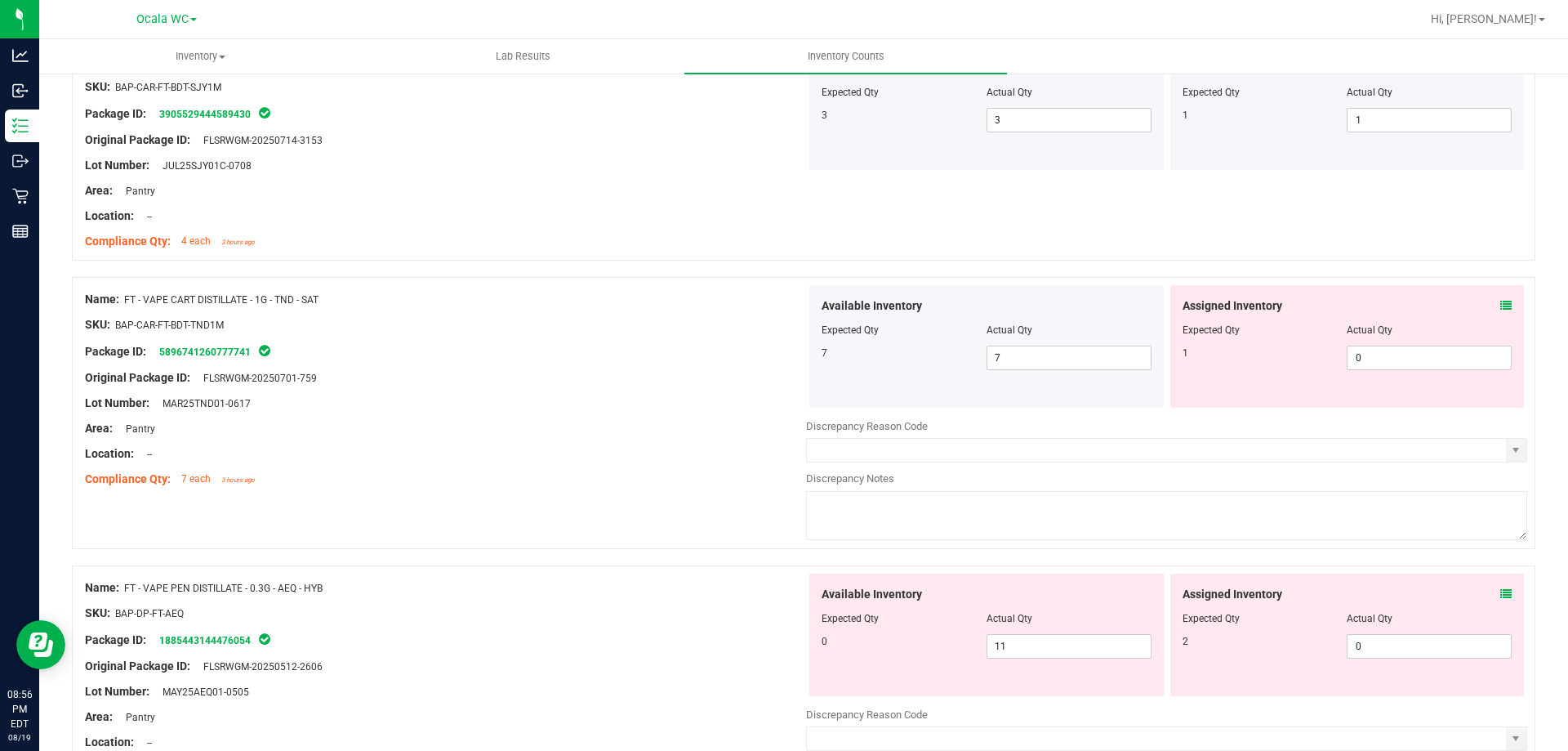
click at [1502, 300] on div "Assigned Inventory Expected Qty Actual Qty 1 0 0" at bounding box center [1347, 346] width 354 height 122
click at [1501, 304] on icon at bounding box center [1506, 305] width 11 height 11
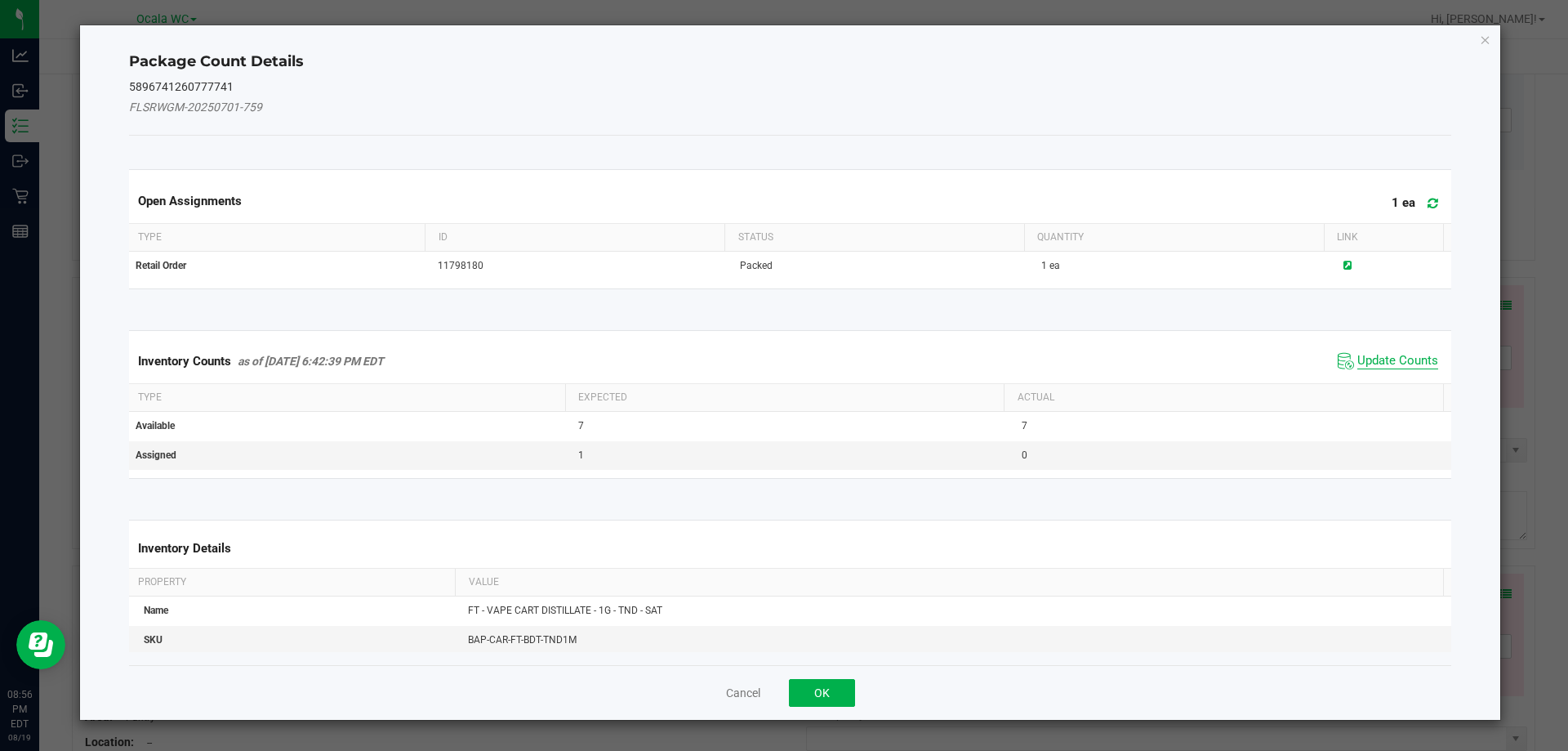
click at [1402, 364] on span "Update Counts" at bounding box center [1397, 361] width 81 height 16
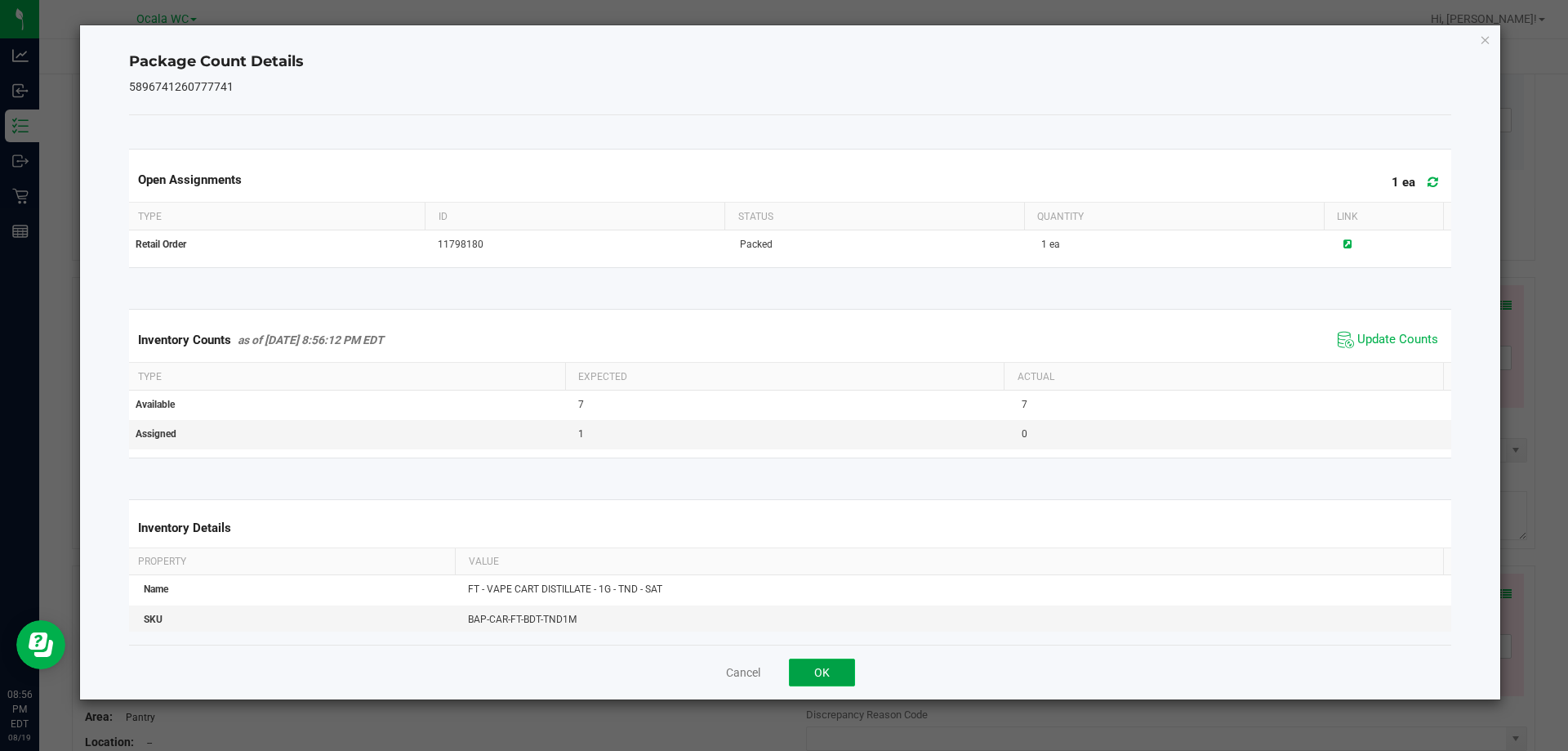
click at [805, 677] on button "OK" at bounding box center [822, 672] width 66 height 28
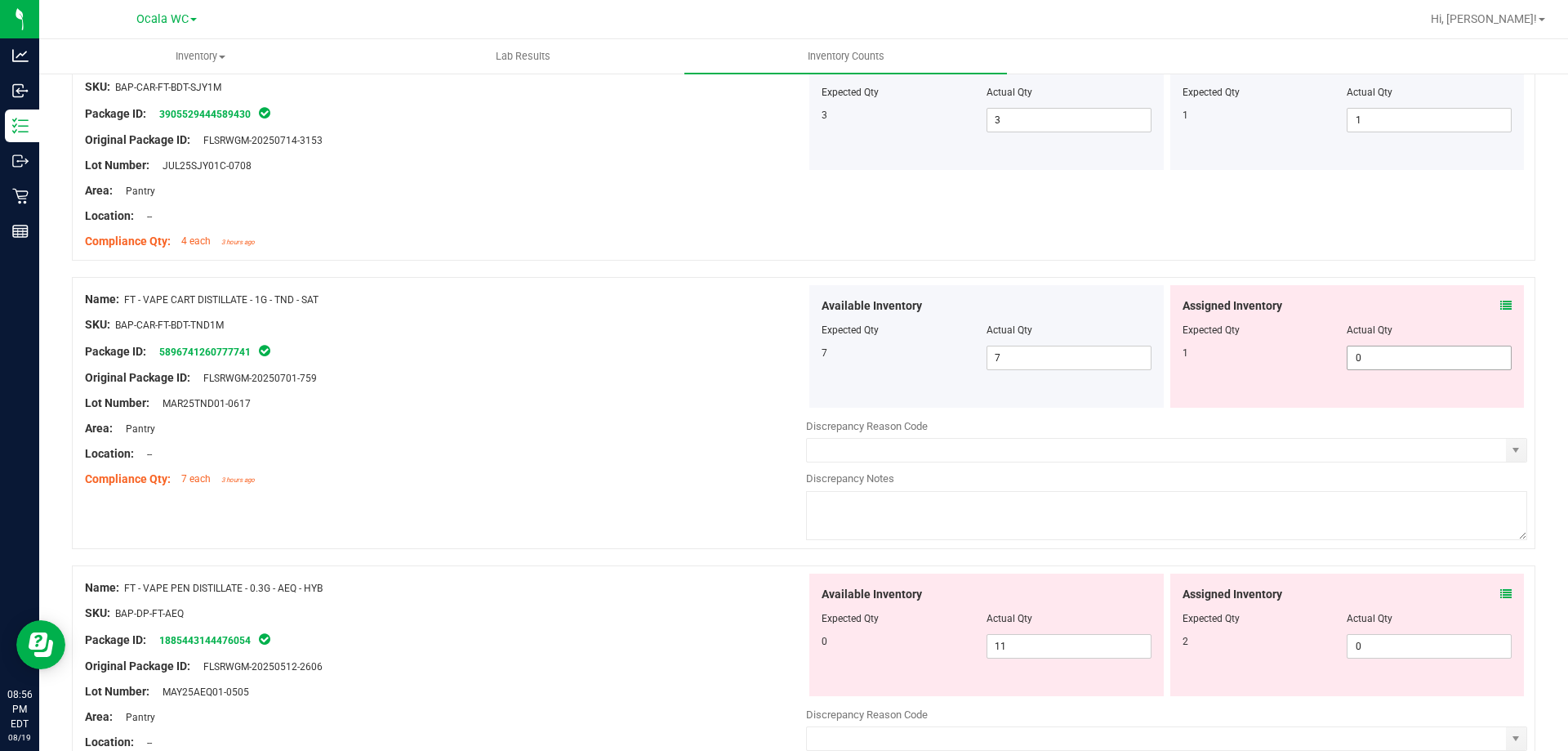
click at [1349, 359] on span "0 0" at bounding box center [1429, 358] width 165 height 25
click at [1351, 360] on input "0" at bounding box center [1429, 358] width 163 height 23
type input "01"
type input "1"
click at [585, 424] on div "Area: Pantry" at bounding box center [446, 428] width 721 height 17
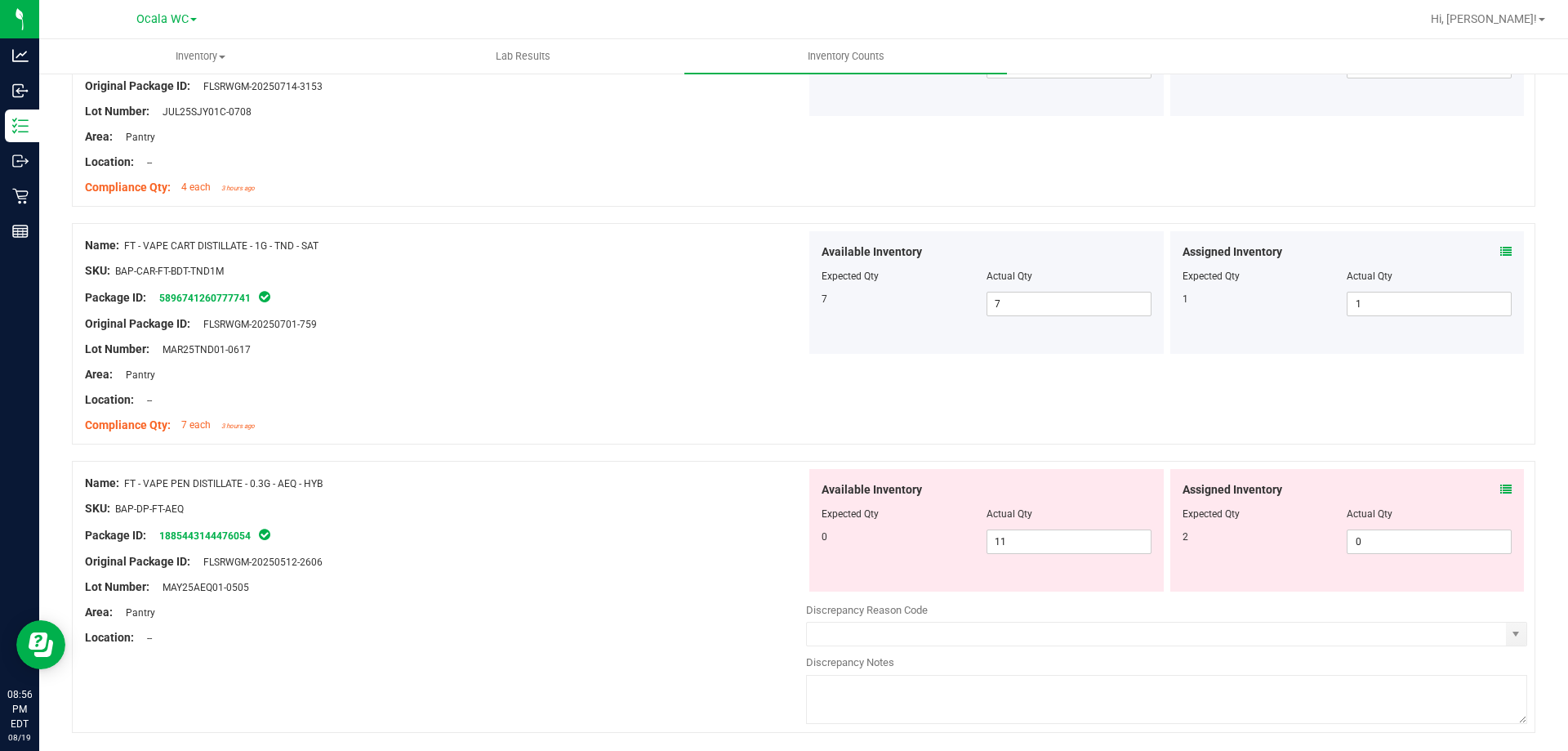
scroll to position [4275, 0]
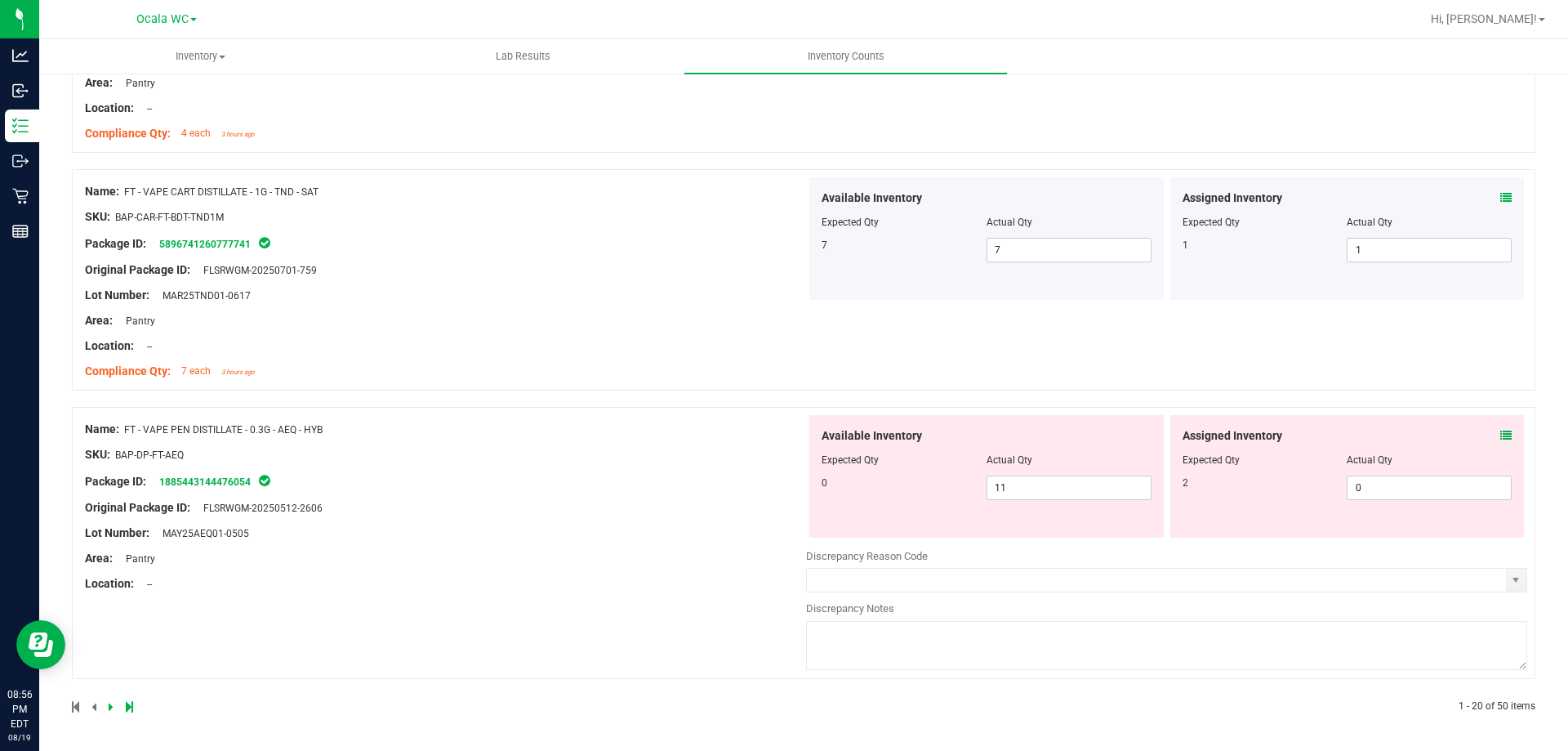
click at [1501, 433] on icon at bounding box center [1506, 436] width 11 height 11
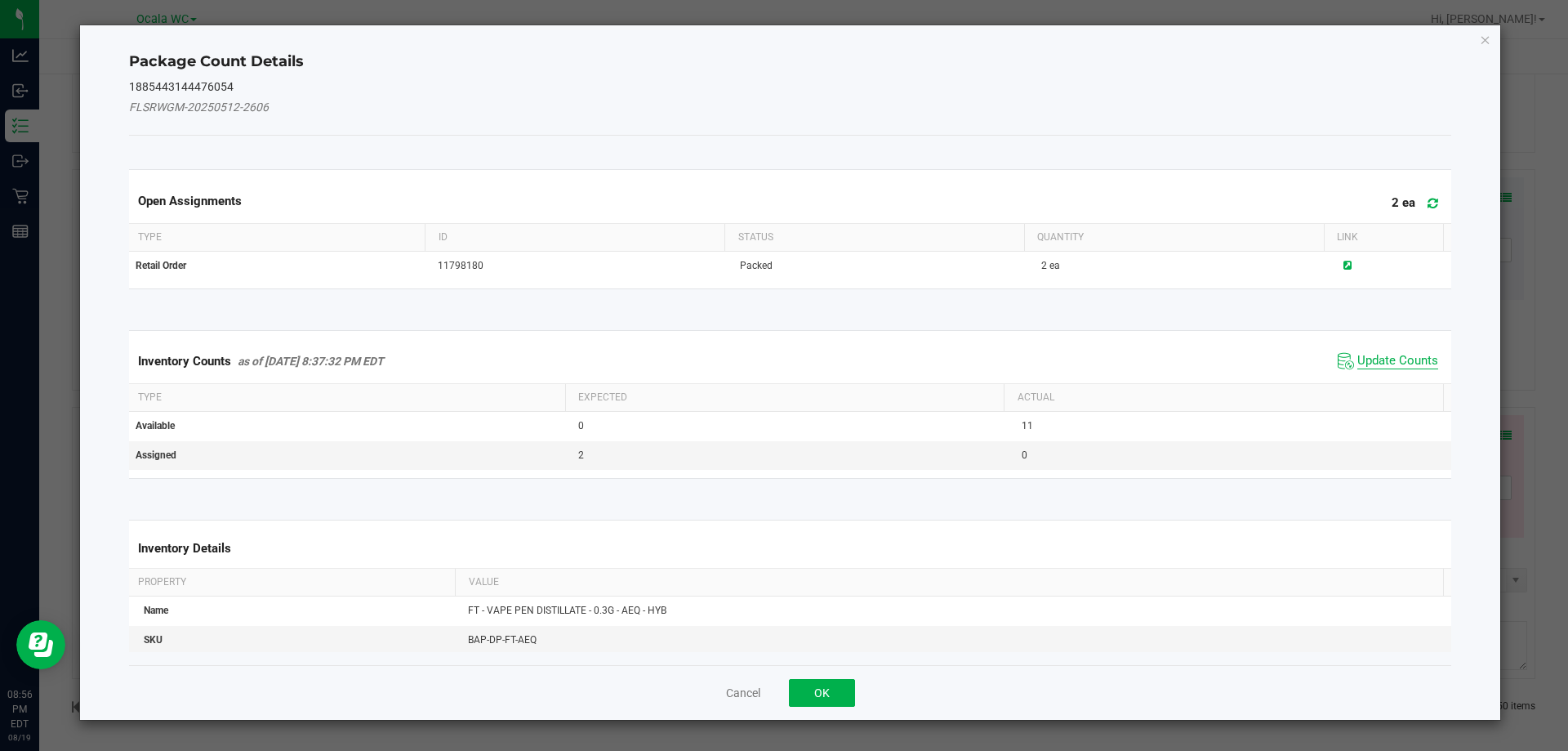
click at [1387, 363] on span "Update Counts" at bounding box center [1397, 361] width 81 height 16
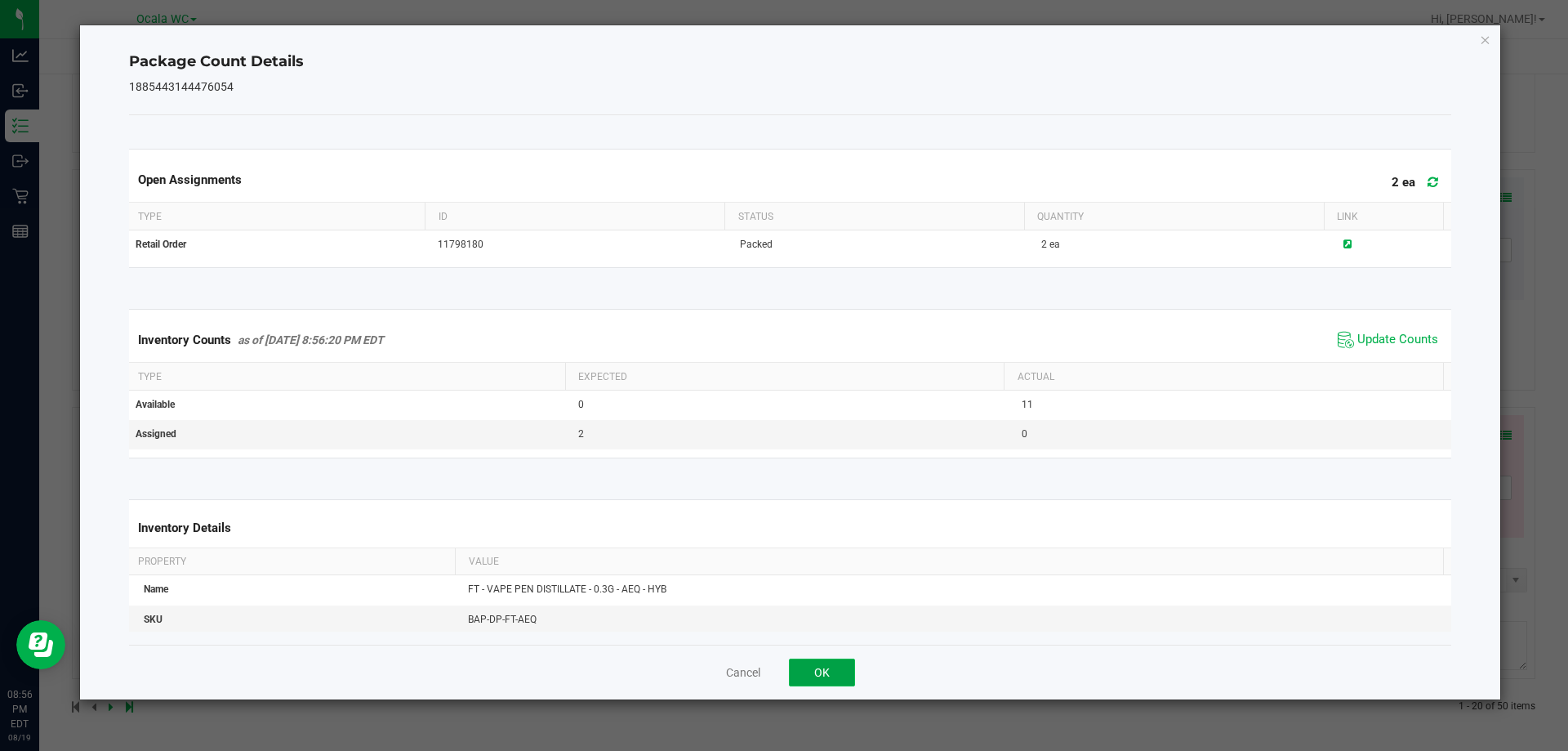
click at [816, 665] on button "OK" at bounding box center [822, 672] width 66 height 28
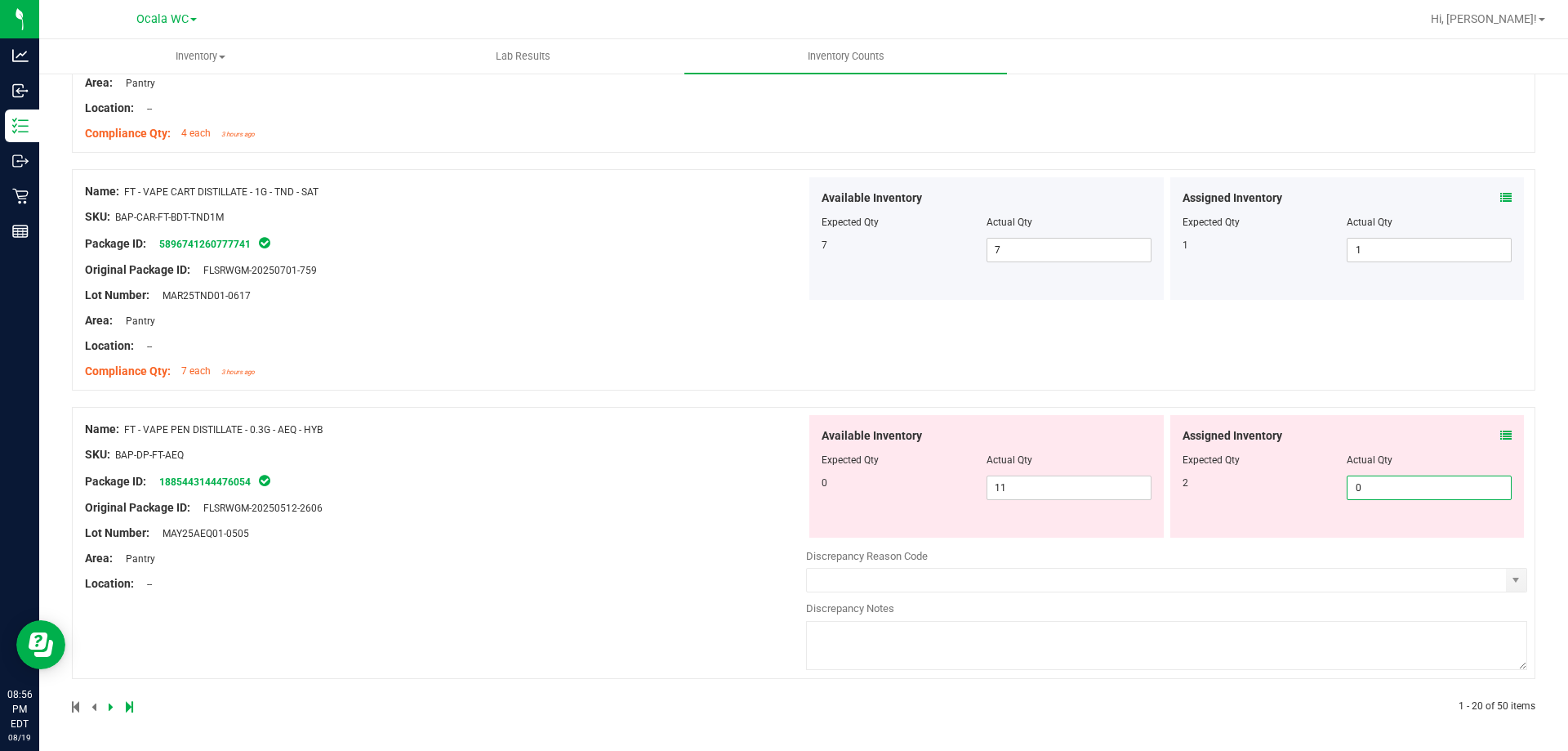
click at [1444, 491] on span "0 0" at bounding box center [1429, 488] width 165 height 25
click at [1443, 492] on input "0" at bounding box center [1429, 488] width 163 height 23
type input "2"
click at [1066, 484] on span "11 11" at bounding box center [1068, 488] width 165 height 25
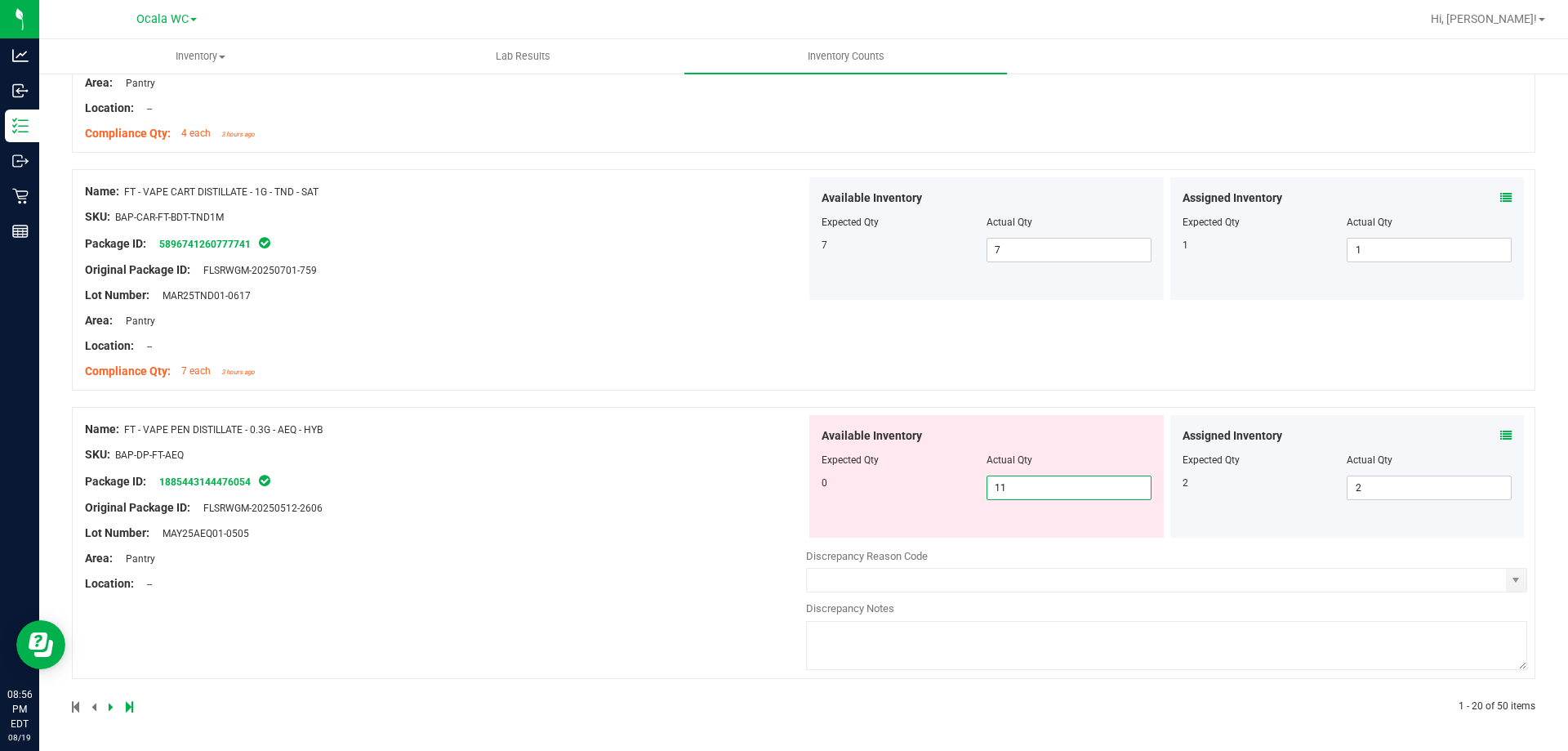
click at [1066, 484] on input "11" at bounding box center [1068, 488] width 163 height 23
type input "0"
click at [414, 548] on div "Name: FT - VAPE PEN DISTILLATE - 0.3G - AEQ - HYB SKU: BAP-DP-FT-AEQ Package ID…" at bounding box center [446, 506] width 721 height 183
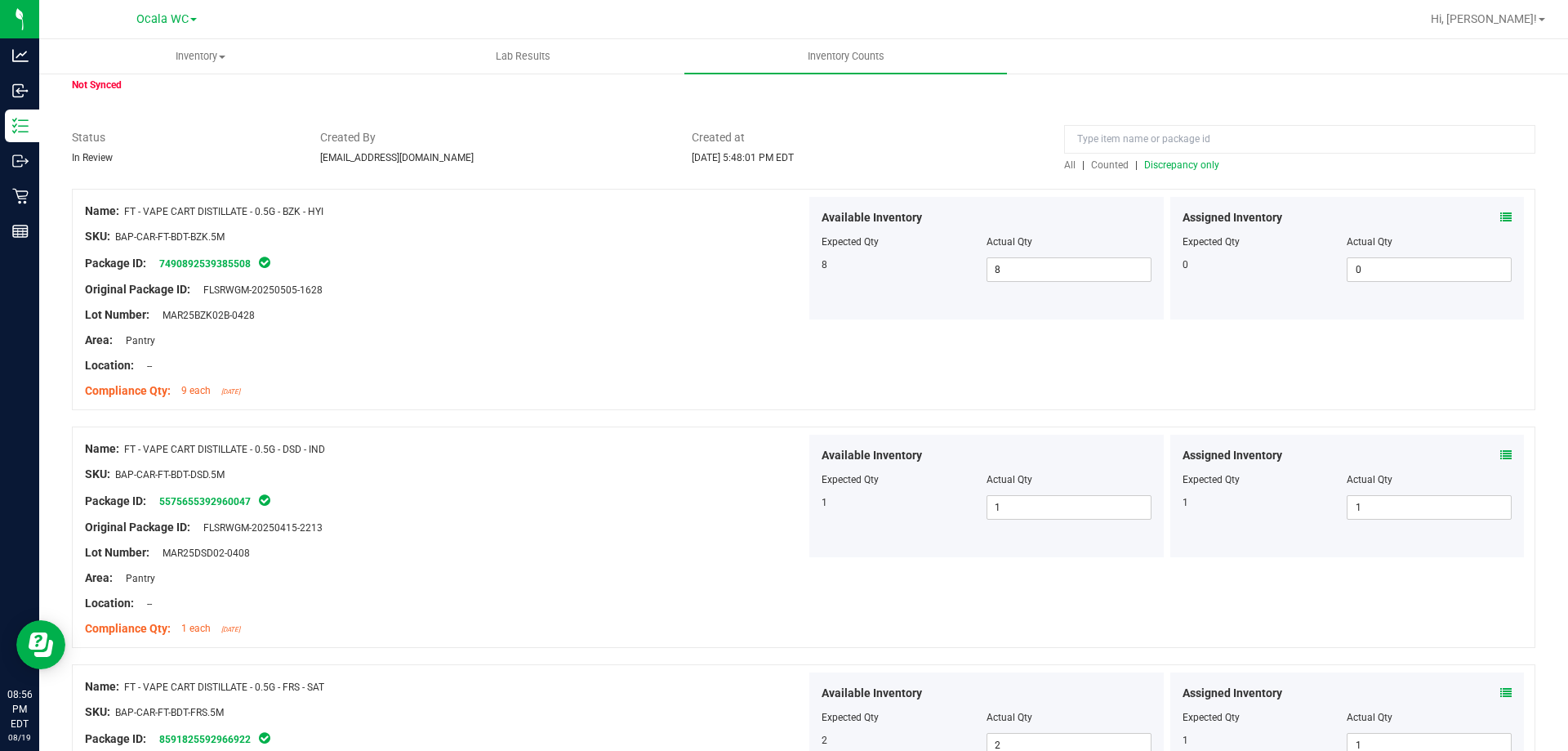
scroll to position [0, 0]
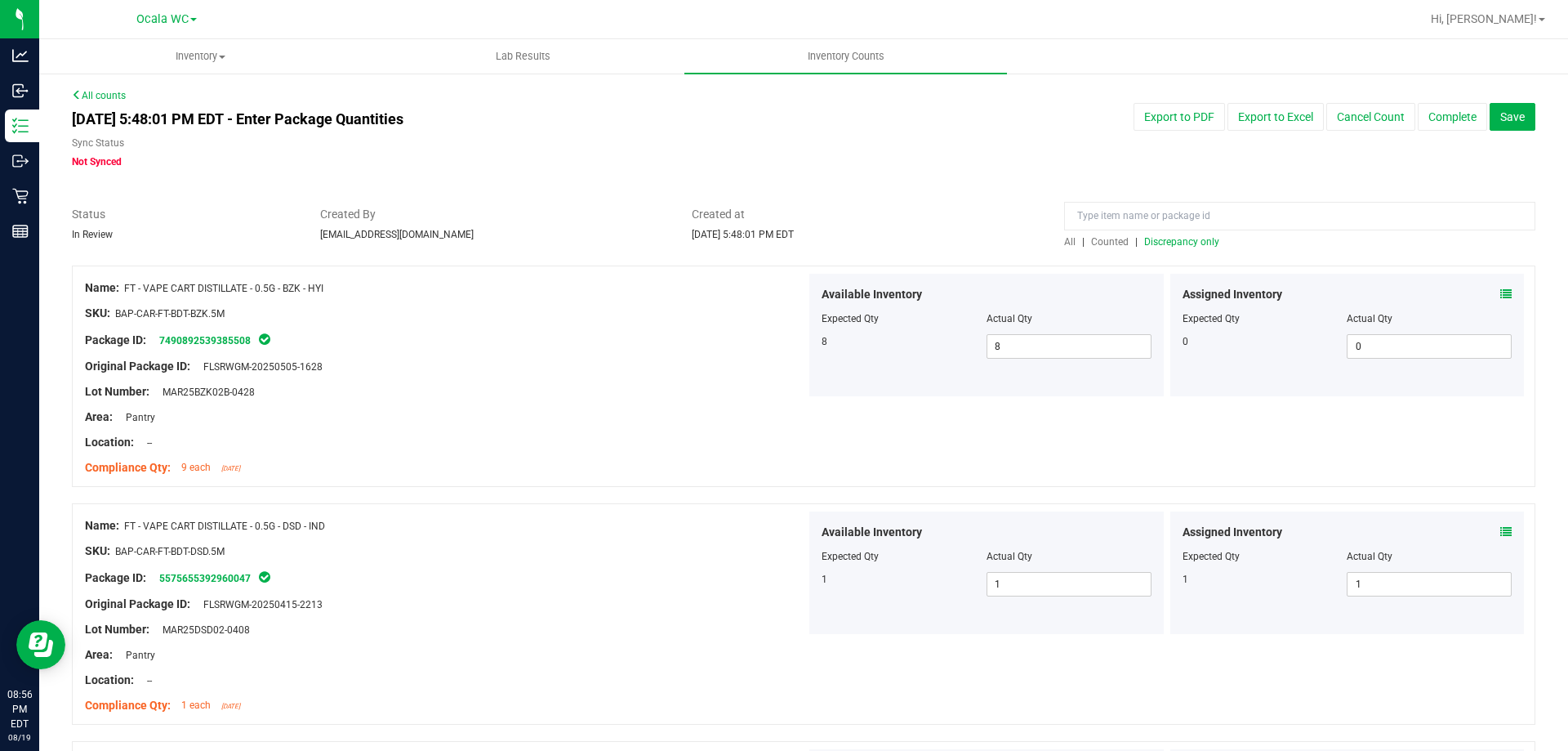
click at [1174, 243] on span "Discrepancy only" at bounding box center [1182, 242] width 75 height 11
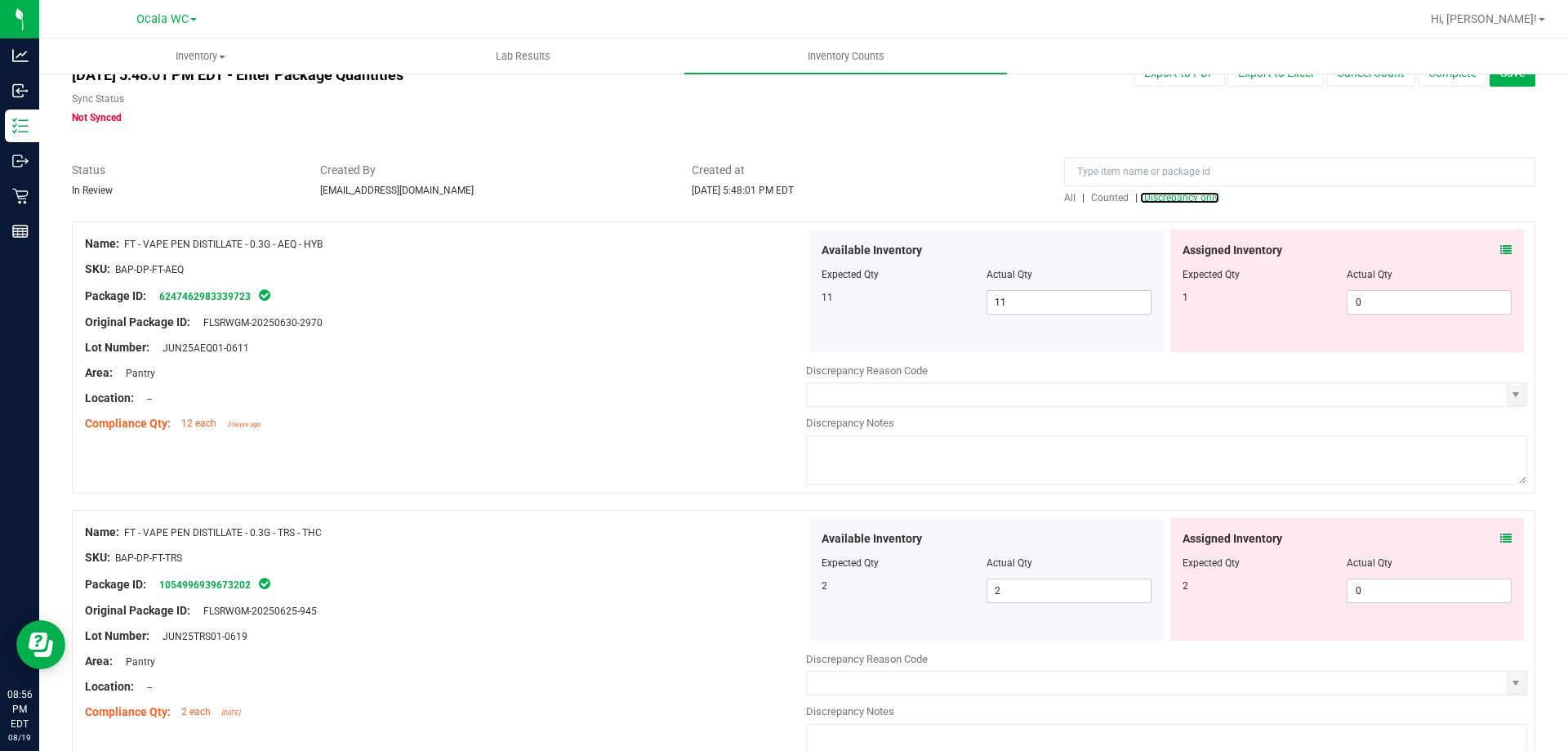
scroll to position [82, 0]
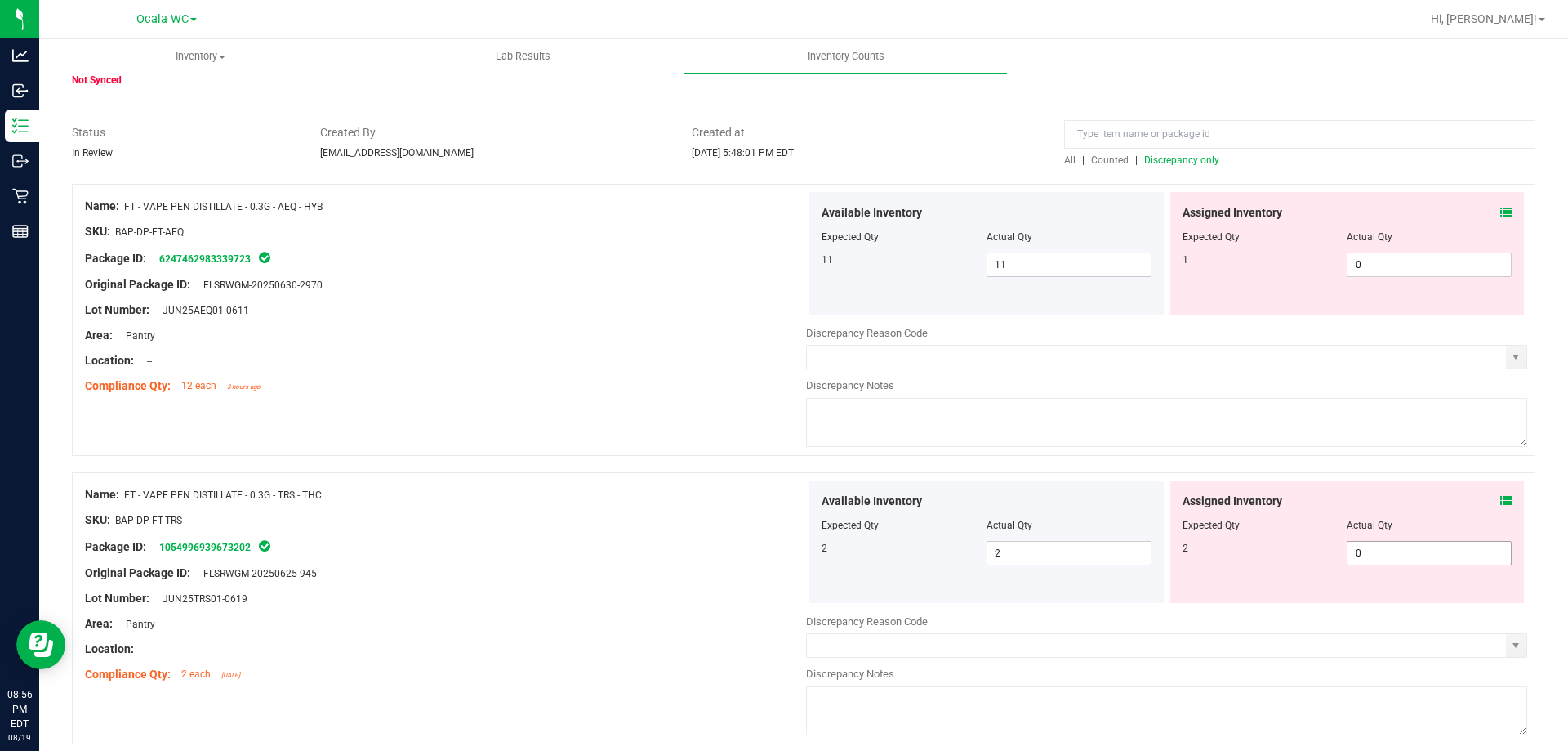
click at [1369, 556] on span "0 0" at bounding box center [1429, 553] width 165 height 25
click at [1369, 556] on input "0" at bounding box center [1429, 553] width 163 height 23
type input "2"
click at [502, 433] on div "Name: FT - VAPE PEN DISTILLATE - 0.3G - AEQ - HYB SKU: BAP-DP-FT-AEQ Package ID…" at bounding box center [804, 319] width 1464 height 272
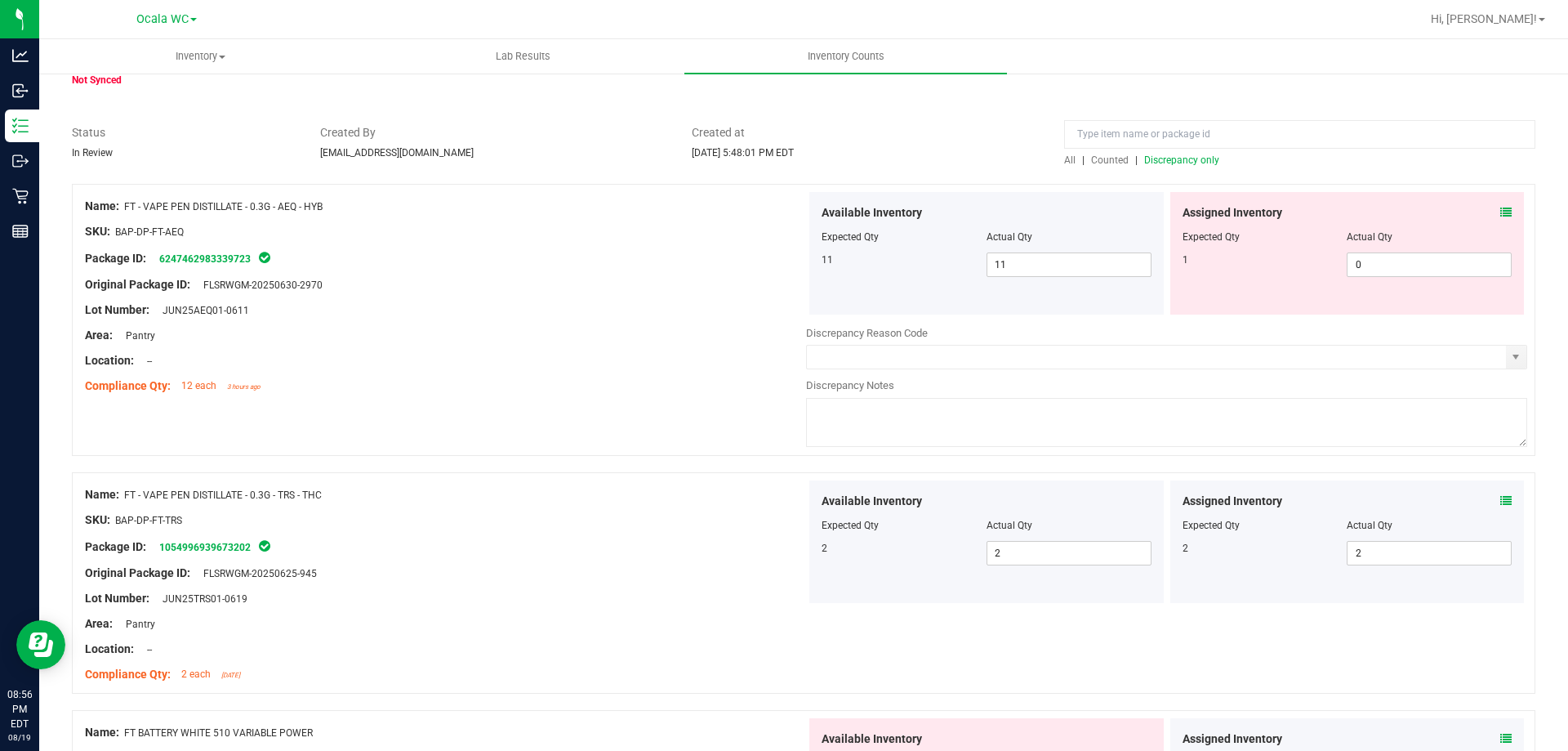
click at [1506, 211] on div "Assigned Inventory Expected Qty Actual Qty 1 0 0" at bounding box center [1347, 253] width 354 height 122
click at [1502, 209] on div "Assigned Inventory Expected Qty Actual Qty 1 0 0" at bounding box center [1347, 253] width 354 height 122
click at [1500, 209] on div "Assigned Inventory Expected Qty Actual Qty 1 0 0" at bounding box center [1347, 253] width 354 height 122
click at [1501, 209] on icon at bounding box center [1506, 213] width 11 height 11
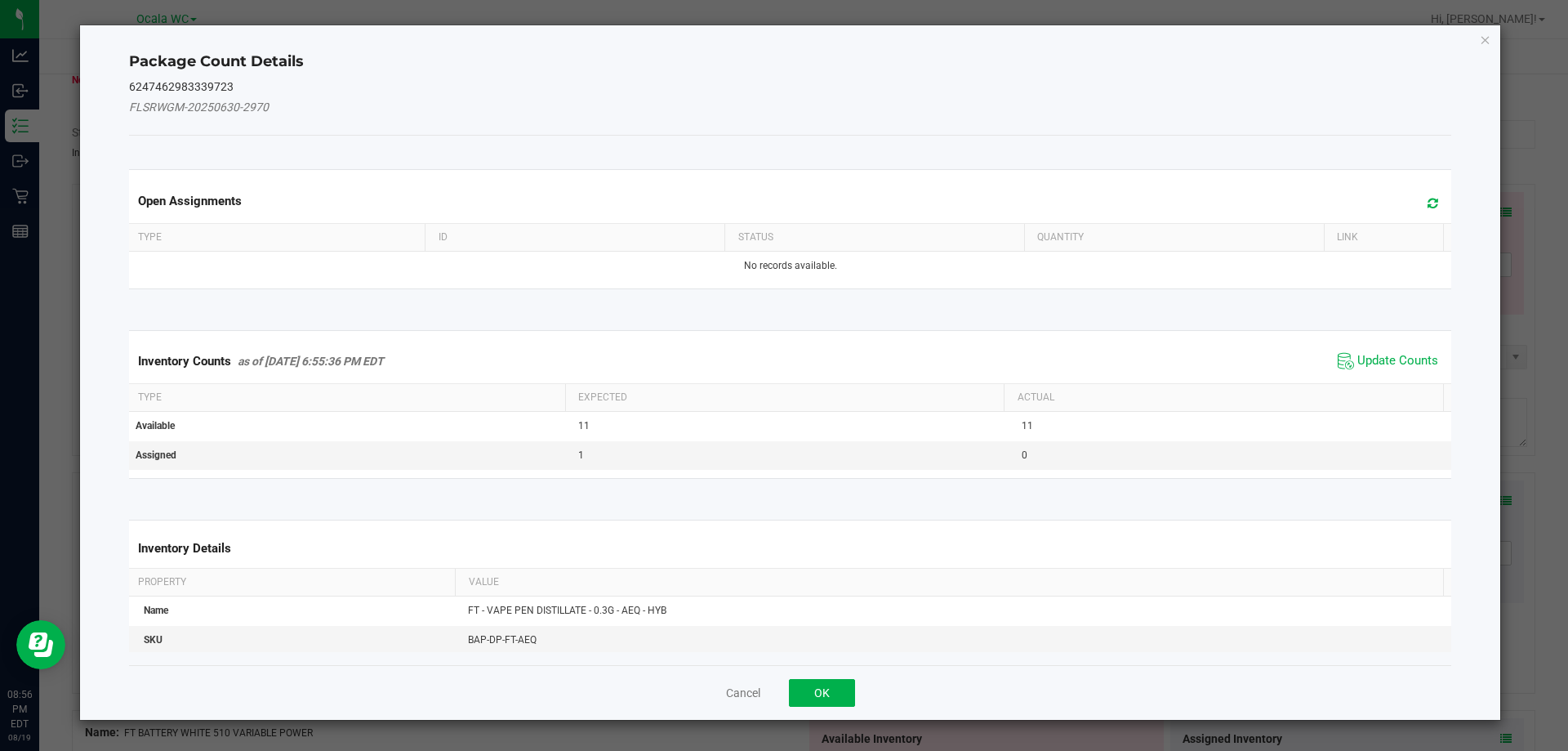
click at [1492, 43] on div "Package Count Details 6247462983339723 FLSRWGM-20250630-2970 Open Assignments T…" at bounding box center [791, 373] width 1421 height 694
click at [1483, 37] on icon "Close" at bounding box center [1486, 39] width 11 height 20
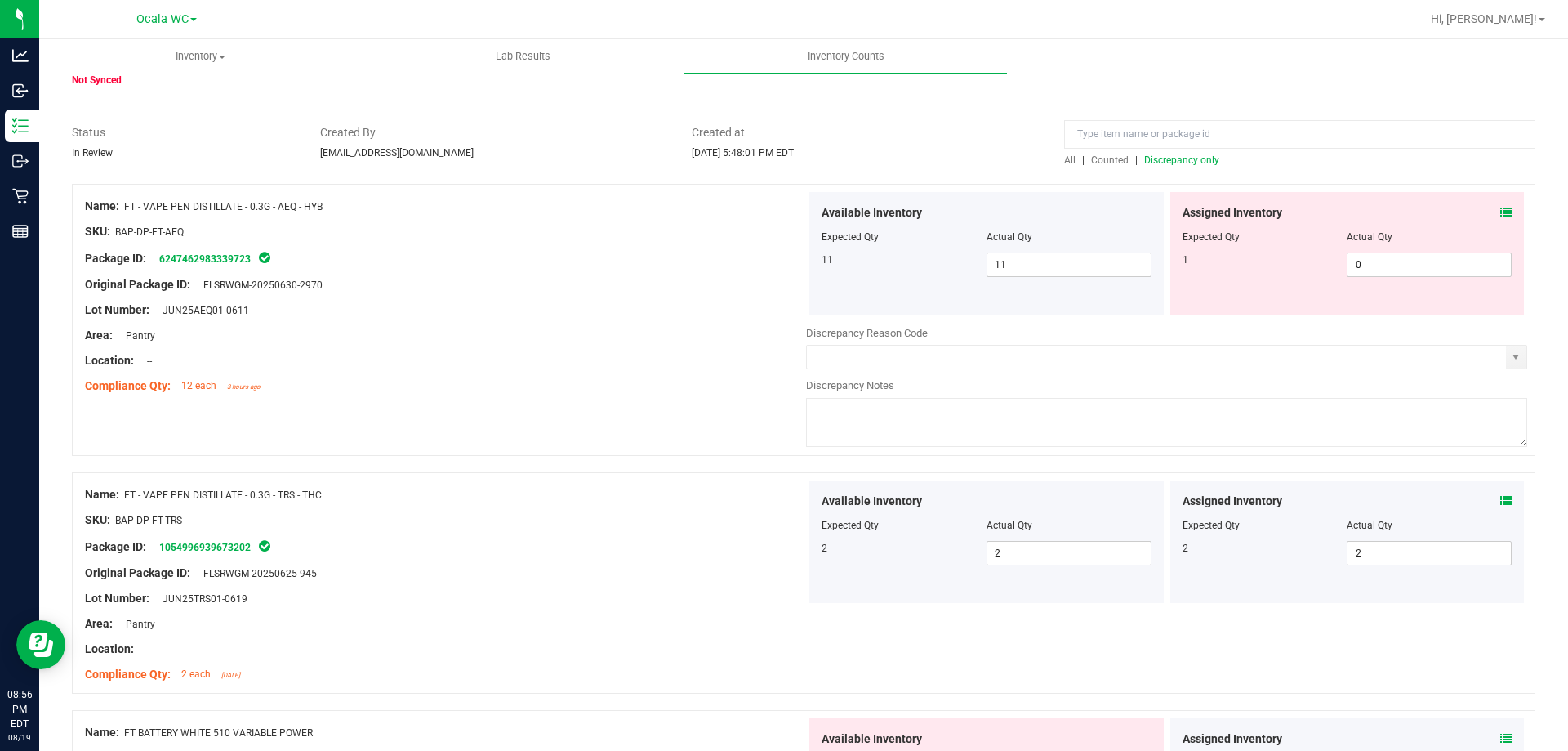
click at [1500, 199] on div "Assigned Inventory Expected Qty Actual Qty 1 0 0" at bounding box center [1347, 253] width 354 height 122
click at [1500, 213] on div "Assigned Inventory Expected Qty Actual Qty 1 0 0" at bounding box center [1347, 253] width 354 height 122
click at [1504, 199] on div "Assigned Inventory Expected Qty Actual Qty 1 0 0" at bounding box center [1347, 253] width 354 height 122
click at [1501, 208] on icon at bounding box center [1506, 213] width 11 height 11
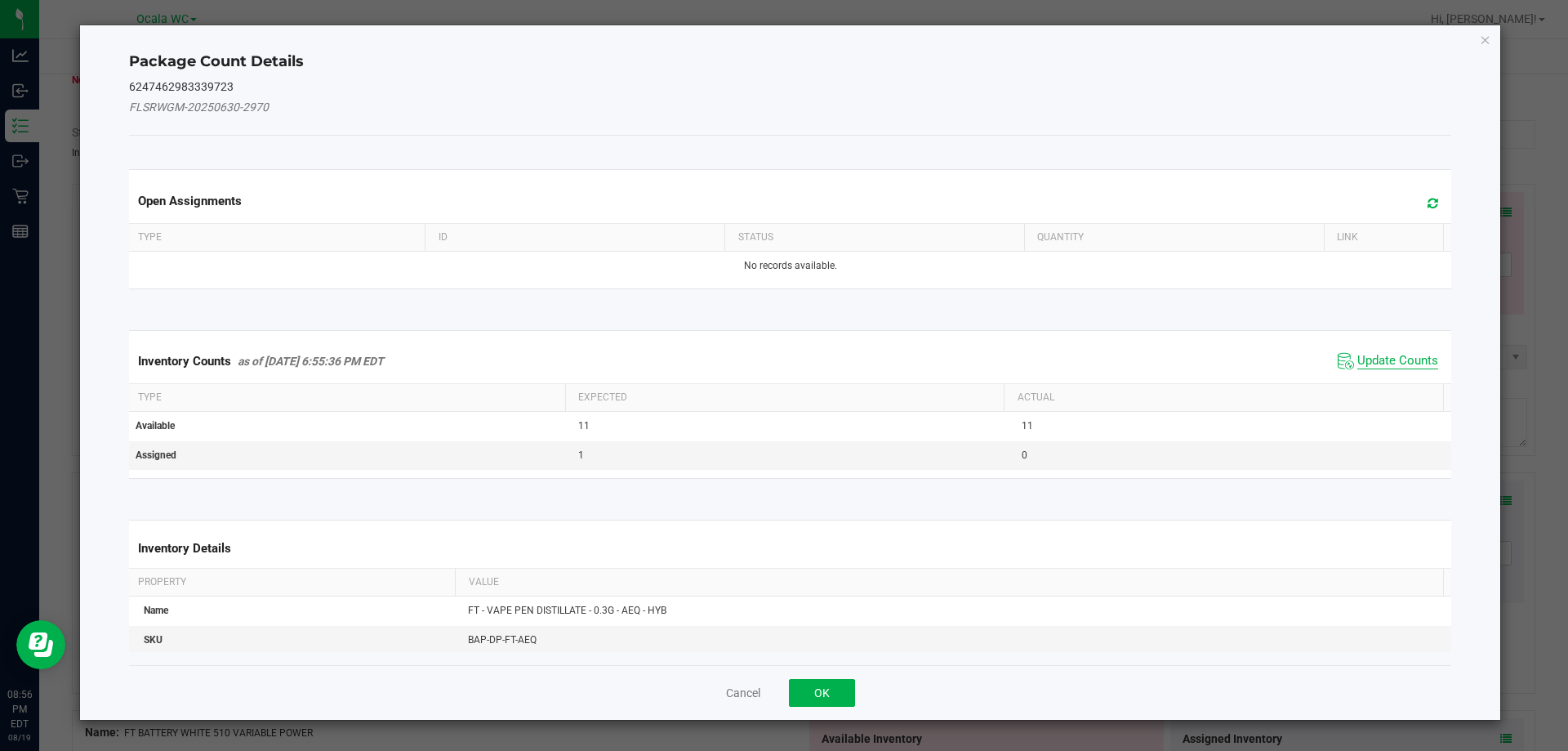
click at [1385, 360] on span "Update Counts" at bounding box center [1397, 361] width 81 height 16
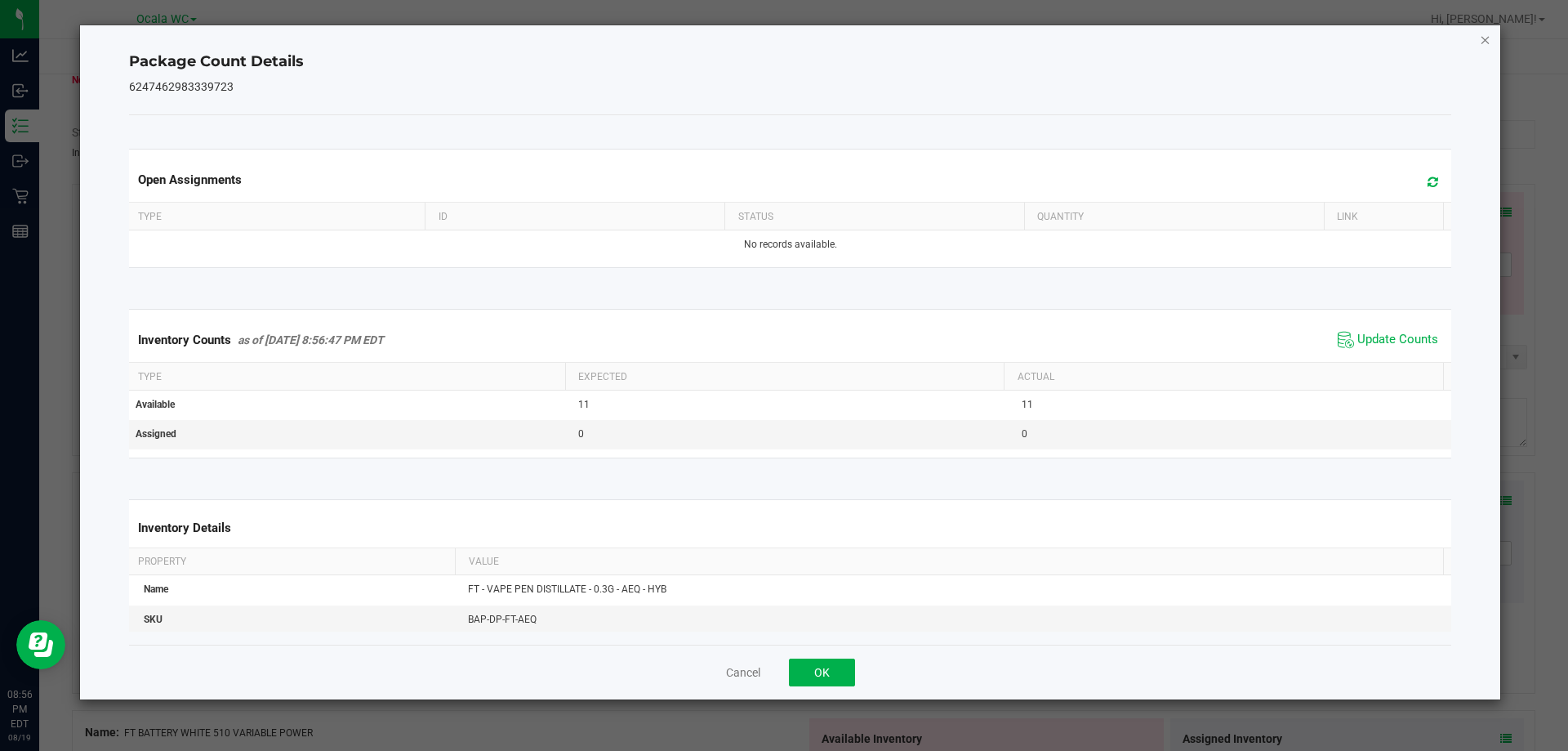
click at [1487, 47] on icon "Close" at bounding box center [1486, 39] width 11 height 20
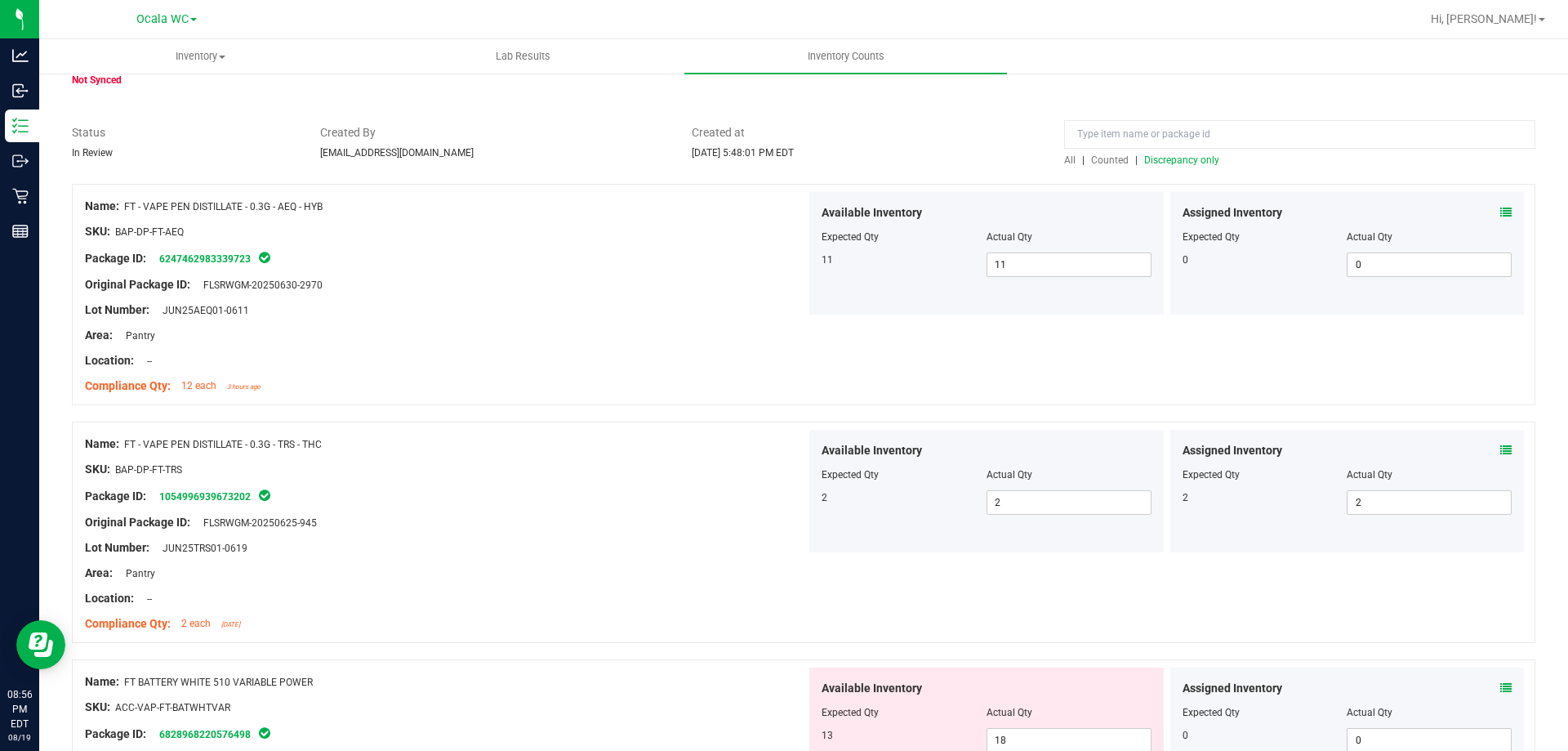
click at [1487, 41] on ul "Inventory All packages All inventory Waste log Create inventory Lab Results Inv…" at bounding box center [823, 57] width 1568 height 35
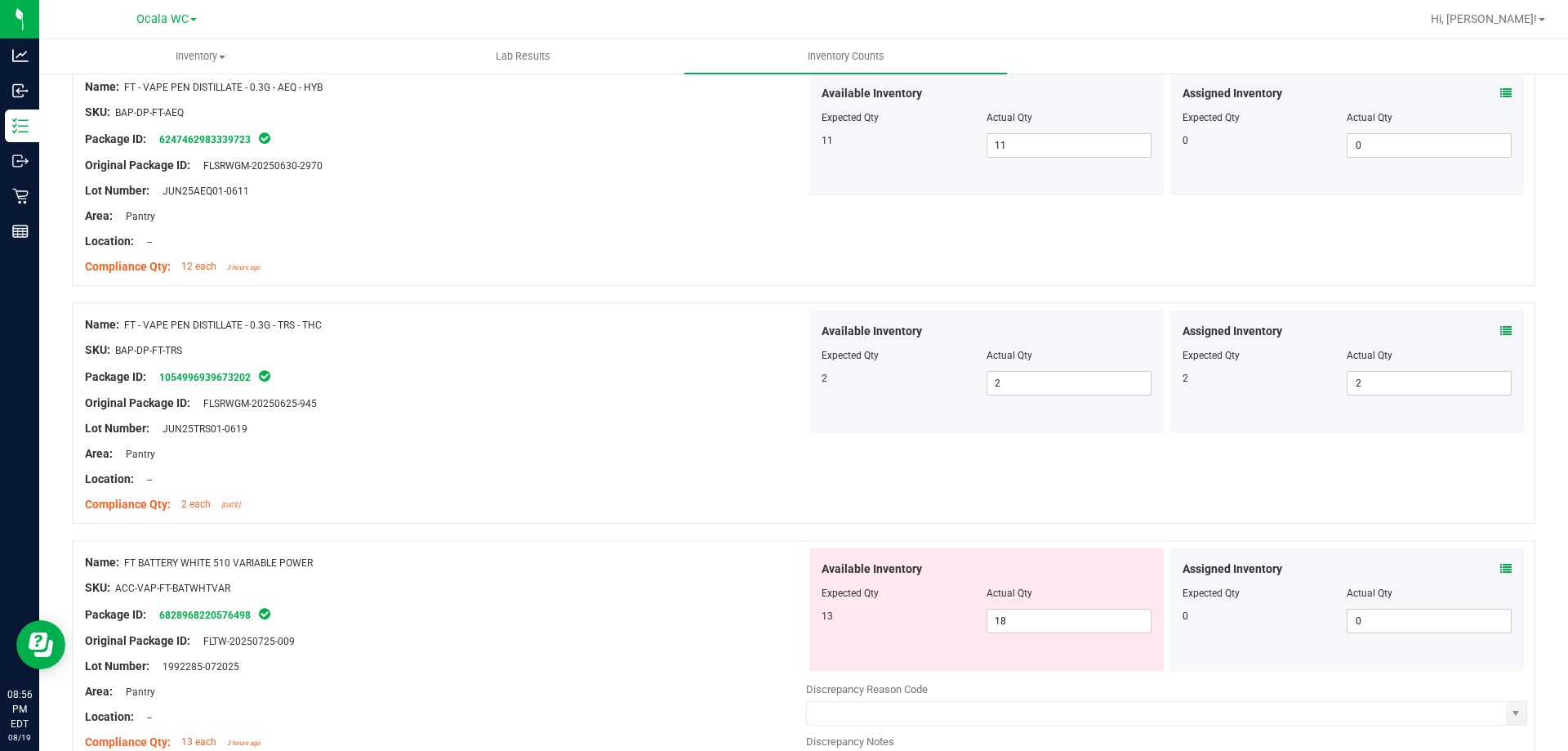
scroll to position [327, 0]
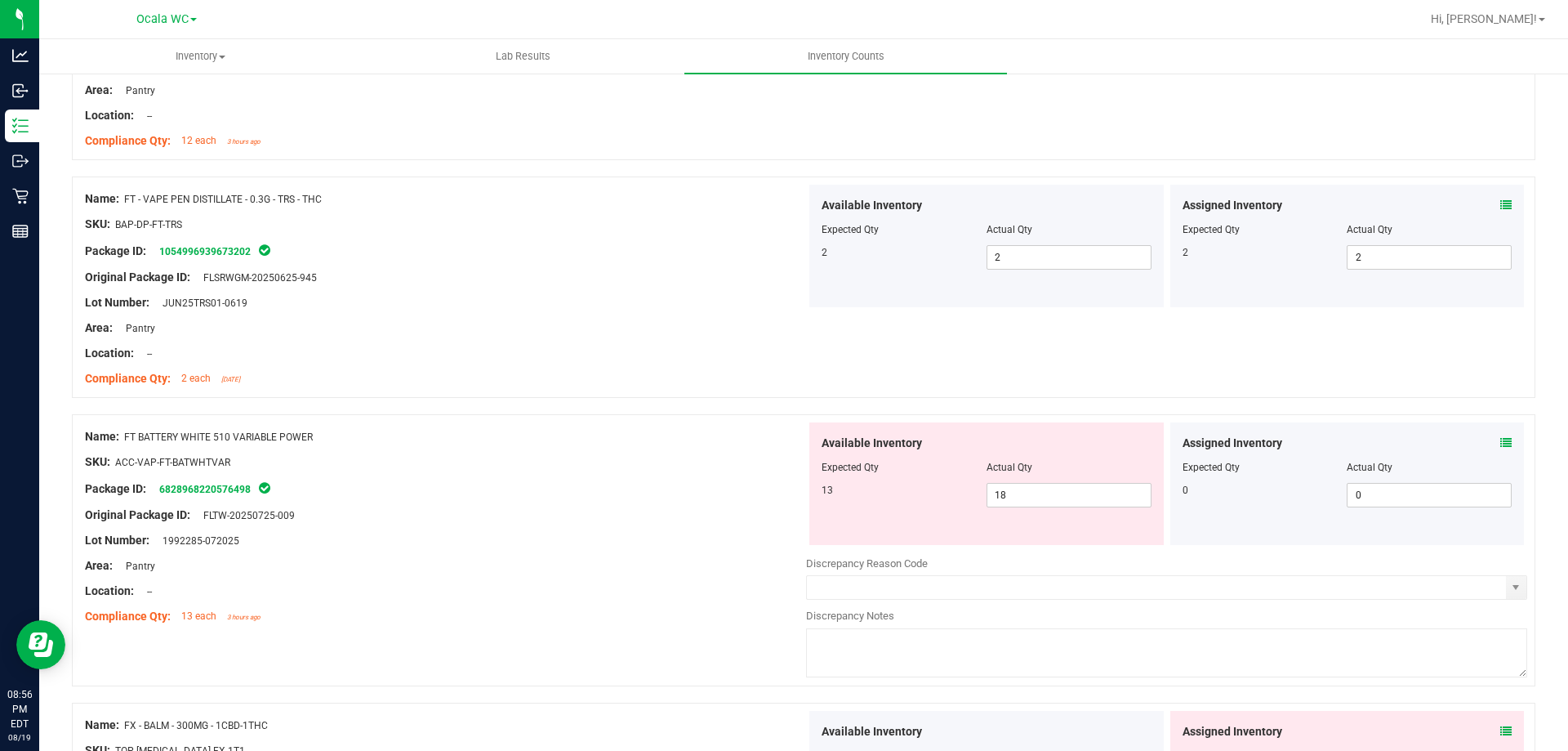
click at [1501, 437] on icon at bounding box center [1506, 443] width 11 height 11
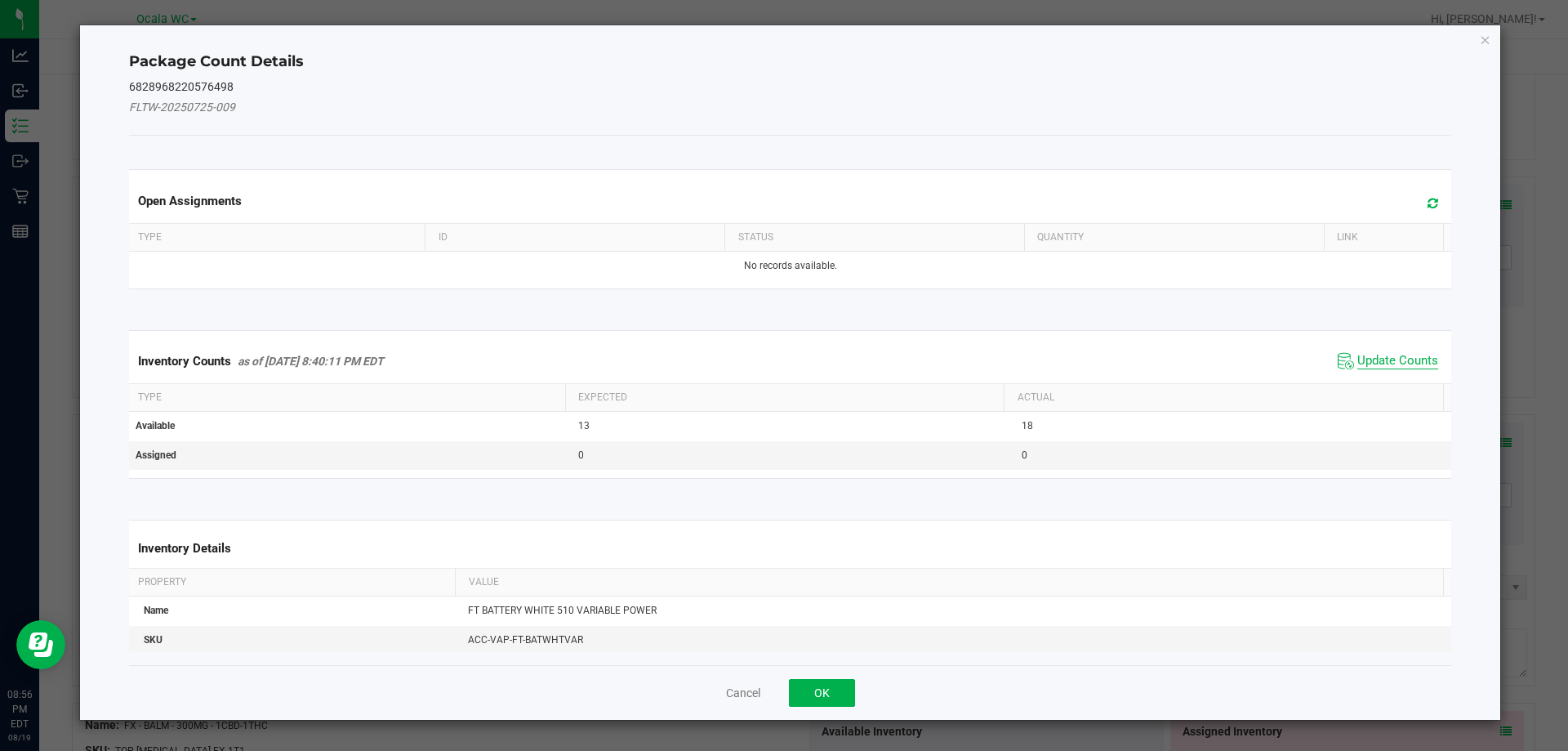
click at [1403, 358] on span "Update Counts" at bounding box center [1397, 361] width 81 height 16
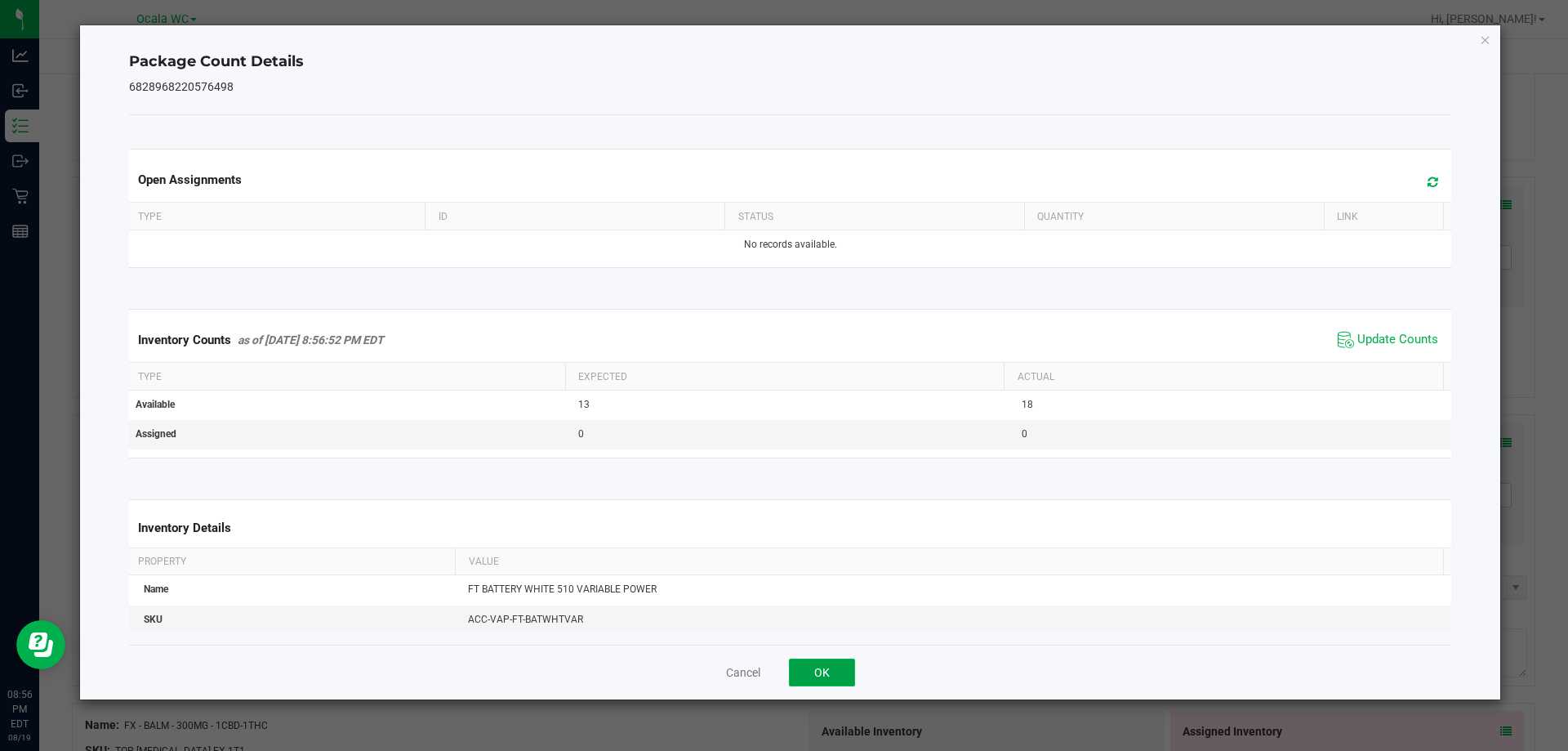
click at [799, 665] on button "OK" at bounding box center [822, 672] width 66 height 28
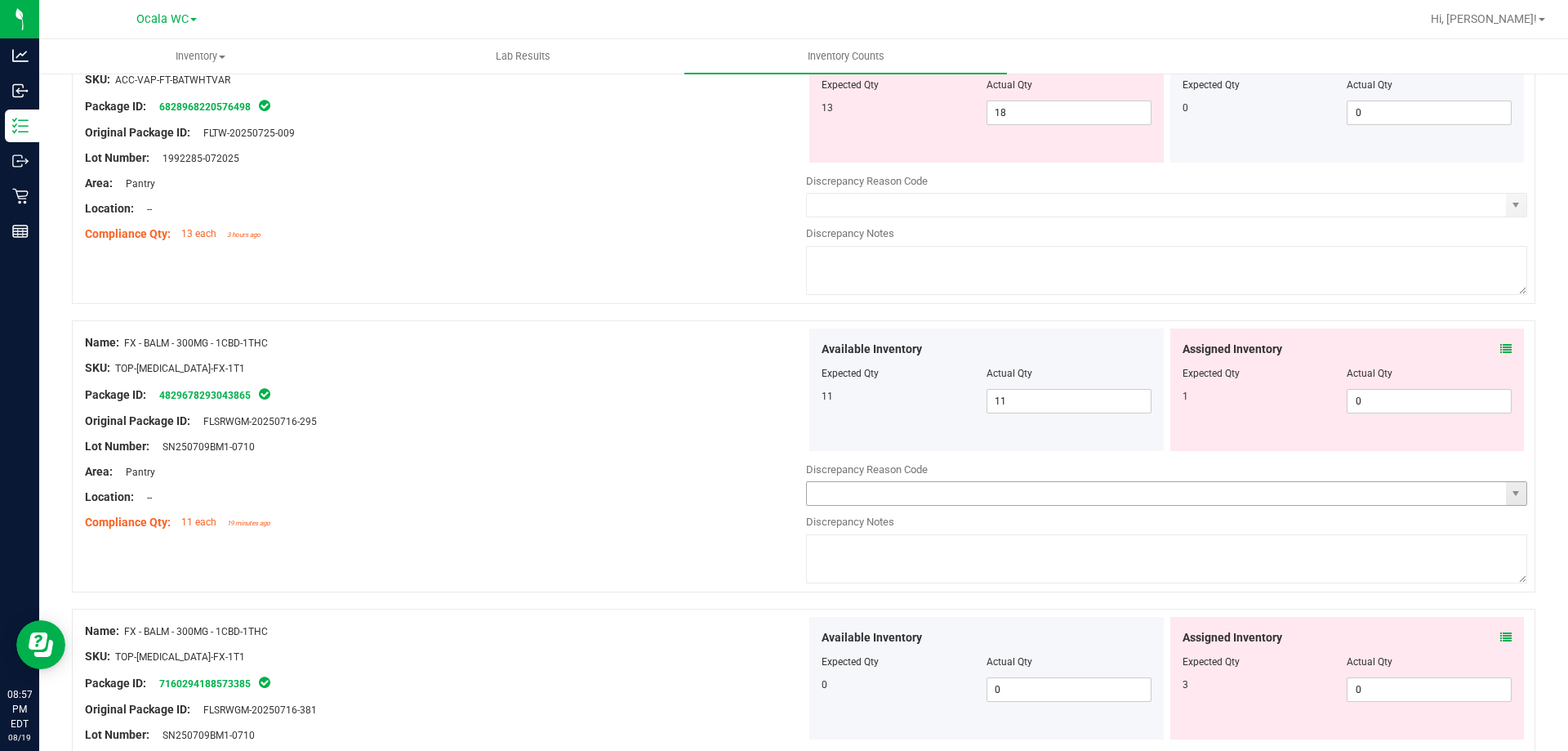
scroll to position [899, 0]
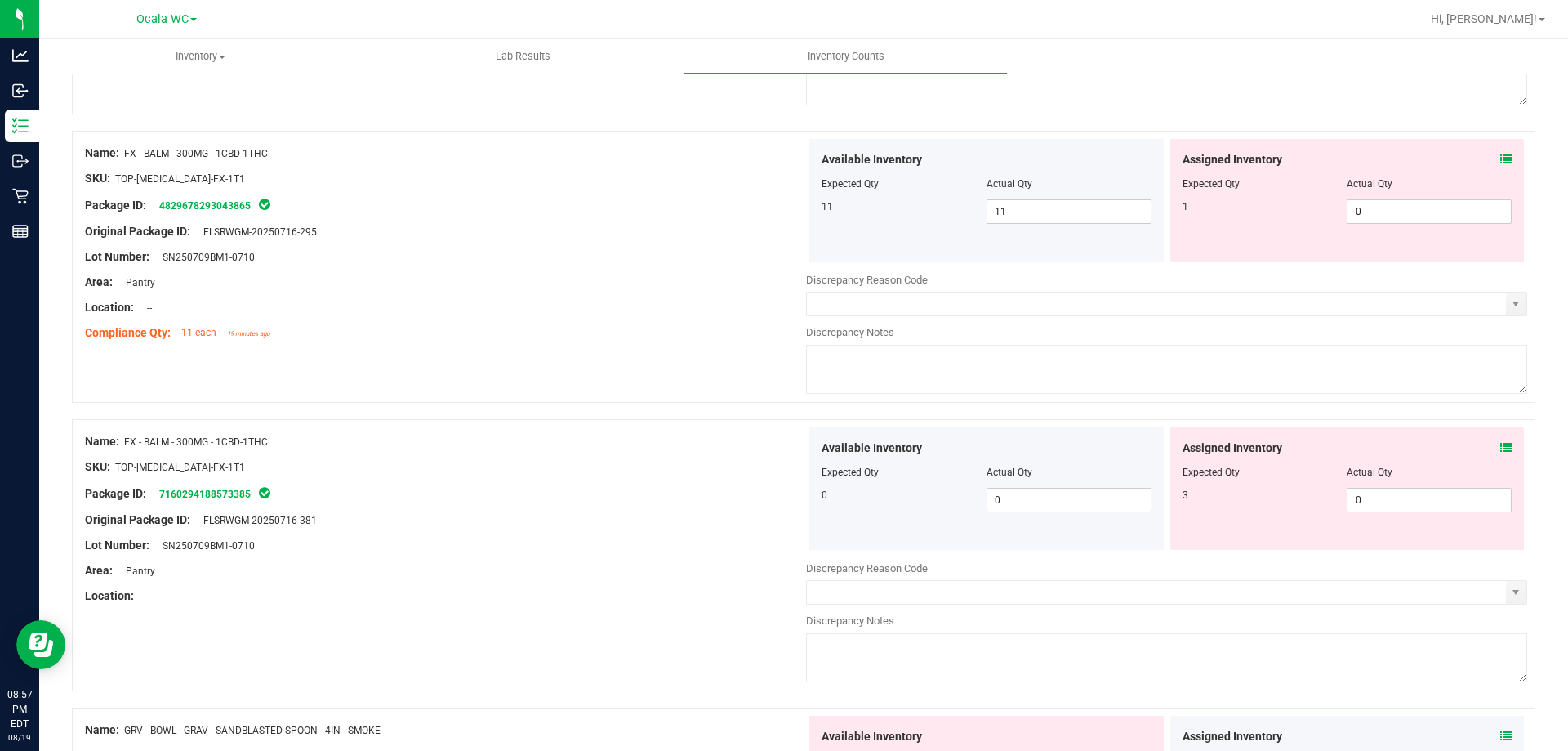
click at [1501, 161] on icon at bounding box center [1506, 159] width 11 height 11
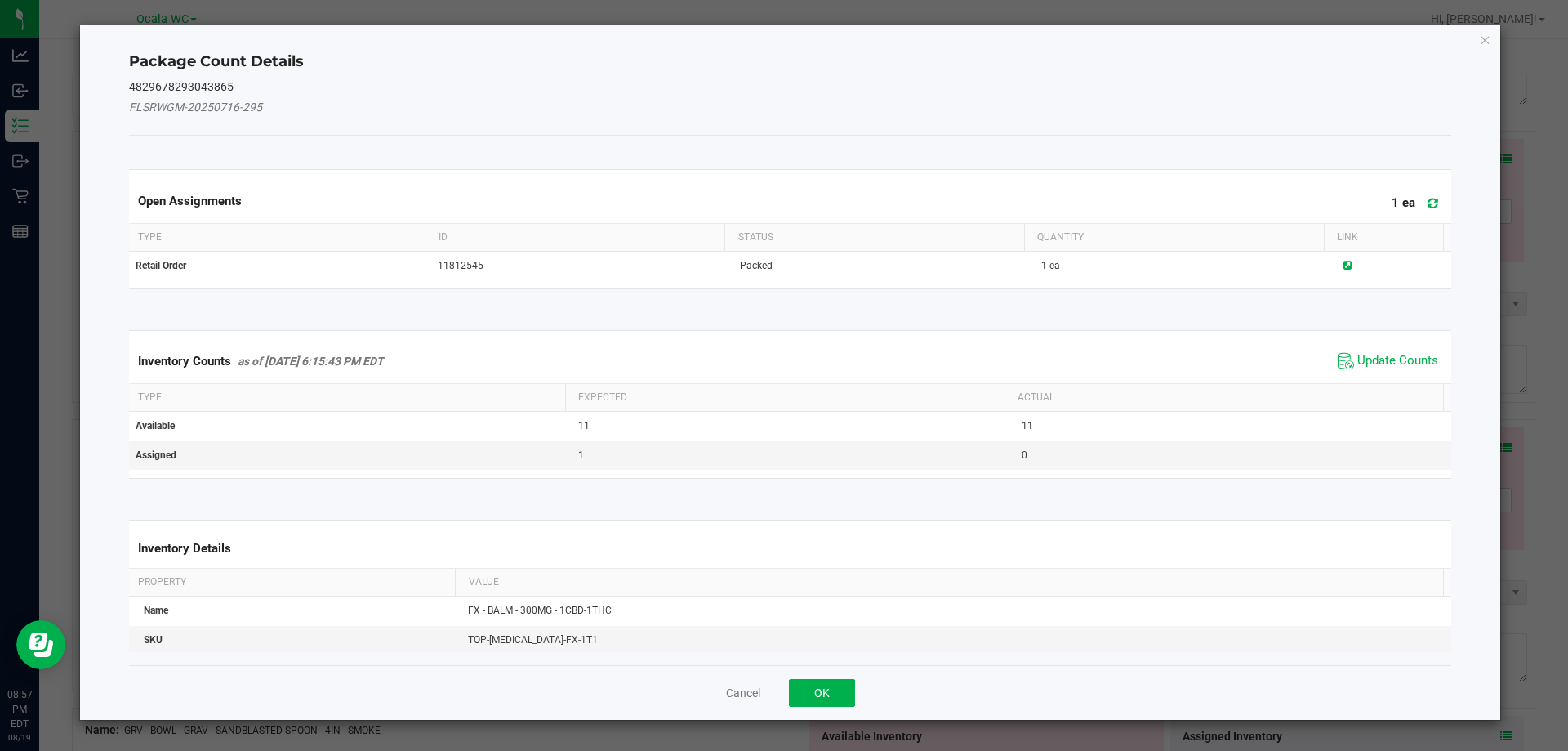
click at [1374, 364] on span "Update Counts" at bounding box center [1397, 361] width 81 height 16
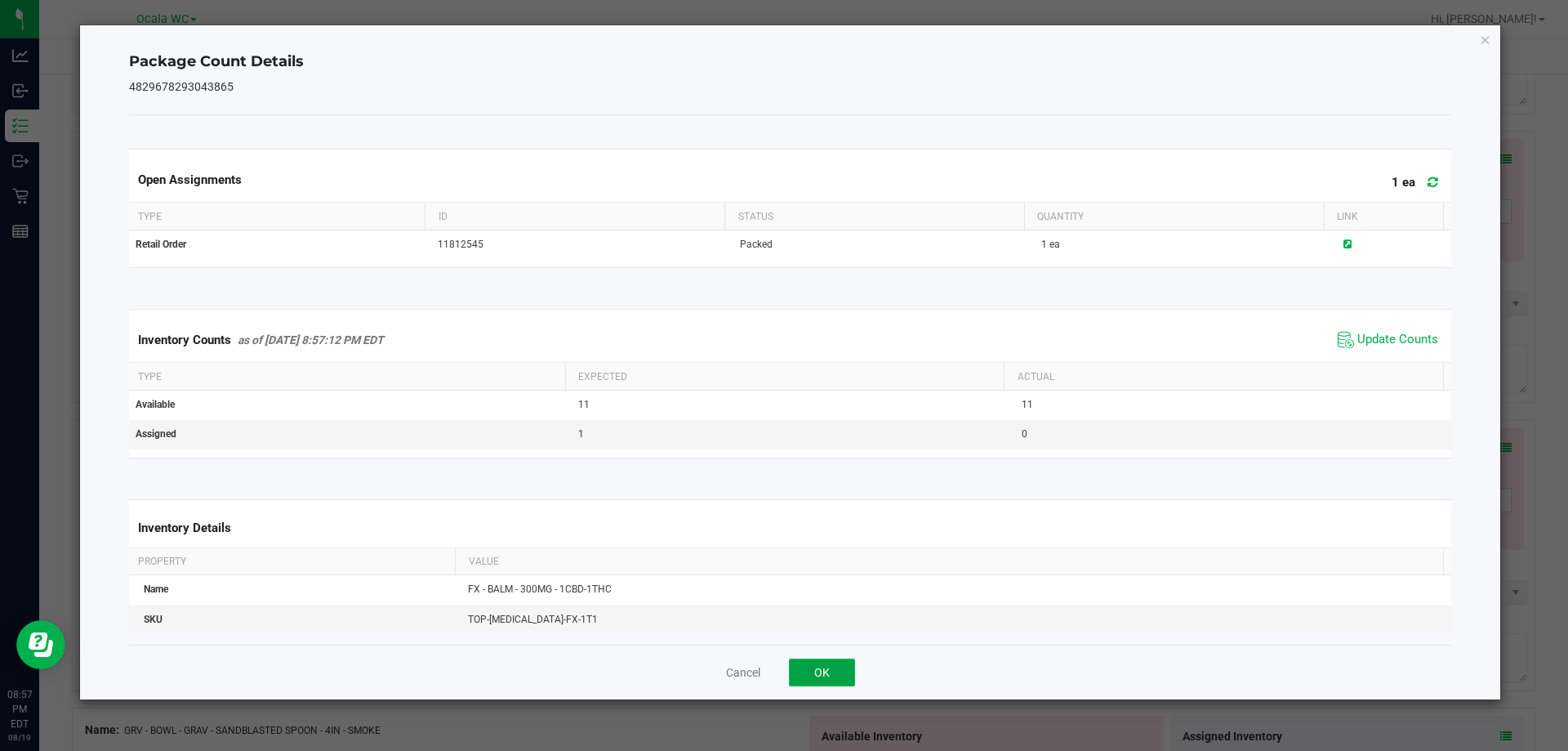
click at [813, 663] on button "OK" at bounding box center [822, 672] width 66 height 28
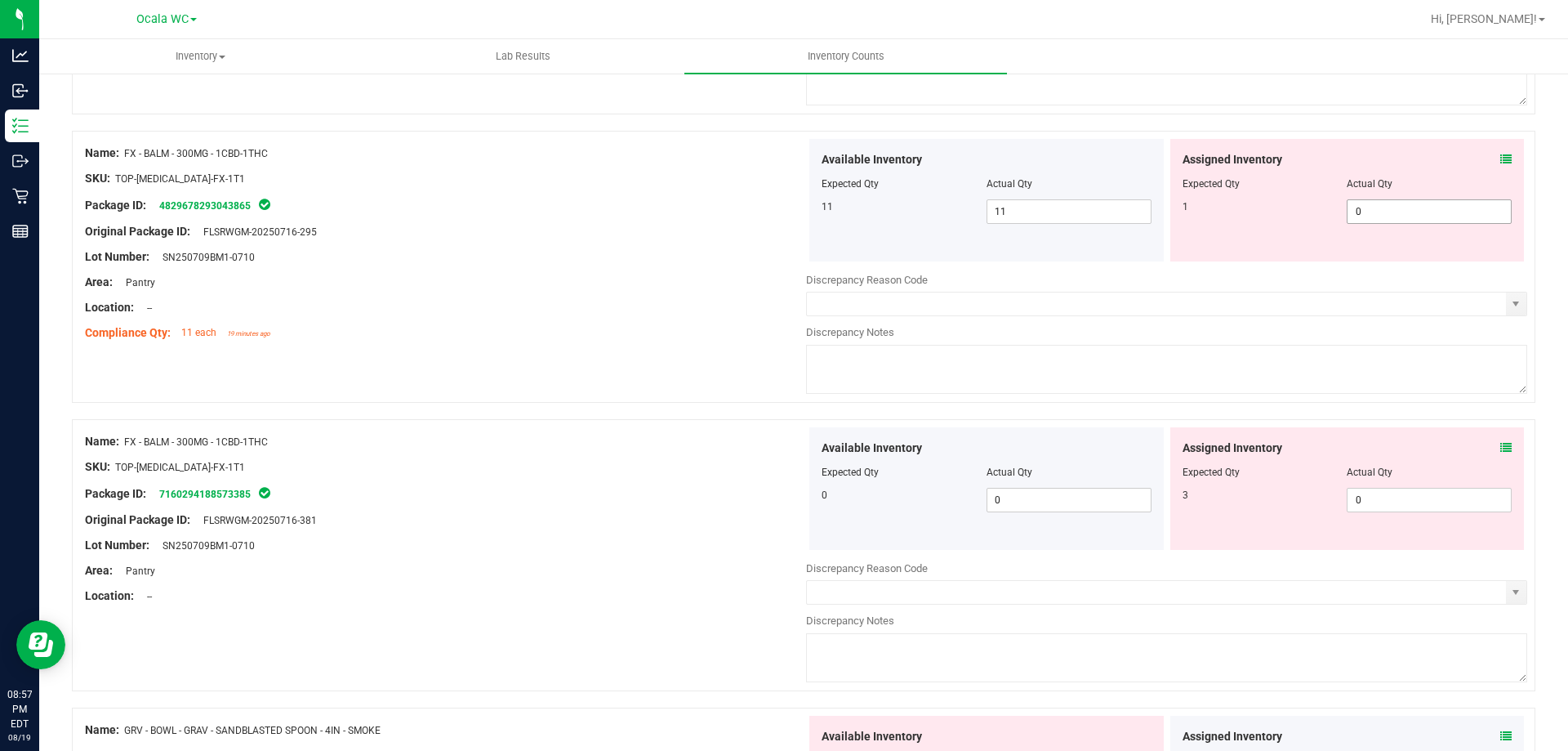
click at [1385, 205] on span "0 0" at bounding box center [1429, 212] width 165 height 25
click at [1385, 205] on input "0" at bounding box center [1429, 212] width 163 height 23
click at [1501, 442] on icon at bounding box center [1506, 448] width 11 height 11
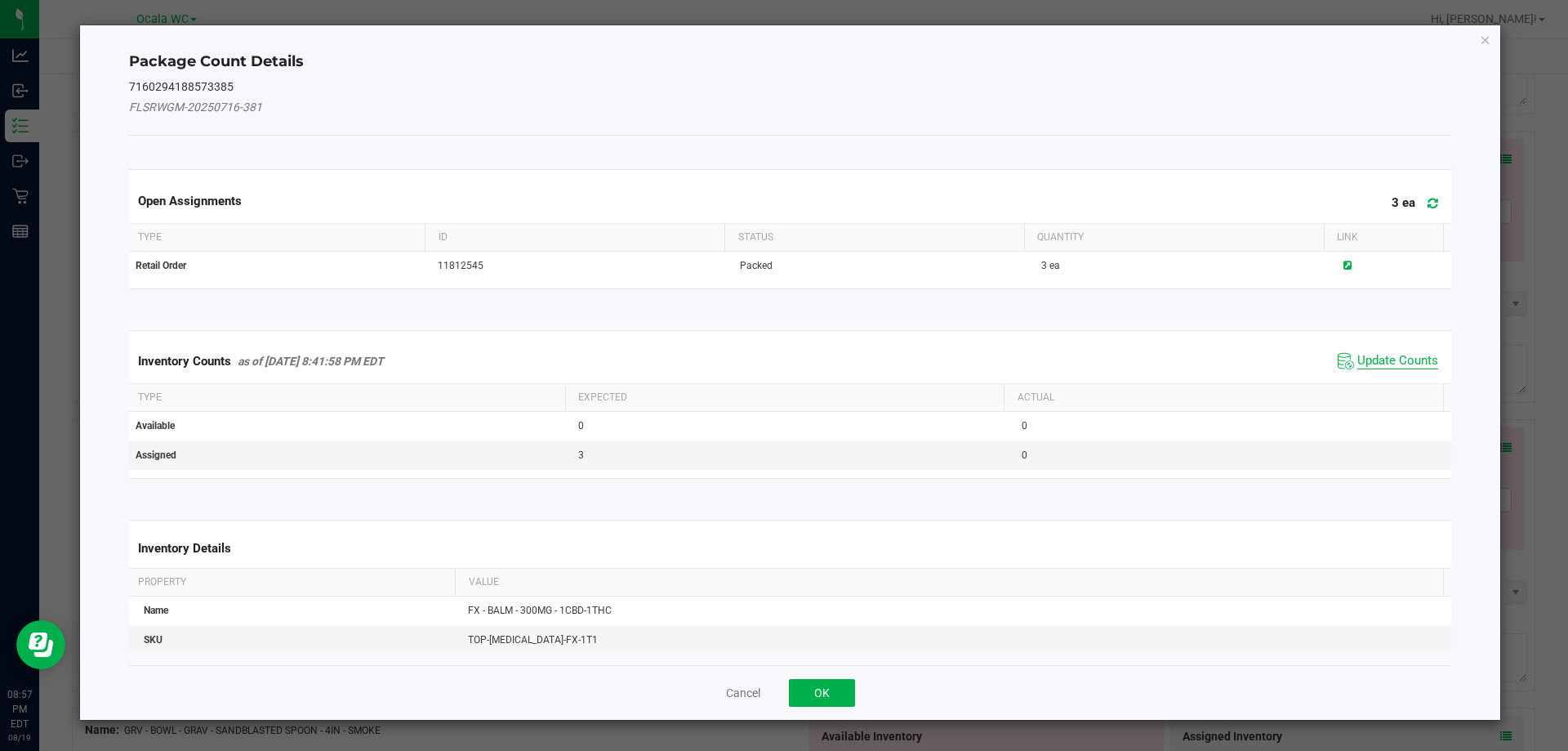
click at [1391, 359] on span "Update Counts" at bounding box center [1397, 361] width 81 height 16
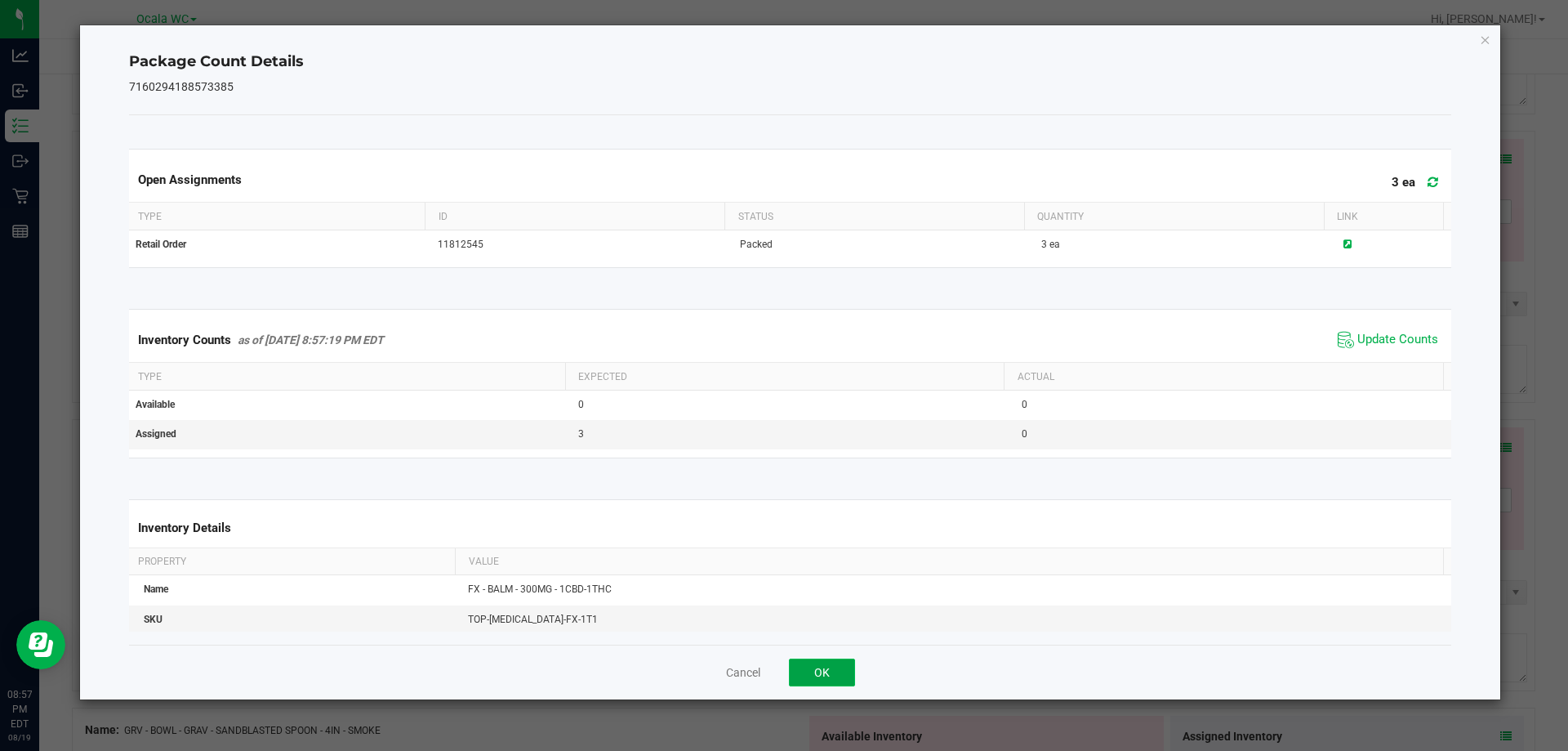
click at [816, 666] on button "OK" at bounding box center [822, 672] width 66 height 28
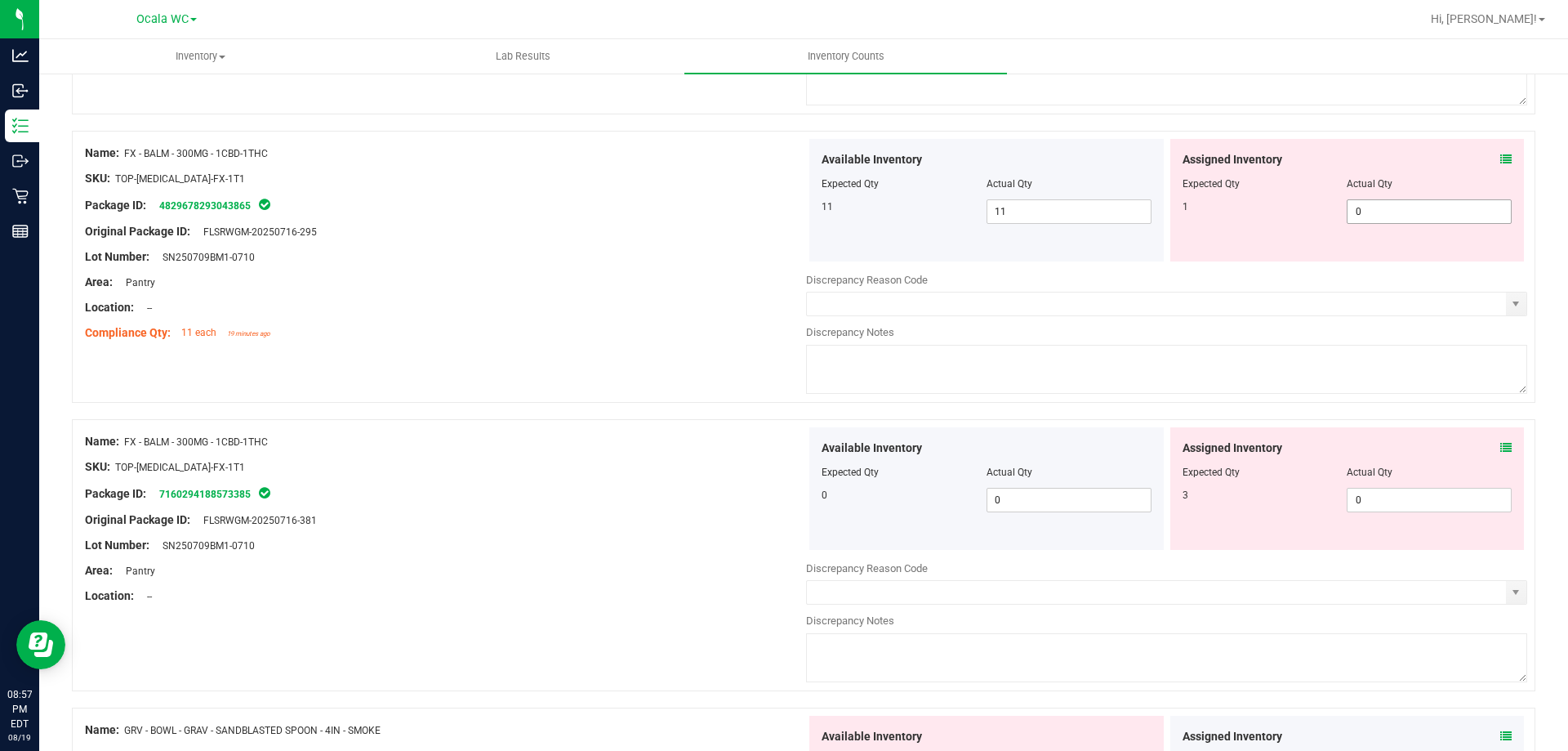
click at [1384, 208] on span "0 0" at bounding box center [1429, 212] width 165 height 25
click at [1384, 208] on input "0" at bounding box center [1429, 212] width 163 height 23
type input "1"
click at [1411, 494] on div "Assigned Inventory Expected Qty Actual Qty 3 0 0" at bounding box center [1347, 488] width 354 height 122
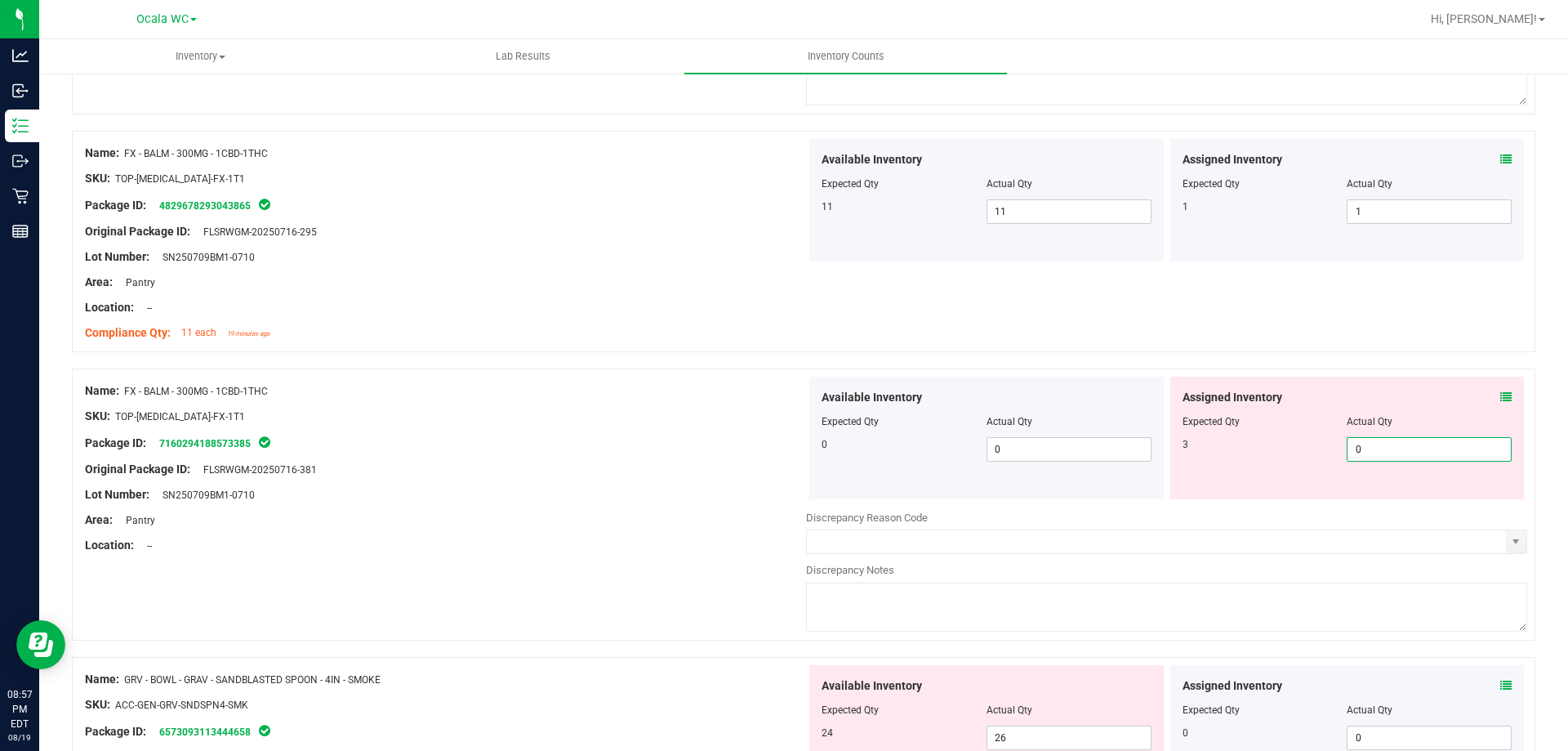
type input "03"
click at [700, 413] on div "SKU: TOP-[MEDICAL_DATA]-FX-1T1" at bounding box center [446, 416] width 721 height 17
type input "3"
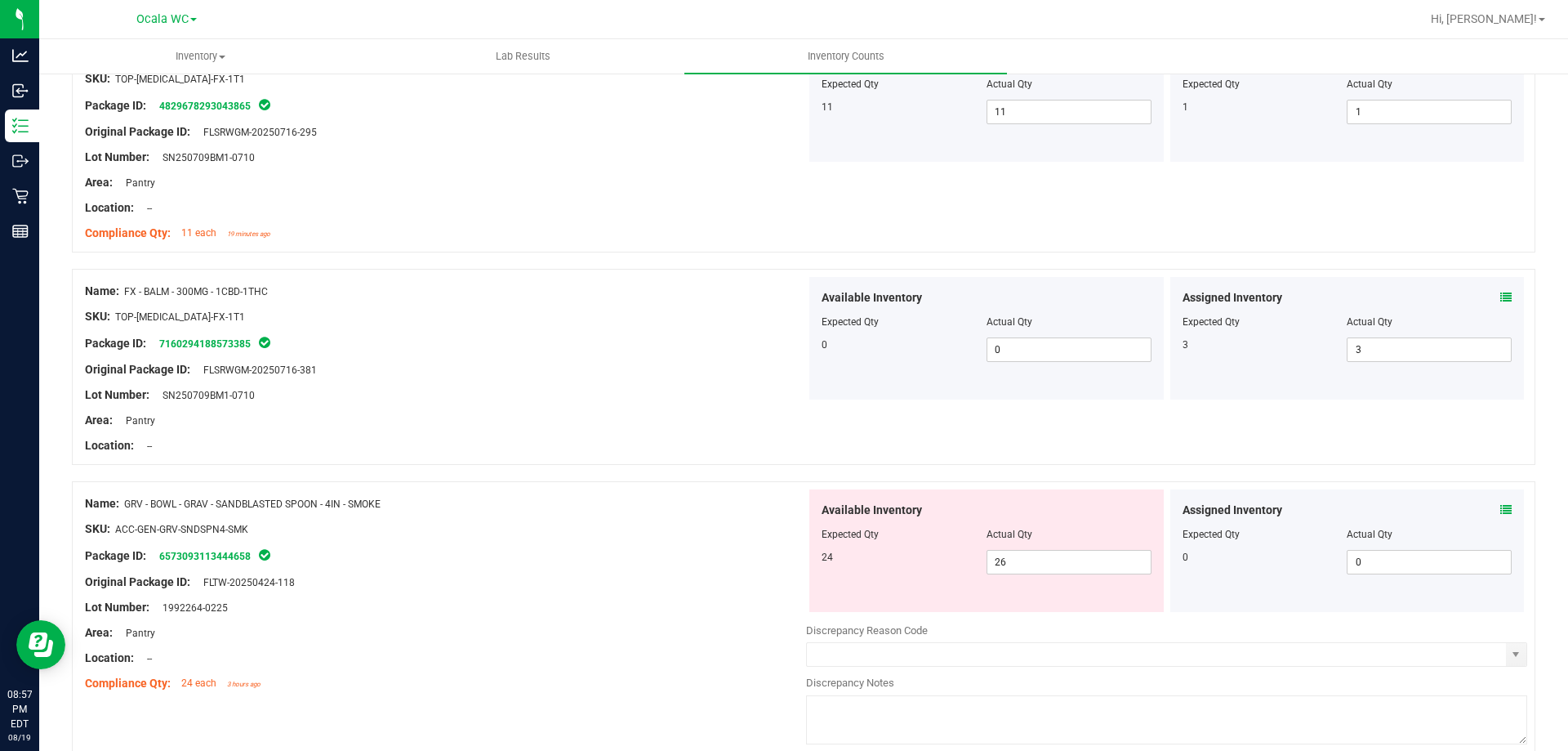
scroll to position [1144, 0]
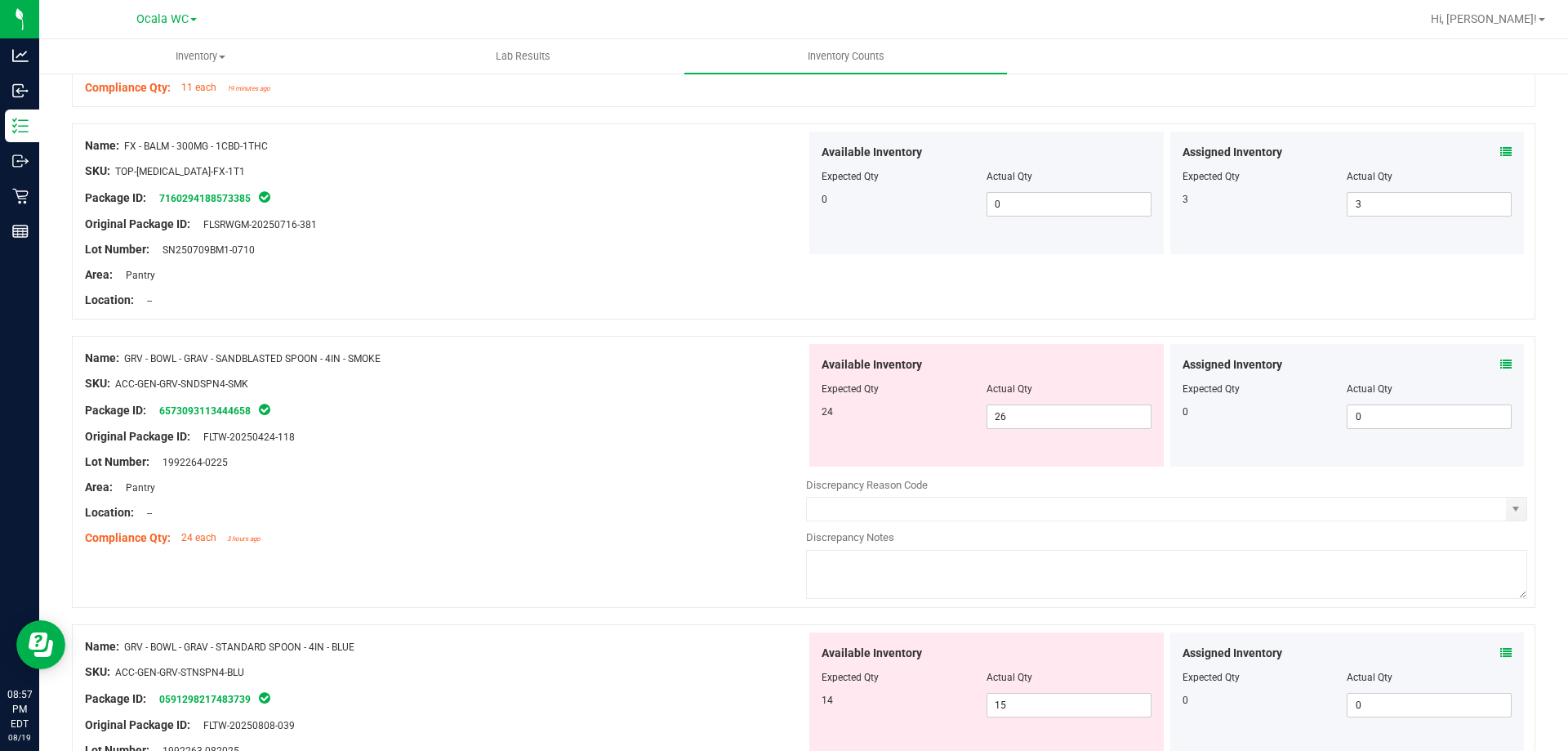
click at [1501, 359] on icon at bounding box center [1506, 364] width 11 height 11
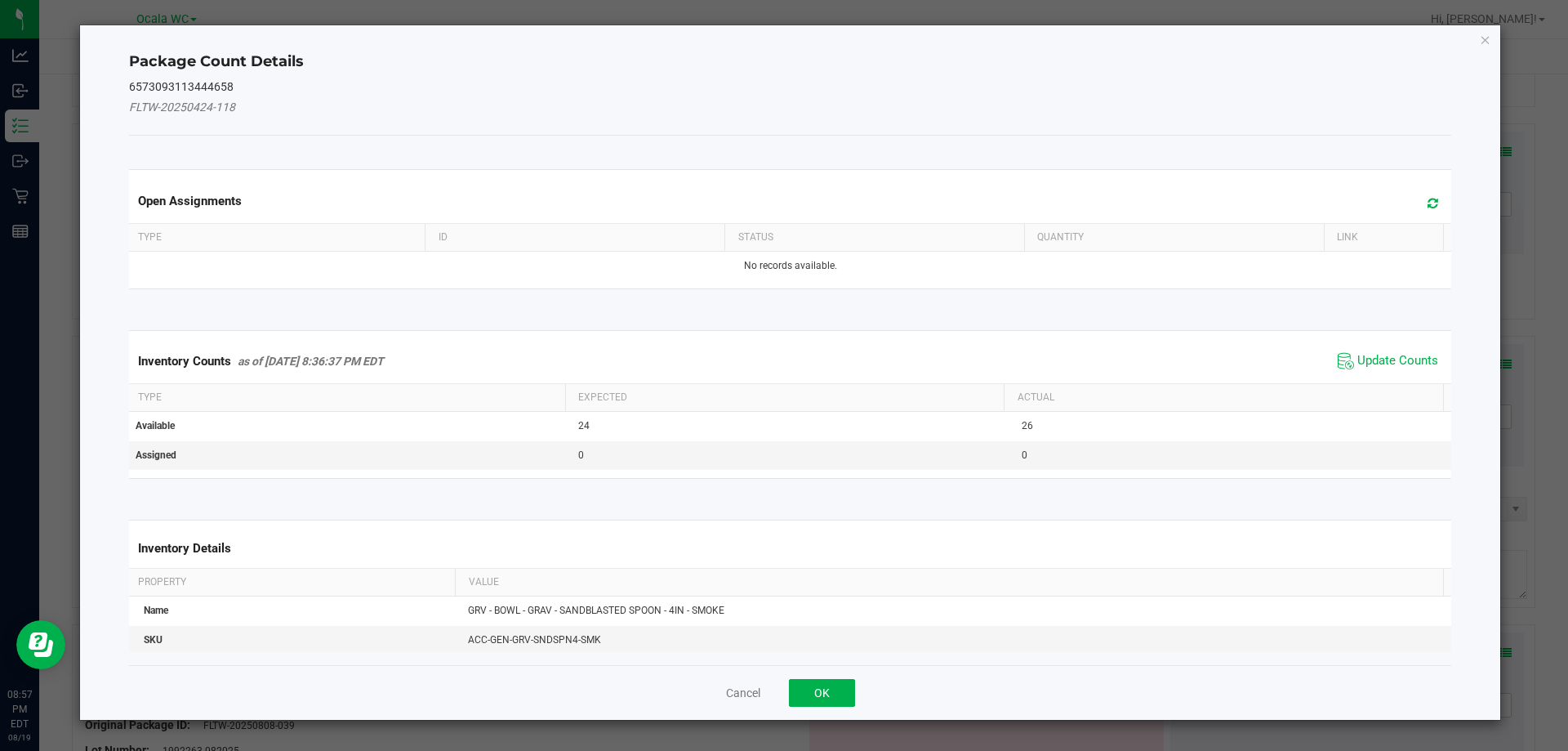
click at [1354, 344] on div "Inventory Counts as of [DATE] 8:36:37 PM EDT Update Counts" at bounding box center [790, 361] width 1330 height 44
click at [1357, 359] on span "Update Counts" at bounding box center [1397, 361] width 81 height 16
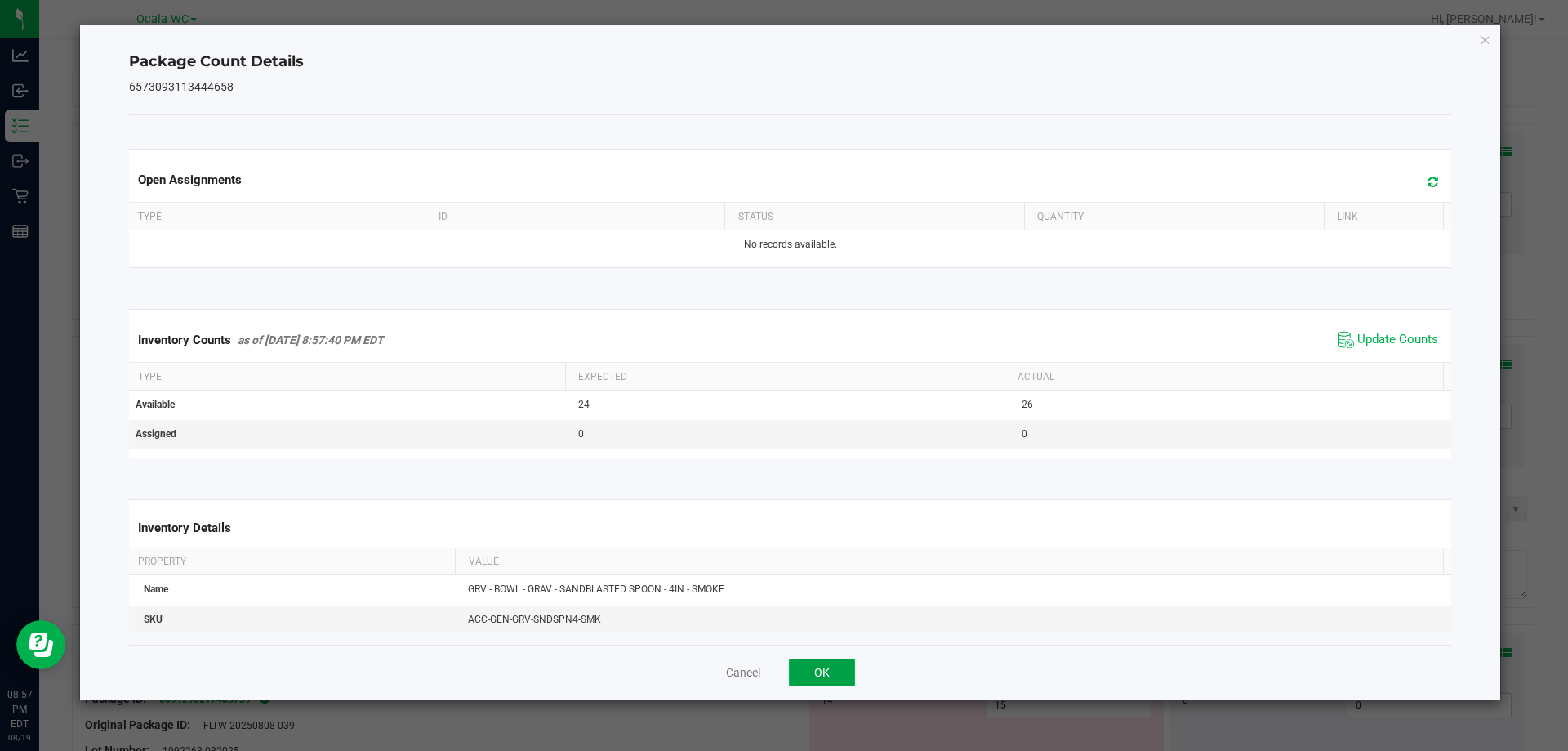
click at [819, 675] on button "OK" at bounding box center [822, 672] width 66 height 28
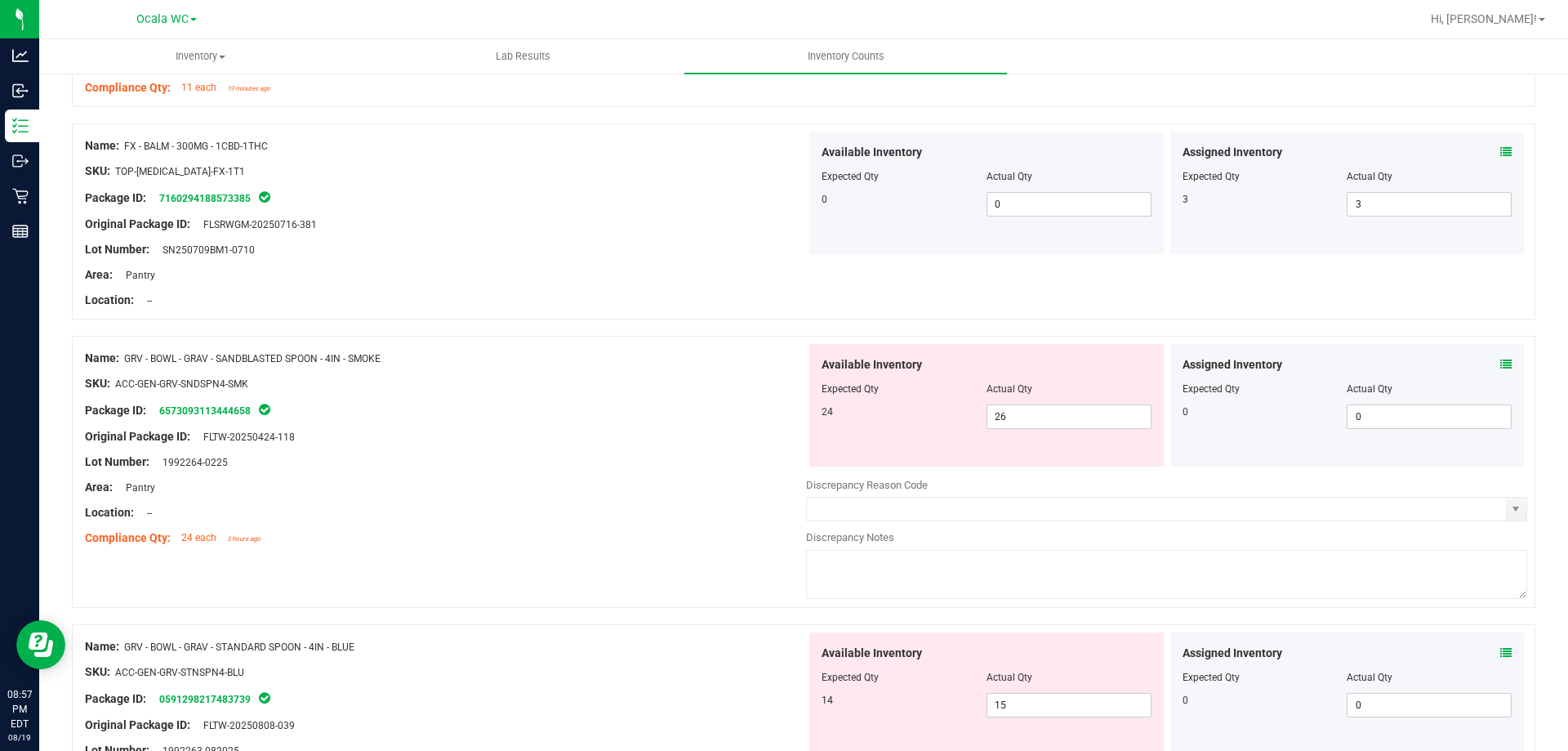
scroll to position [1225, 0]
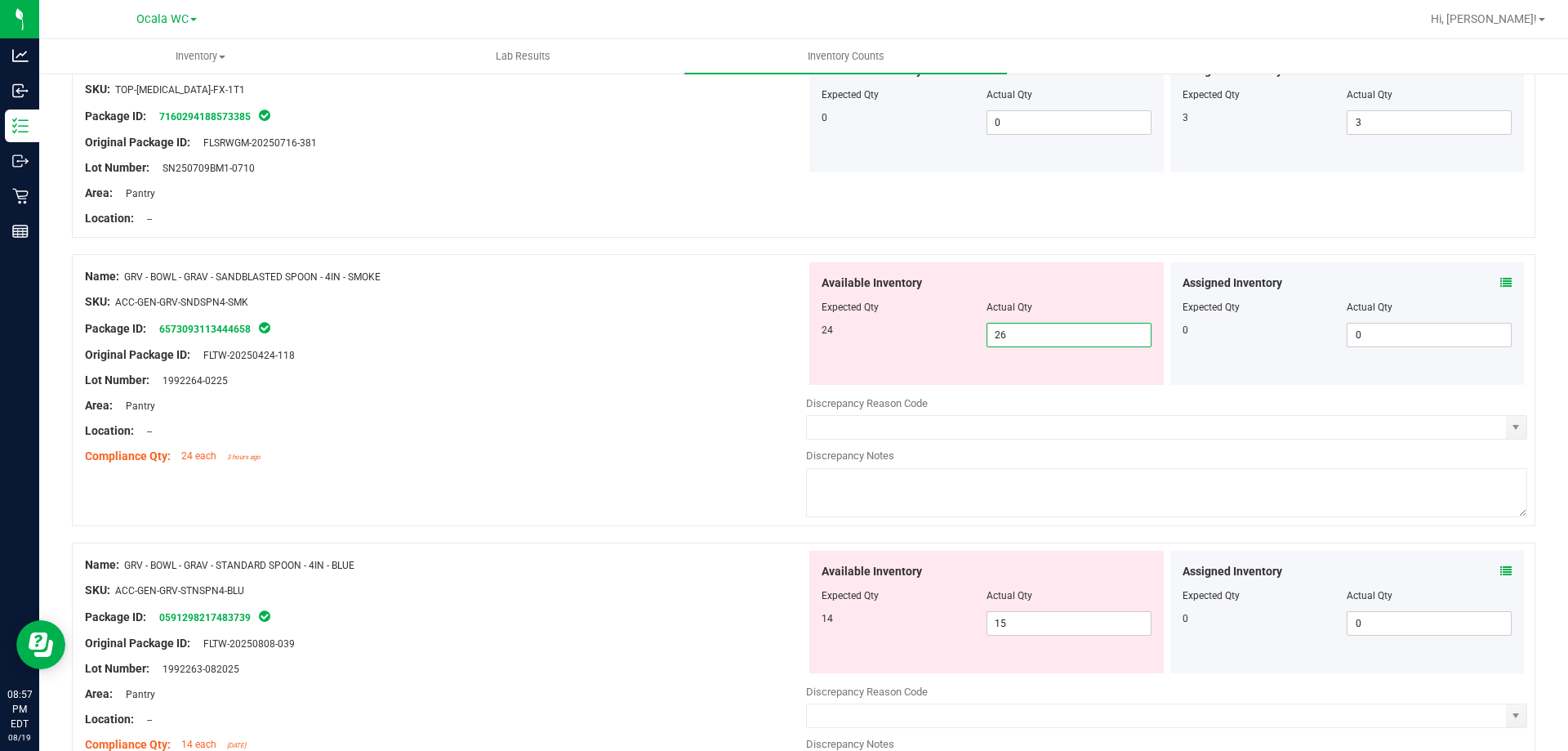
click at [1053, 333] on span "26 26" at bounding box center [1068, 335] width 165 height 25
click at [1053, 333] on input "26" at bounding box center [1068, 335] width 163 height 23
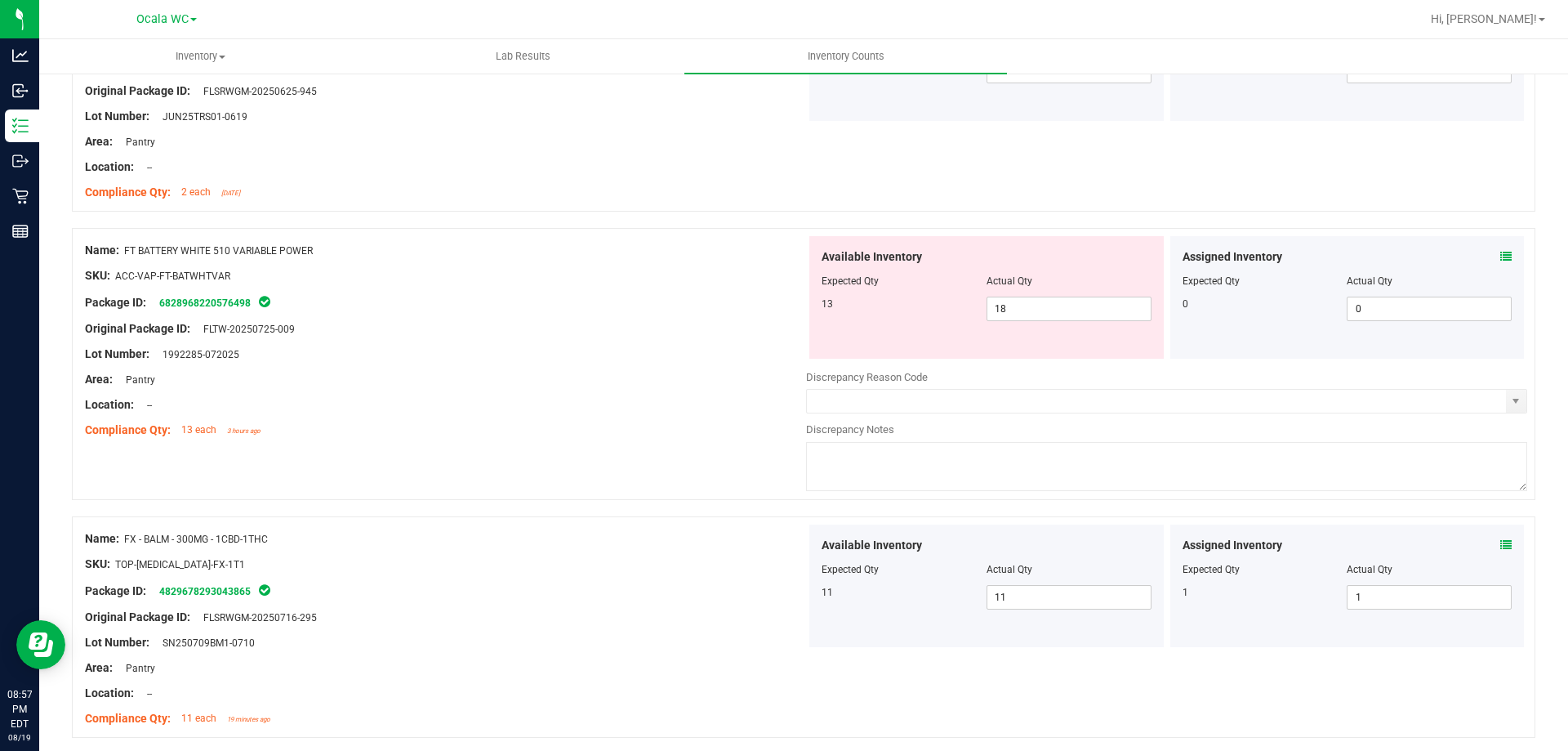
scroll to position [490, 0]
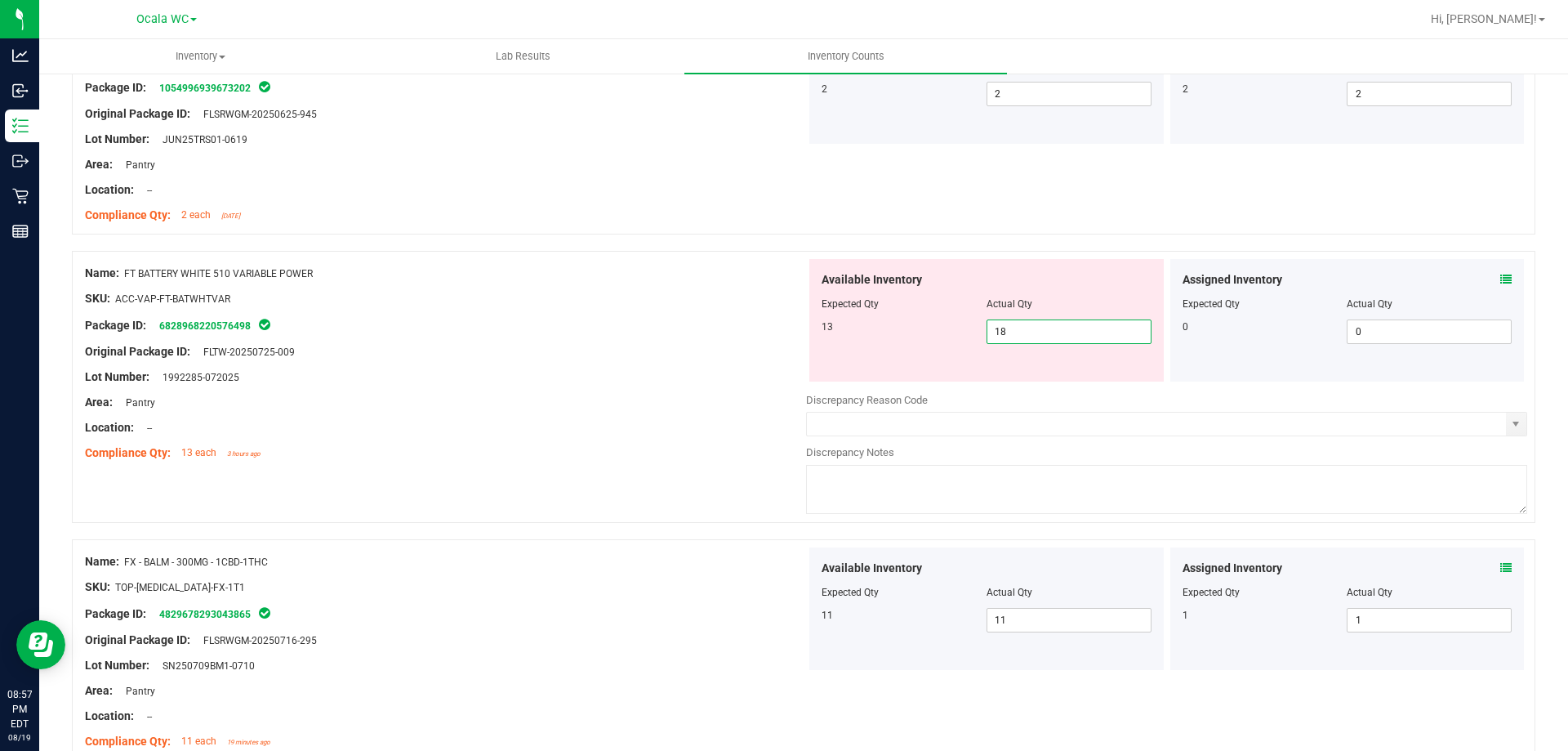
click at [1048, 334] on span "18 18" at bounding box center [1068, 332] width 165 height 25
click at [1048, 334] on input "18" at bounding box center [1068, 332] width 163 height 23
type input "13"
click at [551, 343] on div "Original Package ID: FLTW-20250725-009" at bounding box center [446, 351] width 721 height 17
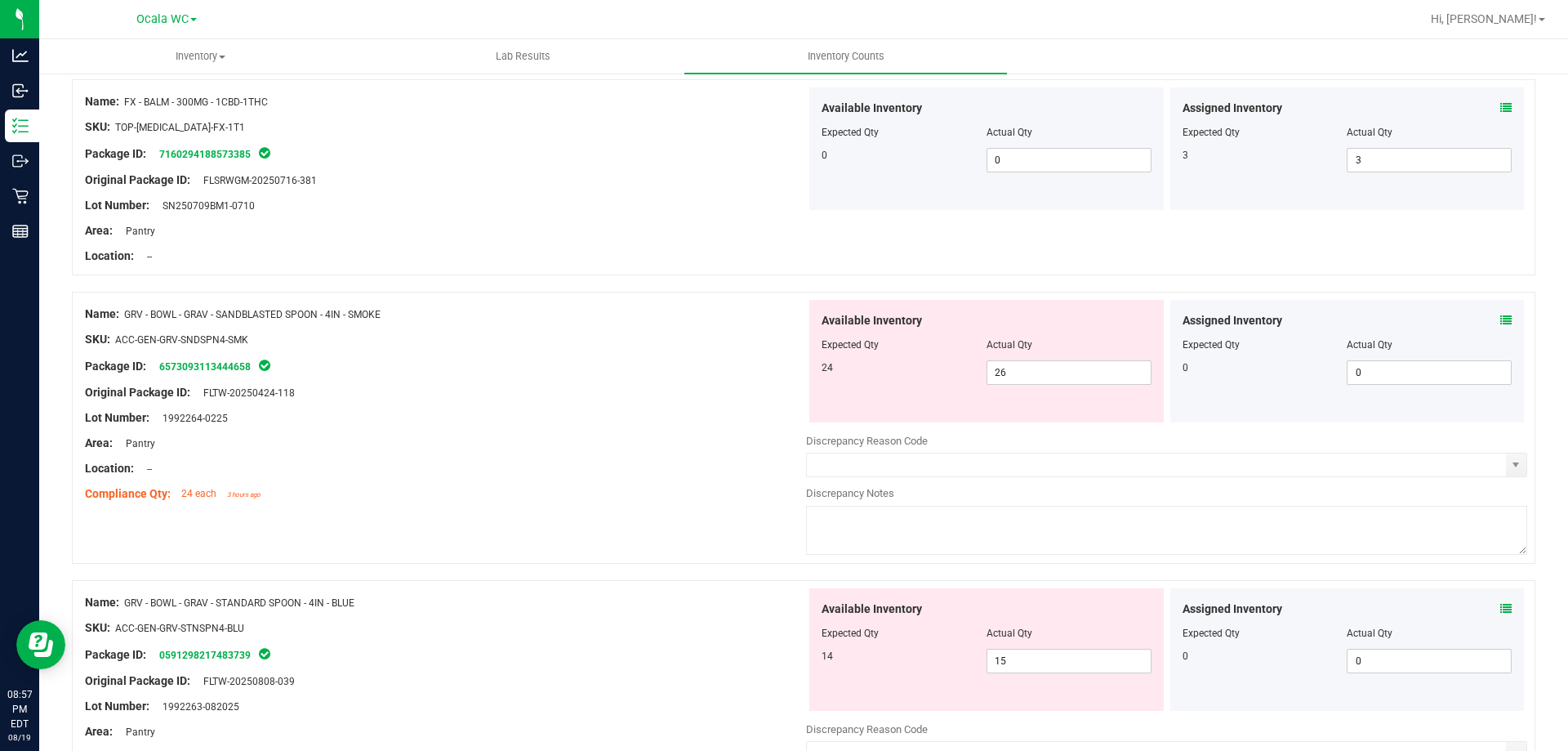
scroll to position [1144, 0]
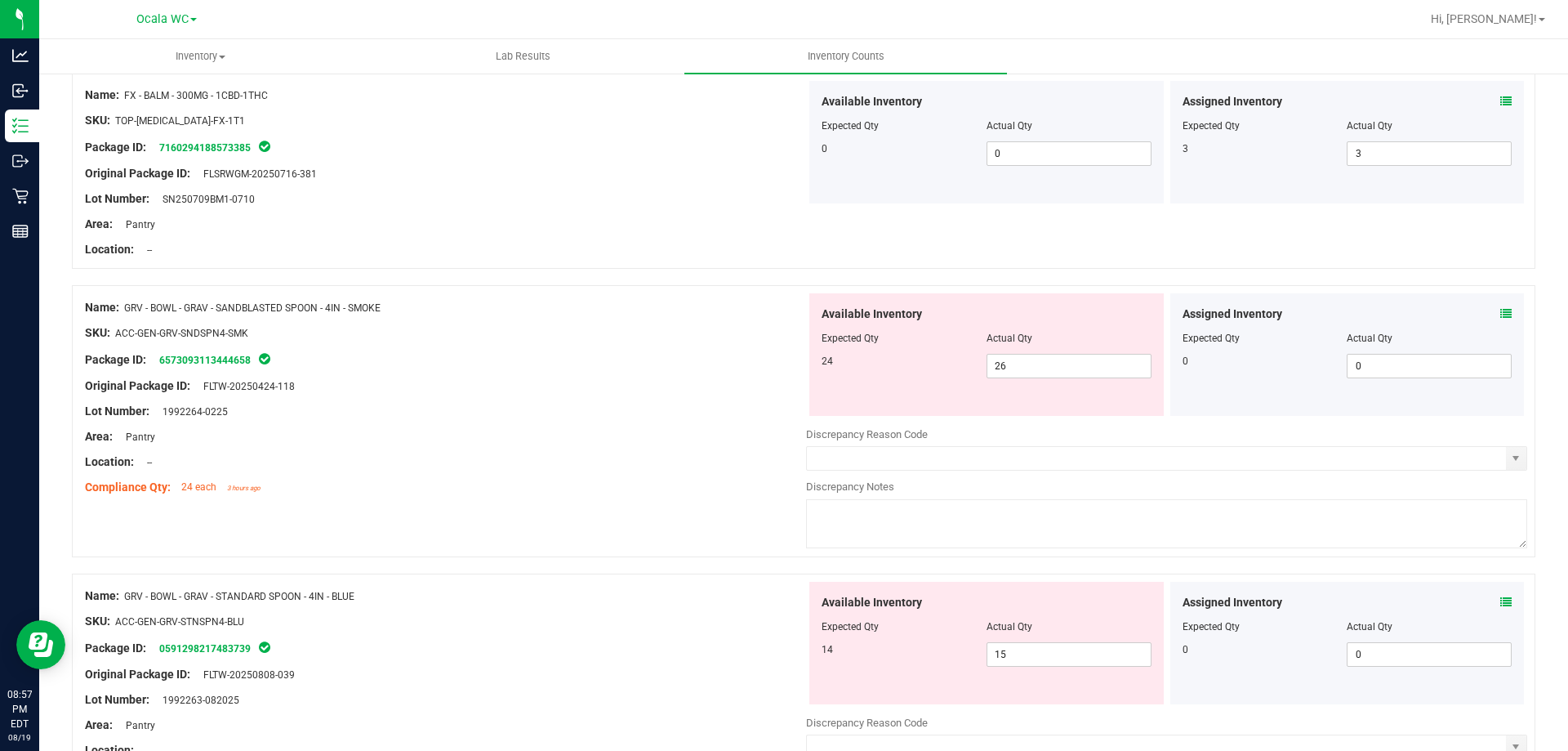
click at [1501, 306] on span at bounding box center [1506, 314] width 11 height 17
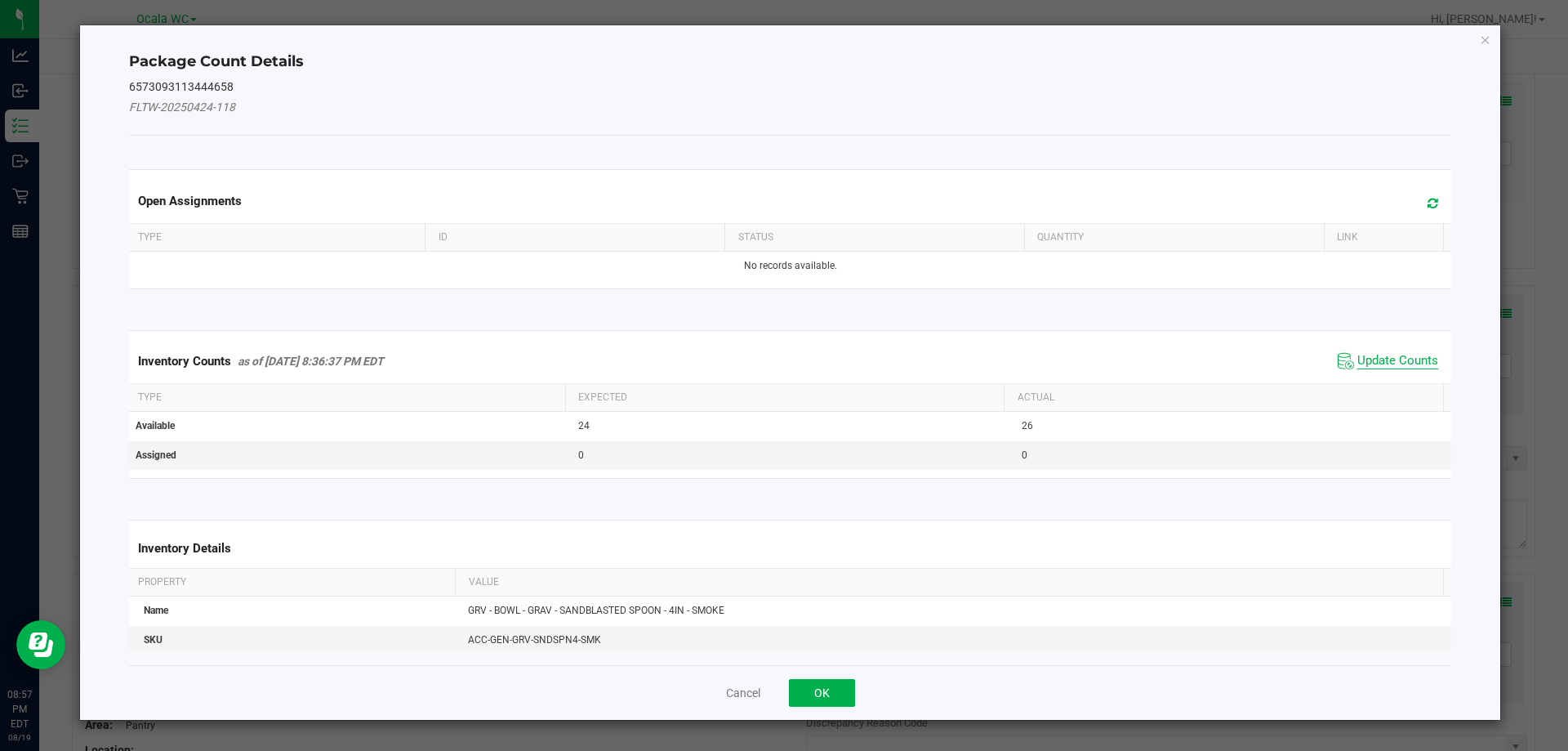
click at [1395, 357] on span "Update Counts" at bounding box center [1397, 361] width 81 height 16
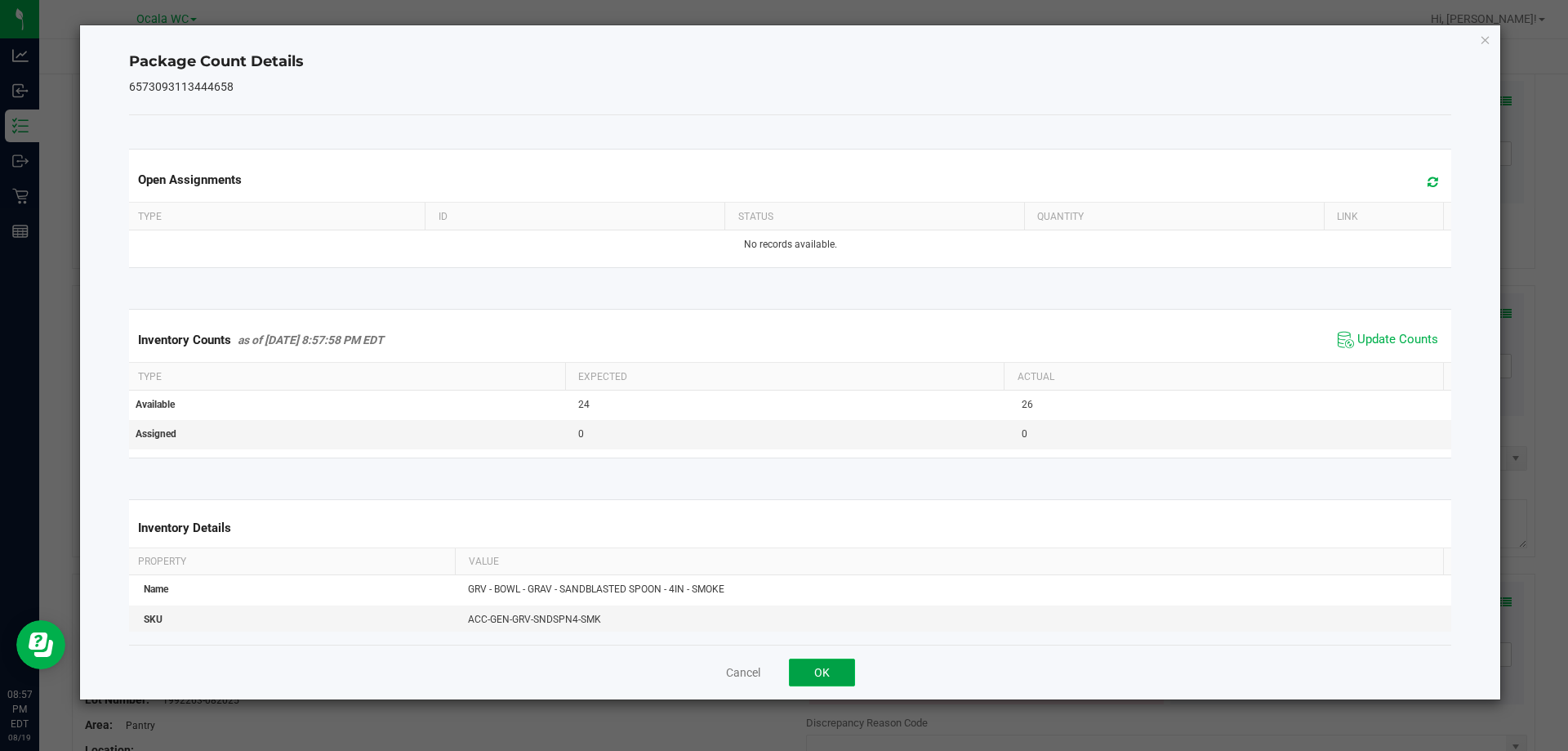
click at [807, 677] on button "OK" at bounding box center [822, 672] width 66 height 28
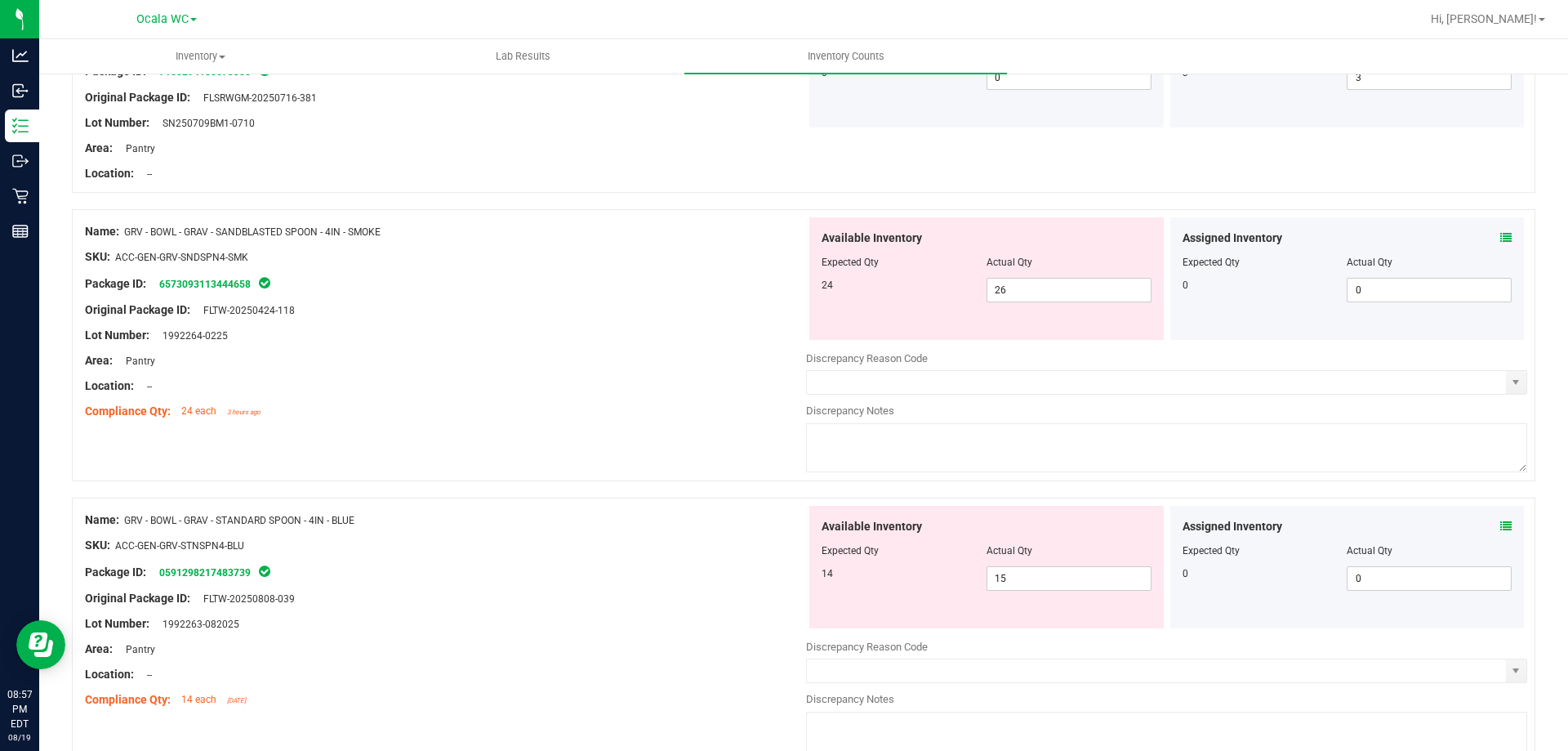
scroll to position [1307, 0]
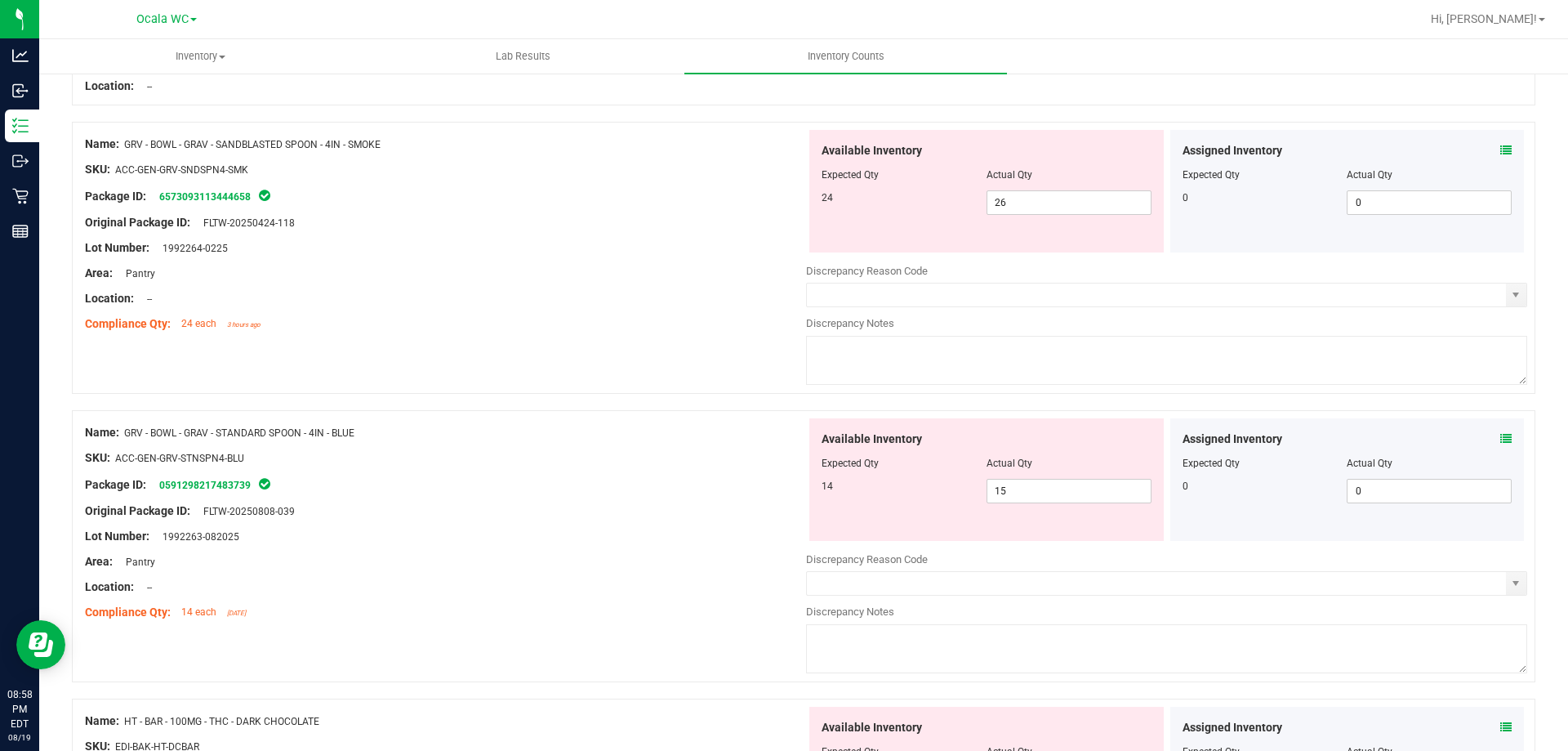
click at [1501, 437] on icon at bounding box center [1506, 439] width 11 height 11
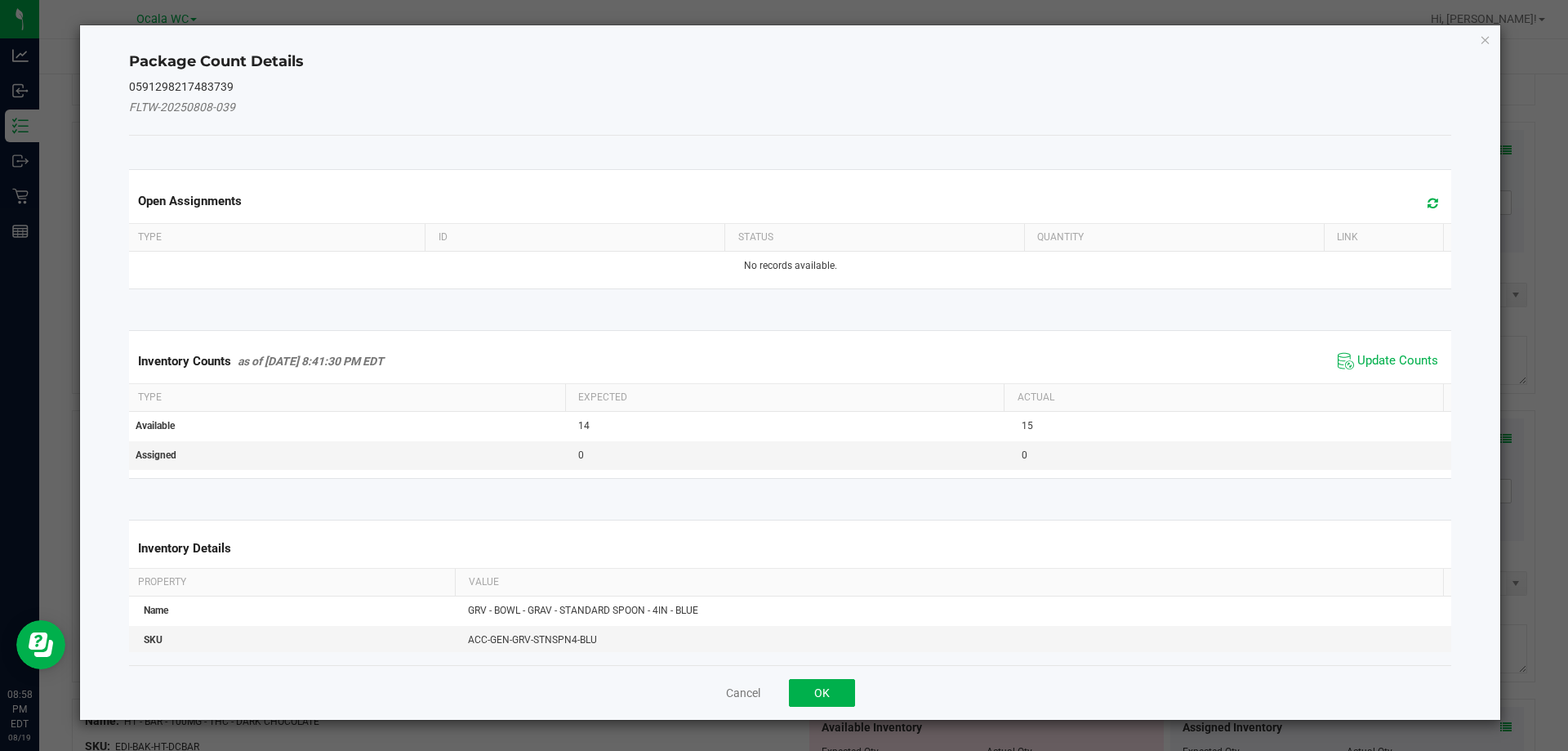
click at [1396, 346] on div "Inventory Counts as of [DATE] 8:41:30 PM EDT Update Counts" at bounding box center [790, 361] width 1330 height 44
click at [1384, 378] on div "Inventory Counts as of [DATE] 8:41:30 PM EDT Update Counts" at bounding box center [790, 361] width 1330 height 44
click at [1387, 359] on span "Update Counts" at bounding box center [1397, 361] width 81 height 16
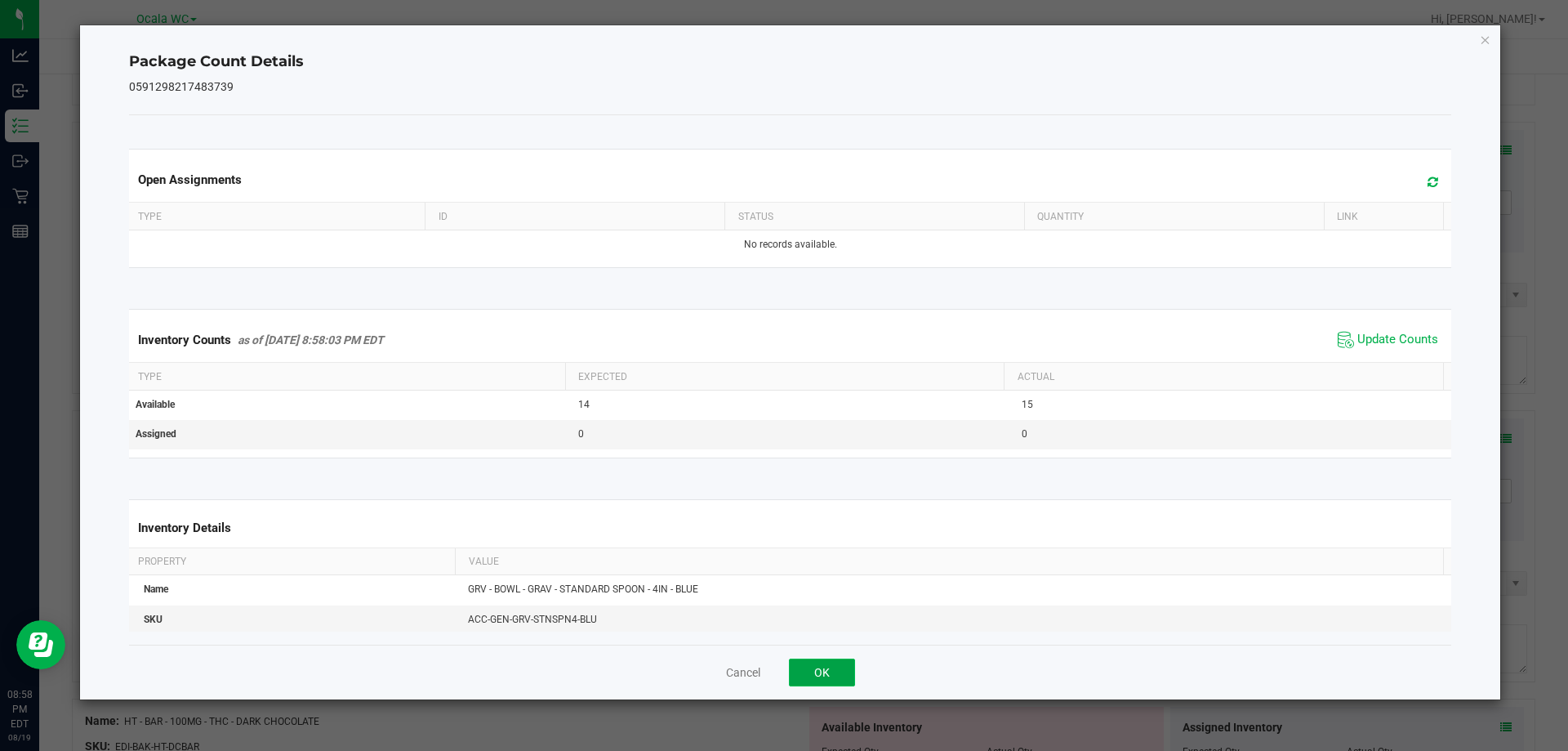
click at [831, 672] on button "OK" at bounding box center [822, 672] width 66 height 28
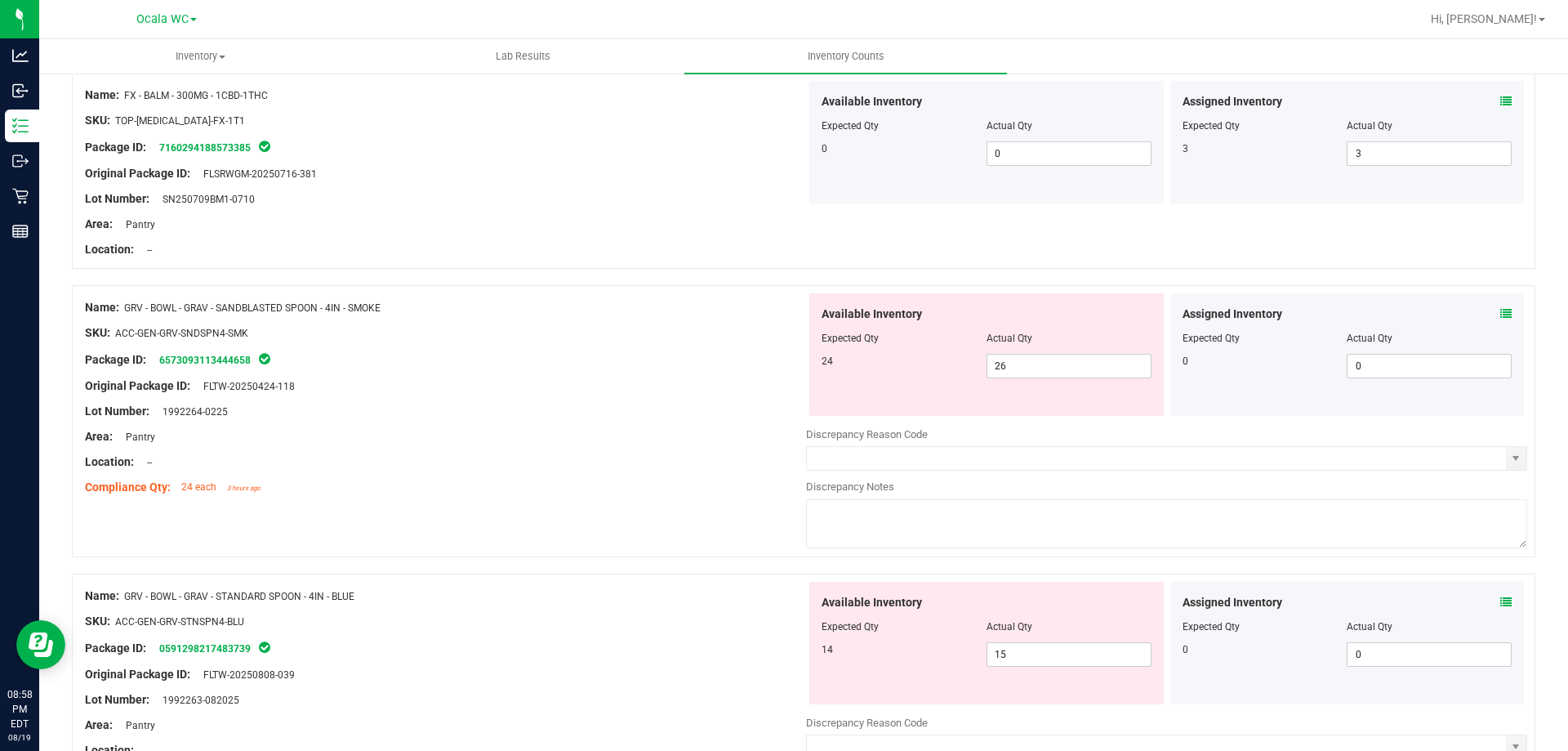
scroll to position [1225, 0]
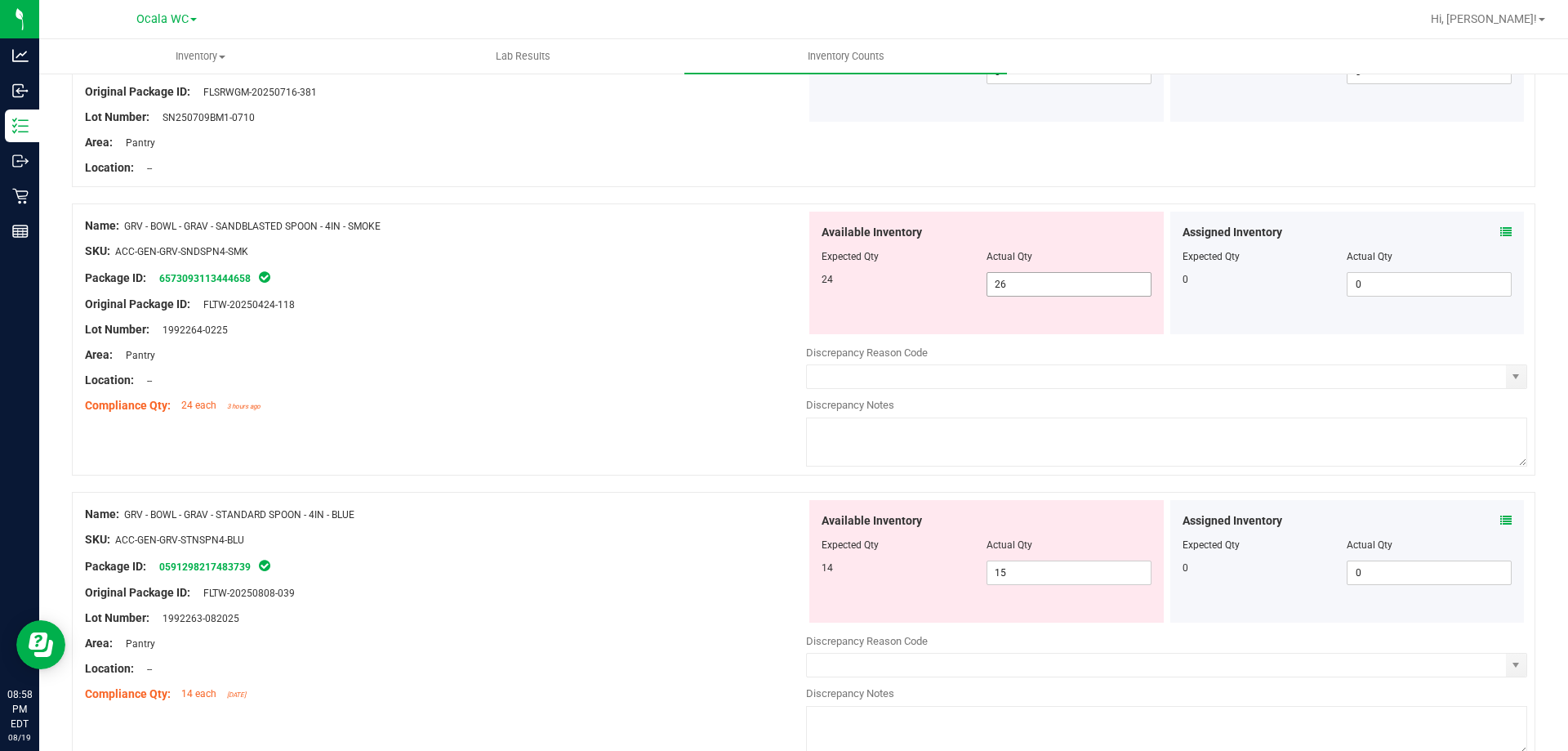
click at [1013, 293] on span "26 26" at bounding box center [1068, 284] width 165 height 25
click at [1013, 293] on input "26" at bounding box center [1068, 284] width 163 height 23
type input "24"
click at [715, 350] on div "Area: Pantry" at bounding box center [446, 355] width 721 height 17
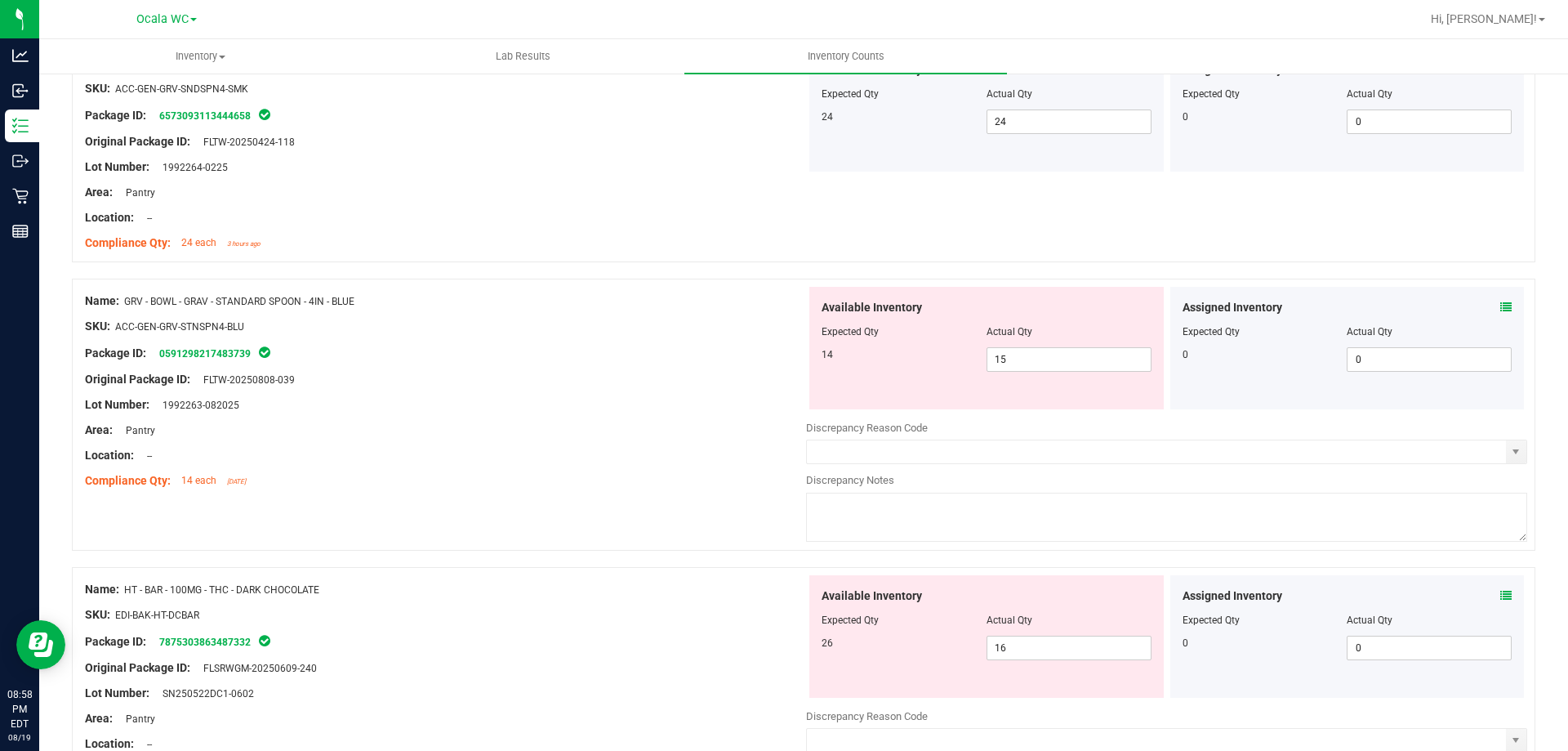
scroll to position [1389, 0]
click at [1501, 296] on div "Assigned Inventory Expected Qty Actual Qty 0 0 0" at bounding box center [1347, 346] width 354 height 122
click at [1501, 301] on icon at bounding box center [1506, 306] width 11 height 11
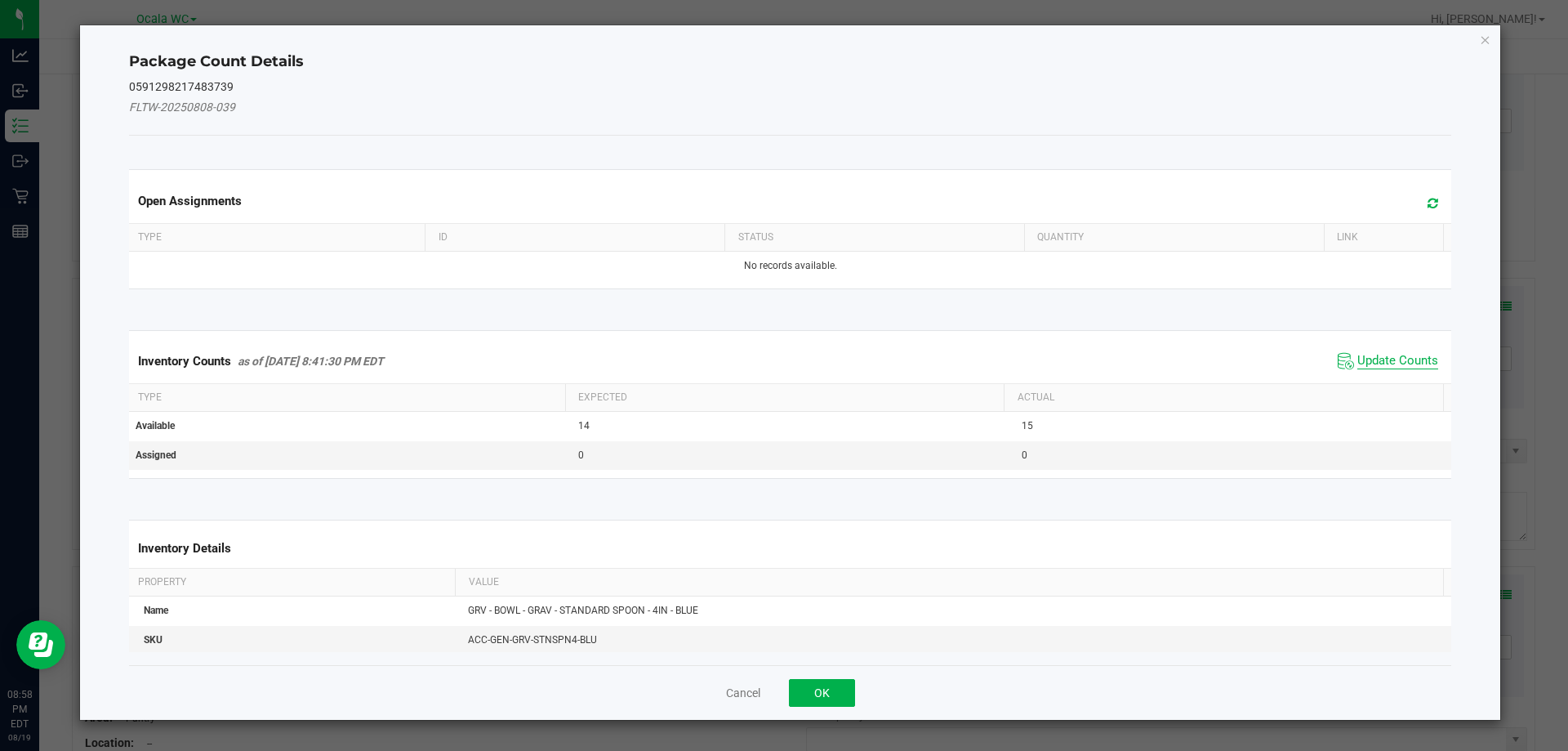
click at [1370, 356] on span "Update Counts" at bounding box center [1397, 361] width 81 height 16
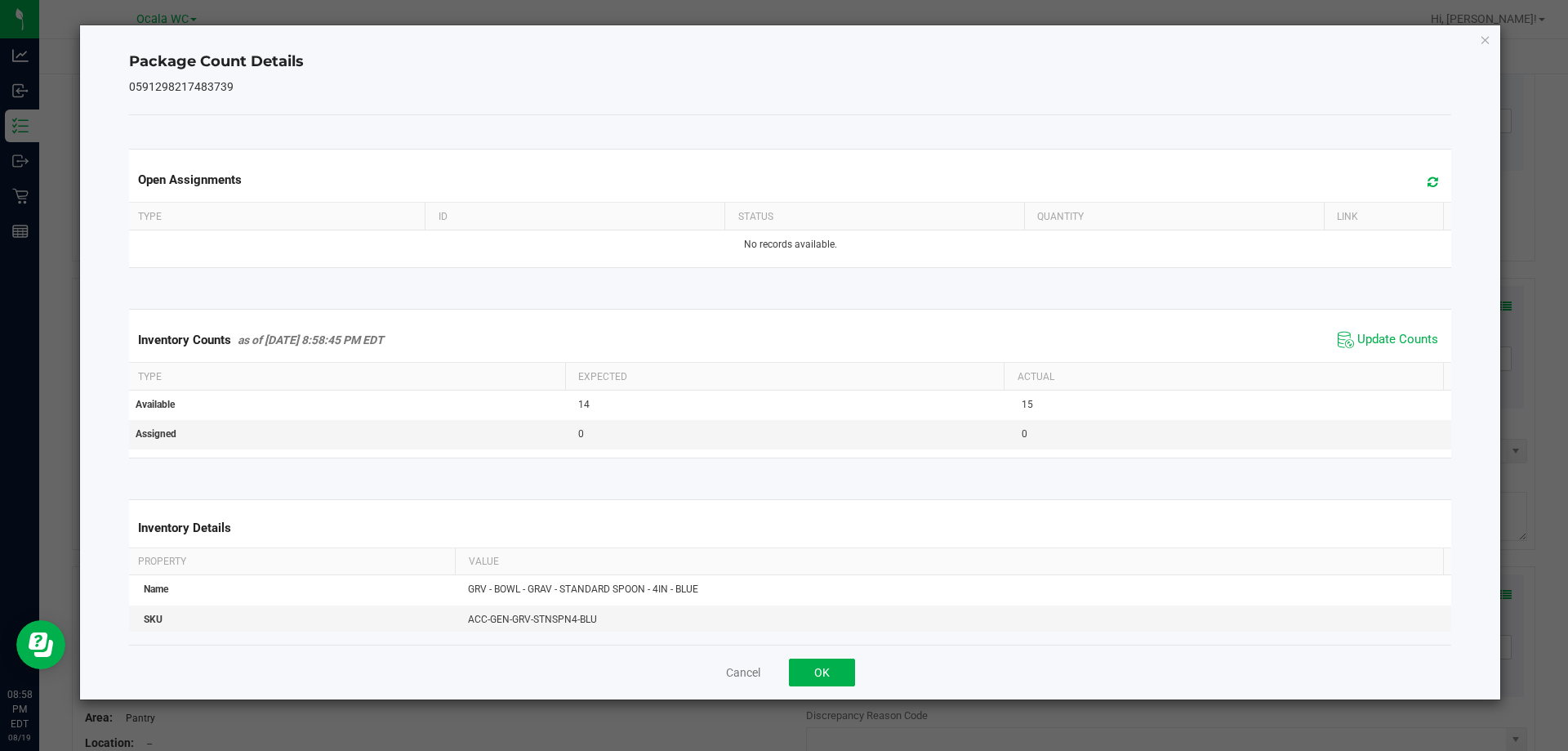
click at [816, 655] on div "Cancel OK" at bounding box center [790, 671] width 1323 height 55
click at [817, 661] on button "OK" at bounding box center [822, 672] width 66 height 28
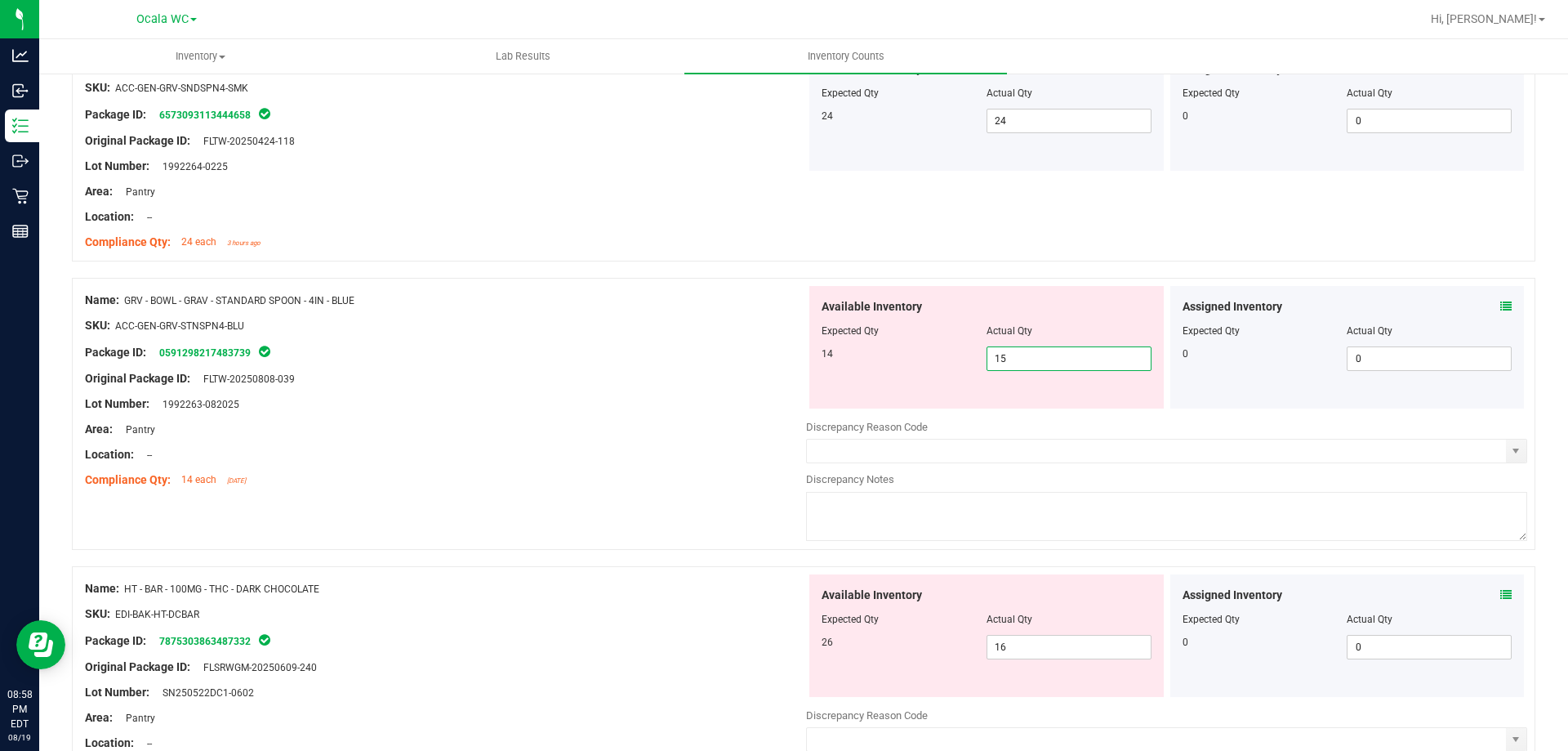
click at [1033, 365] on span "15 15" at bounding box center [1068, 359] width 165 height 25
click at [1033, 365] on input "15" at bounding box center [1068, 359] width 163 height 23
type input "14"
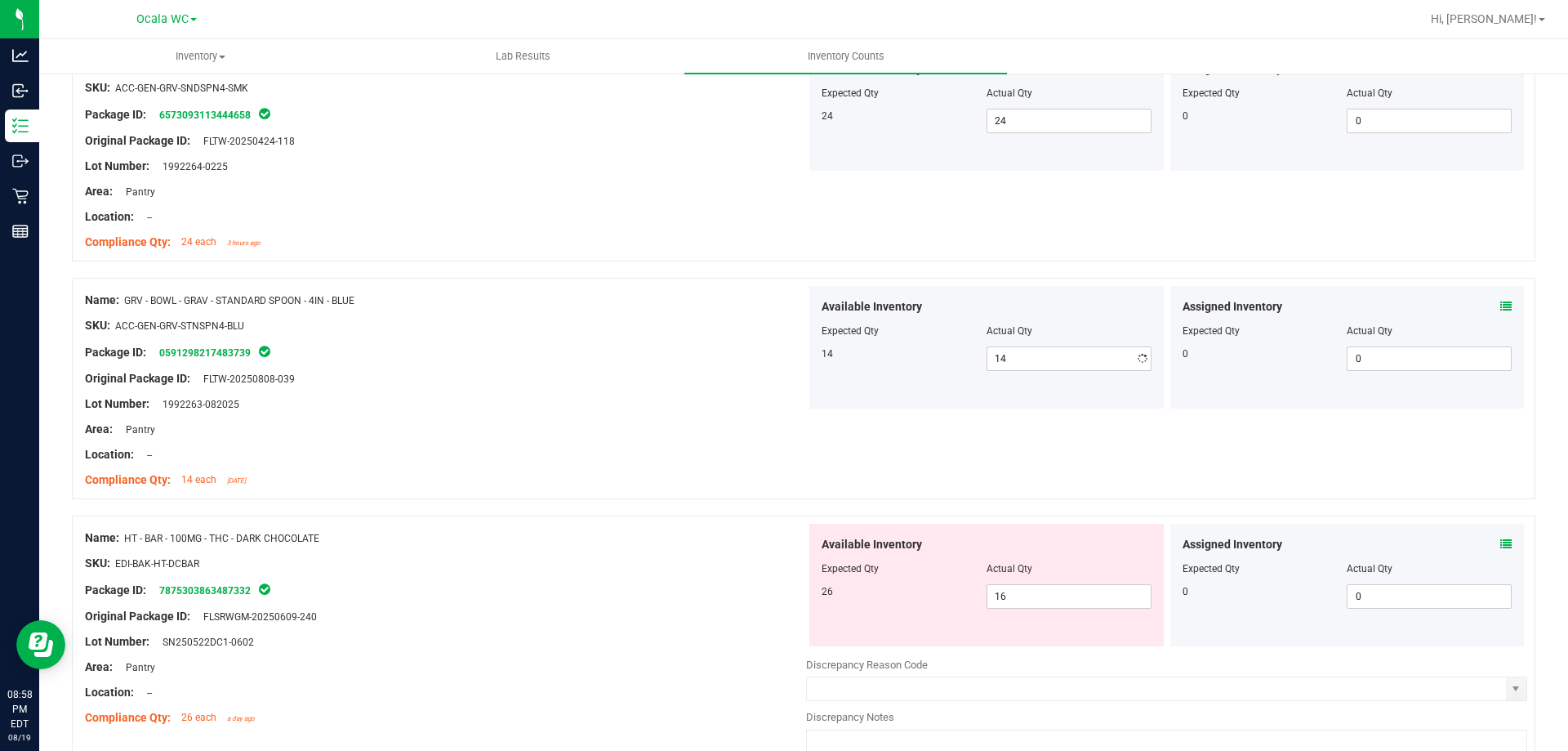
click at [571, 415] on div at bounding box center [446, 417] width 721 height 8
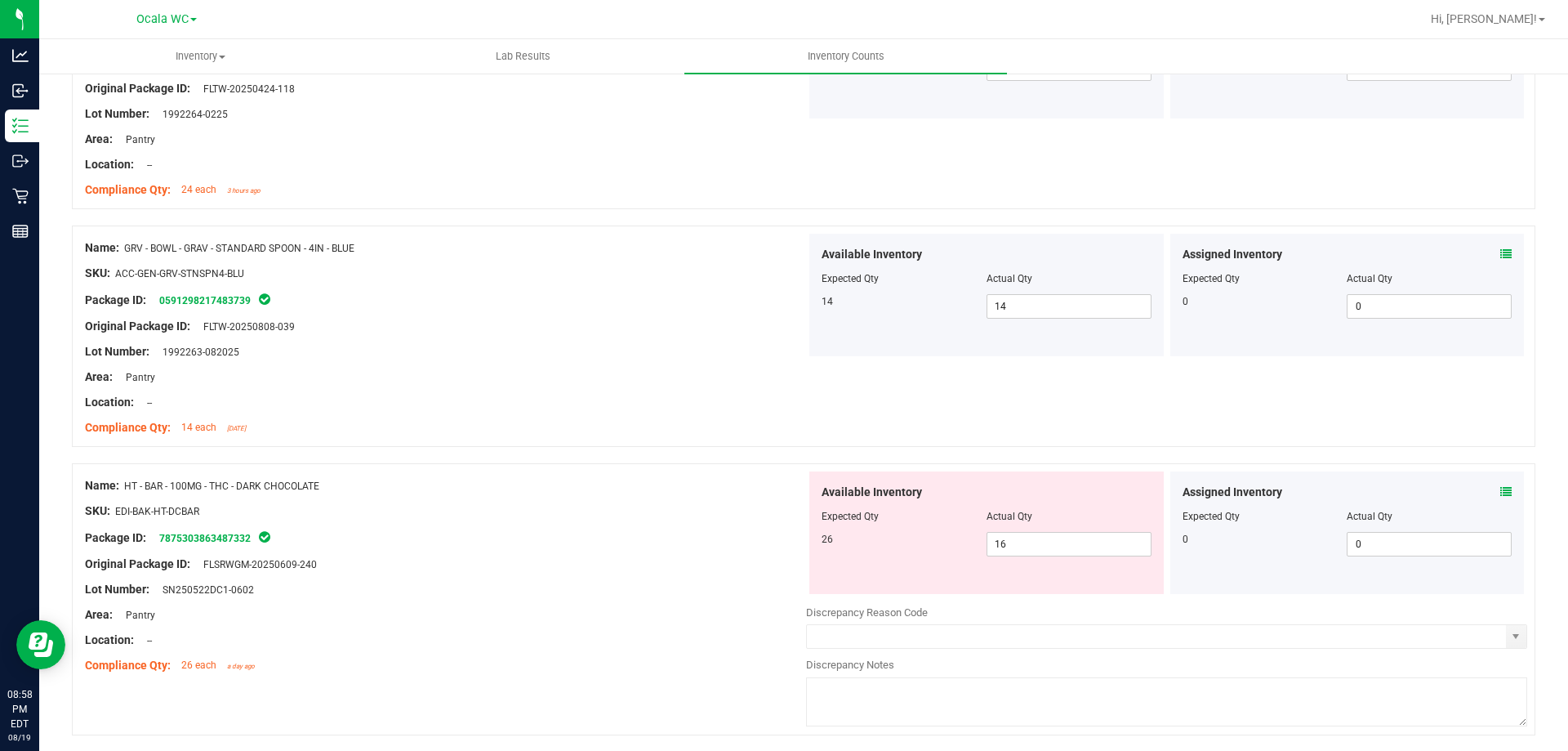
scroll to position [1552, 0]
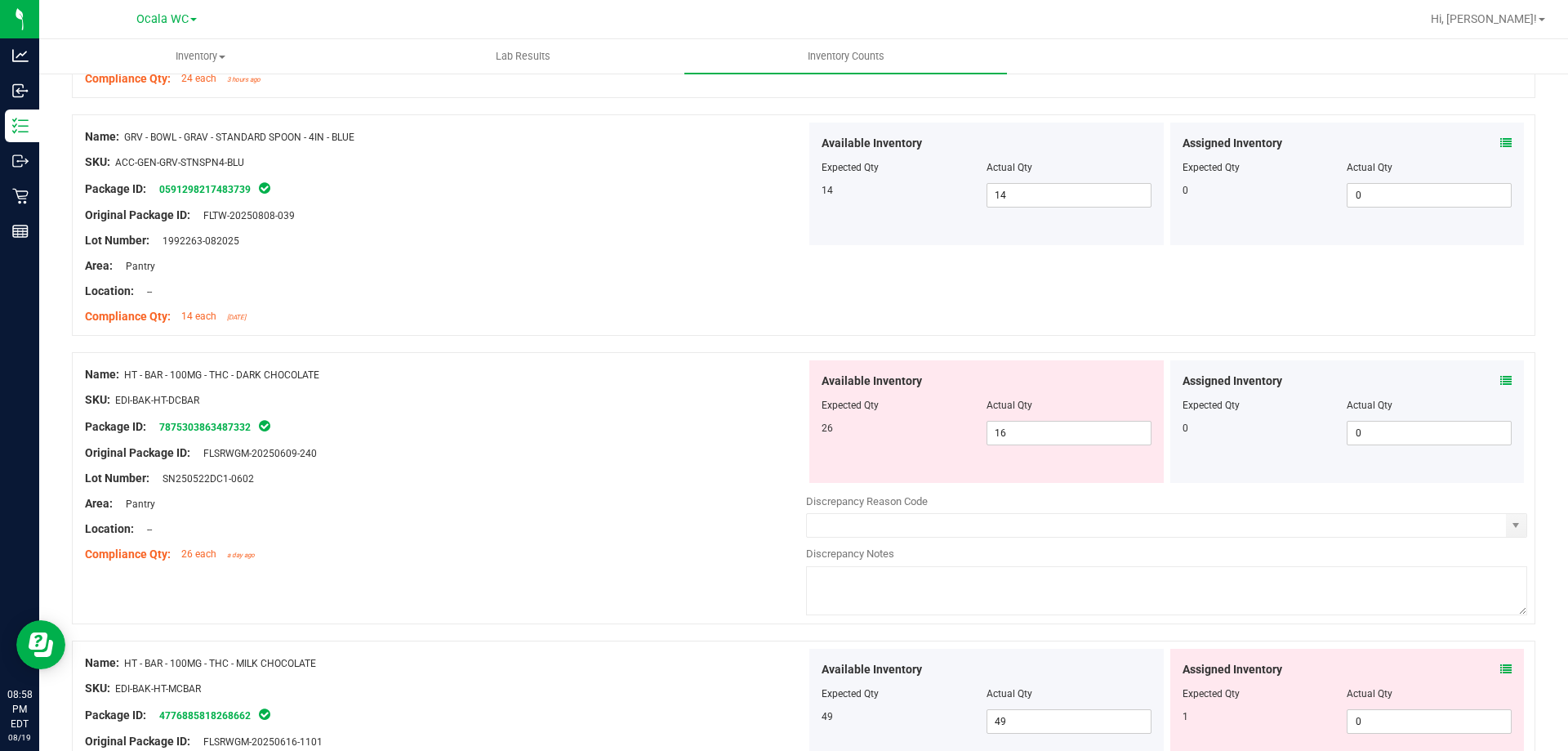
click at [1501, 383] on icon at bounding box center [1506, 381] width 11 height 11
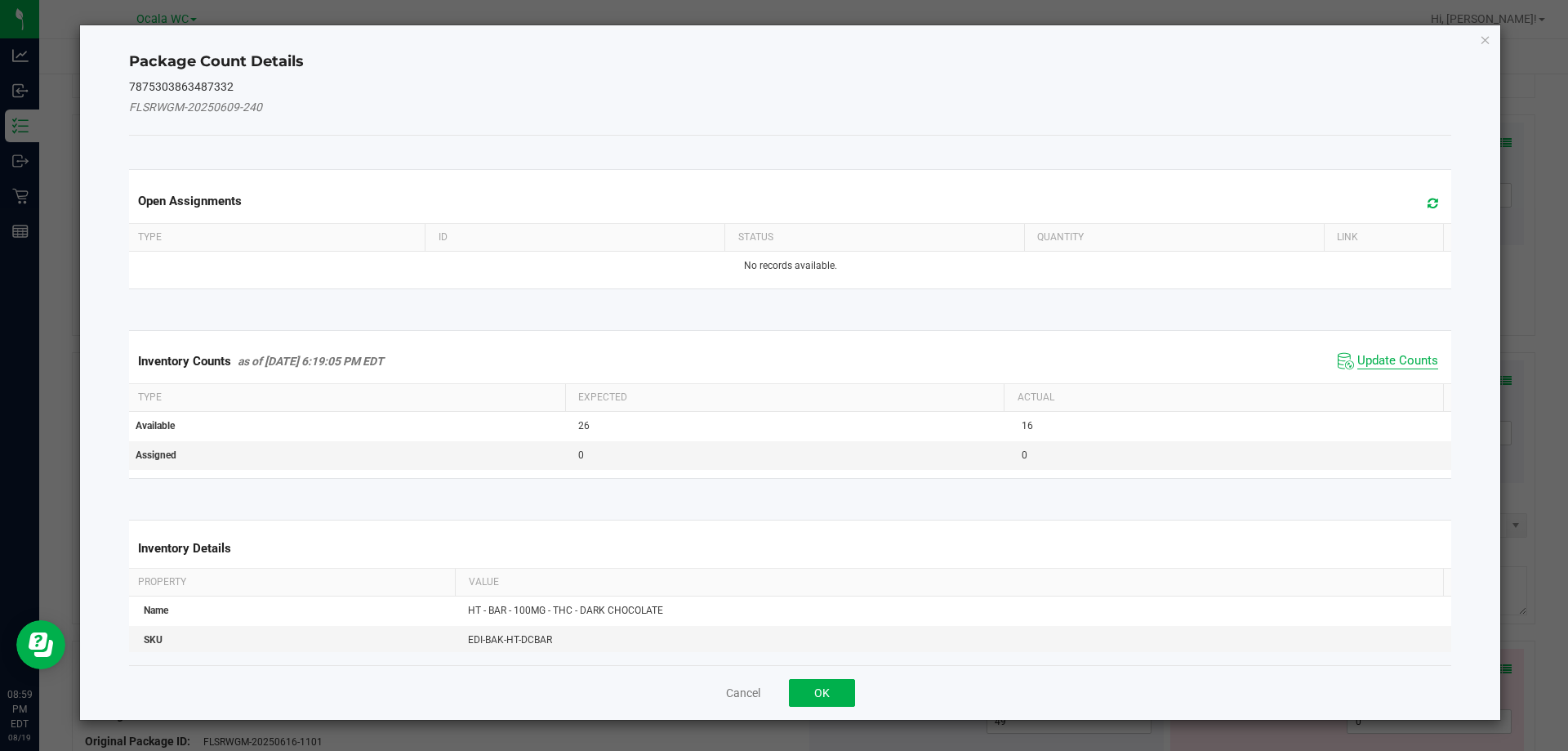
click at [1393, 356] on span "Update Counts" at bounding box center [1397, 361] width 81 height 16
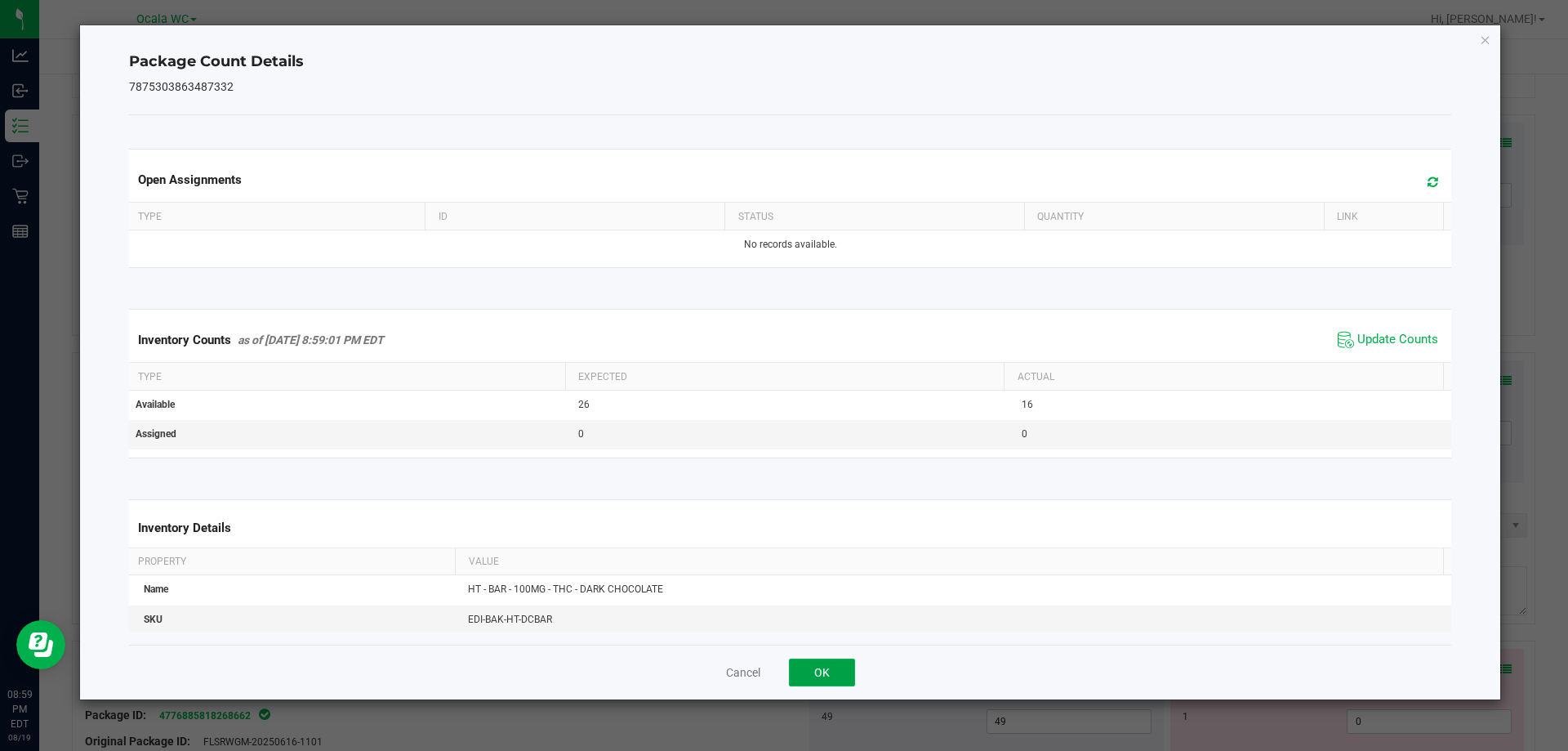
click at [825, 673] on button "OK" at bounding box center [822, 672] width 66 height 28
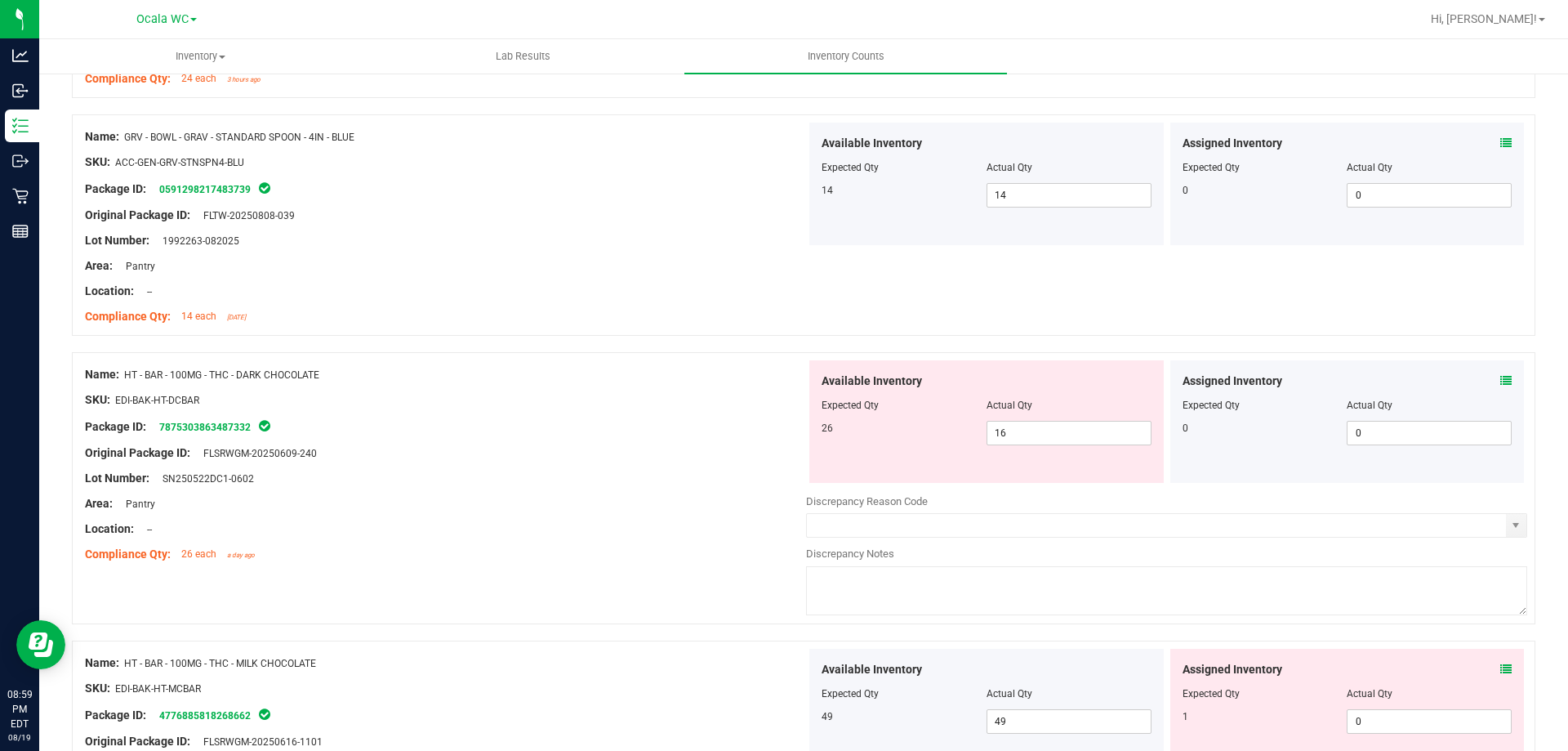
scroll to position [1715, 0]
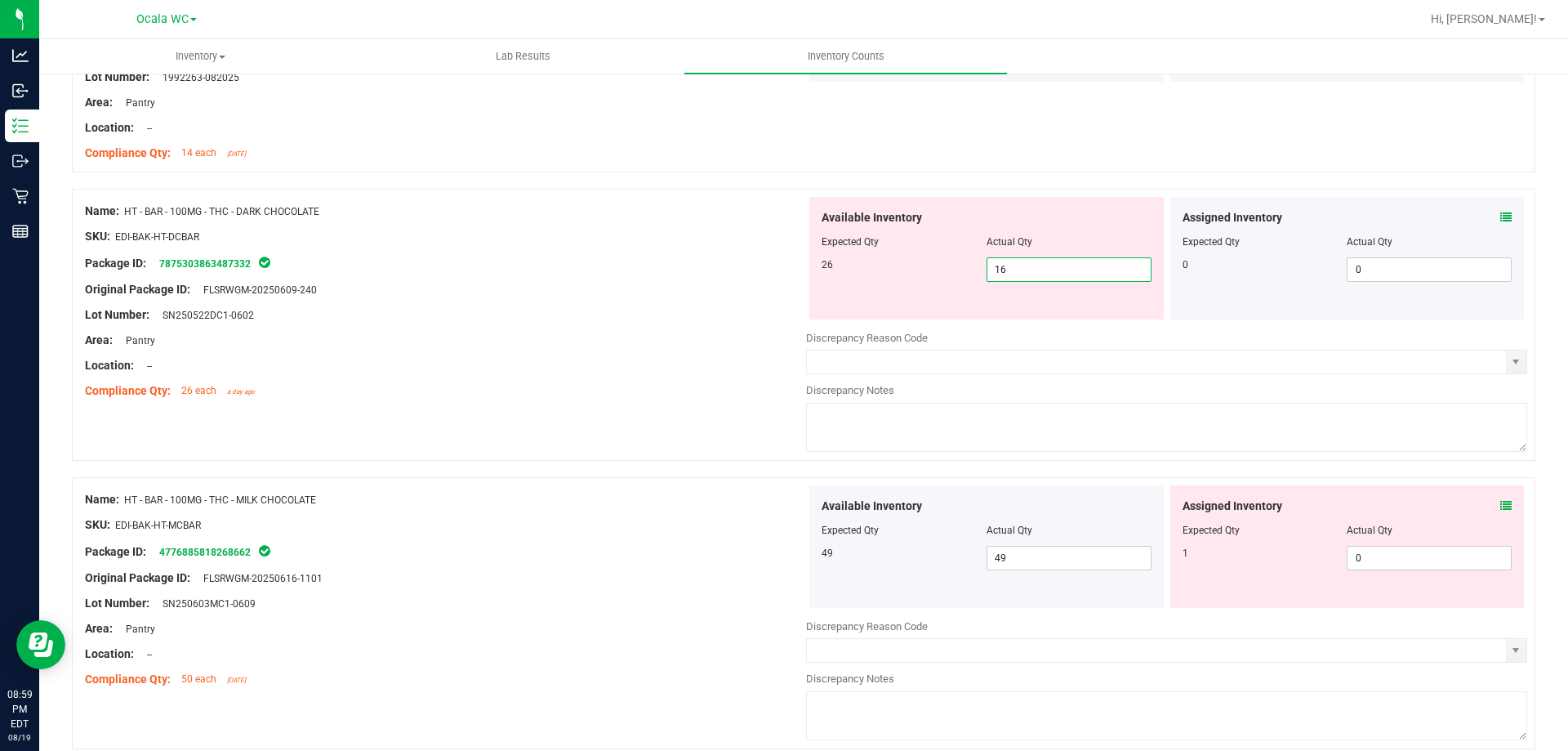
click at [1024, 262] on span "16 16" at bounding box center [1068, 270] width 165 height 25
click at [1024, 262] on input "16" at bounding box center [1068, 270] width 163 height 23
type input "26"
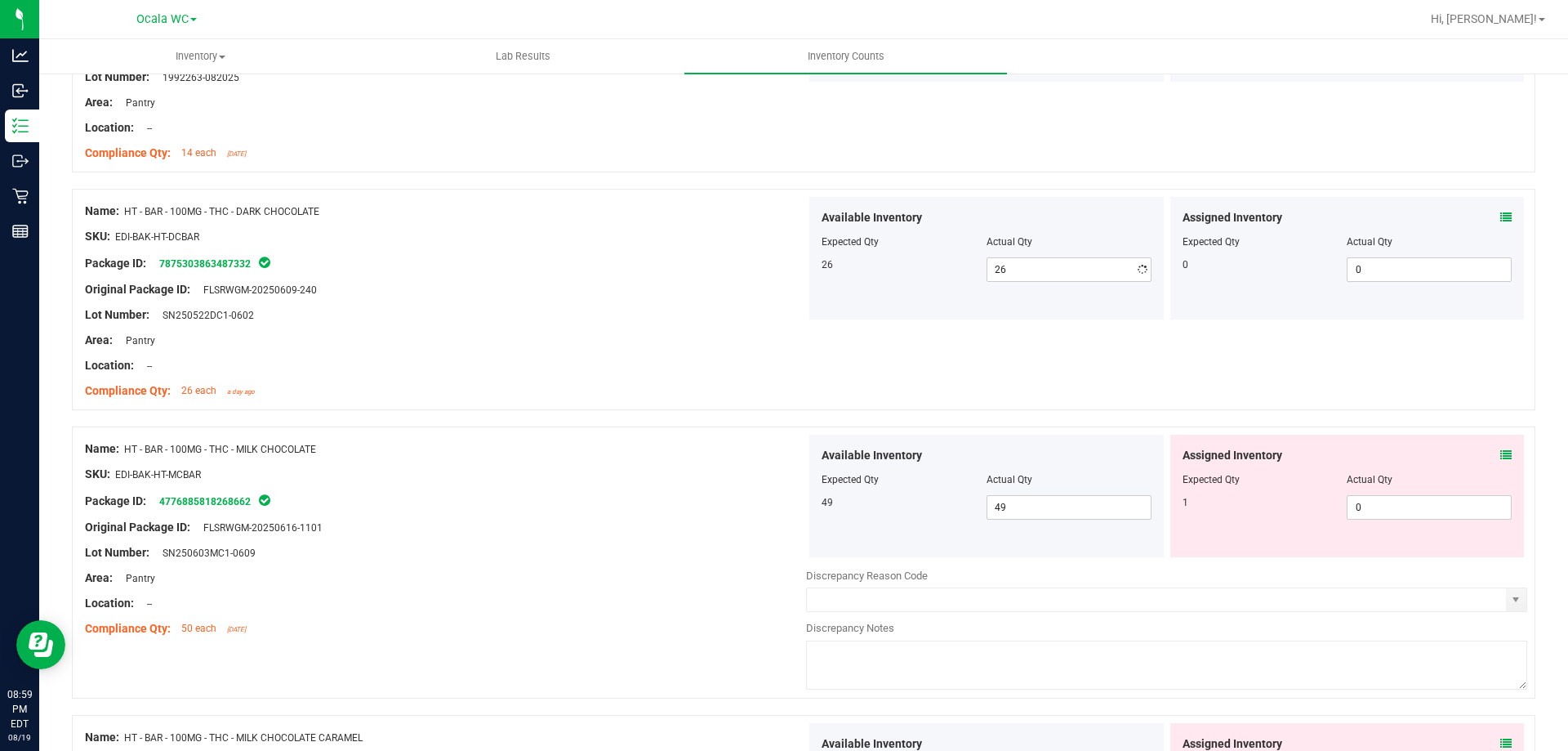
click at [609, 347] on div "Area: Pantry" at bounding box center [446, 340] width 721 height 17
click at [1501, 451] on icon at bounding box center [1506, 455] width 11 height 11
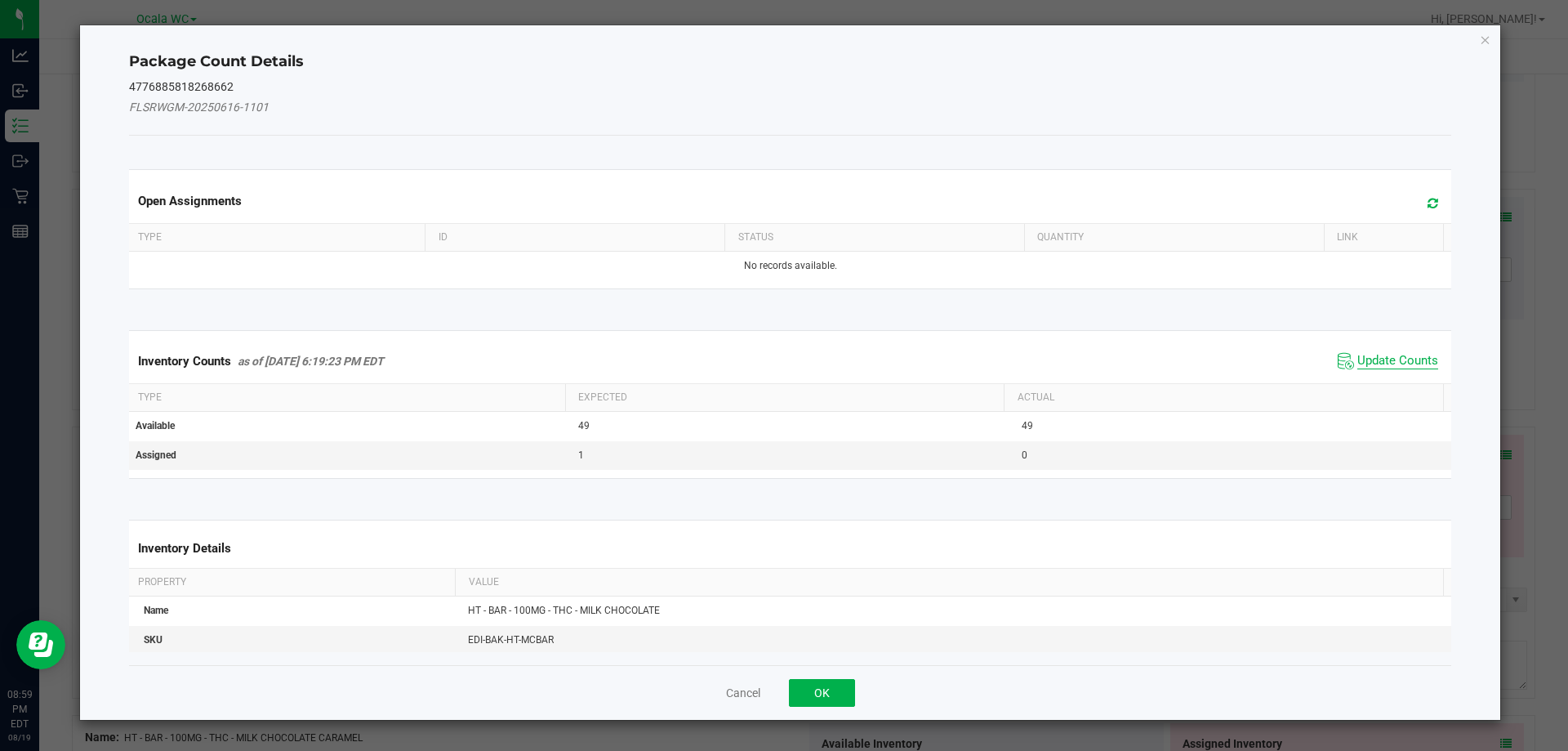
click at [1375, 357] on span "Update Counts" at bounding box center [1397, 361] width 81 height 16
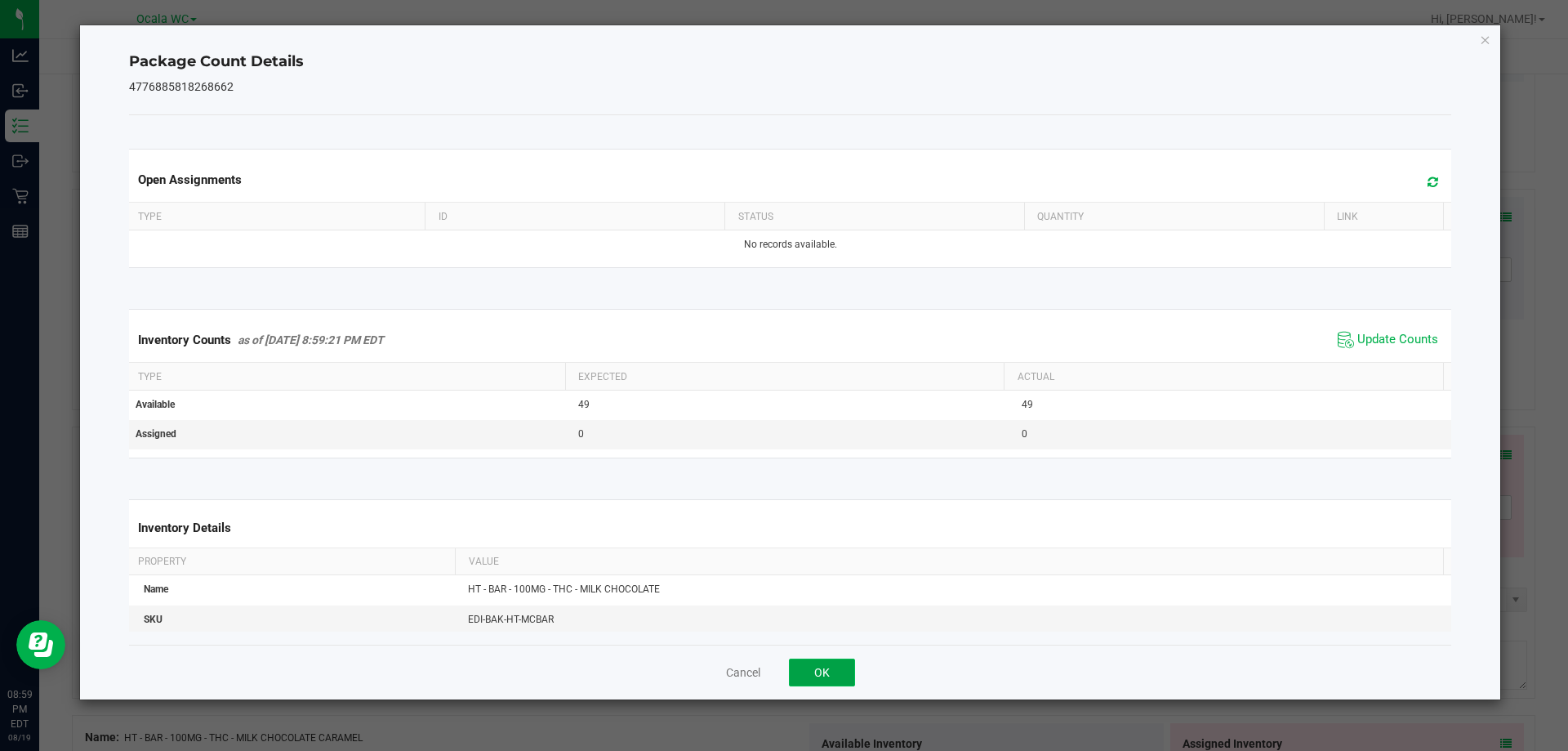
click at [831, 678] on button "OK" at bounding box center [822, 672] width 66 height 28
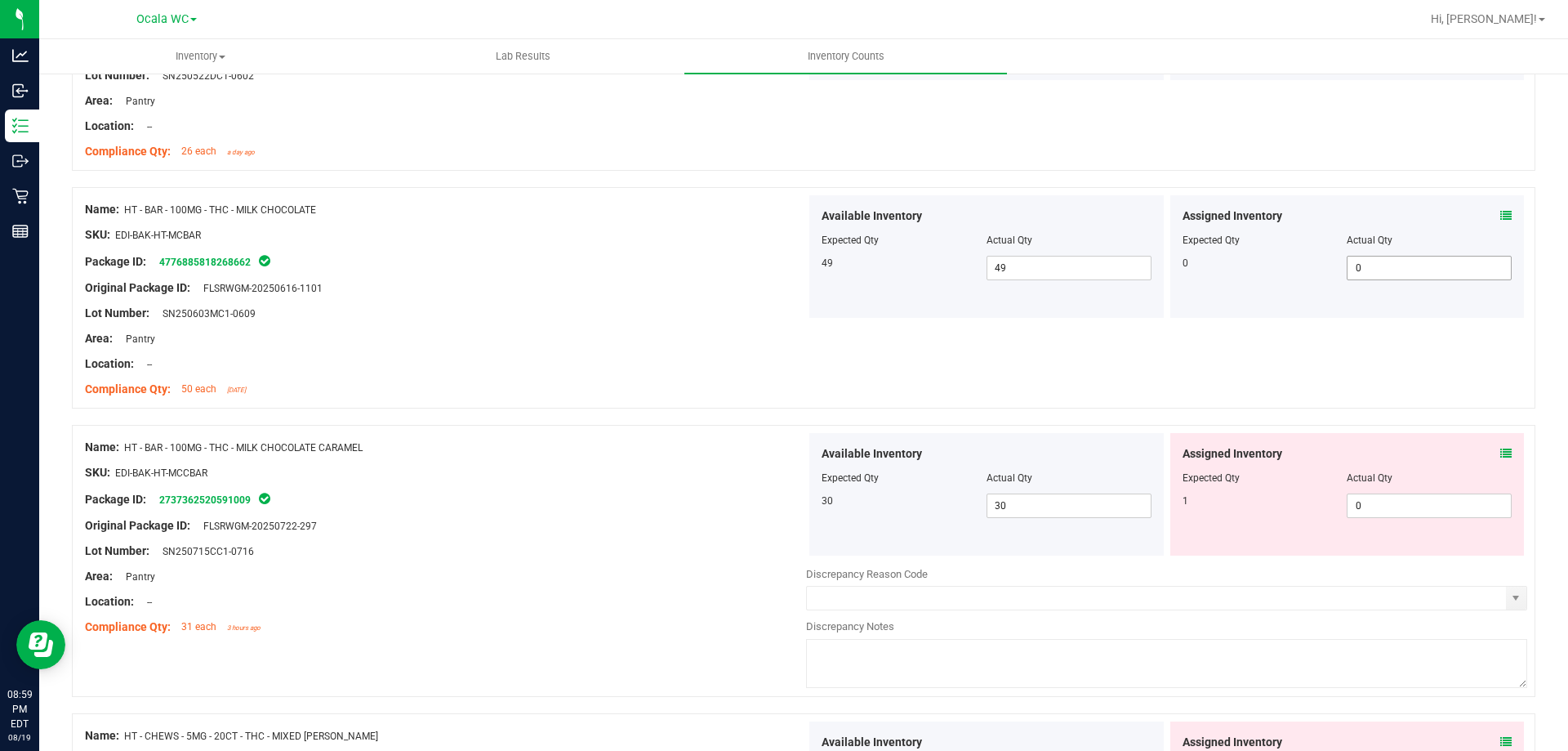
scroll to position [1961, 0]
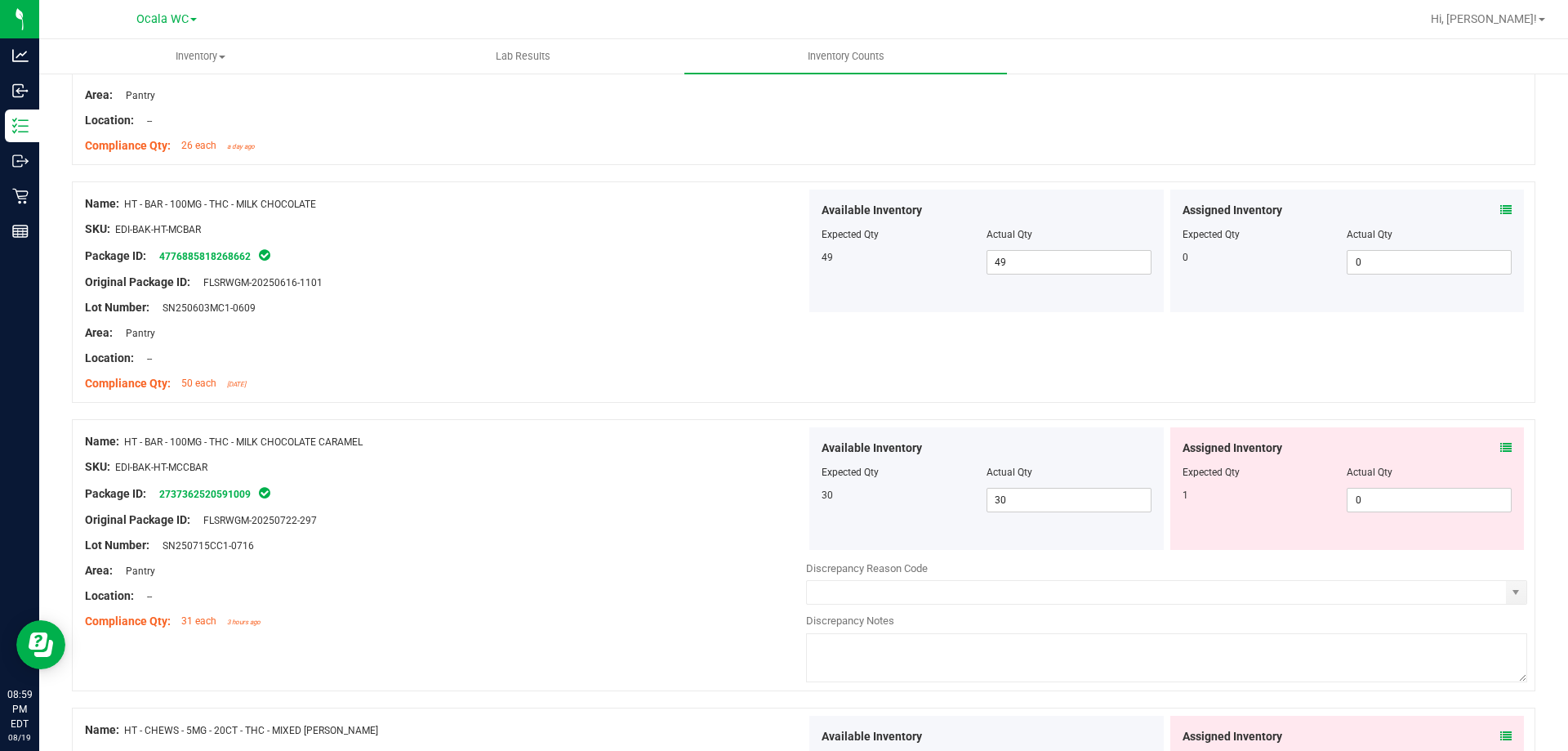
click at [1501, 437] on div "Assigned Inventory Expected Qty Actual Qty 1 0 0" at bounding box center [1347, 488] width 354 height 122
click at [1501, 446] on icon at bounding box center [1506, 448] width 11 height 11
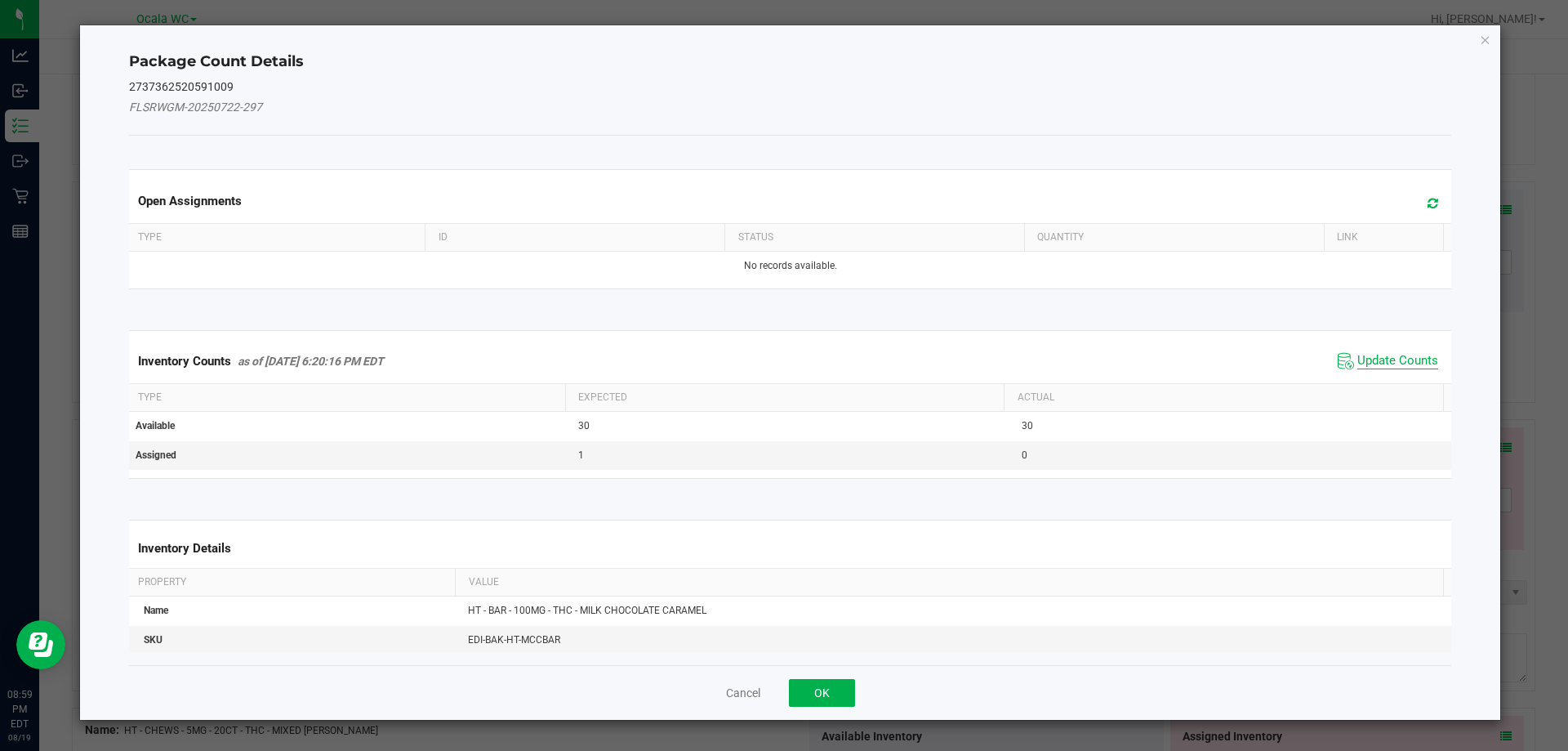
click at [1375, 358] on span "Update Counts" at bounding box center [1397, 361] width 81 height 16
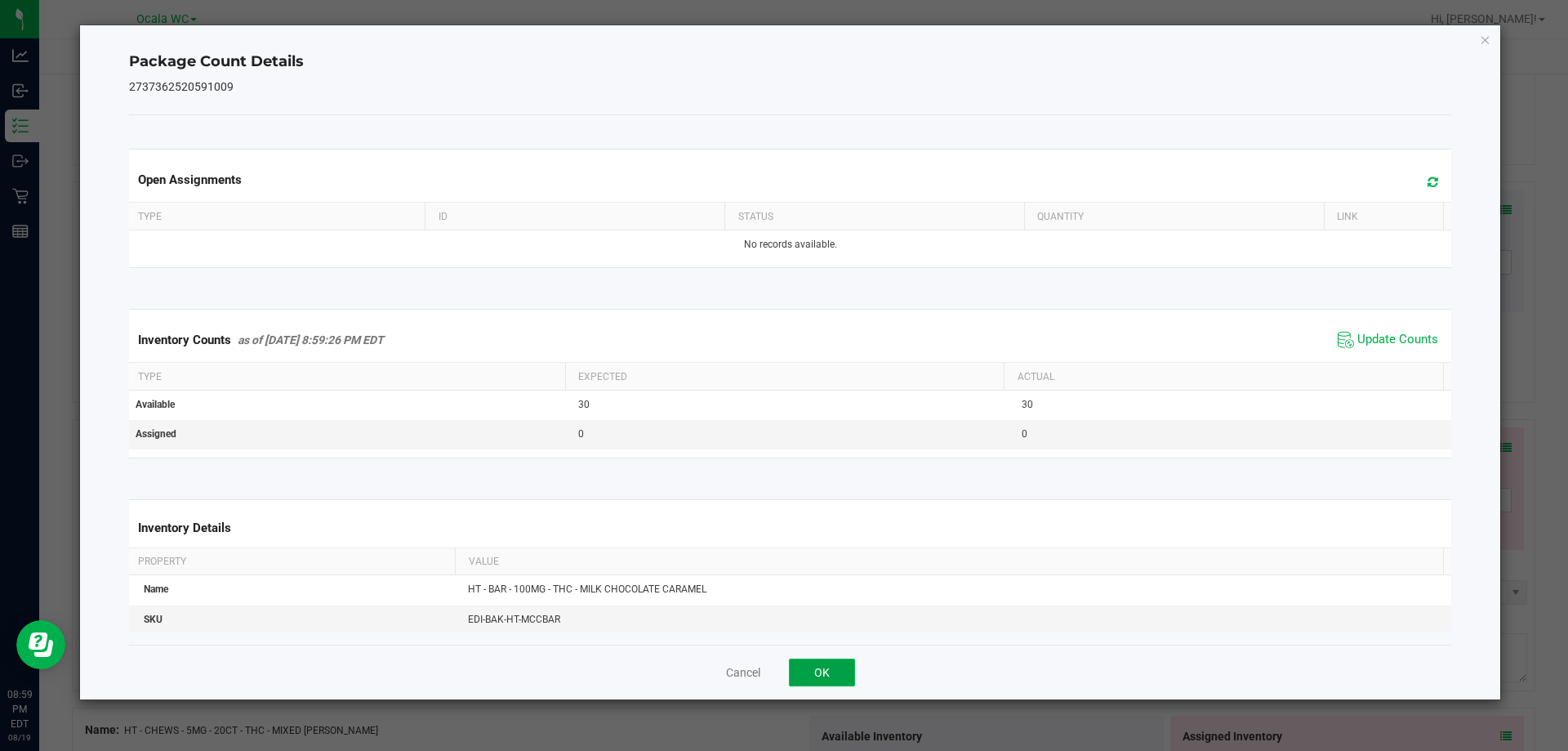
click at [825, 683] on button "OK" at bounding box center [822, 672] width 66 height 28
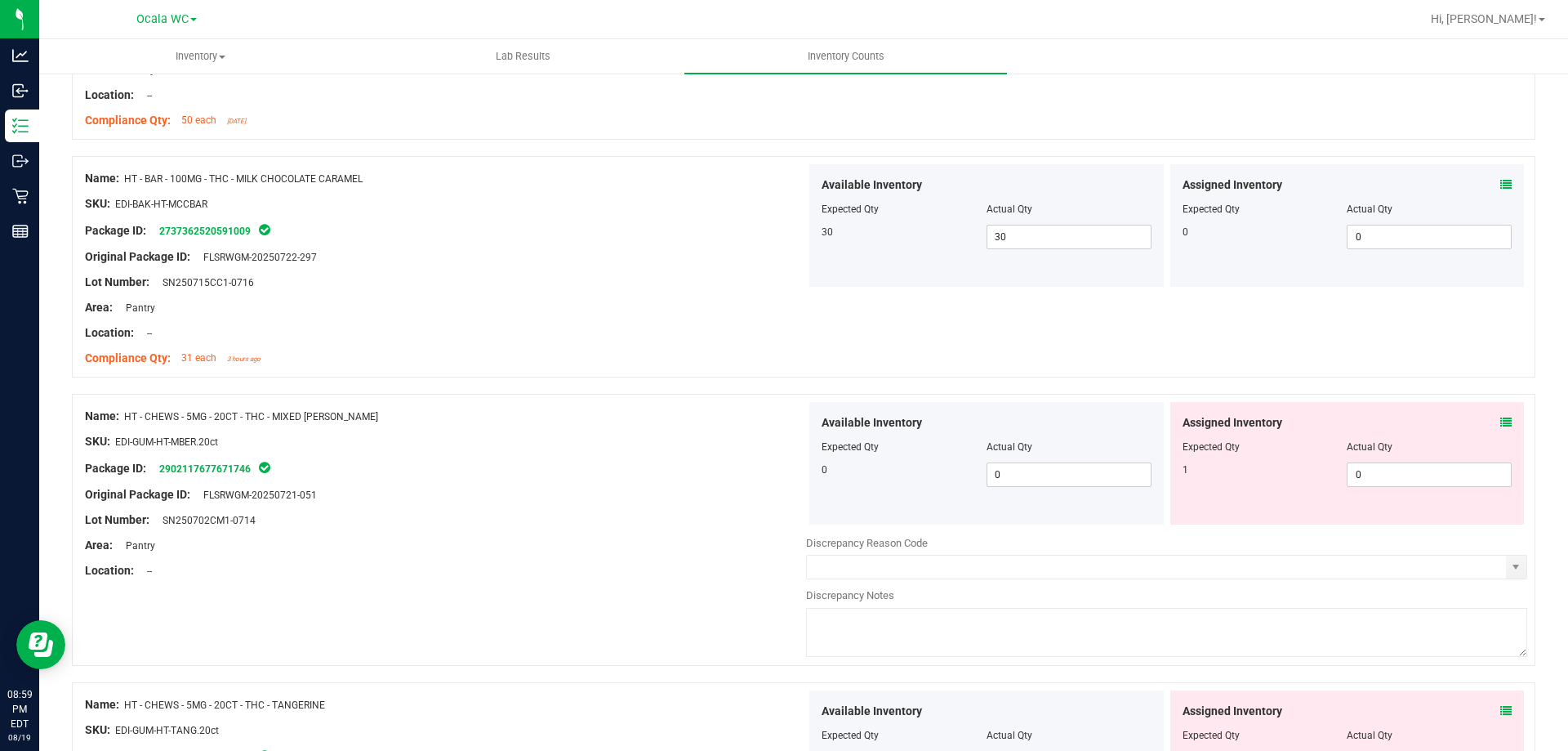
scroll to position [2370, 0]
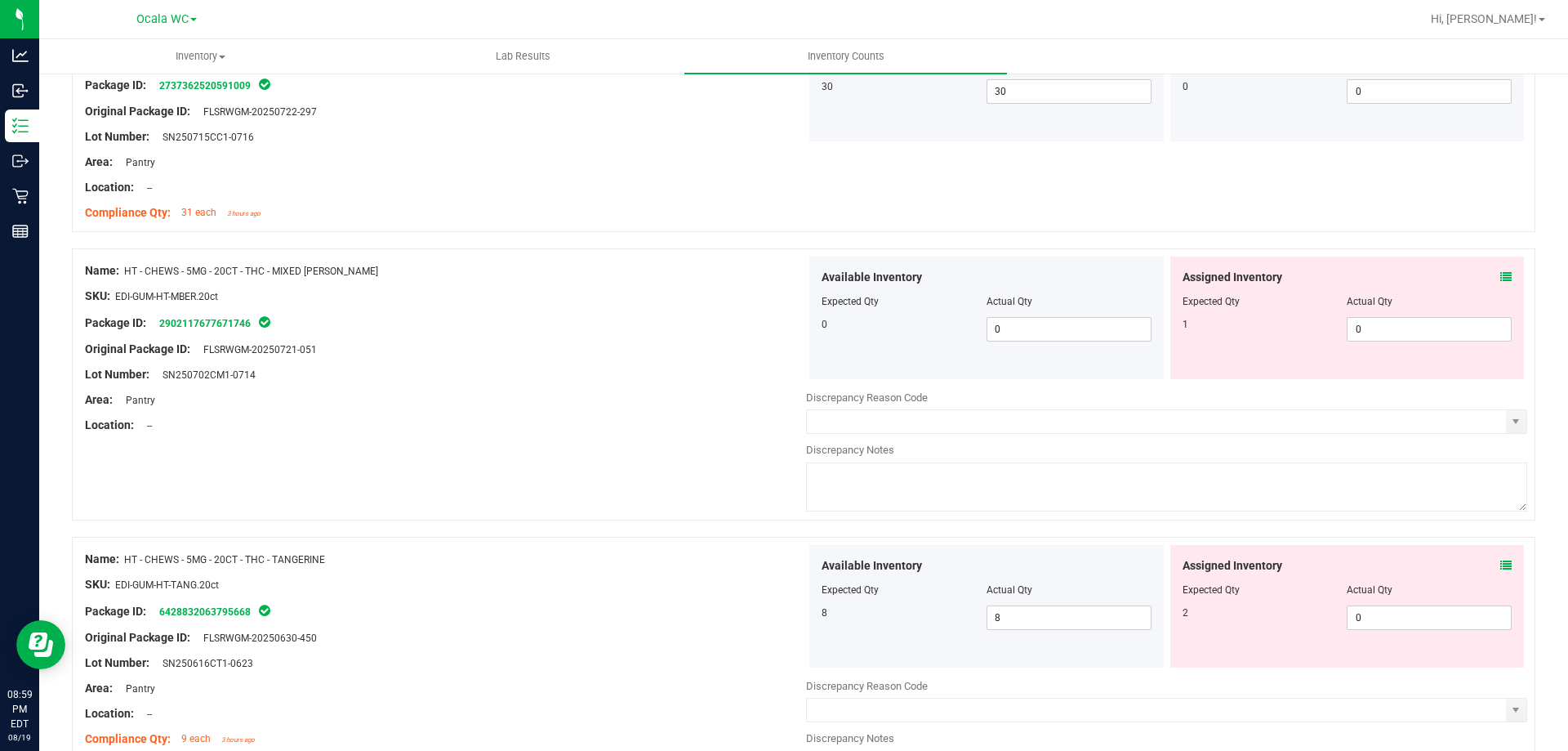
click at [1501, 283] on span at bounding box center [1506, 277] width 11 height 17
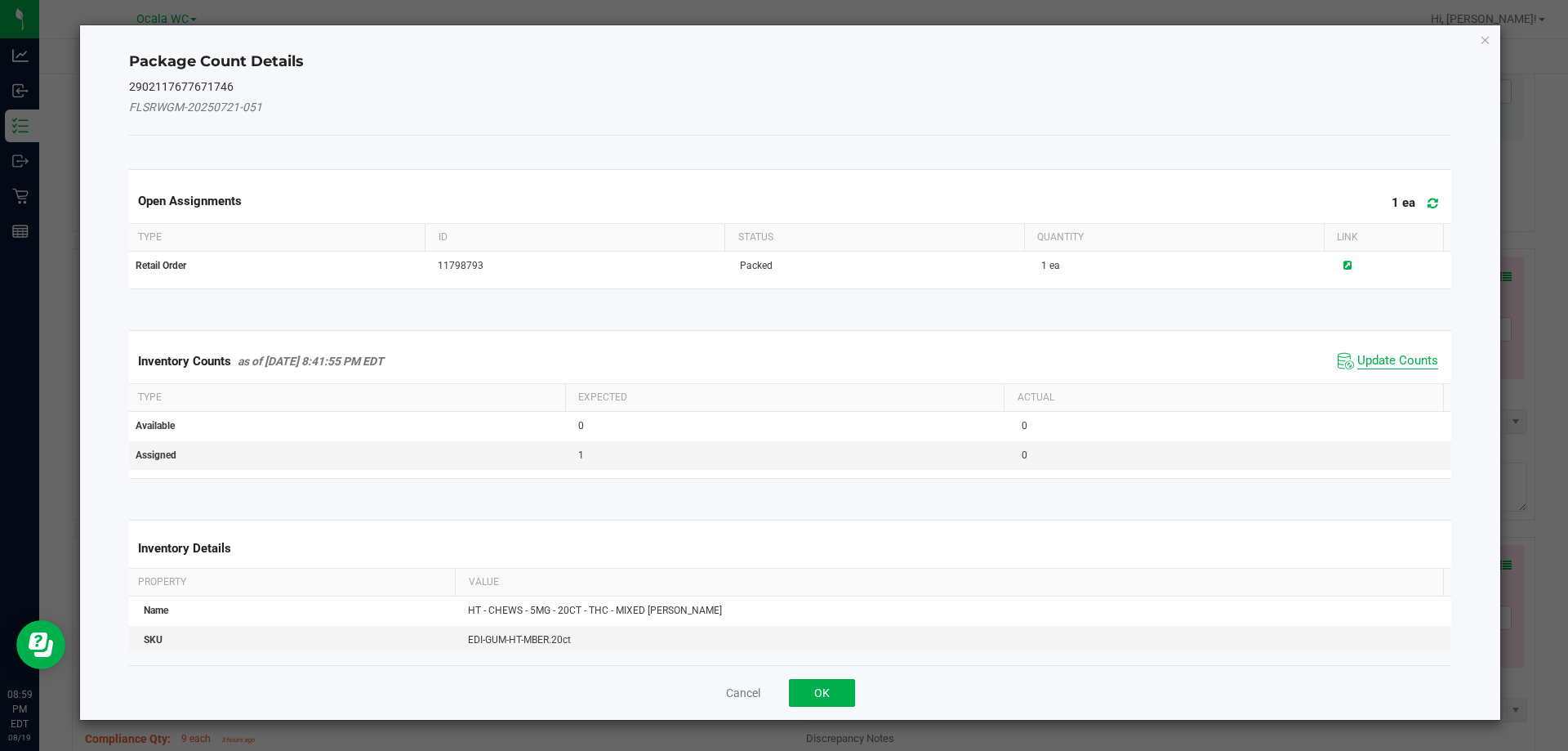
click at [1387, 358] on span "Update Counts" at bounding box center [1397, 361] width 81 height 16
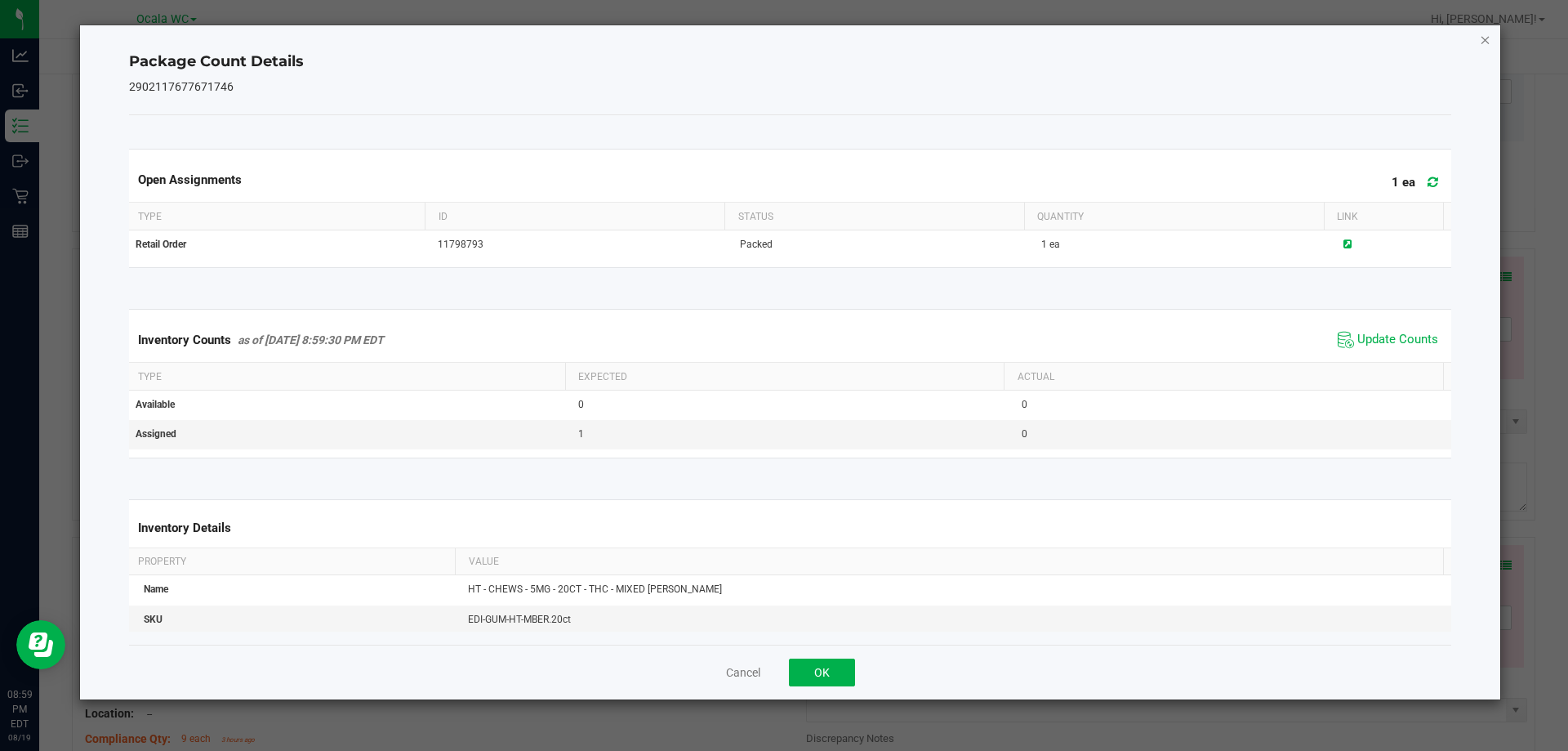
click at [1484, 43] on icon "Close" at bounding box center [1486, 39] width 11 height 20
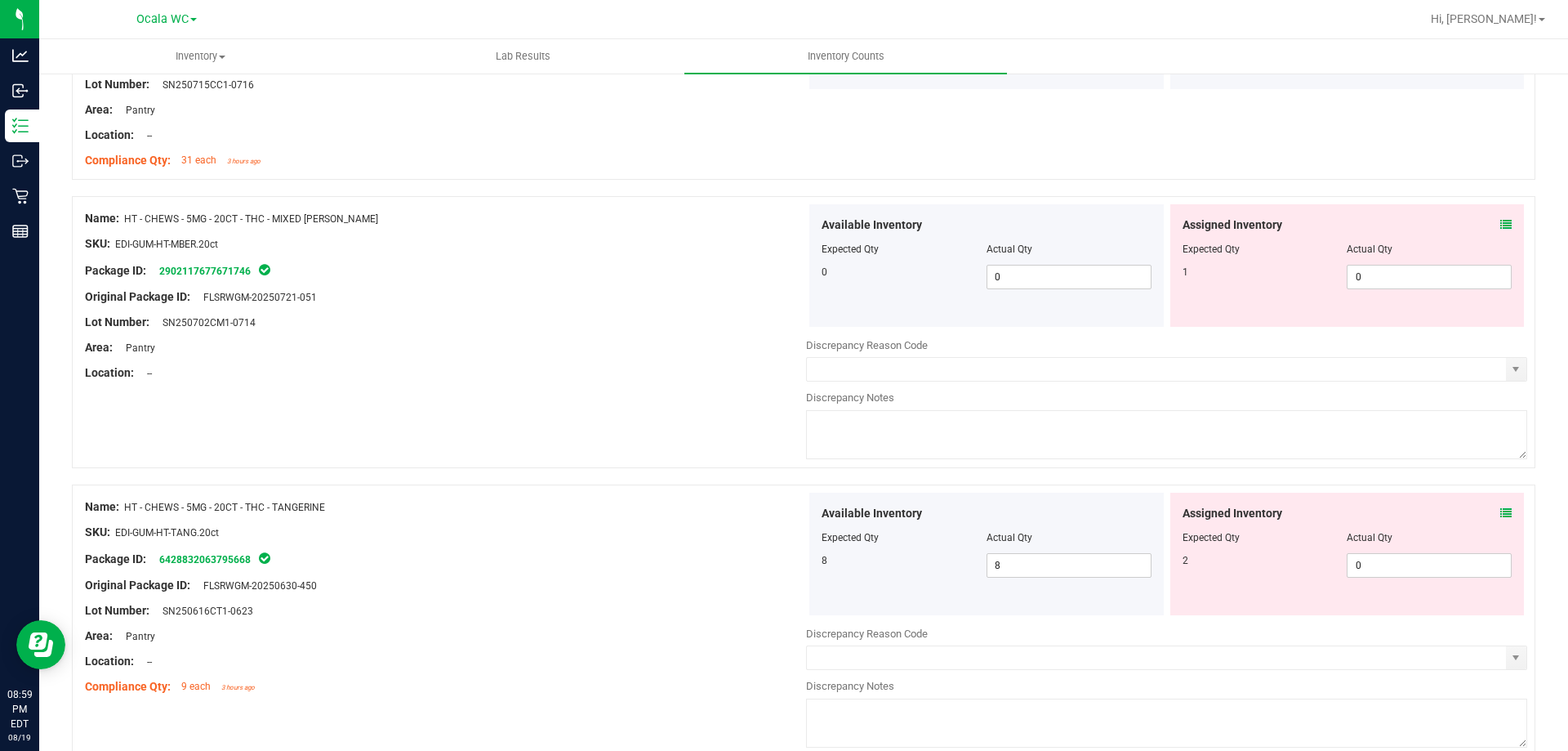
scroll to position [2451, 0]
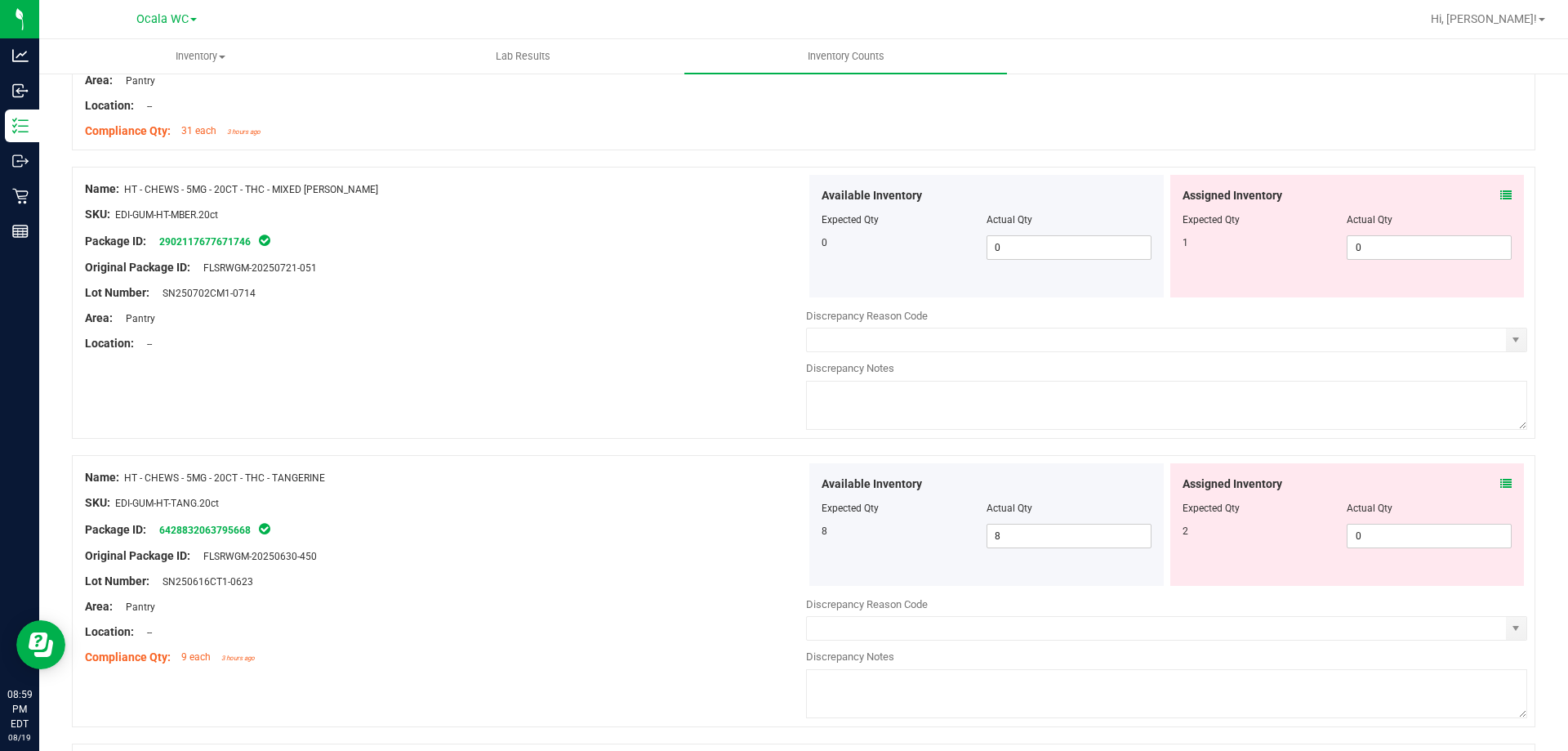
click at [1486, 474] on div "Assigned Inventory Expected Qty Actual Qty 2 0 0" at bounding box center [1347, 524] width 354 height 122
click at [1501, 486] on icon at bounding box center [1506, 483] width 11 height 11
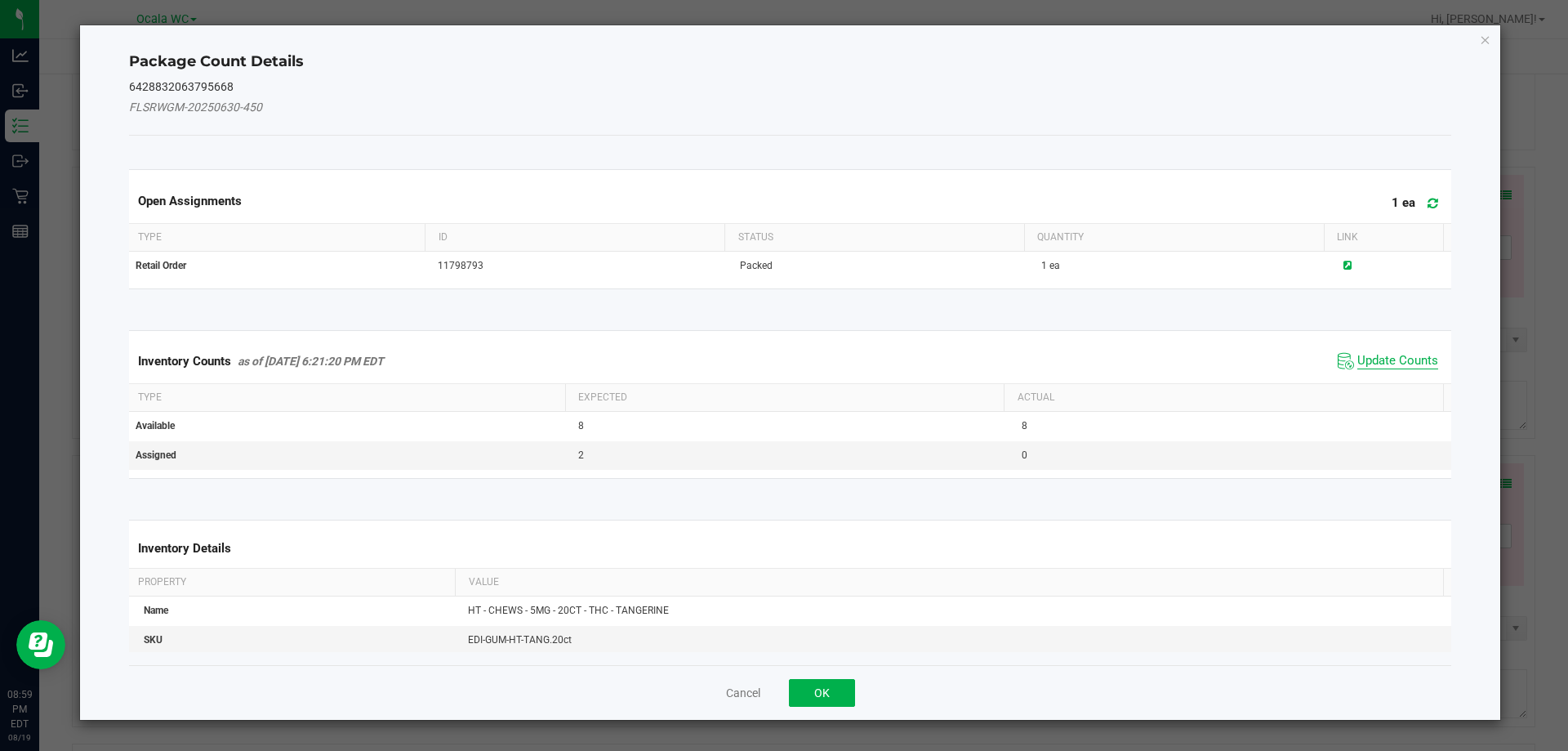
click at [1376, 354] on span "Update Counts" at bounding box center [1397, 361] width 81 height 16
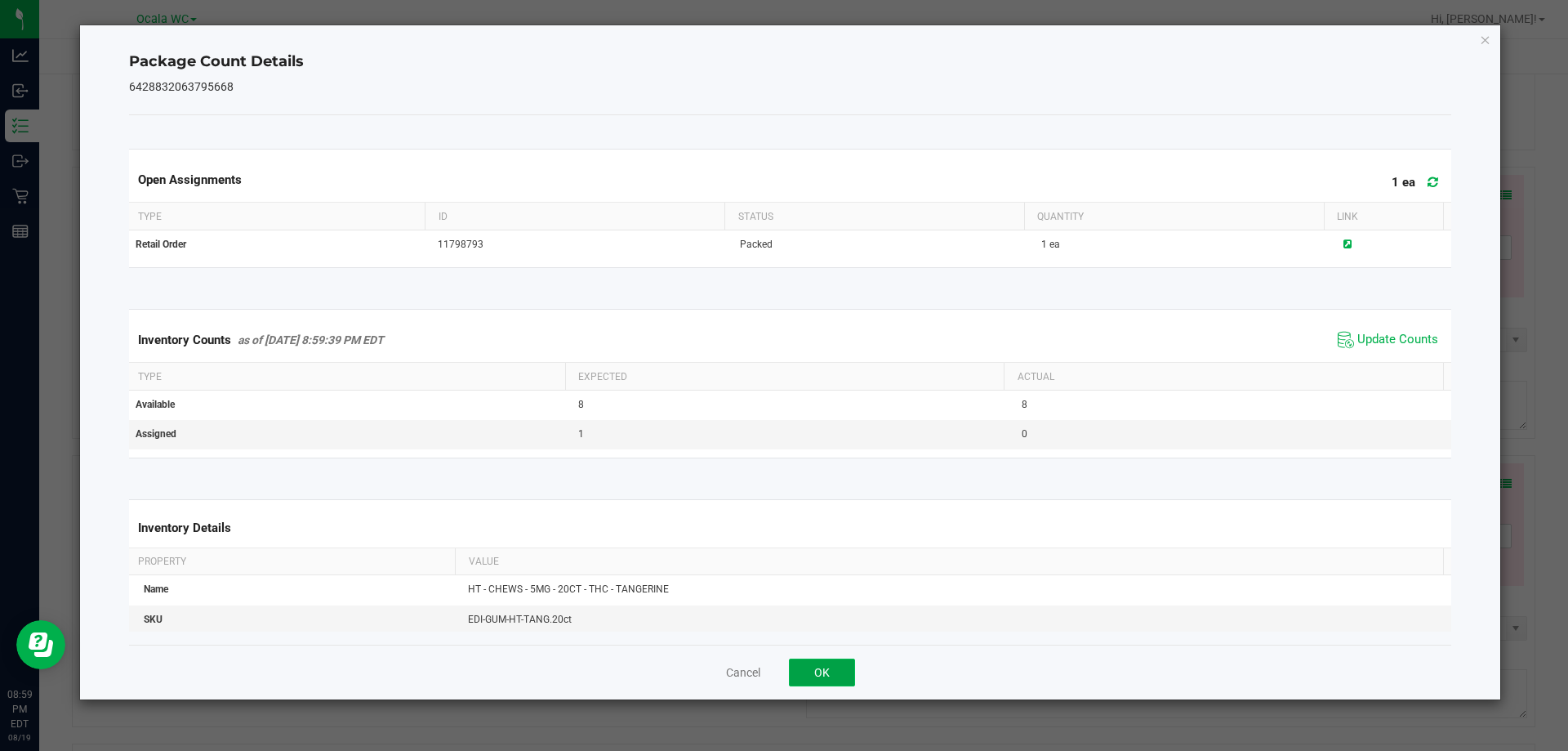
click at [835, 673] on button "OK" at bounding box center [822, 672] width 66 height 28
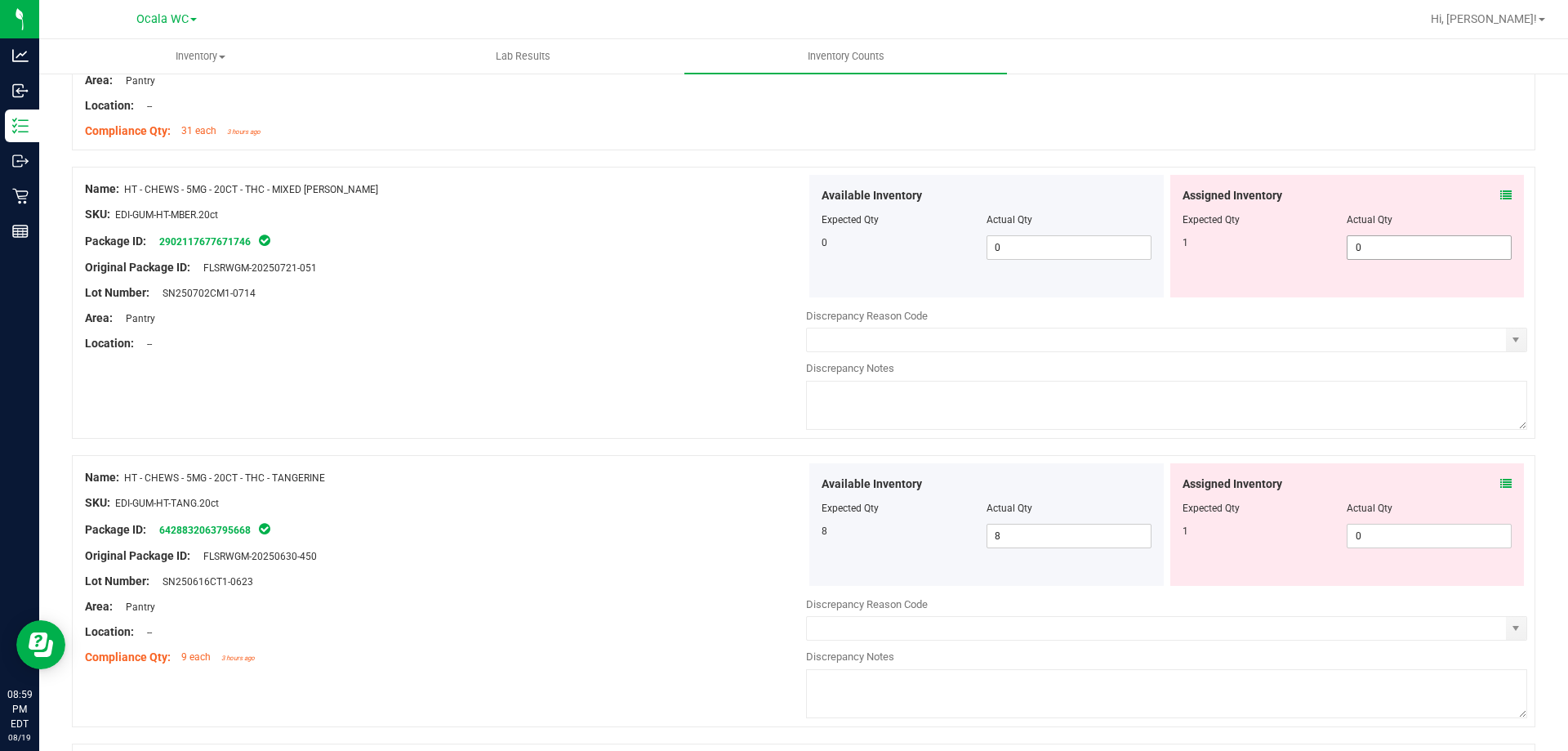
click at [1378, 247] on span "0 0" at bounding box center [1429, 248] width 165 height 25
click at [1378, 247] on input "0" at bounding box center [1429, 248] width 163 height 23
type input "1"
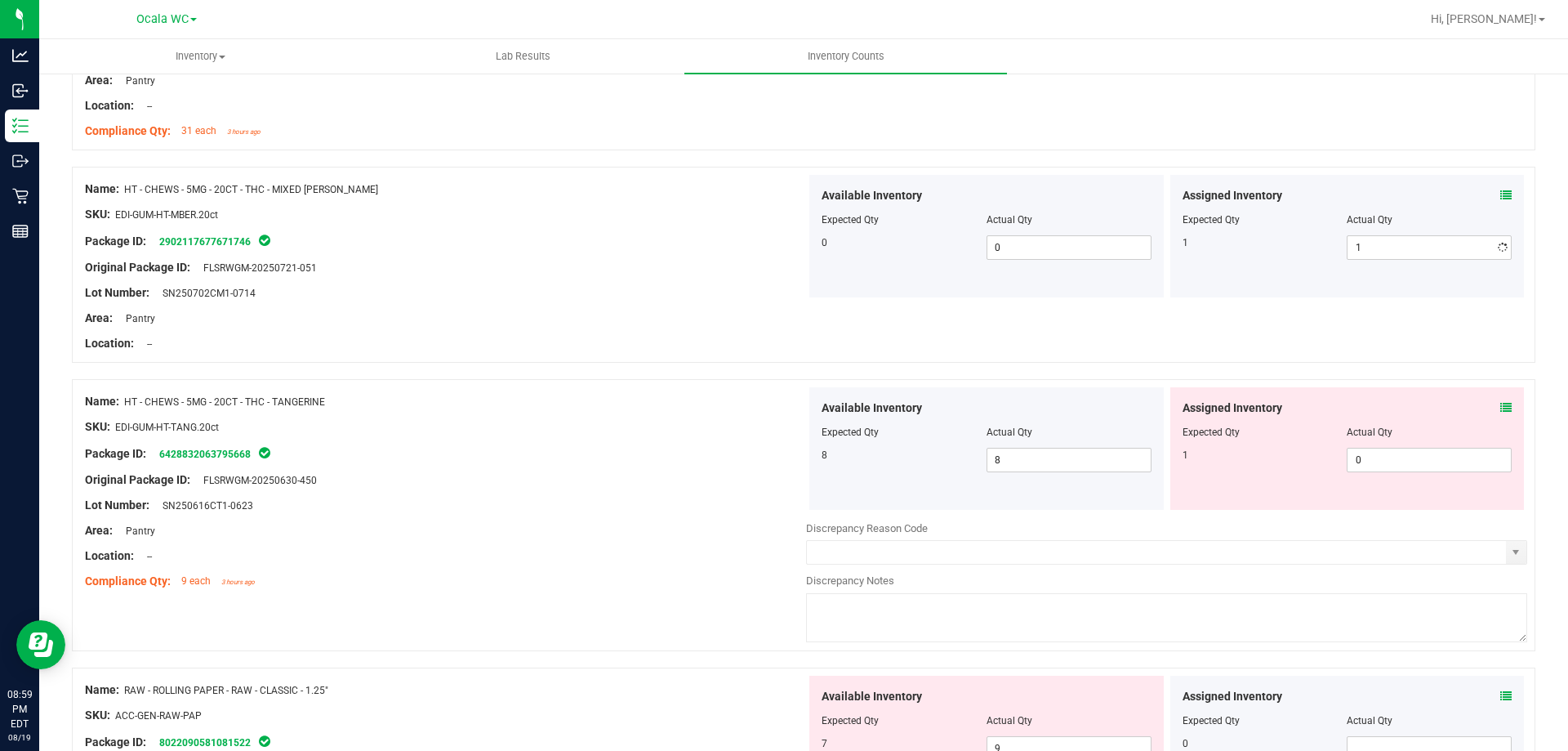
click at [1361, 522] on div "Available Inventory Expected Qty Actual Qty 8 8 8" at bounding box center [1166, 517] width 721 height 259
click at [1379, 461] on span "0 0" at bounding box center [1429, 460] width 165 height 25
click at [1379, 461] on input "0" at bounding box center [1429, 460] width 163 height 23
type input "1"
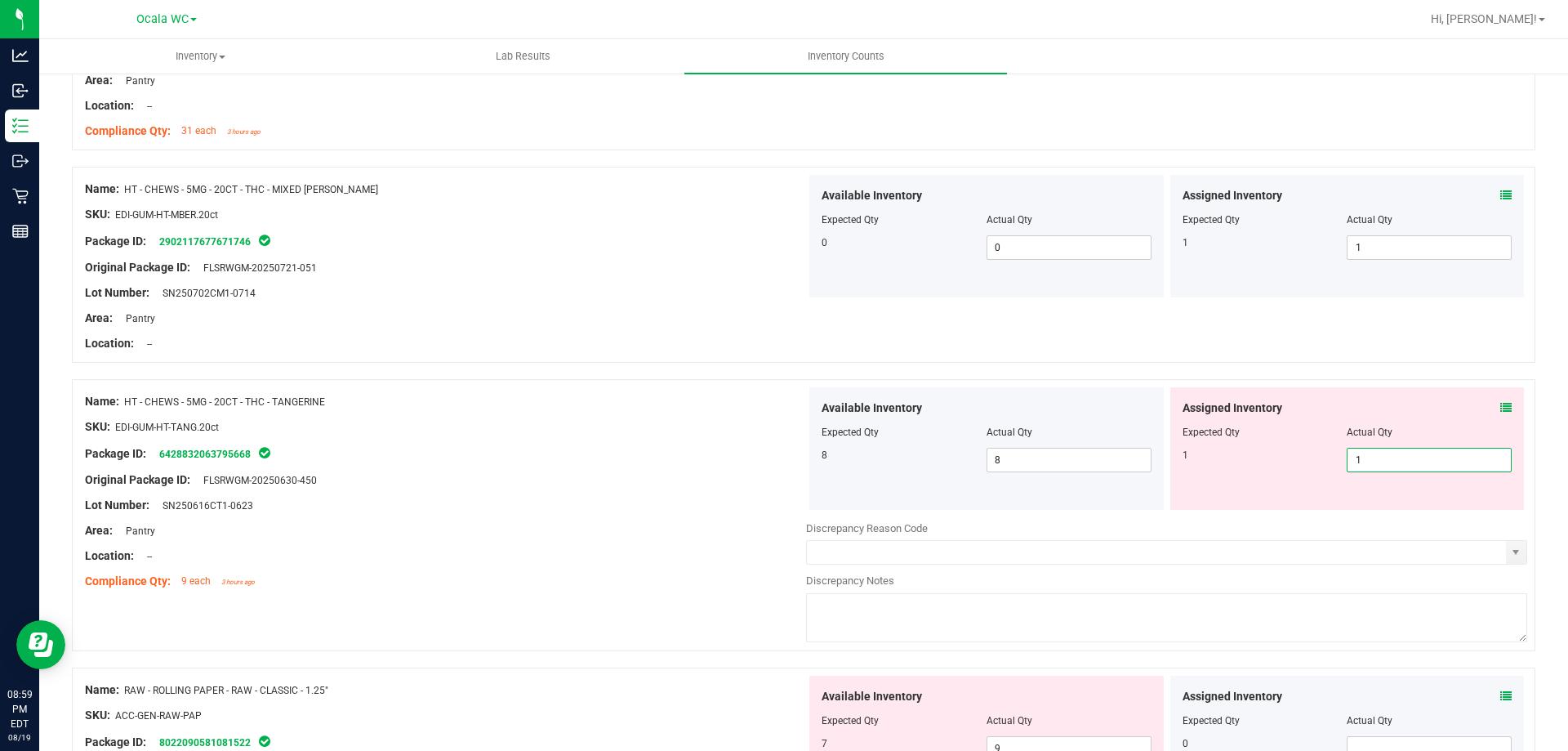
click at [645, 474] on div "Original Package ID: FLSRWGM-20250630-450" at bounding box center [446, 479] width 721 height 17
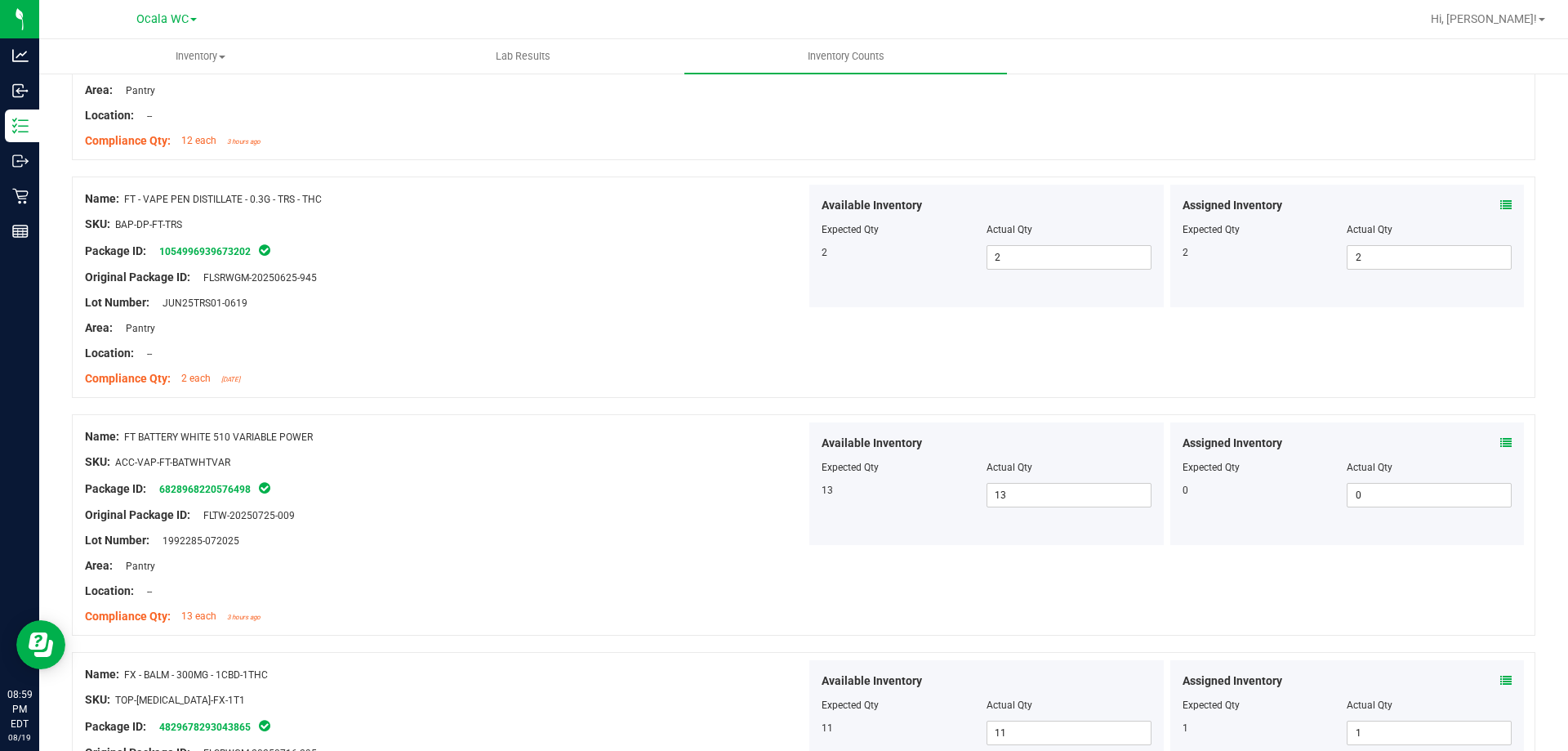
scroll to position [0, 0]
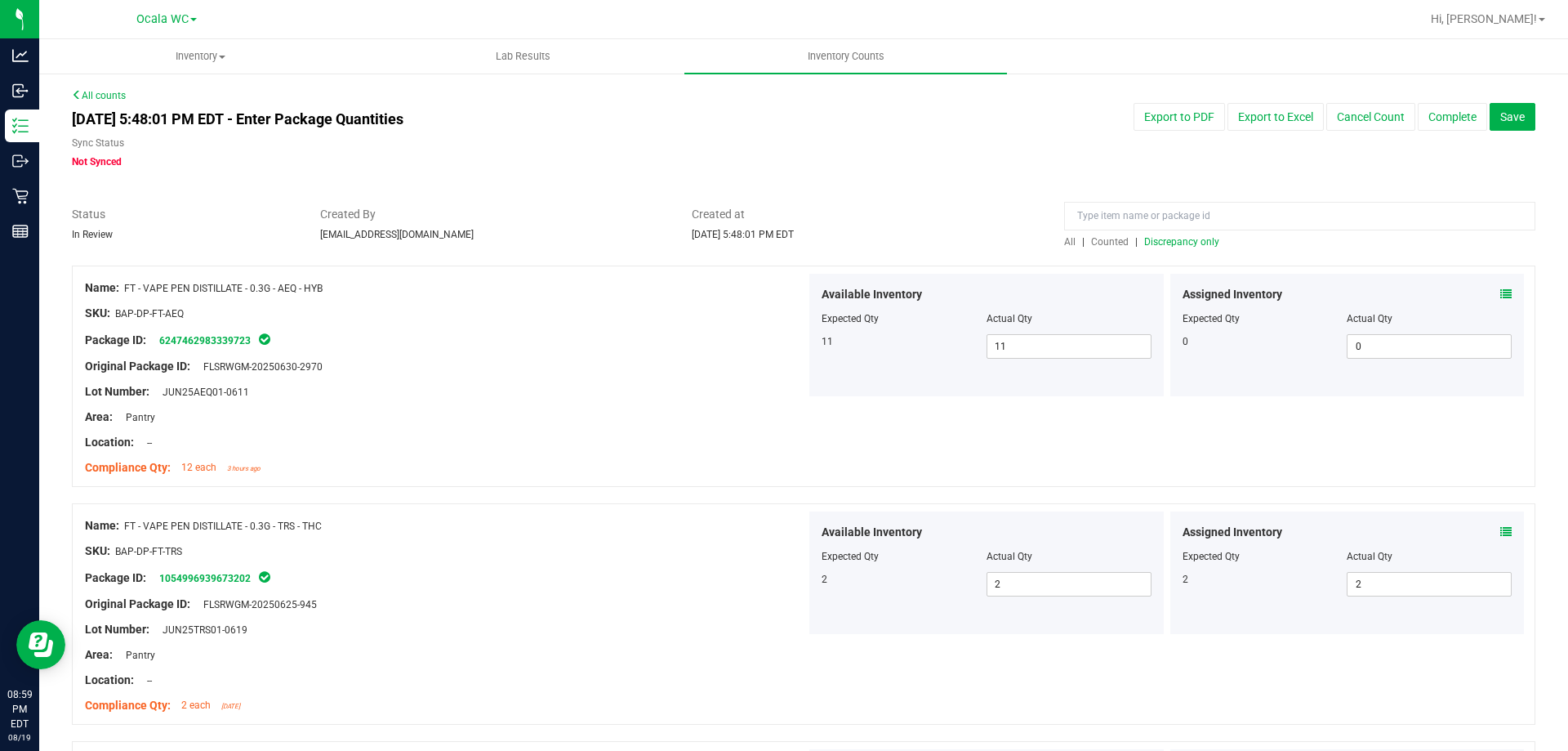
click at [1182, 245] on span "Discrepancy only" at bounding box center [1182, 242] width 75 height 11
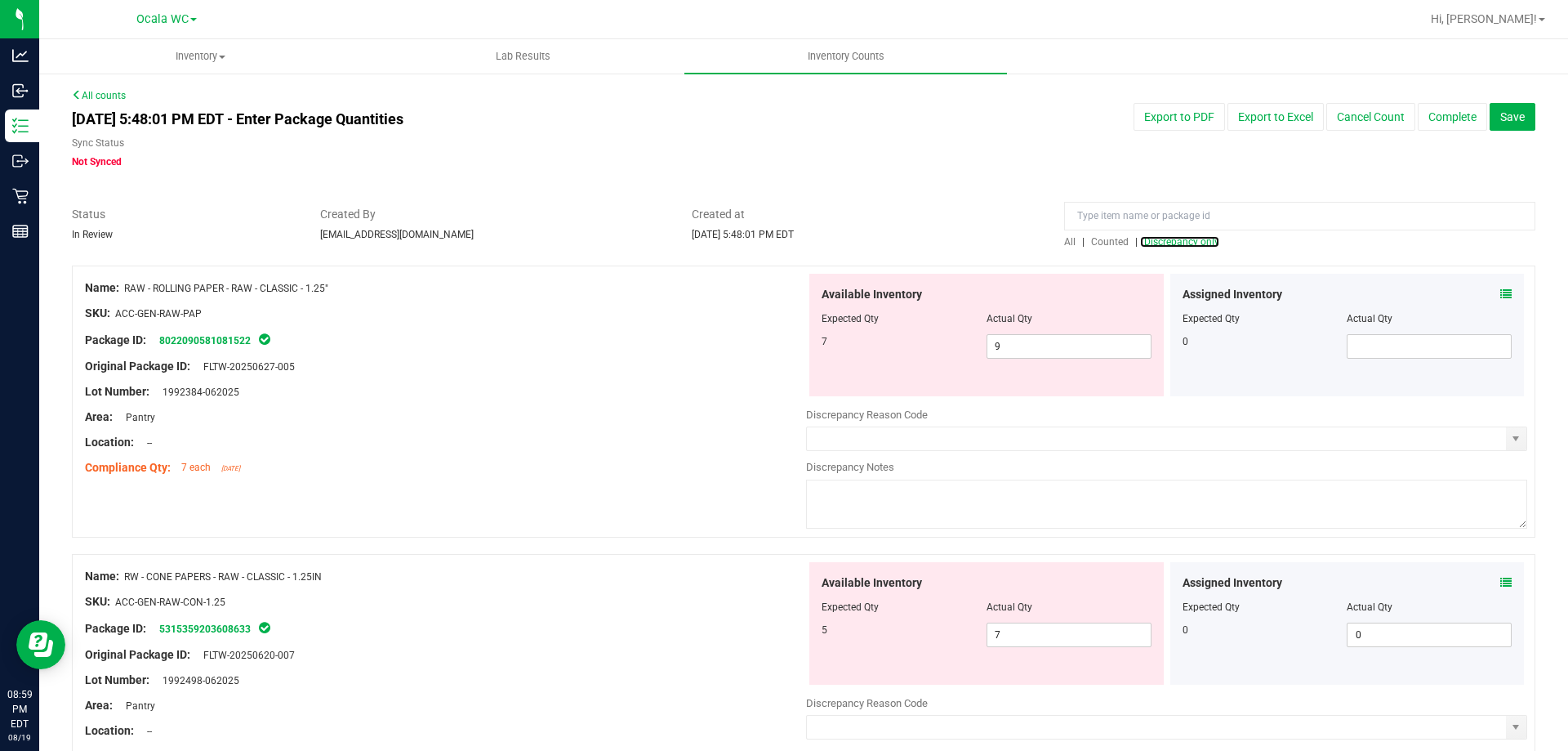
scroll to position [82, 0]
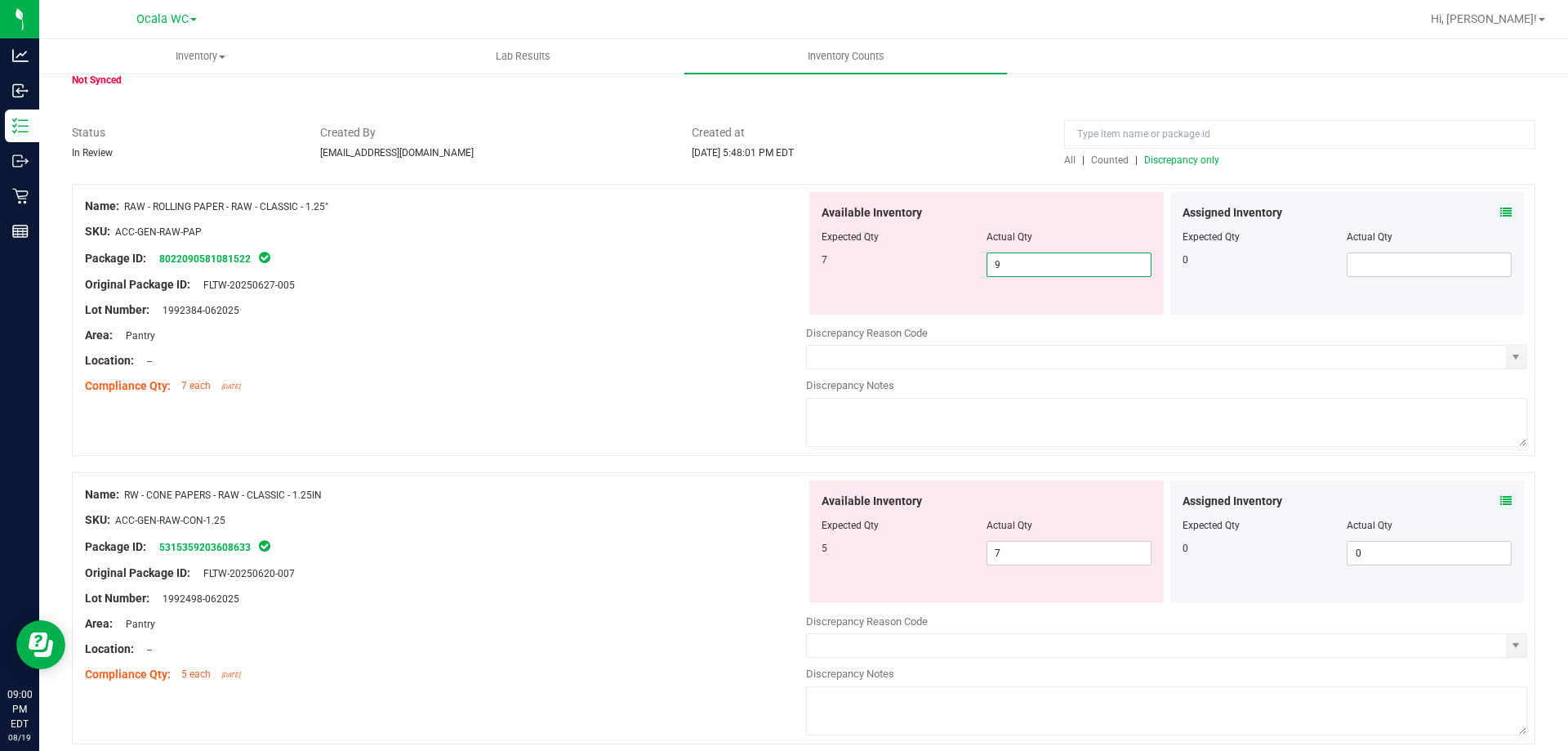
click at [1035, 262] on span "9 9" at bounding box center [1068, 265] width 165 height 25
click at [1035, 262] on input "9" at bounding box center [1068, 265] width 163 height 23
click at [1061, 552] on span "7 7" at bounding box center [1068, 553] width 165 height 25
click at [1061, 552] on input "7" at bounding box center [1068, 553] width 163 height 23
type input "5"
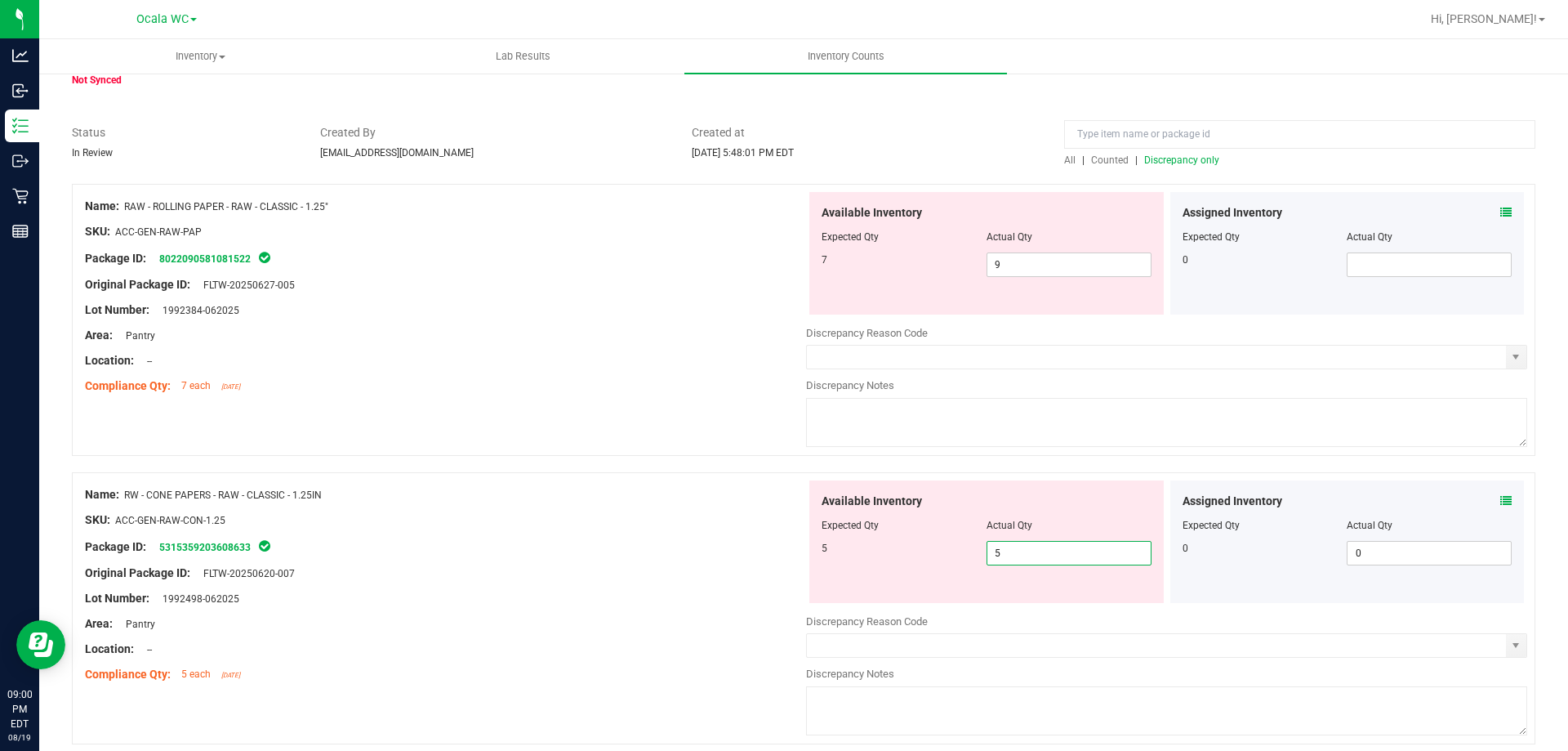
type input "5"
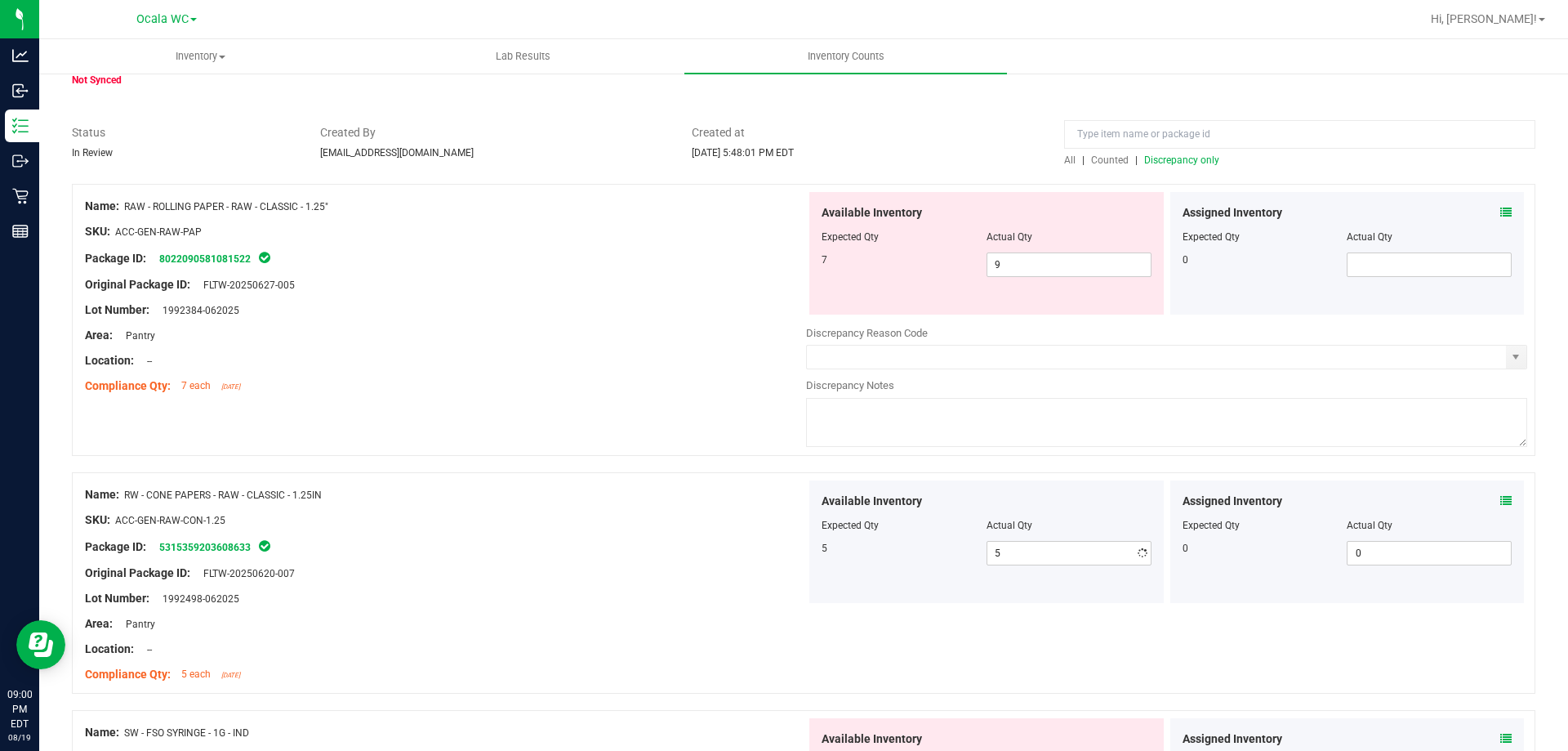
click at [601, 510] on div at bounding box center [446, 507] width 721 height 8
click at [1501, 208] on icon at bounding box center [1506, 213] width 11 height 11
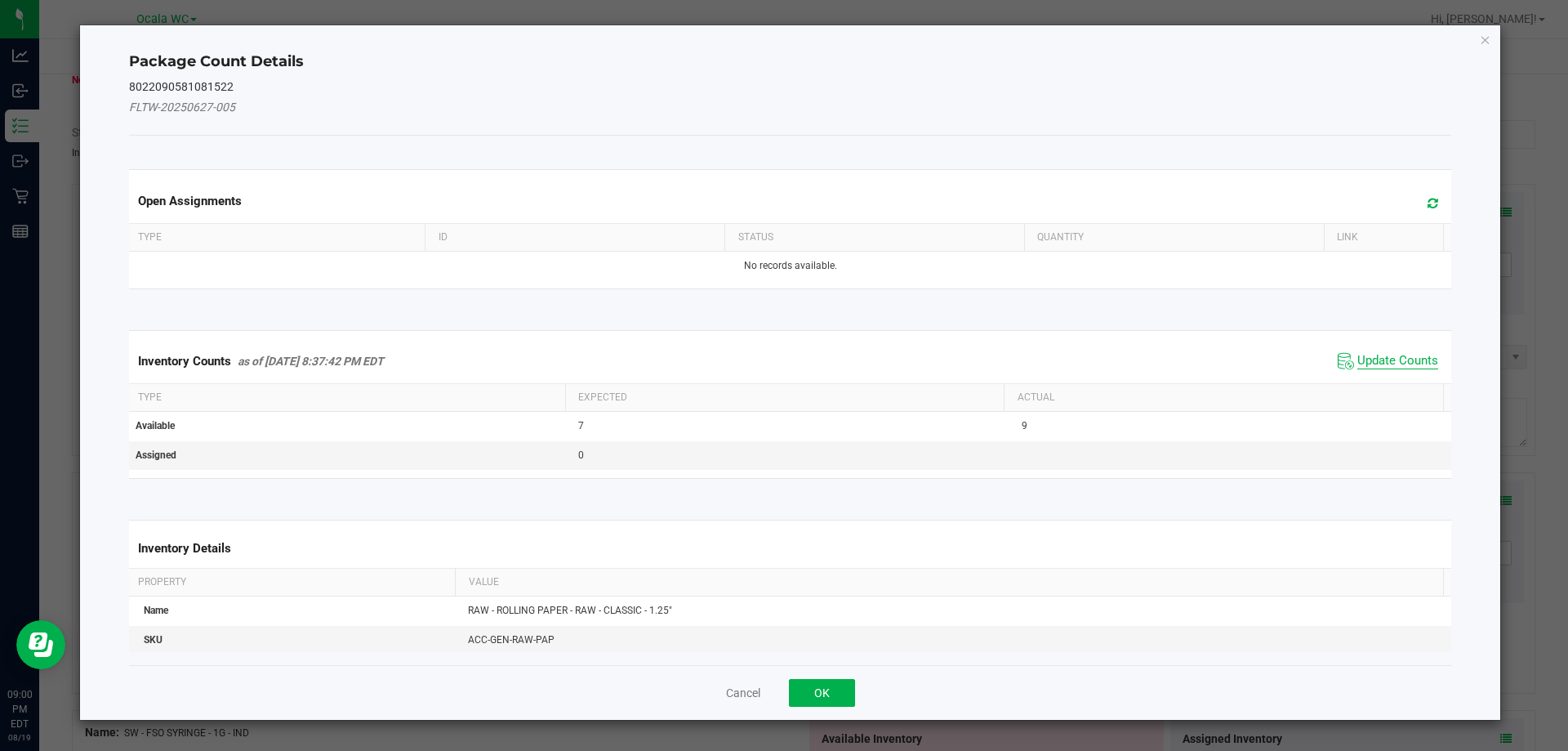
click at [1380, 354] on span "Update Counts" at bounding box center [1397, 361] width 81 height 16
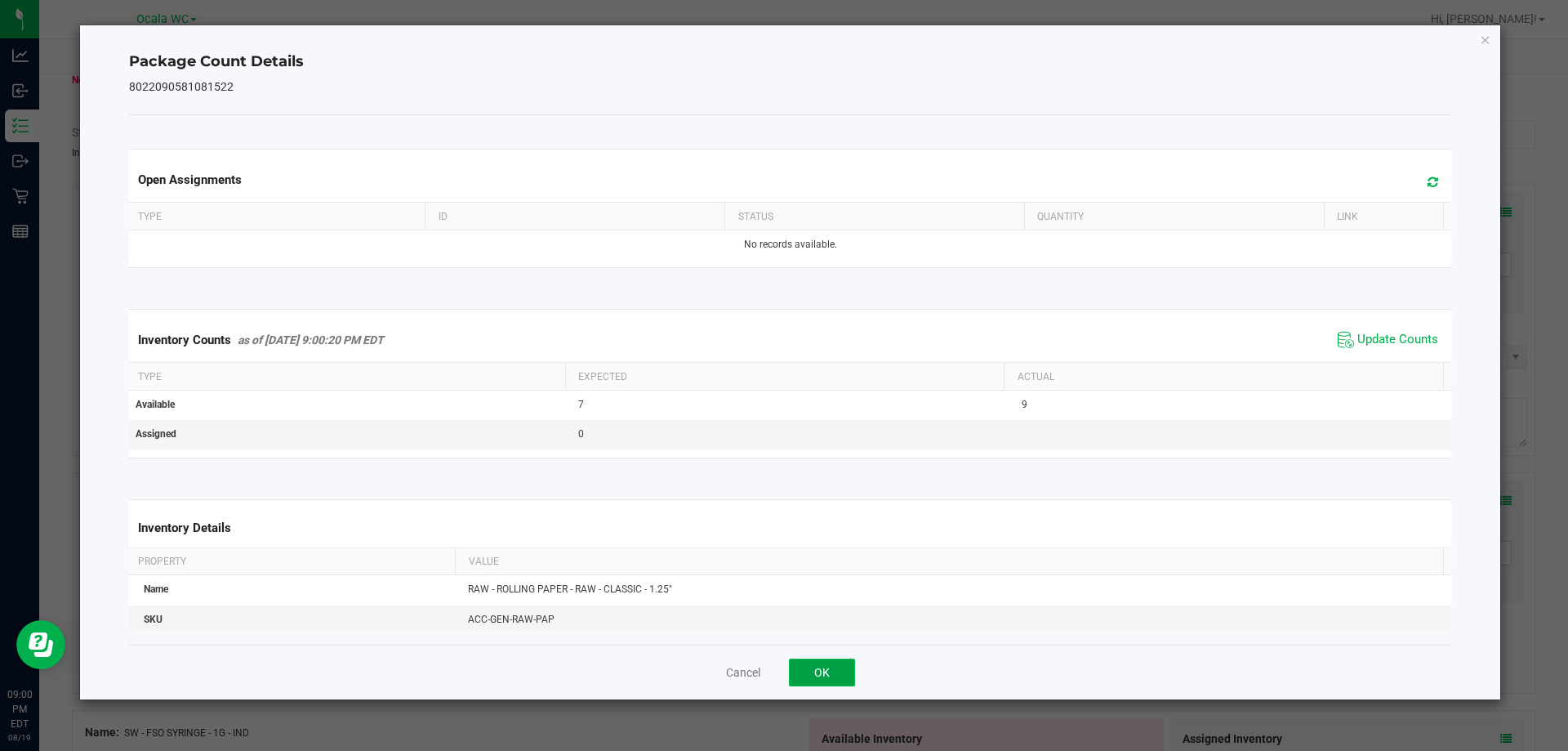
click at [821, 669] on button "OK" at bounding box center [822, 672] width 66 height 28
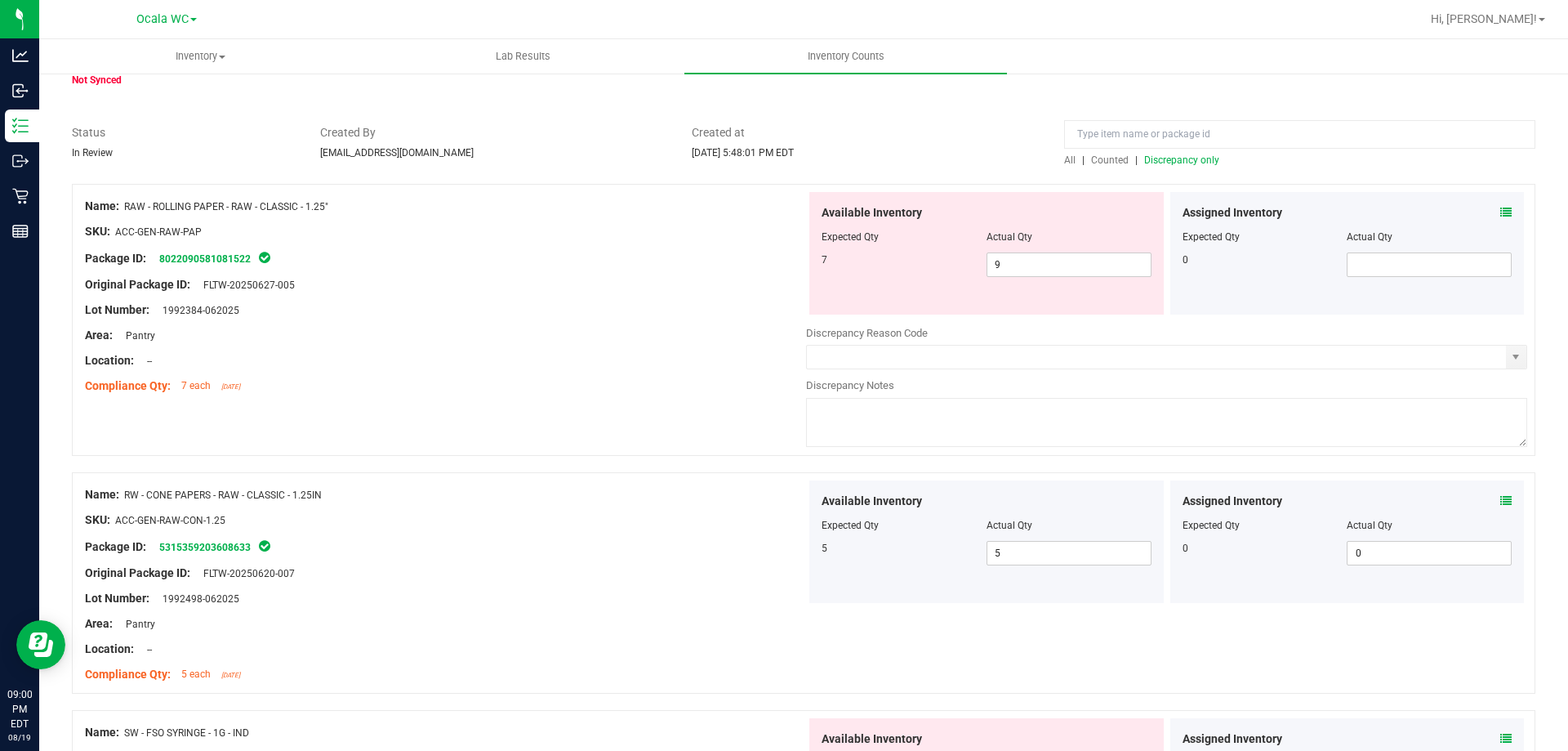
click at [665, 297] on div at bounding box center [446, 297] width 721 height 8
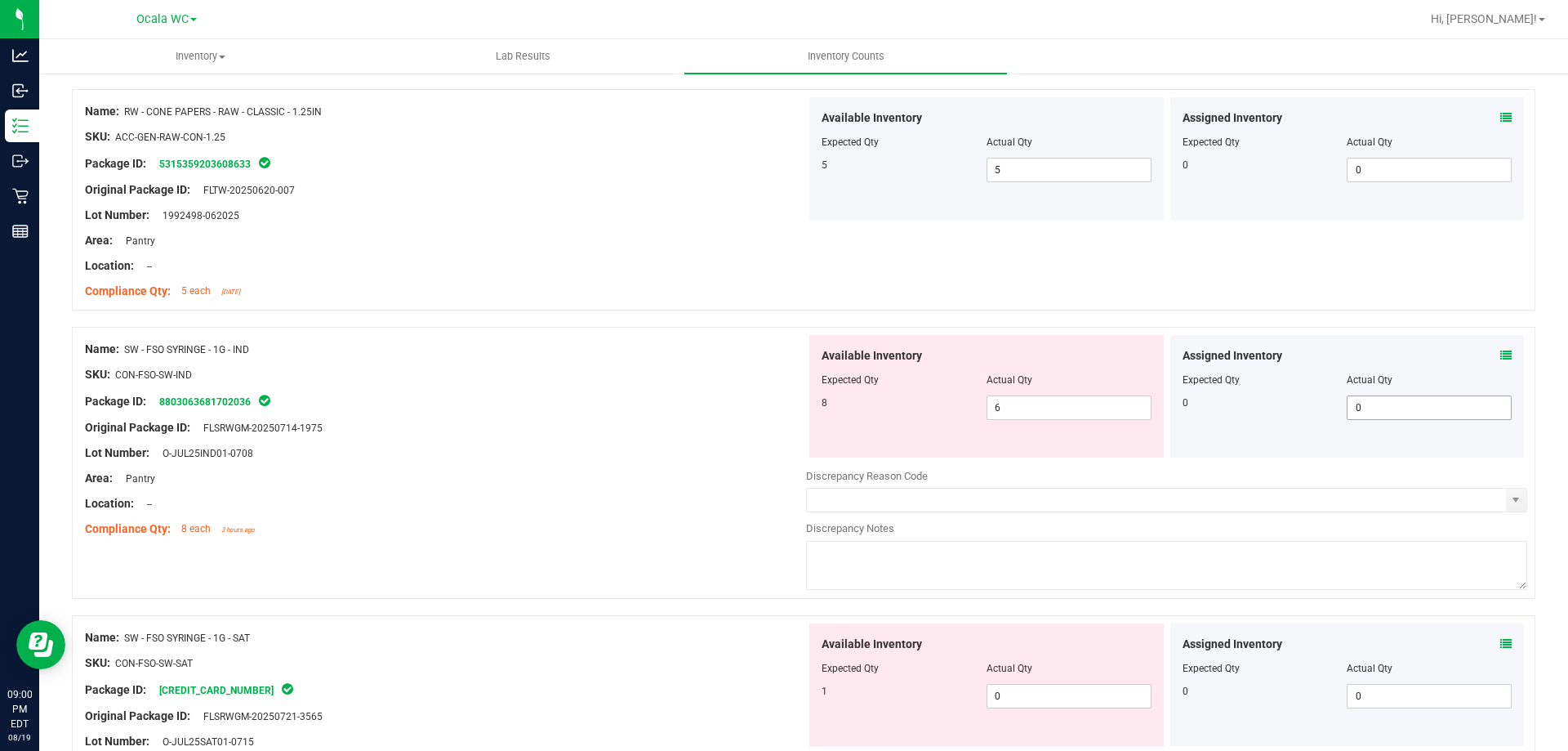
scroll to position [490, 0]
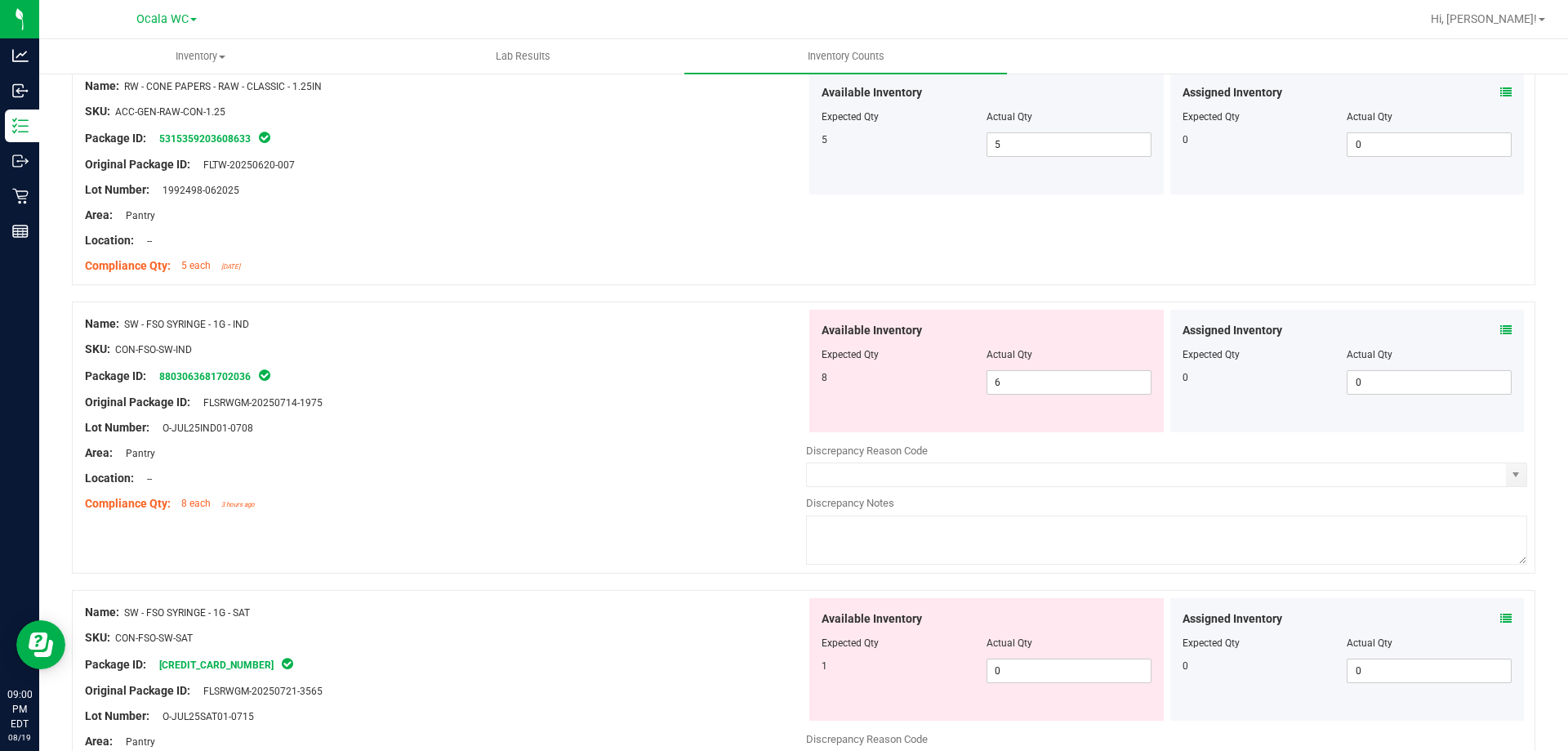
click at [1501, 330] on icon at bounding box center [1506, 330] width 11 height 11
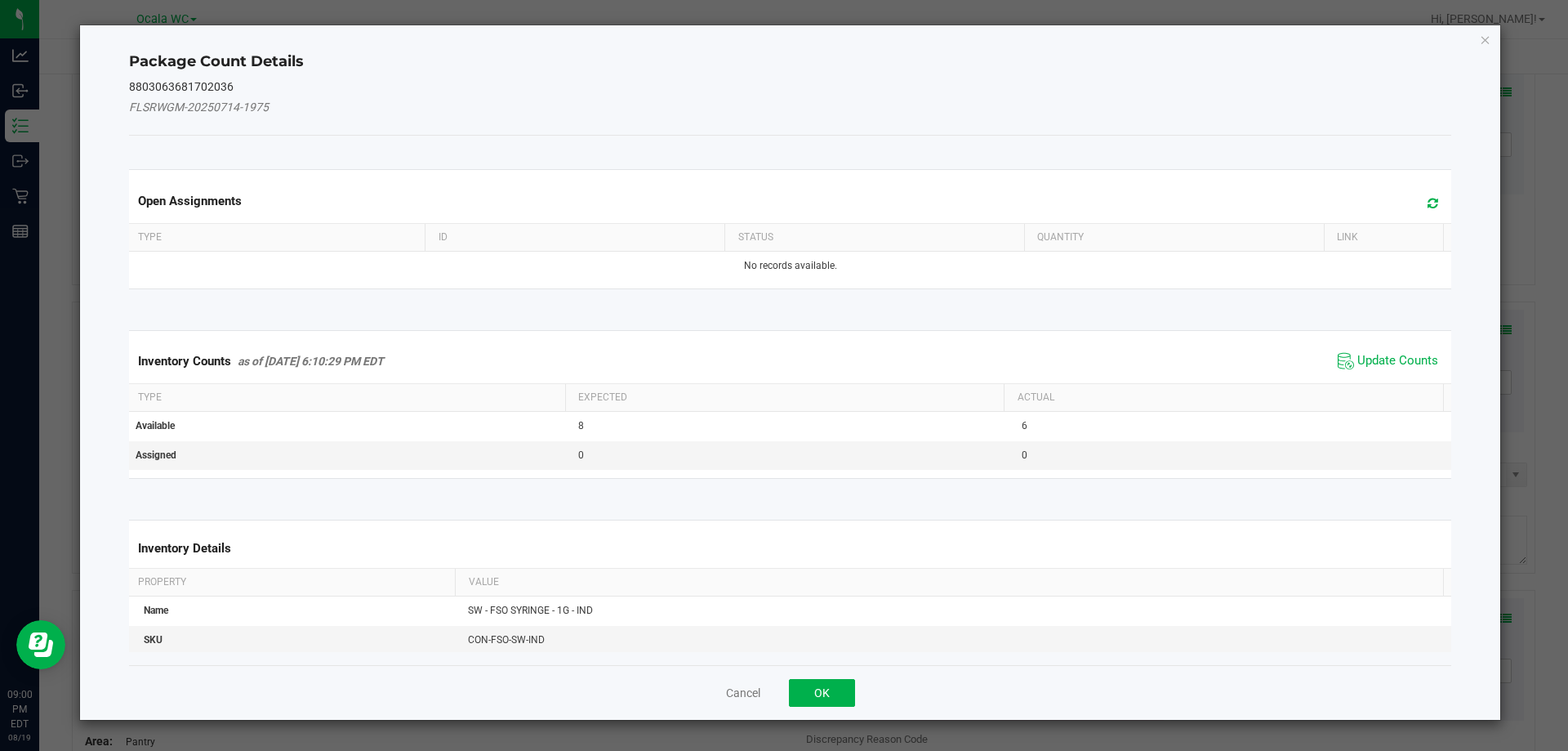
click at [1362, 350] on span "Update Counts" at bounding box center [1388, 361] width 108 height 25
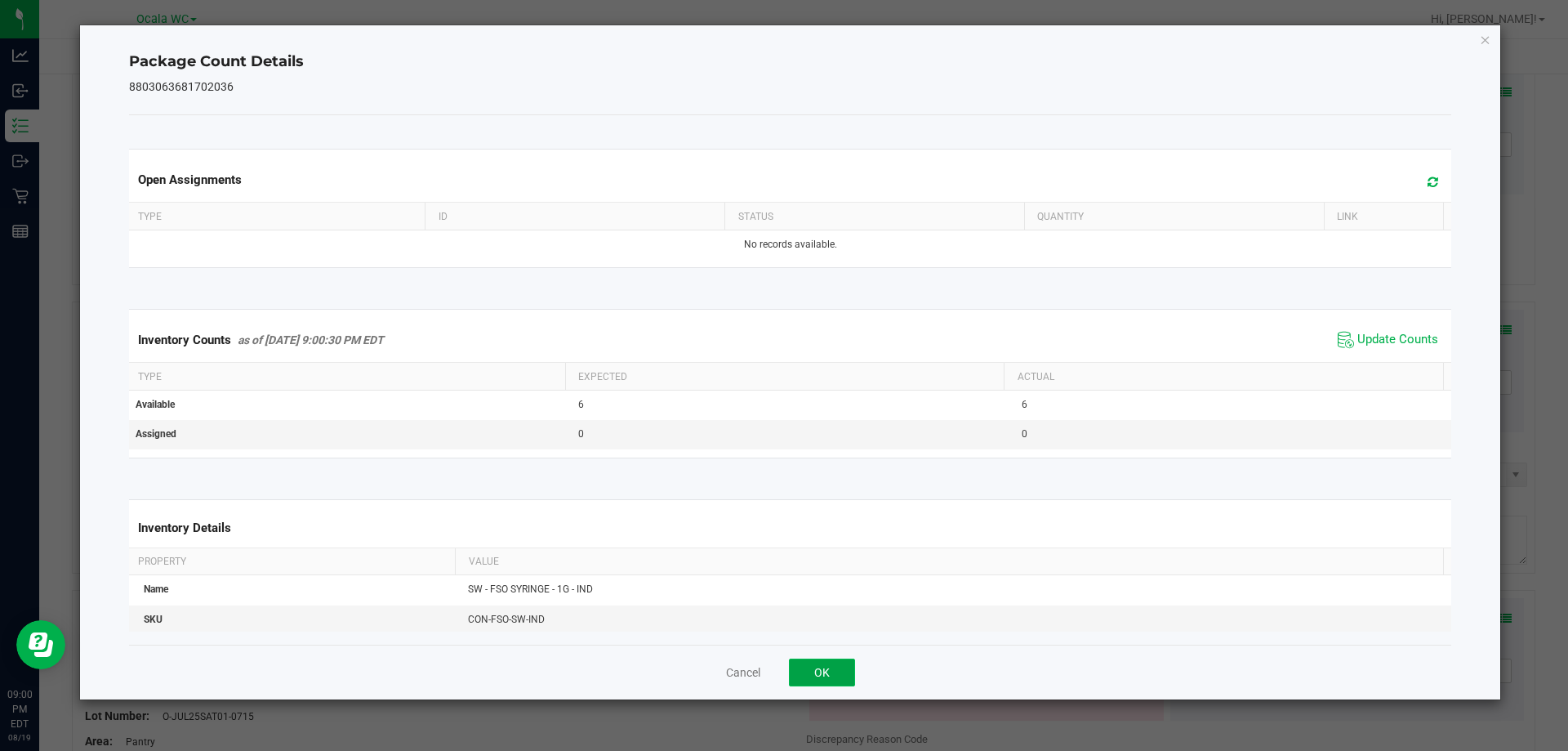
click at [843, 671] on button "OK" at bounding box center [822, 672] width 66 height 28
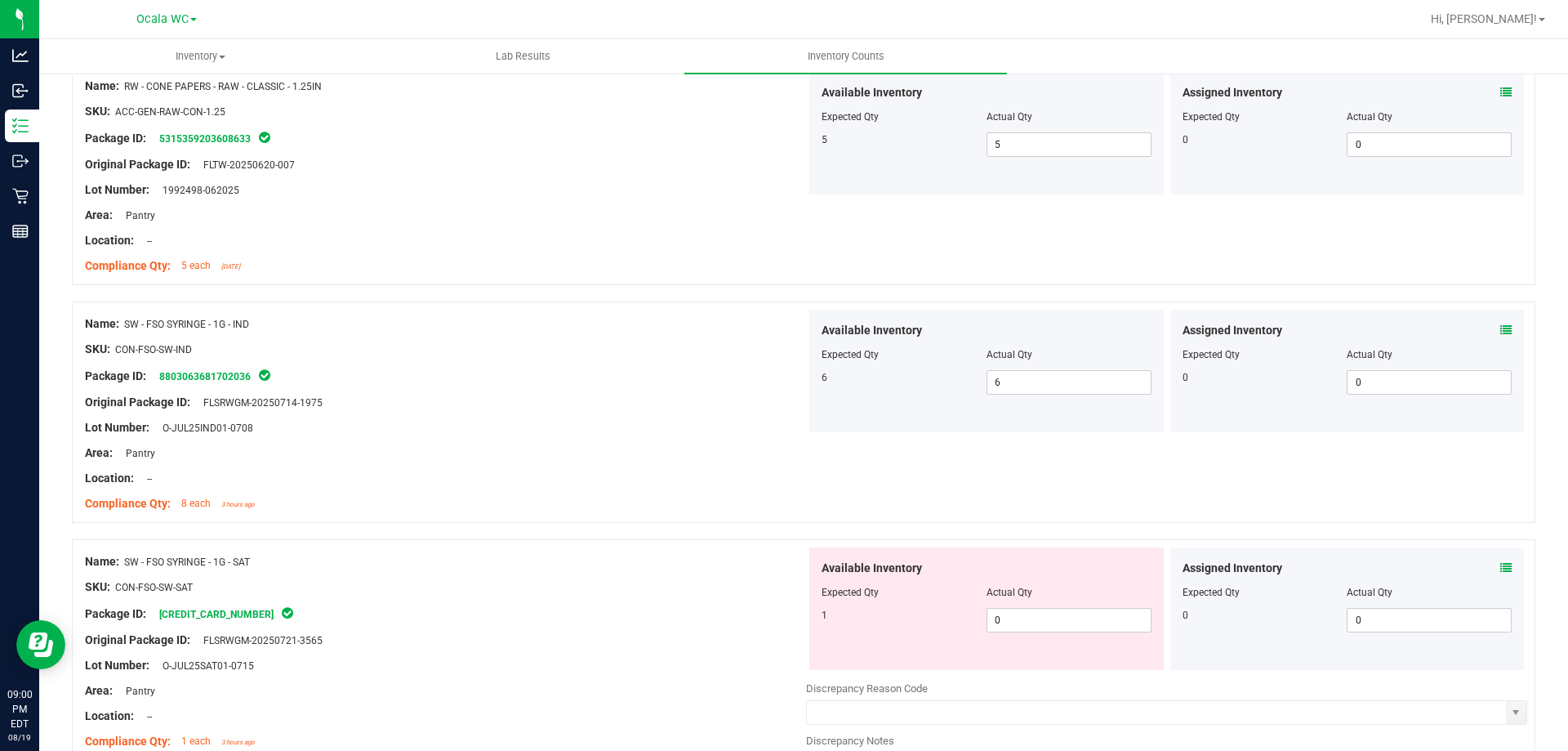
scroll to position [817, 0]
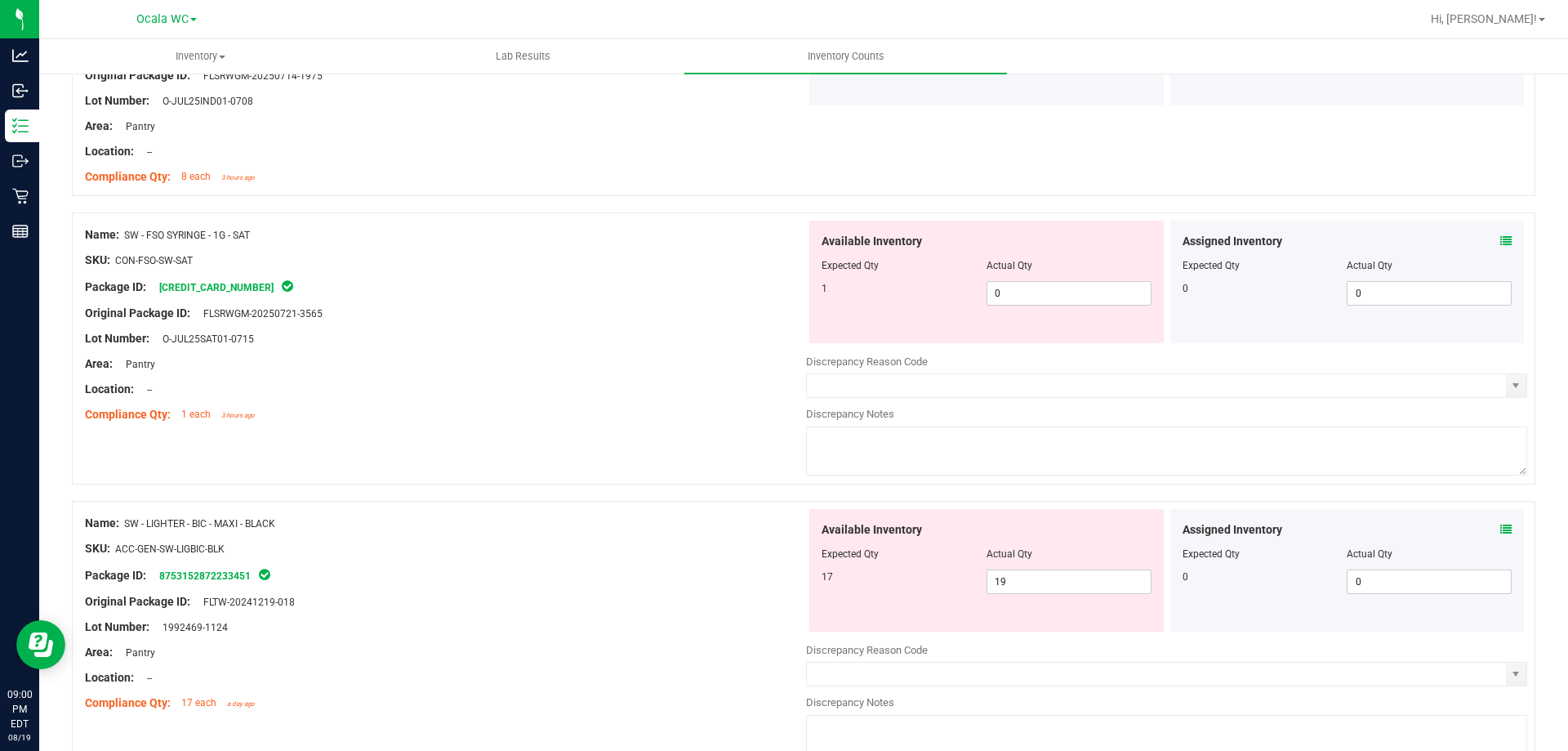
click at [1501, 236] on icon at bounding box center [1506, 241] width 11 height 11
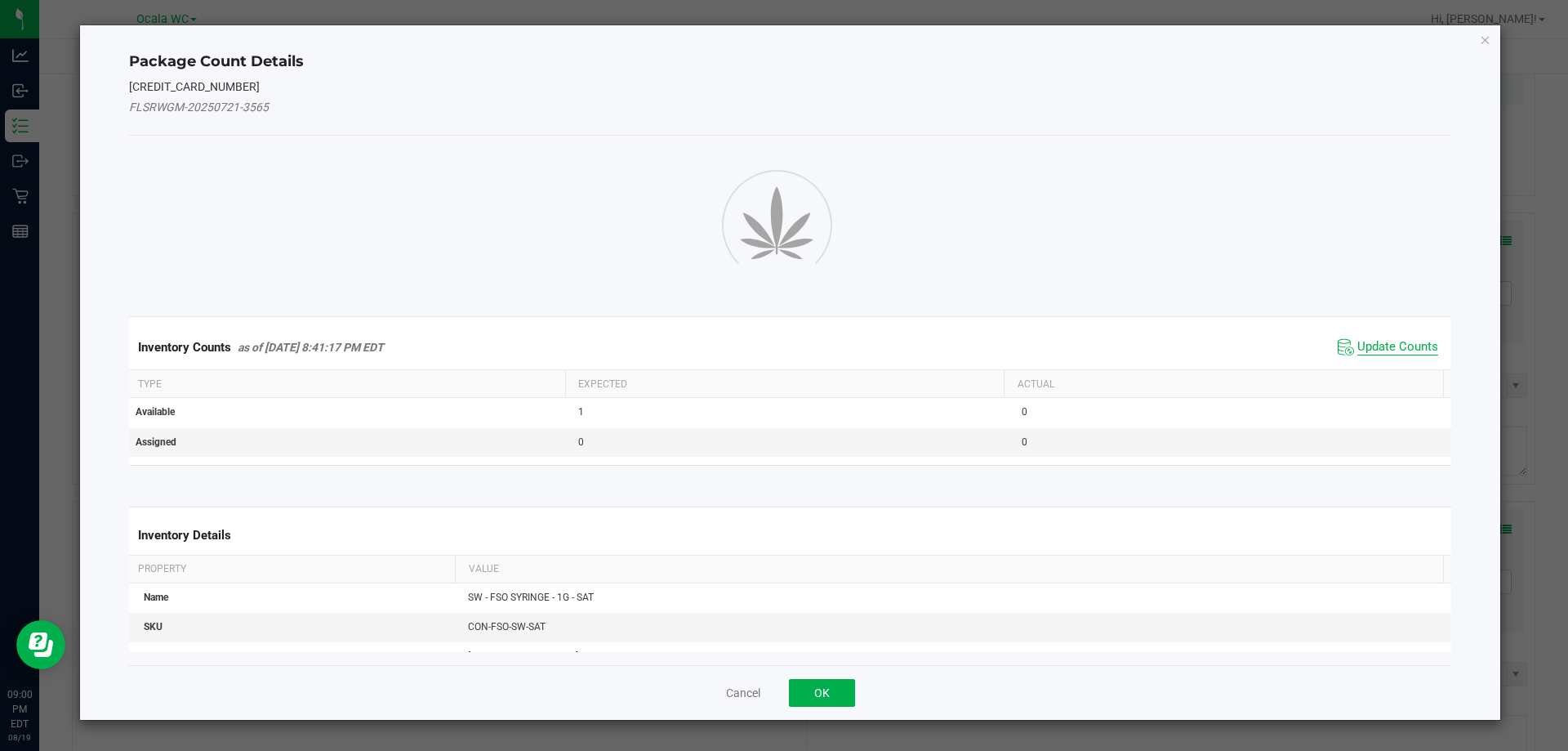
click at [1408, 343] on span "Update Counts" at bounding box center [1397, 347] width 81 height 16
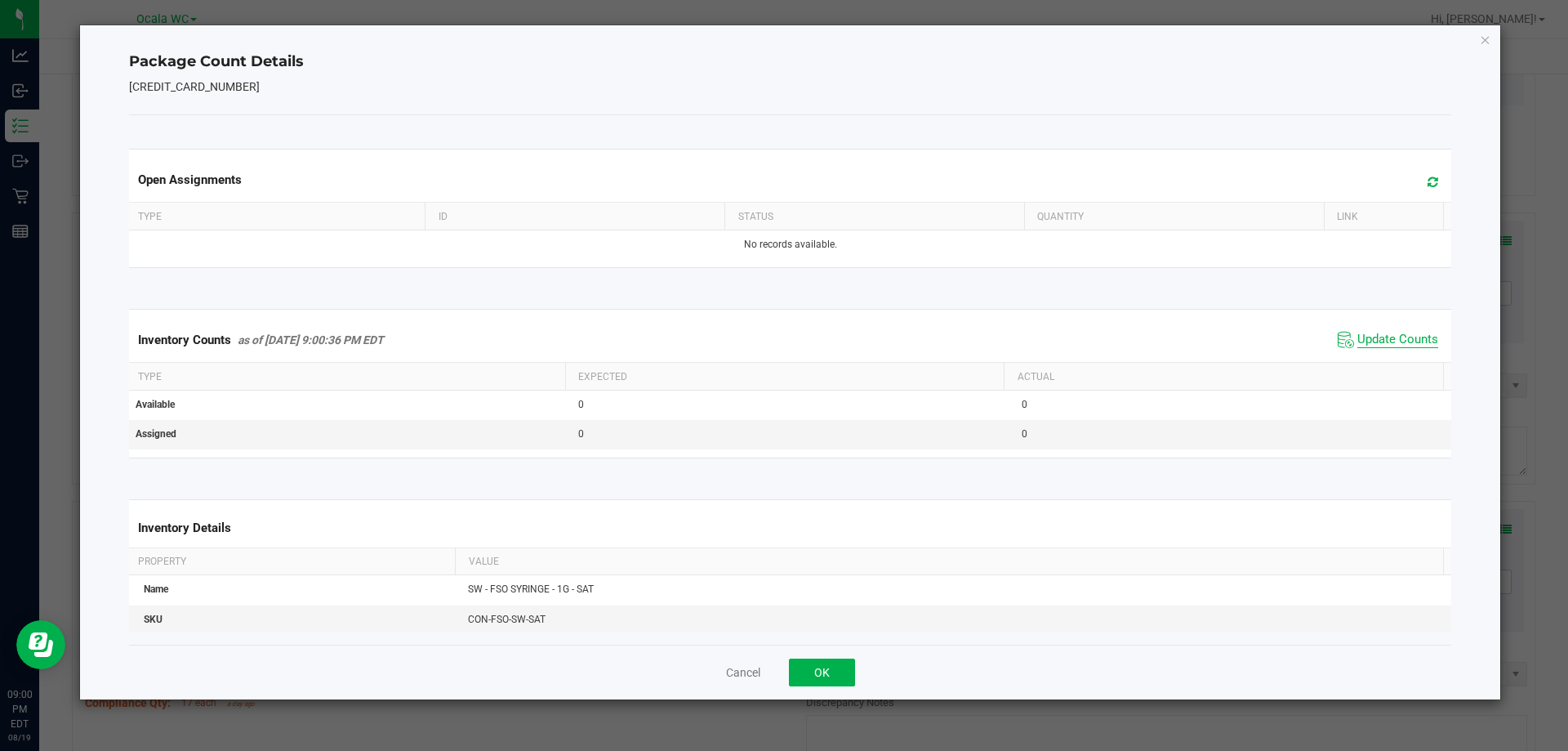
click at [1399, 345] on span "Update Counts" at bounding box center [1397, 340] width 81 height 16
click at [825, 670] on button "OK" at bounding box center [822, 672] width 66 height 28
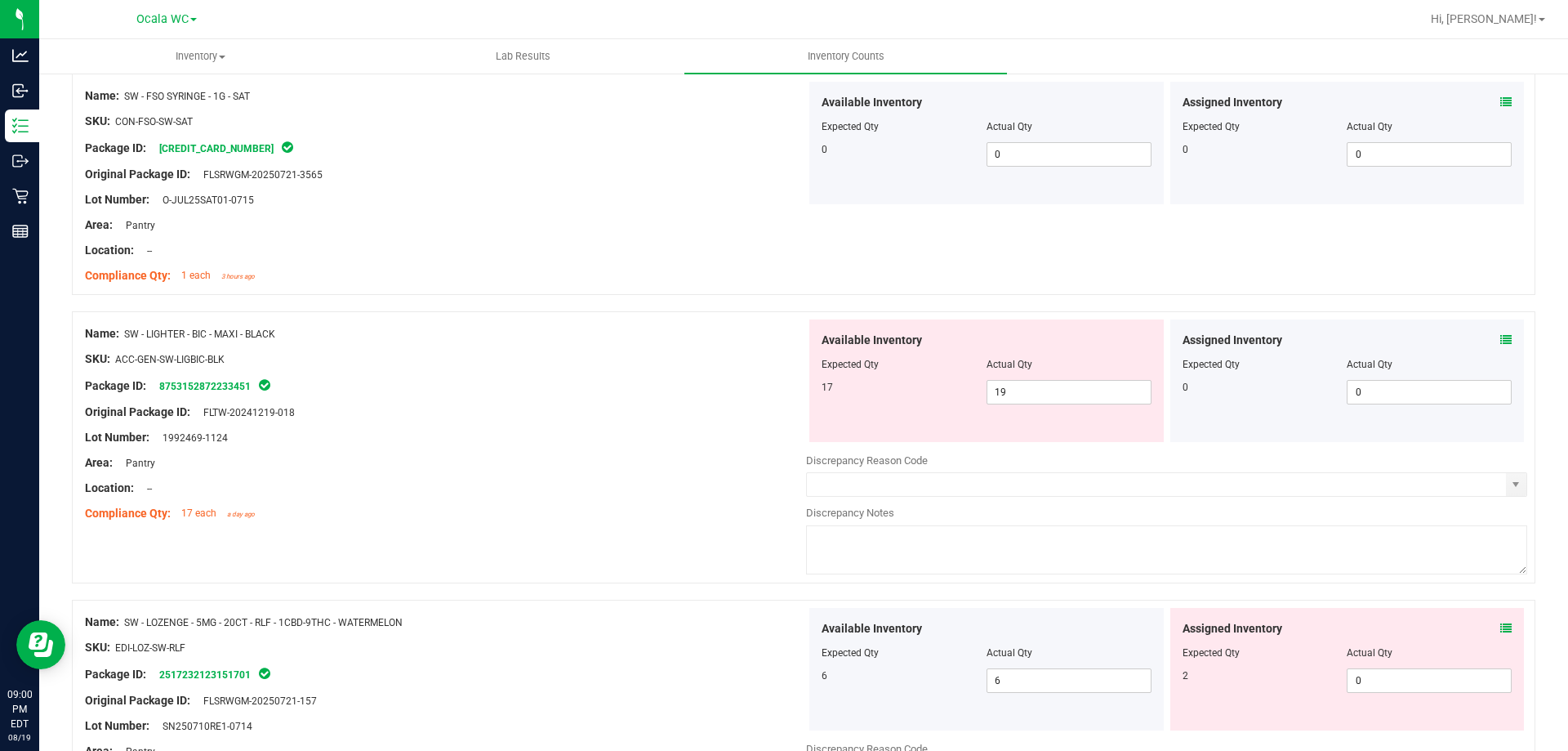
scroll to position [981, 0]
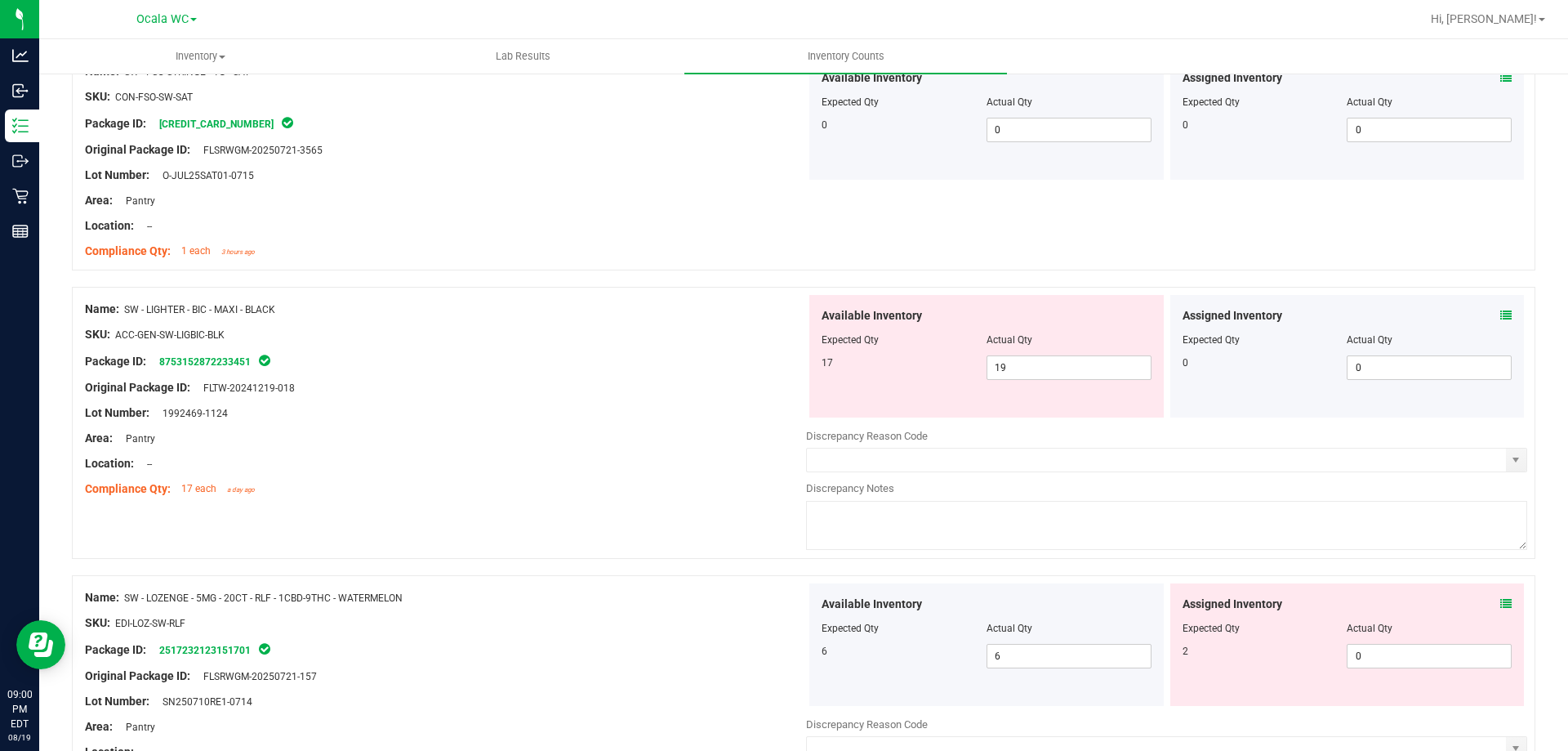
click at [1501, 598] on icon at bounding box center [1506, 604] width 11 height 11
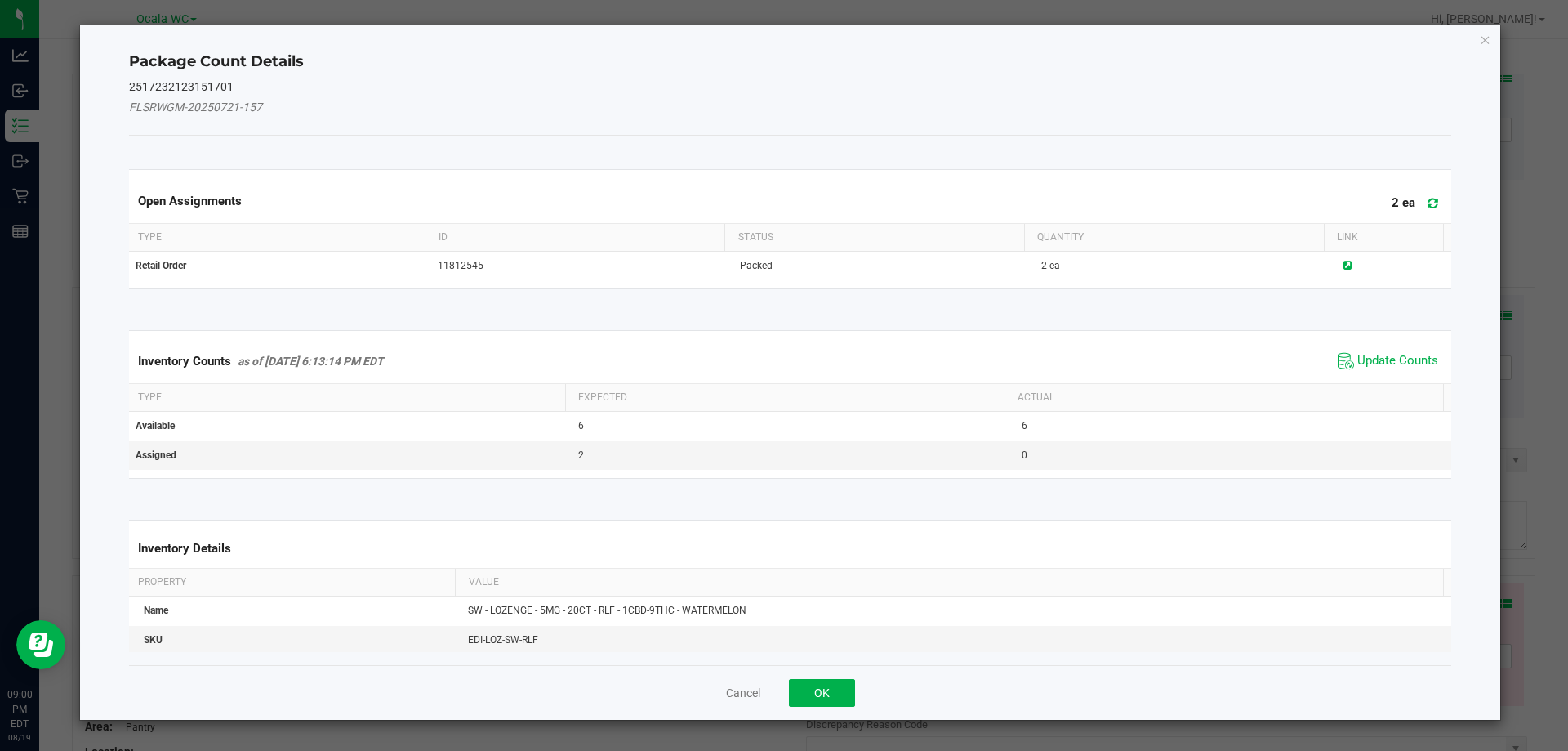
click at [1401, 361] on span "Update Counts" at bounding box center [1397, 361] width 81 height 16
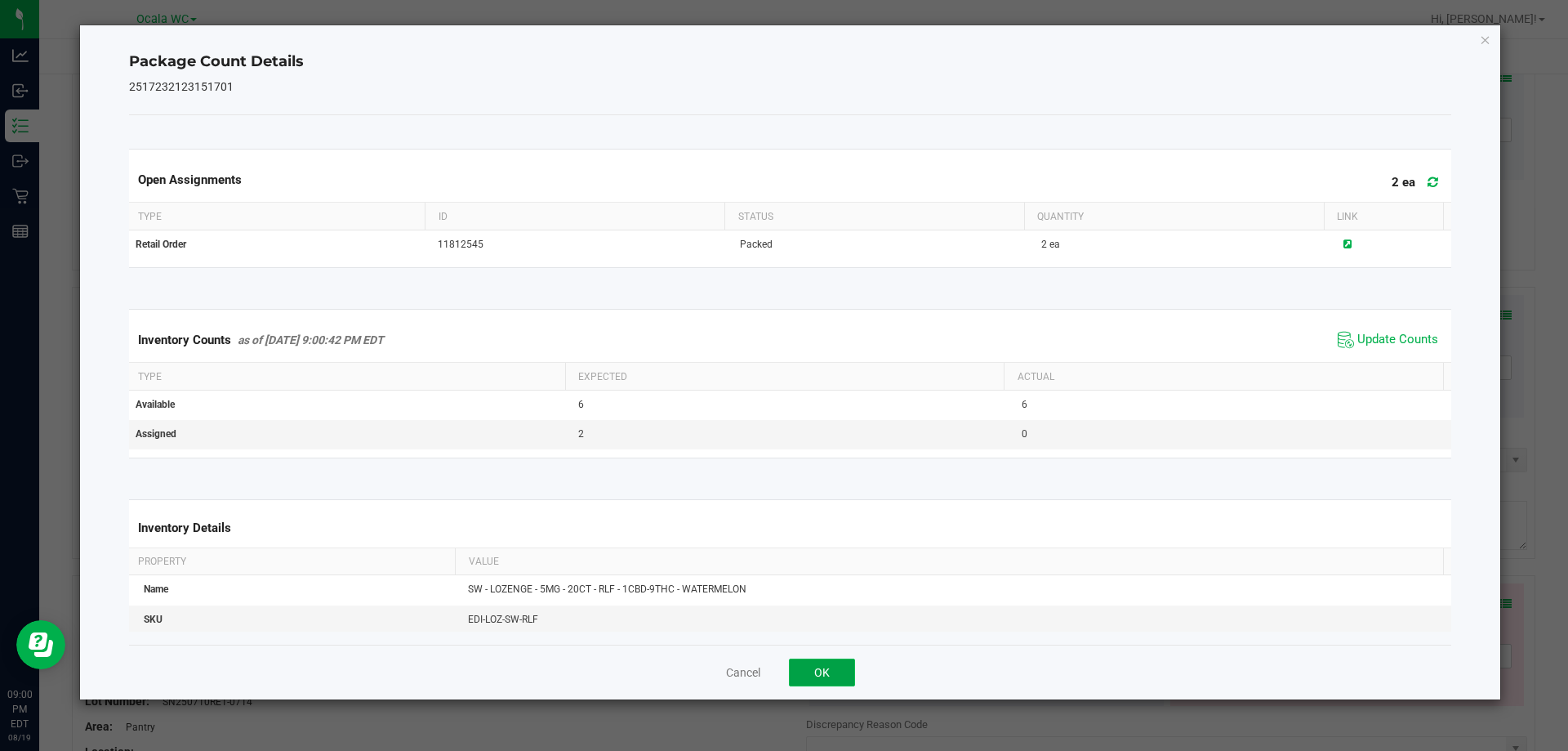
click at [839, 662] on button "OK" at bounding box center [822, 672] width 66 height 28
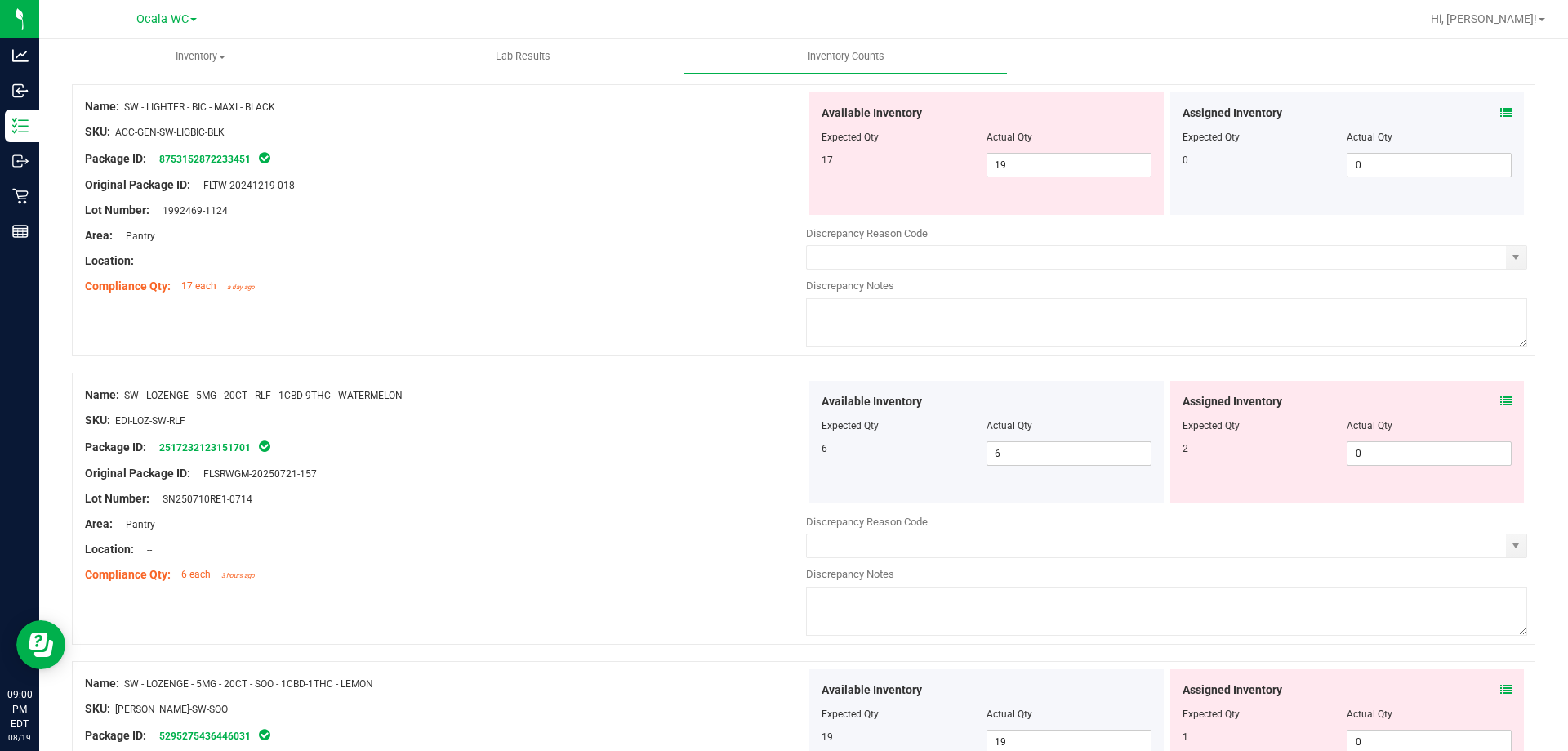
scroll to position [1225, 0]
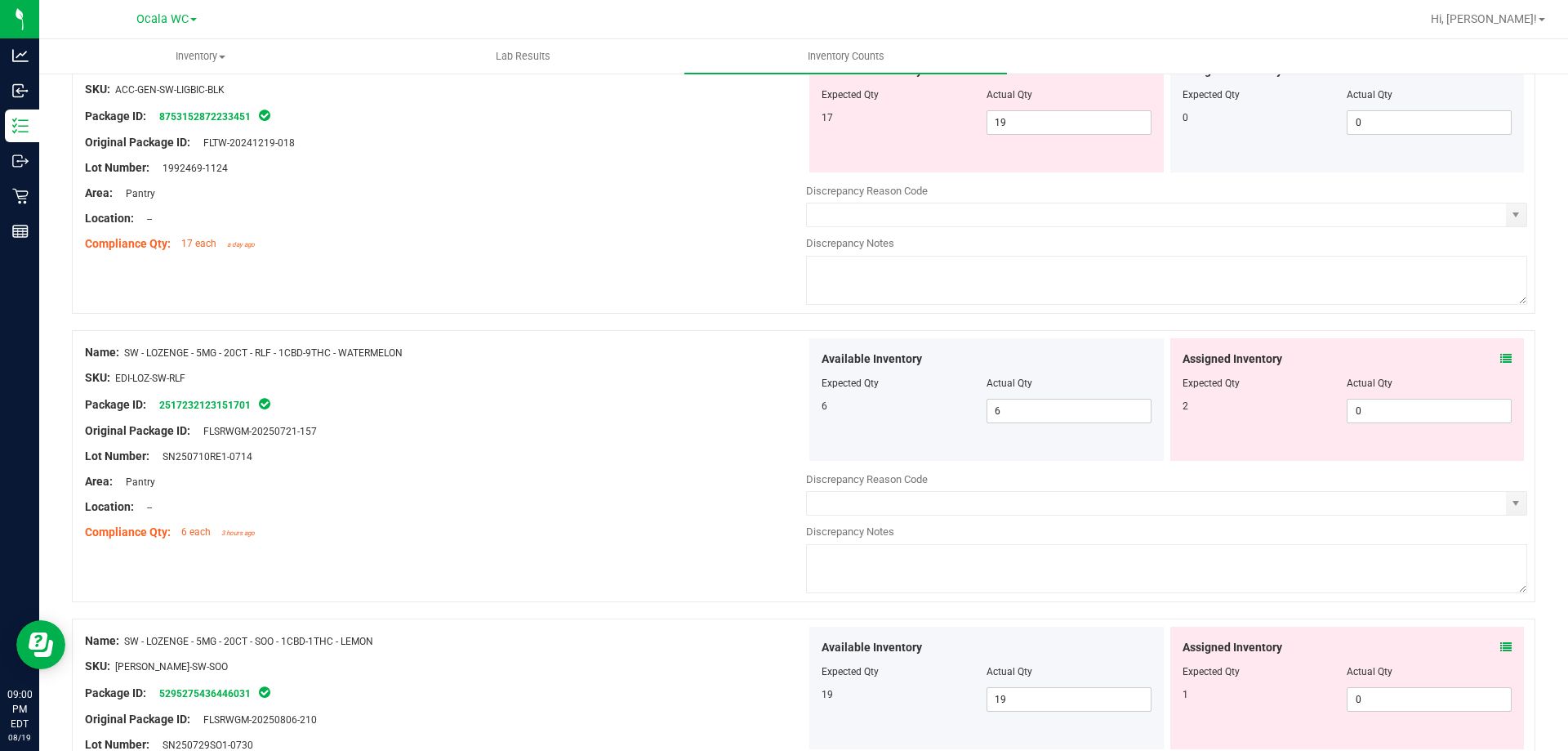
click at [1501, 346] on div "Assigned Inventory Expected Qty Actual Qty 2 0 0" at bounding box center [1347, 399] width 354 height 122
click at [1488, 355] on div "Assigned Inventory" at bounding box center [1347, 359] width 330 height 17
click at [1501, 359] on icon at bounding box center [1506, 359] width 11 height 11
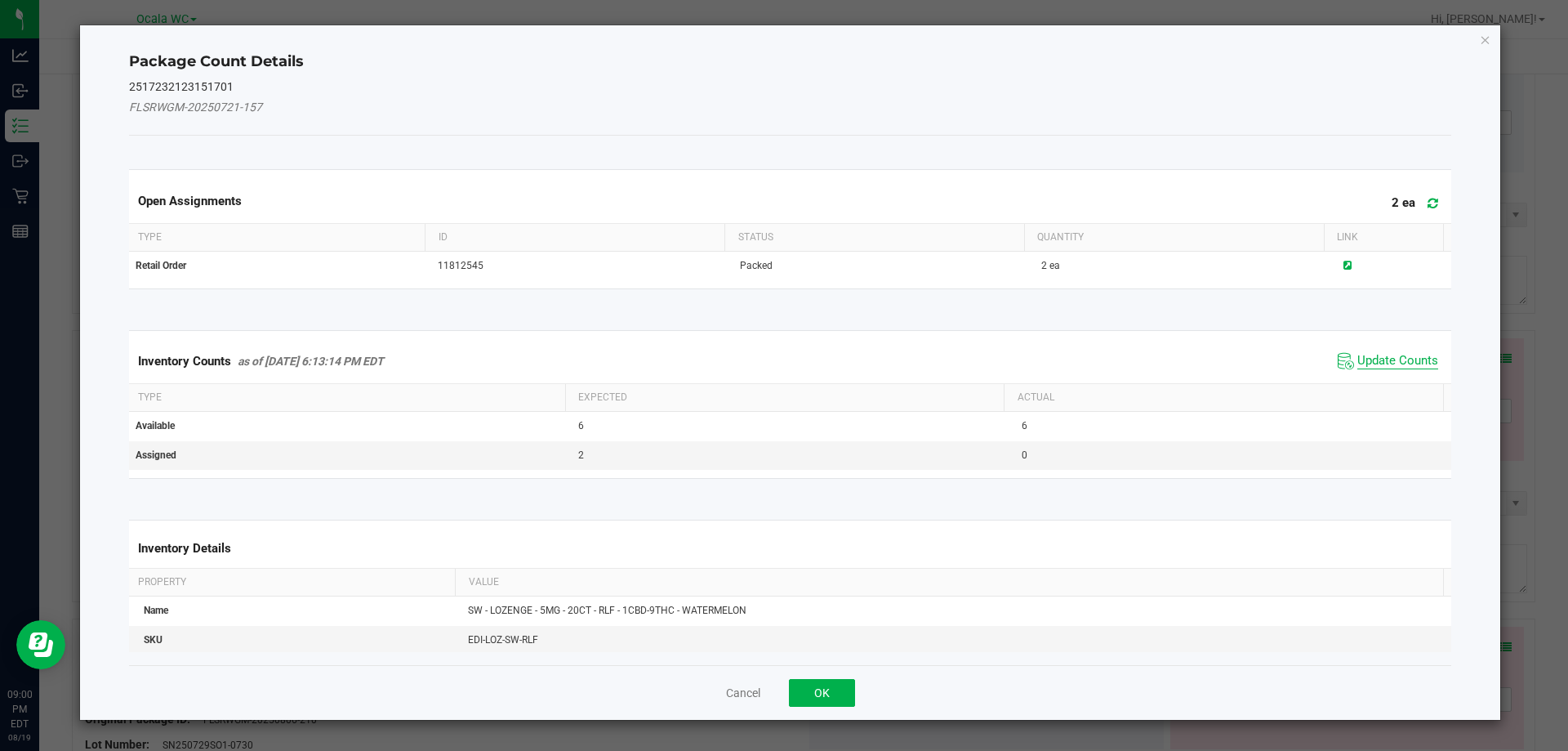
click at [1377, 365] on span "Update Counts" at bounding box center [1397, 361] width 81 height 16
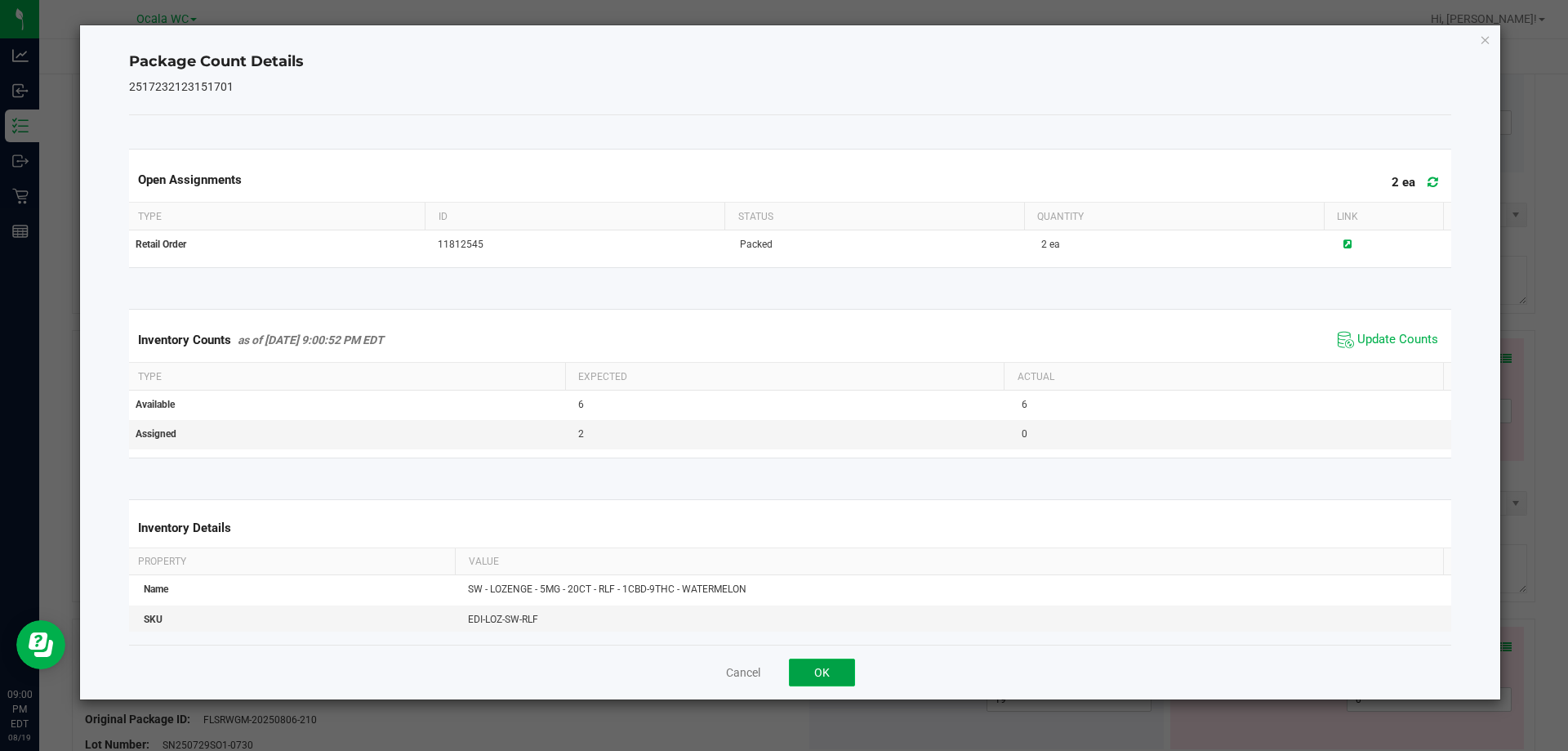
click at [830, 680] on button "OK" at bounding box center [822, 672] width 66 height 28
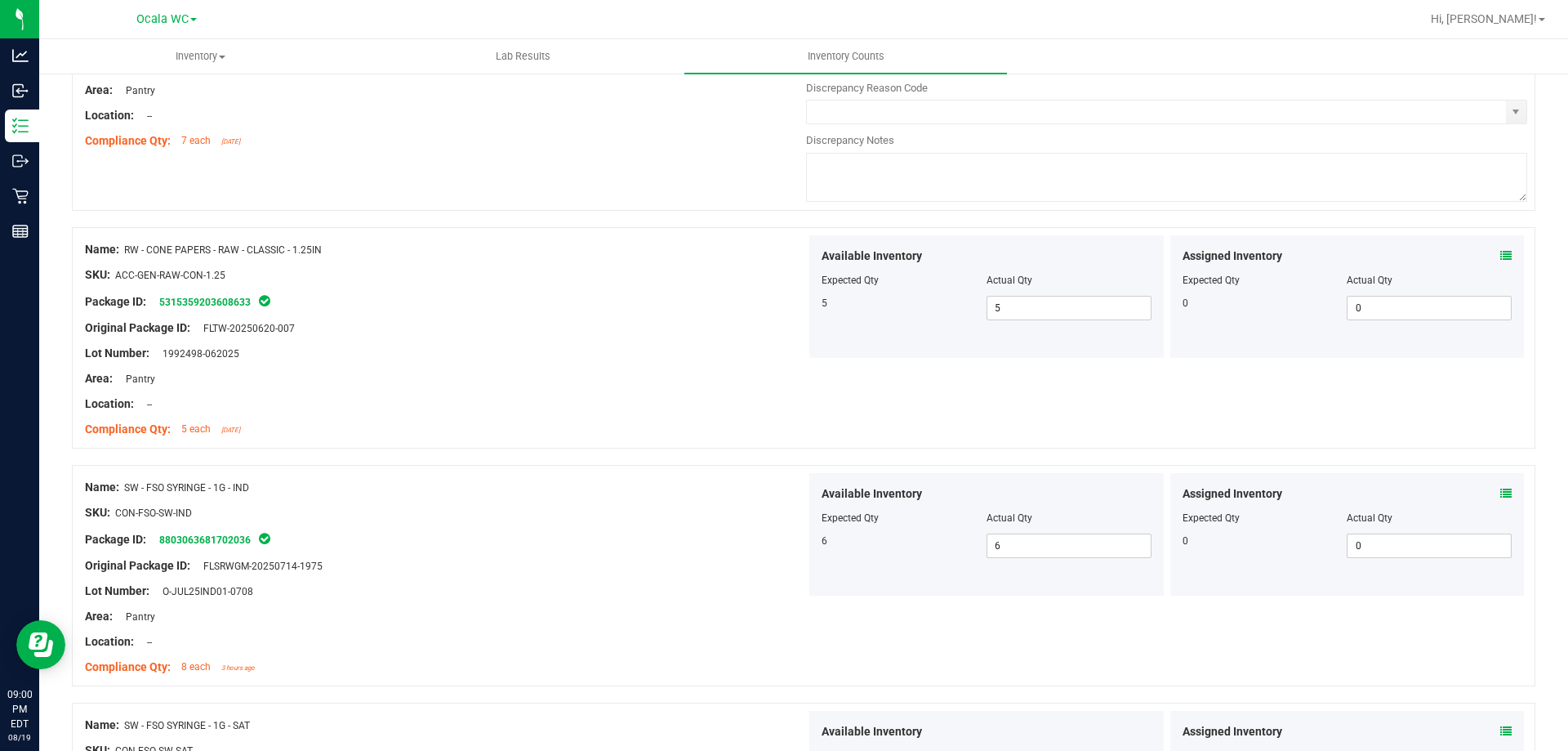
scroll to position [0, 0]
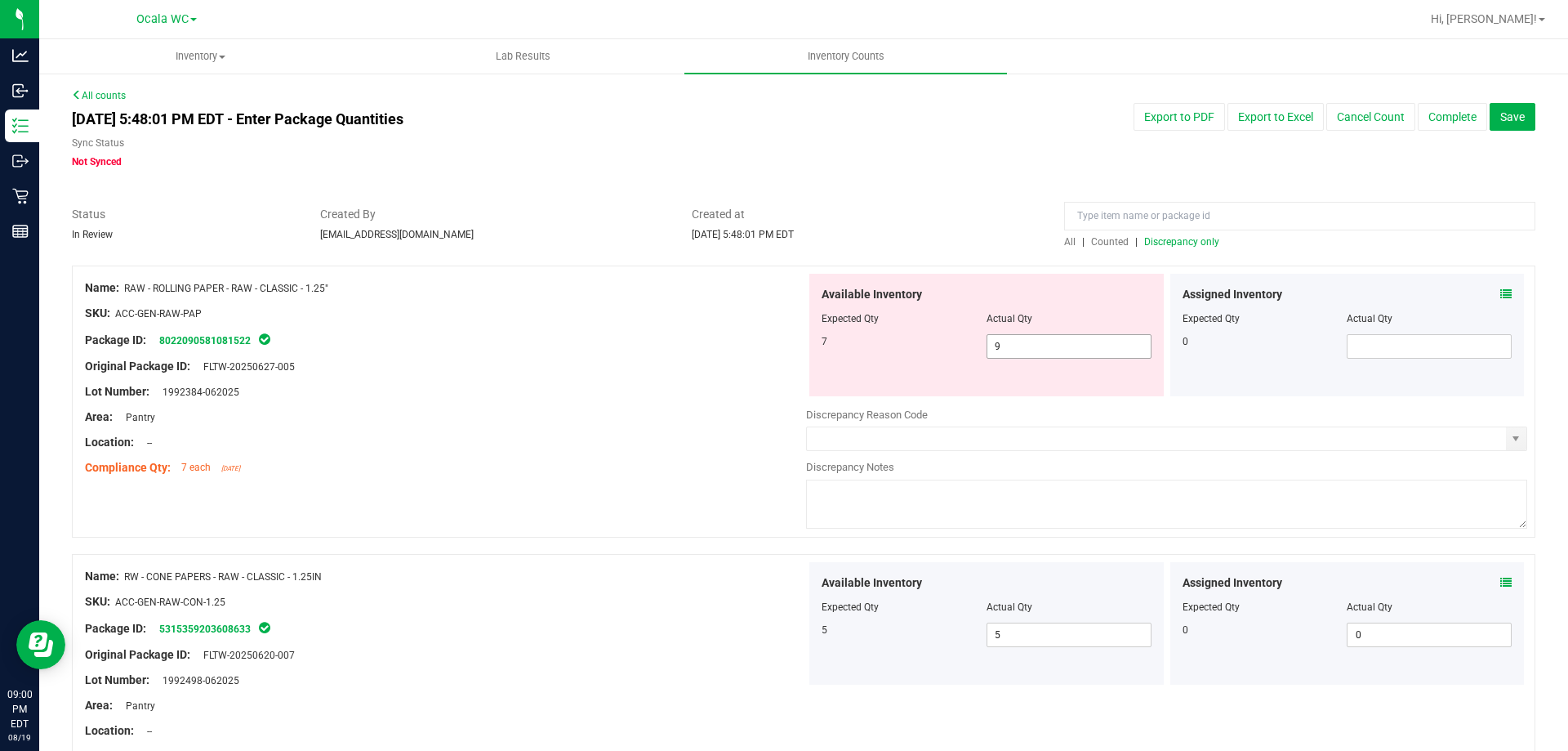
click at [1031, 336] on span "9 9" at bounding box center [1068, 346] width 165 height 25
click at [1031, 336] on input "9" at bounding box center [1068, 346] width 163 height 23
type input "7"
click at [780, 396] on div "Lot Number: 1992384-062025" at bounding box center [446, 392] width 721 height 17
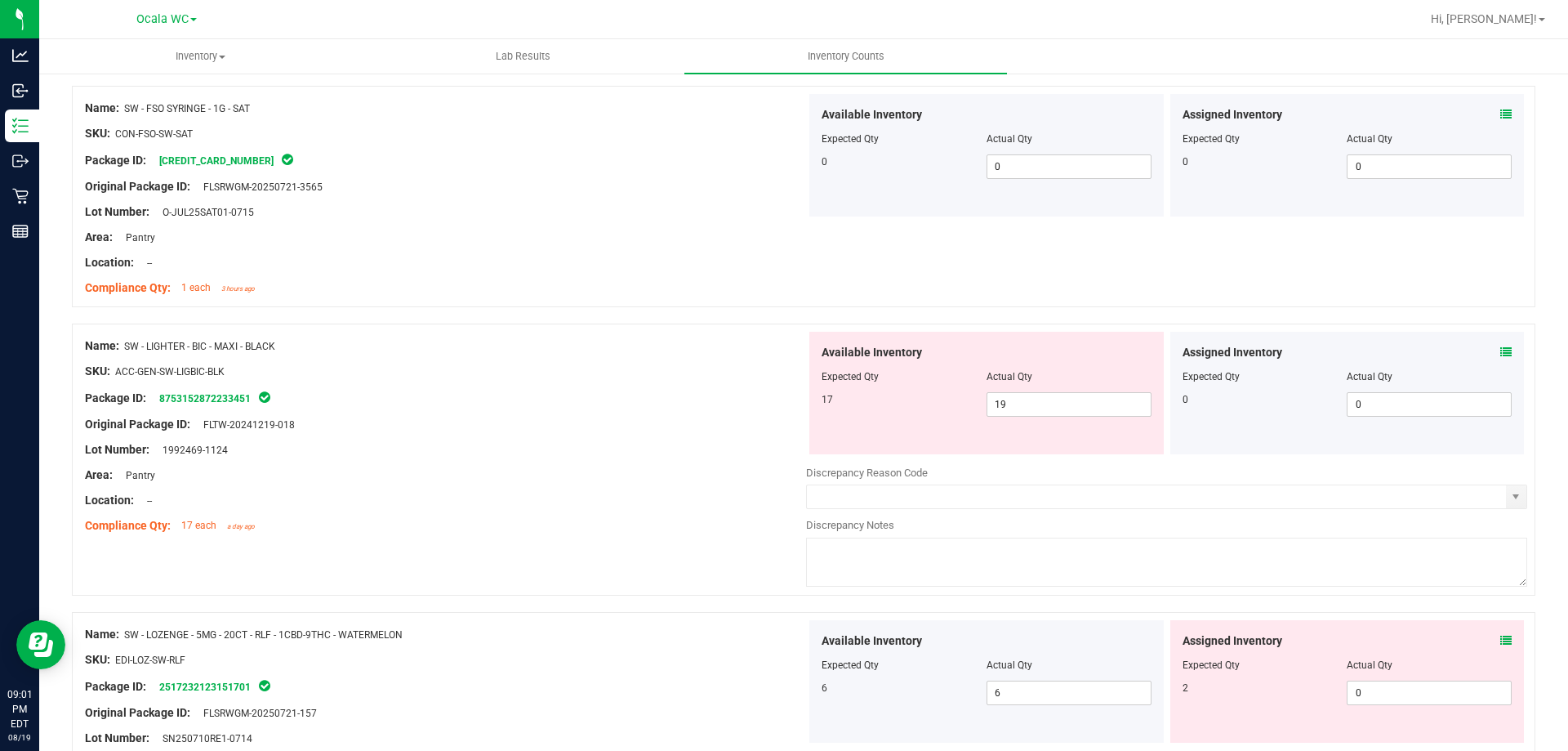
scroll to position [899, 0]
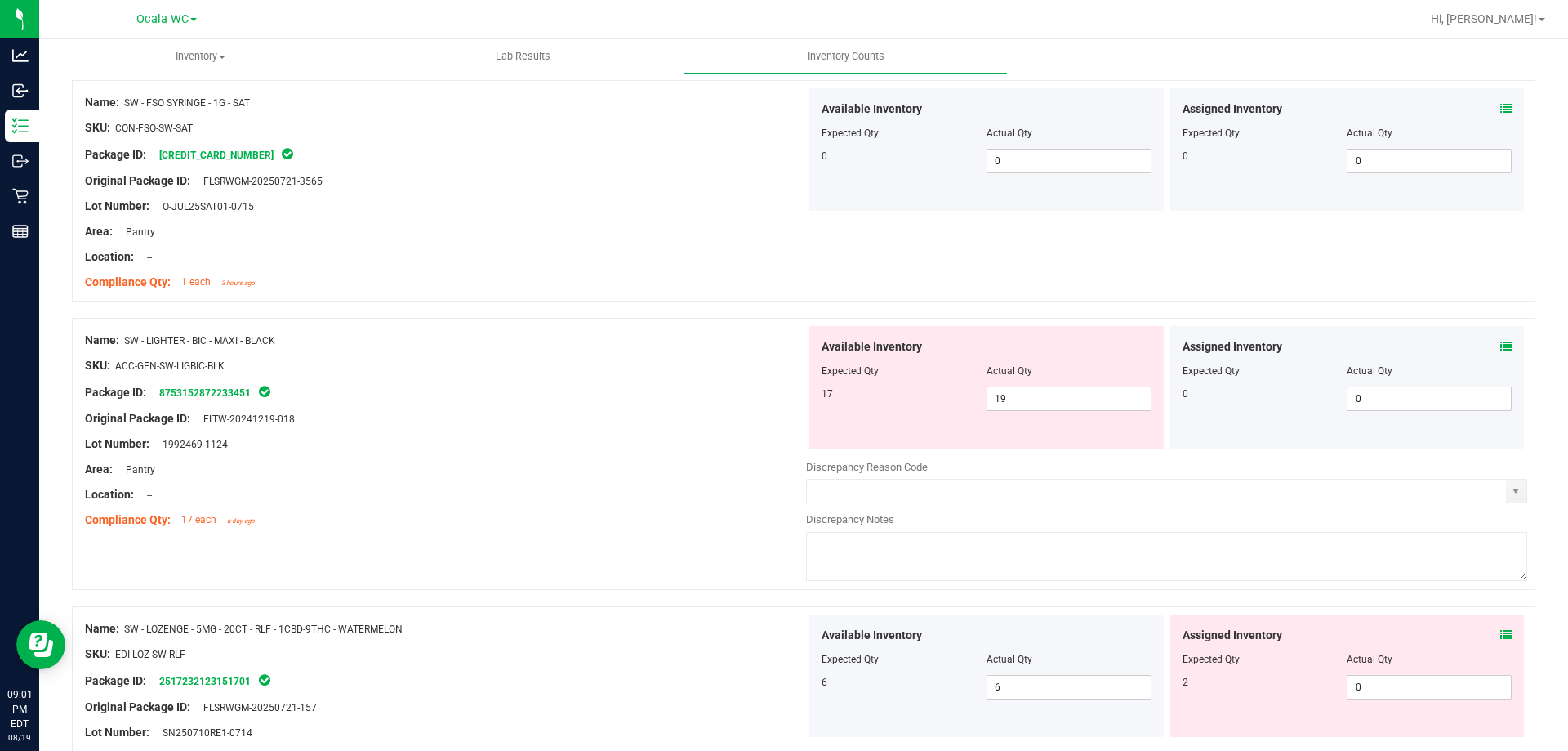
click at [1501, 345] on icon at bounding box center [1506, 346] width 11 height 11
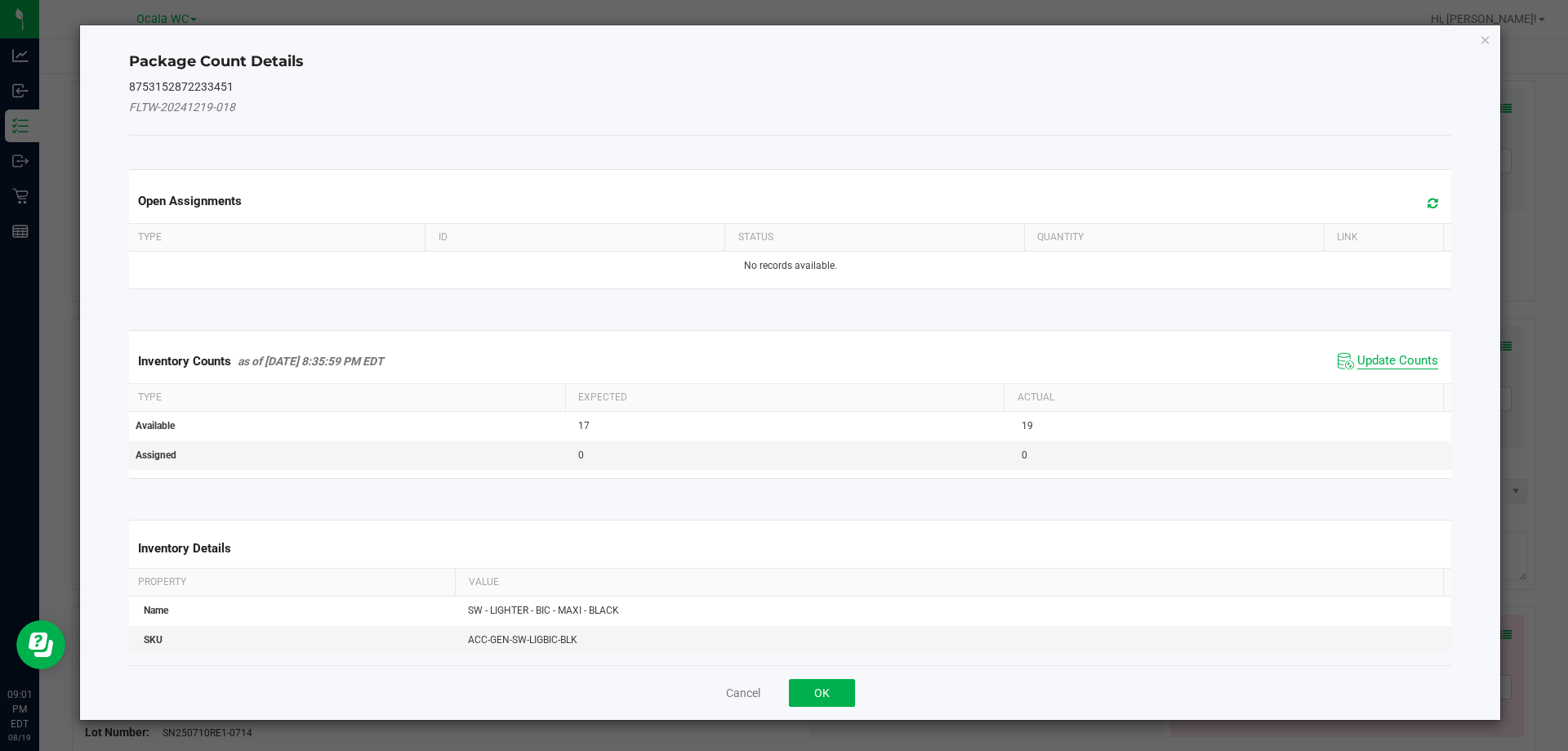
click at [1373, 364] on span "Update Counts" at bounding box center [1397, 361] width 81 height 16
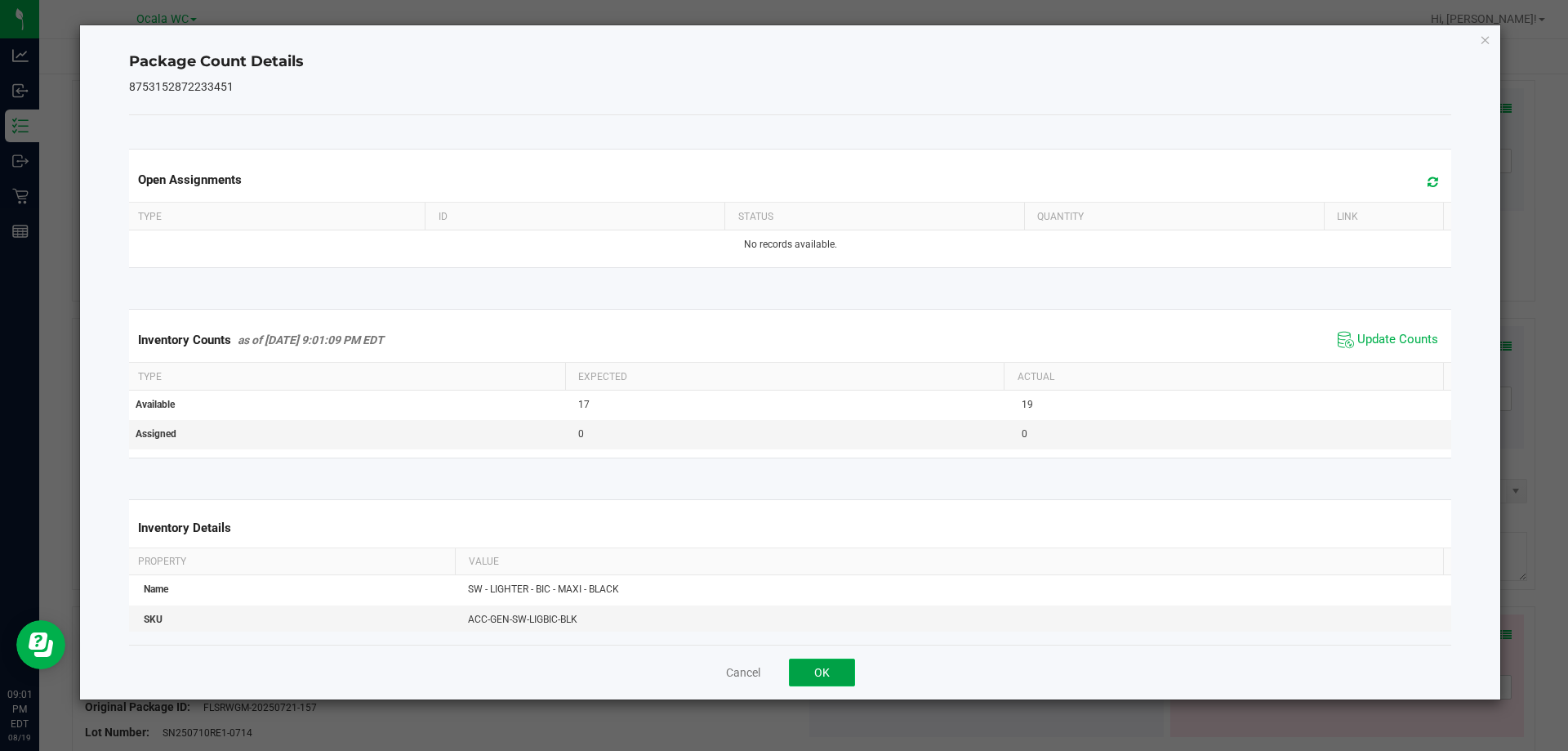
click at [798, 673] on button "OK" at bounding box center [822, 672] width 66 height 28
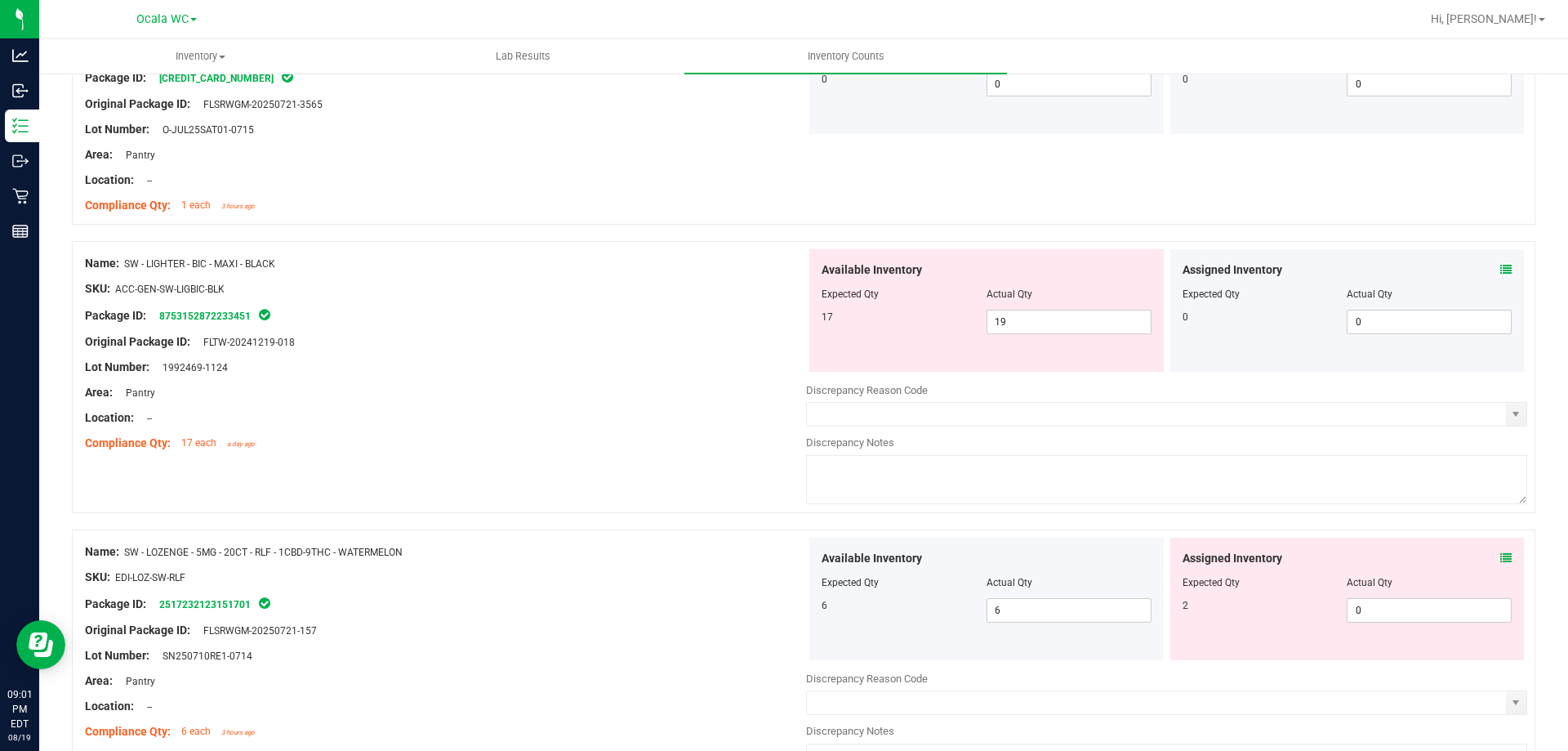
scroll to position [1062, 0]
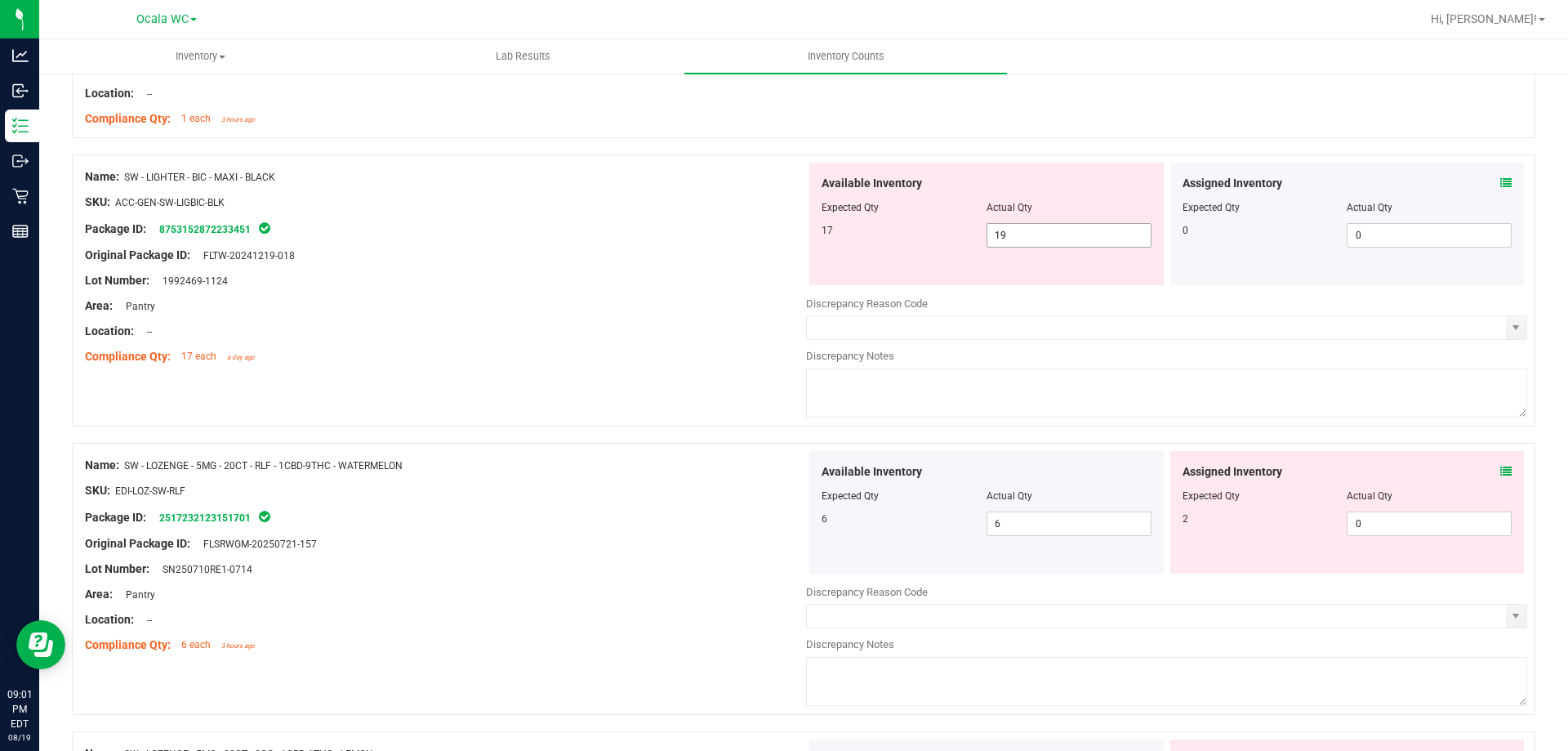
click at [1020, 239] on span "19 19" at bounding box center [1068, 236] width 165 height 25
click at [1020, 239] on input "19" at bounding box center [1068, 236] width 163 height 23
type input "17"
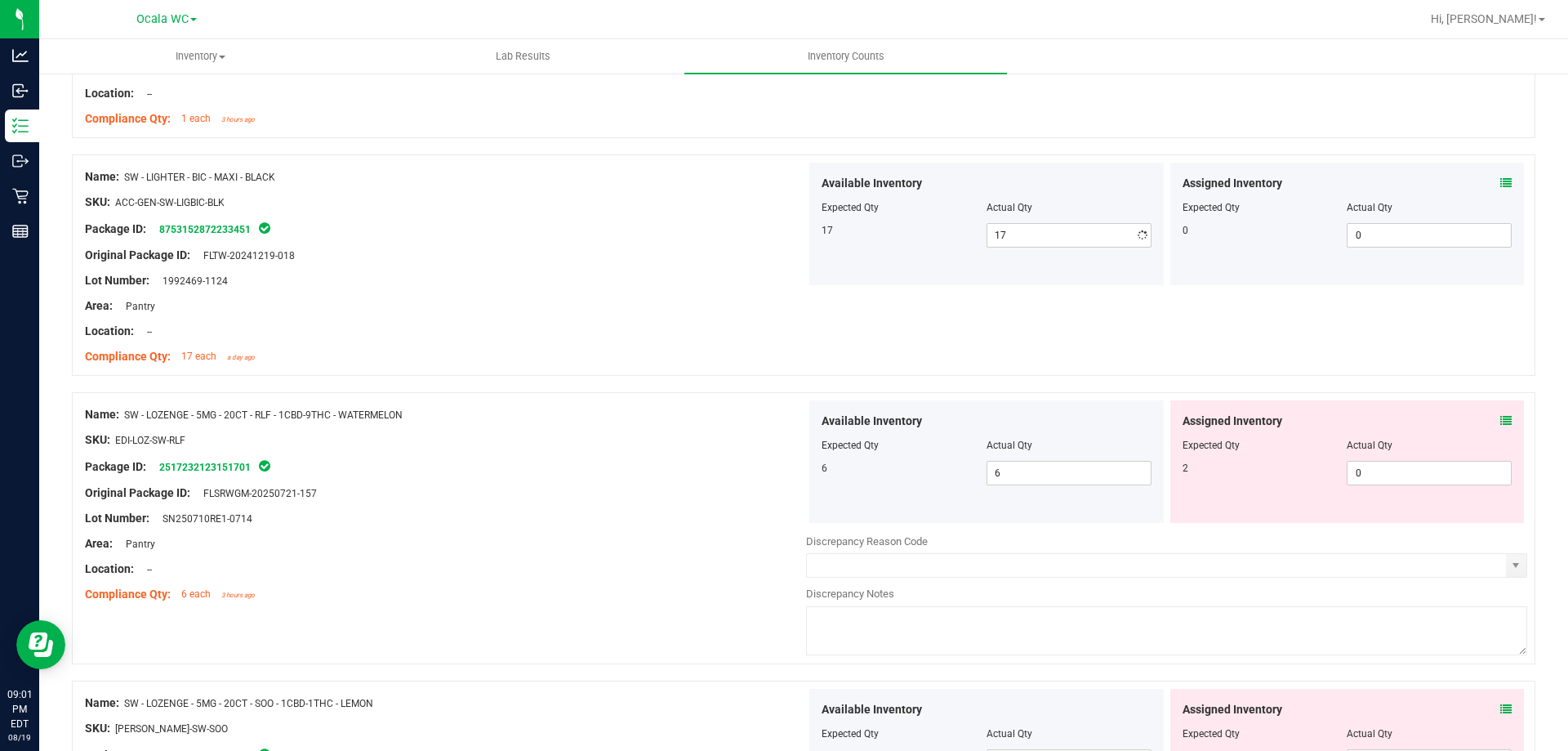
click at [629, 219] on div "Package ID: 8753152872233451" at bounding box center [446, 229] width 721 height 20
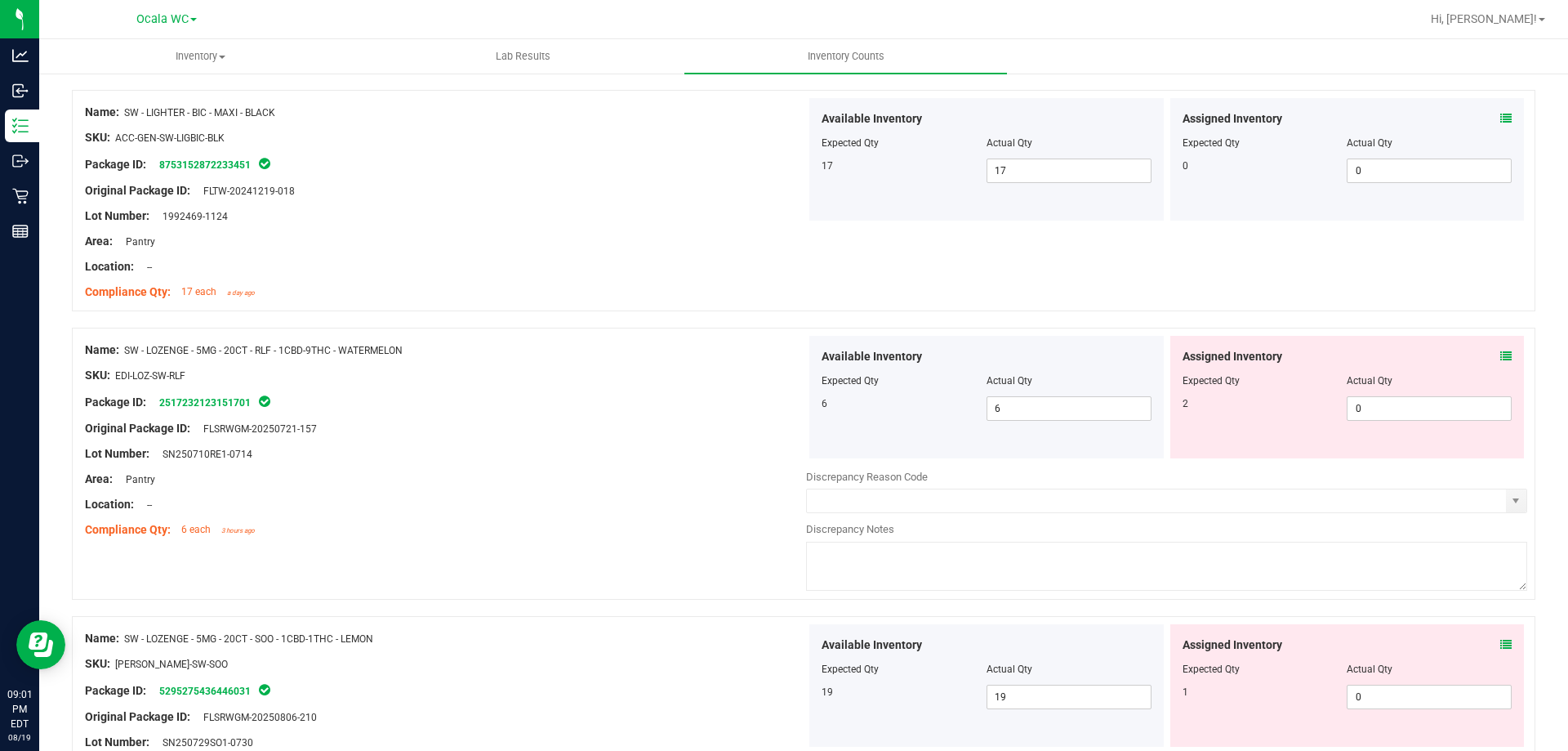
scroll to position [1225, 0]
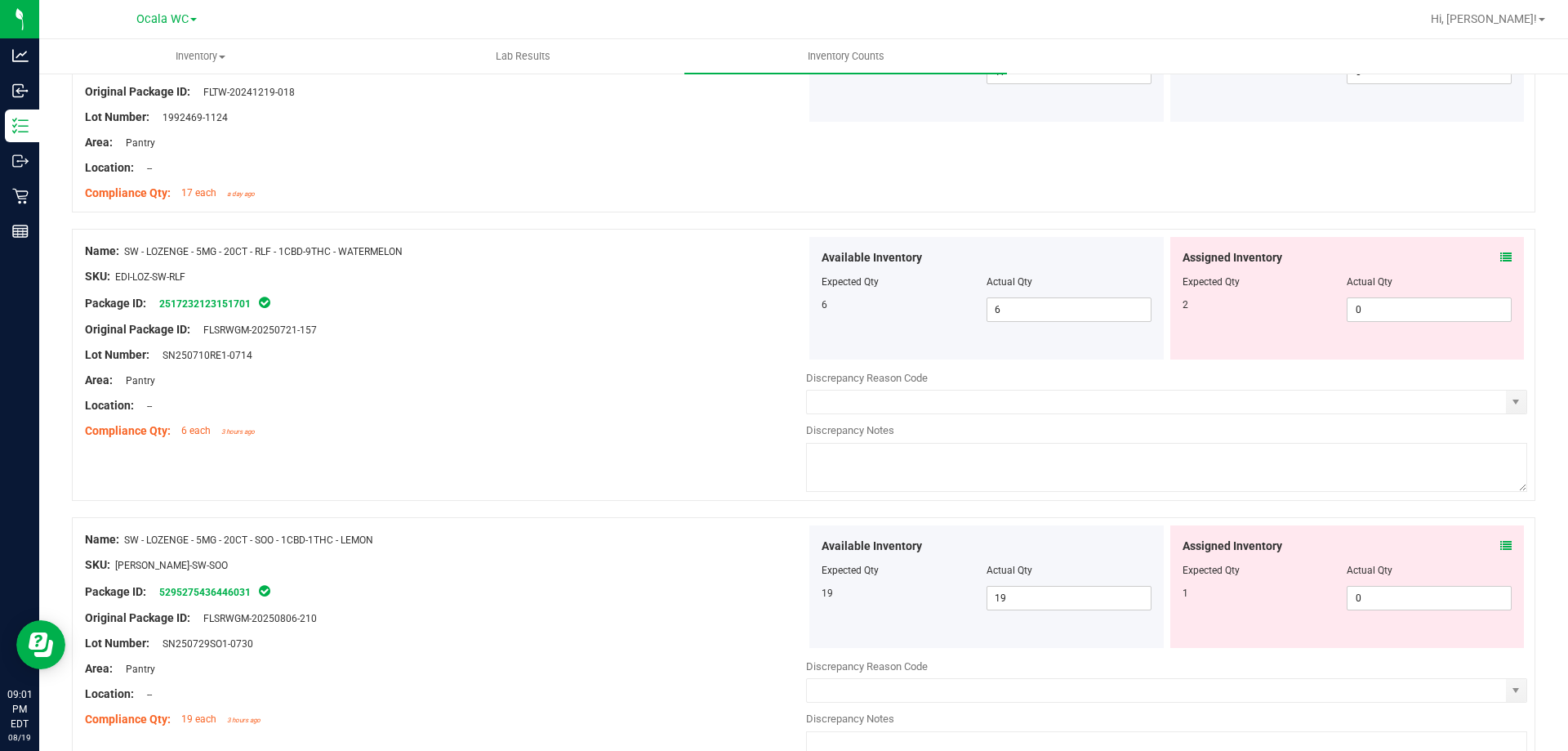
click at [1501, 256] on icon at bounding box center [1506, 258] width 11 height 11
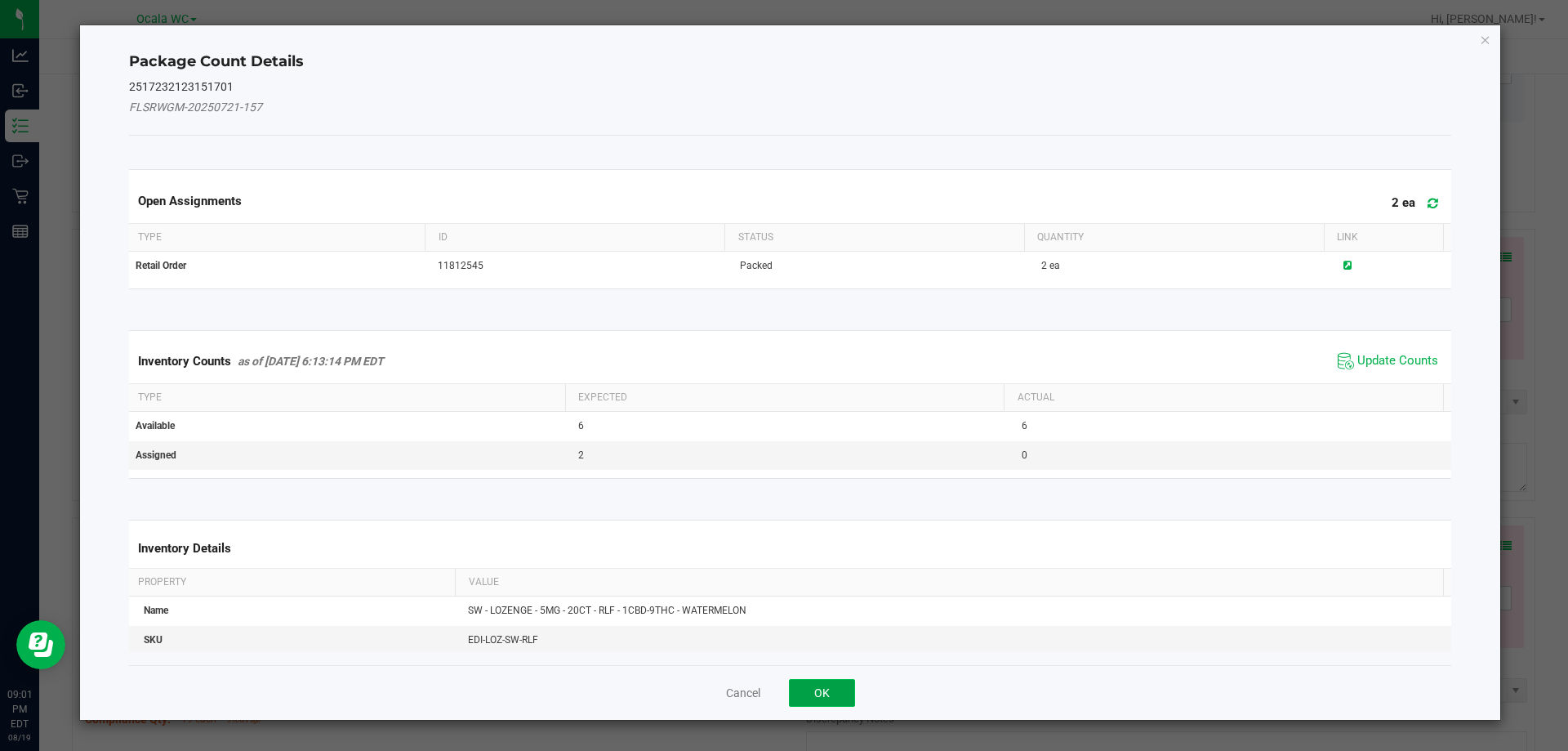
click at [821, 696] on button "OK" at bounding box center [822, 693] width 66 height 28
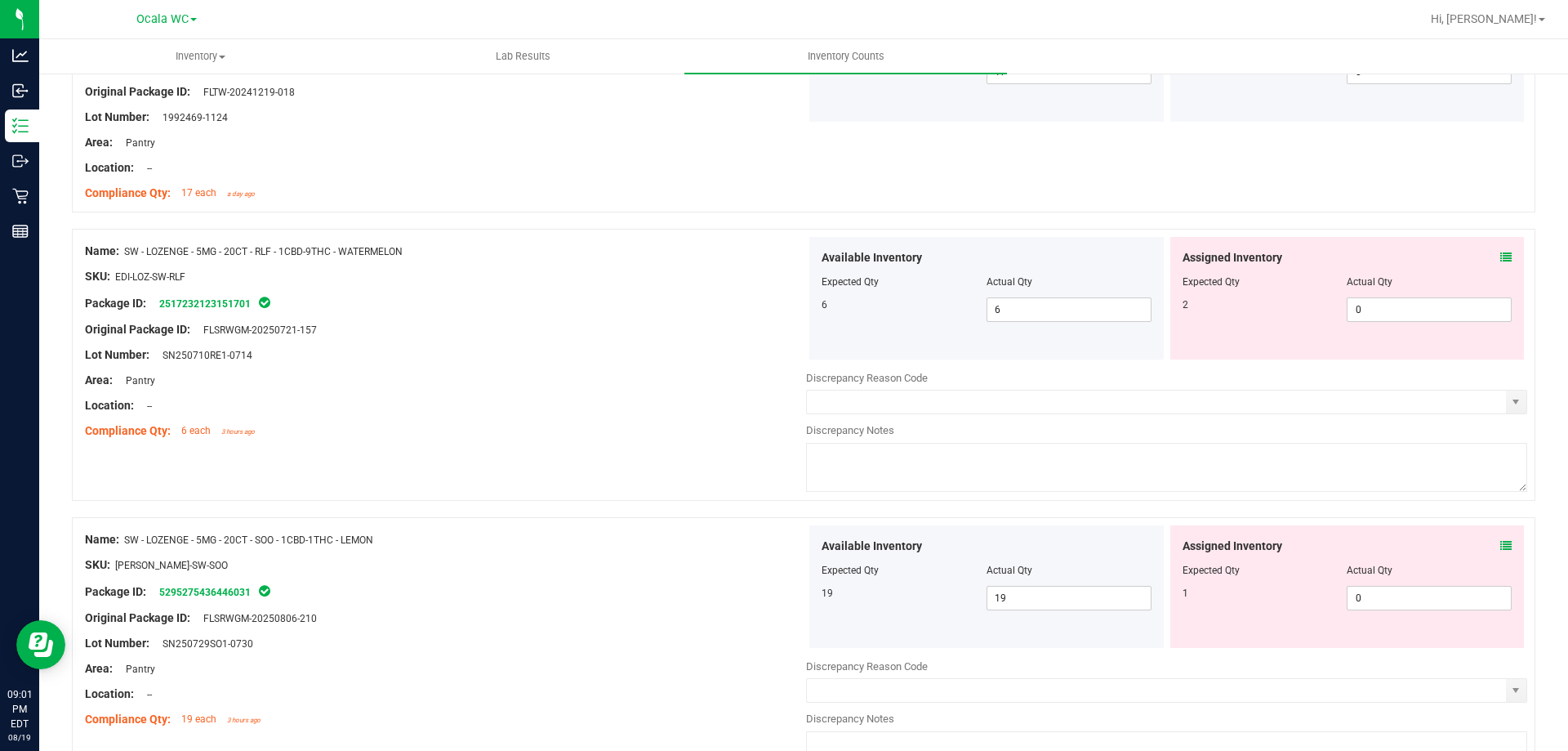
click at [1366, 291] on div at bounding box center [1347, 293] width 330 height 8
click at [1369, 307] on span "0 0" at bounding box center [1429, 309] width 165 height 25
click at [1369, 308] on input "0" at bounding box center [1429, 309] width 163 height 23
type input "2"
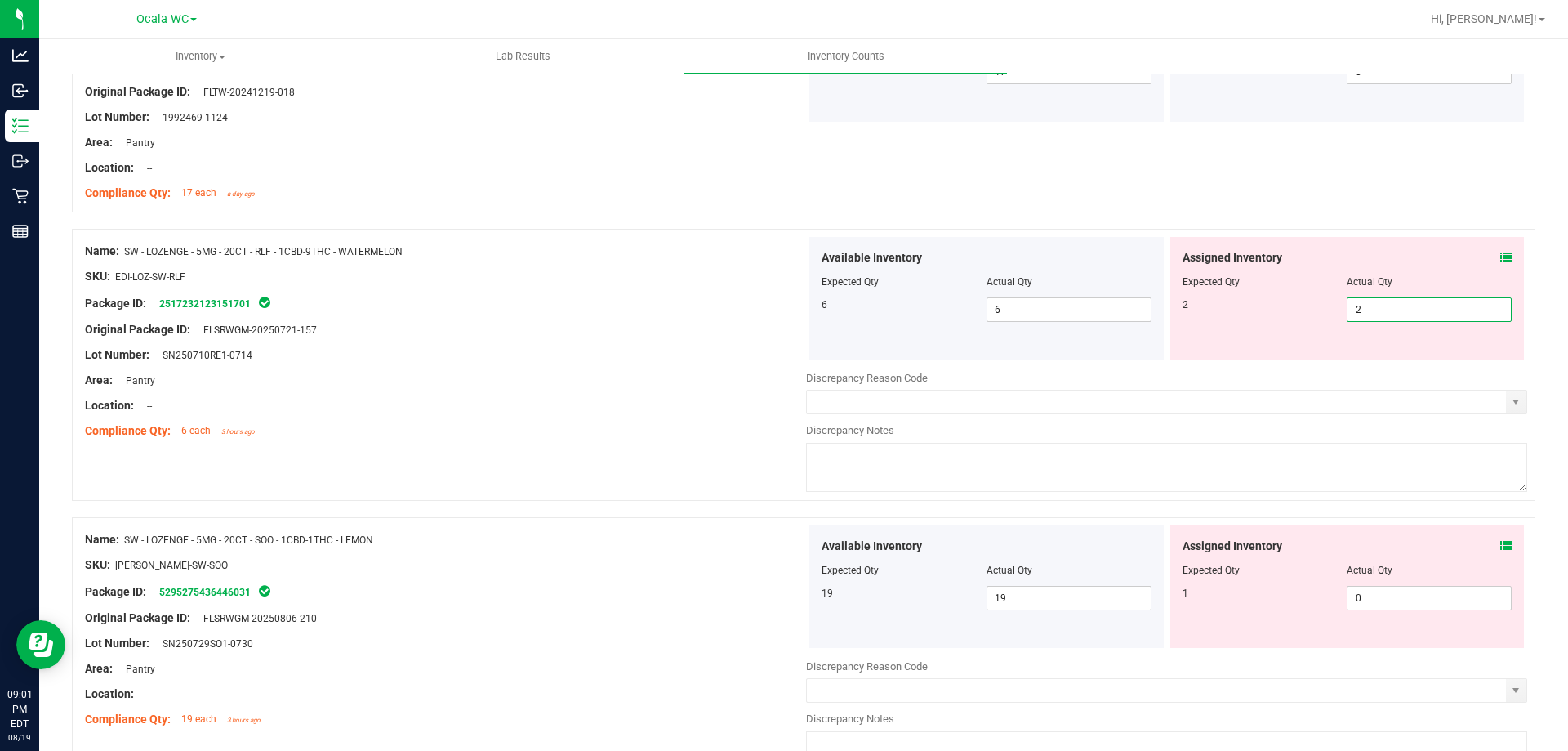
type input "2"
click at [683, 437] on div "Compliance Qty: 6 each 3 hours ago" at bounding box center [446, 431] width 721 height 17
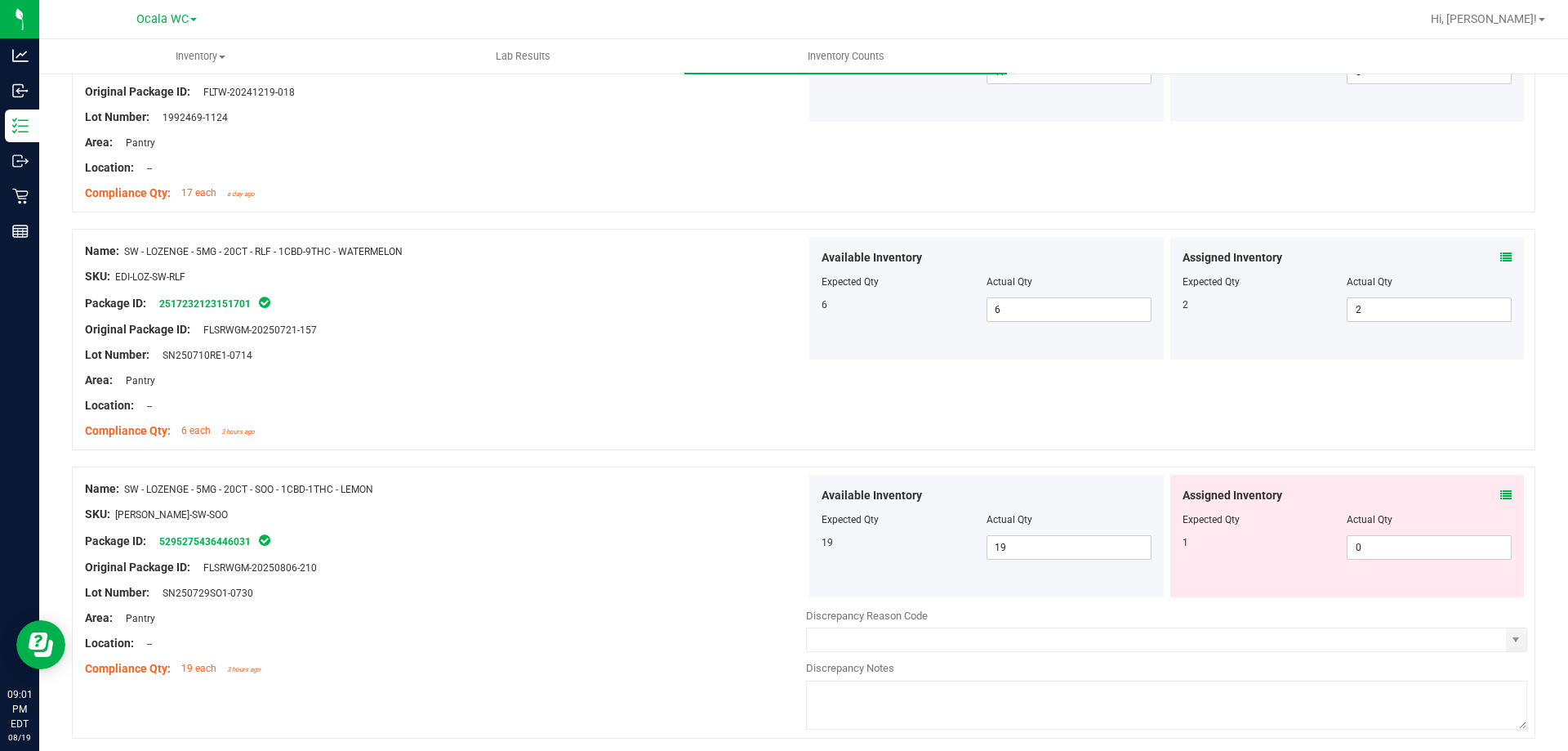
click at [1501, 489] on icon at bounding box center [1506, 495] width 11 height 11
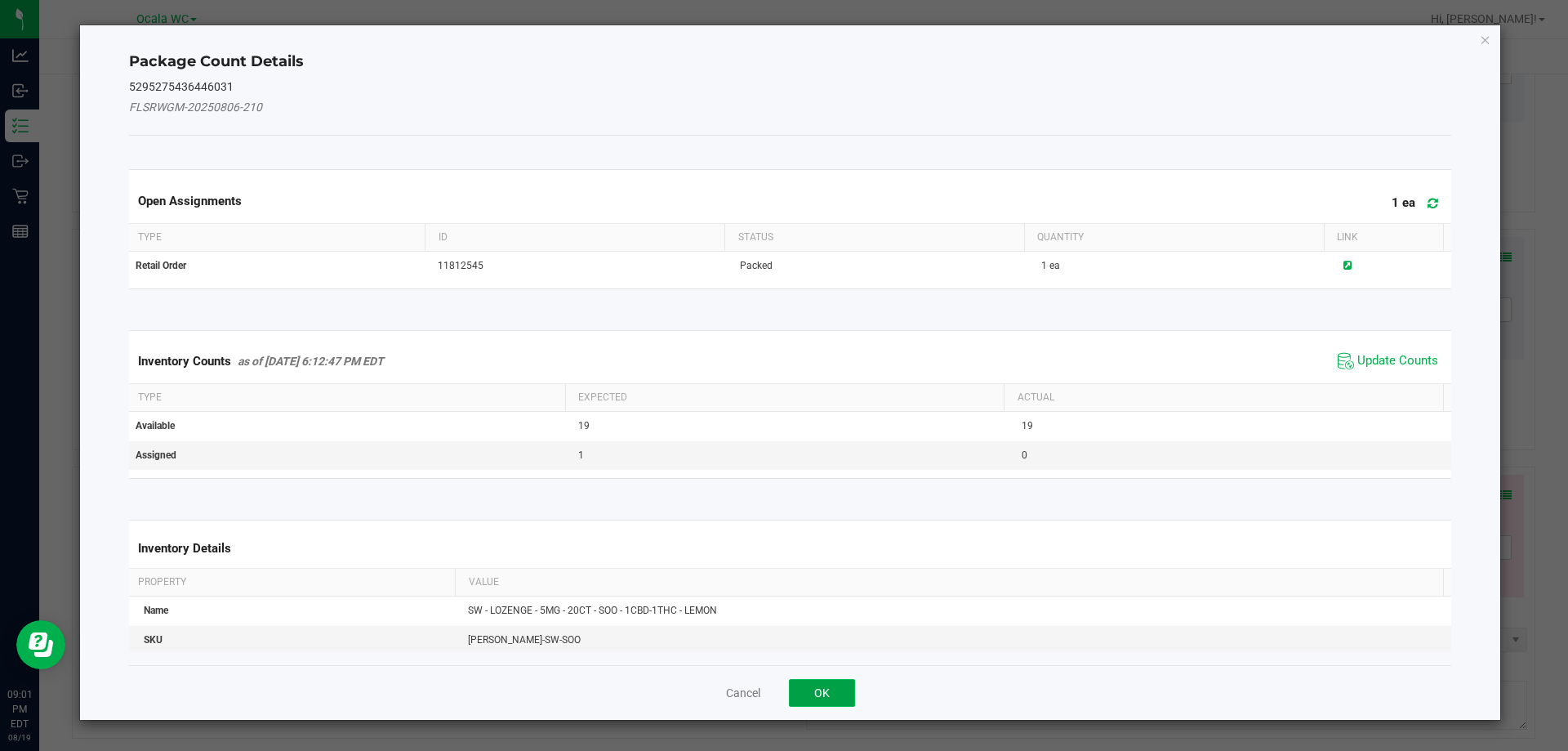
click at [827, 692] on button "OK" at bounding box center [822, 693] width 66 height 28
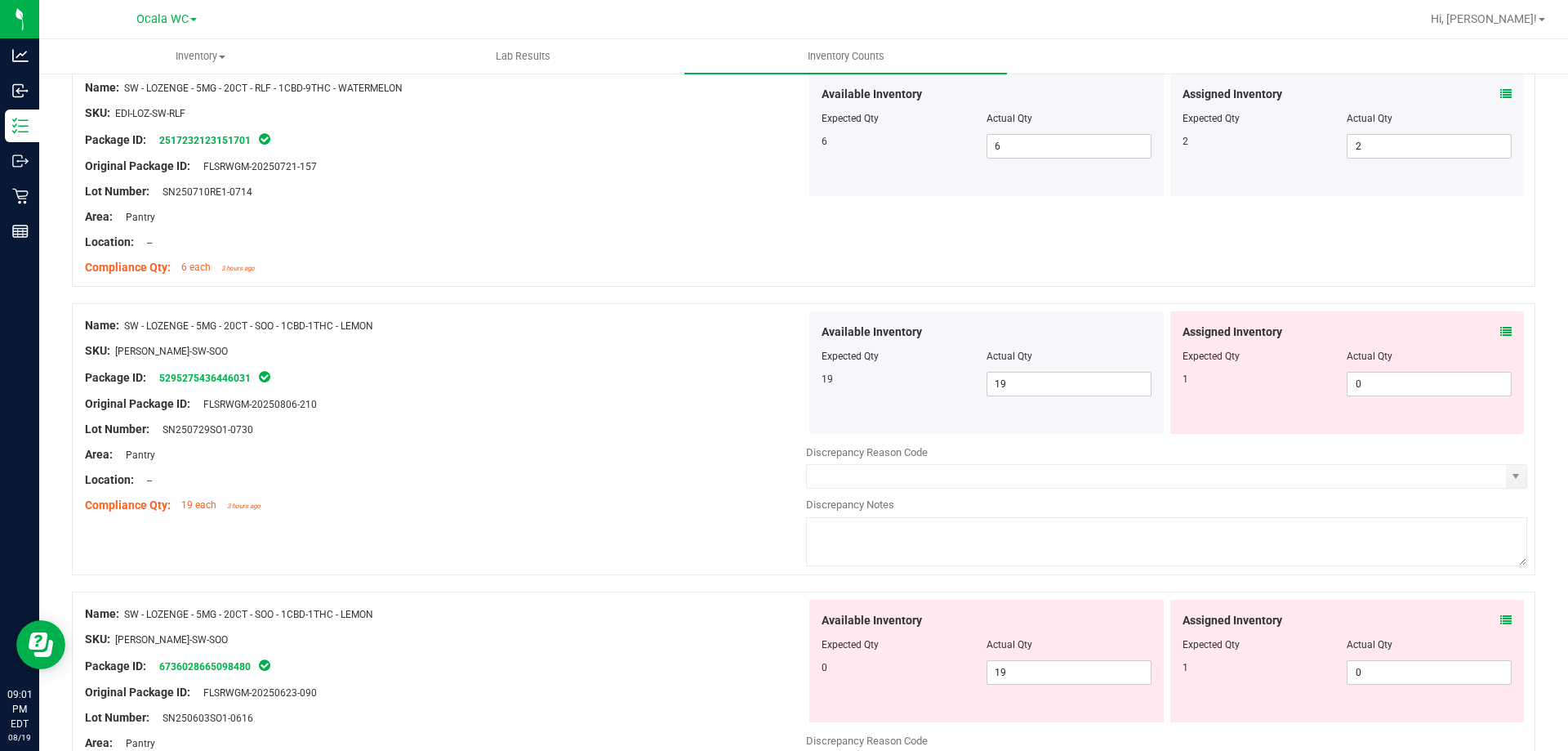
scroll to position [1471, 0]
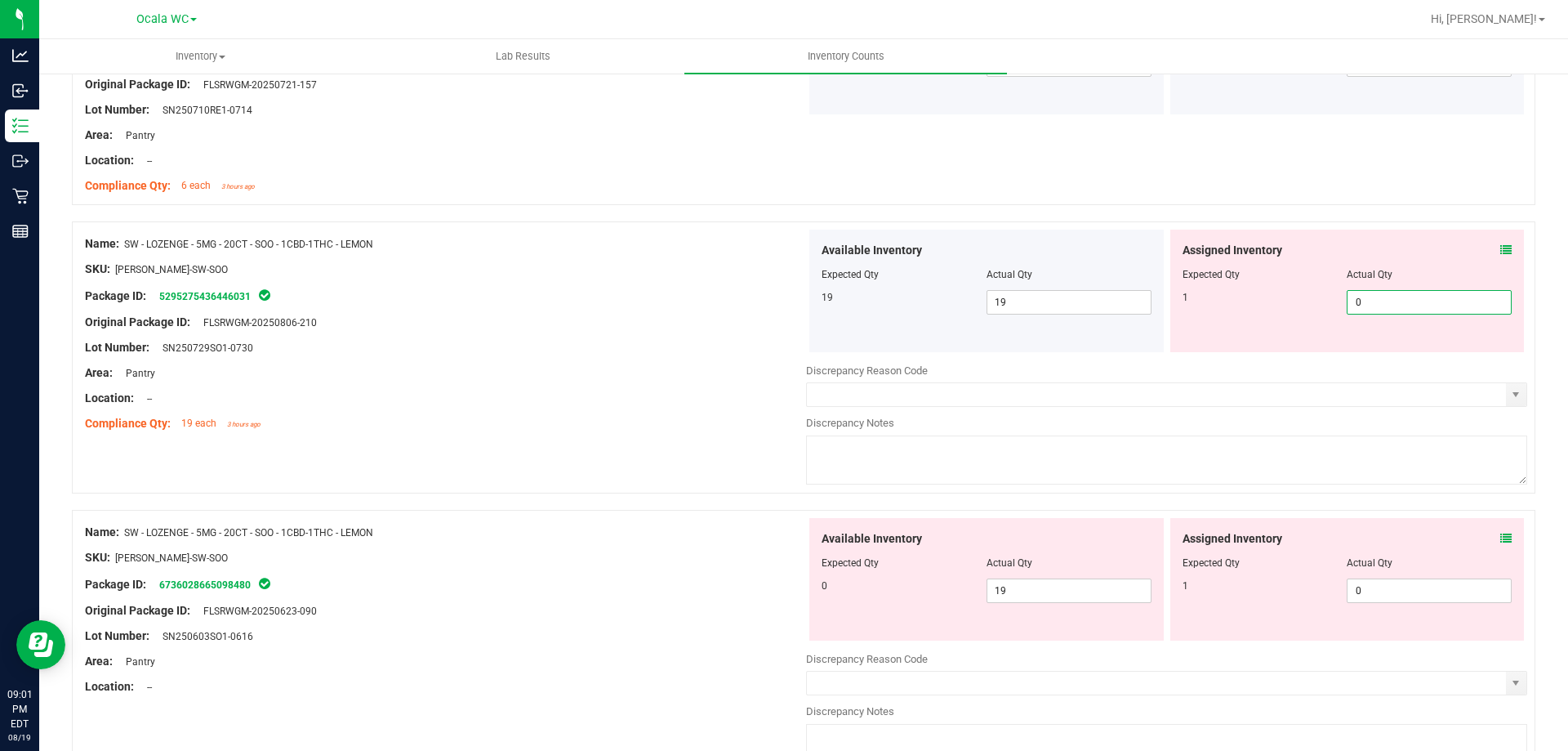
click at [1425, 305] on span "0 0" at bounding box center [1429, 302] width 165 height 25
click at [1425, 305] on input "0" at bounding box center [1429, 302] width 163 height 23
type input "1"
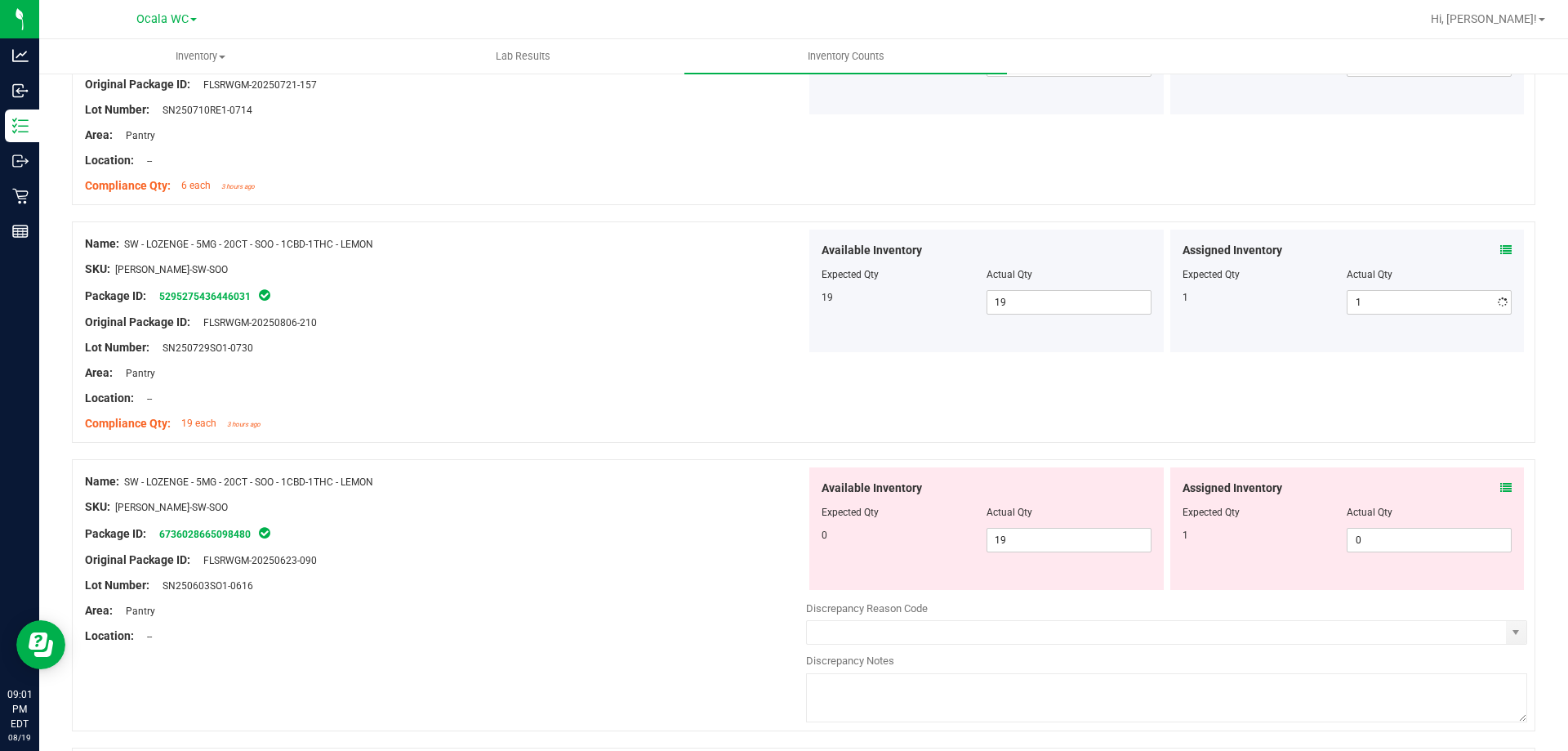
click at [597, 401] on div "Location: --" at bounding box center [446, 398] width 721 height 17
click at [1400, 552] on span "0 0" at bounding box center [1429, 540] width 165 height 25
click at [1401, 539] on span "0 0" at bounding box center [1429, 540] width 165 height 25
click at [1401, 539] on input "0" at bounding box center [1429, 540] width 163 height 23
type input "1"
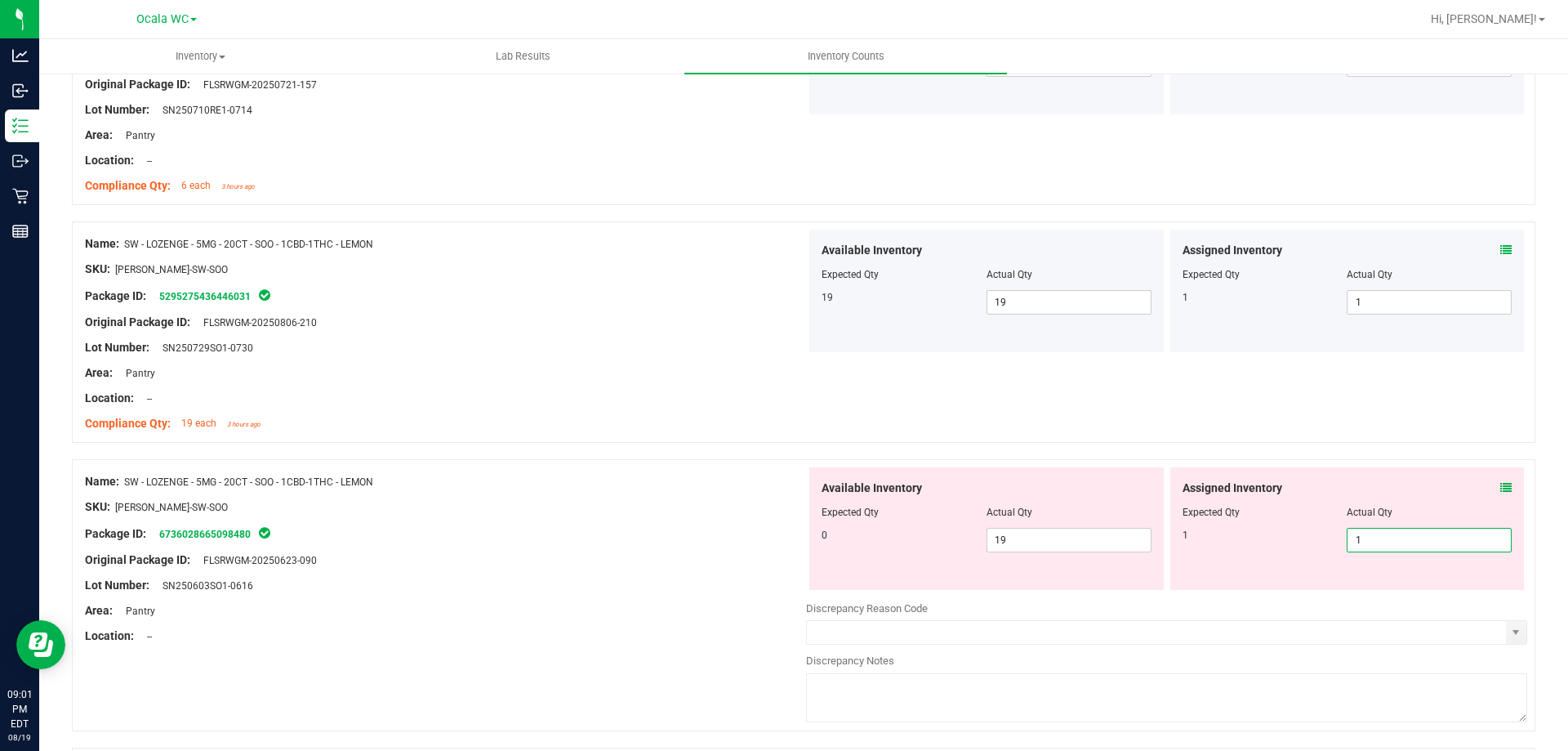
type input "1"
click at [663, 561] on div "Original Package ID: FLSRWGM-20250623-090" at bounding box center [446, 560] width 721 height 17
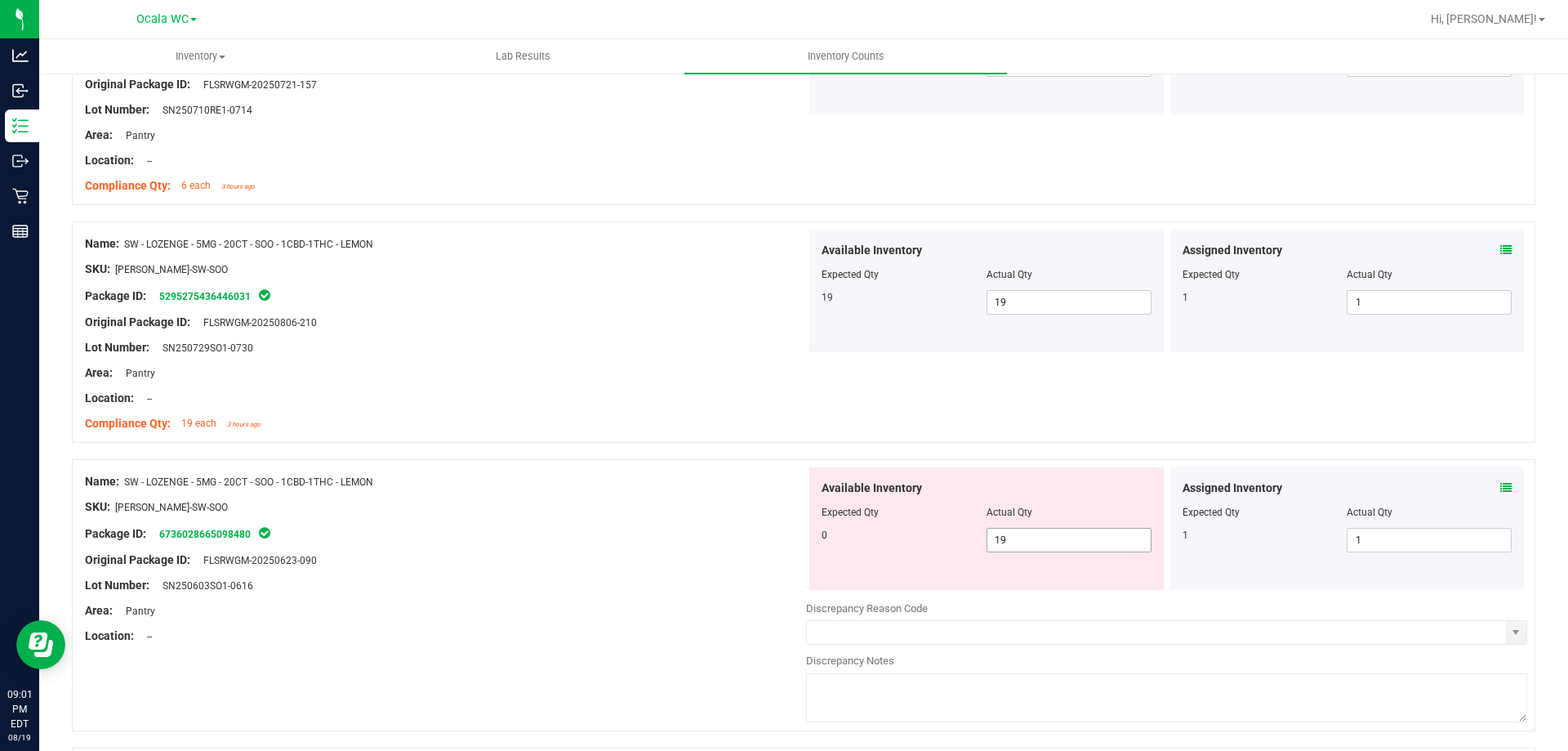
click at [1028, 543] on span "19 19" at bounding box center [1068, 540] width 165 height 25
click at [1028, 543] on input "19" at bounding box center [1068, 540] width 163 height 23
type input "0"
click at [487, 542] on div "Package ID: 6736028665098480" at bounding box center [446, 533] width 721 height 20
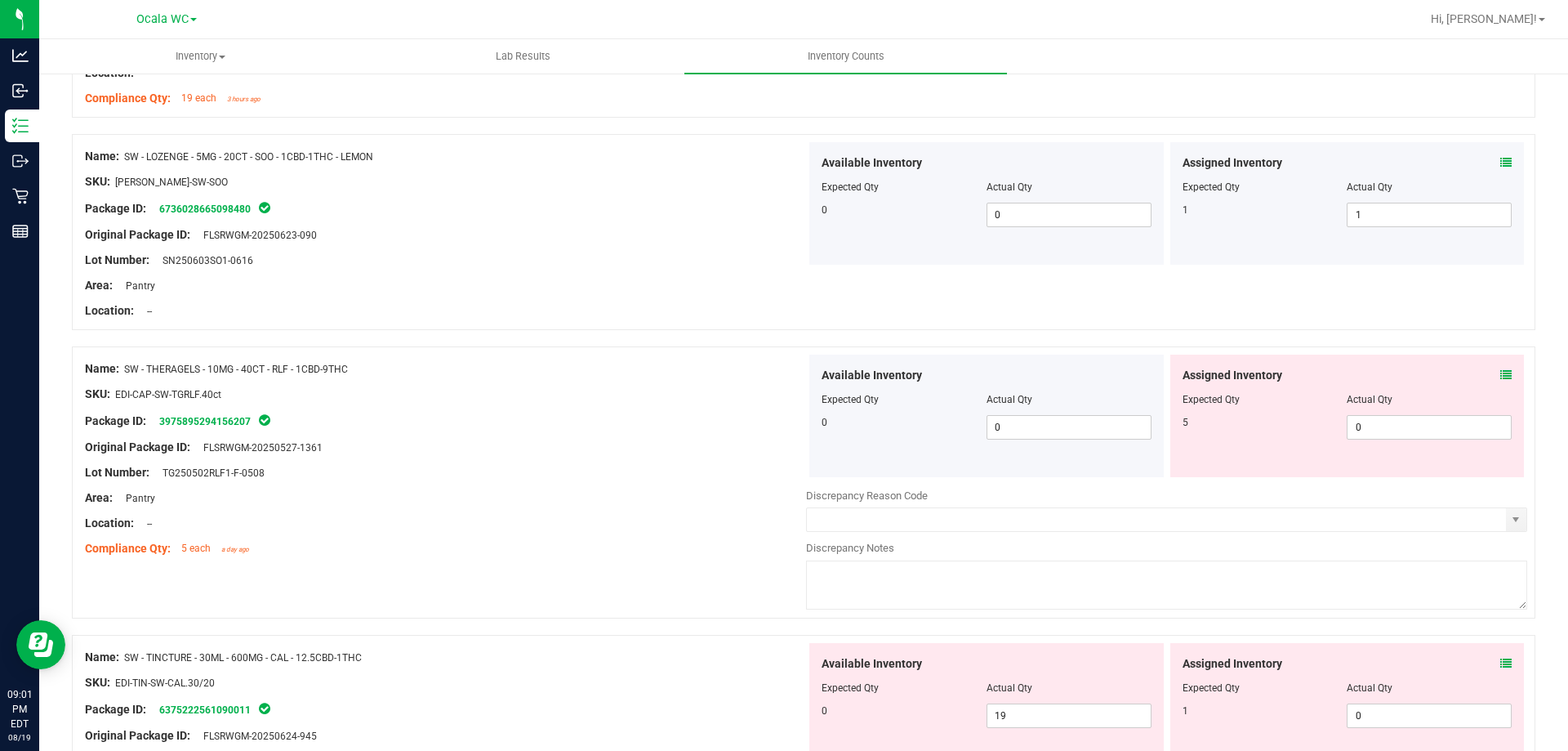
scroll to position [1797, 0]
click at [1501, 372] on icon at bounding box center [1506, 373] width 11 height 11
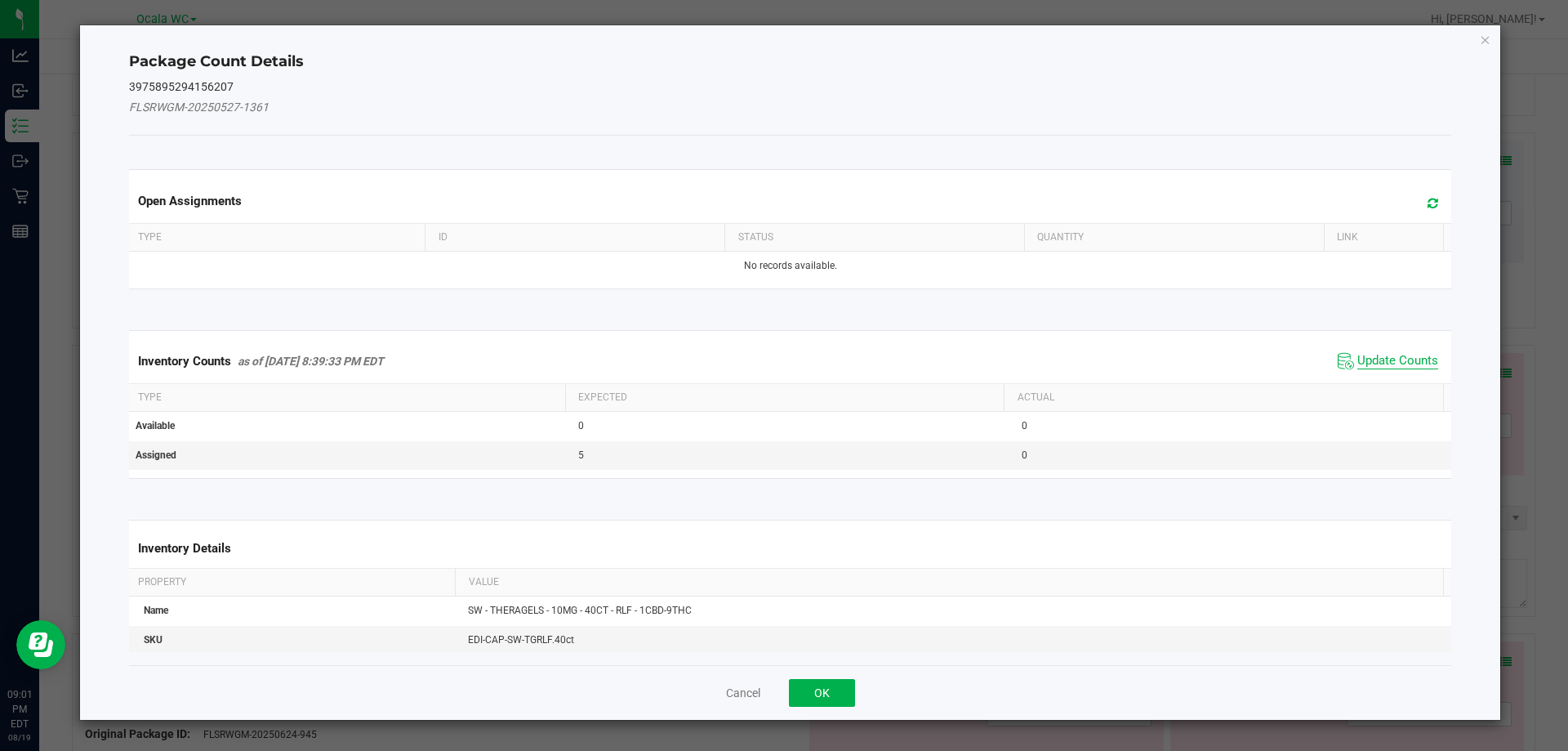
click at [1383, 365] on span "Update Counts" at bounding box center [1397, 361] width 81 height 16
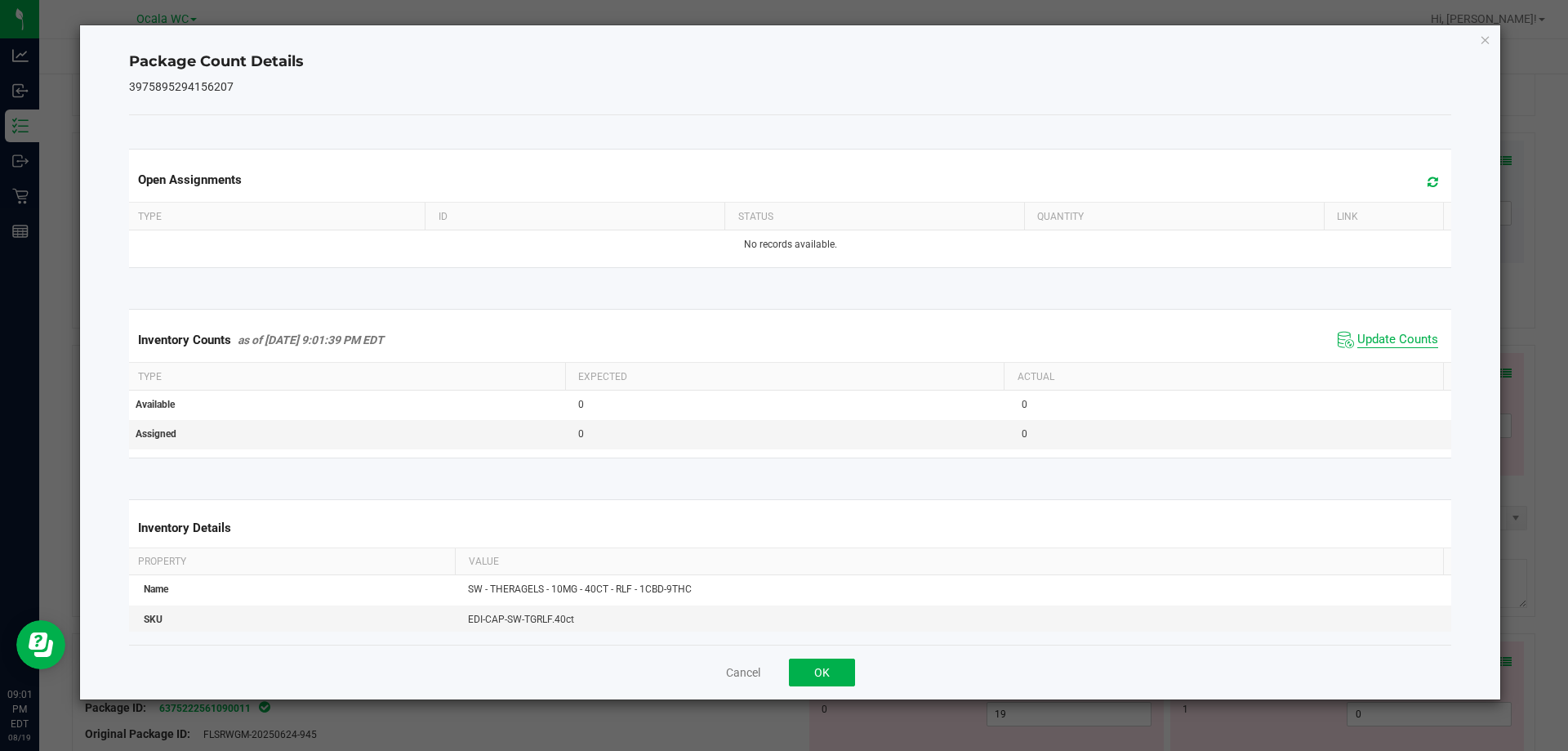
click at [1393, 336] on span "Update Counts" at bounding box center [1397, 340] width 81 height 16
click at [811, 653] on div "Cancel OK" at bounding box center [790, 671] width 1323 height 55
click at [832, 665] on button "OK" at bounding box center [822, 672] width 66 height 28
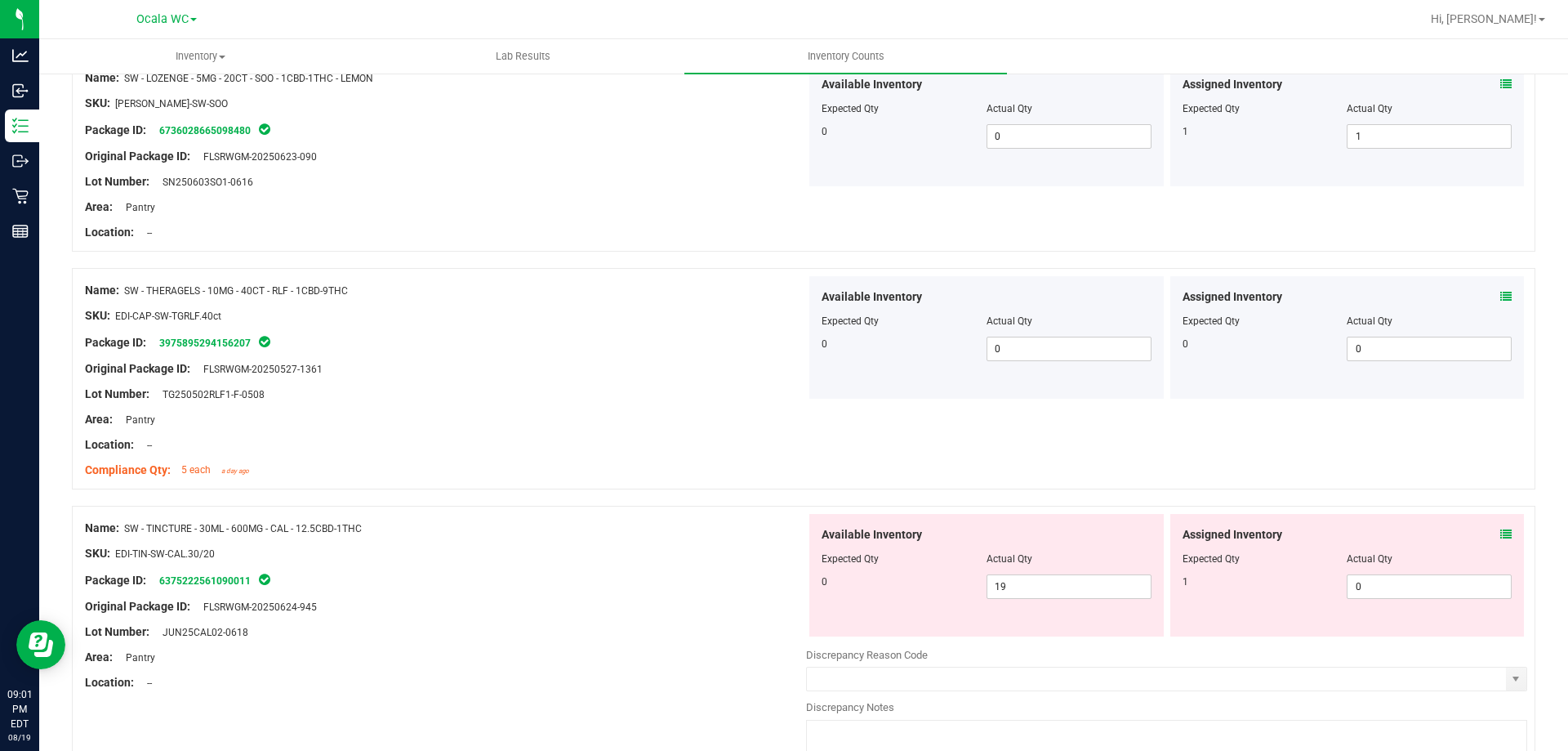
scroll to position [2043, 0]
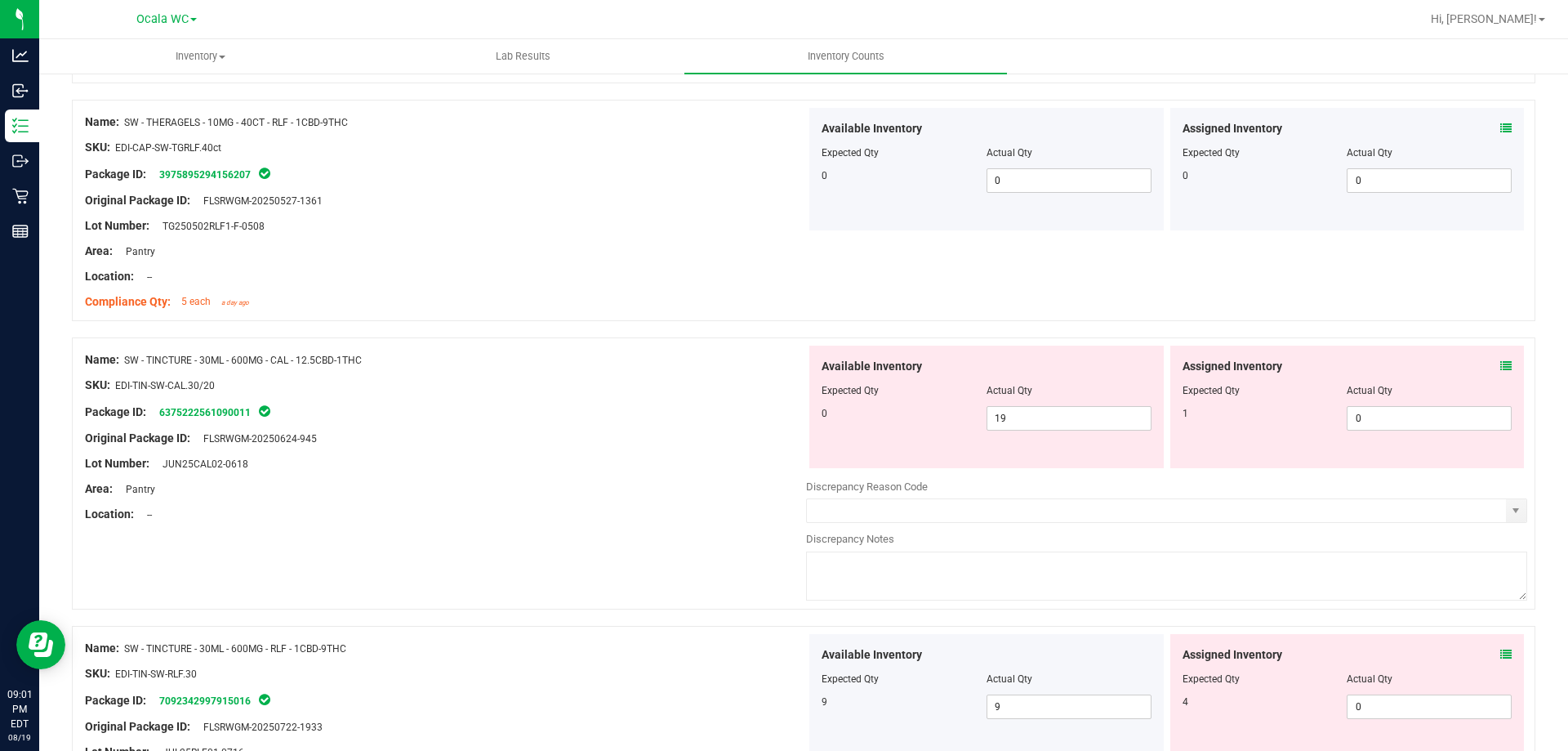
click at [1501, 365] on icon at bounding box center [1506, 366] width 11 height 11
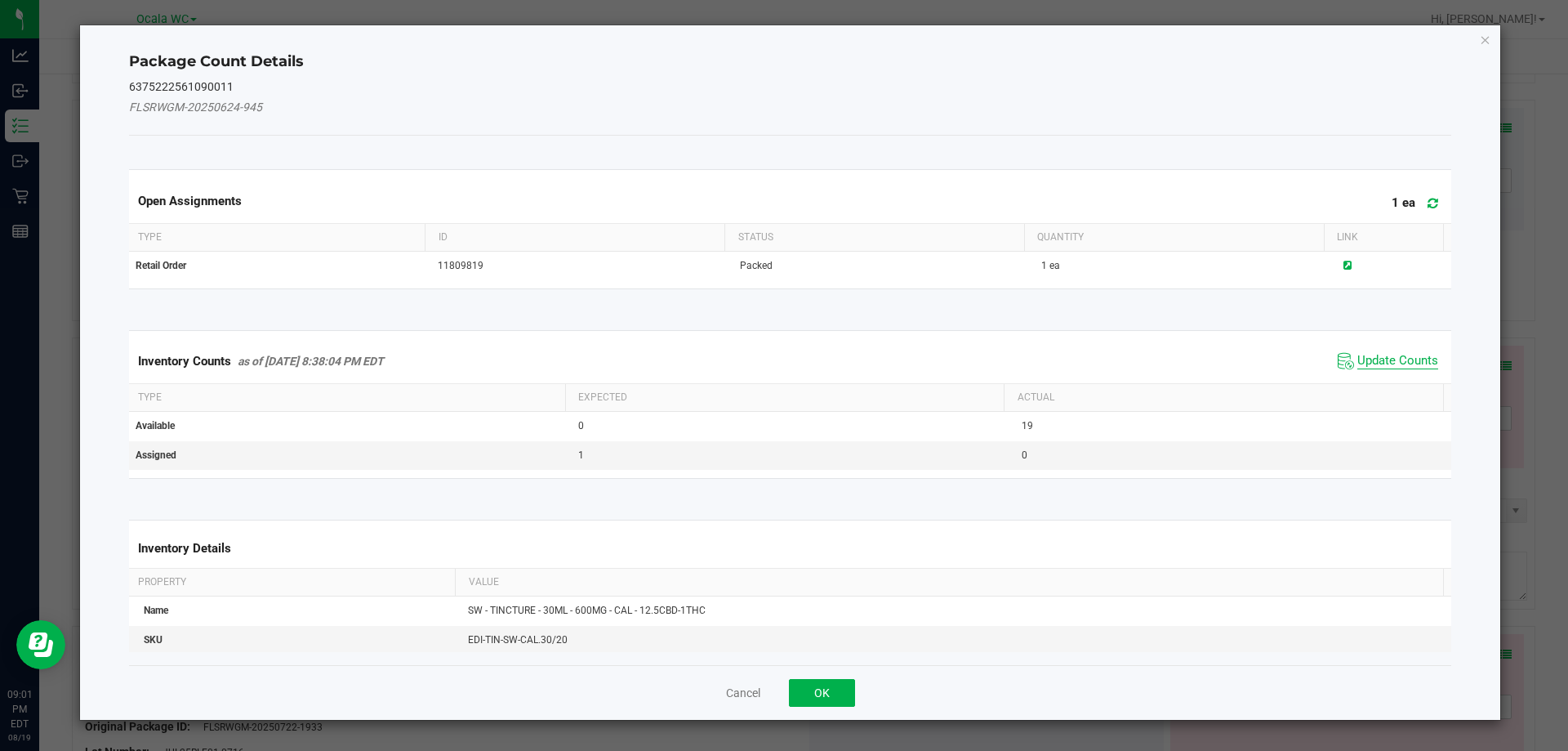
click at [1388, 359] on span "Update Counts" at bounding box center [1397, 361] width 81 height 16
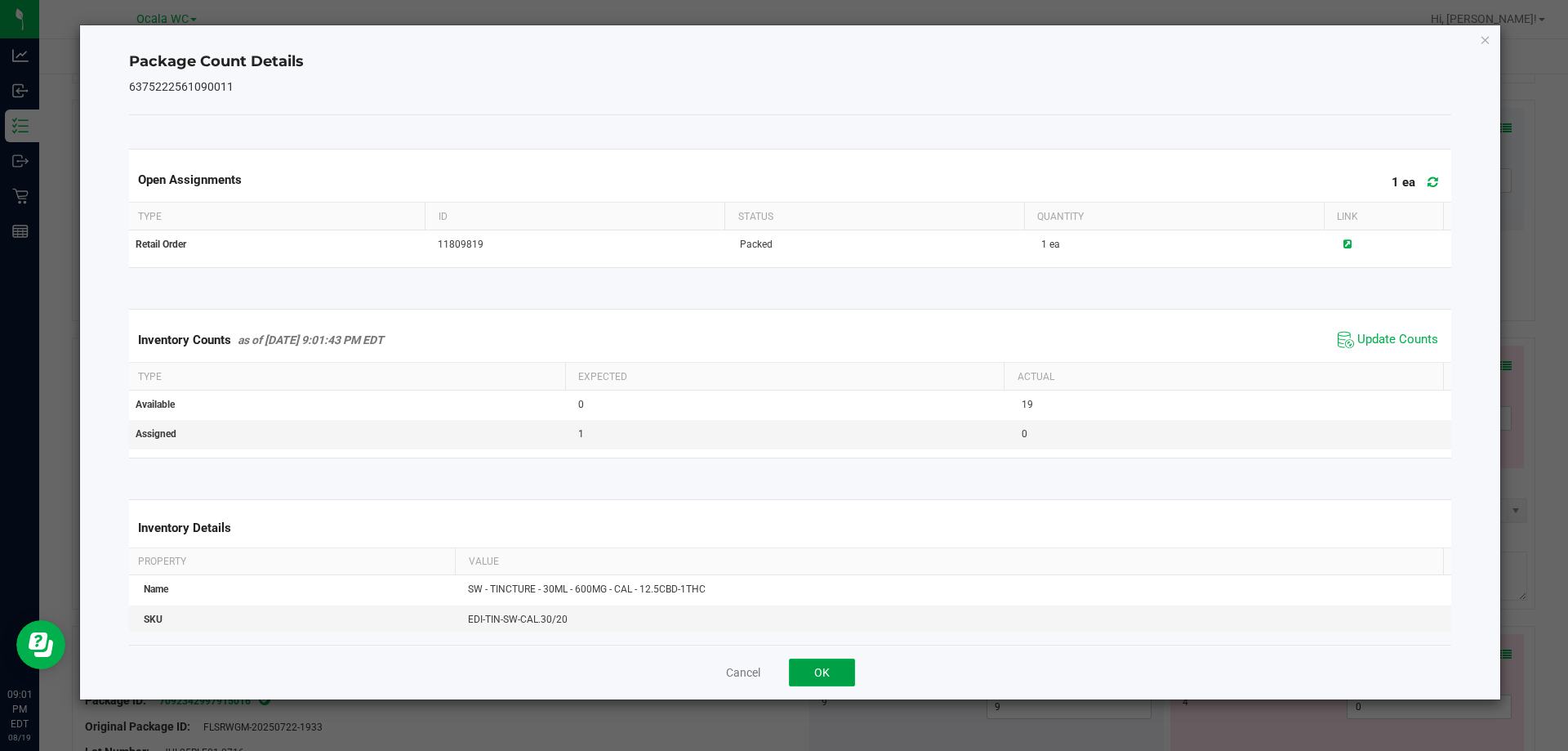
click at [829, 666] on button "OK" at bounding box center [822, 672] width 66 height 28
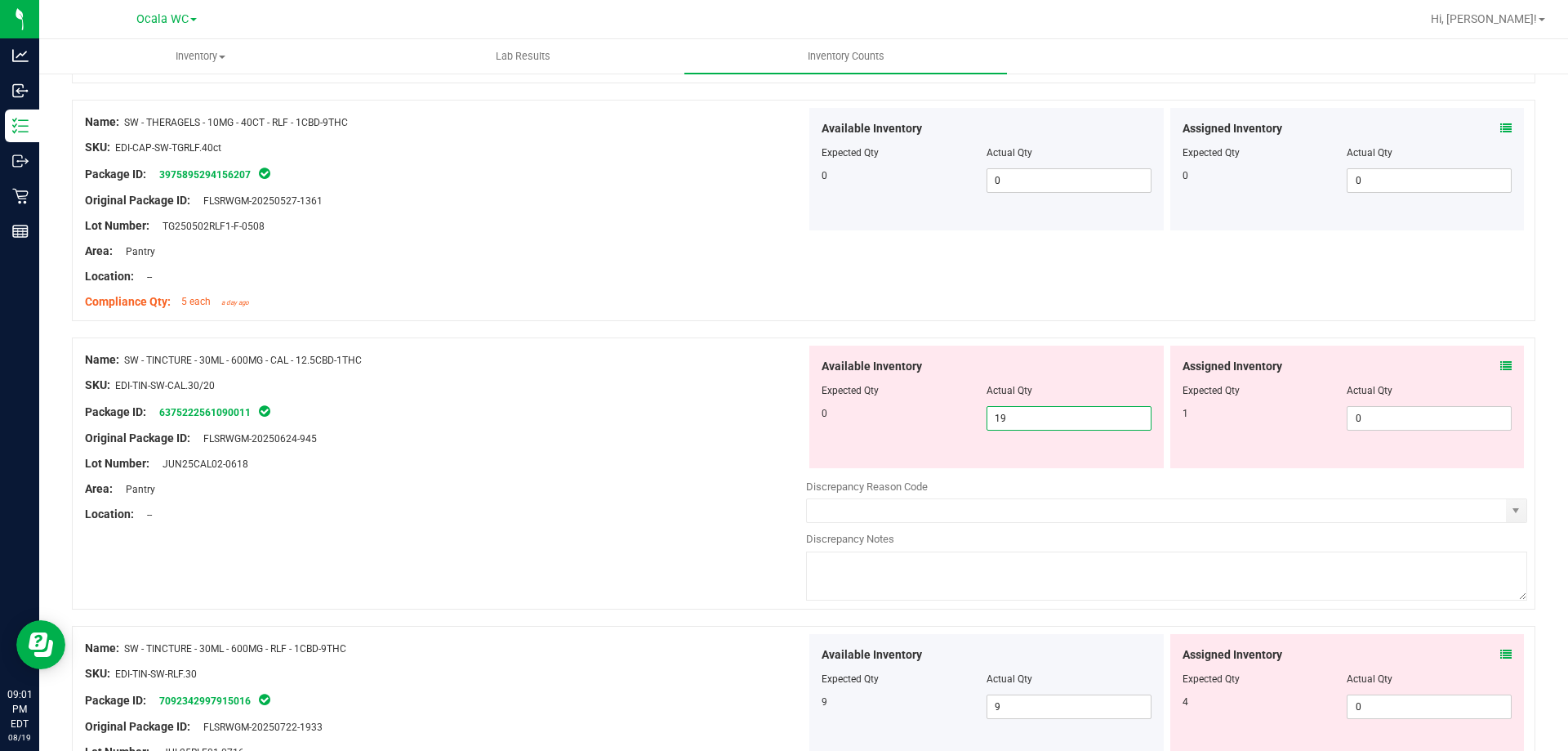
click at [1015, 429] on span "19 19" at bounding box center [1068, 419] width 165 height 25
click at [1015, 429] on input "19" at bounding box center [1068, 419] width 163 height 23
type input "0"
click at [632, 462] on div "Lot Number: JUN25CAL02-0618" at bounding box center [446, 463] width 721 height 17
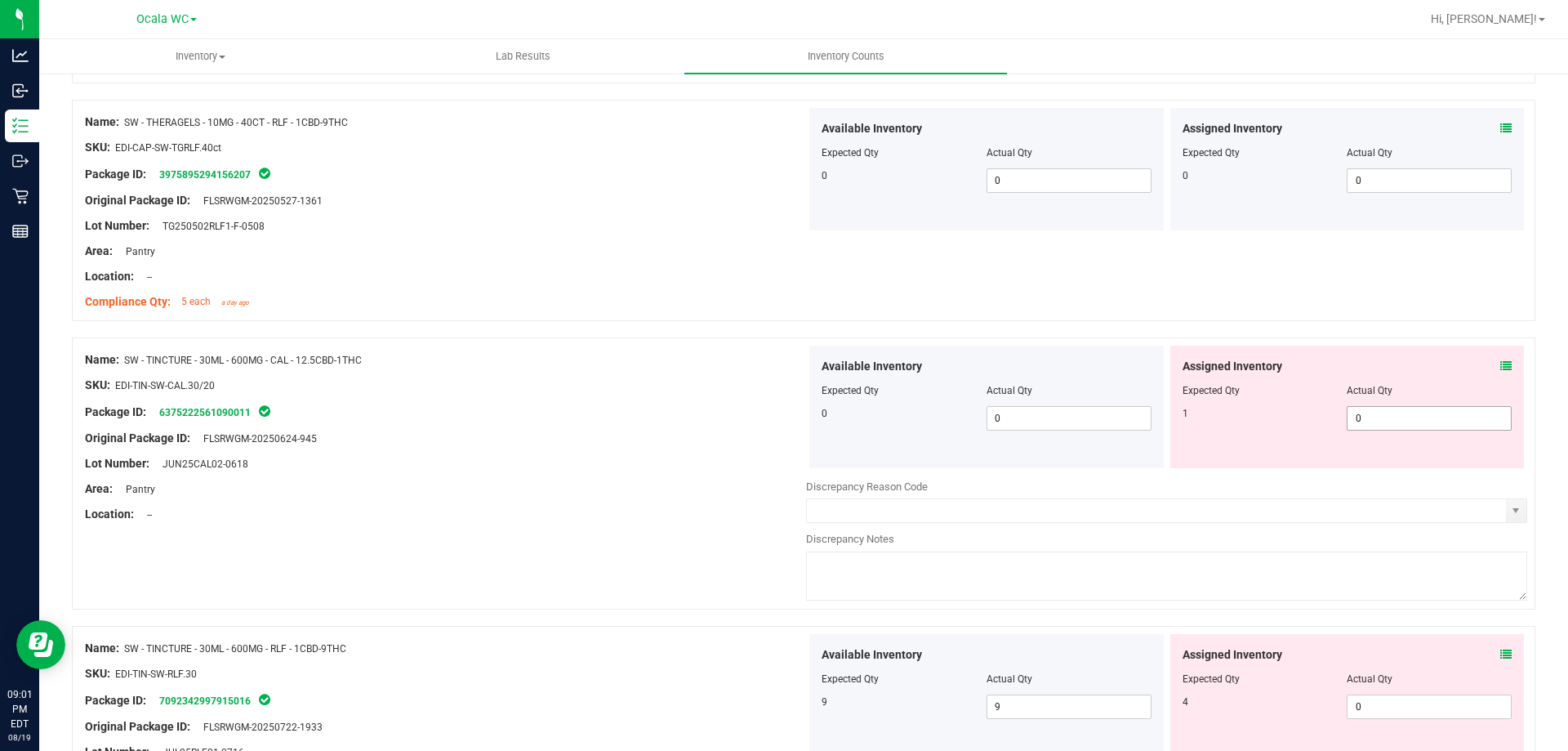
click at [1384, 417] on span "0 0" at bounding box center [1429, 419] width 165 height 25
click at [1384, 417] on input "0" at bounding box center [1429, 419] width 163 height 23
type input "1"
click at [663, 468] on div "Lot Number: JUN25CAL02-0618" at bounding box center [446, 463] width 721 height 17
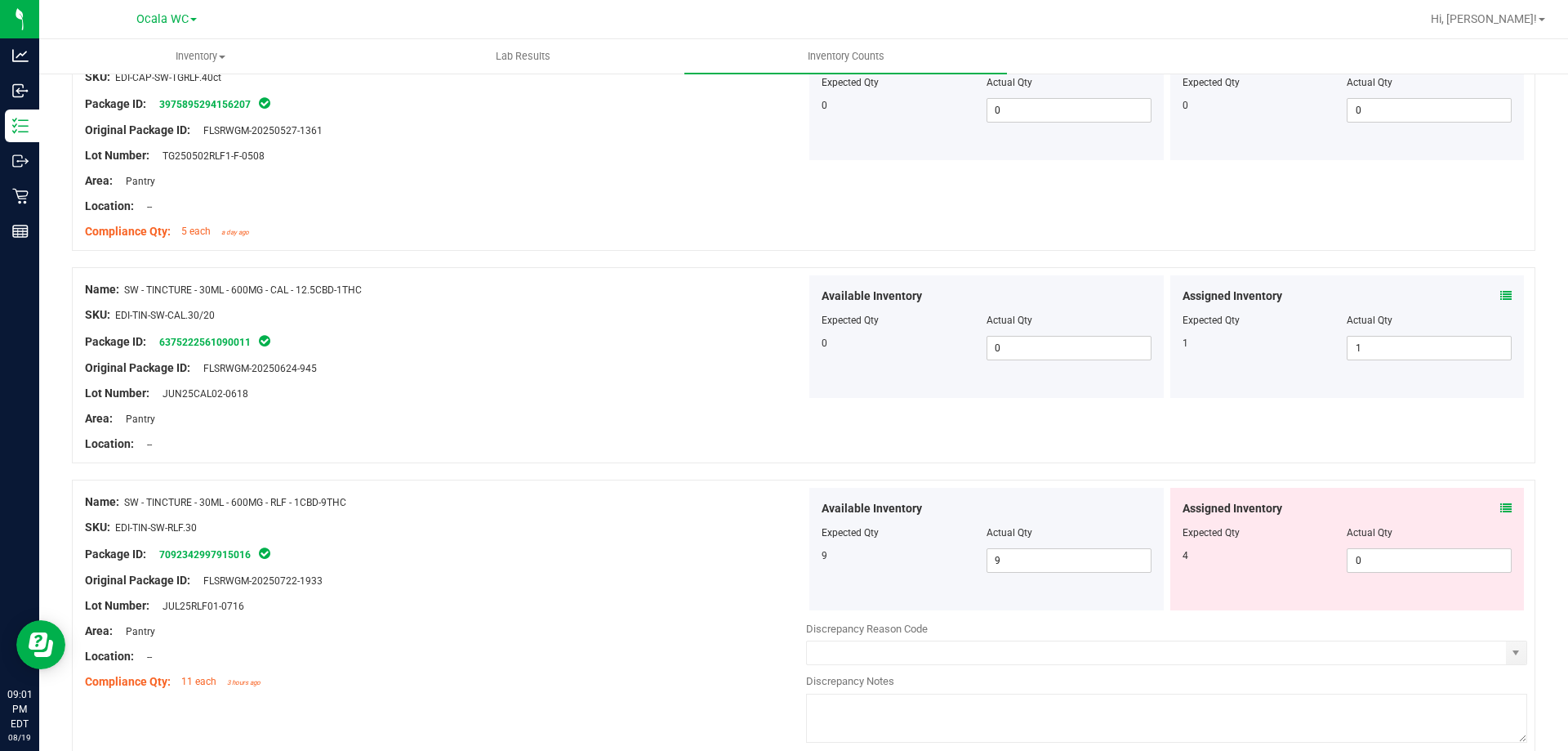
scroll to position [2206, 0]
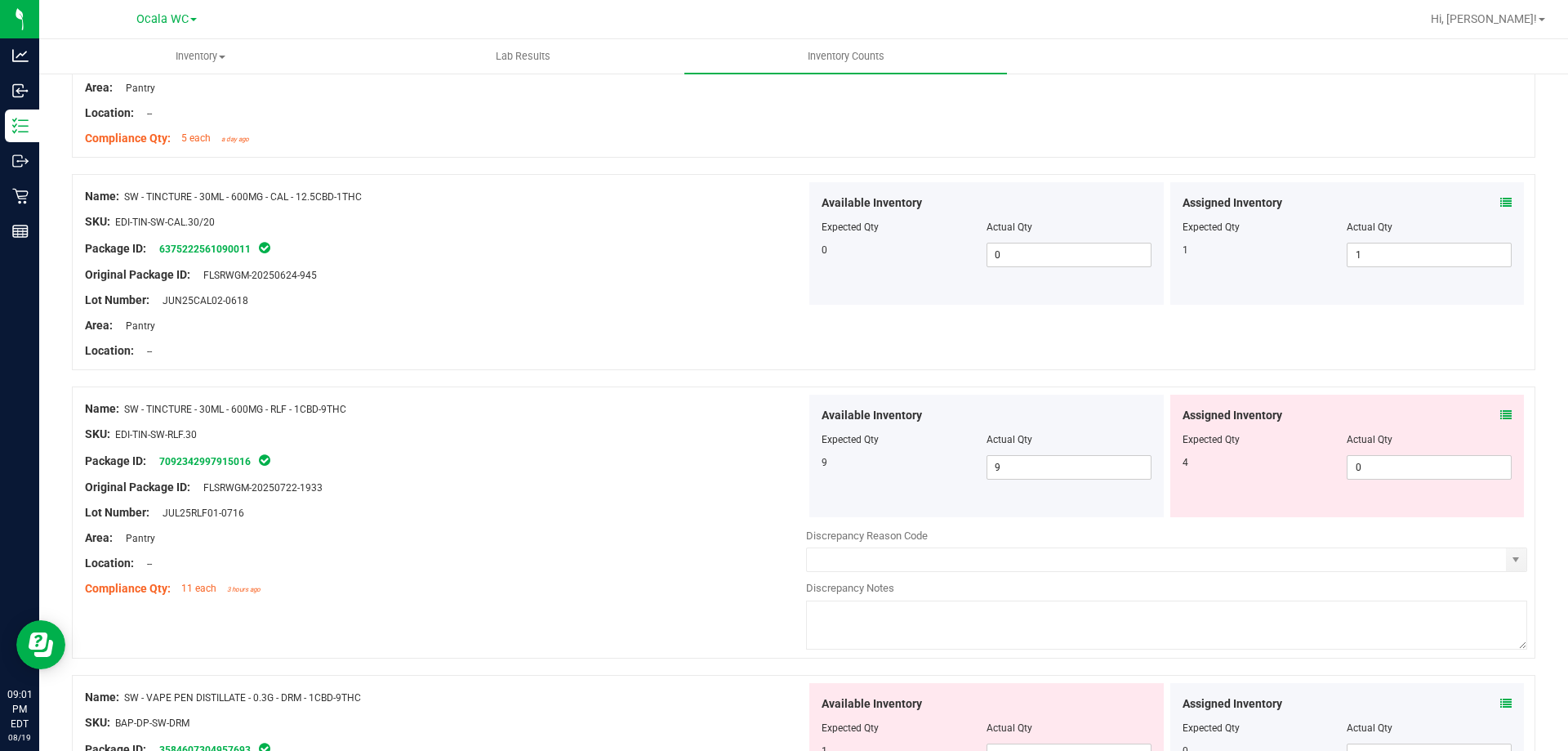
click at [1501, 414] on icon at bounding box center [1506, 415] width 11 height 11
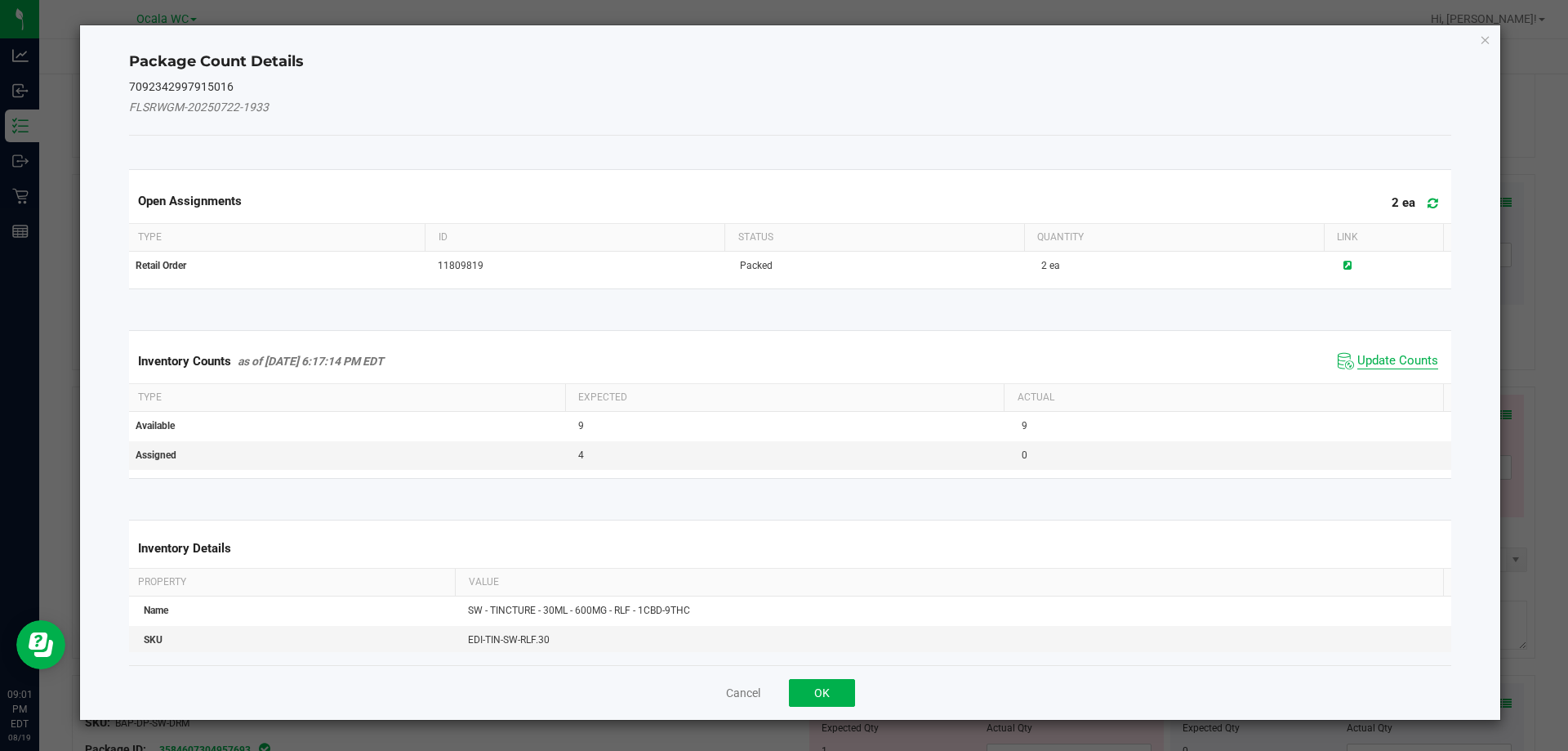
click at [1379, 355] on span "Update Counts" at bounding box center [1397, 361] width 81 height 16
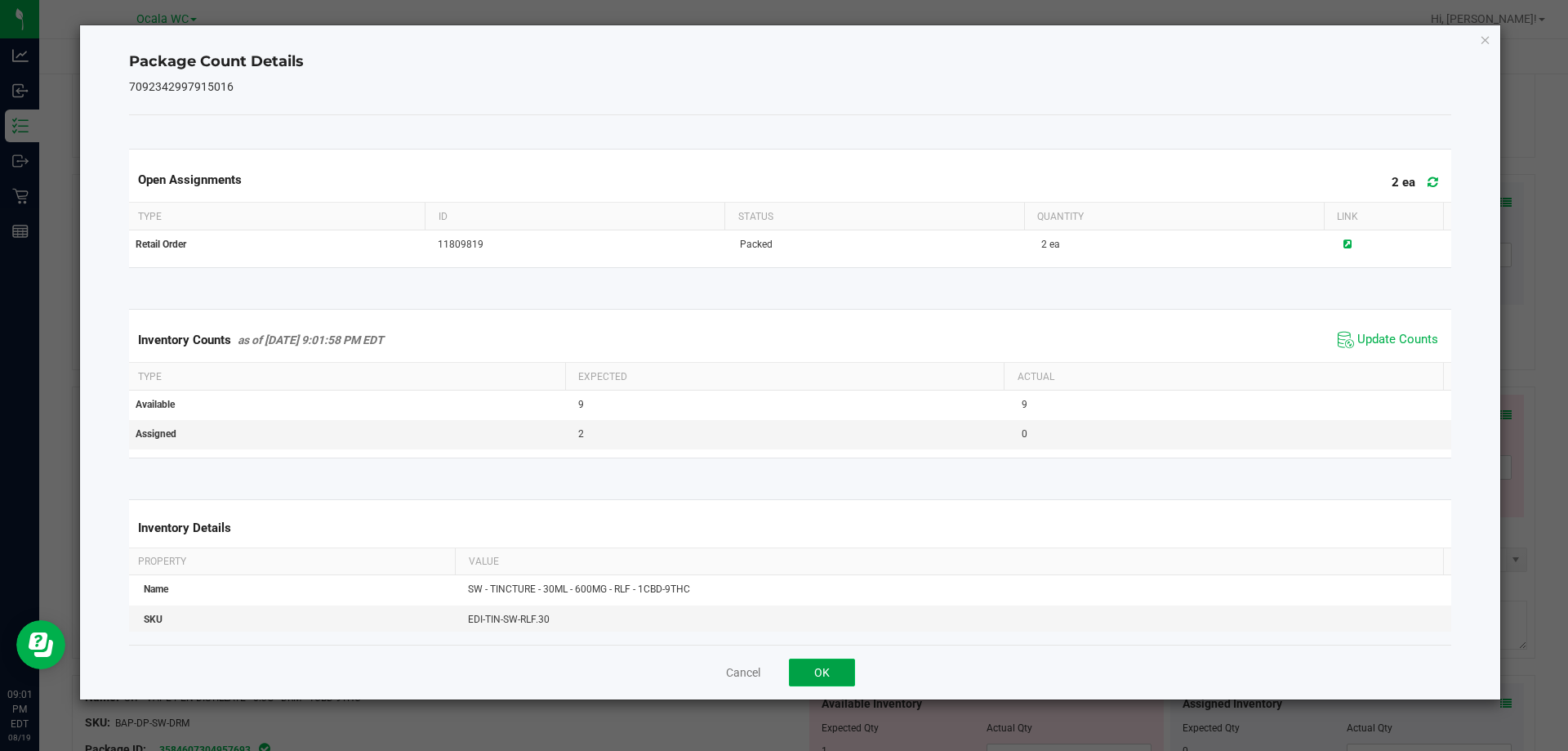
click at [821, 662] on button "OK" at bounding box center [822, 672] width 66 height 28
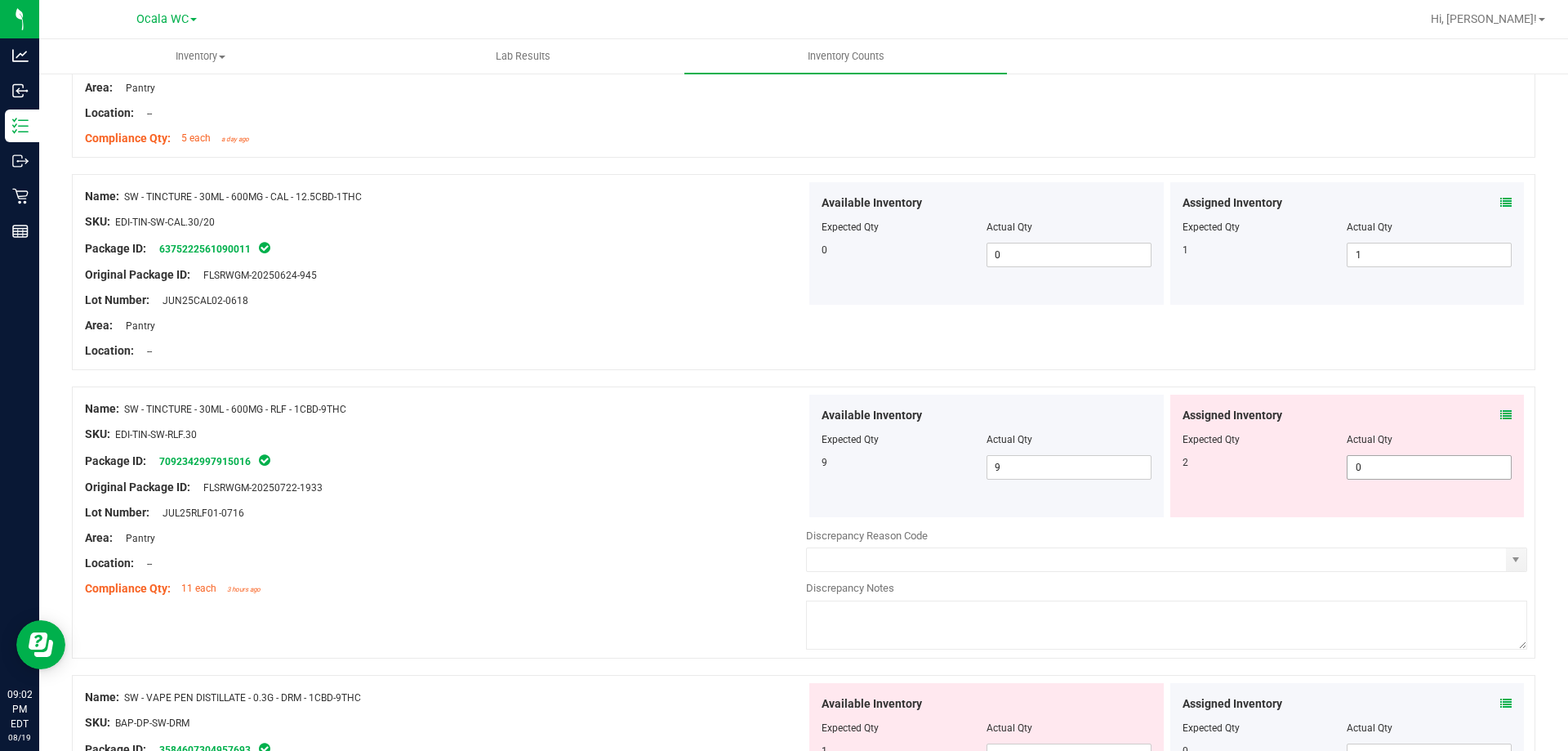
click at [1392, 460] on span "0 0" at bounding box center [1429, 467] width 165 height 25
click at [1392, 460] on input "0" at bounding box center [1429, 467] width 163 height 23
type input "2"
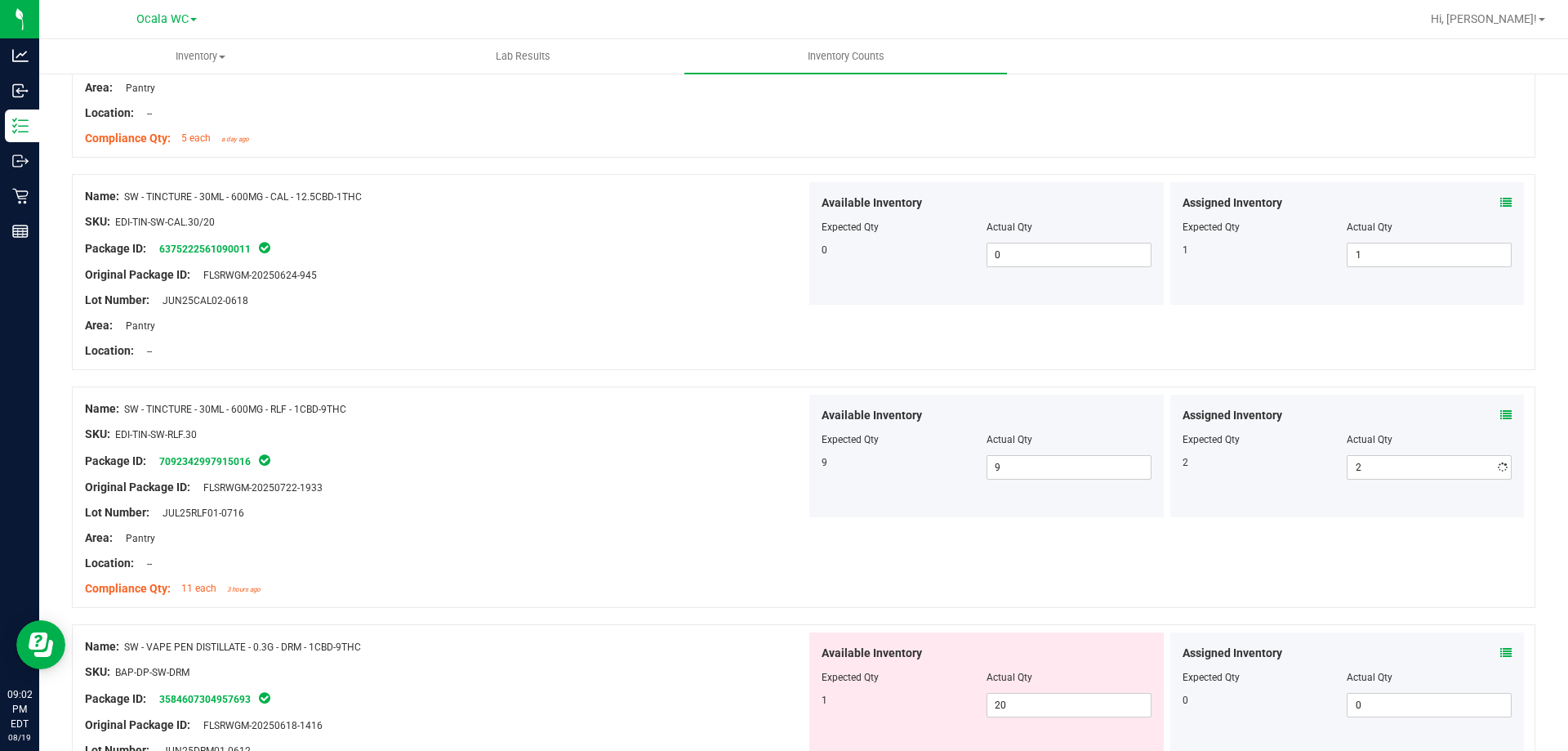
click at [633, 470] on div at bounding box center [446, 474] width 721 height 8
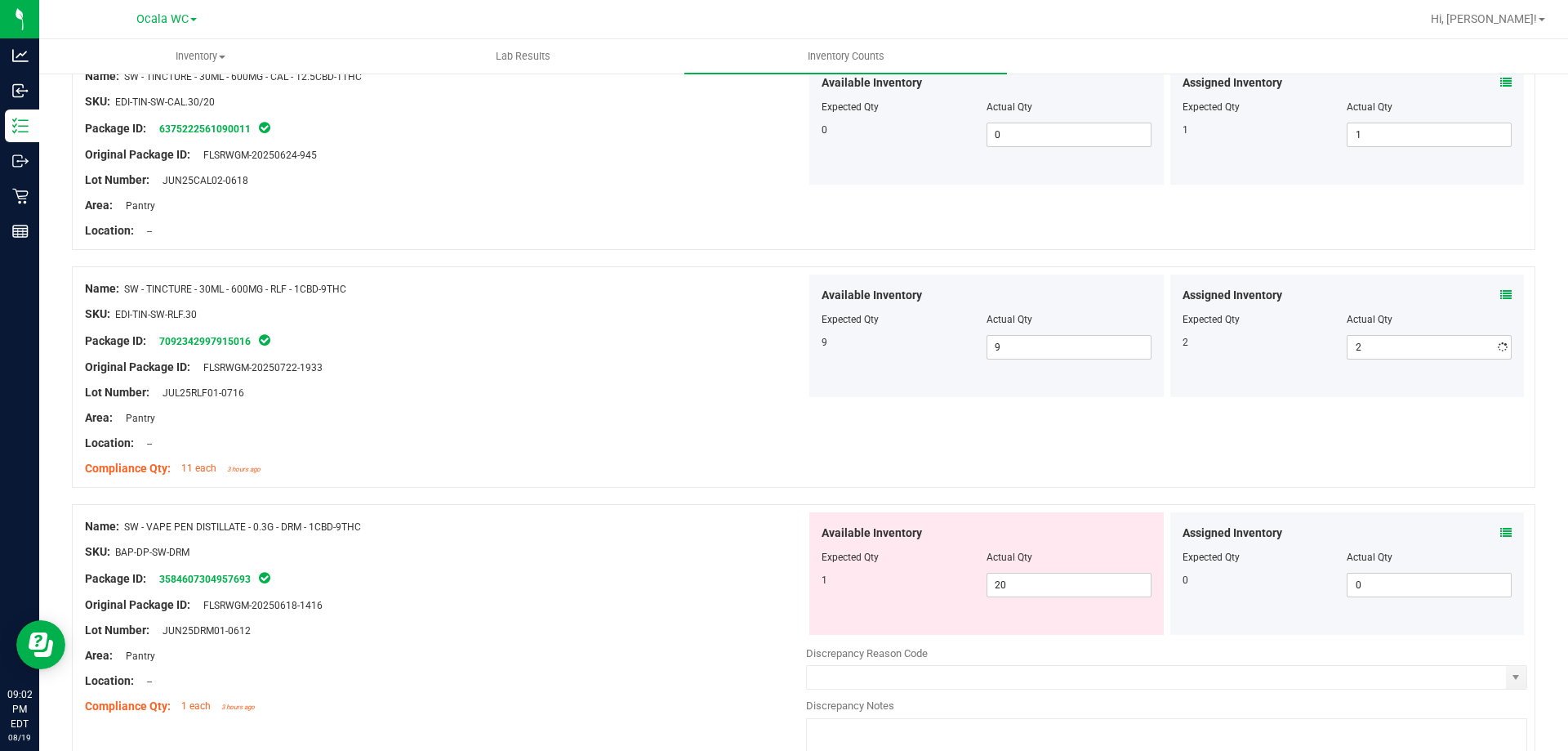
scroll to position [2451, 0]
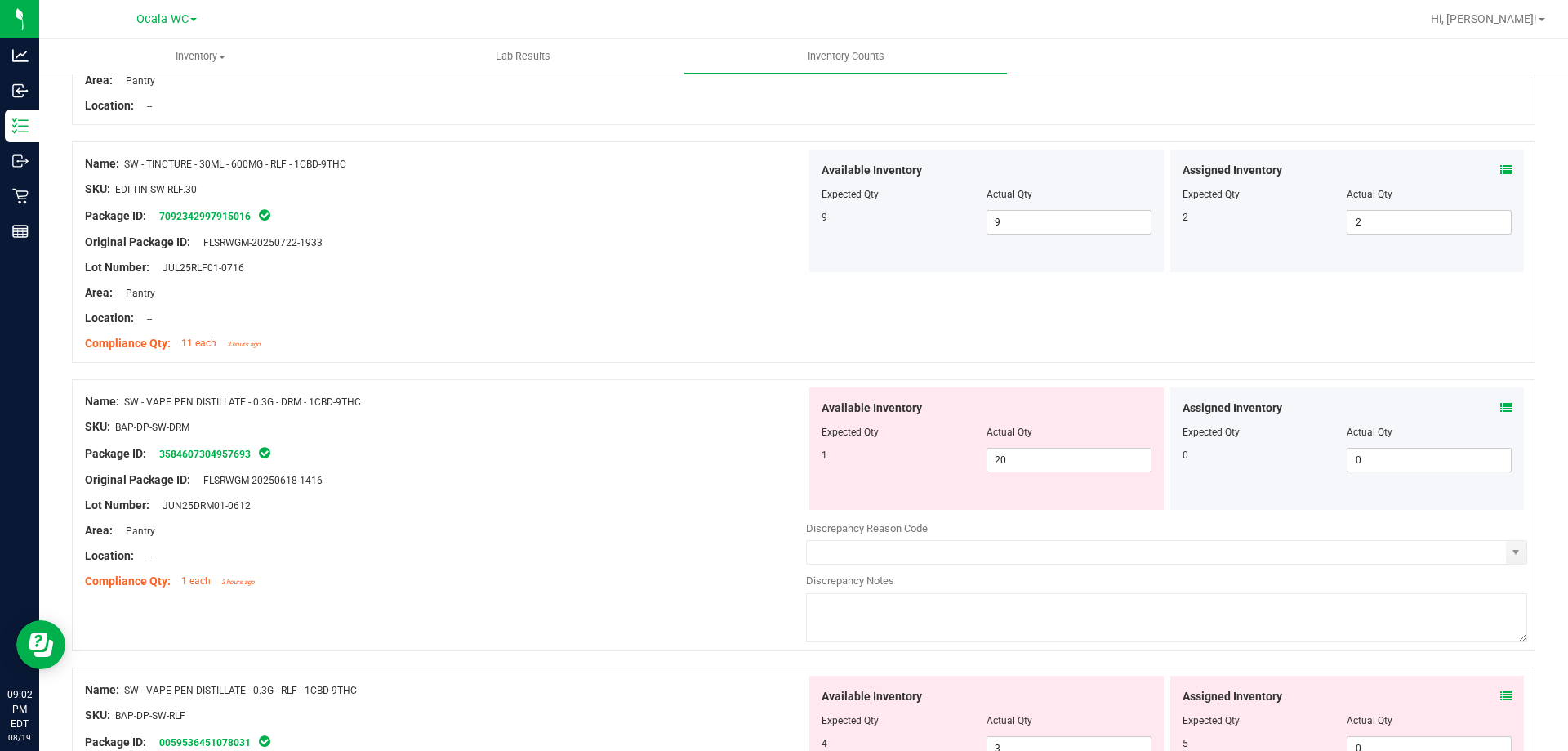
click at [1496, 397] on div "Assigned Inventory Expected Qty Actual Qty 0 0 0" at bounding box center [1347, 448] width 354 height 122
click at [1501, 410] on icon at bounding box center [1506, 408] width 11 height 11
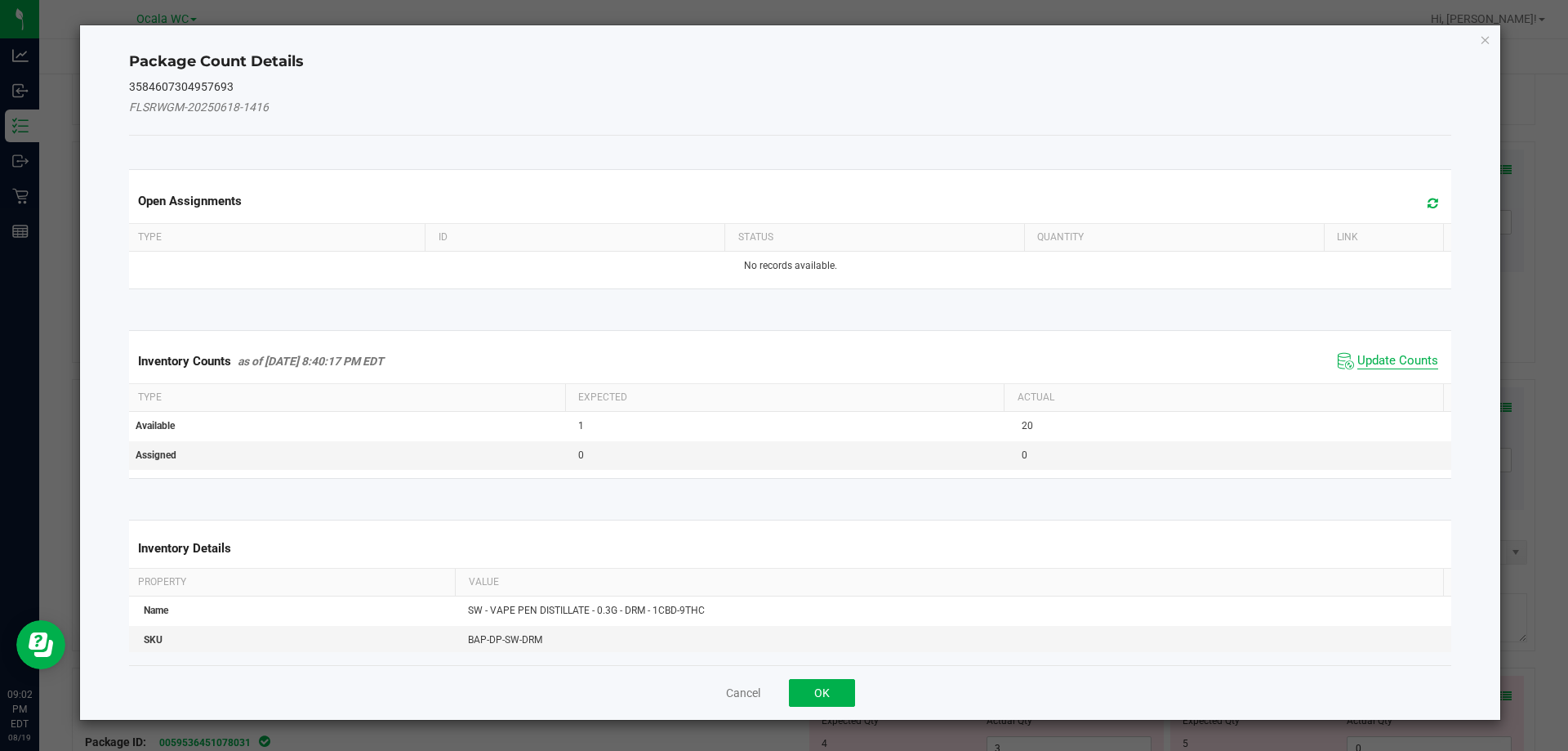
click at [1391, 367] on span "Update Counts" at bounding box center [1397, 361] width 81 height 16
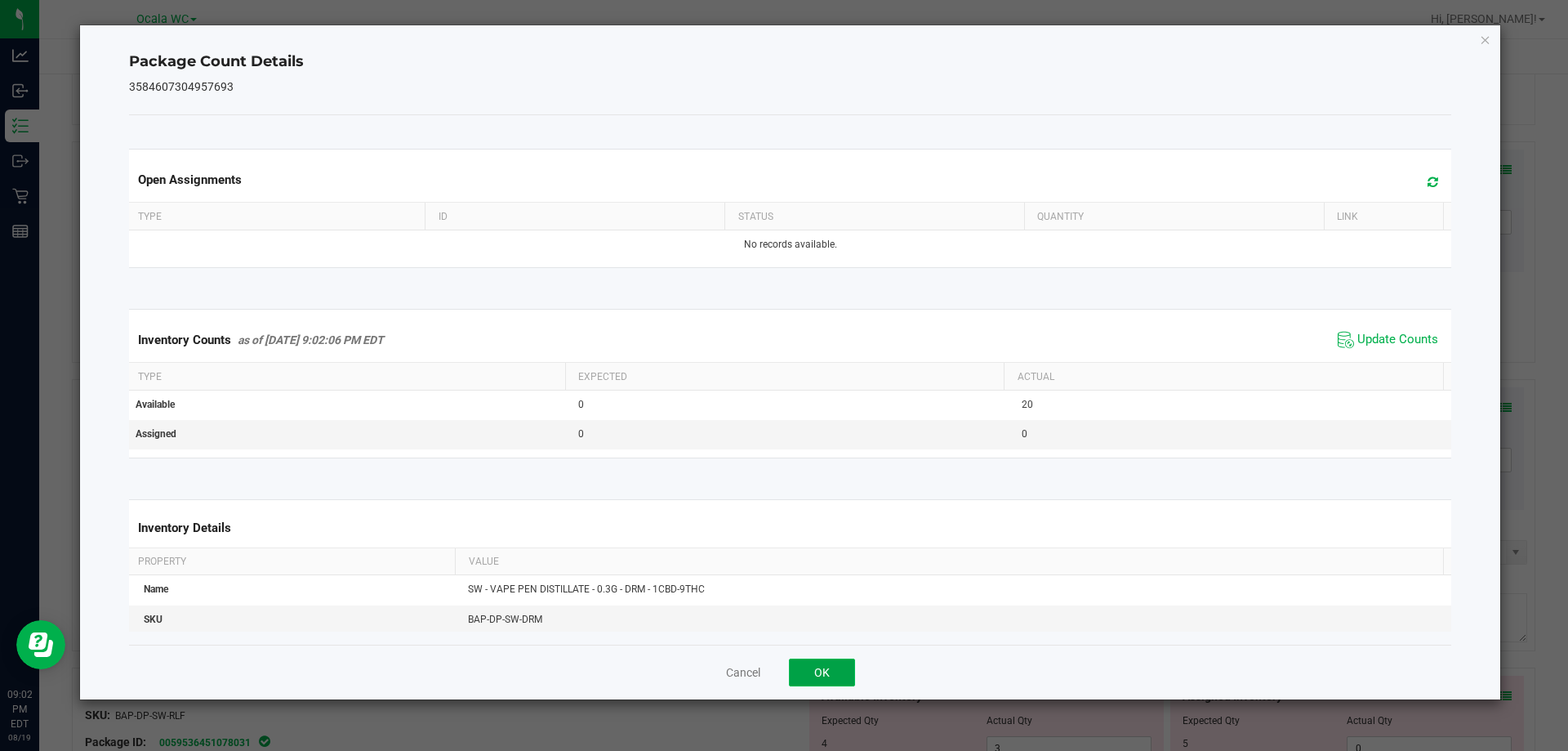
click at [820, 672] on button "OK" at bounding box center [822, 672] width 66 height 28
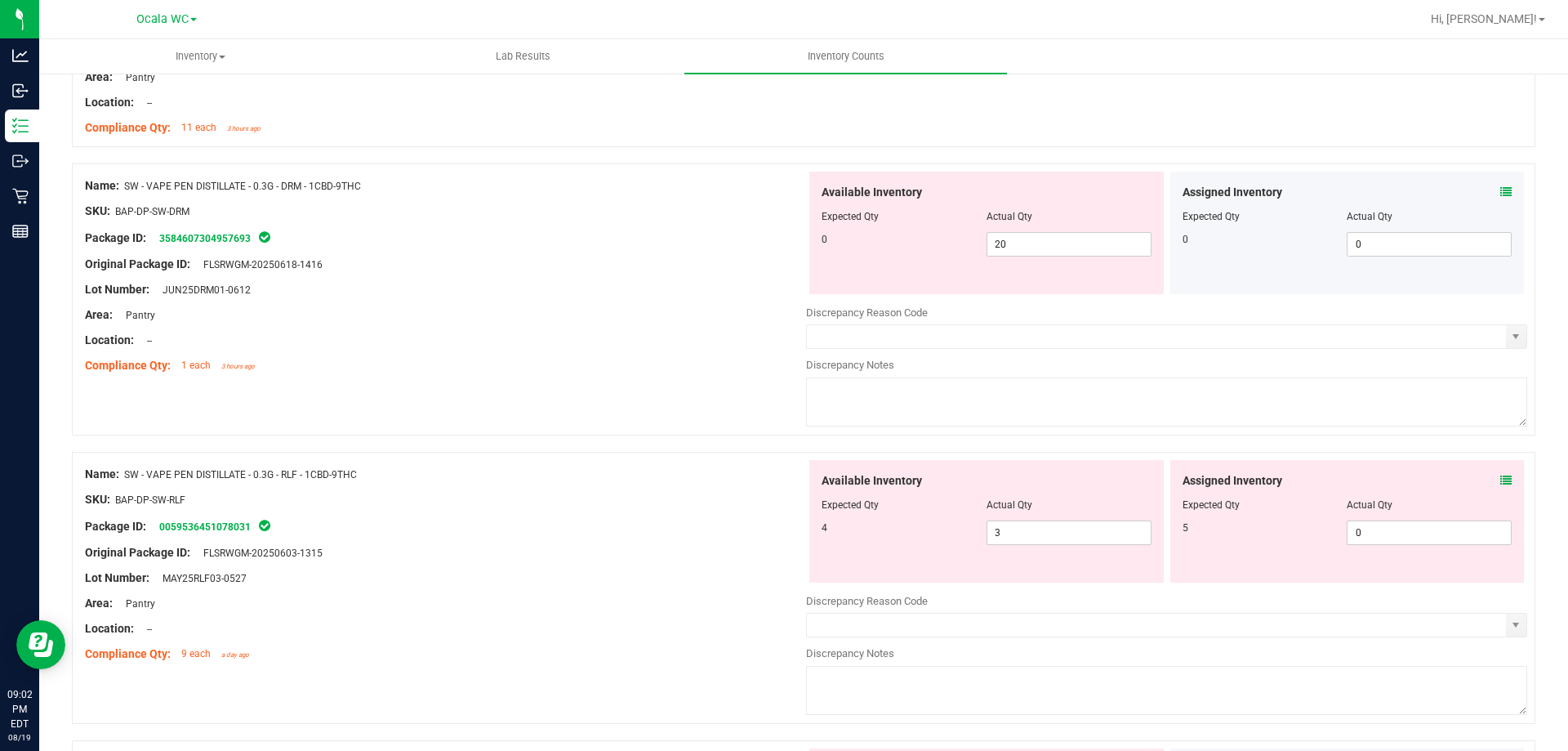
scroll to position [2696, 0]
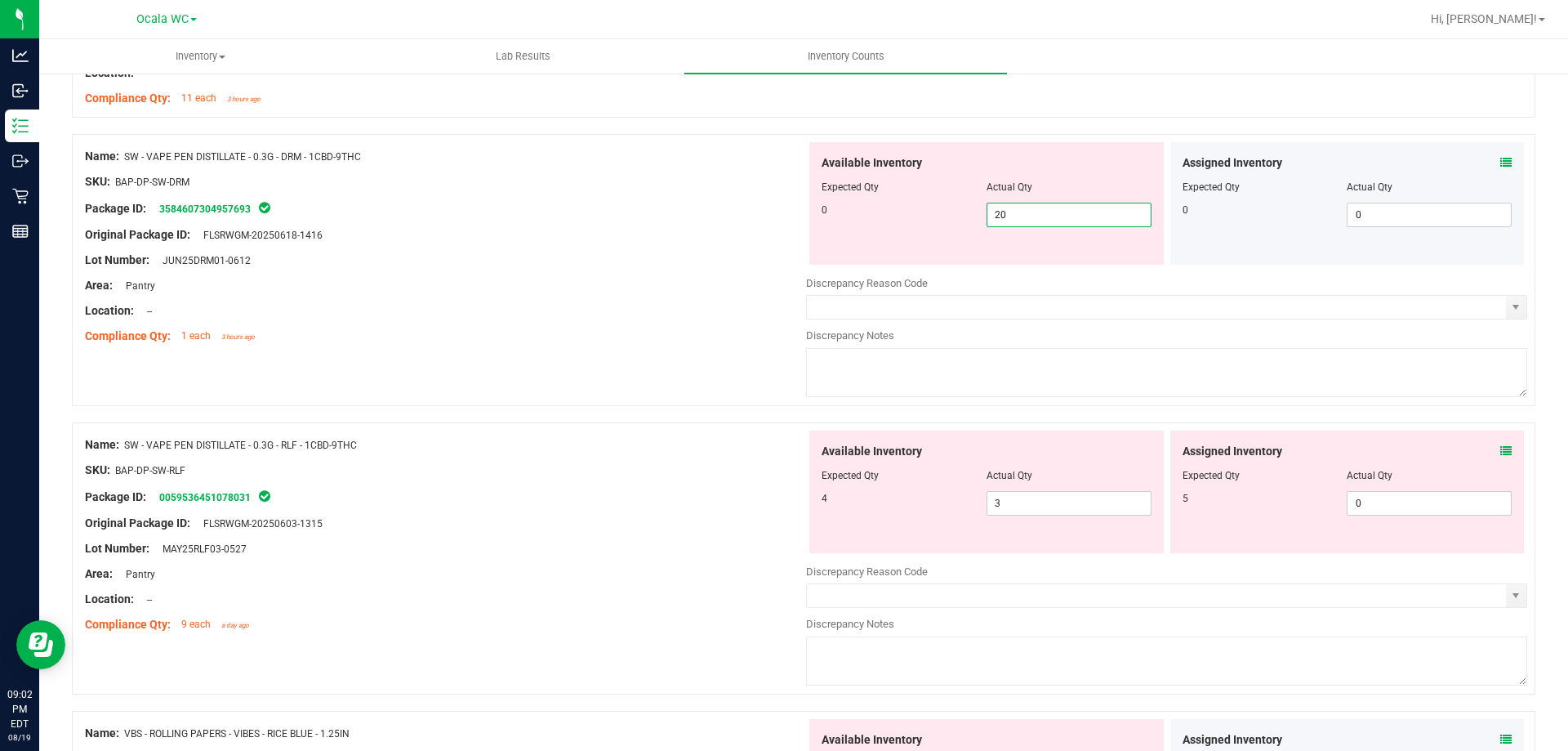
click at [1070, 222] on span "20 20" at bounding box center [1068, 215] width 165 height 25
click at [1070, 222] on input "20" at bounding box center [1068, 215] width 163 height 23
type input "0"
click at [649, 302] on div "Location: --" at bounding box center [446, 310] width 721 height 17
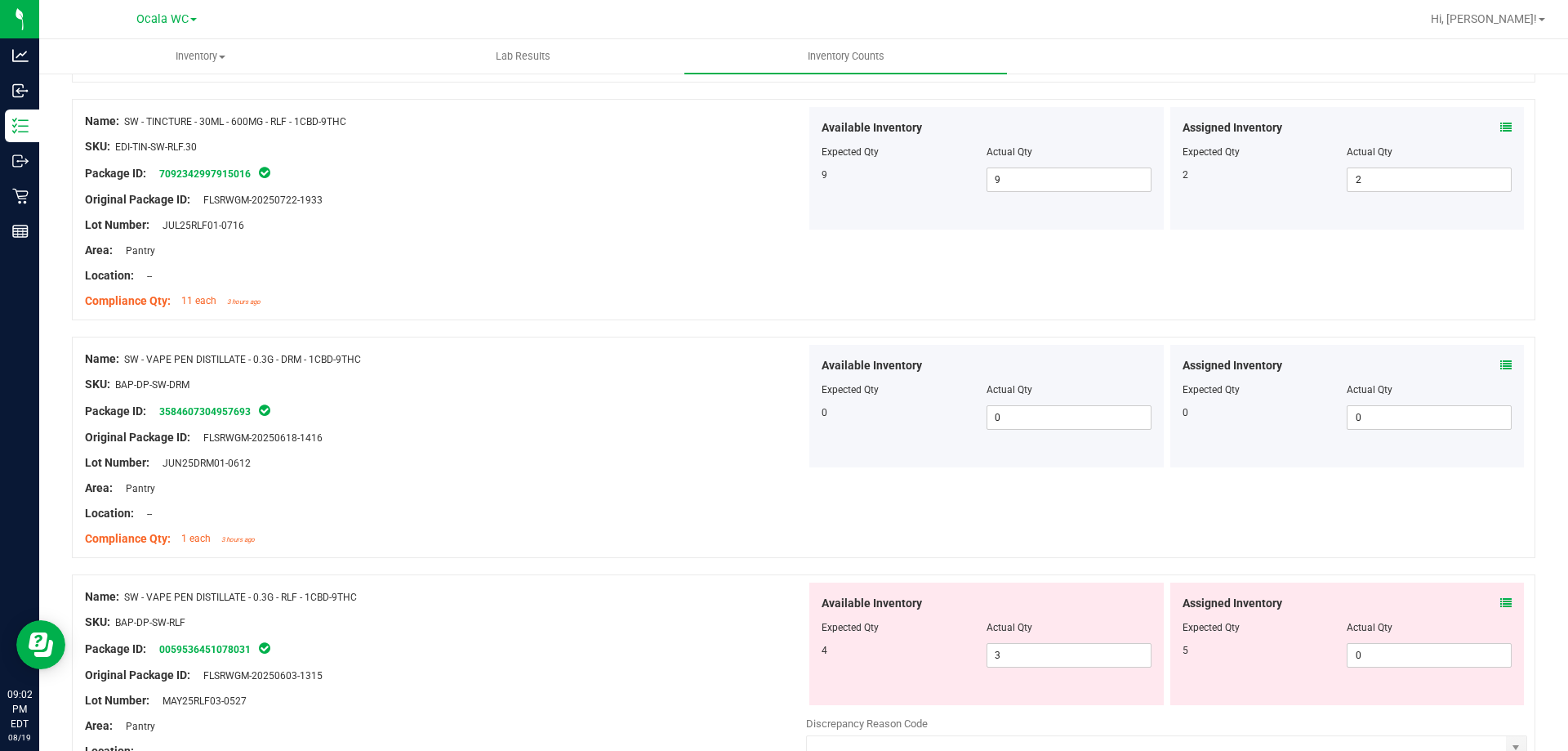
scroll to position [2451, 0]
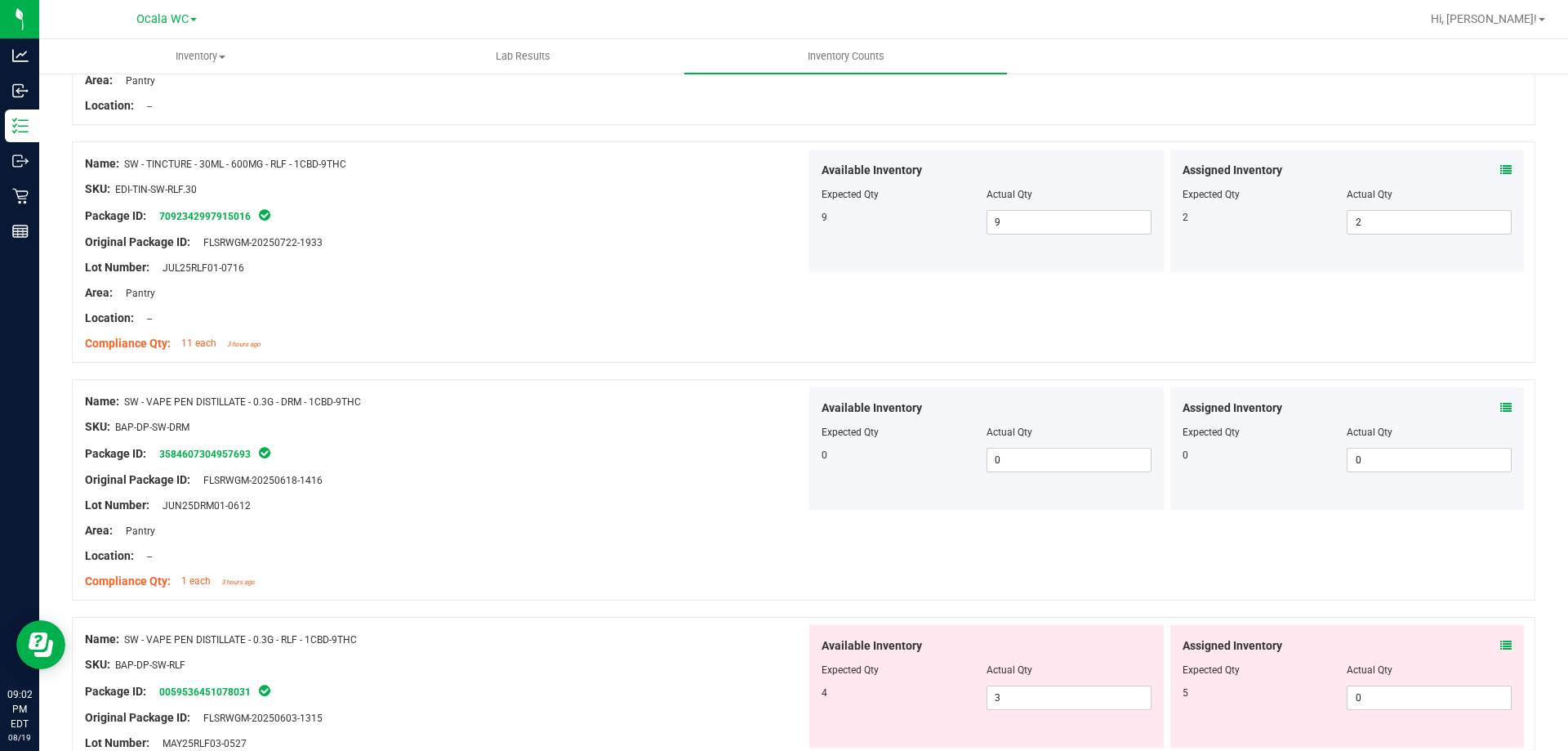
click at [1501, 407] on icon at bounding box center [1506, 408] width 11 height 11
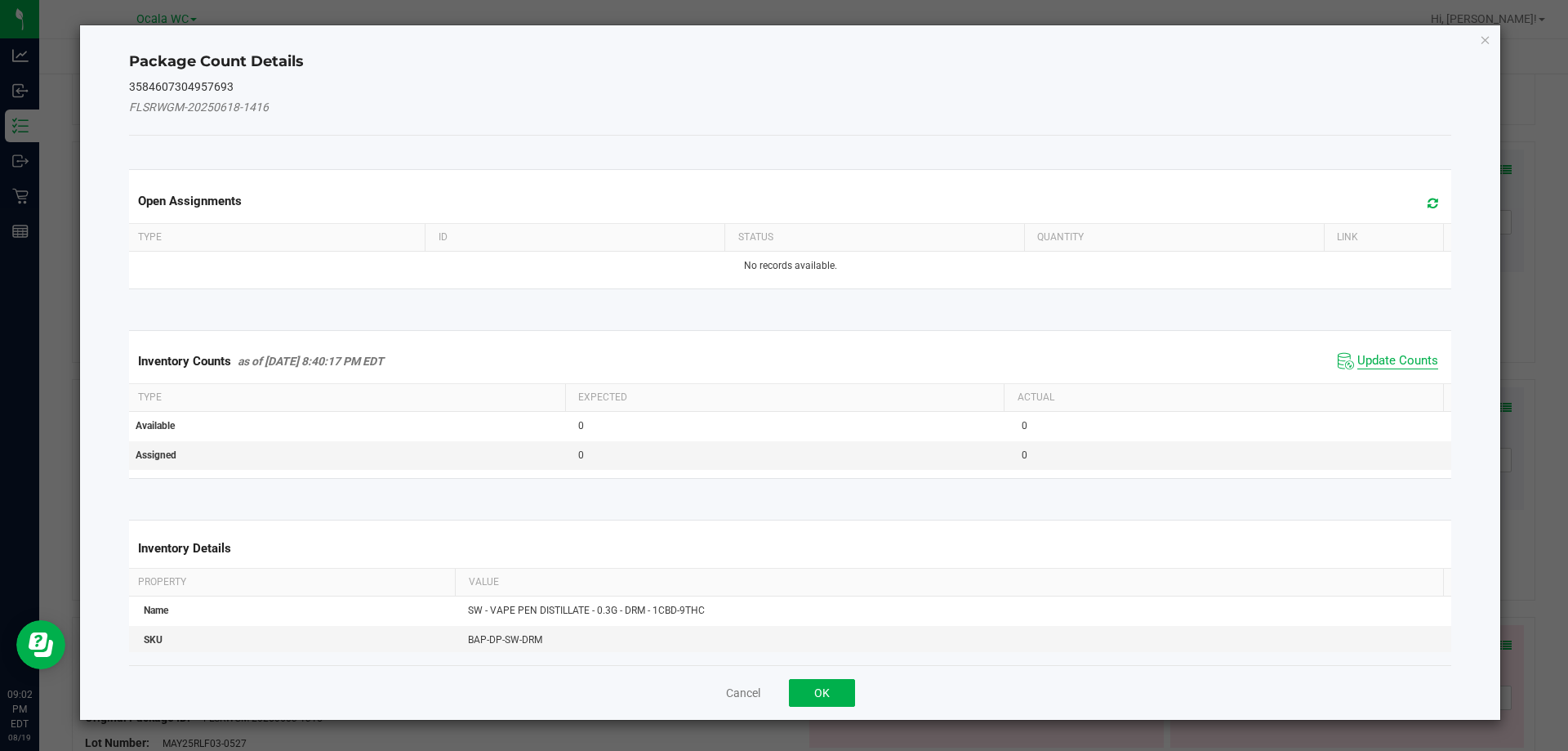
click at [1378, 355] on span "Update Counts" at bounding box center [1397, 361] width 81 height 16
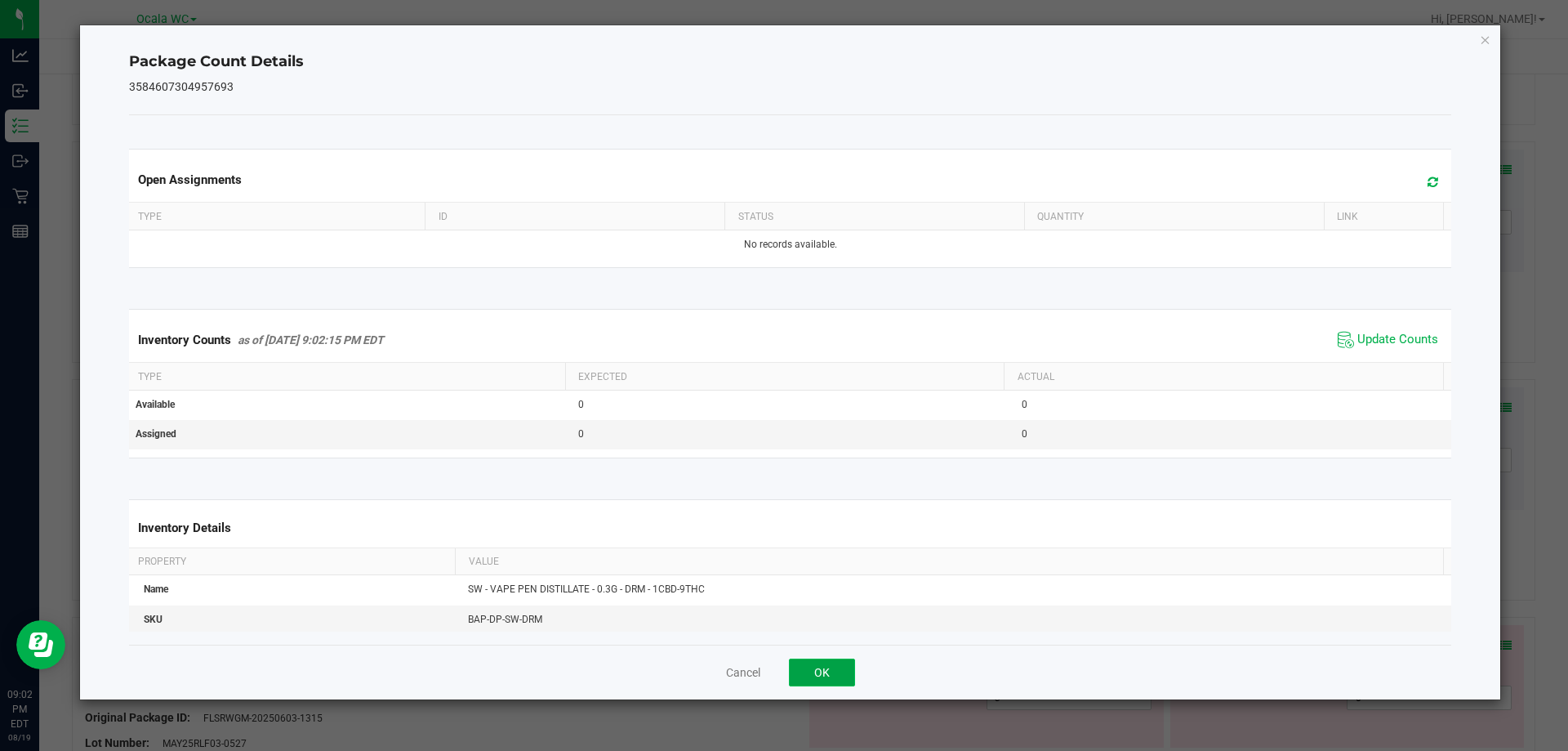
click at [806, 675] on button "OK" at bounding box center [822, 672] width 66 height 28
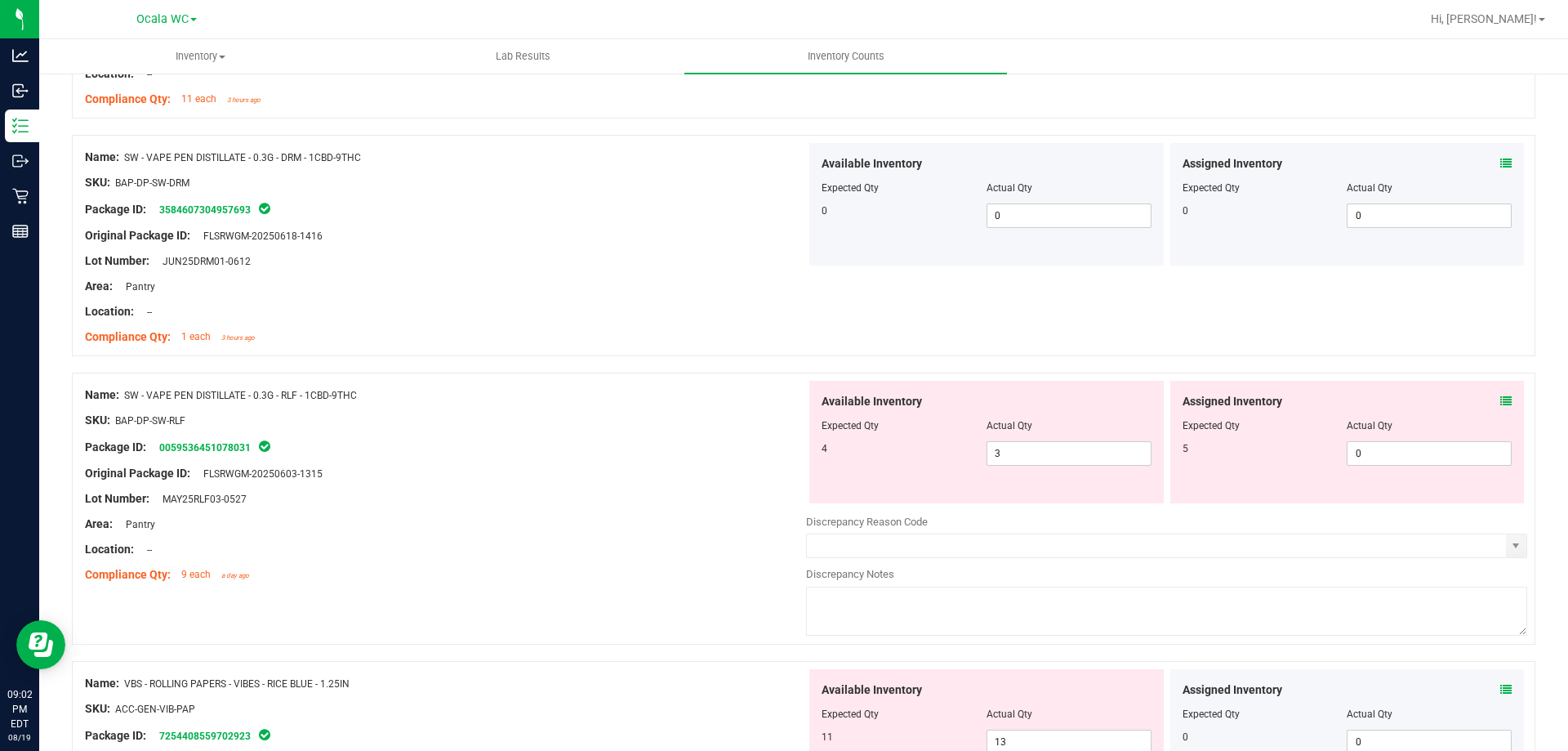
scroll to position [2696, 0]
click at [1501, 398] on icon at bounding box center [1506, 401] width 11 height 11
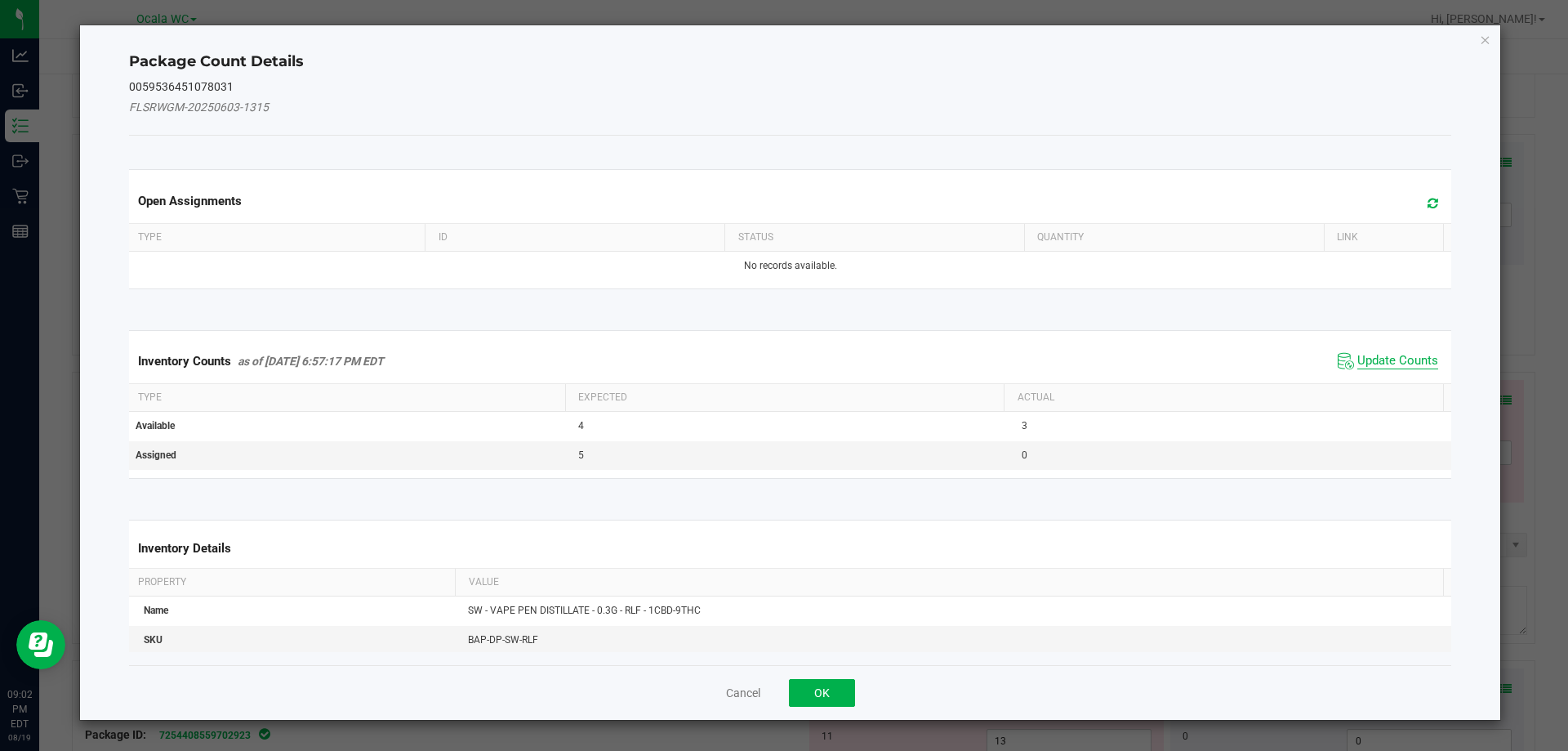
click at [1375, 366] on span "Update Counts" at bounding box center [1397, 361] width 81 height 16
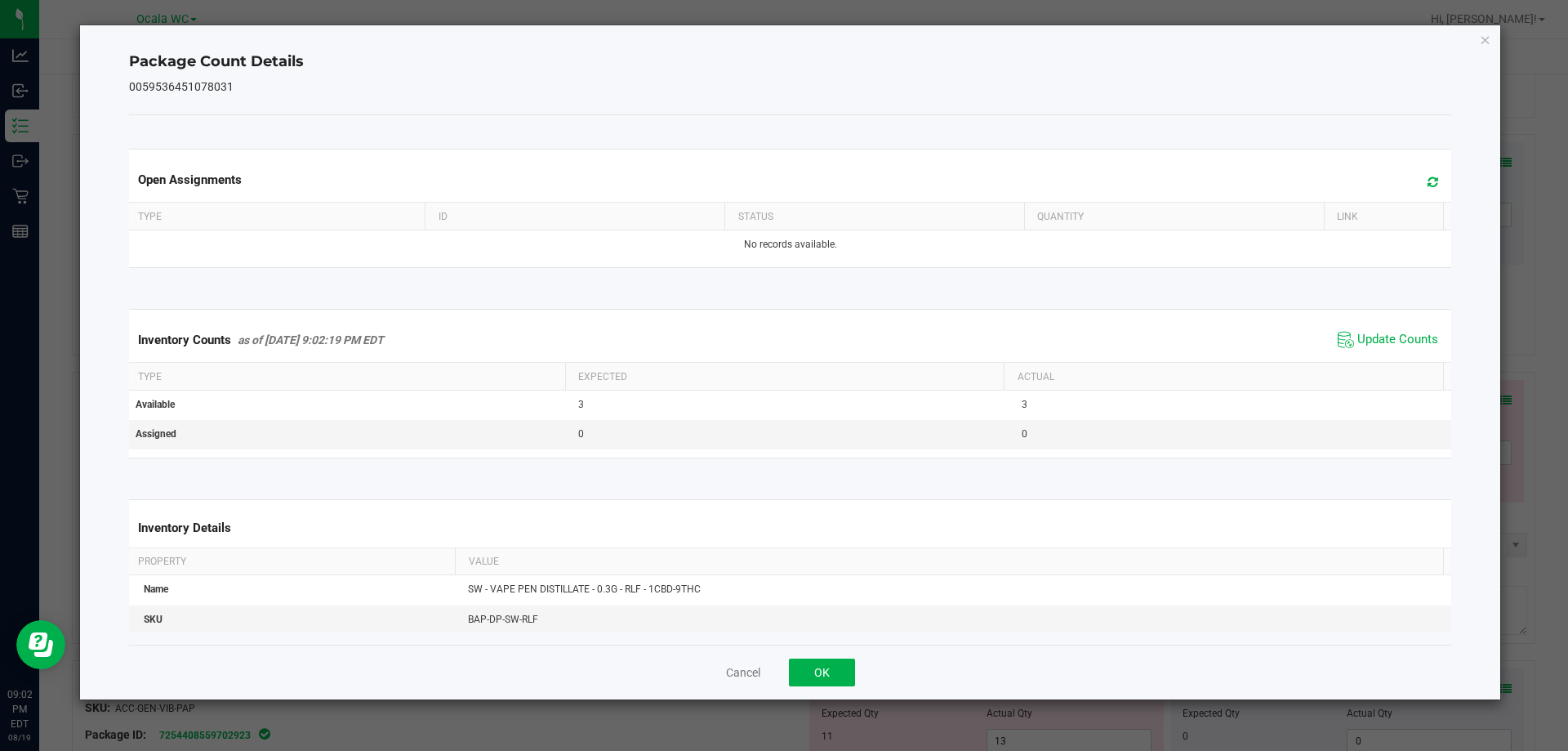
click at [1386, 350] on span "Update Counts" at bounding box center [1388, 340] width 108 height 25
click at [800, 662] on button "OK" at bounding box center [822, 672] width 66 height 28
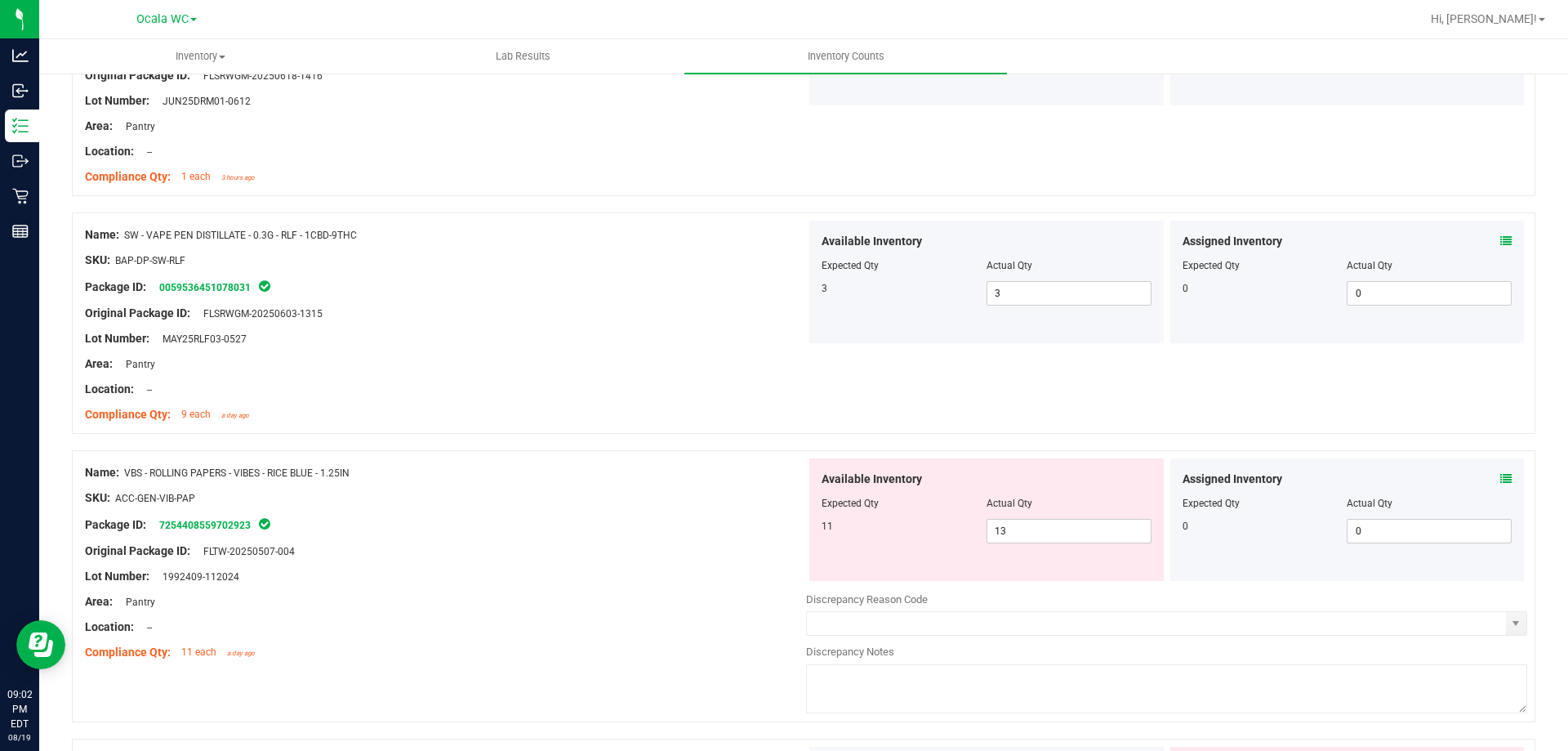
scroll to position [2860, 0]
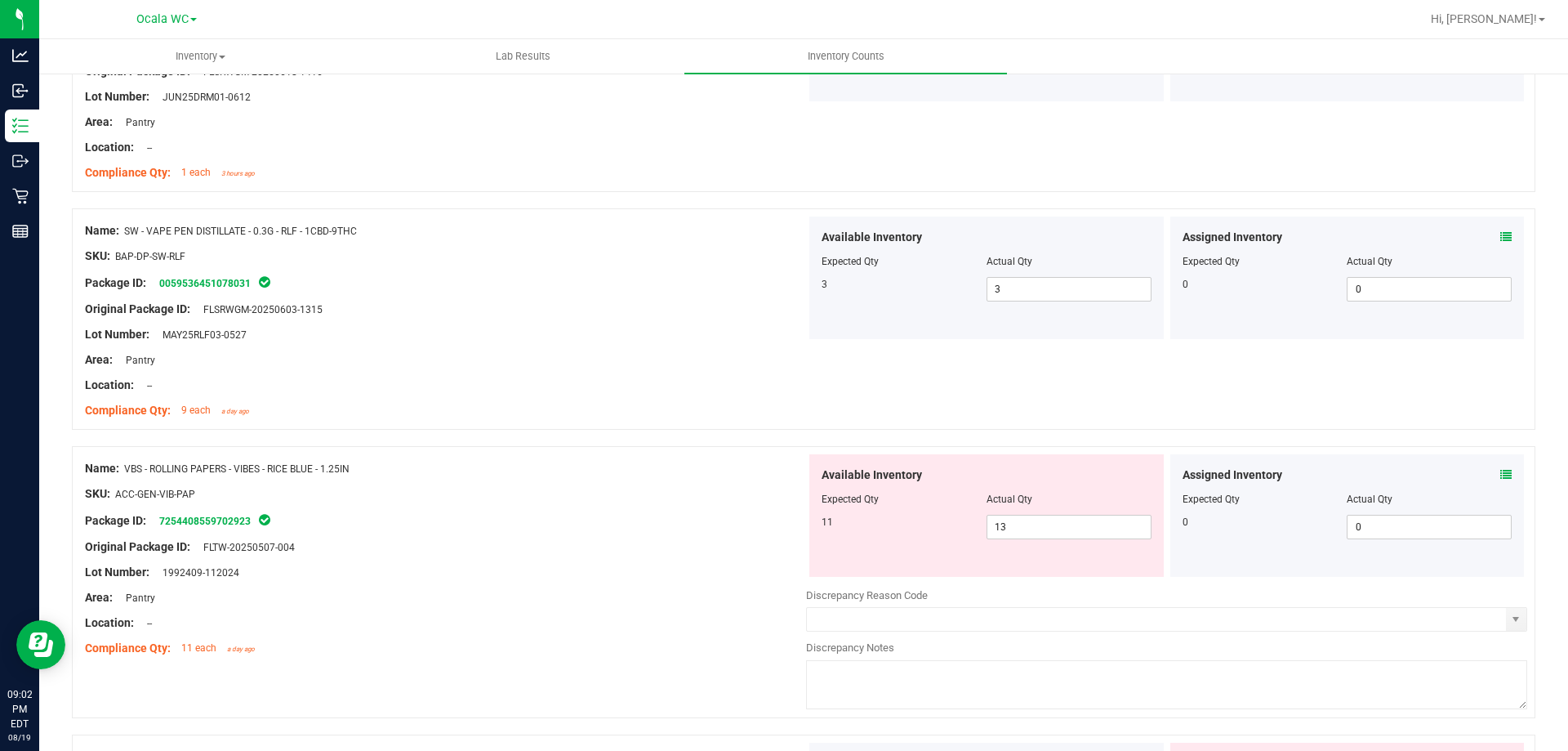
click at [1499, 464] on div "Assigned Inventory Expected Qty Actual Qty 0 0 0" at bounding box center [1347, 515] width 354 height 122
click at [1501, 474] on icon at bounding box center [1506, 474] width 11 height 11
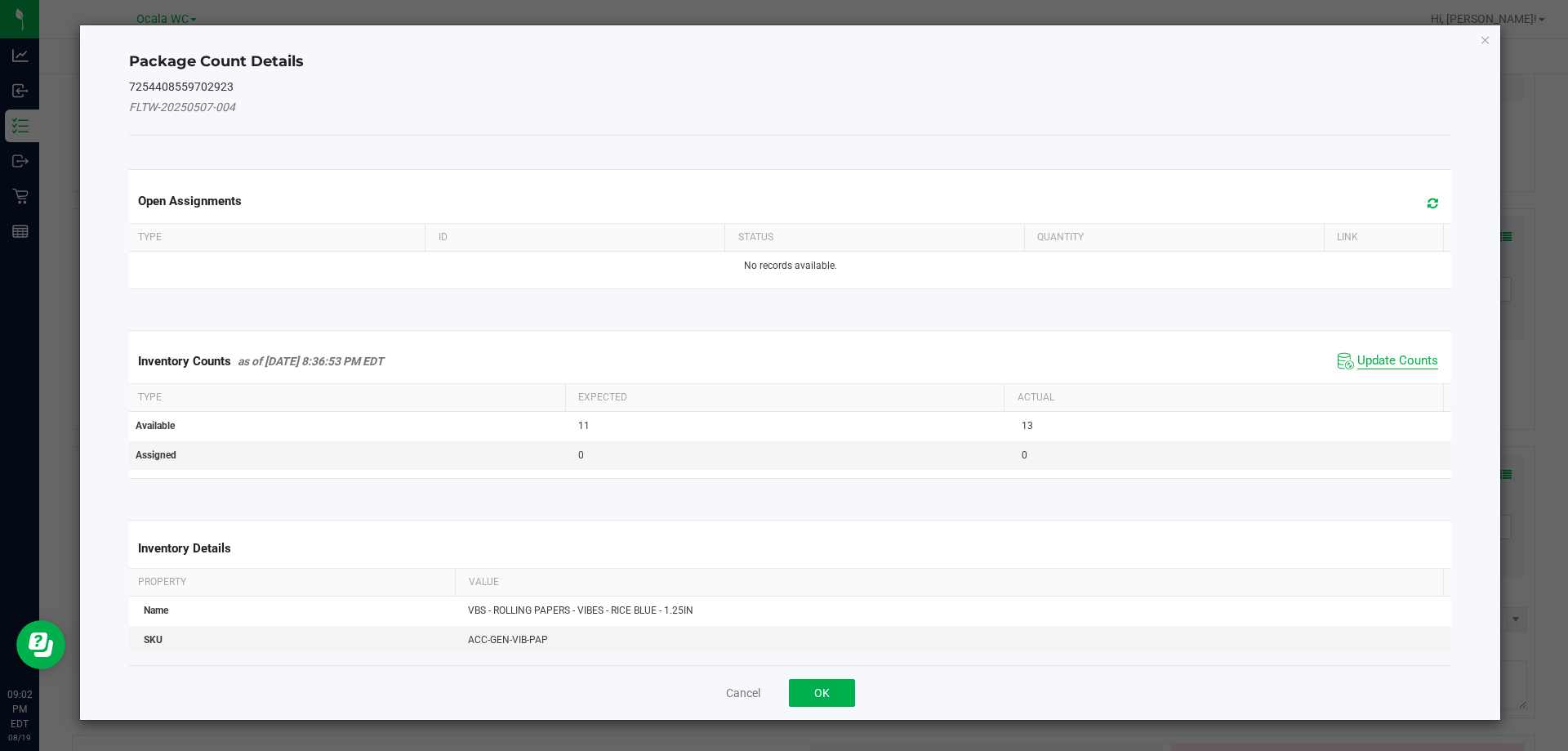
click at [1421, 357] on span "Update Counts" at bounding box center [1397, 361] width 81 height 16
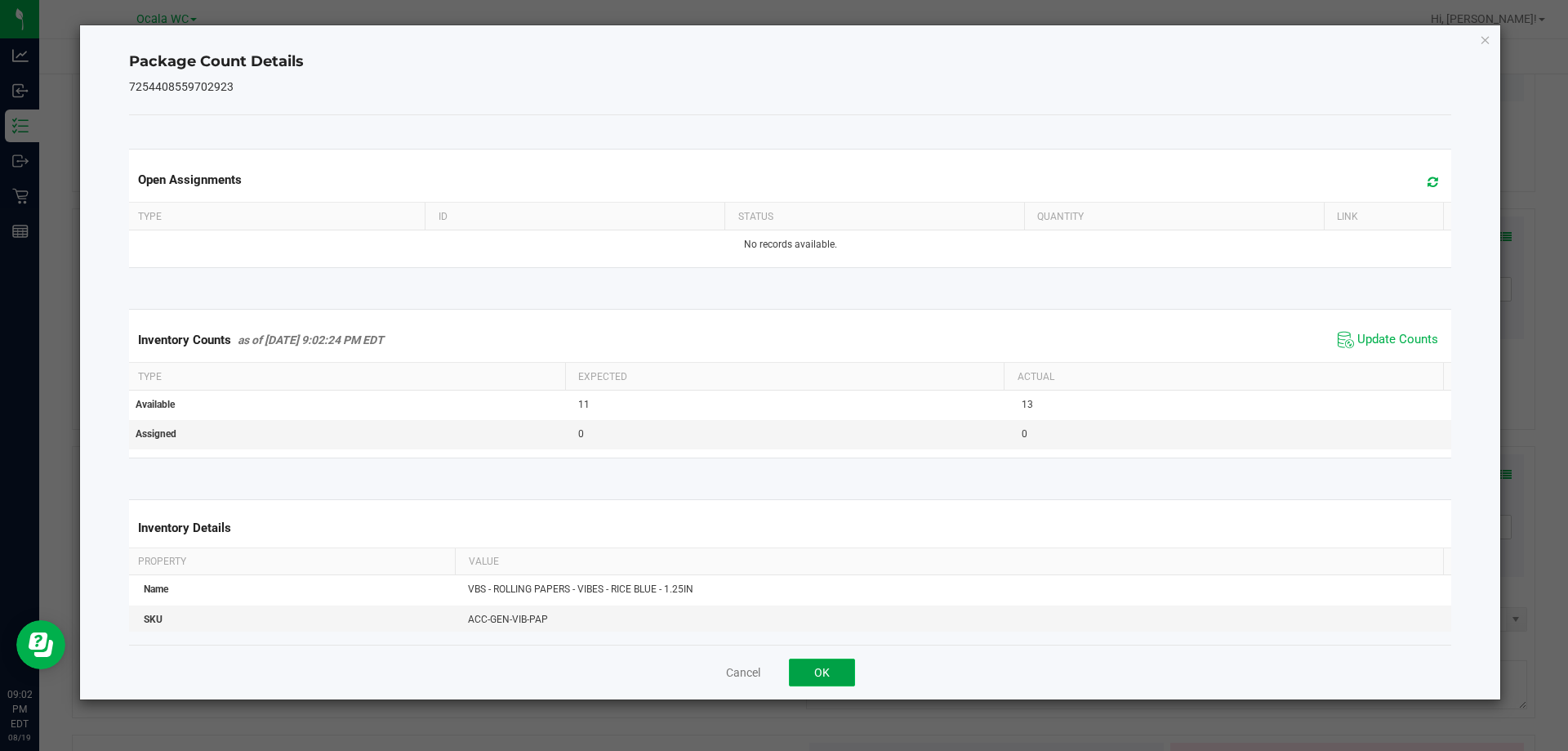
click at [813, 672] on button "OK" at bounding box center [822, 672] width 66 height 28
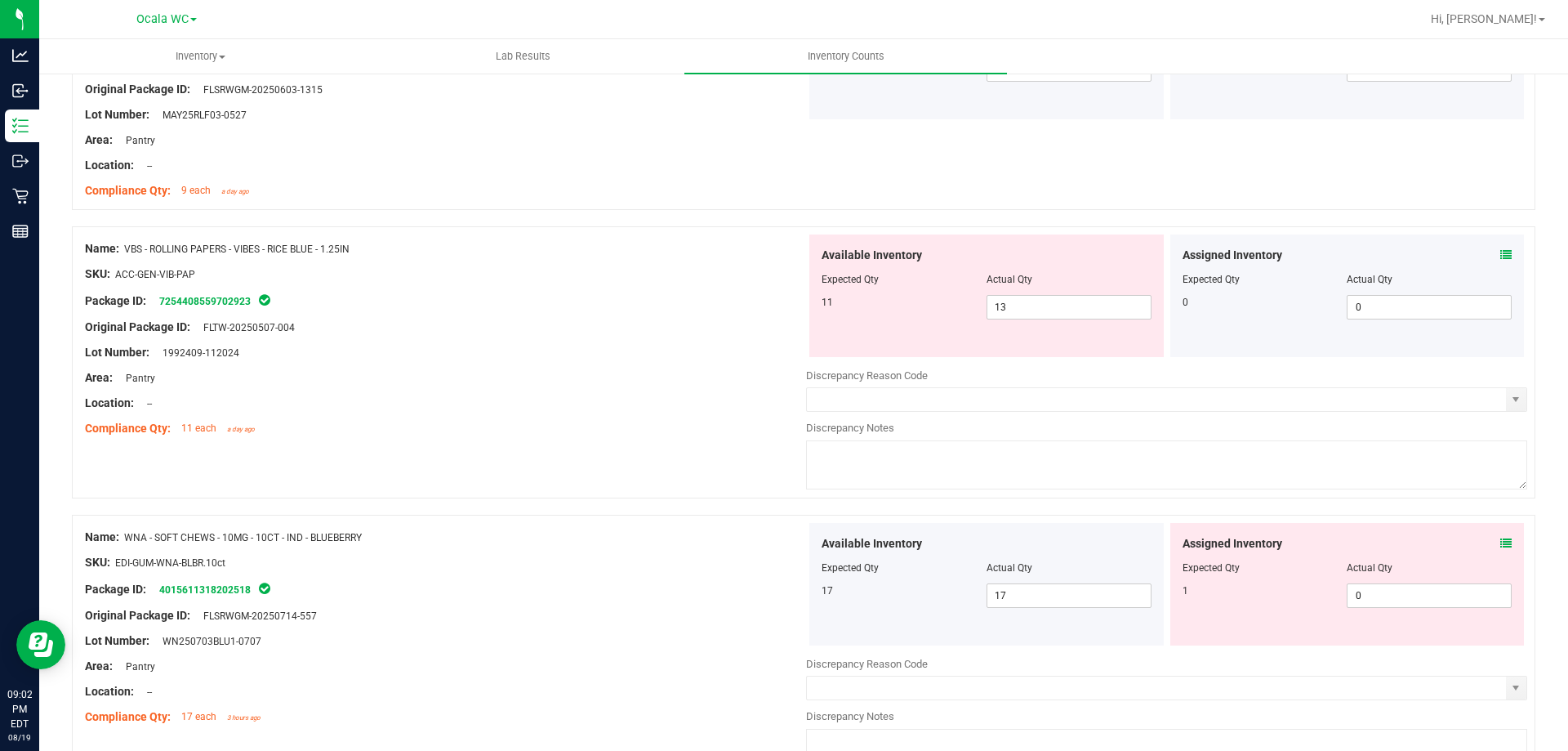
scroll to position [3105, 0]
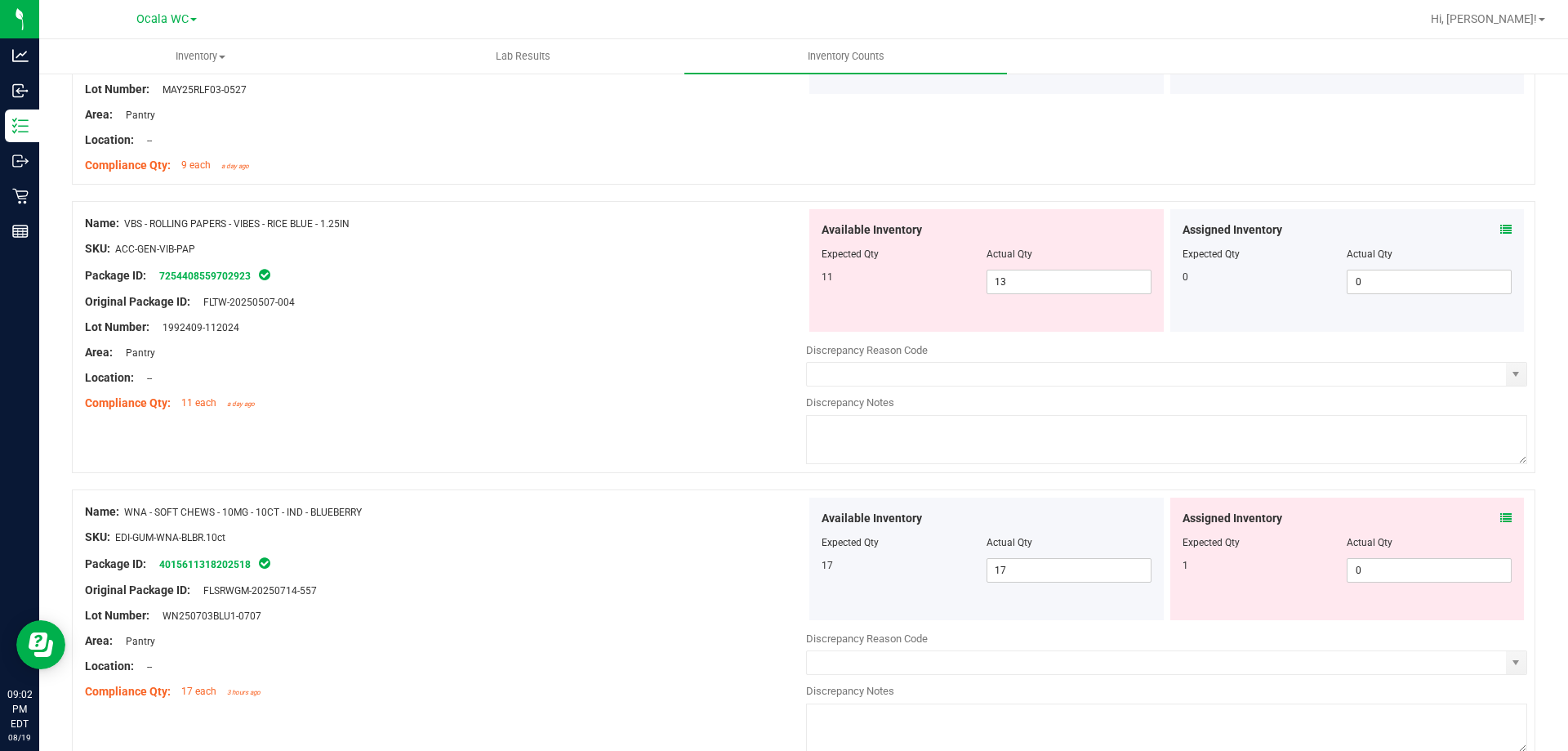
click at [1501, 518] on icon at bounding box center [1506, 518] width 11 height 11
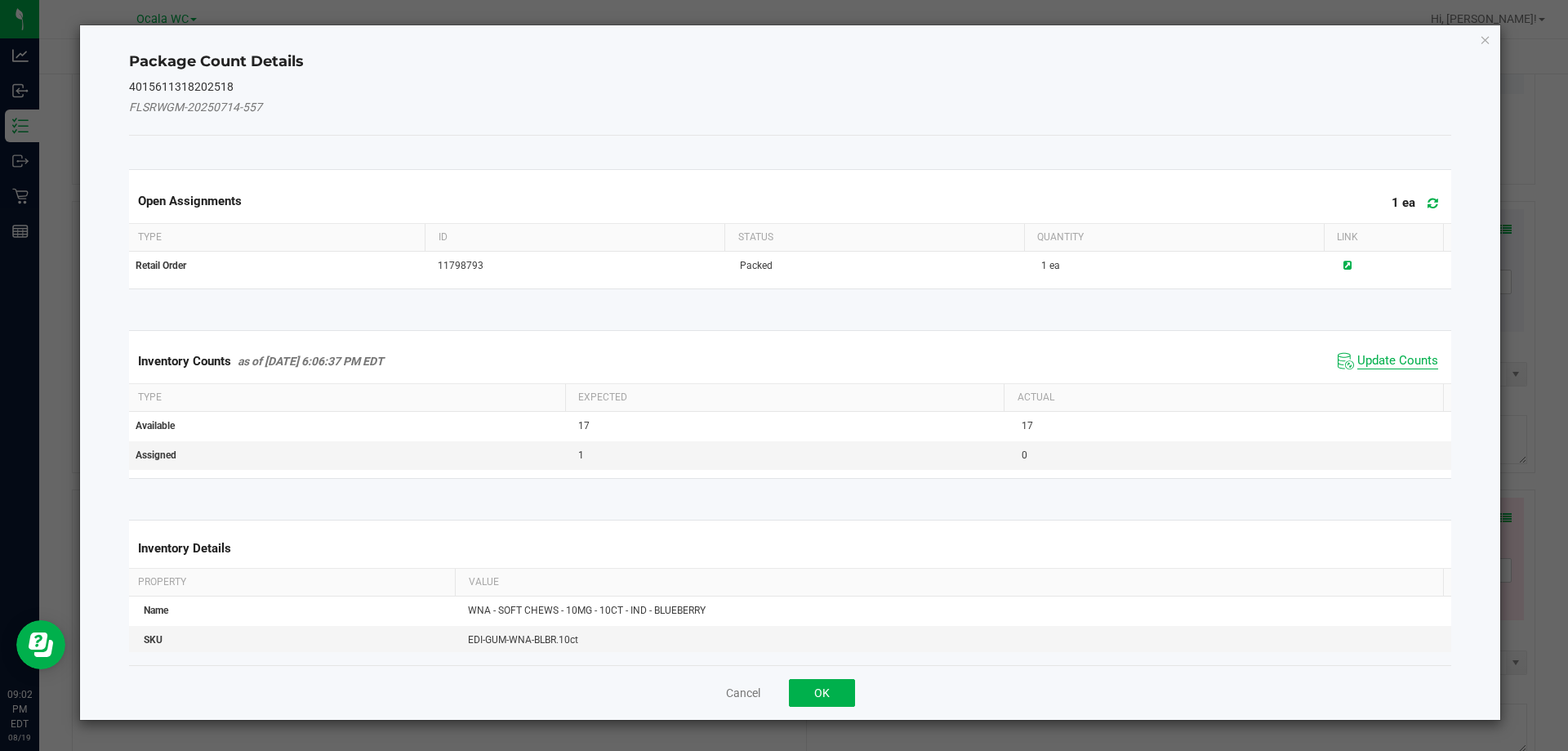
click at [1374, 367] on span "Update Counts" at bounding box center [1397, 361] width 81 height 16
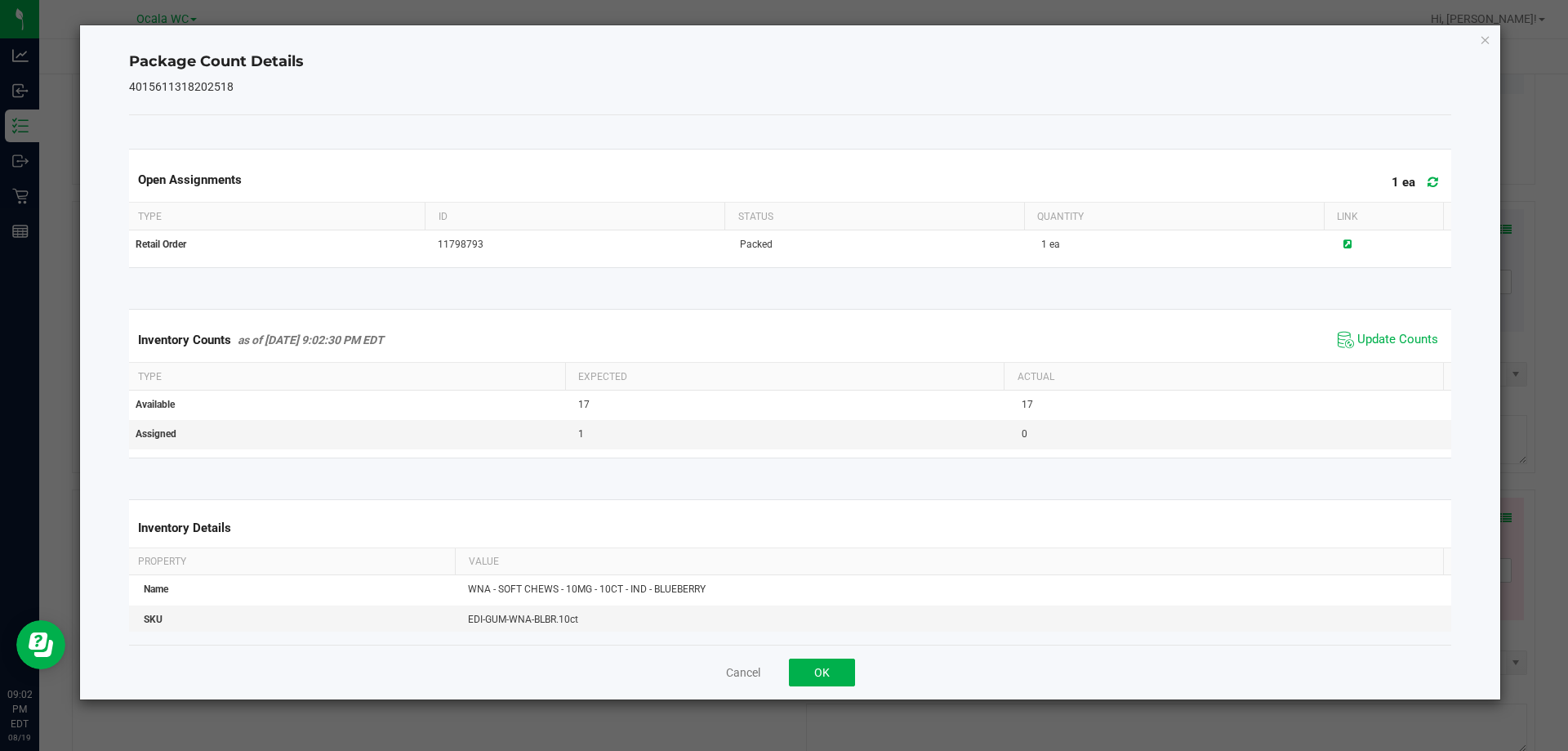
click at [834, 686] on div "Cancel OK" at bounding box center [790, 671] width 1323 height 55
click at [848, 685] on button "OK" at bounding box center [822, 672] width 66 height 28
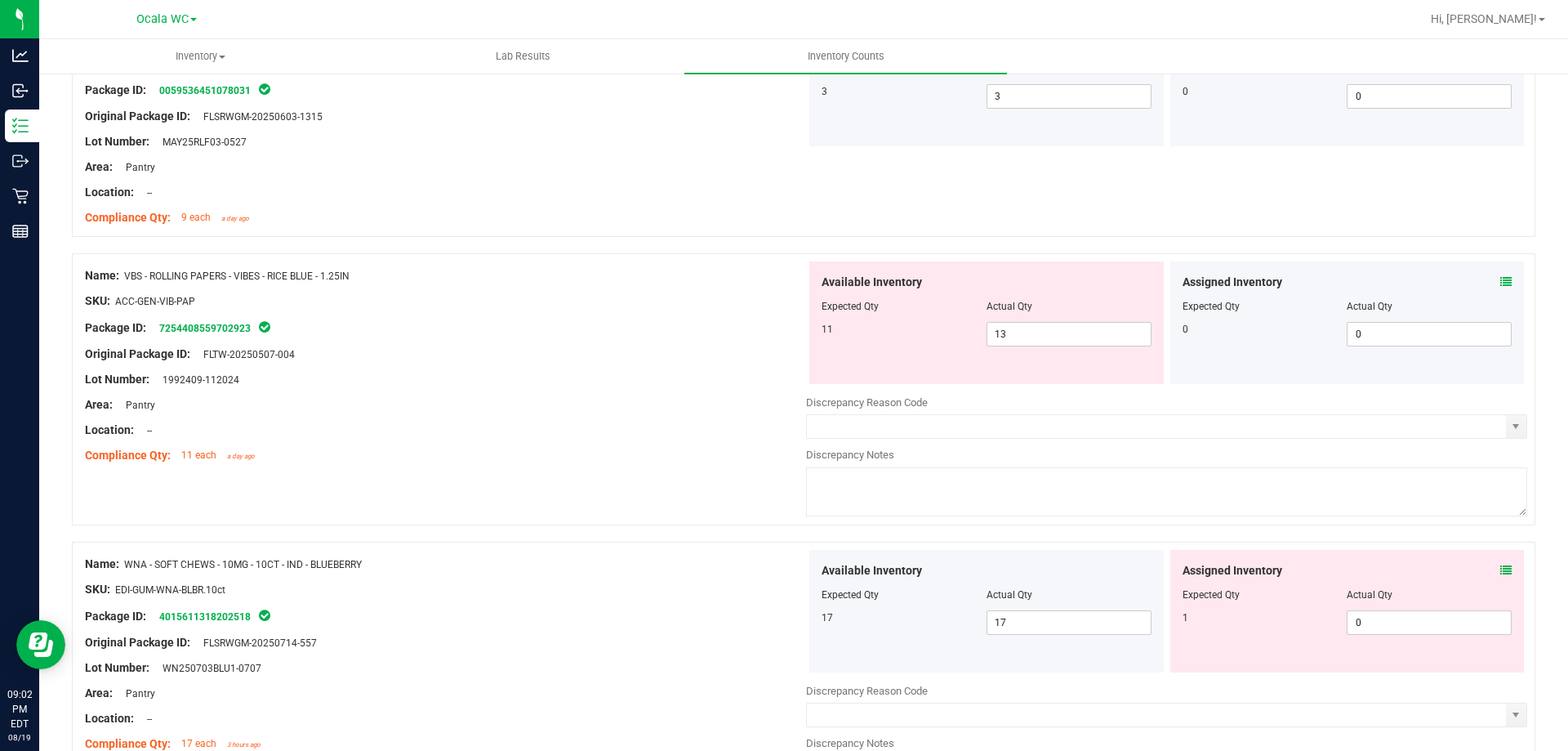
scroll to position [3023, 0]
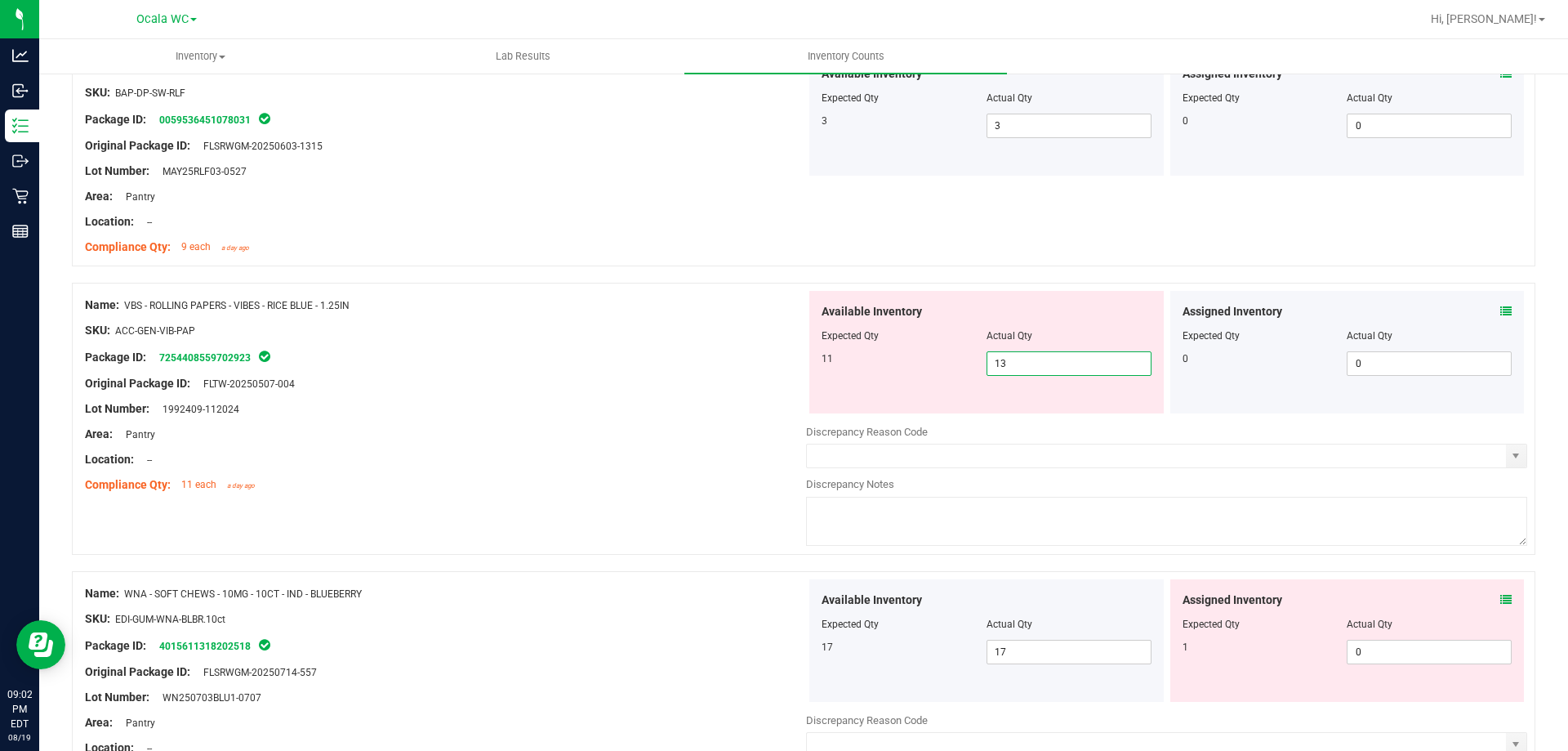
click at [1032, 368] on span "13 13" at bounding box center [1068, 364] width 165 height 25
click at [1032, 368] on input "13" at bounding box center [1068, 364] width 163 height 23
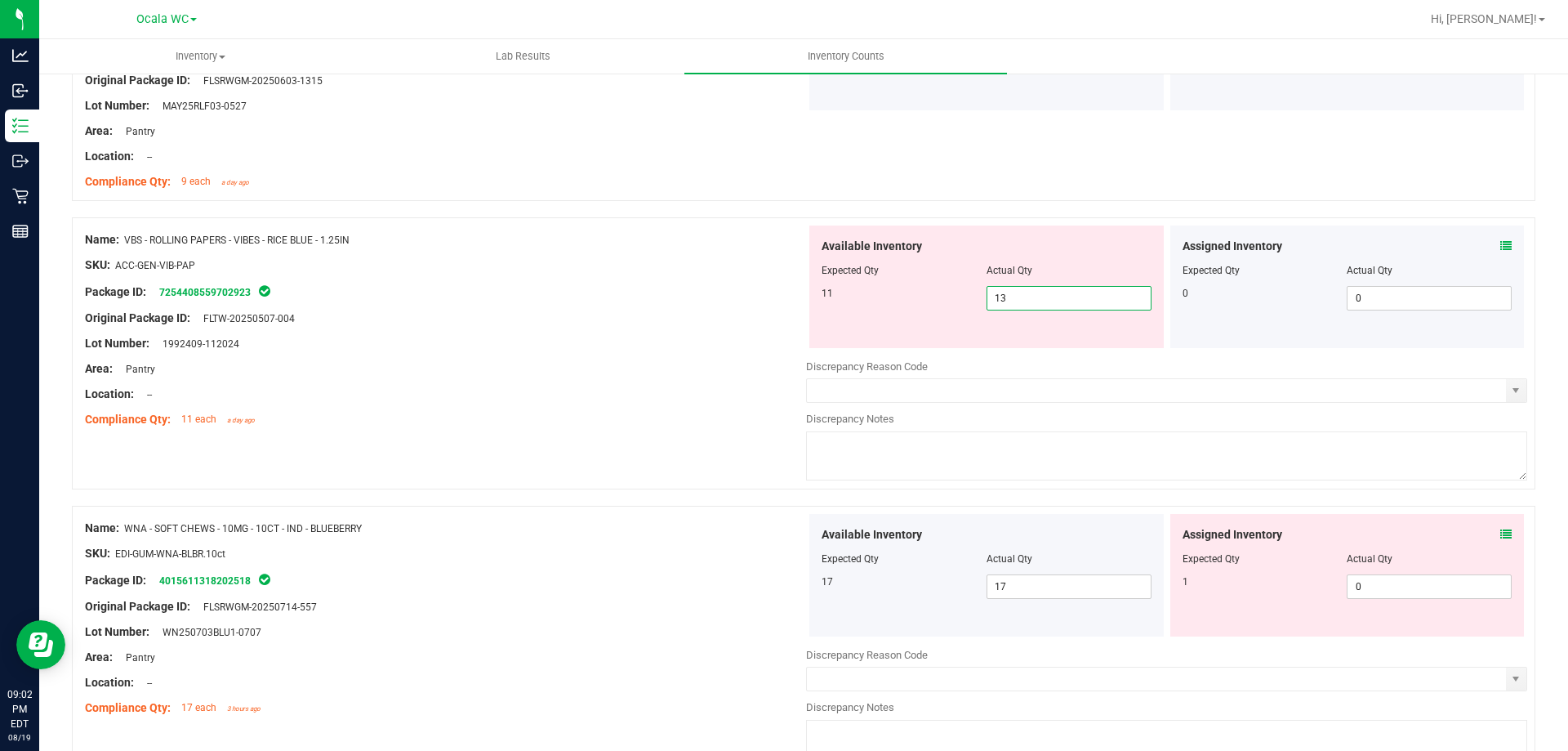
scroll to position [3186, 0]
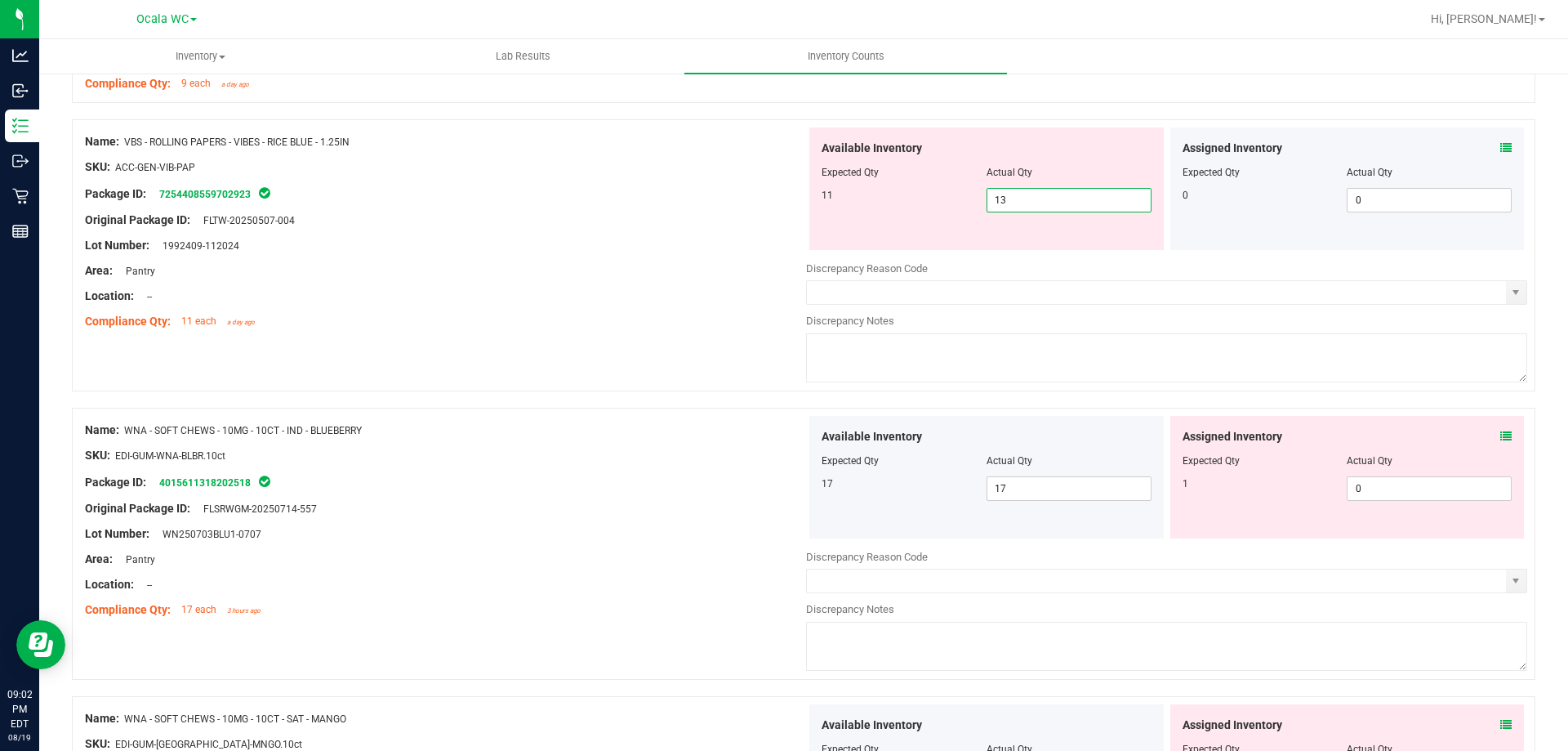
click at [1501, 439] on icon at bounding box center [1506, 437] width 11 height 11
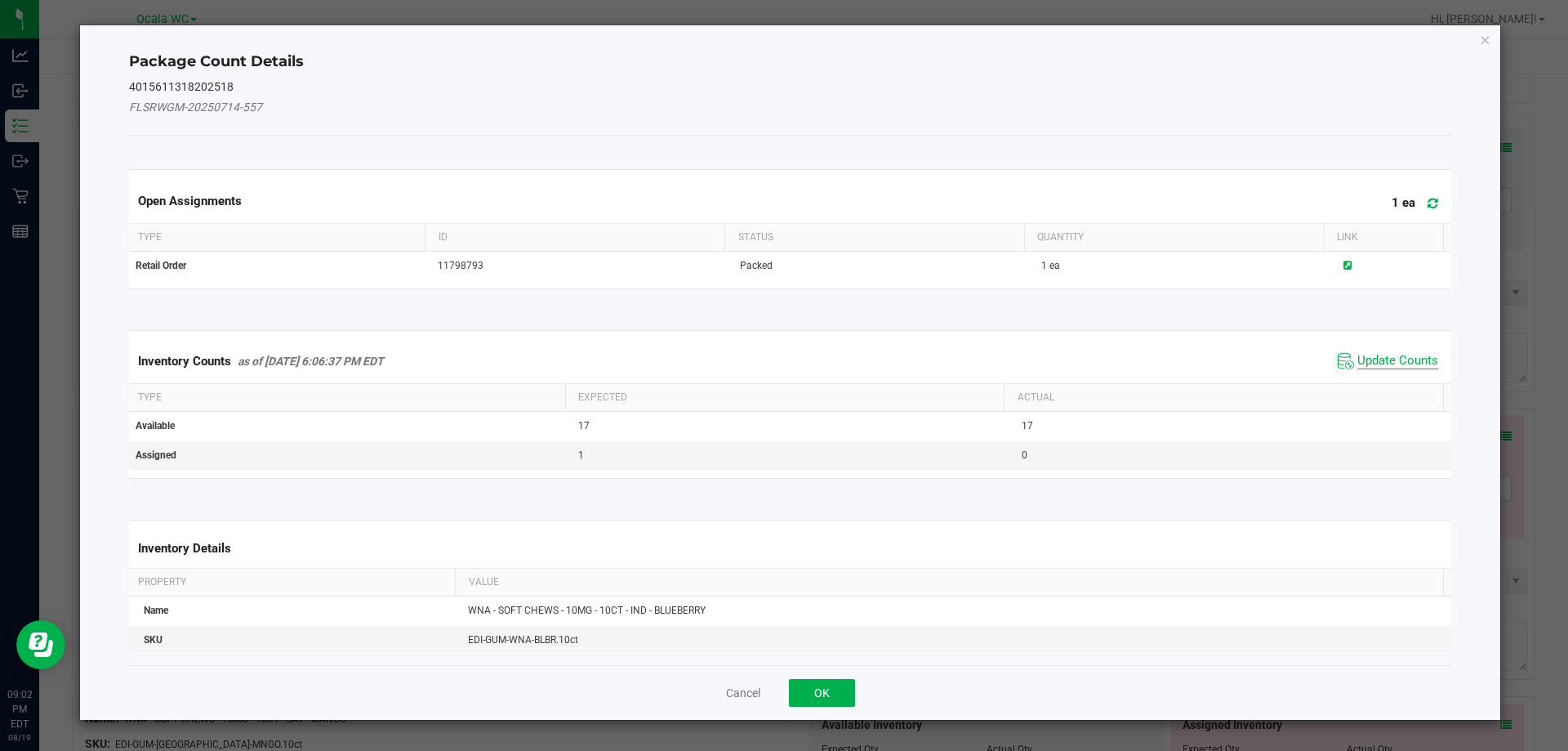
click at [1389, 364] on span "Update Counts" at bounding box center [1397, 361] width 81 height 16
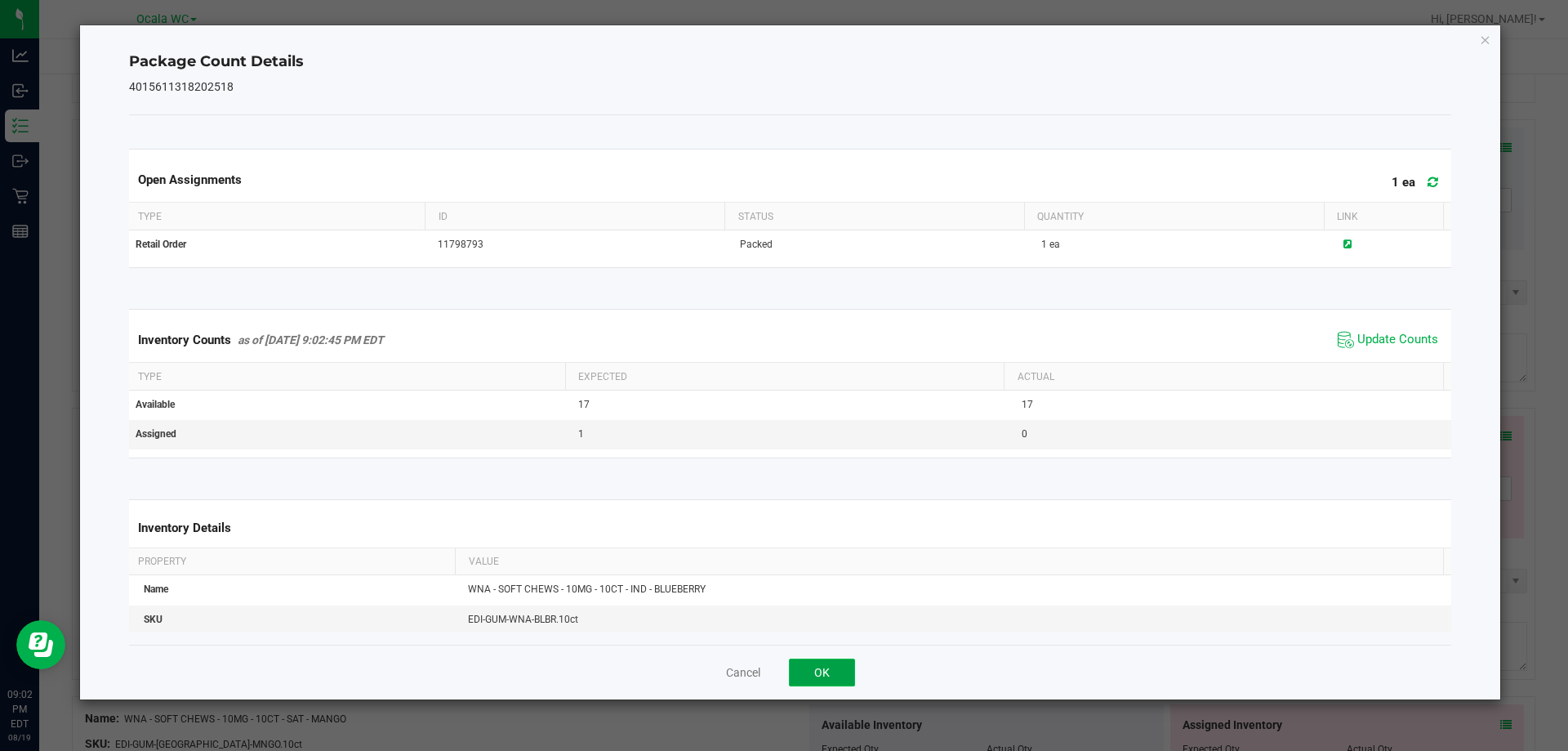
click at [805, 678] on button "OK" at bounding box center [822, 672] width 66 height 28
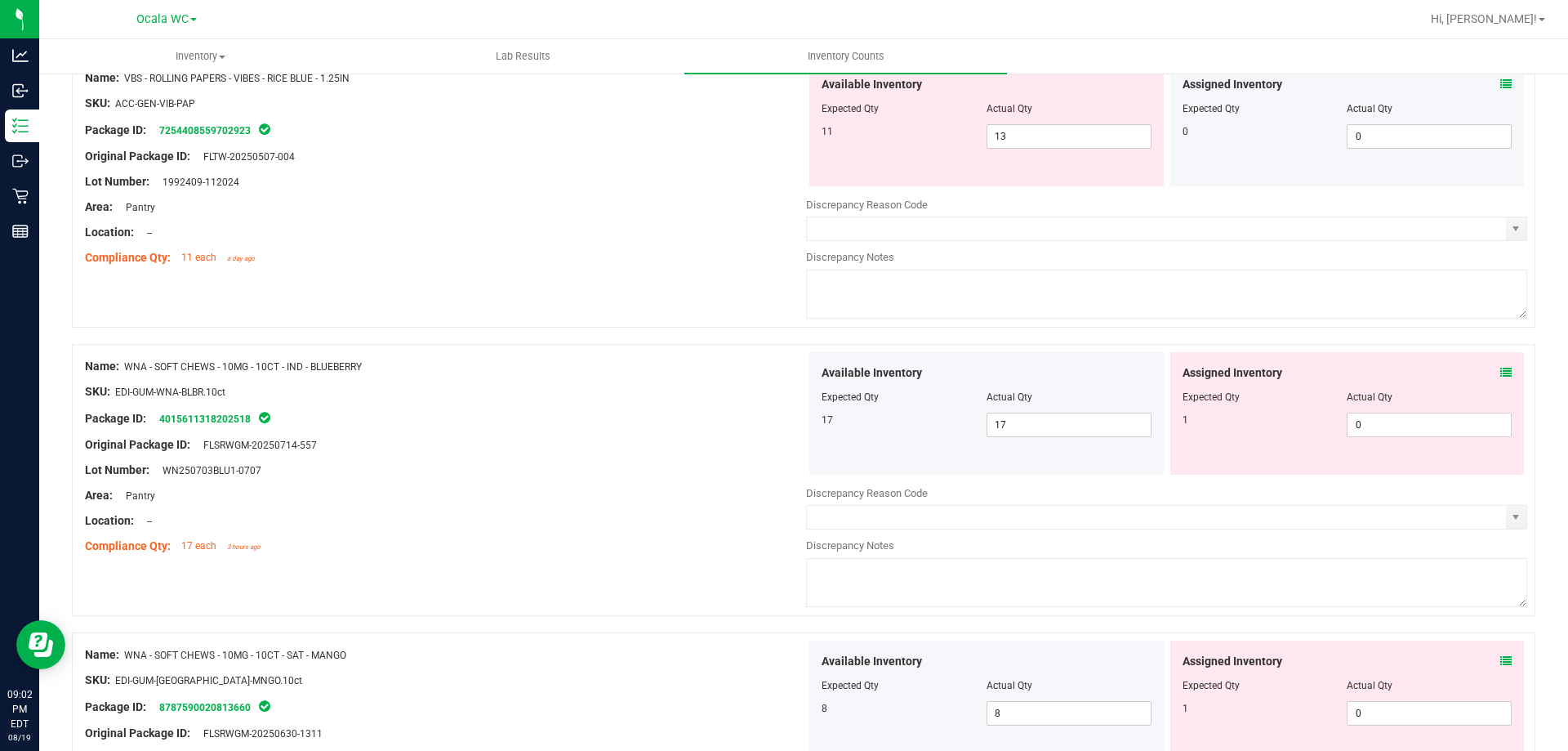
scroll to position [3350, 0]
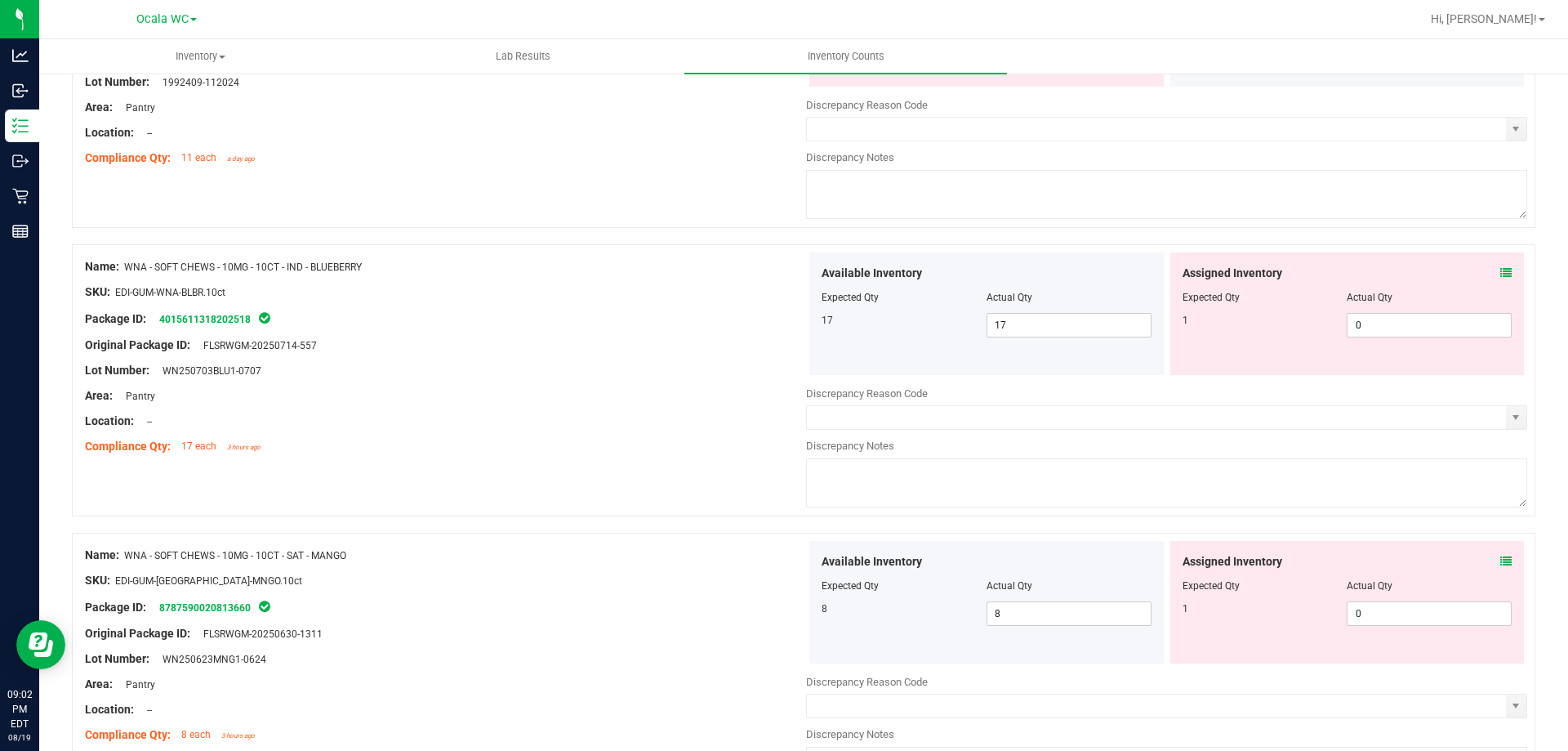
click at [1424, 309] on div at bounding box center [1347, 309] width 330 height 8
click at [1419, 313] on span "0 0" at bounding box center [1429, 325] width 165 height 25
click at [1419, 314] on input "0" at bounding box center [1429, 325] width 163 height 23
type input "1"
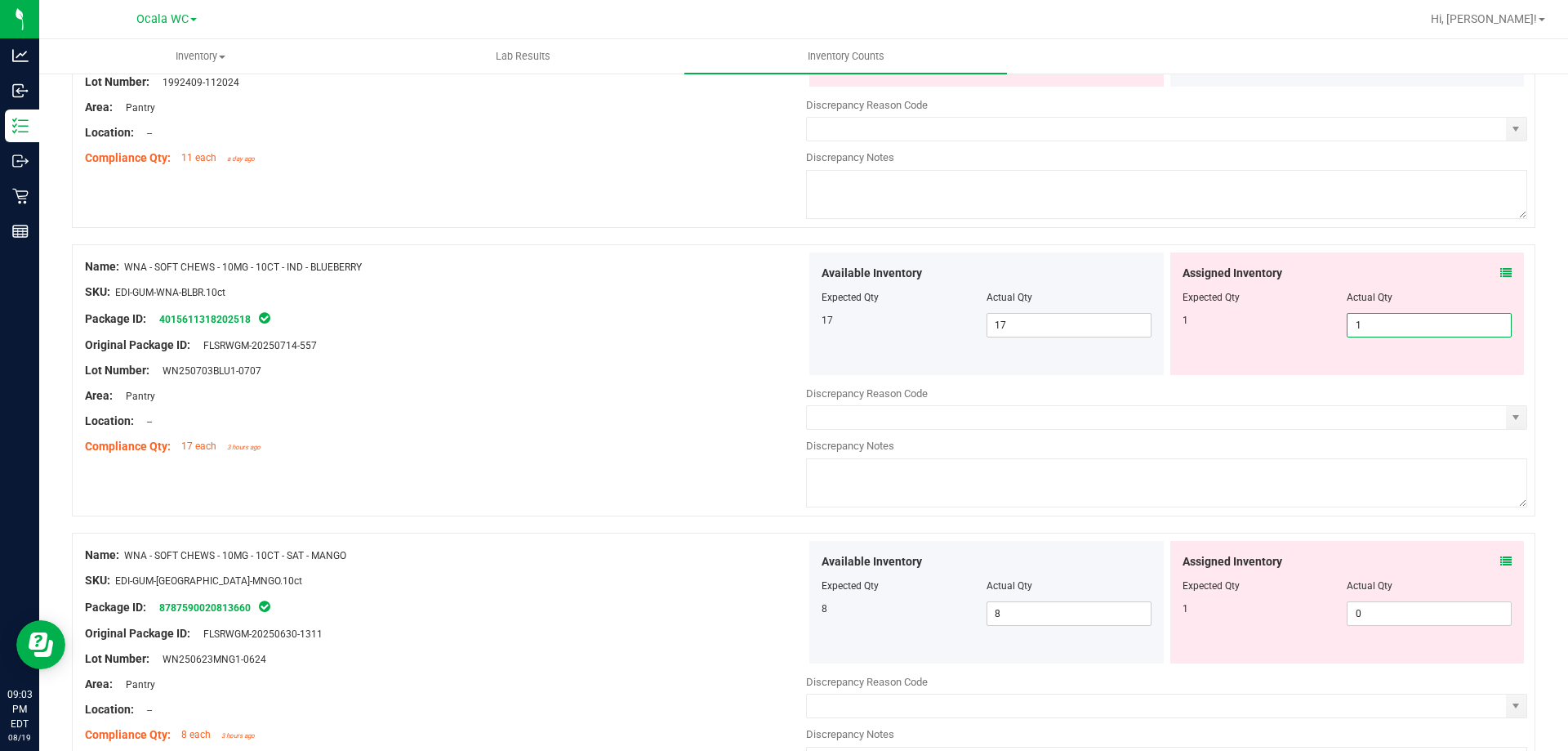
drag, startPoint x: 551, startPoint y: 421, endPoint x: 565, endPoint y: 417, distance: 14.6
click at [552, 421] on div "Location: --" at bounding box center [446, 421] width 721 height 17
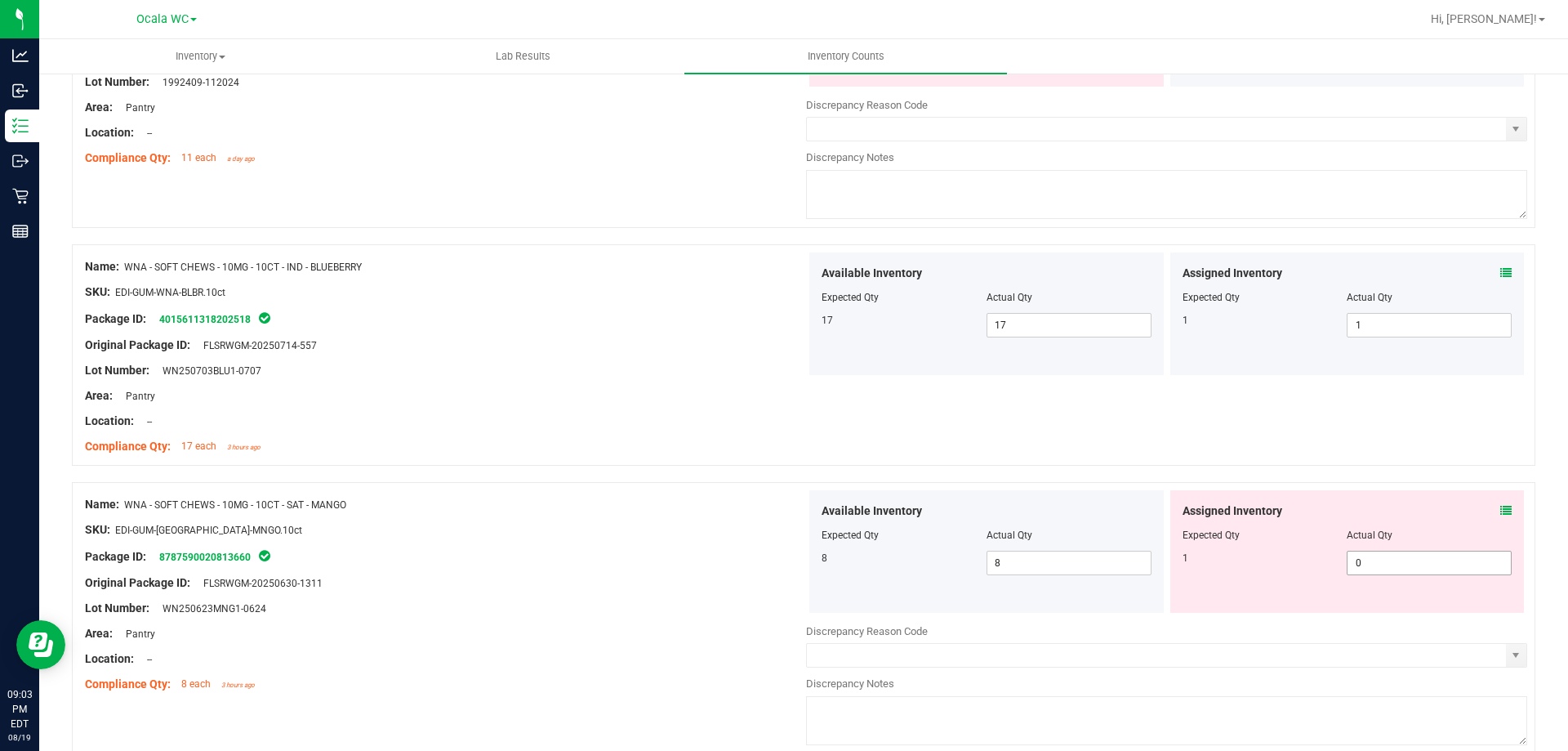
click at [1429, 552] on span "0 0" at bounding box center [1429, 563] width 165 height 25
click at [1429, 552] on input "0" at bounding box center [1429, 563] width 163 height 23
type input "1"
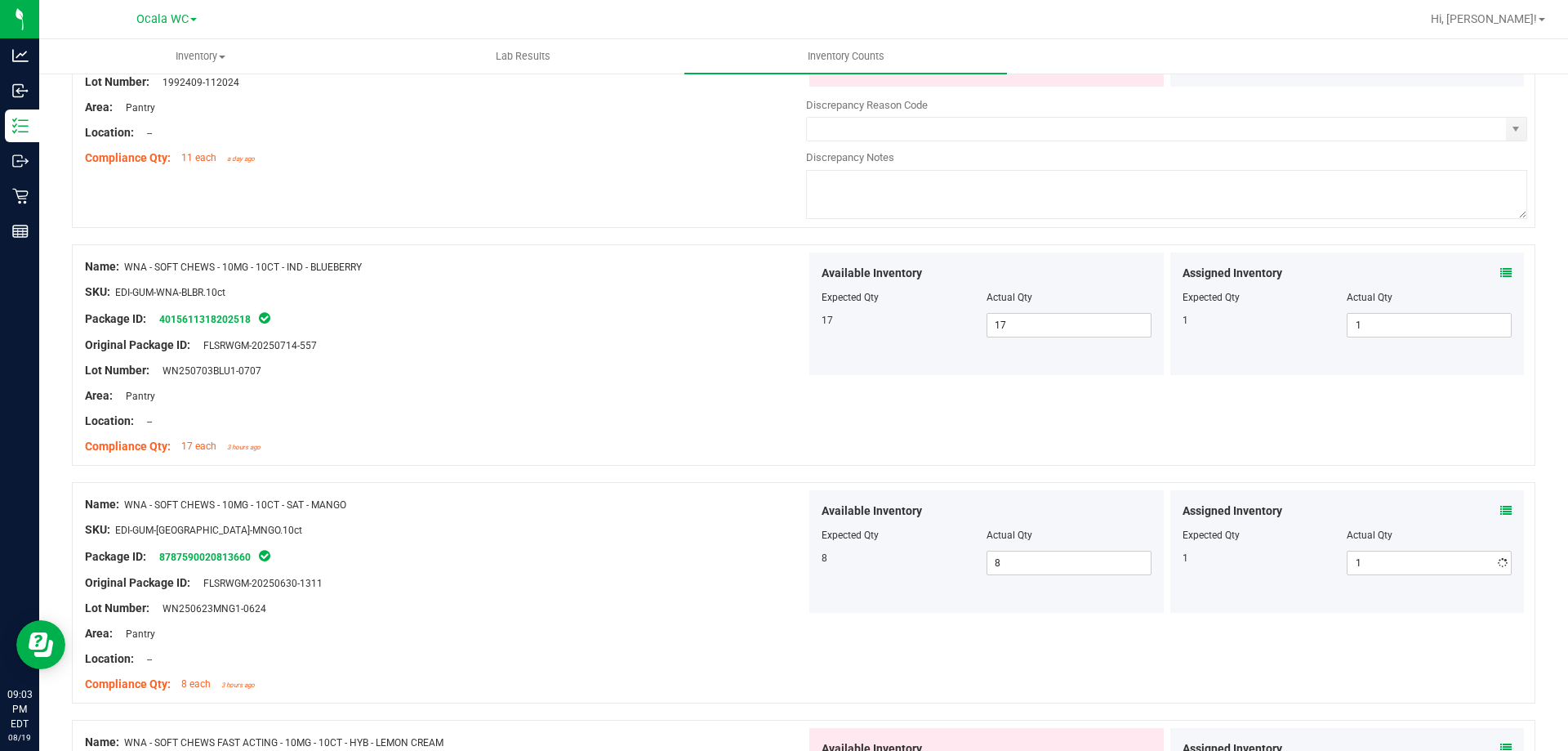
click at [642, 517] on div at bounding box center [446, 517] width 721 height 8
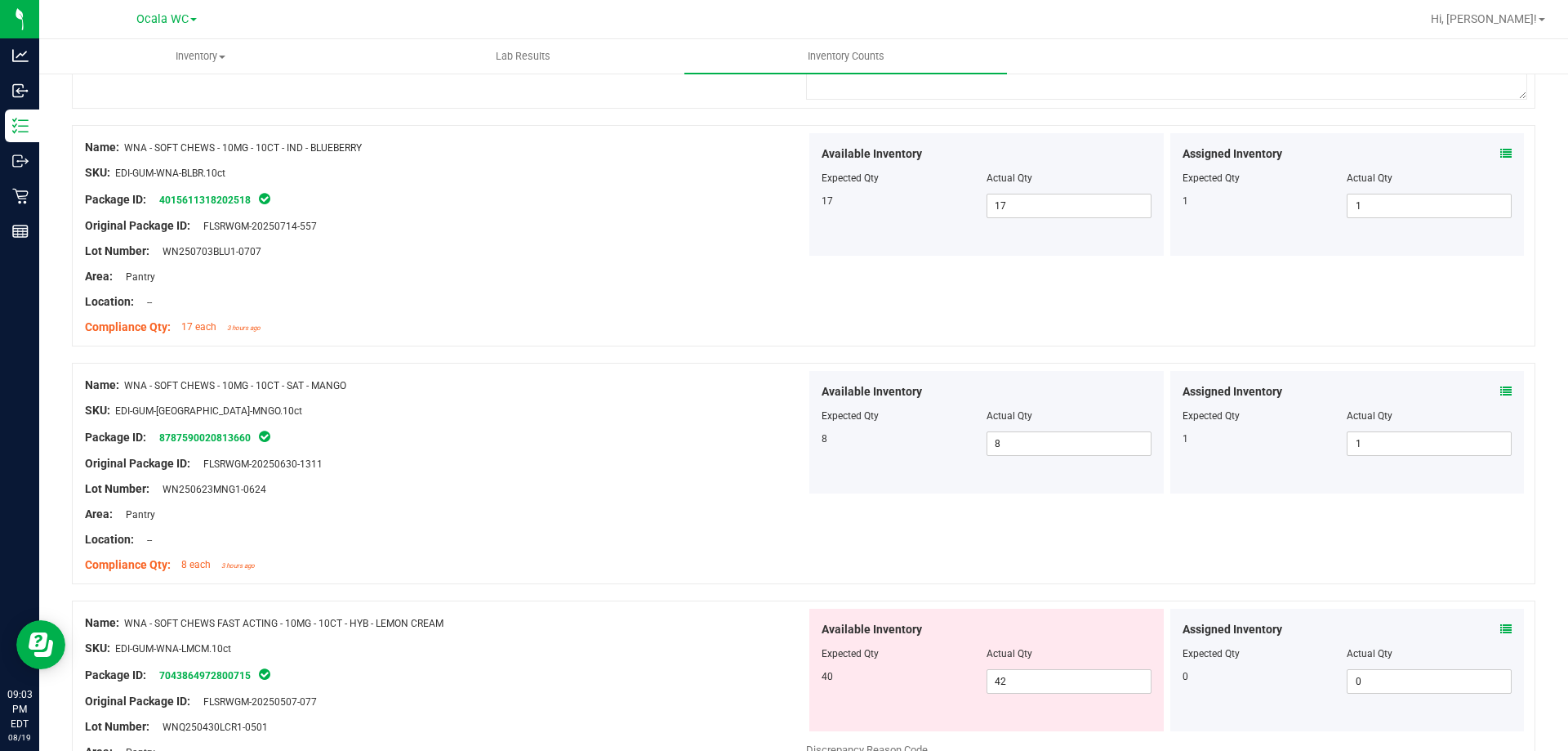
scroll to position [3595, 0]
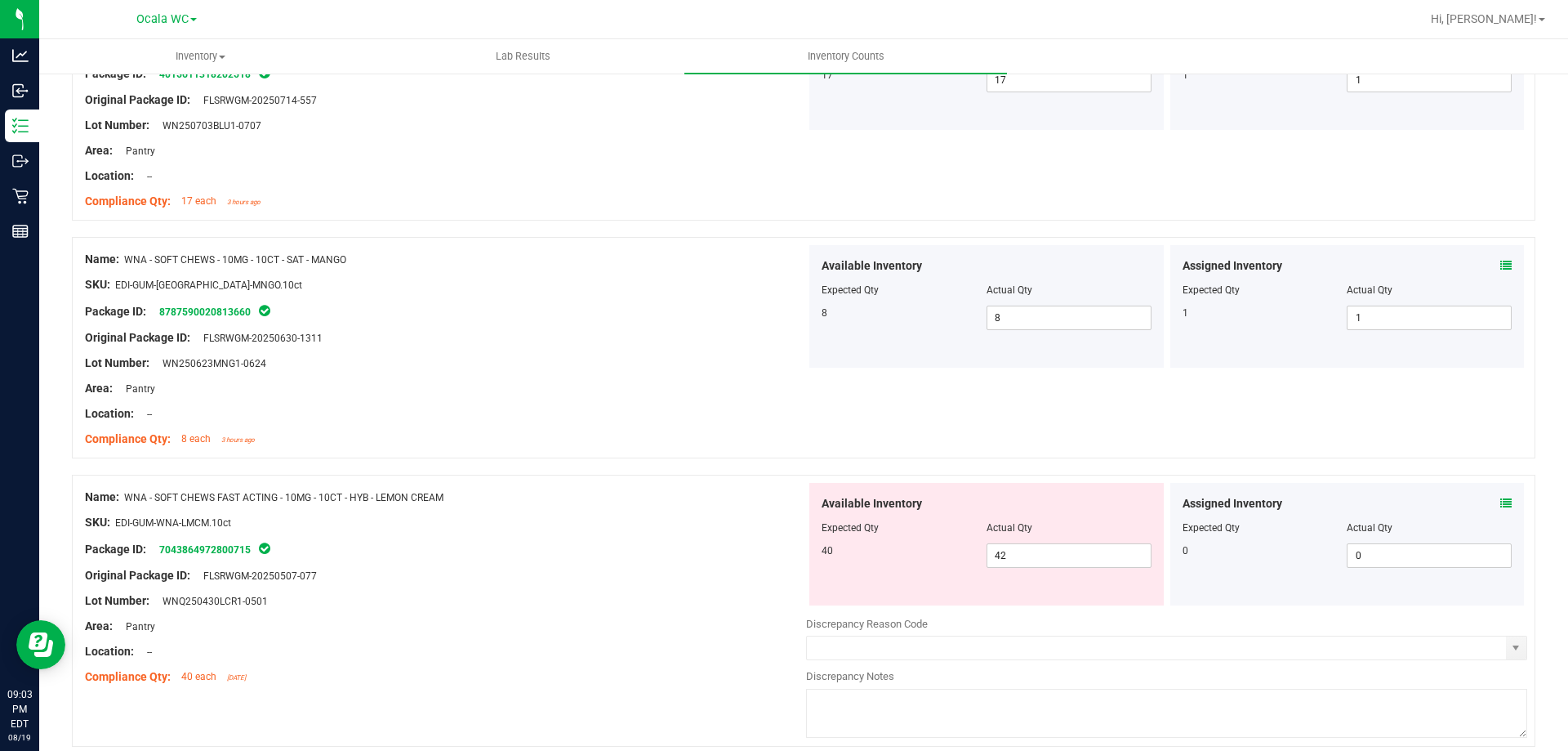
click at [1500, 500] on div "Assigned Inventory Expected Qty Actual Qty 0 0 0" at bounding box center [1347, 543] width 354 height 122
click at [1502, 499] on div "Assigned Inventory Expected Qty Actual Qty 0 0 0" at bounding box center [1347, 543] width 354 height 122
click at [1501, 499] on icon at bounding box center [1506, 503] width 11 height 11
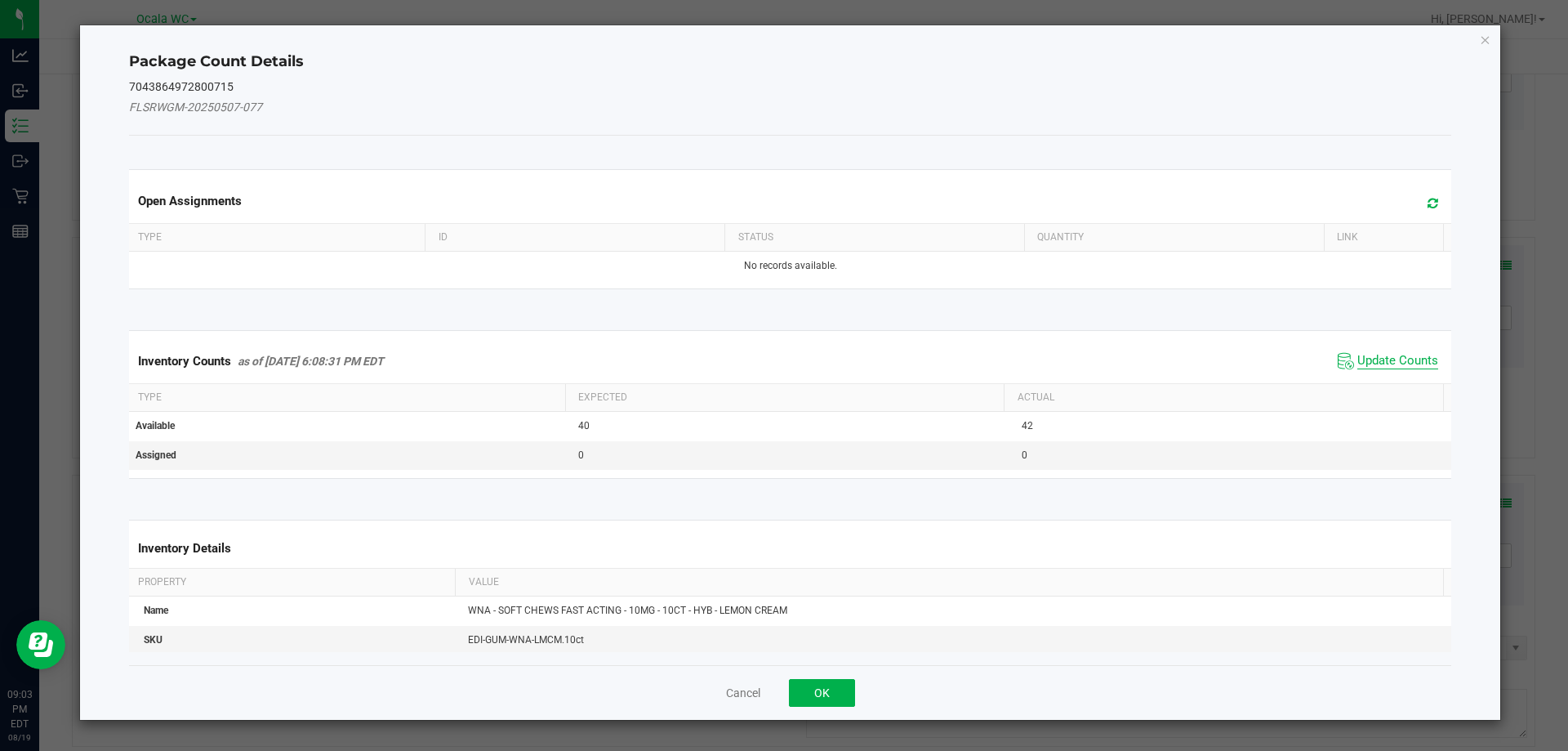
click at [1387, 359] on span "Update Counts" at bounding box center [1397, 361] width 81 height 16
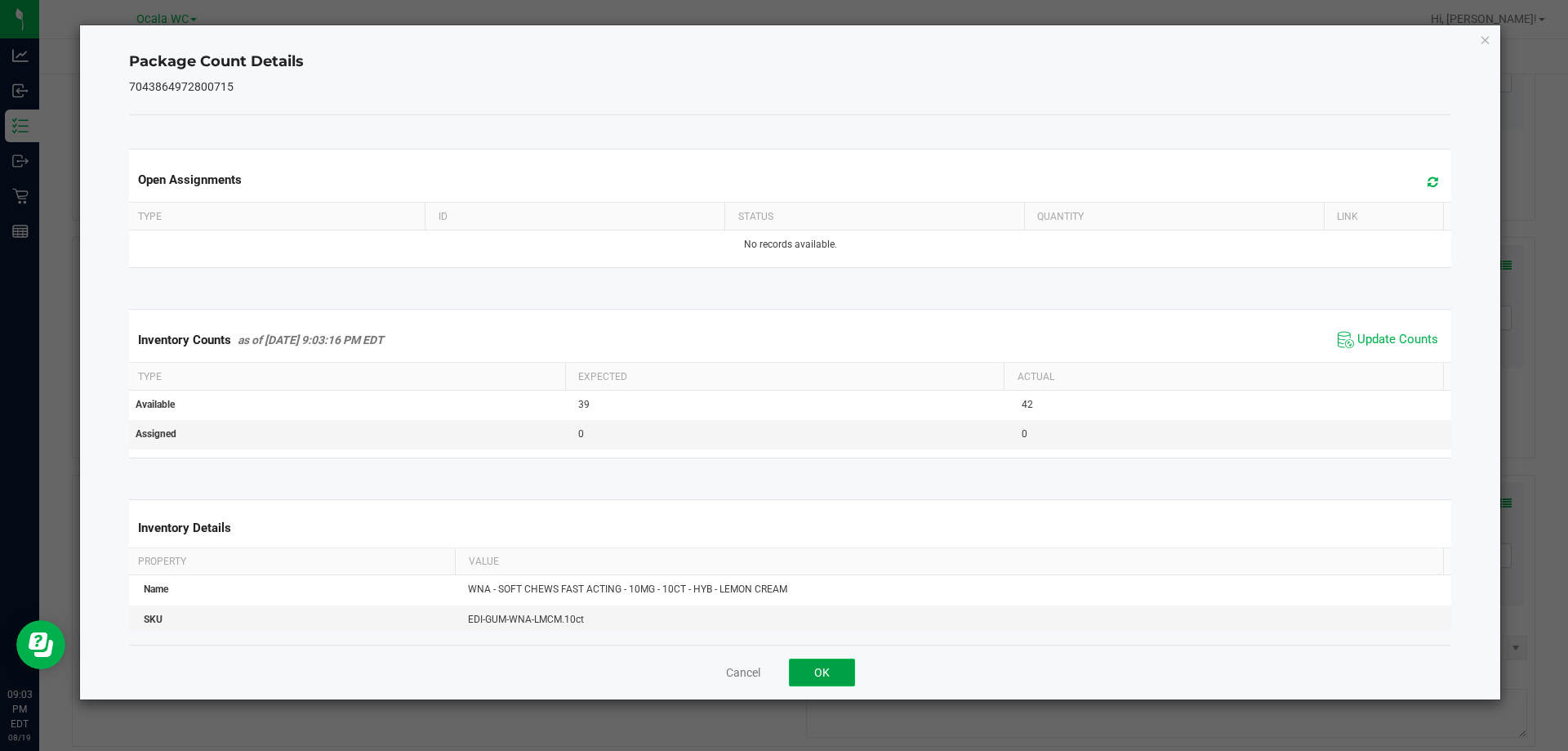
click at [808, 681] on button "OK" at bounding box center [822, 672] width 66 height 28
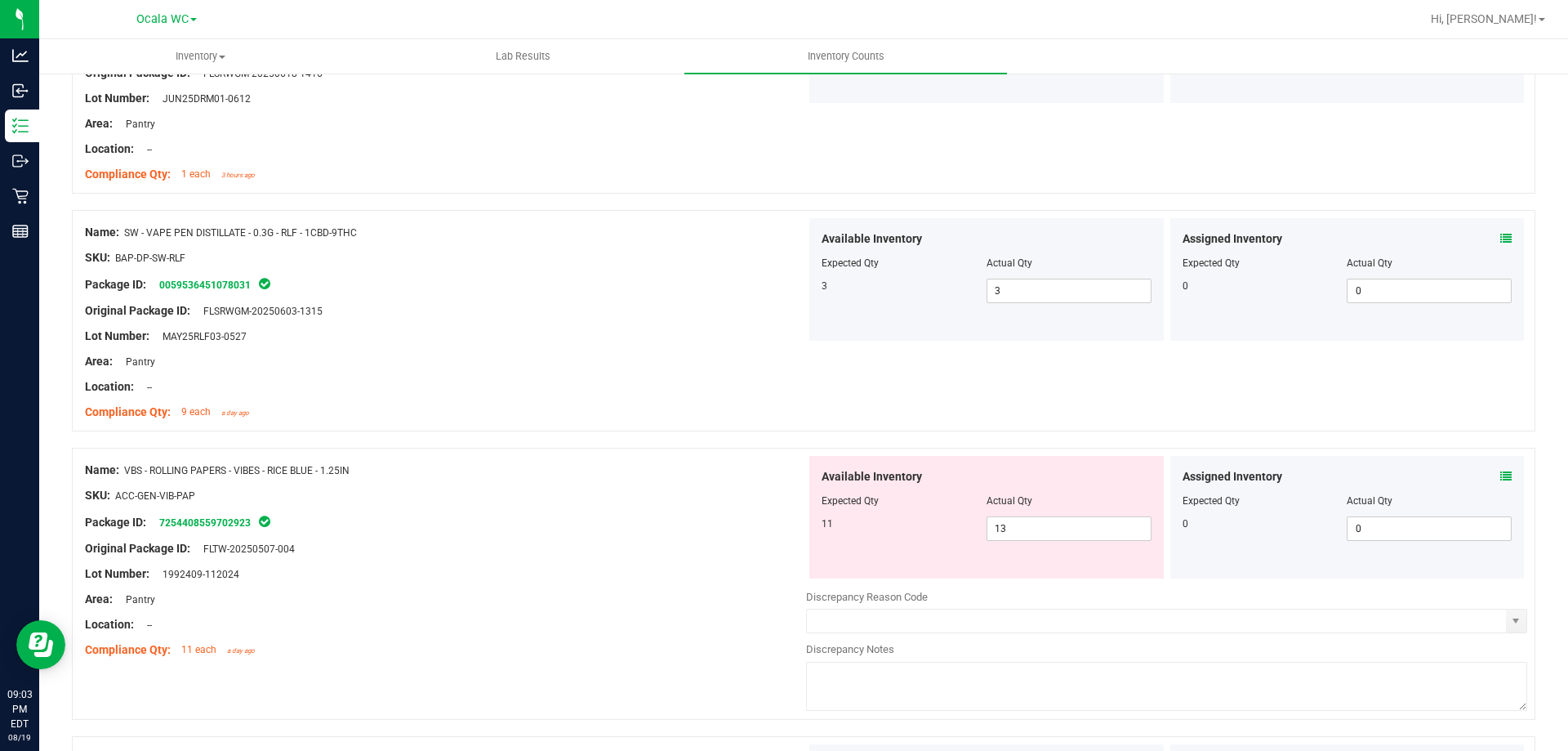
scroll to position [2860, 0]
click at [1058, 538] on span "13 13" at bounding box center [1068, 527] width 165 height 25
click at [1058, 538] on input "13" at bounding box center [1068, 527] width 163 height 23
type input "11"
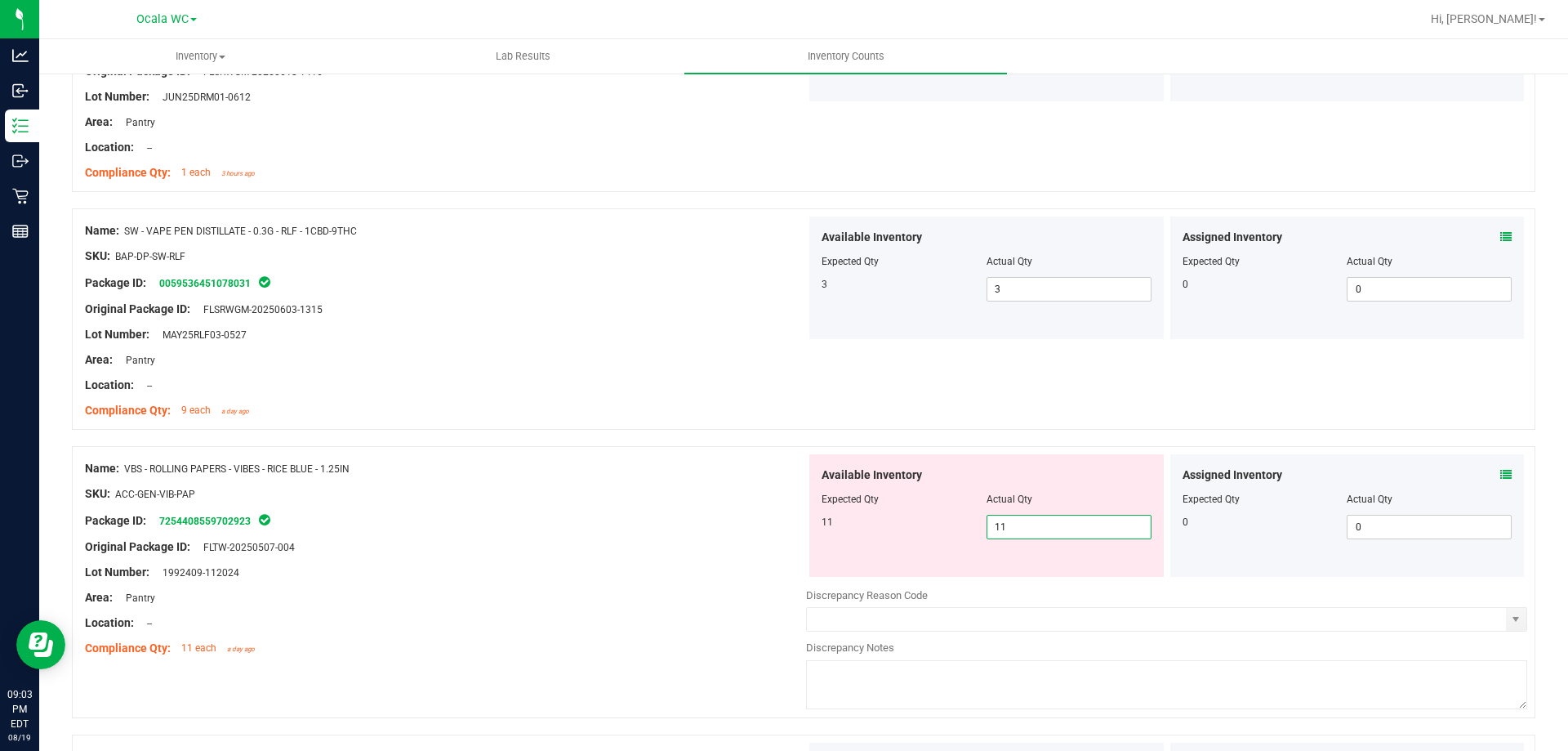
click at [504, 519] on div "Package ID: 7254408559702923" at bounding box center [446, 520] width 721 height 20
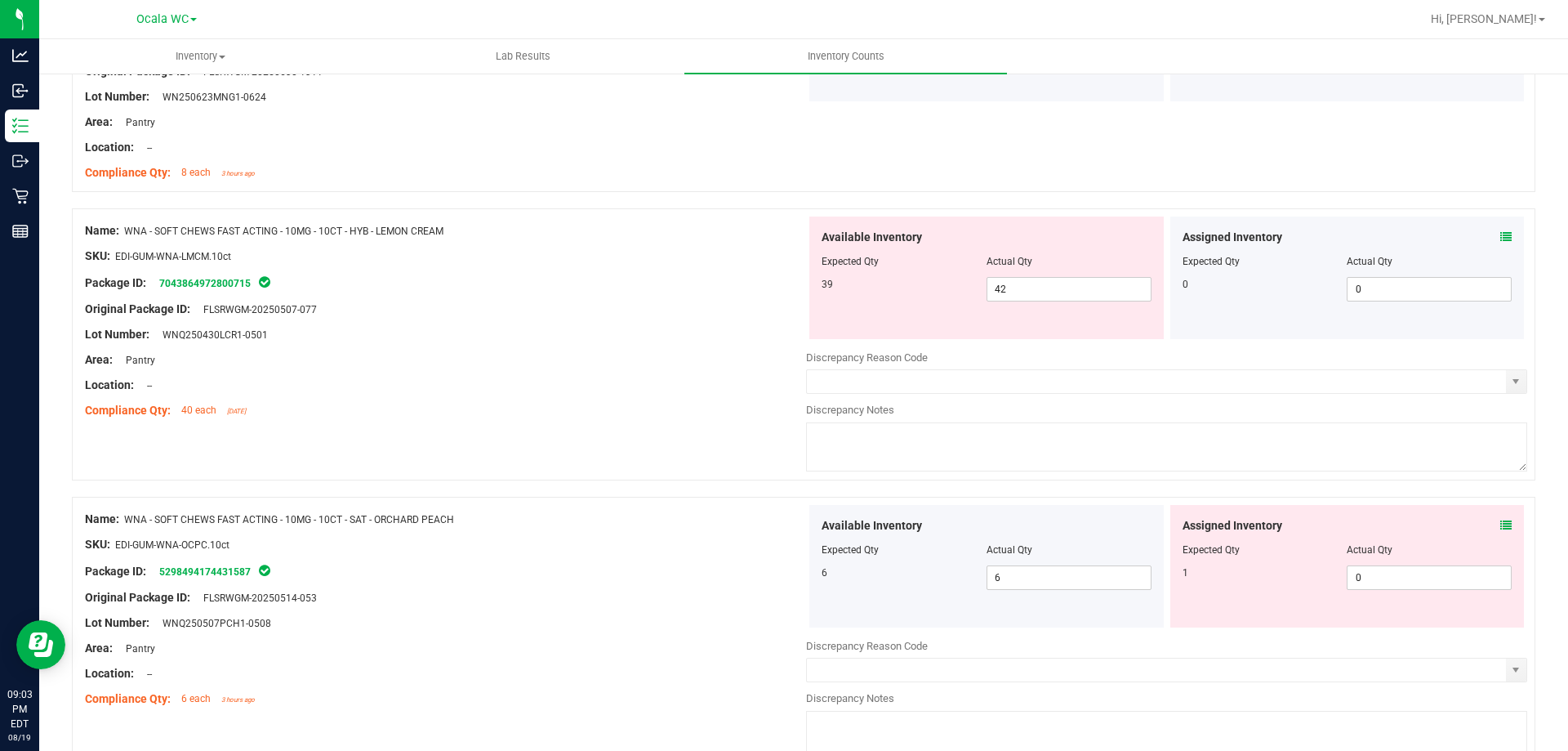
scroll to position [3840, 0]
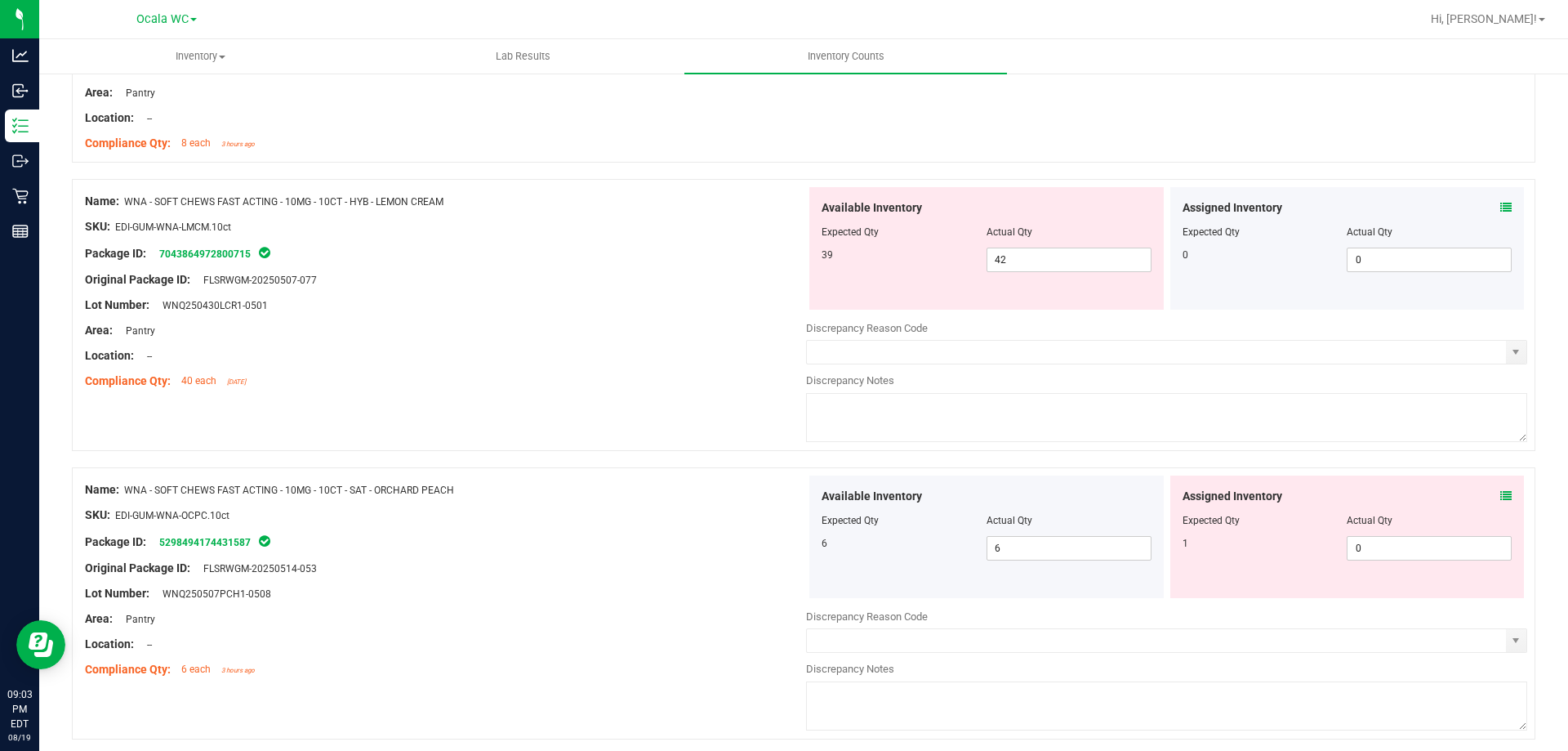
click at [1504, 488] on div "Assigned Inventory Expected Qty Actual Qty 1 0 0" at bounding box center [1347, 536] width 354 height 122
click at [1501, 497] on icon at bounding box center [1506, 496] width 11 height 11
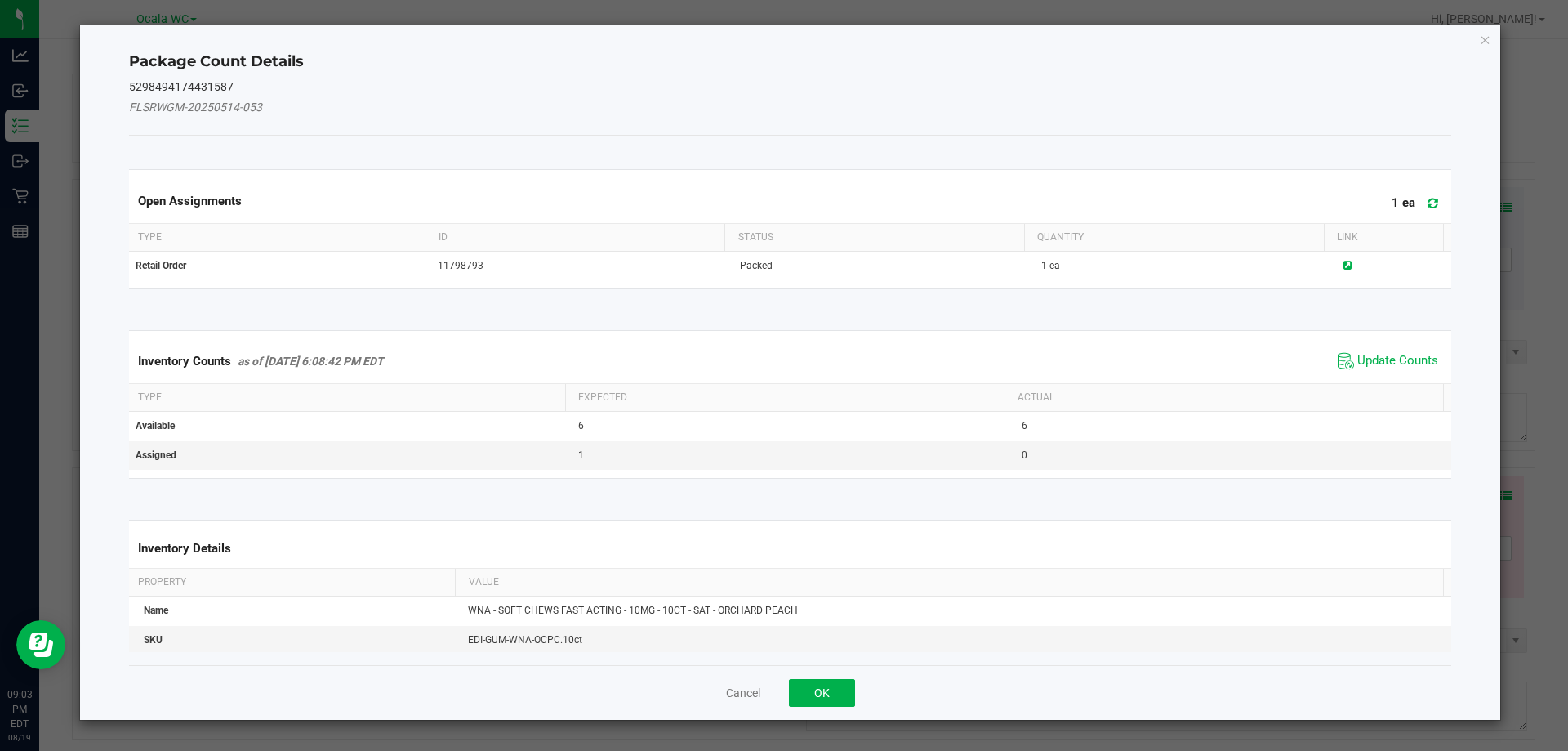
click at [1372, 358] on span "Update Counts" at bounding box center [1397, 361] width 81 height 16
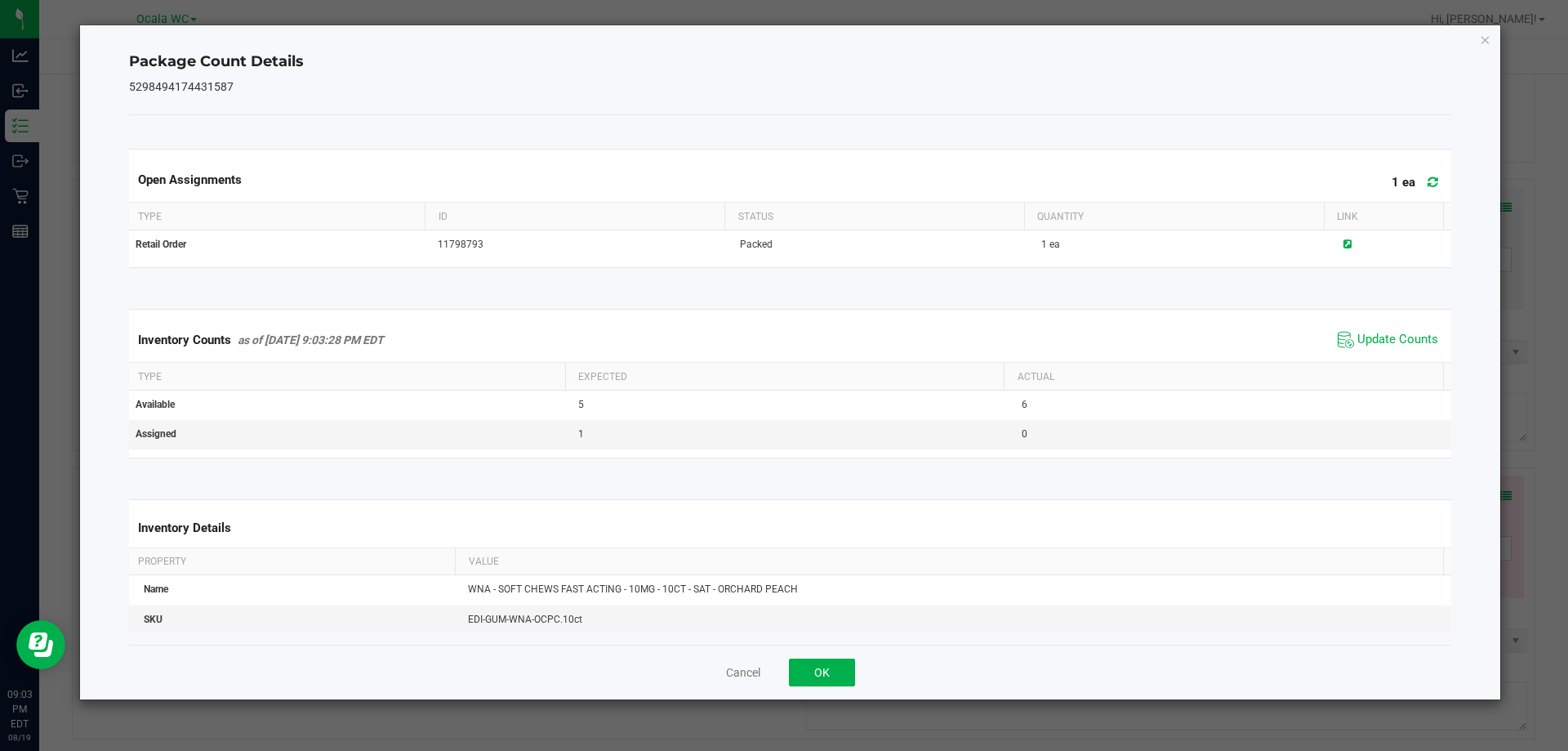
click at [819, 688] on div "Cancel OK" at bounding box center [790, 671] width 1323 height 55
click at [816, 667] on button "OK" at bounding box center [822, 672] width 66 height 28
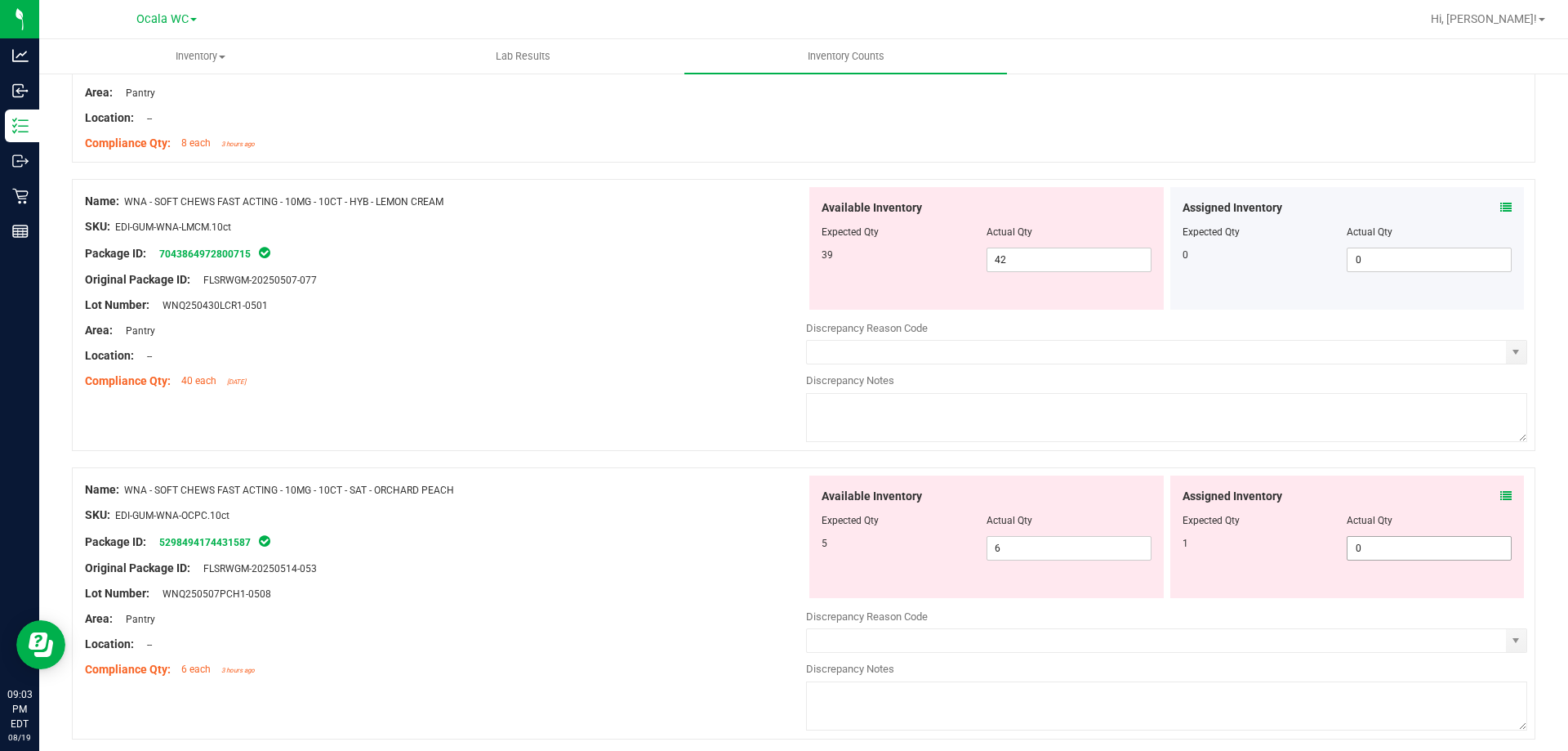
click at [1366, 553] on span "0 0" at bounding box center [1429, 548] width 165 height 25
click at [1366, 553] on input "0" at bounding box center [1429, 548] width 163 height 23
type input "1"
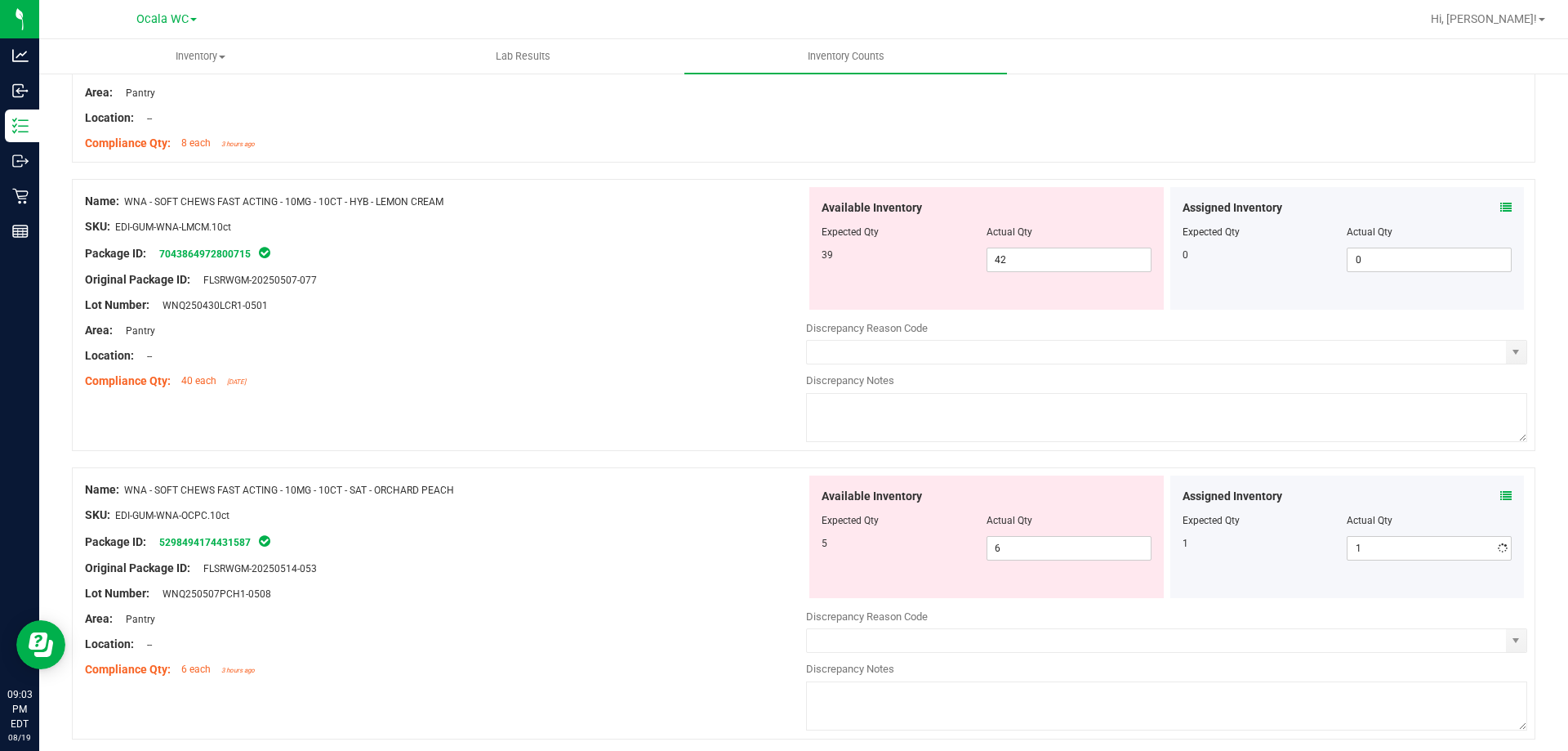
click at [560, 578] on div at bounding box center [446, 581] width 721 height 8
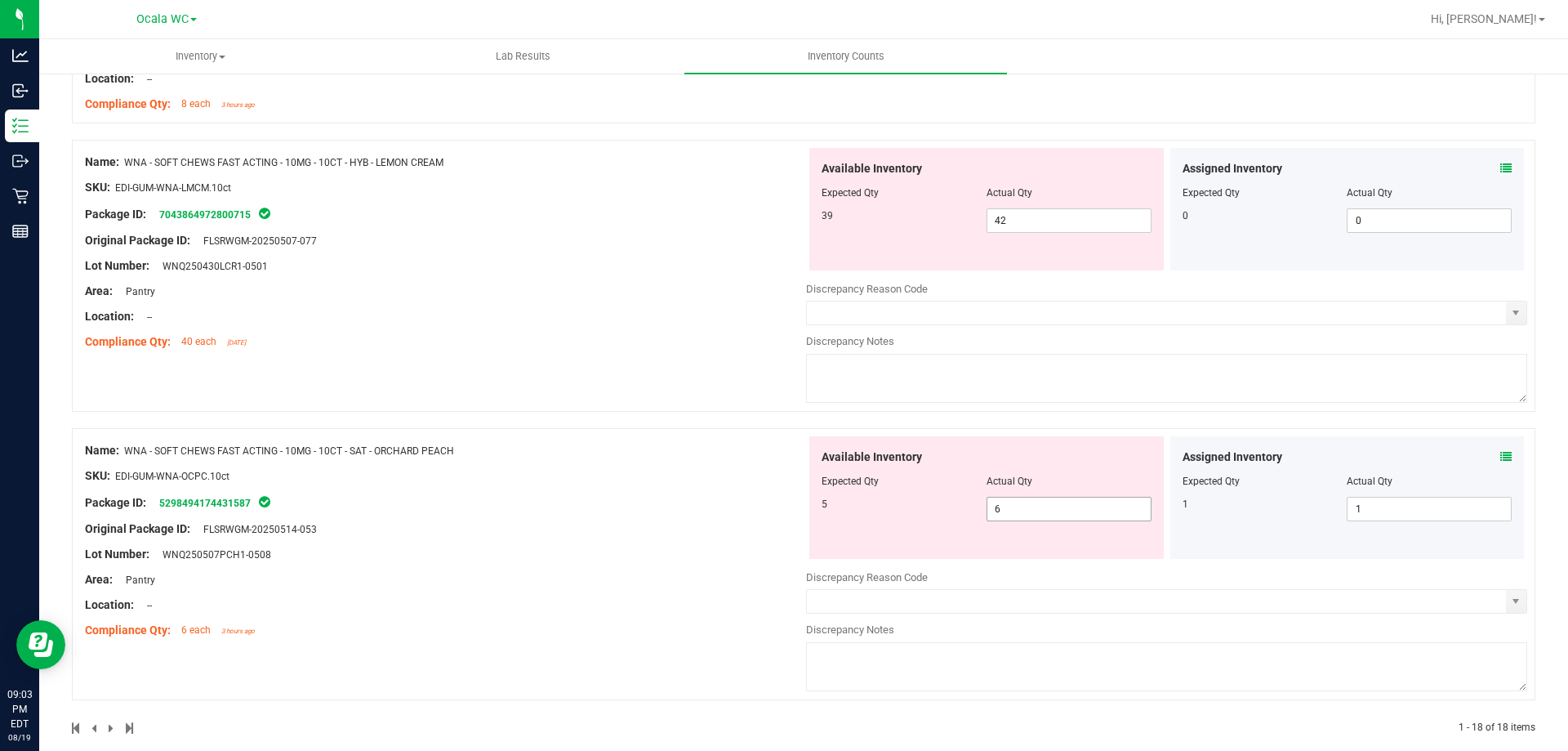
scroll to position [3900, 0]
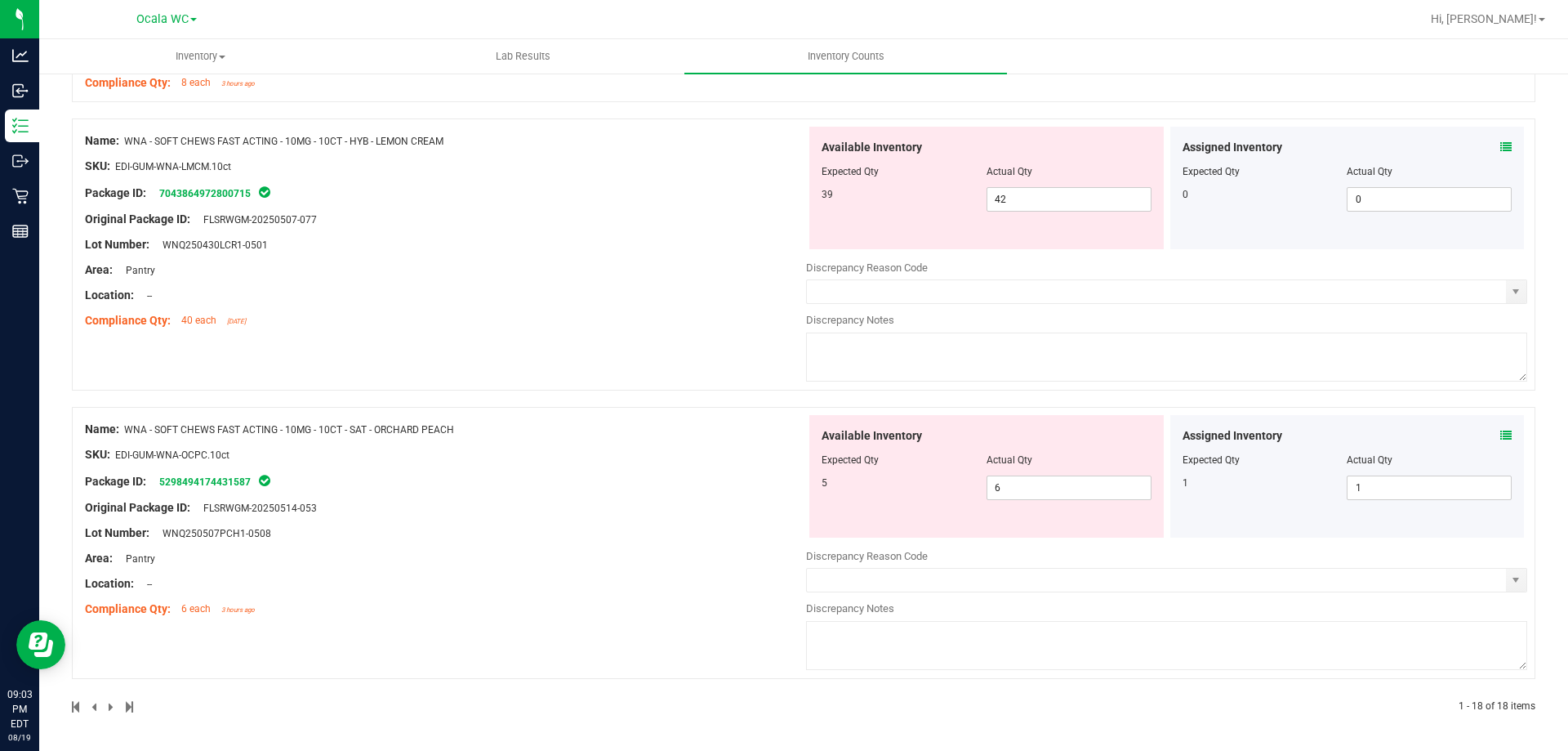
click at [1501, 437] on icon at bounding box center [1506, 436] width 11 height 11
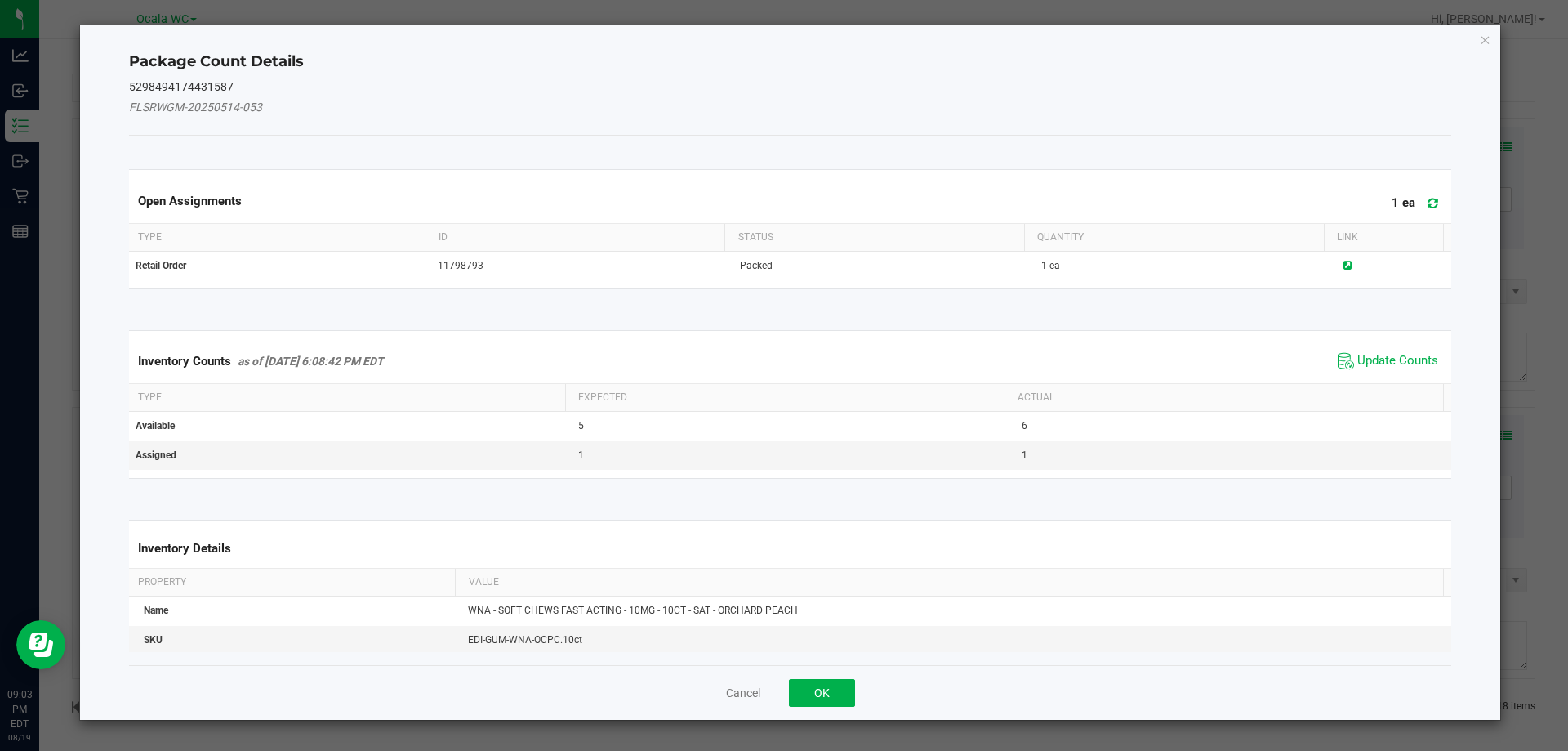
click at [1398, 349] on span "Update Counts" at bounding box center [1388, 361] width 108 height 25
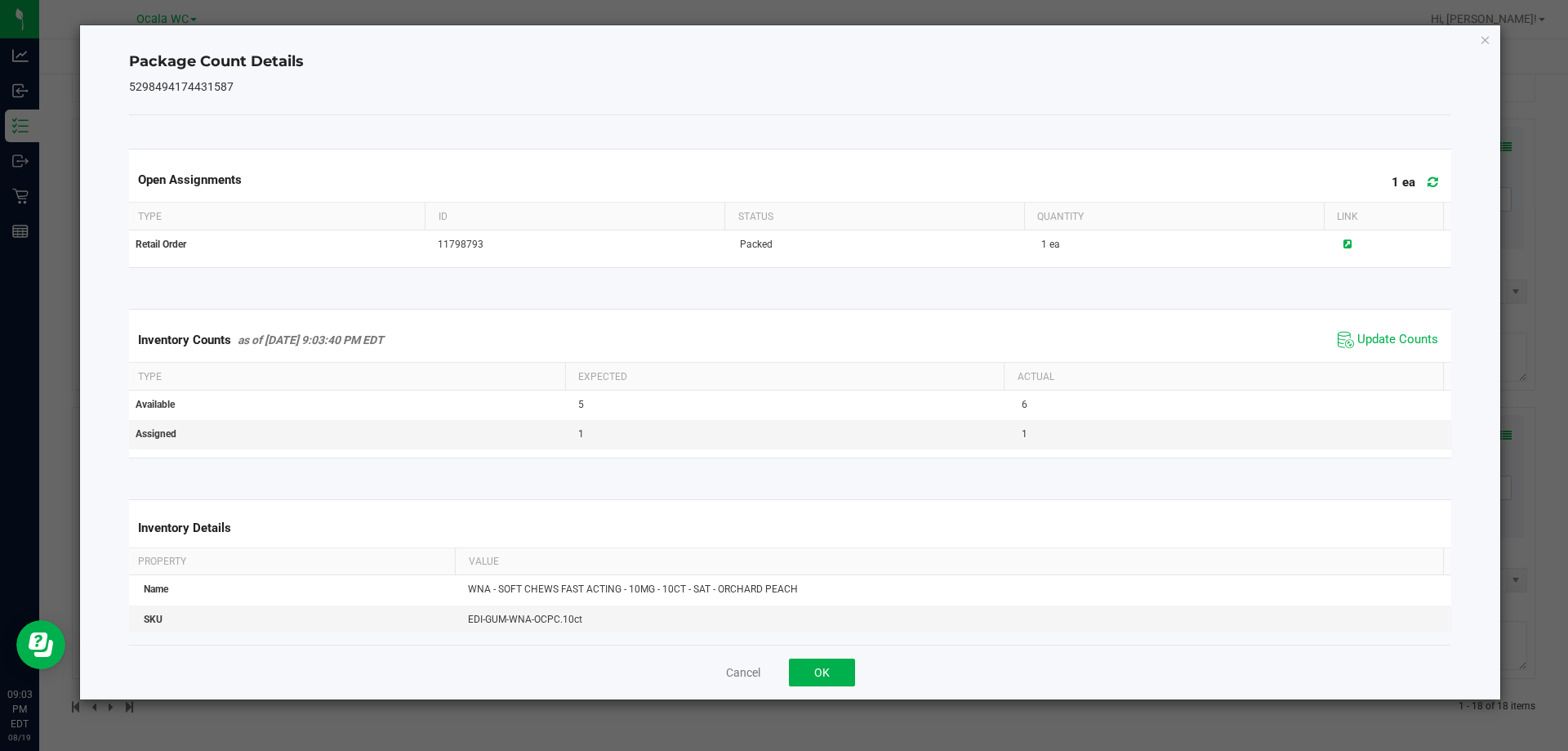
click at [1398, 349] on span "Update Counts" at bounding box center [1388, 340] width 108 height 25
click at [812, 667] on button "OK" at bounding box center [822, 672] width 66 height 28
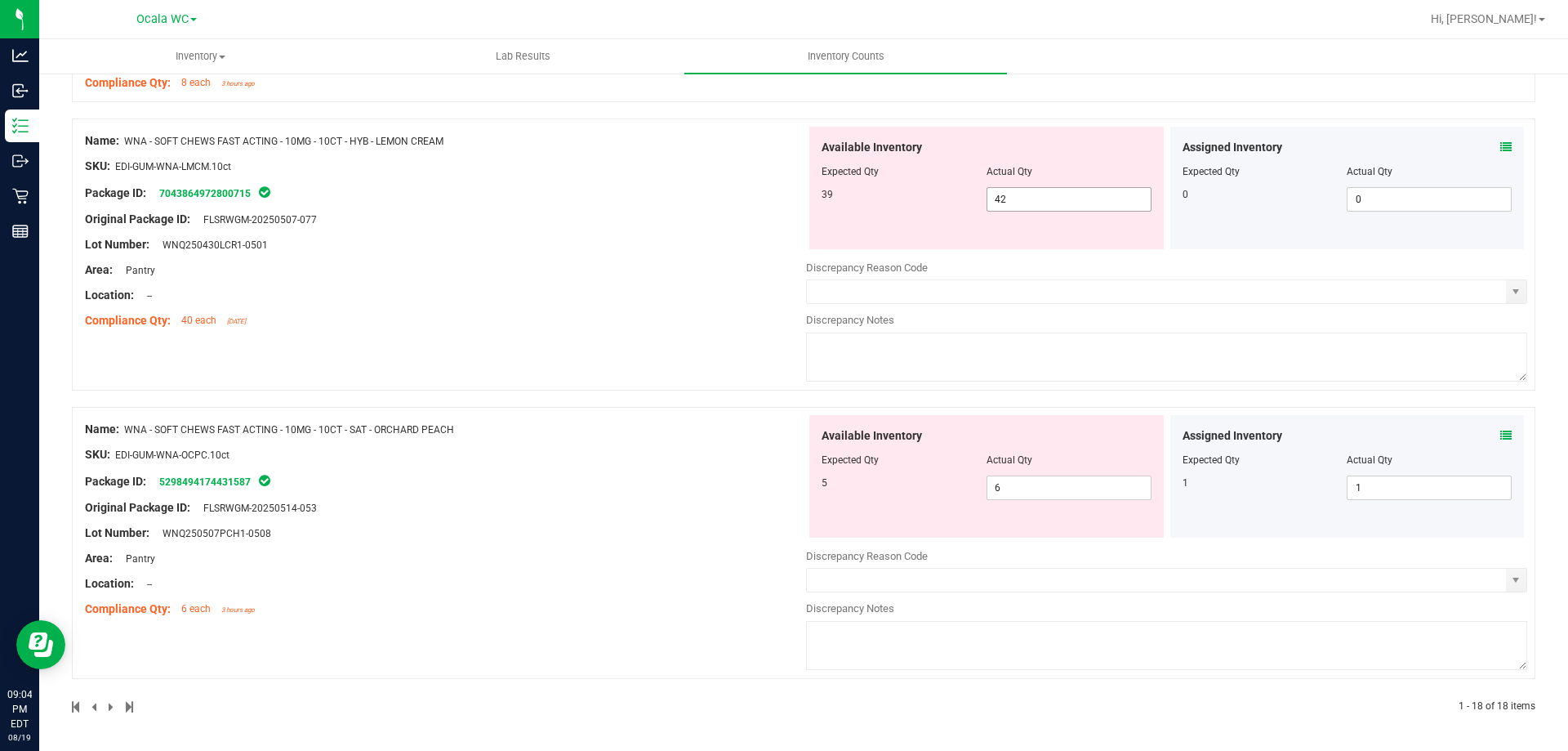
click at [1000, 195] on span "42 42" at bounding box center [1068, 199] width 165 height 25
click at [1000, 195] on input "42" at bounding box center [1068, 199] width 163 height 23
type input "39"
click at [694, 222] on div "Name: WNA - SOFT CHEWS FAST ACTING - 10MG - 10CT - HYB - LEMON CREAM SKU: EDI-G…" at bounding box center [446, 231] width 721 height 208
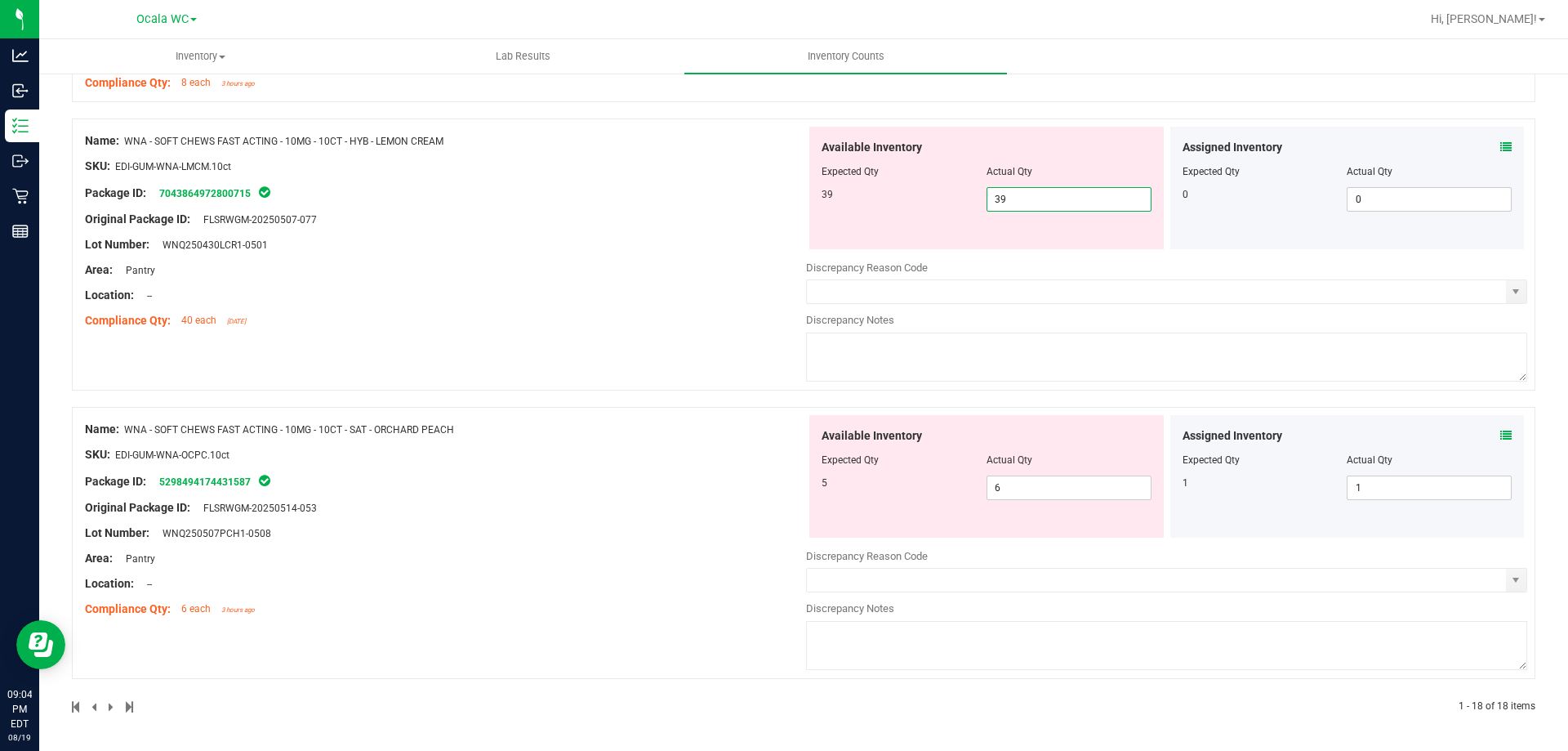
scroll to position [3849, 0]
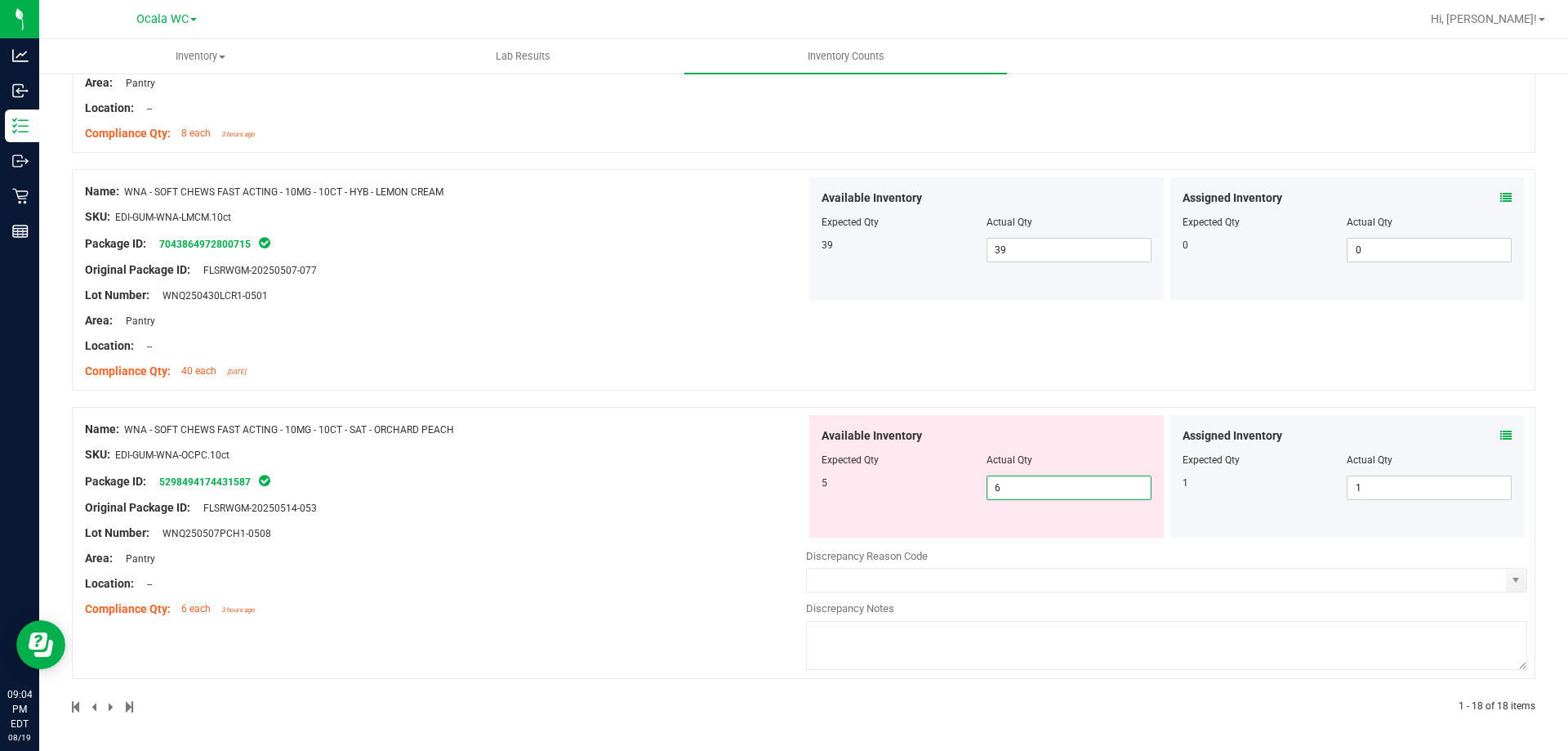
click at [1020, 492] on span "6 6" at bounding box center [1068, 488] width 165 height 25
click at [1020, 492] on input "6" at bounding box center [1068, 488] width 163 height 23
type input "5"
click at [580, 527] on div "Name: WNA - SOFT CHEWS FAST ACTING - 10MG - 10CT - SAT - ORCHARD PEACH SKU: EDI…" at bounding box center [446, 520] width 721 height 208
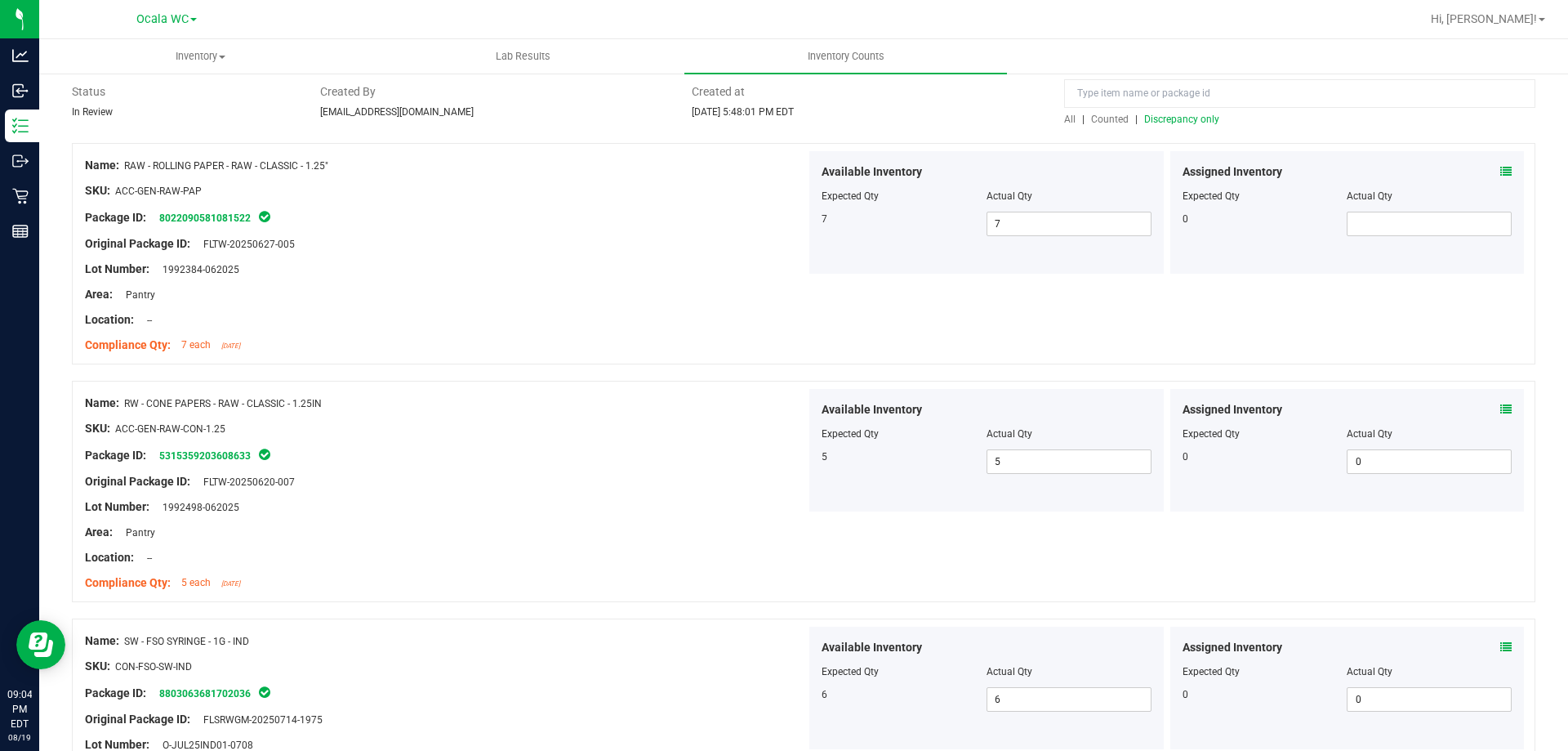
scroll to position [0, 0]
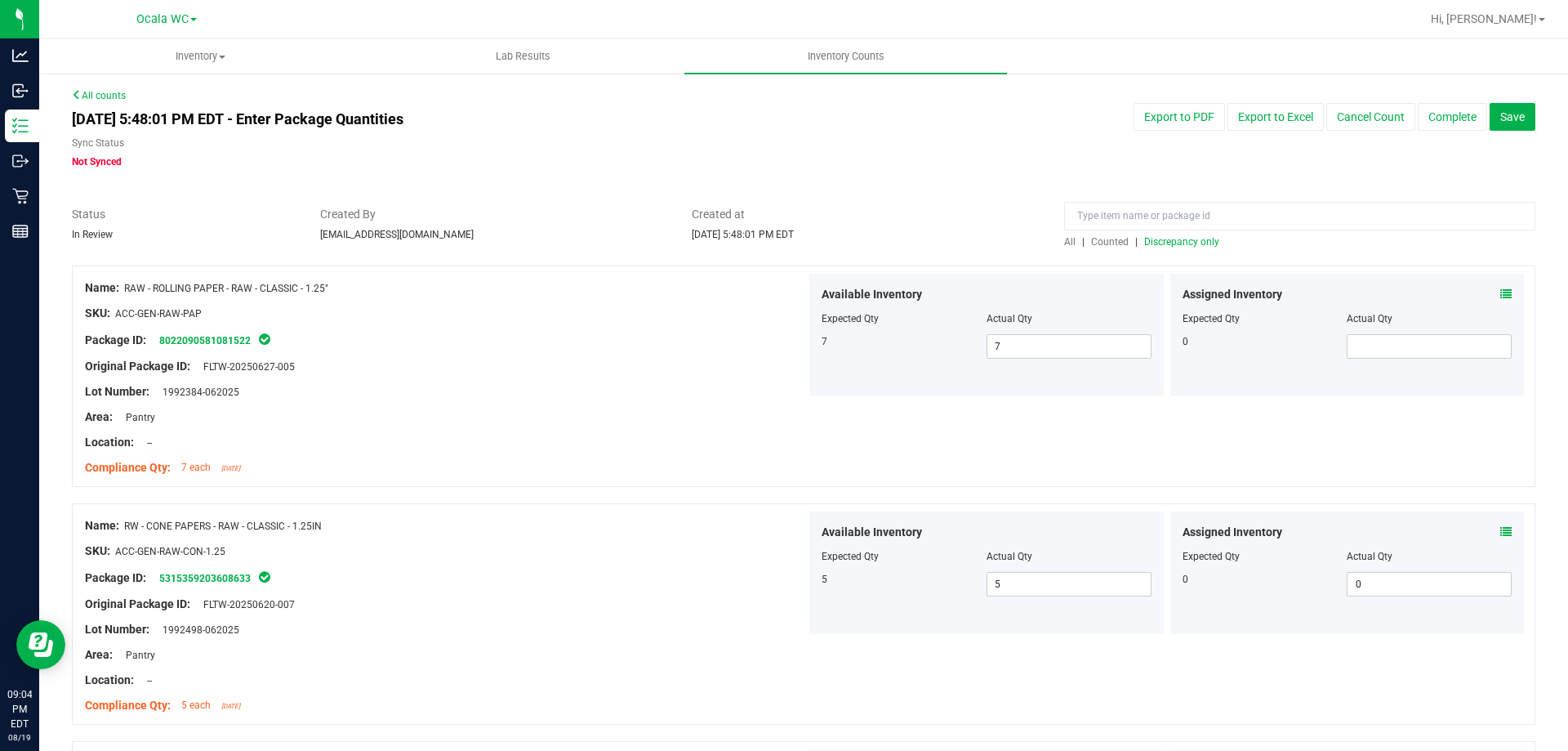
click at [1152, 244] on span "Discrepancy only" at bounding box center [1182, 242] width 75 height 11
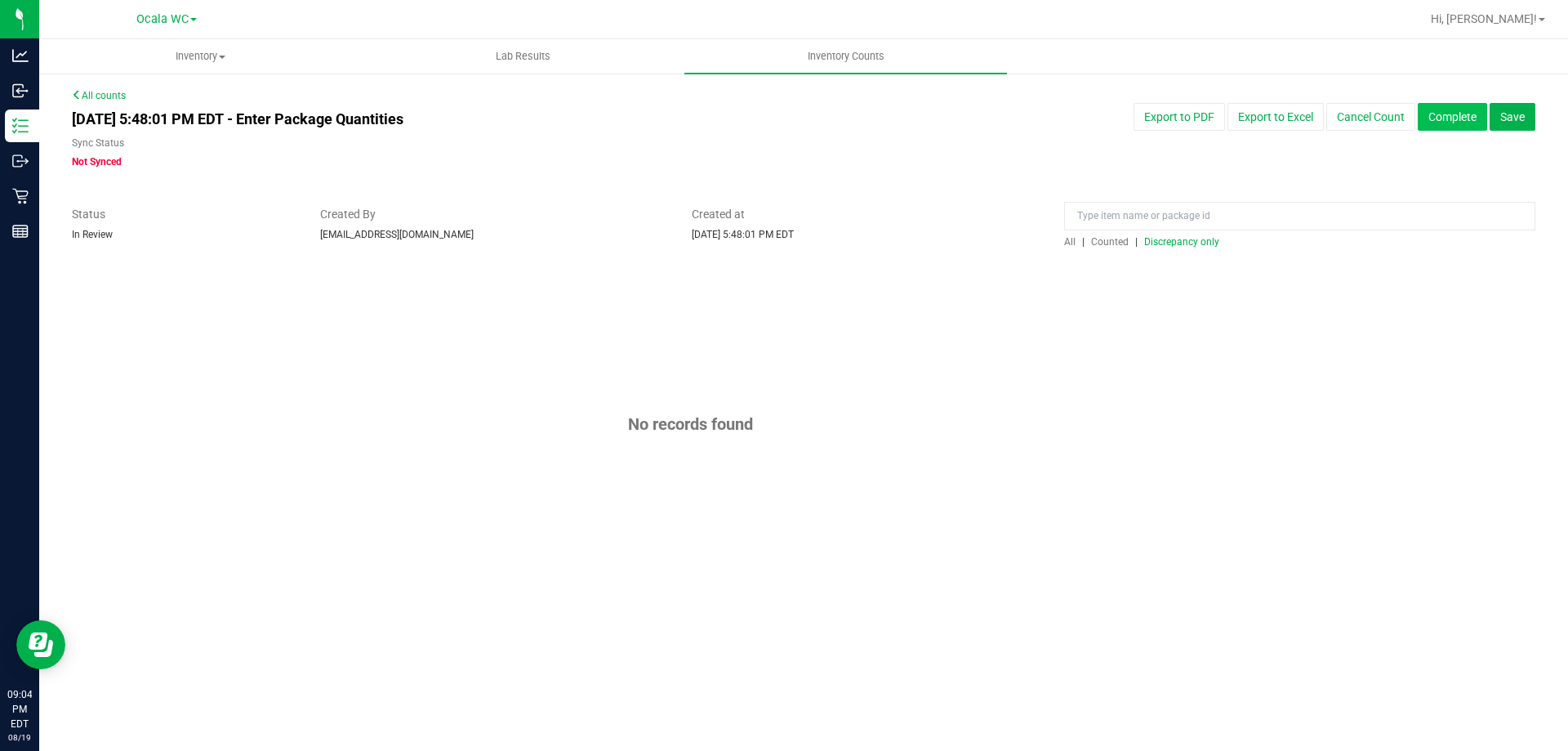
click at [1471, 116] on button "Complete" at bounding box center [1452, 117] width 70 height 28
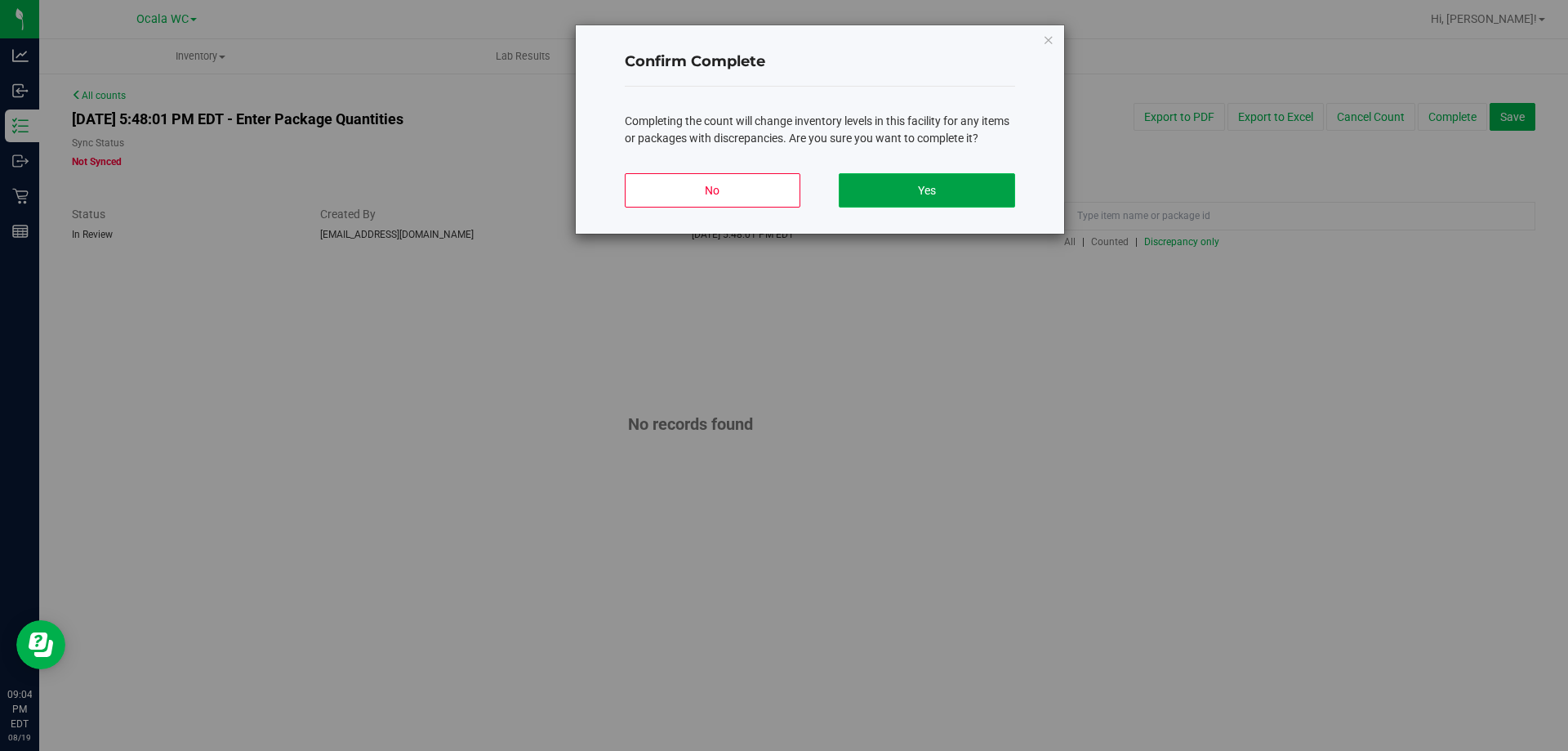
click at [953, 206] on button "Yes" at bounding box center [926, 190] width 176 height 34
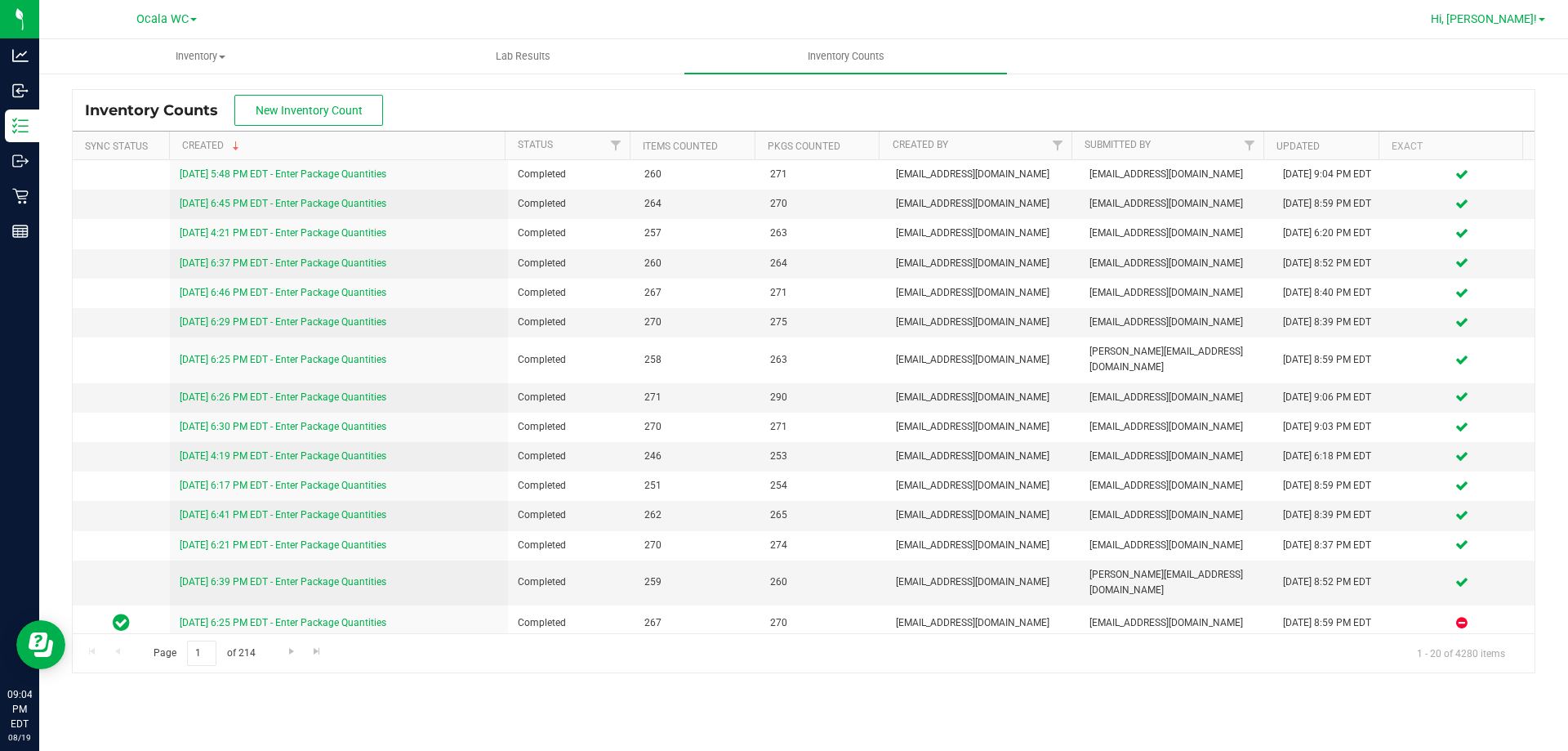
click at [1515, 17] on span "Hi, [PERSON_NAME]!" at bounding box center [1483, 19] width 106 height 13
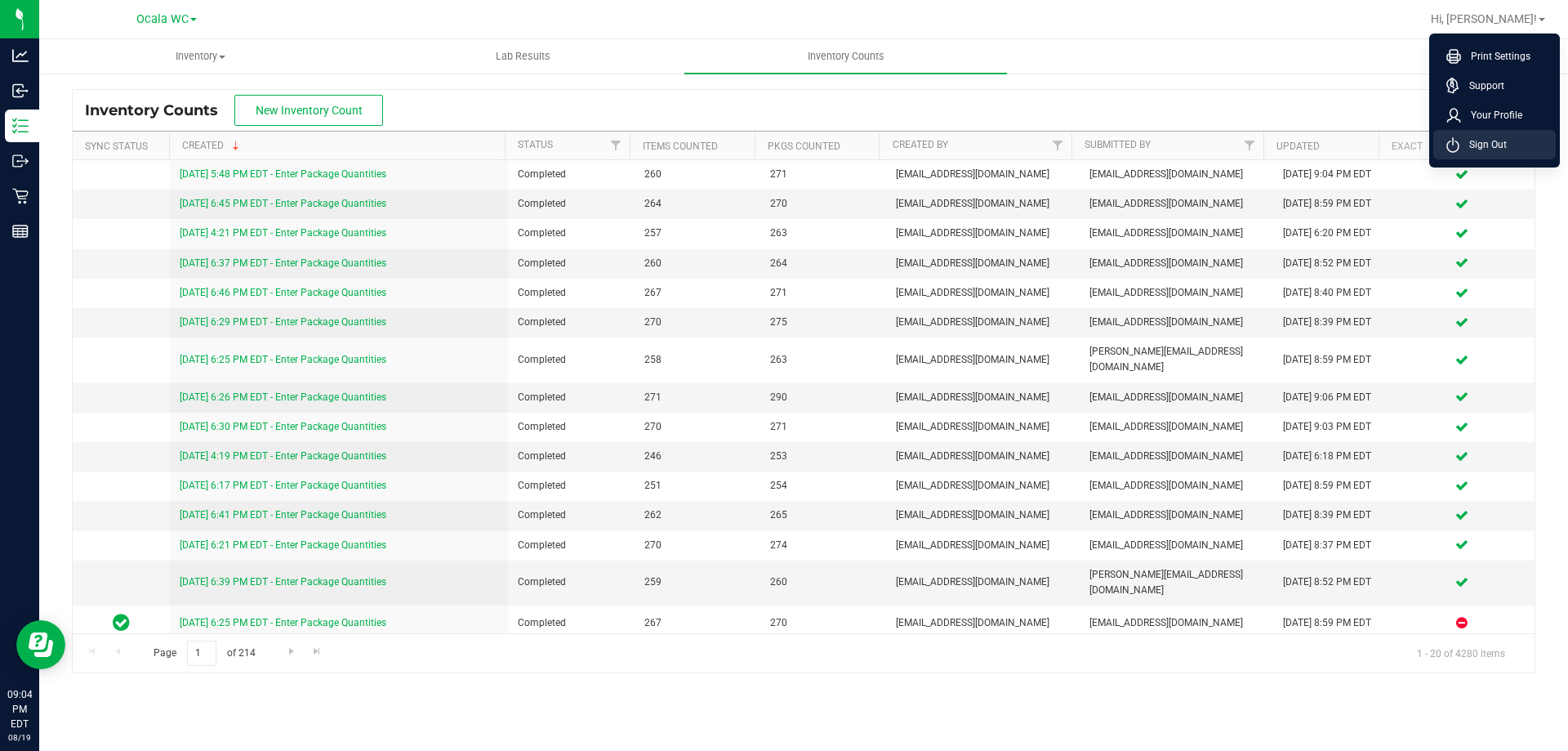
click at [1496, 141] on span "Sign Out" at bounding box center [1483, 144] width 48 height 16
